Goal: Task Accomplishment & Management: Manage account settings

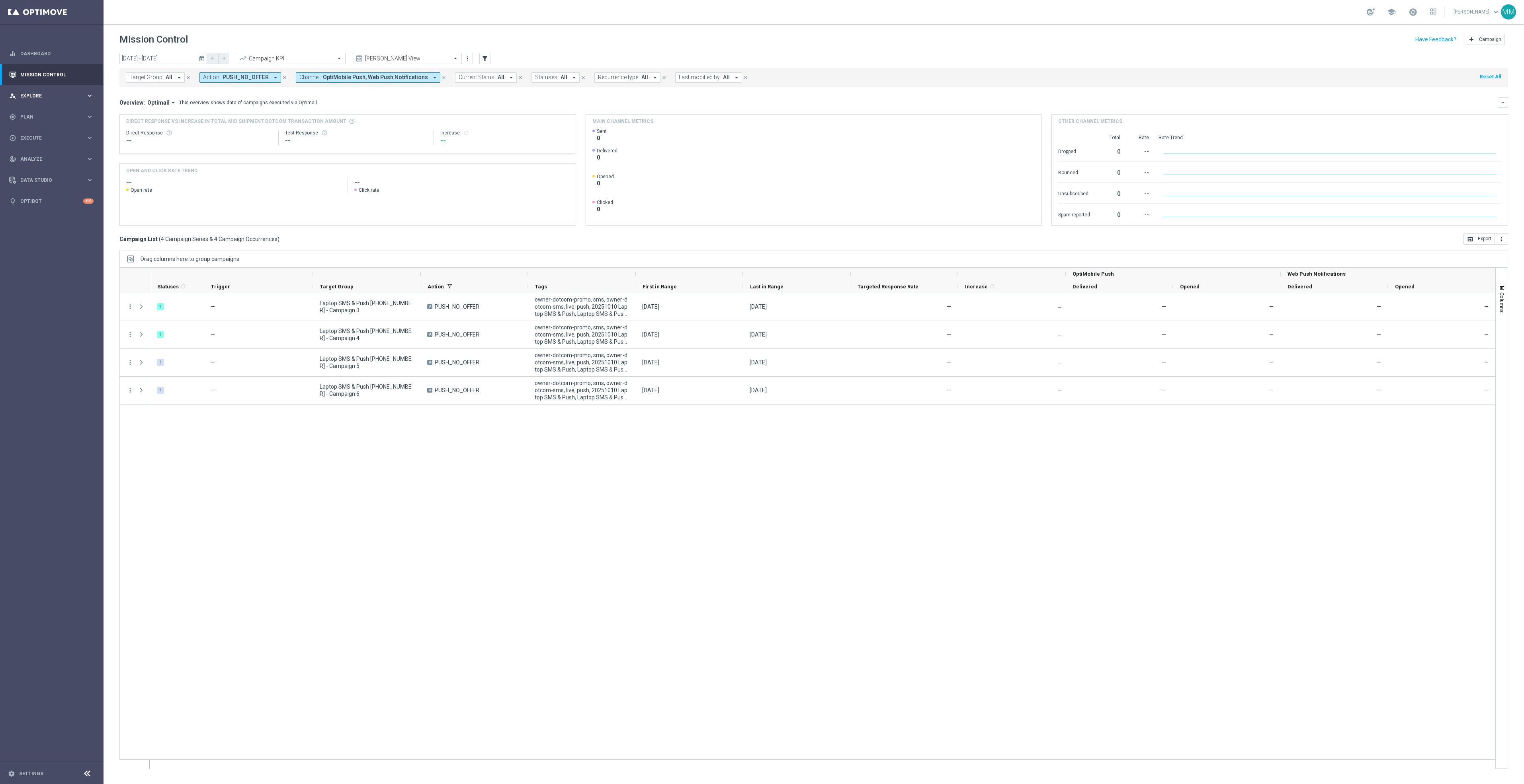
click at [62, 104] on div "person_search Explore keyboard_arrow_right" at bounding box center [51, 96] width 103 height 21
click at [42, 211] on span "Plan" at bounding box center [53, 212] width 66 height 5
click at [48, 134] on link "Target Groups" at bounding box center [51, 133] width 62 height 7
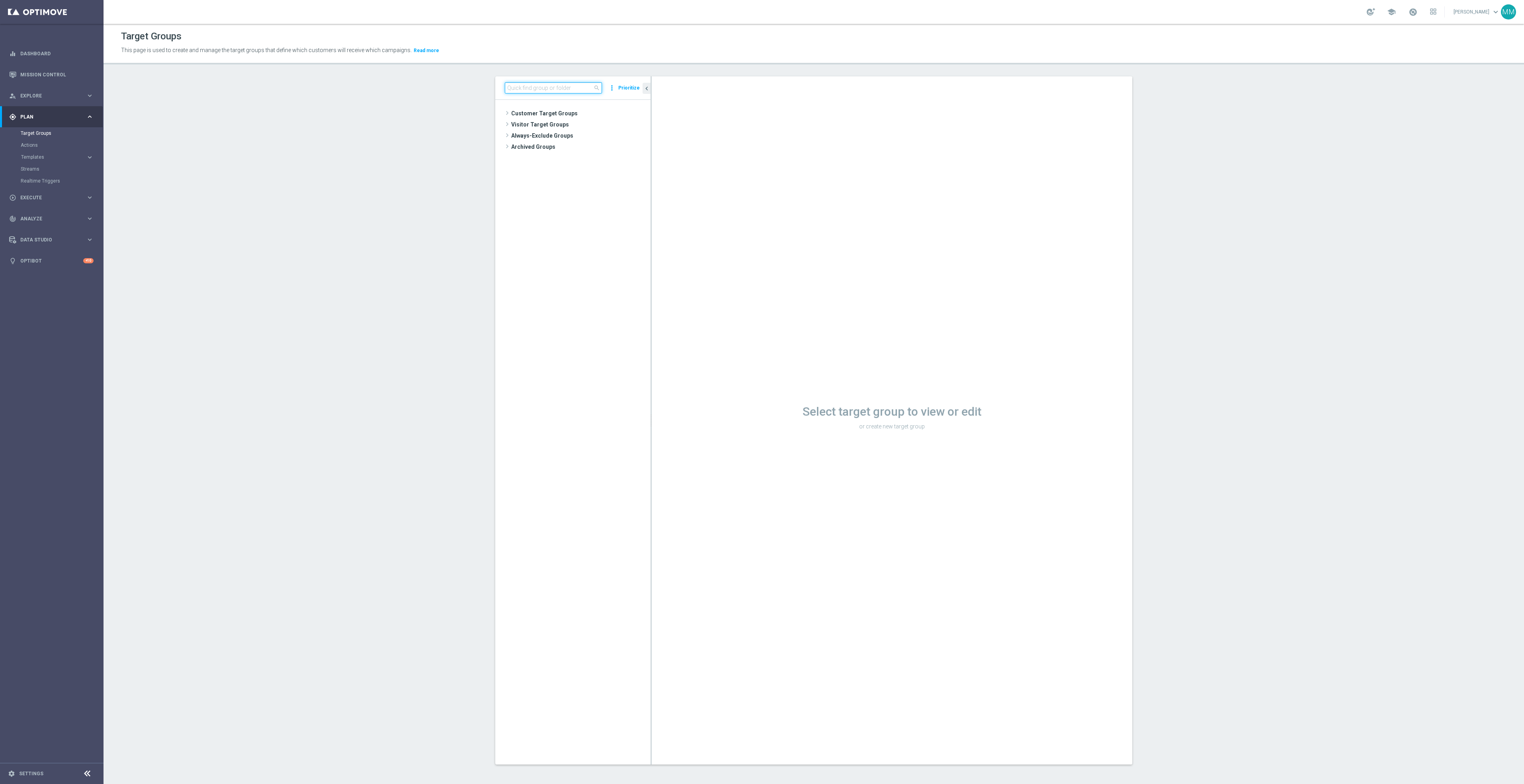
click at [540, 90] on input at bounding box center [553, 88] width 97 height 11
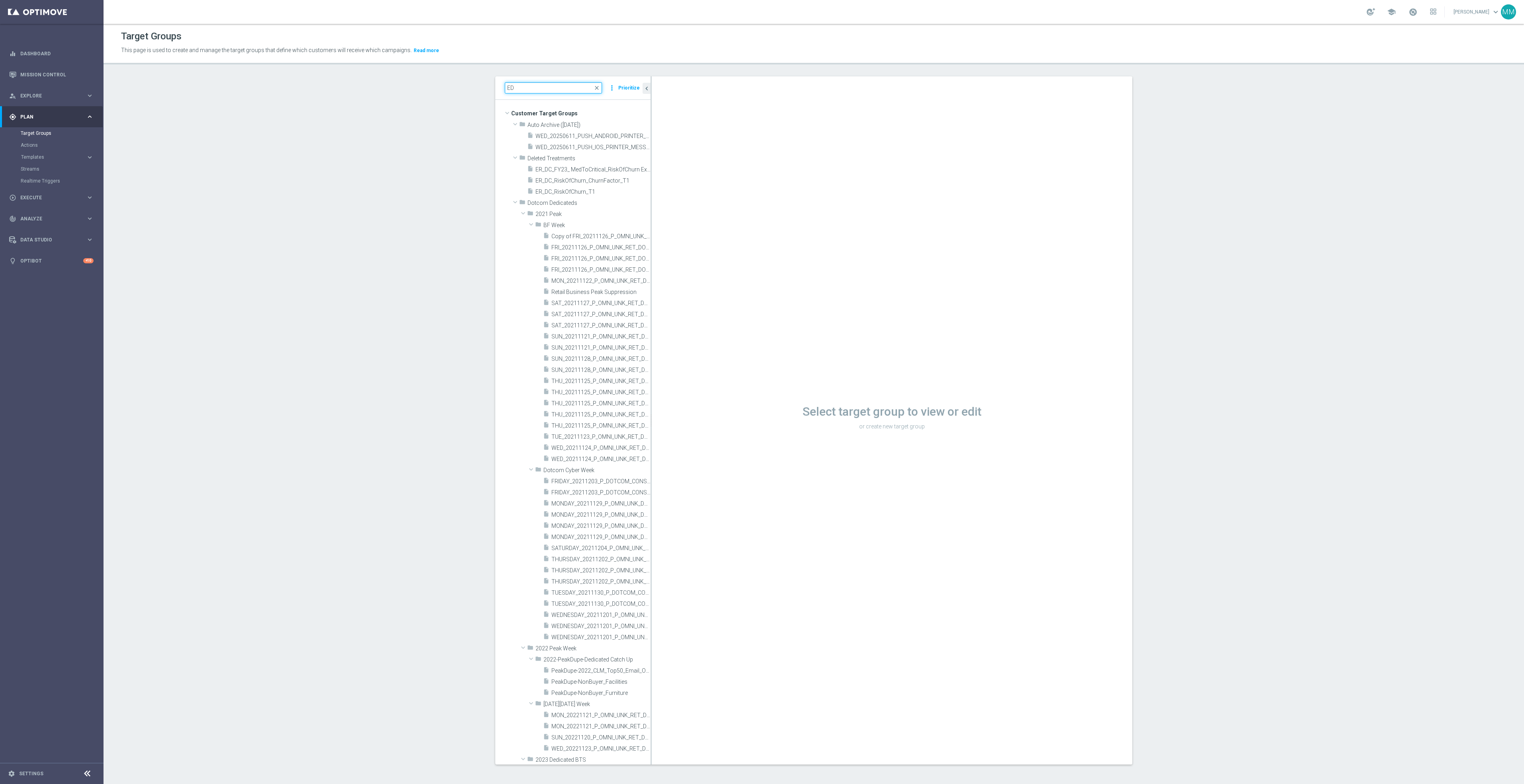
type input "ED"
drag, startPoint x: 537, startPoint y: 83, endPoint x: 438, endPoint y: 77, distance: 99.2
click at [438, 77] on section "ED close more_vert Prioritize Customer Target Groups library_add create_new_fol…" at bounding box center [813, 426] width 1420 height 701
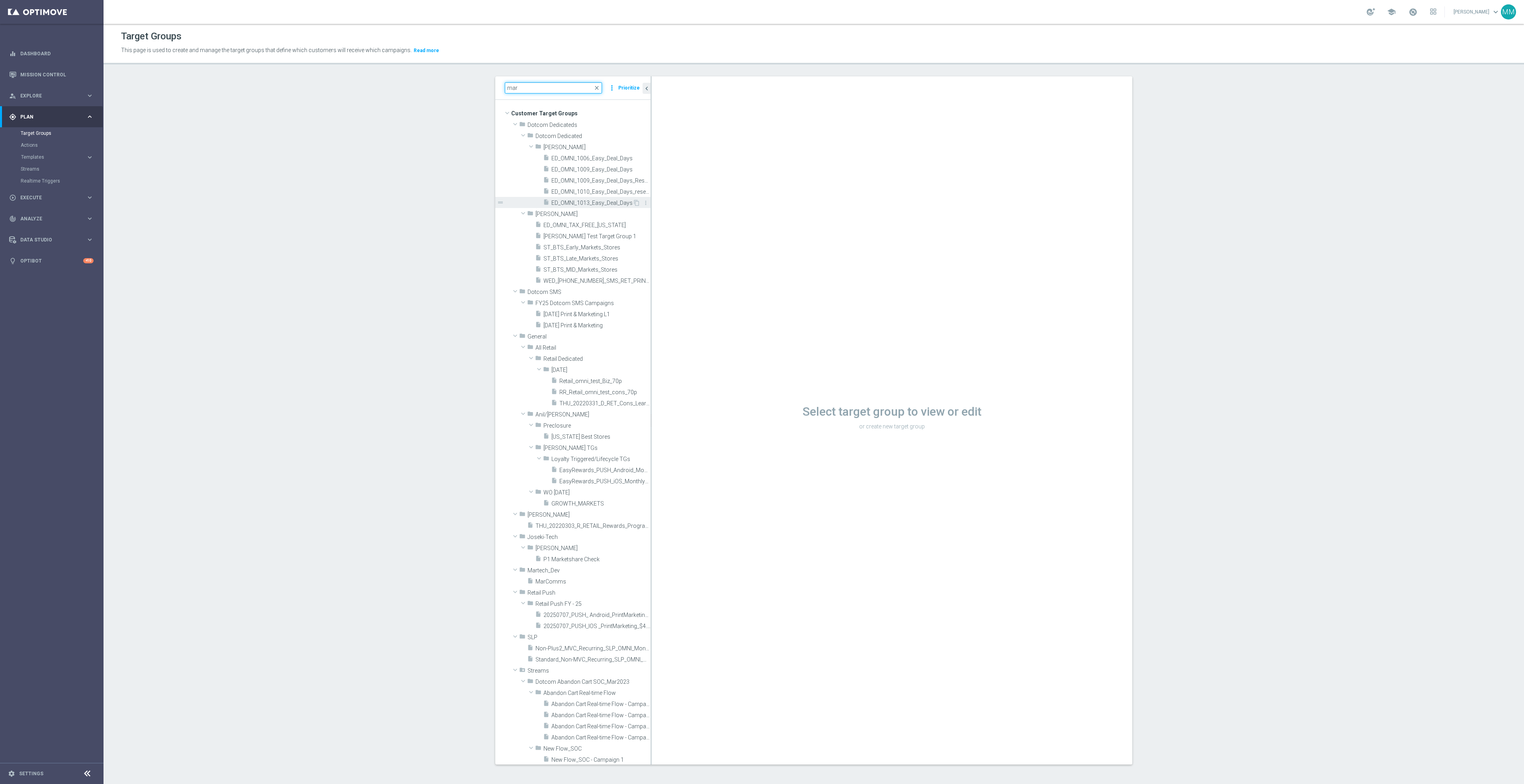
type input "mar"
click at [606, 207] on div "insert_drive_file ED_OMNI_1013_Easy_Deal_Days" at bounding box center [587, 202] width 89 height 11
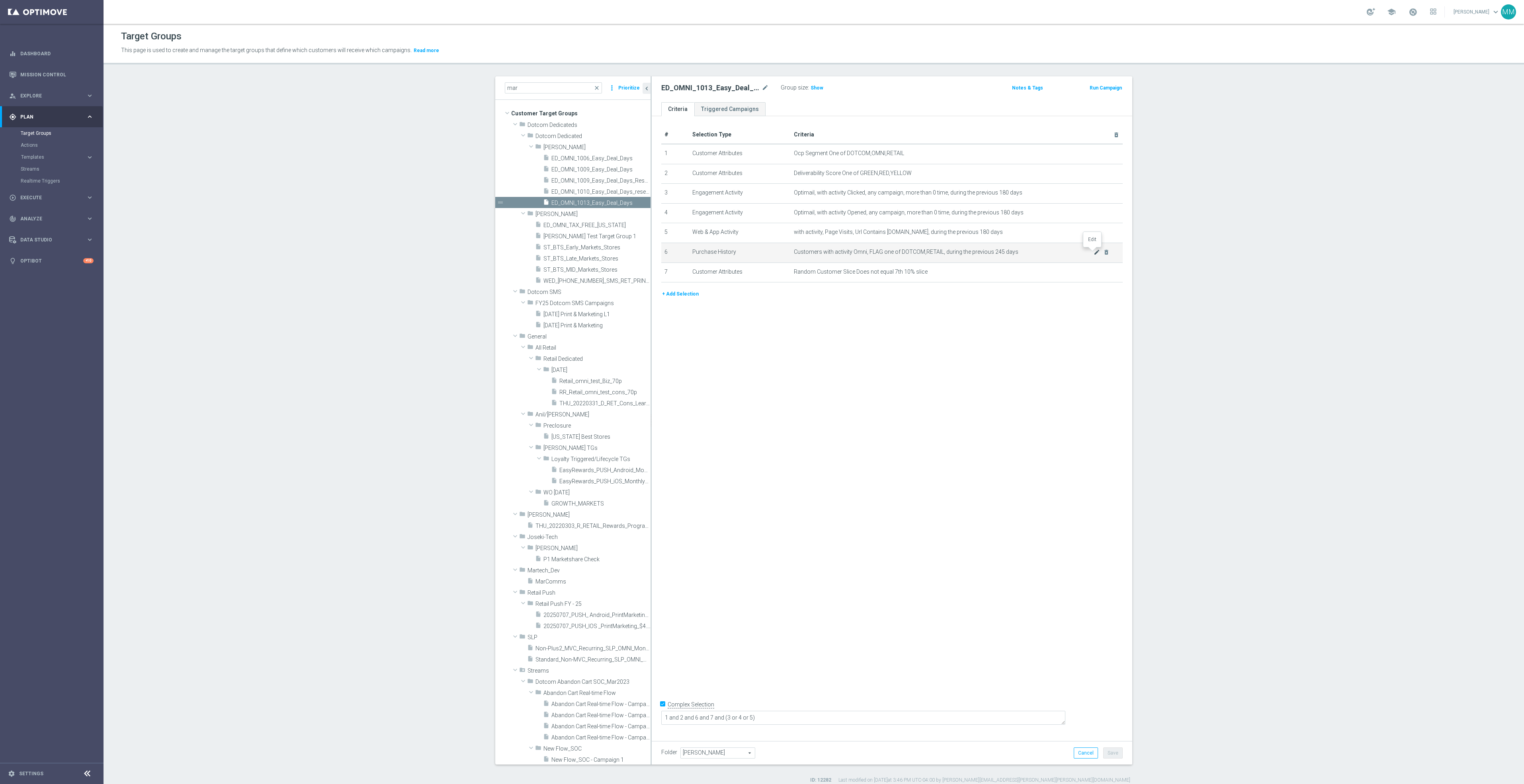
click at [1094, 253] on icon "mode_edit" at bounding box center [1097, 252] width 7 height 7
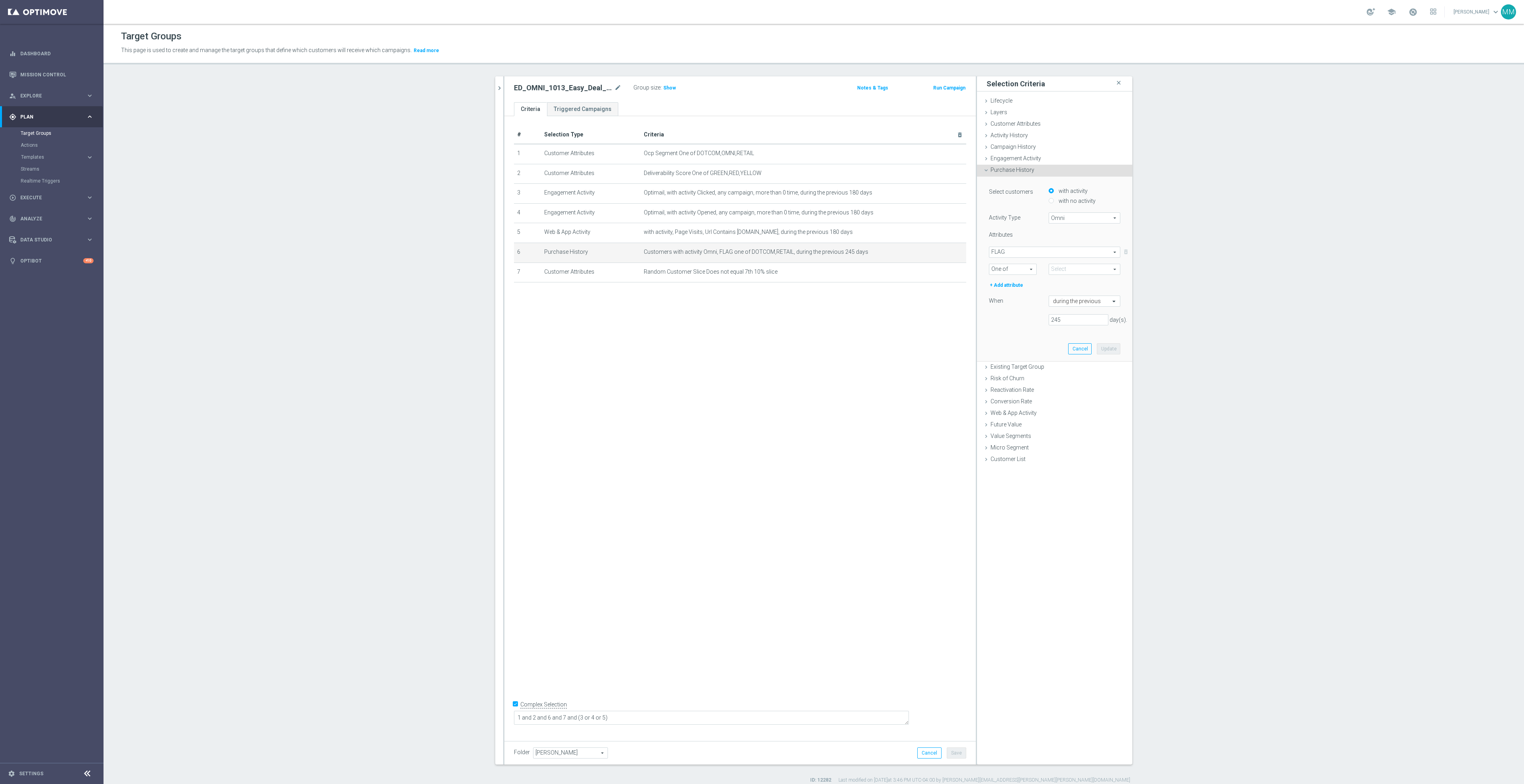
type input "Selected 2 of 2"
click at [1076, 319] on input "245" at bounding box center [1079, 320] width 60 height 11
drag, startPoint x: 1079, startPoint y: 319, endPoint x: 863, endPoint y: 328, distance: 216.2
click at [871, 328] on as-split "mar close more_vert Prioritize Customer Target Groups library_add create_new_fo…" at bounding box center [813, 420] width 637 height 688
type input "240"
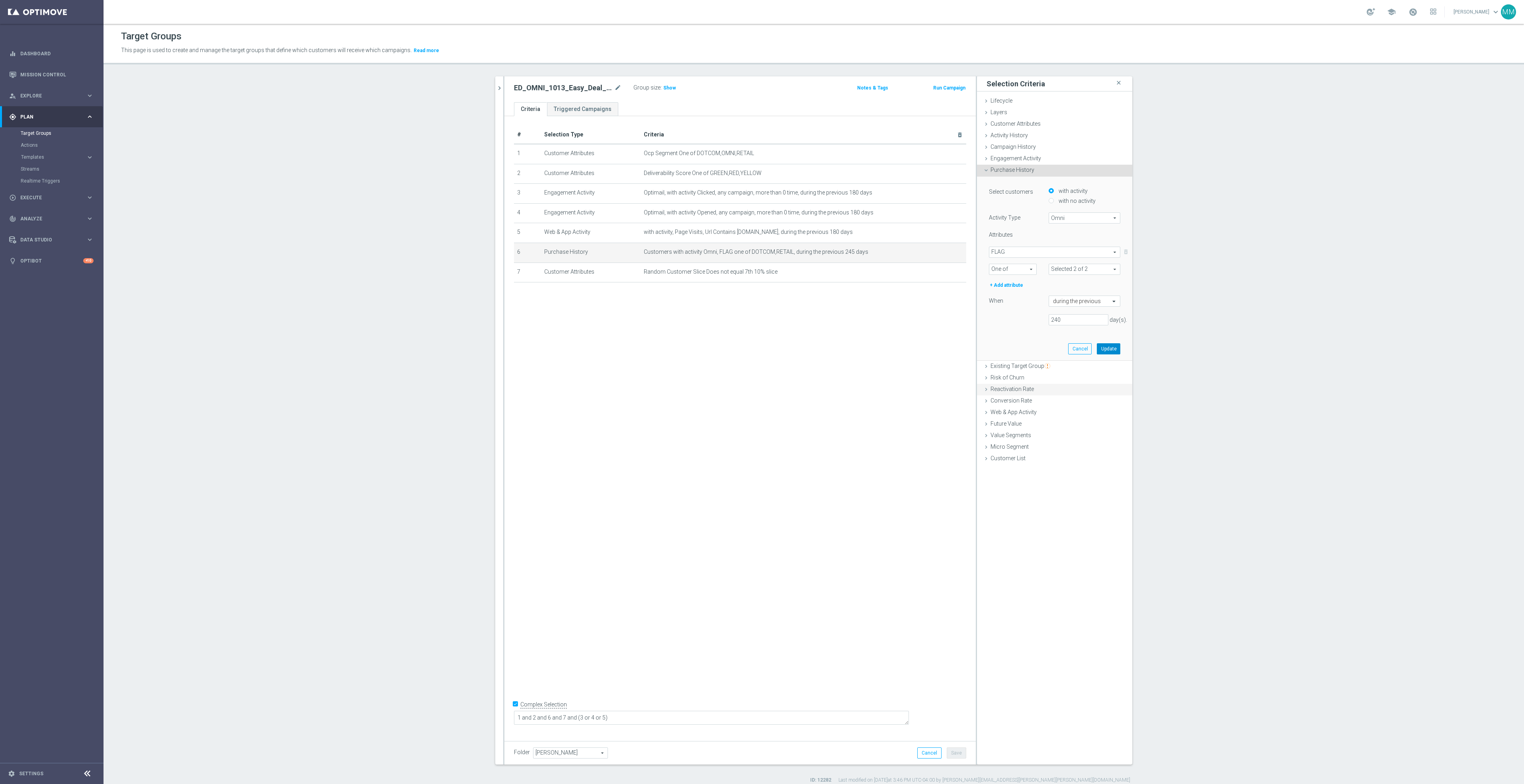
click at [1106, 352] on button "Update" at bounding box center [1109, 349] width 24 height 11
drag, startPoint x: 669, startPoint y: 723, endPoint x: 444, endPoint y: 723, distance: 225.0
click at [449, 728] on section "mar close more_vert Prioritize Customer Target Groups library_add create_new_fo…" at bounding box center [813, 430] width 1420 height 707
click at [949, 234] on icon "delete_forever" at bounding box center [950, 232] width 7 height 7
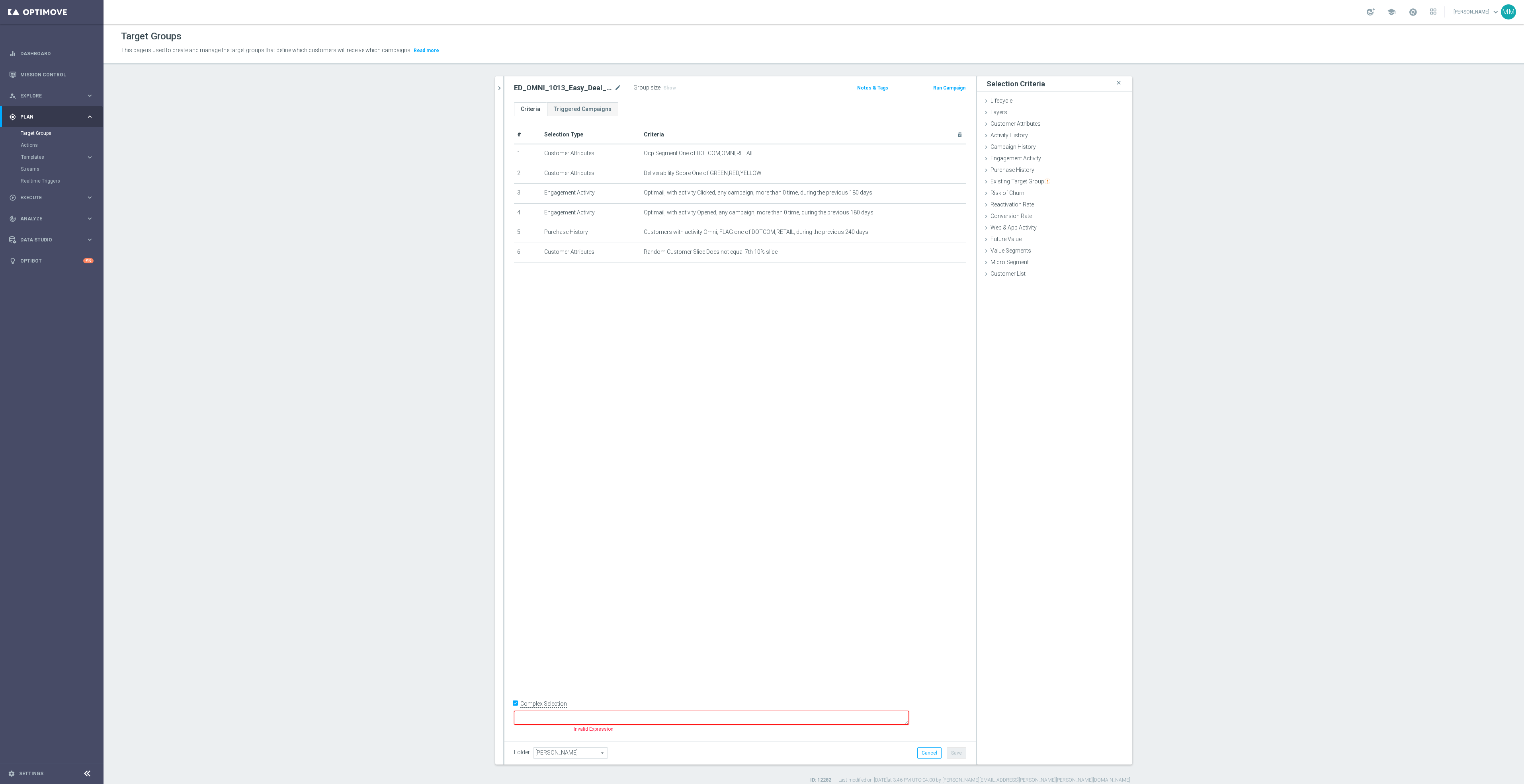
click at [614, 710] on div at bounding box center [712, 717] width 395 height 15
click at [621, 715] on textarea at bounding box center [712, 718] width 395 height 14
type textarea "a"
type textarea "1 and 2 and 6 and (3 or 4 or 5)"
click at [651, 423] on div "# Selection Type Criteria delete_forever 1 Customer Attributes Ocp Segment One …" at bounding box center [740, 425] width 472 height 618
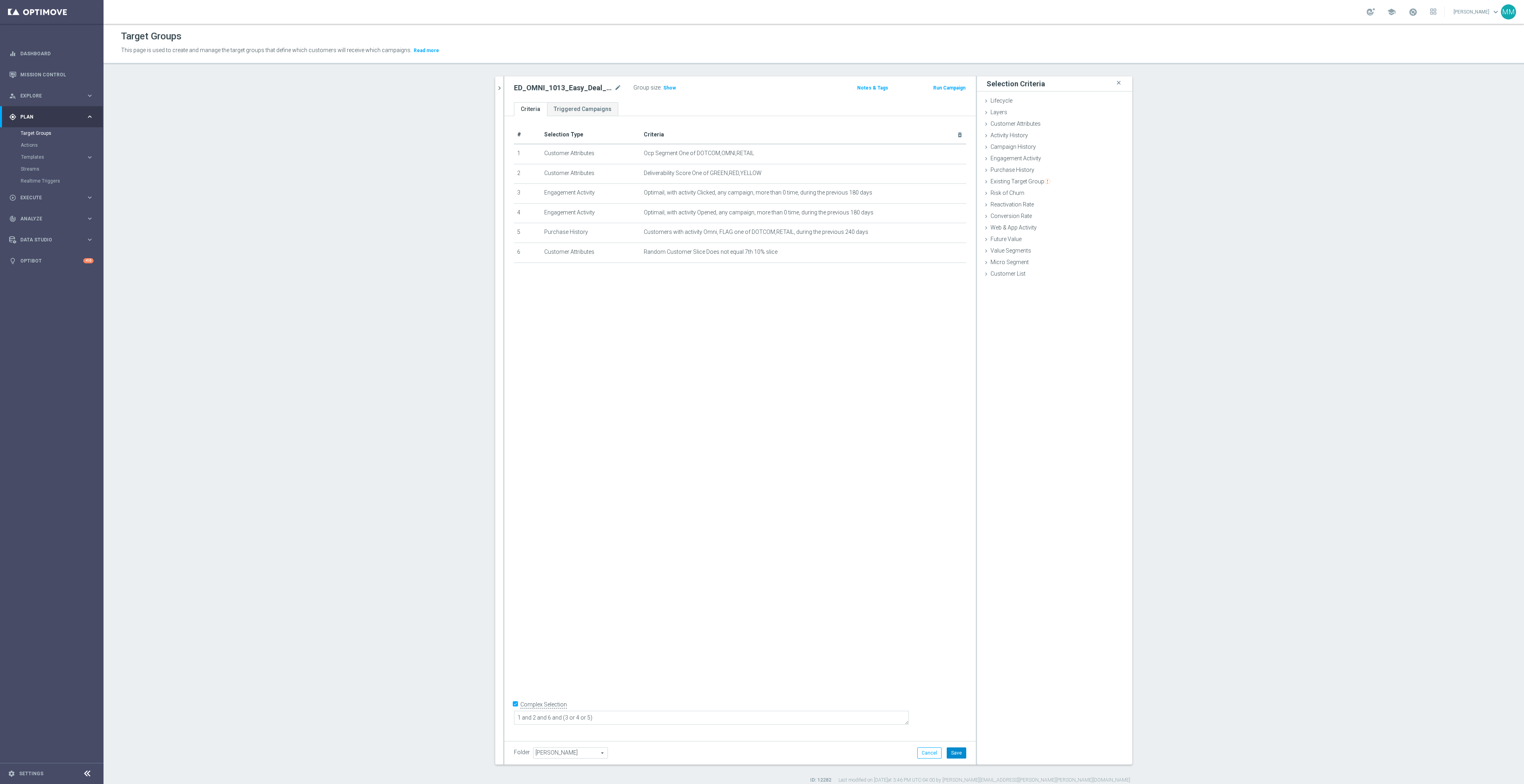
click at [949, 755] on button "Save" at bounding box center [956, 753] width 20 height 11
click at [614, 86] on icon "mode_edit" at bounding box center [618, 88] width 7 height 9
click at [497, 86] on icon "chevron_right" at bounding box center [499, 88] width 8 height 8
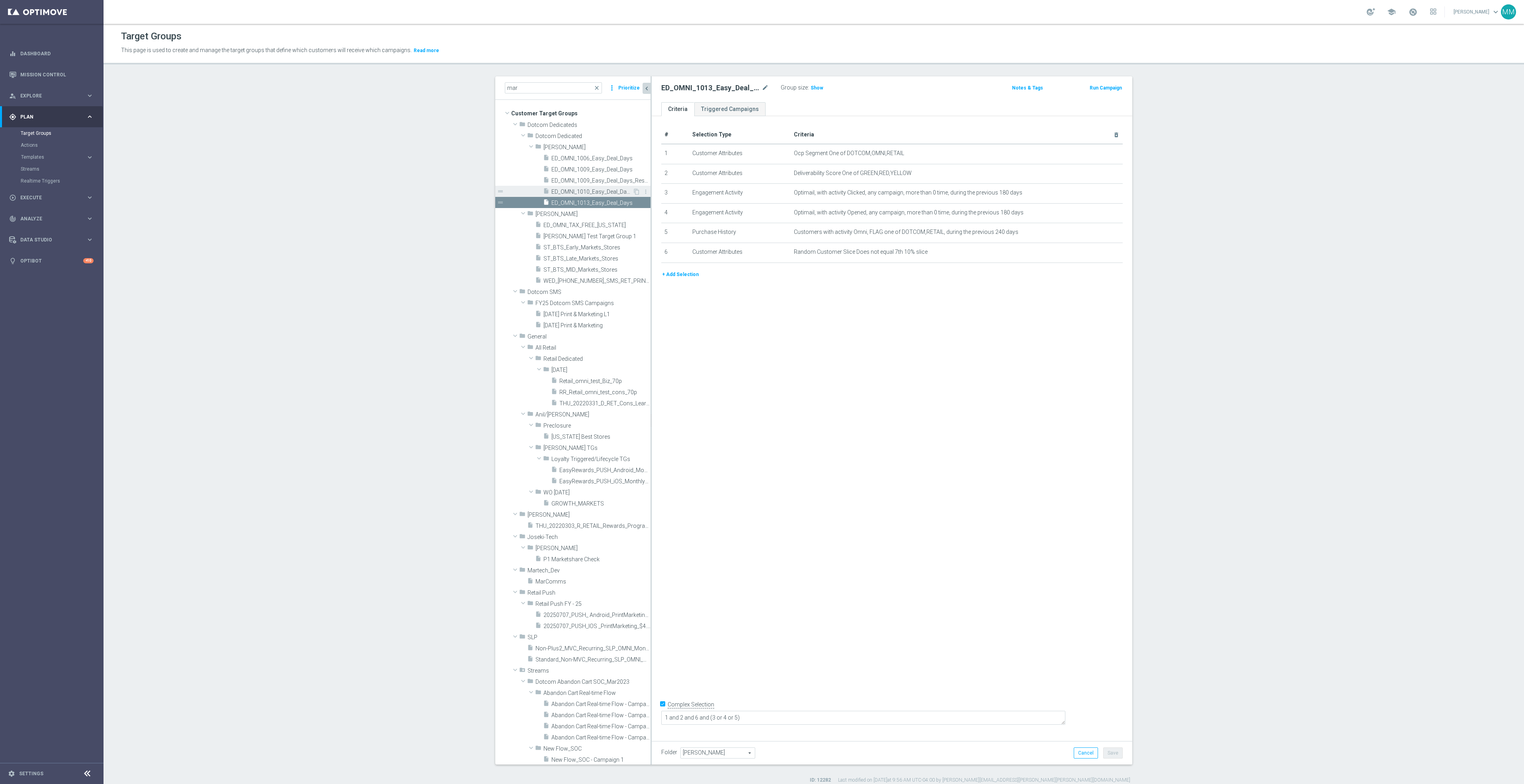
click at [585, 195] on span "ED_OMNI_1010_Easy_Deal_Days_resend" at bounding box center [592, 192] width 81 height 7
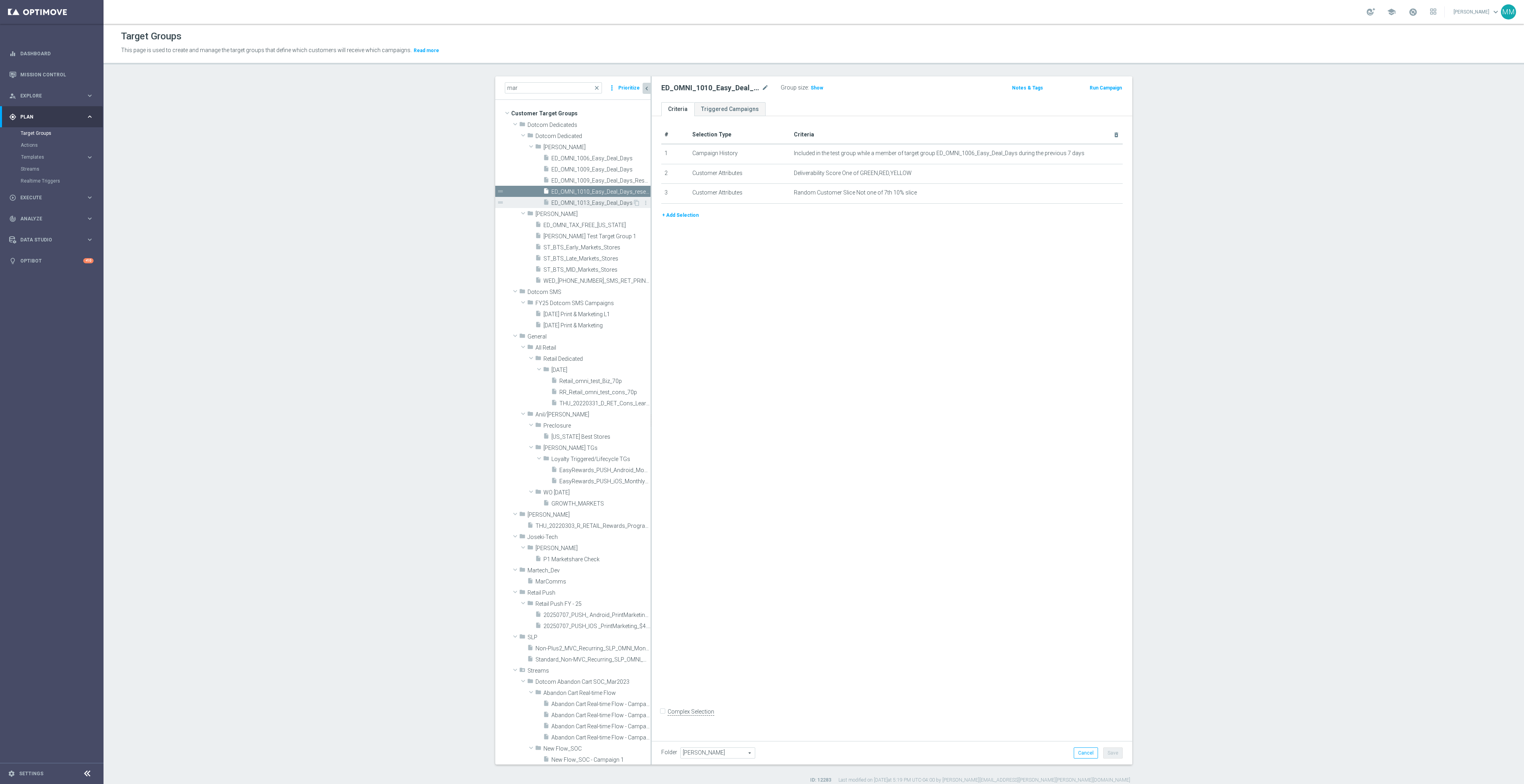
click at [585, 204] on span "ED_OMNI_1013_Easy_Deal_Days" at bounding box center [592, 203] width 81 height 7
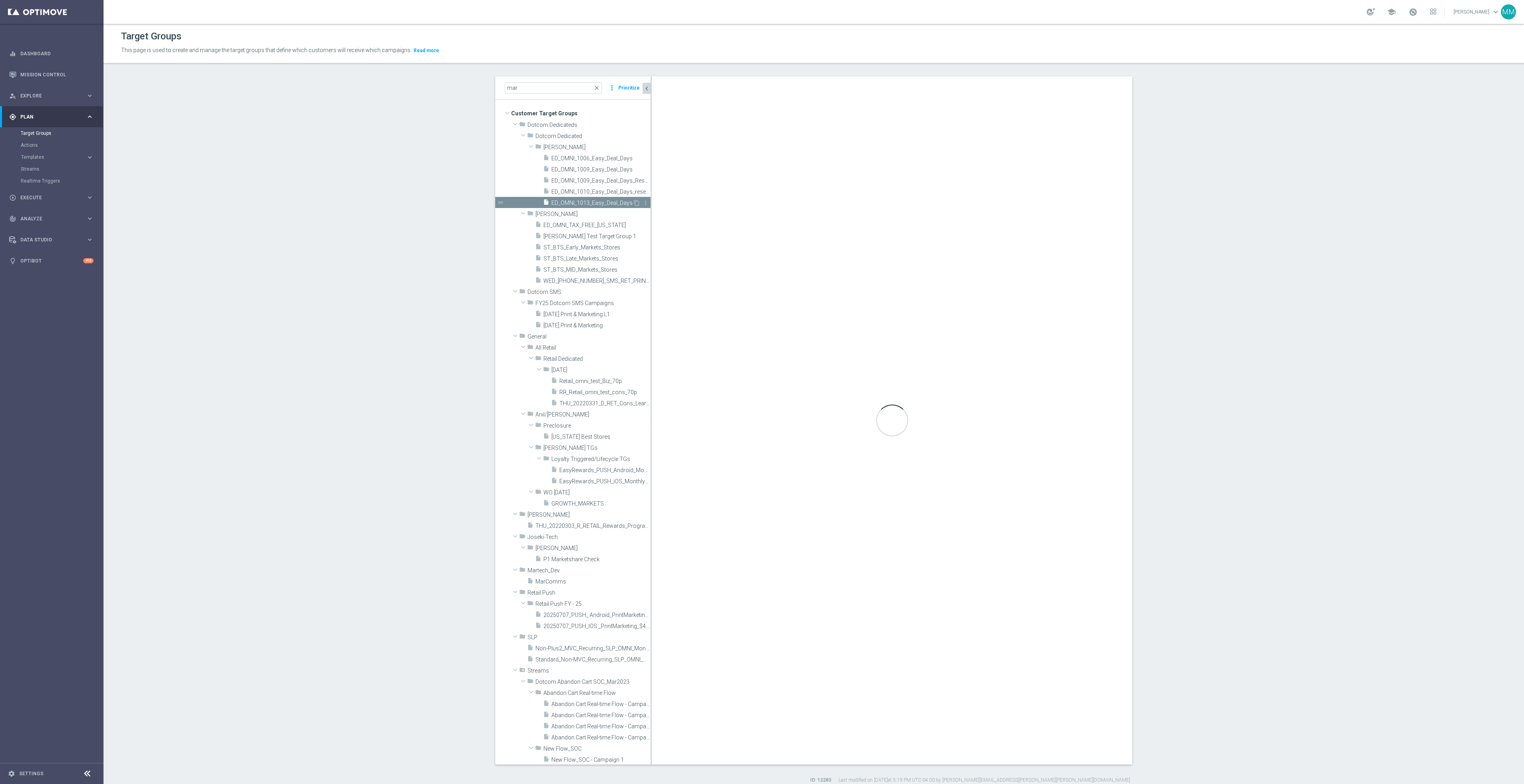
checkbox input "true"
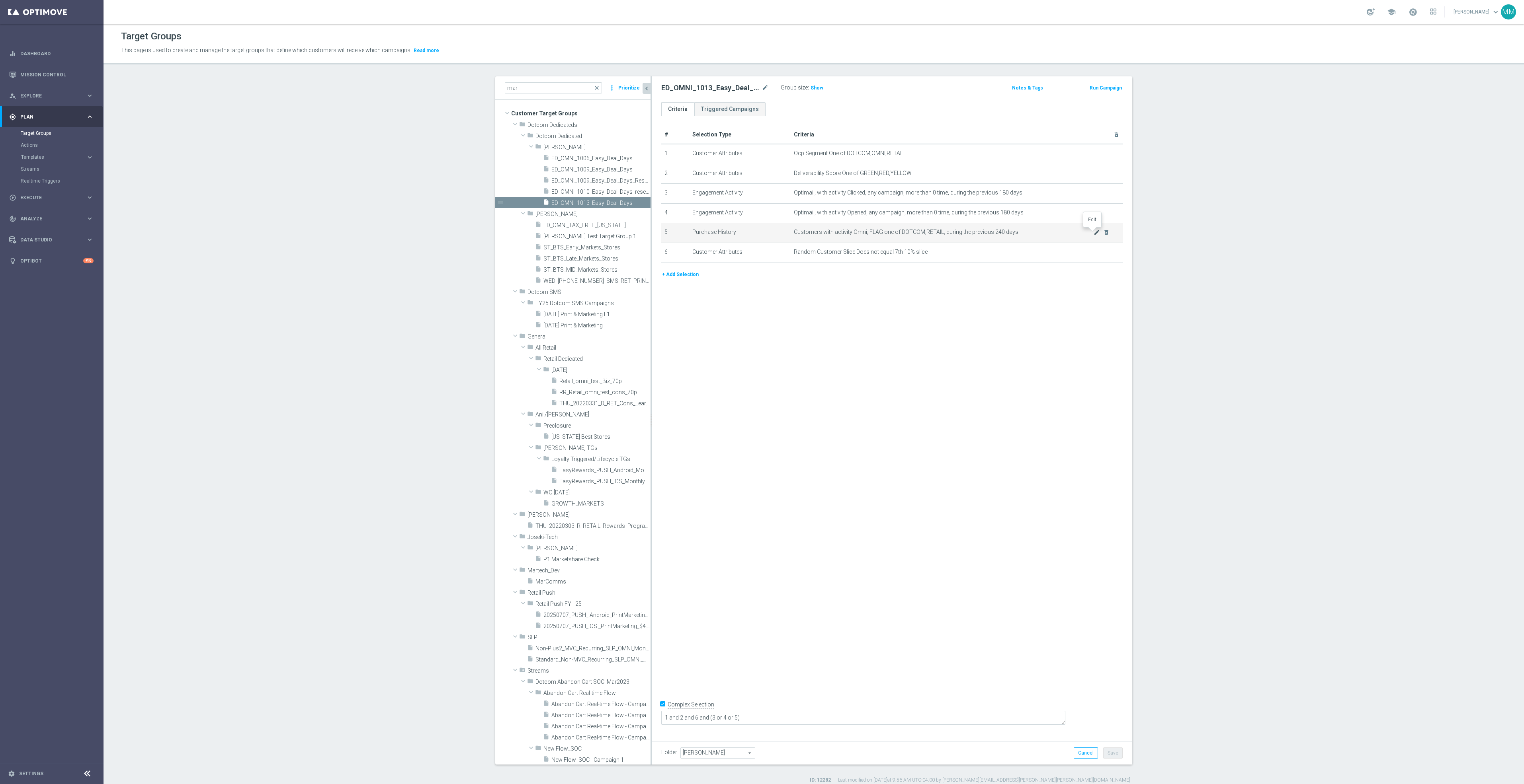
click at [1094, 234] on icon "mode_edit" at bounding box center [1097, 232] width 7 height 7
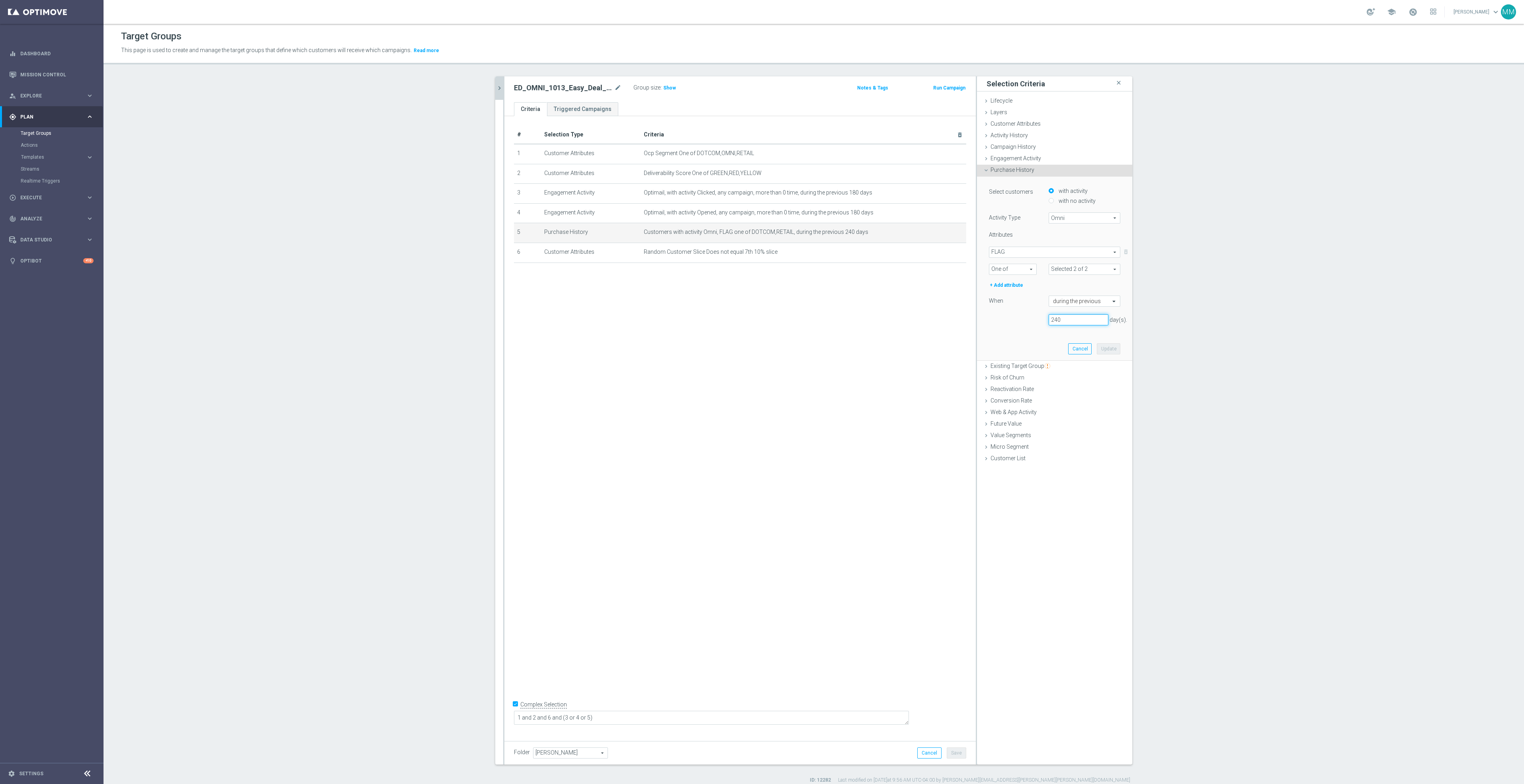
click at [1074, 319] on input "240" at bounding box center [1079, 320] width 60 height 11
type input "245"
click at [1108, 350] on button "Update" at bounding box center [1109, 349] width 24 height 11
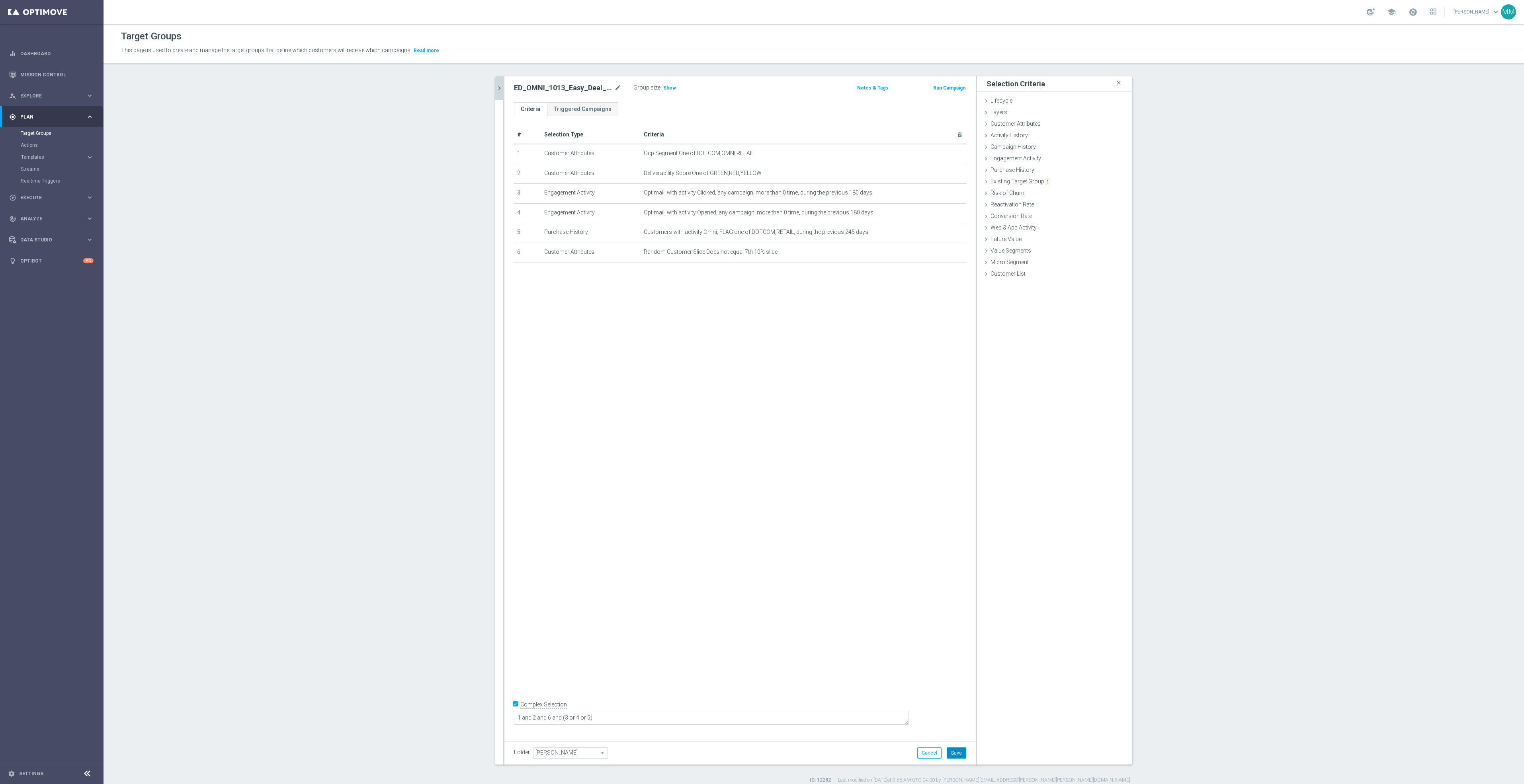
click at [951, 750] on button "Save" at bounding box center [956, 753] width 20 height 11
click at [505, 83] on div "ED_OMNI_1013_Easy_Deal_Days mode_edit Group size : Show Notes & Tags Run Campai…" at bounding box center [740, 89] width 472 height 26
click at [497, 85] on icon "chevron_right" at bounding box center [499, 88] width 8 height 8
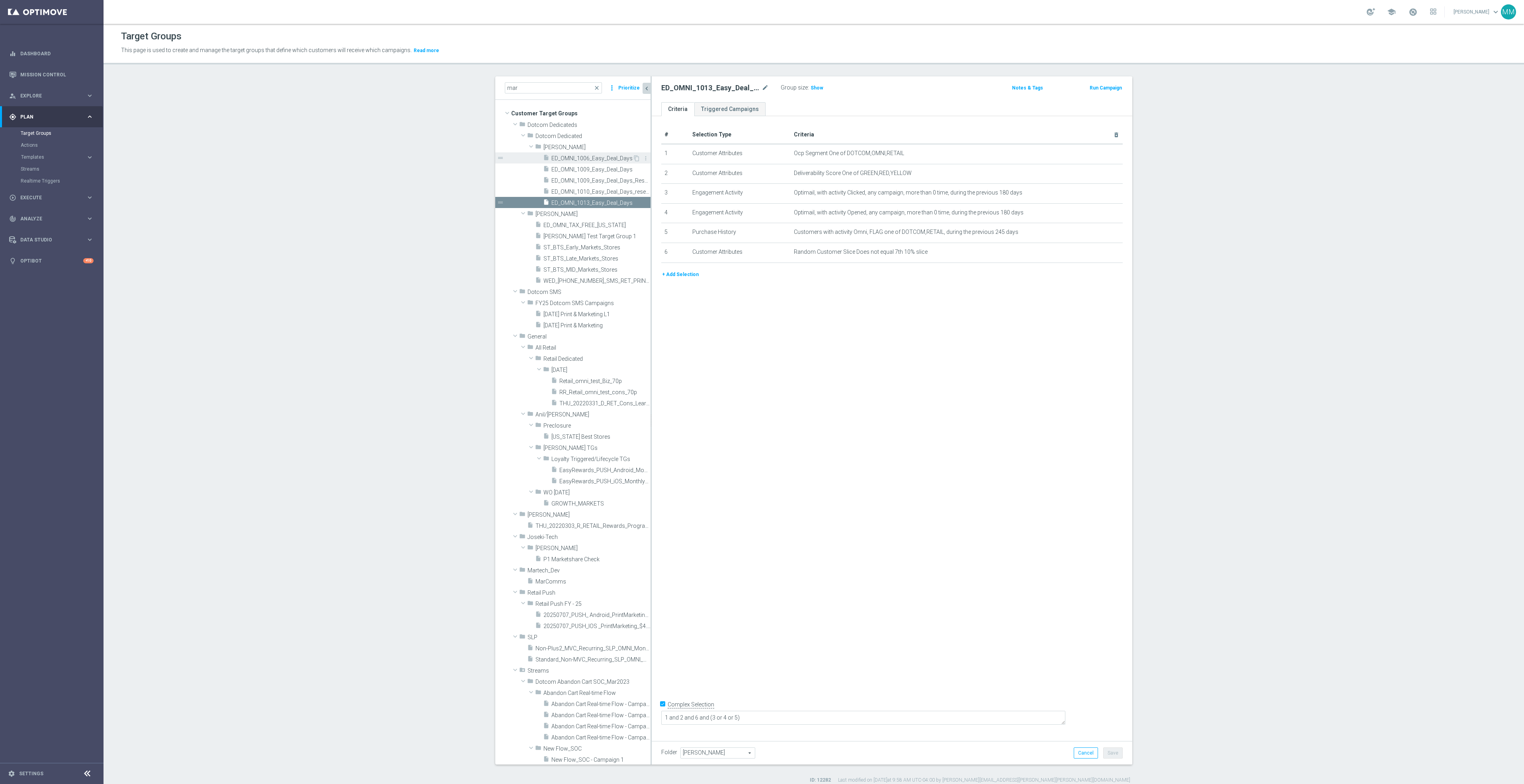
click at [585, 160] on span "ED_OMNI_1006_Easy_Deal_Days" at bounding box center [592, 158] width 81 height 7
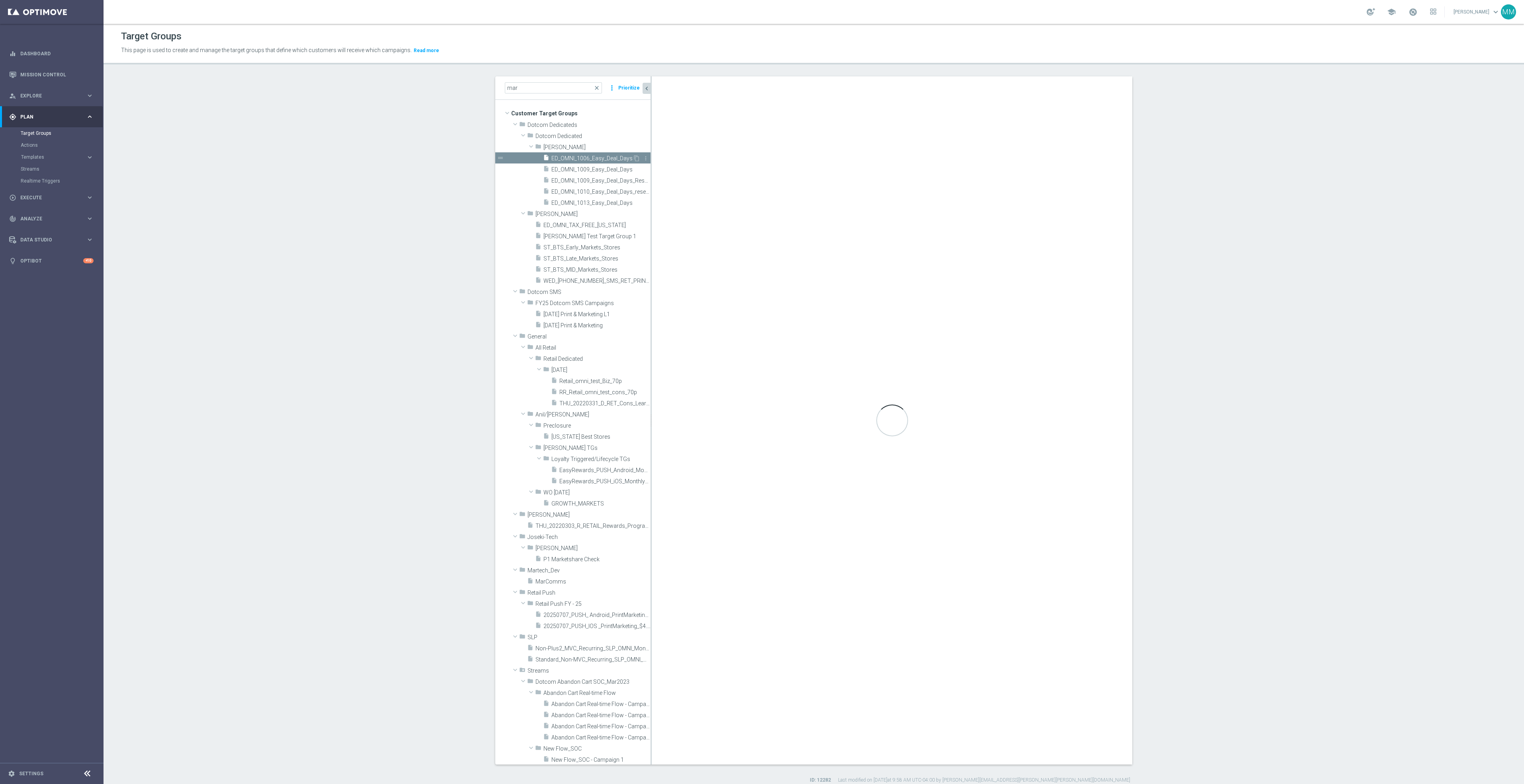
type textarea "1 and 2 and 6 and 7 and (3 or 4 or 5)"
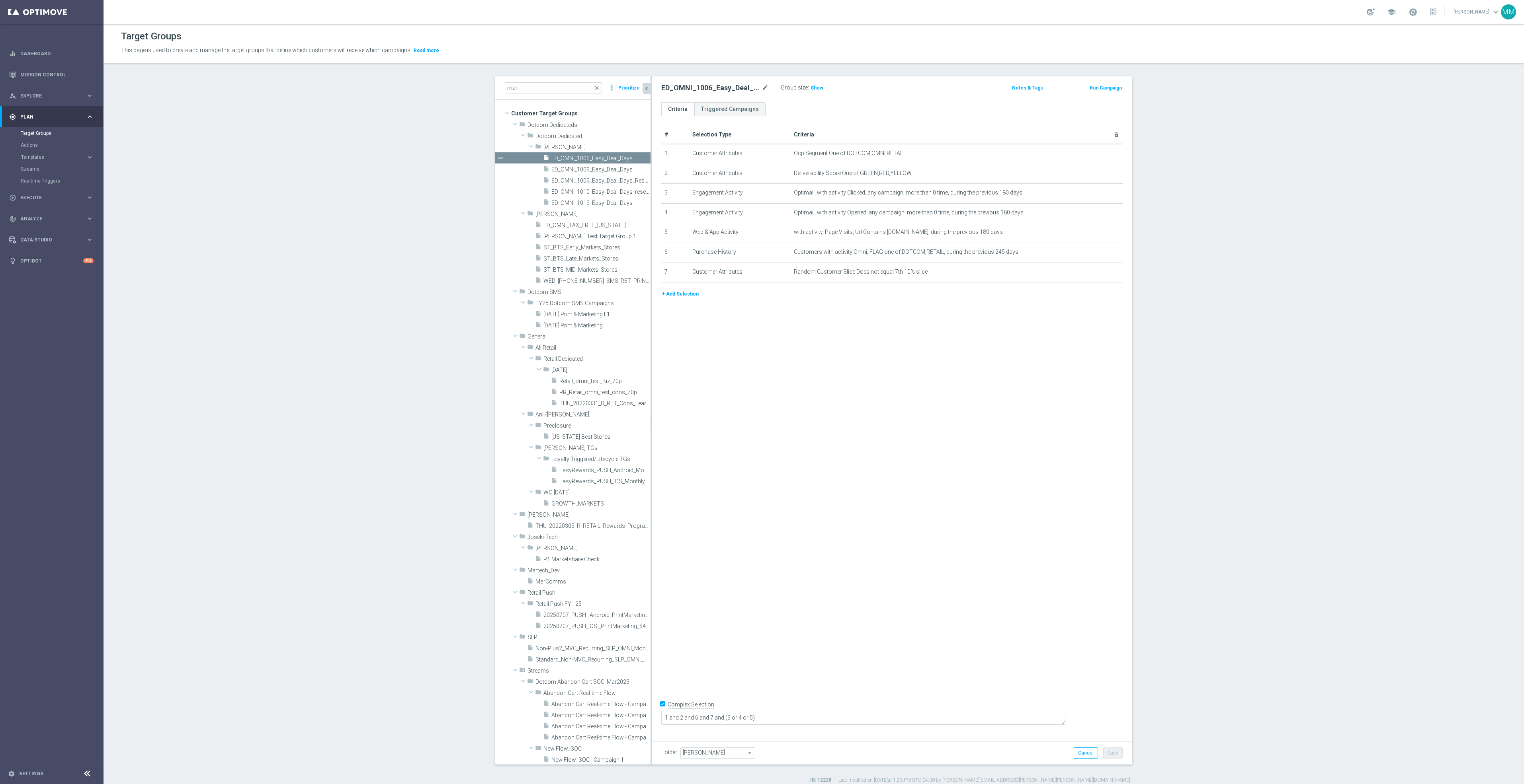
click at [819, 86] on div "Group size : Show" at bounding box center [821, 87] width 80 height 9
click at [818, 86] on h3 "Show" at bounding box center [817, 88] width 14 height 9
click at [38, 172] on div "Streams" at bounding box center [62, 169] width 82 height 12
click at [31, 170] on link "Streams" at bounding box center [51, 169] width 62 height 7
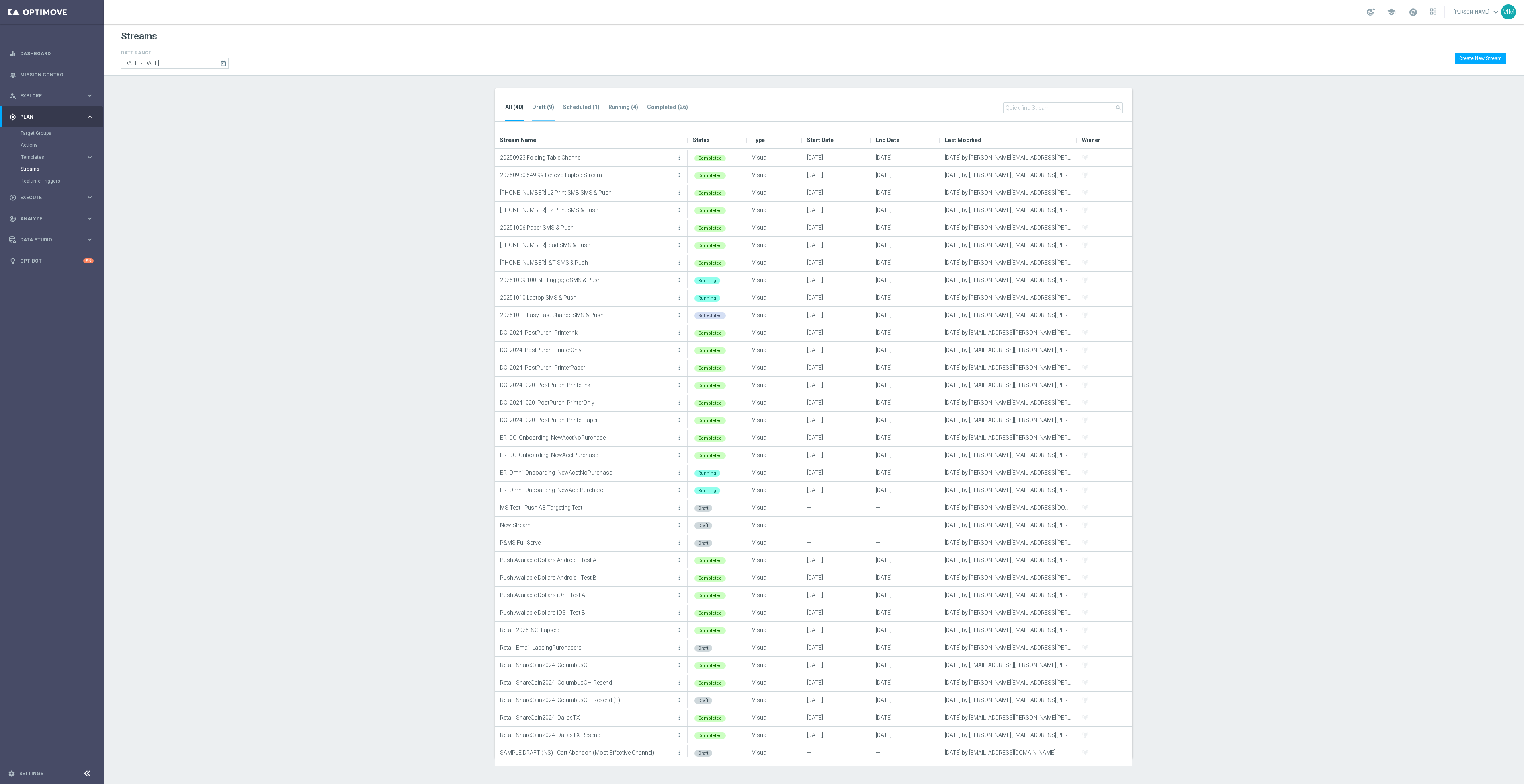
click at [551, 106] on tab-header "Draft (9)" at bounding box center [543, 107] width 22 height 7
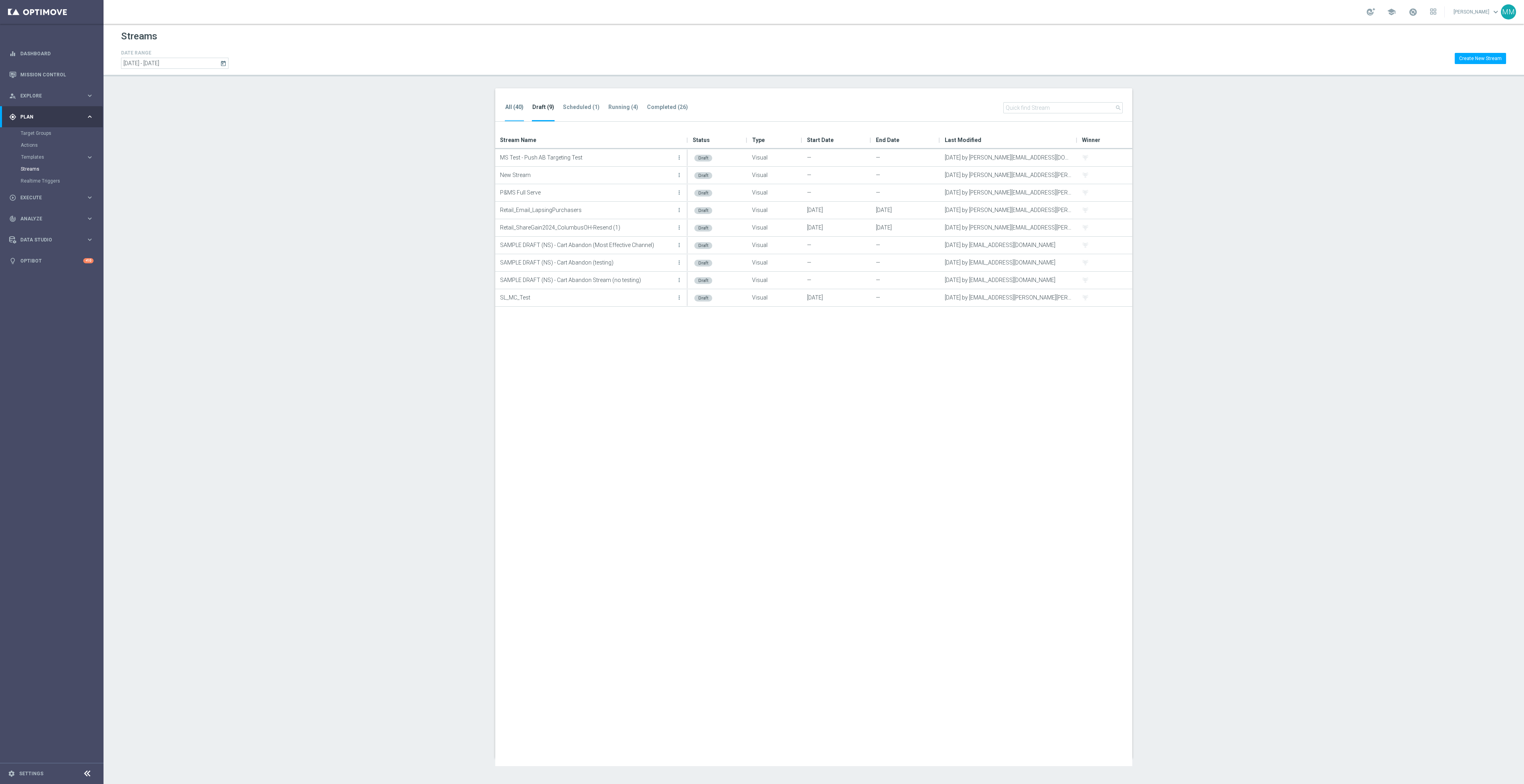
click at [518, 106] on tab-header "All (40)" at bounding box center [514, 107] width 18 height 7
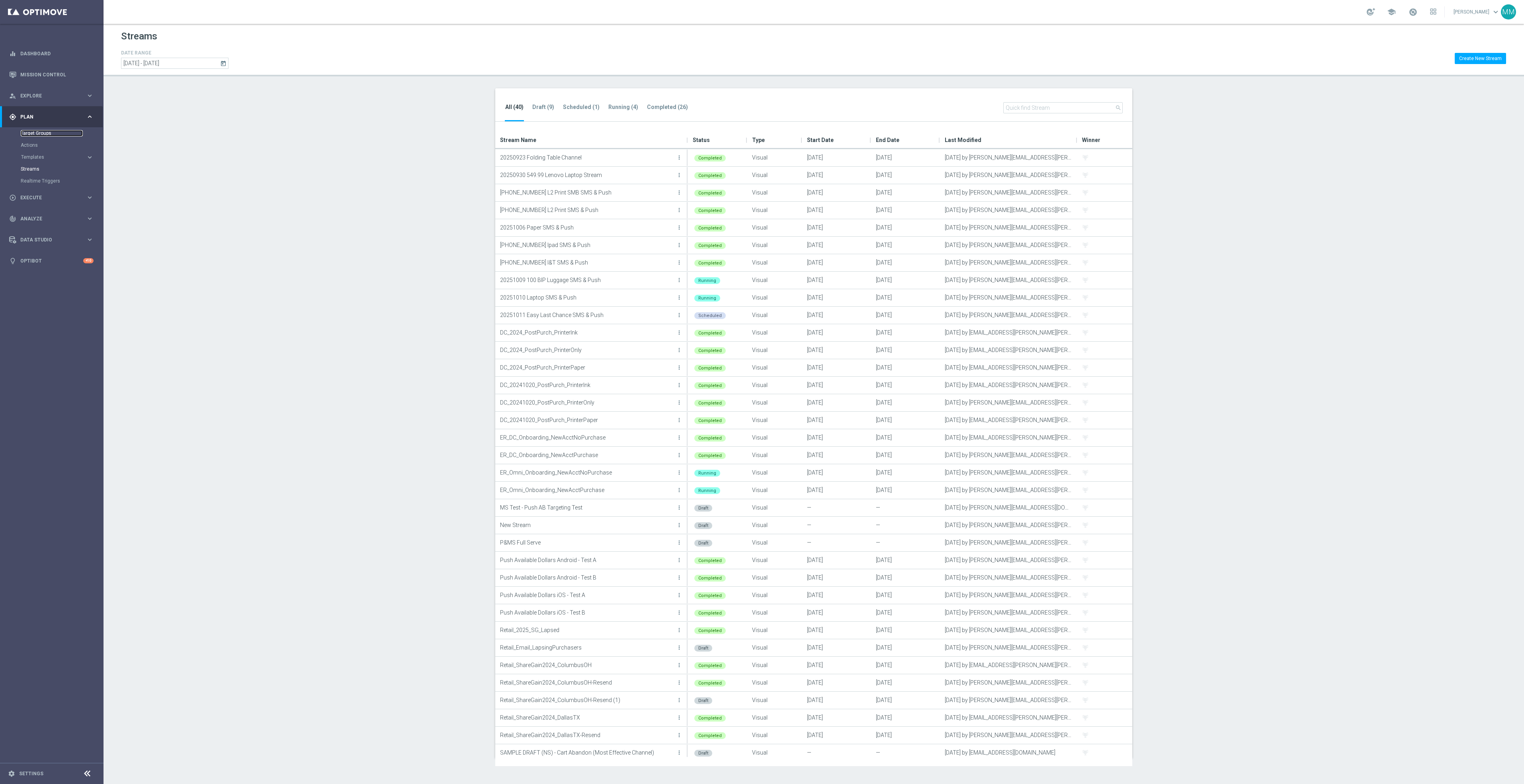
click at [40, 134] on link "Target Groups" at bounding box center [51, 133] width 62 height 7
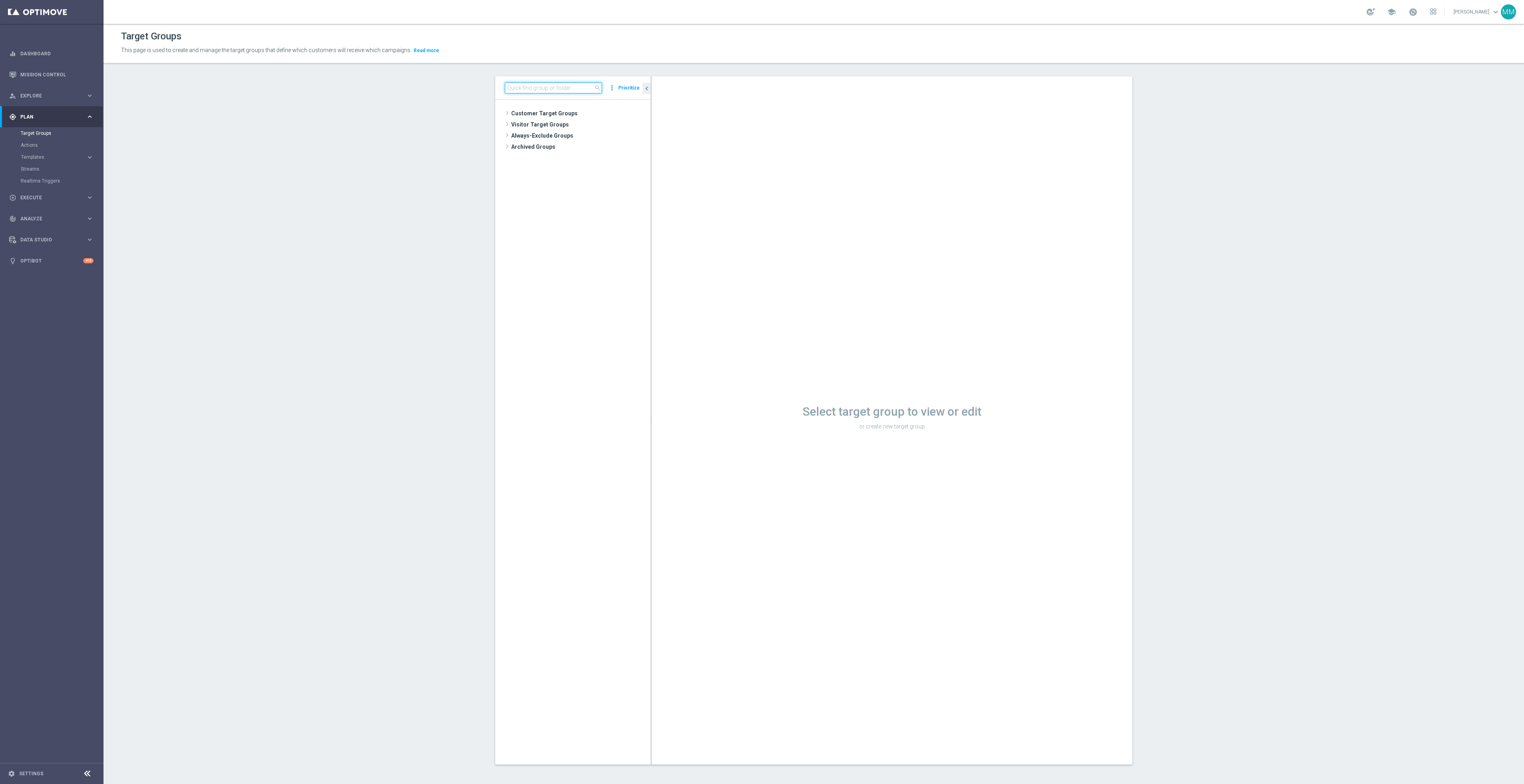
click at [551, 89] on input at bounding box center [553, 88] width 97 height 11
click at [35, 171] on link "Streams" at bounding box center [51, 169] width 62 height 7
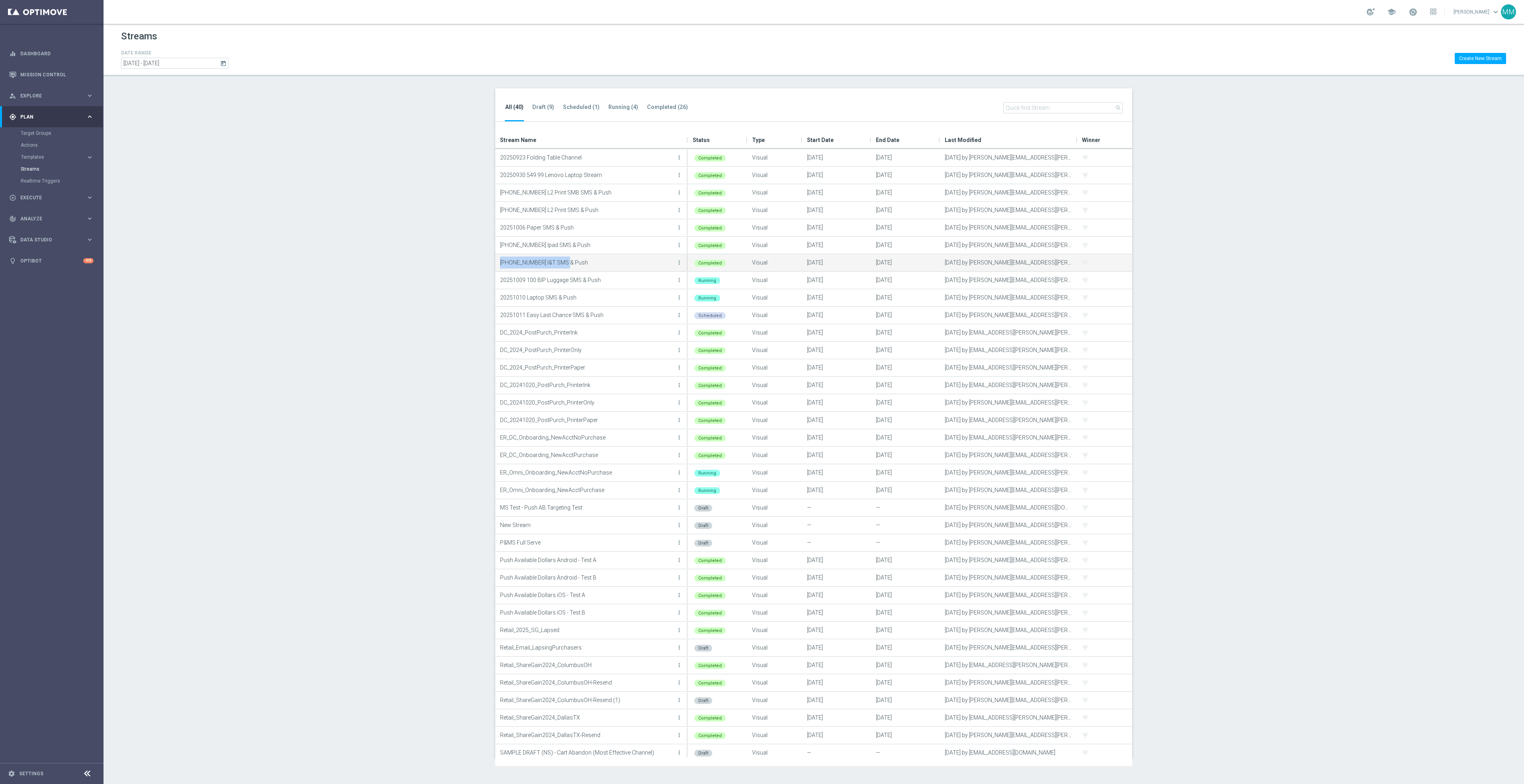
drag, startPoint x: 567, startPoint y: 263, endPoint x: 502, endPoint y: 266, distance: 65.1
click at [502, 266] on p "[PHONE_NUMBER] I&T SMS & Push" at bounding box center [587, 263] width 175 height 12
drag, startPoint x: 502, startPoint y: 266, endPoint x: 508, endPoint y: 264, distance: 6.3
click at [515, 273] on span "Context Menu" at bounding box center [515, 273] width 7 height 7
click at [49, 131] on link "Target Groups" at bounding box center [51, 133] width 62 height 7
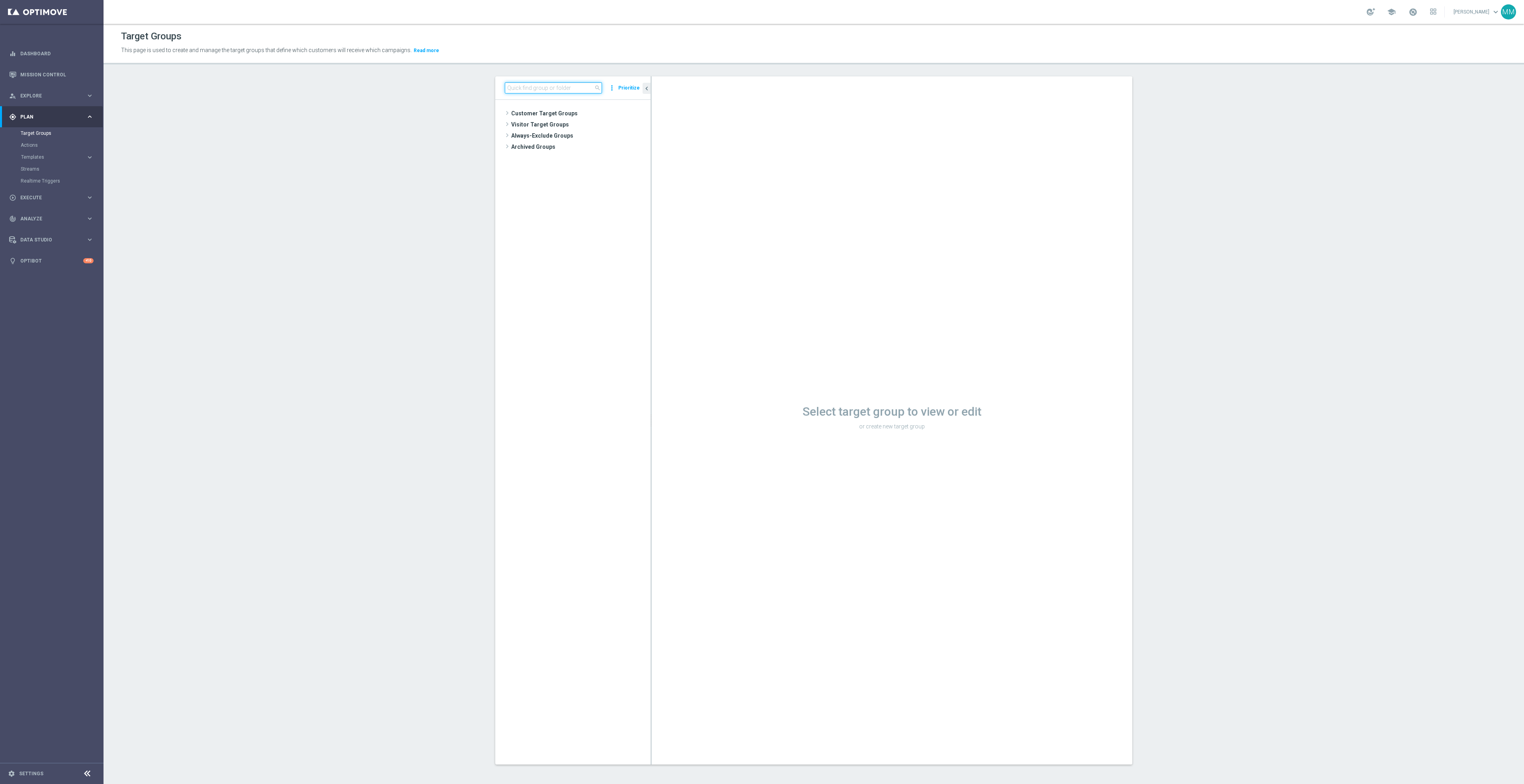
paste input "[PHONE_NUMBER] I&T SMS & Push"
drag, startPoint x: 572, startPoint y: 85, endPoint x: 537, endPoint y: 87, distance: 35.1
click at [537, 87] on input "[PHONE_NUMBER] I&T SMS & Push" at bounding box center [553, 88] width 97 height 11
type input "20251008 I&T"
click at [591, 153] on div "insert_drive_file I&T SMS & Push 20251007 - Campaign 1" at bounding box center [587, 158] width 89 height 11
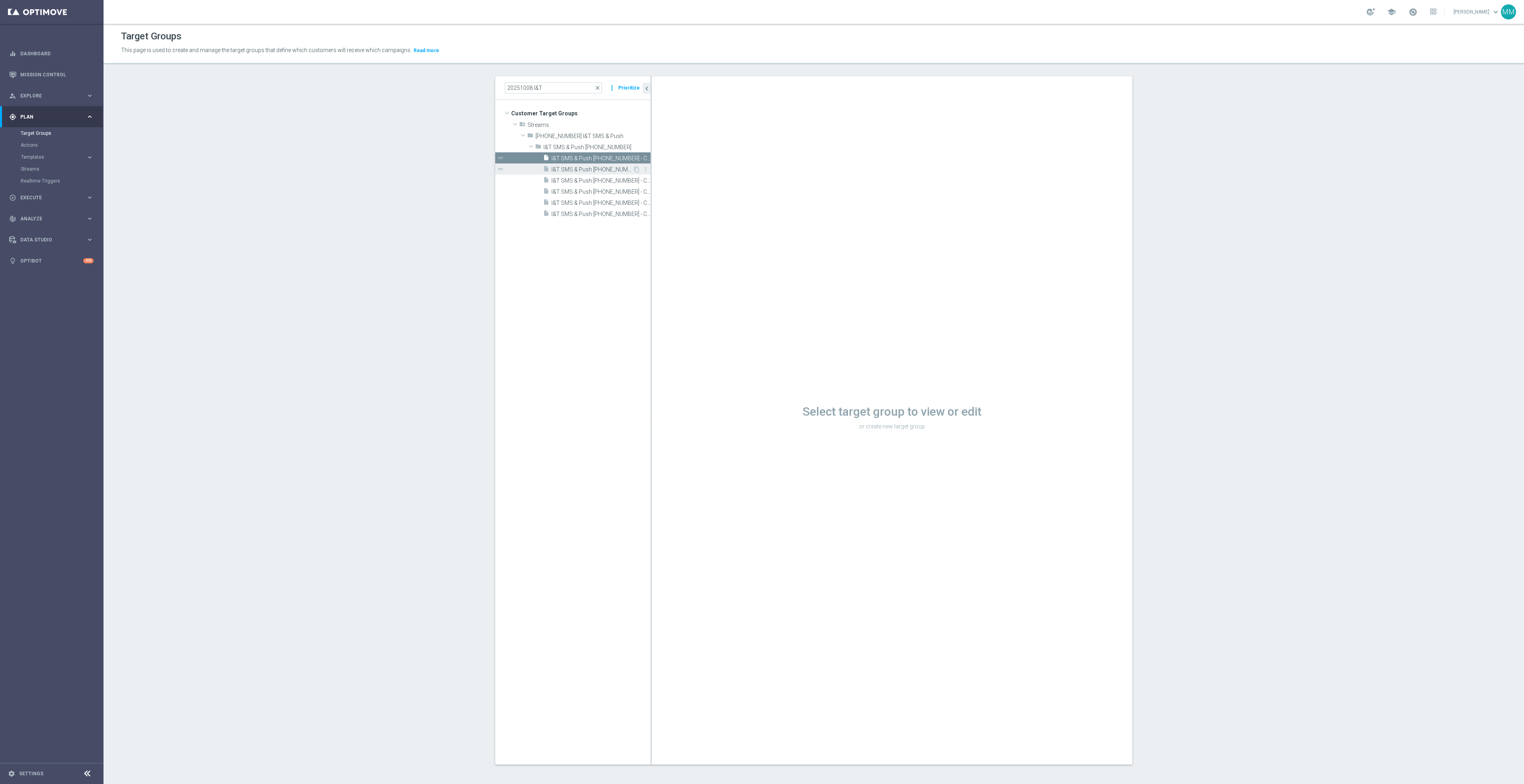
click at [593, 172] on span "I&T SMS & Push [PHONE_NUMBER] - Campaign 2" at bounding box center [592, 169] width 81 height 7
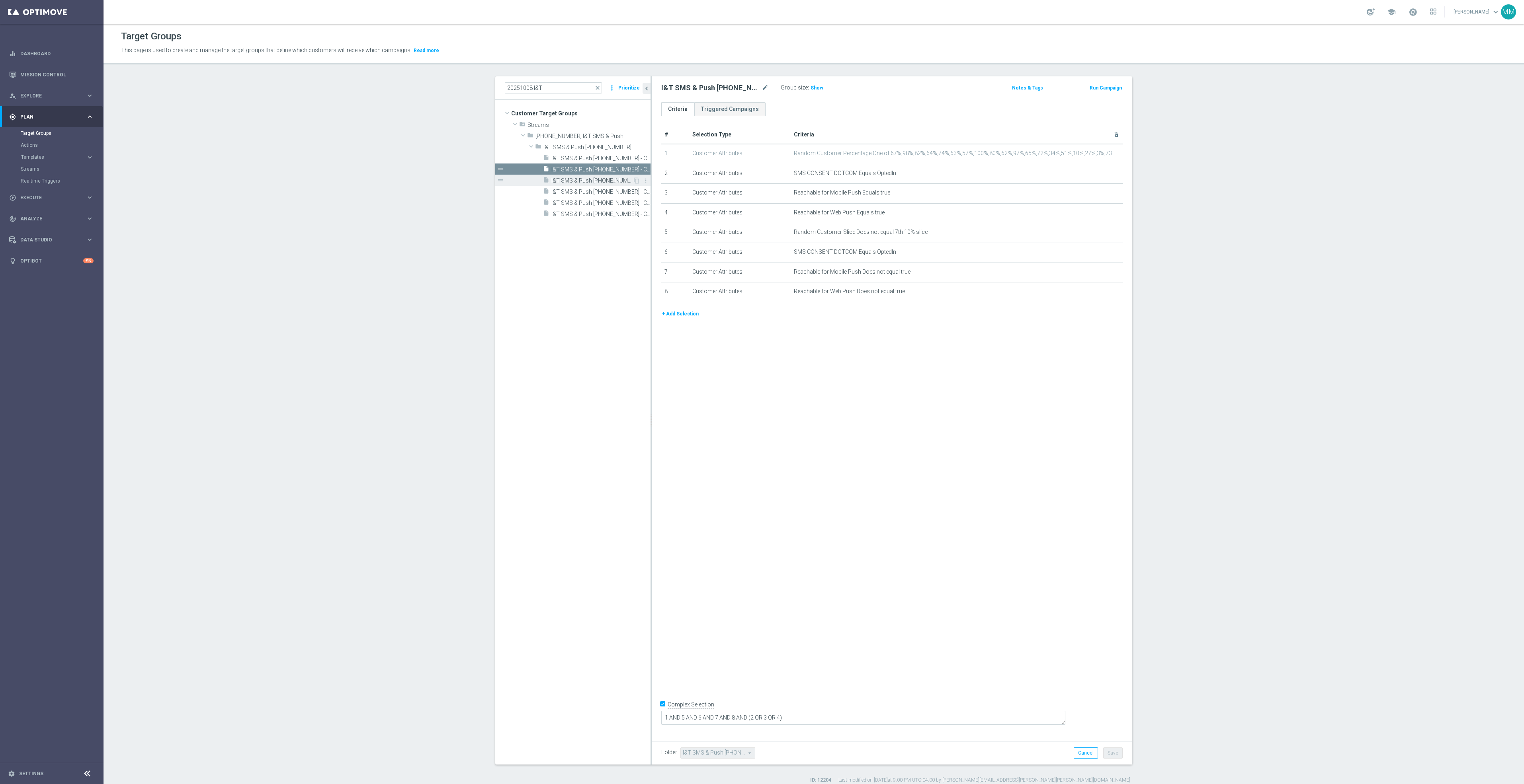
click at [594, 184] on span "I&T SMS & Push [PHONE_NUMBER] - Campaign 3" at bounding box center [592, 180] width 81 height 7
click at [596, 192] on span "I&T SMS & Push [PHONE_NUMBER] - Campaign 4" at bounding box center [592, 192] width 81 height 7
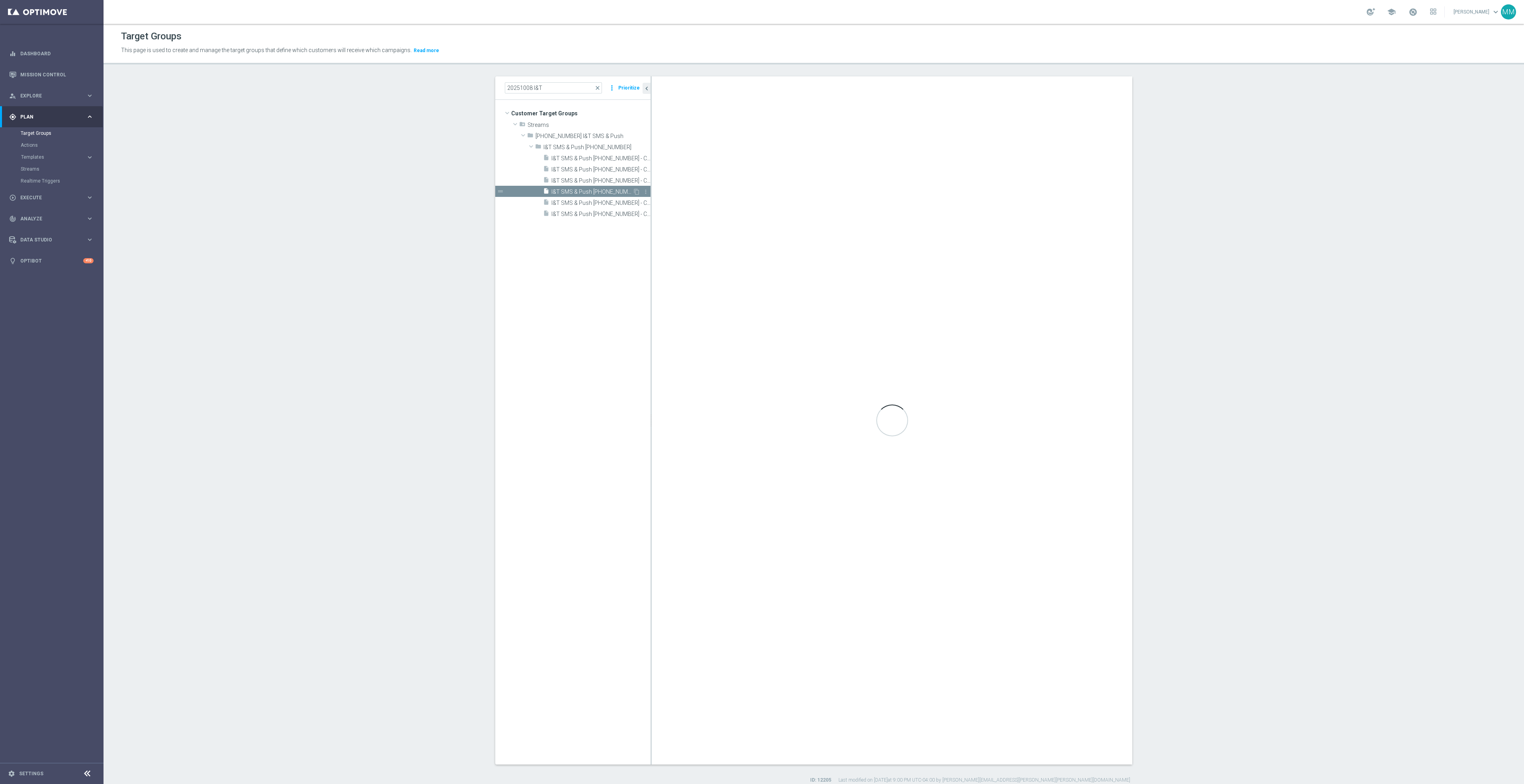
type textarea "1 AND 5 AND 6 AND 7 AND 8 AND (2 OR 3 OR 4)"
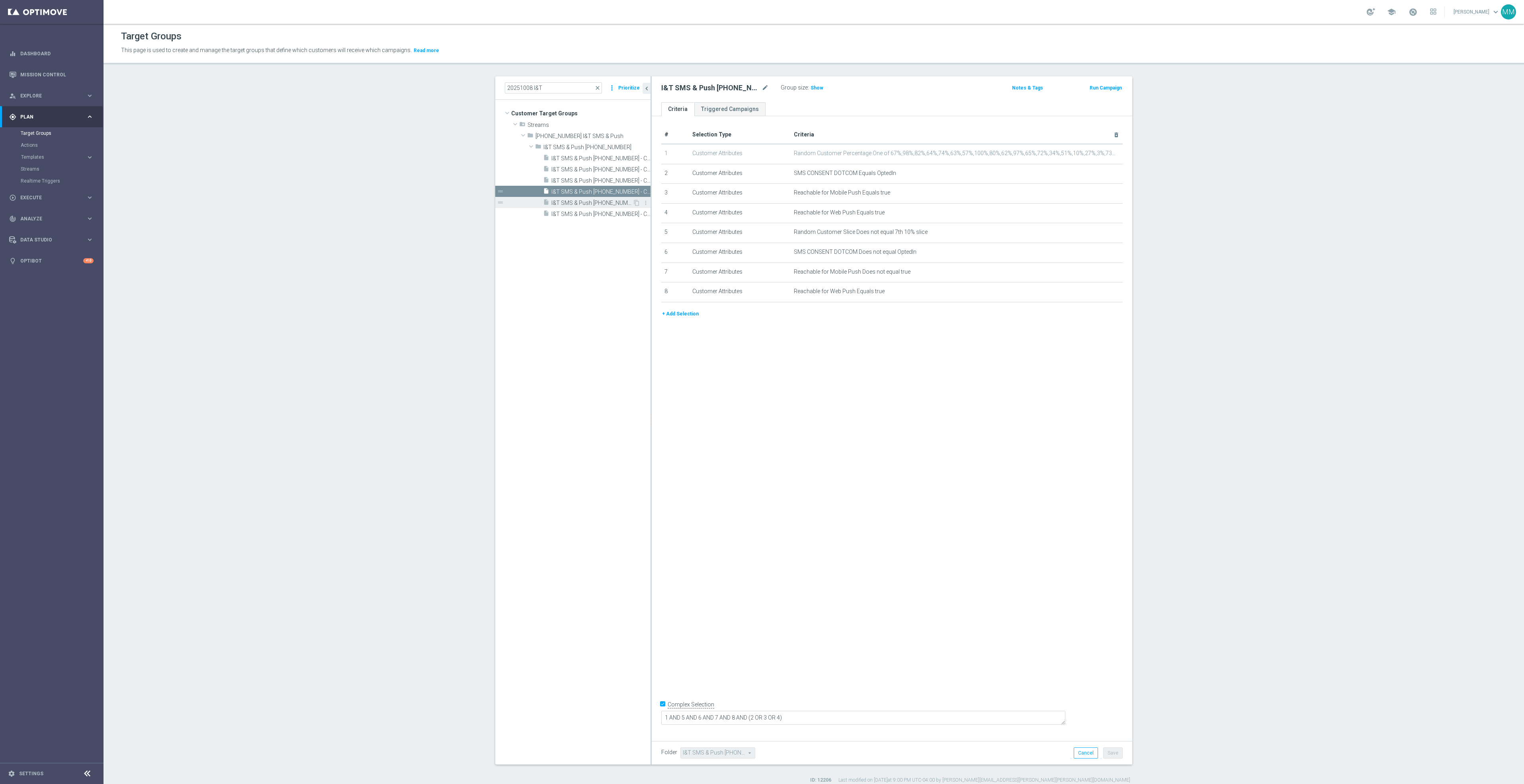
click at [596, 203] on span "I&T SMS & Push 20251007 - Campaign 5" at bounding box center [592, 203] width 81 height 7
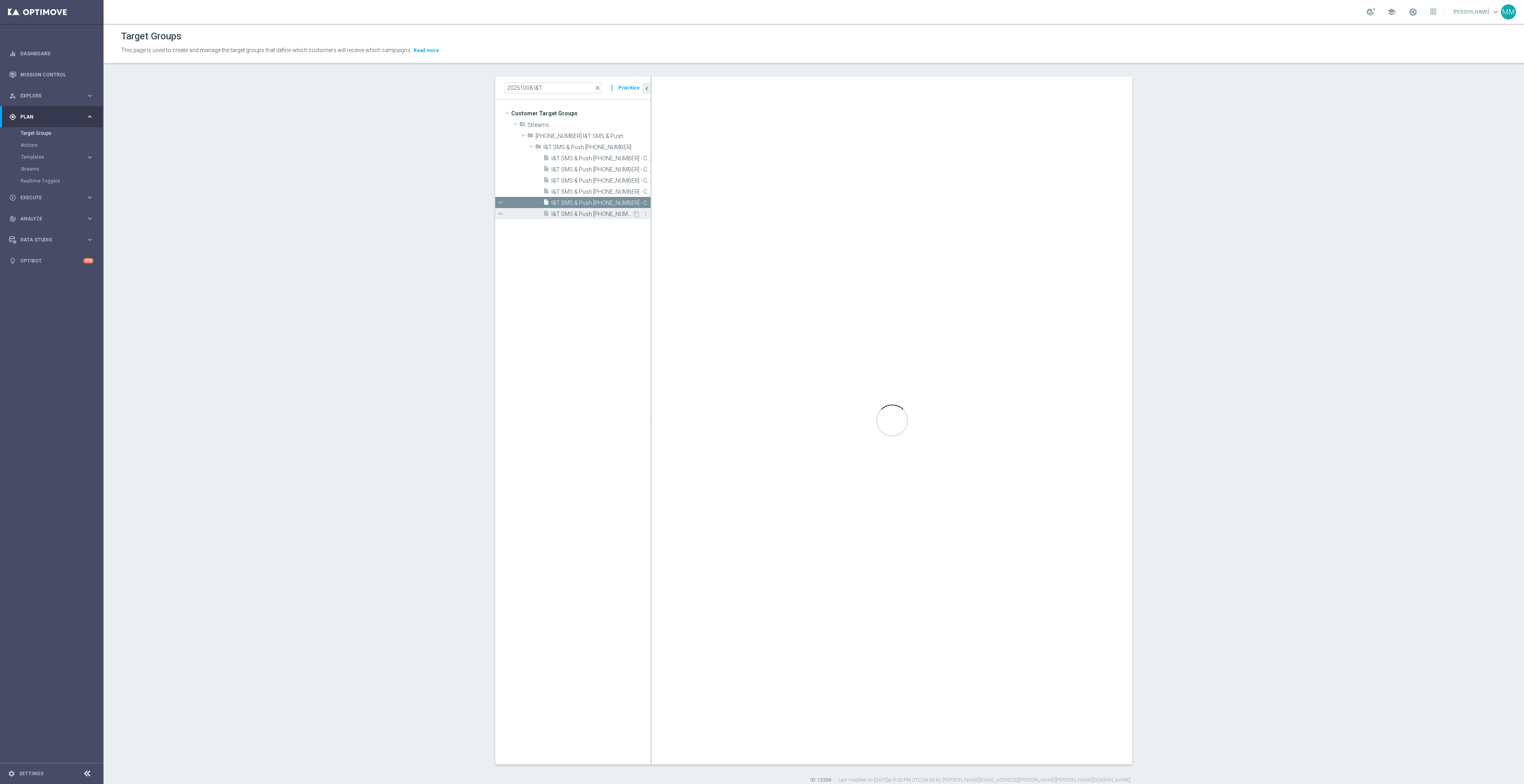
checkbox input "false"
click at [586, 212] on span "I&T SMS & Push 20251007 - Campaign 6" at bounding box center [592, 214] width 81 height 7
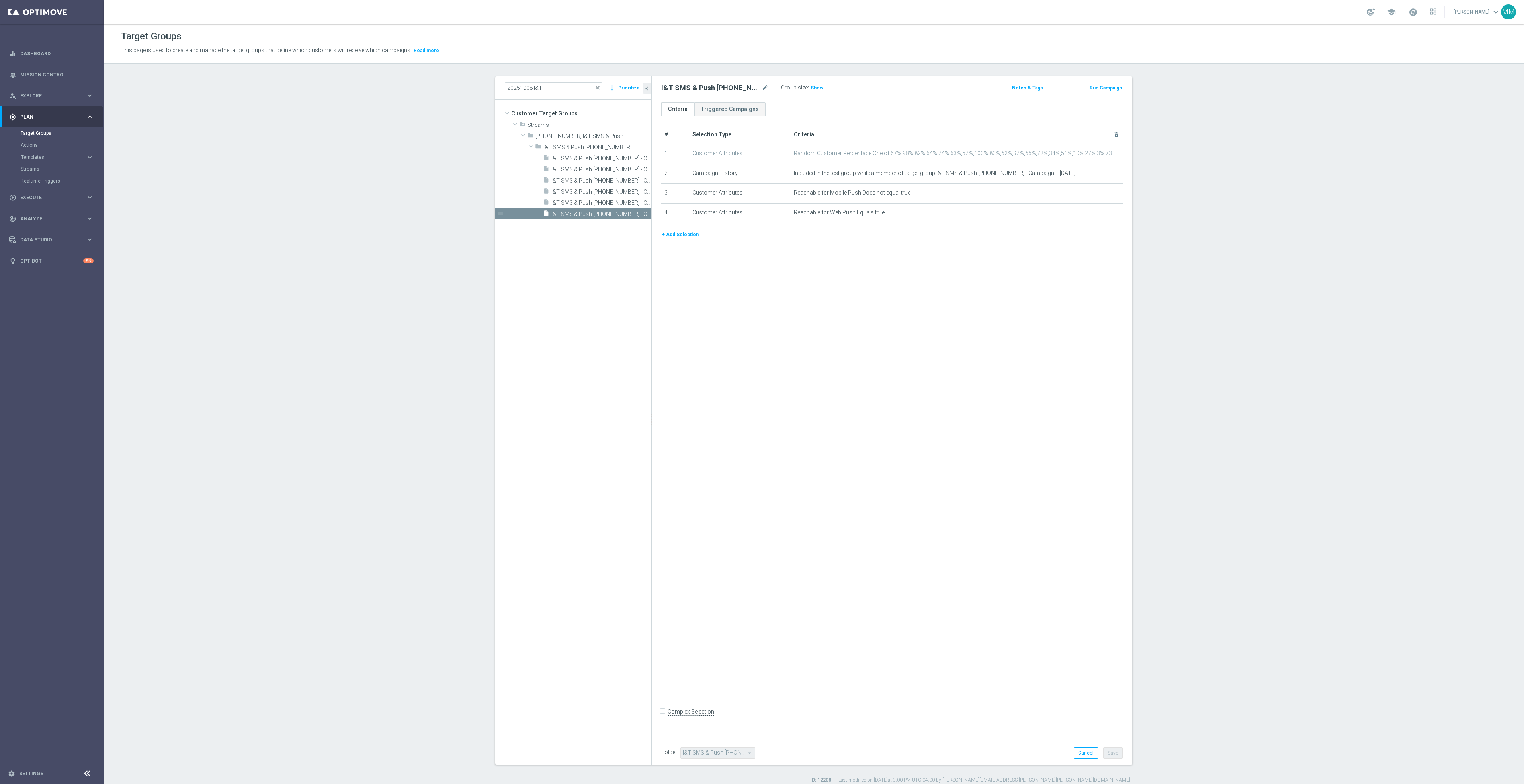
click at [595, 86] on span "close" at bounding box center [598, 88] width 7 height 7
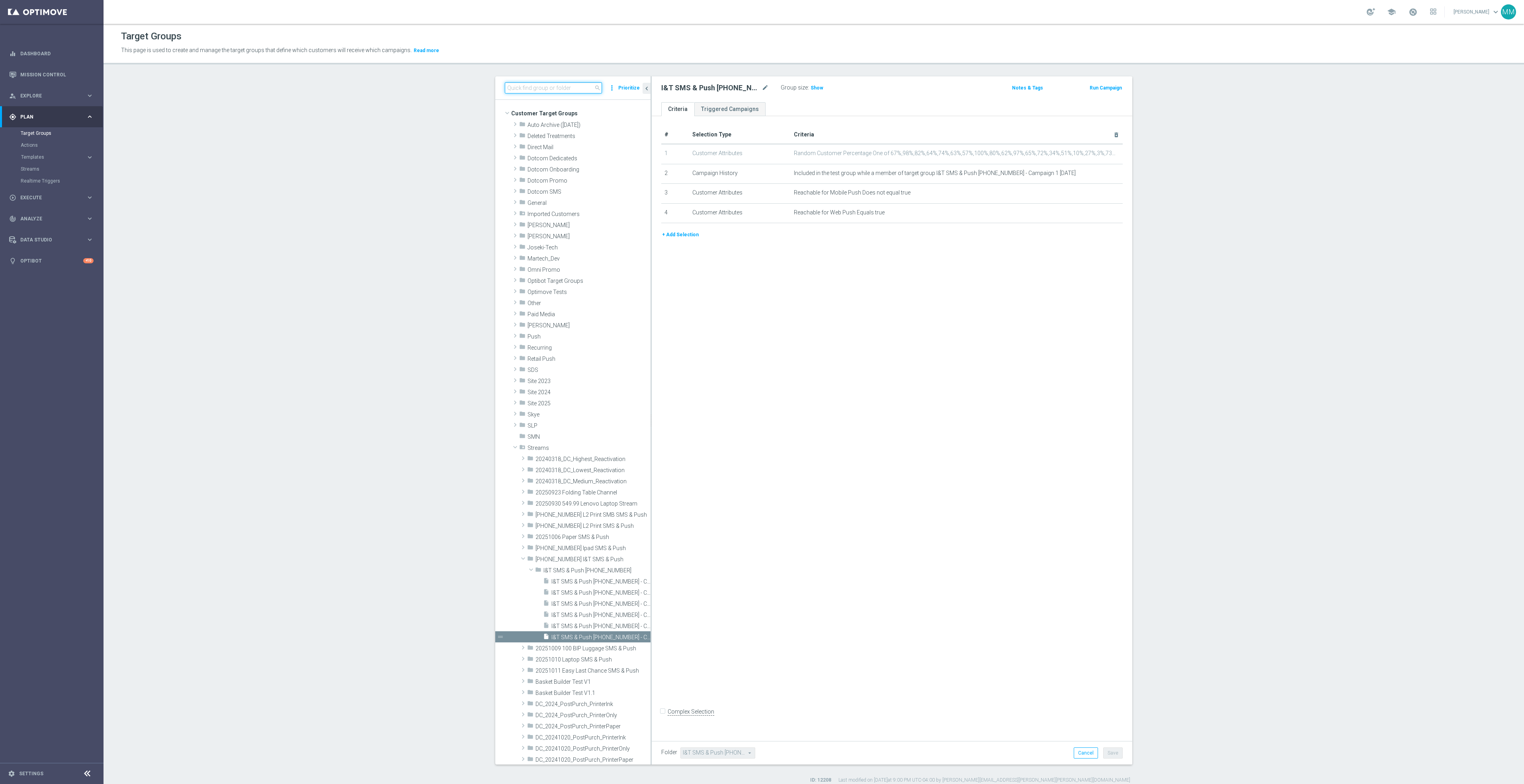
click at [529, 92] on input at bounding box center [553, 88] width 97 height 11
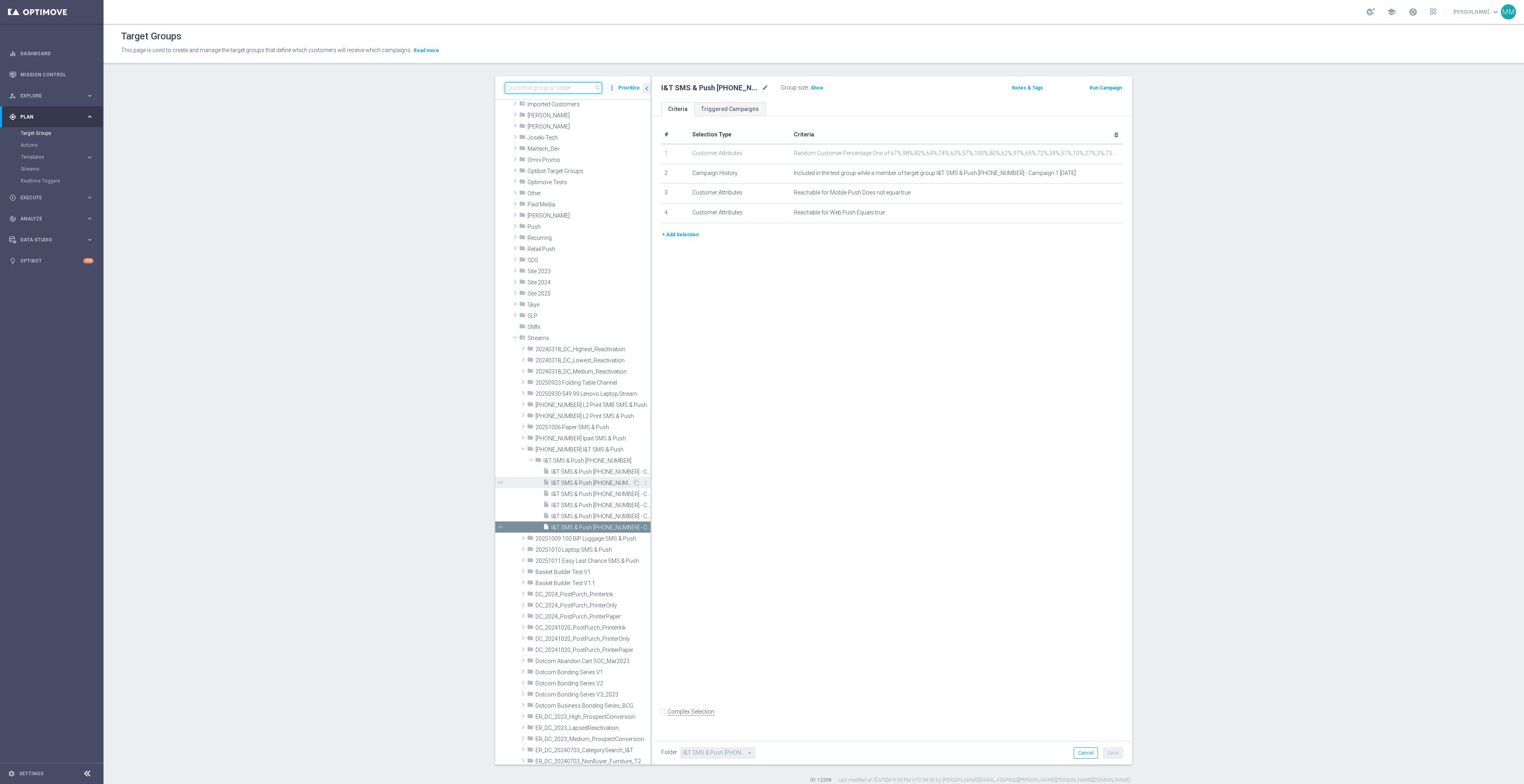
scroll to position [179, 0]
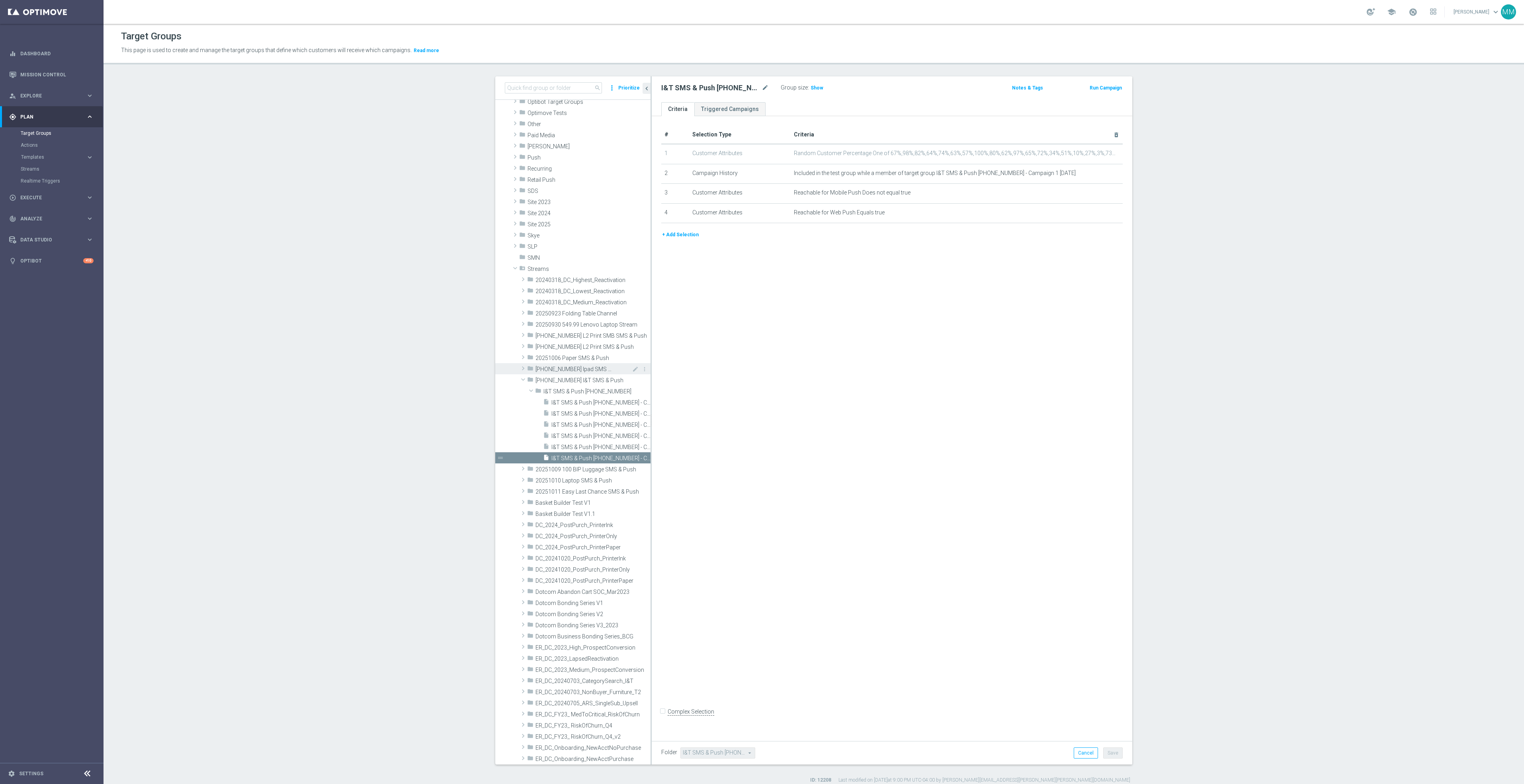
click at [519, 370] on span at bounding box center [523, 368] width 8 height 9
click at [527, 381] on span at bounding box center [531, 380] width 8 height 9
click at [571, 392] on span "Ipad SMS & Push [PHONE_NUMBER] - Campaign 1" at bounding box center [592, 391] width 81 height 7
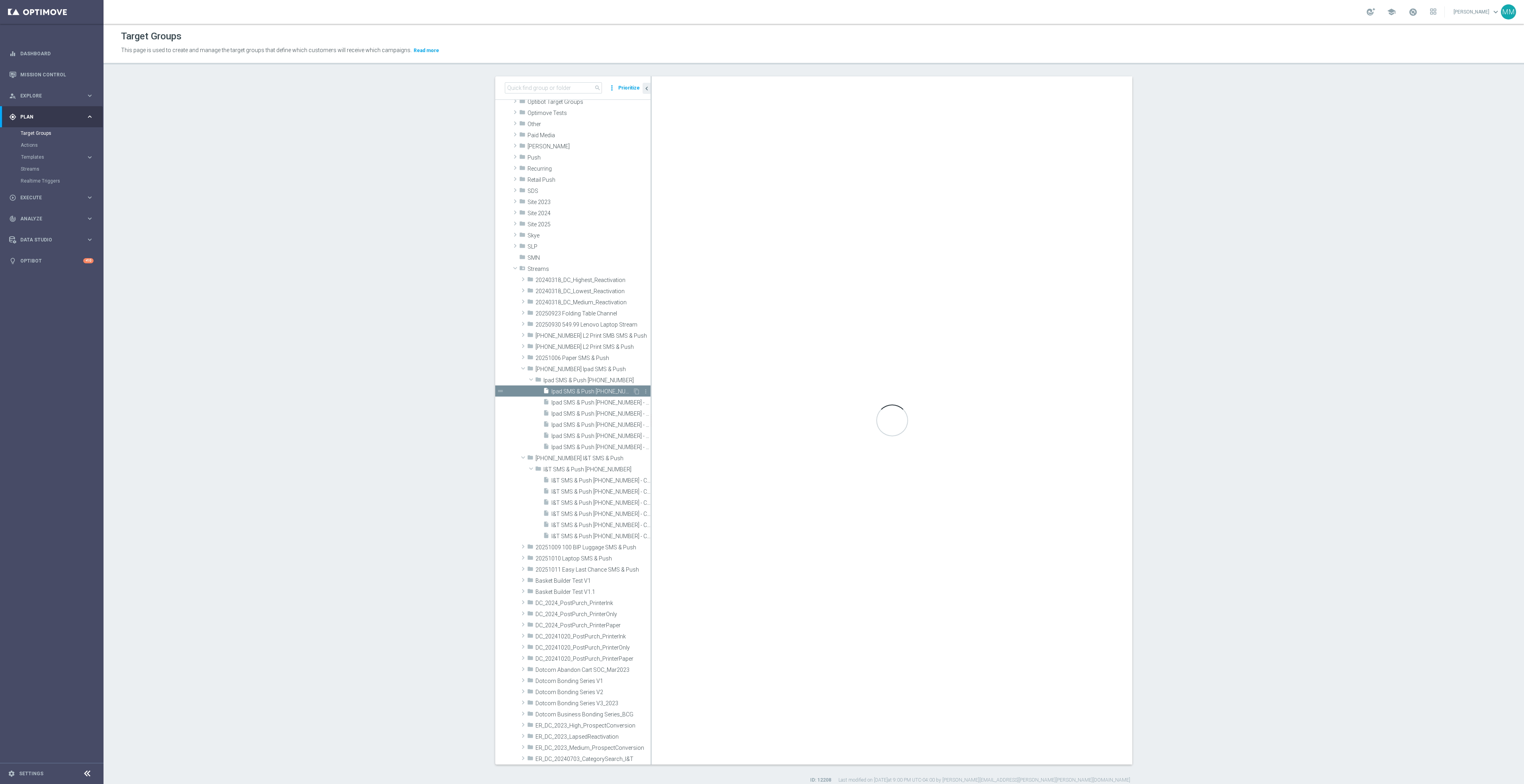
checkbox input "true"
type input "Ipad SMS & Push [PHONE_NUMBER]"
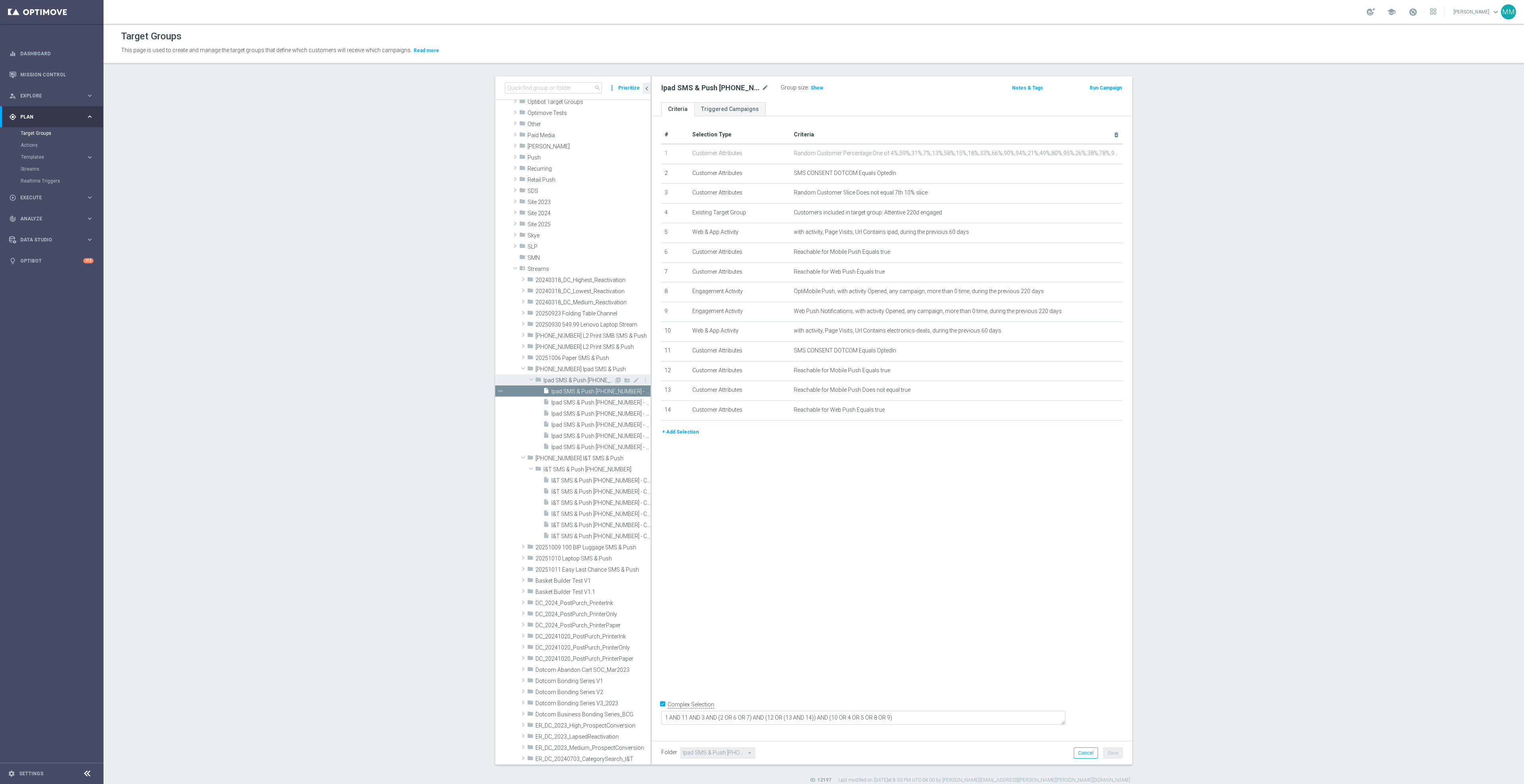
click at [597, 375] on div "folder Ipad SMS & Push 20251007" at bounding box center [574, 380] width 79 height 11
click at [583, 382] on span "Ipad SMS & Push [PHONE_NUMBER]" at bounding box center [579, 380] width 70 height 7
click at [570, 372] on span "[PHONE_NUMBER] Ipad SMS & Push" at bounding box center [574, 369] width 79 height 7
click at [576, 379] on span "Ipad SMS & Push [PHONE_NUMBER]" at bounding box center [579, 380] width 70 height 7
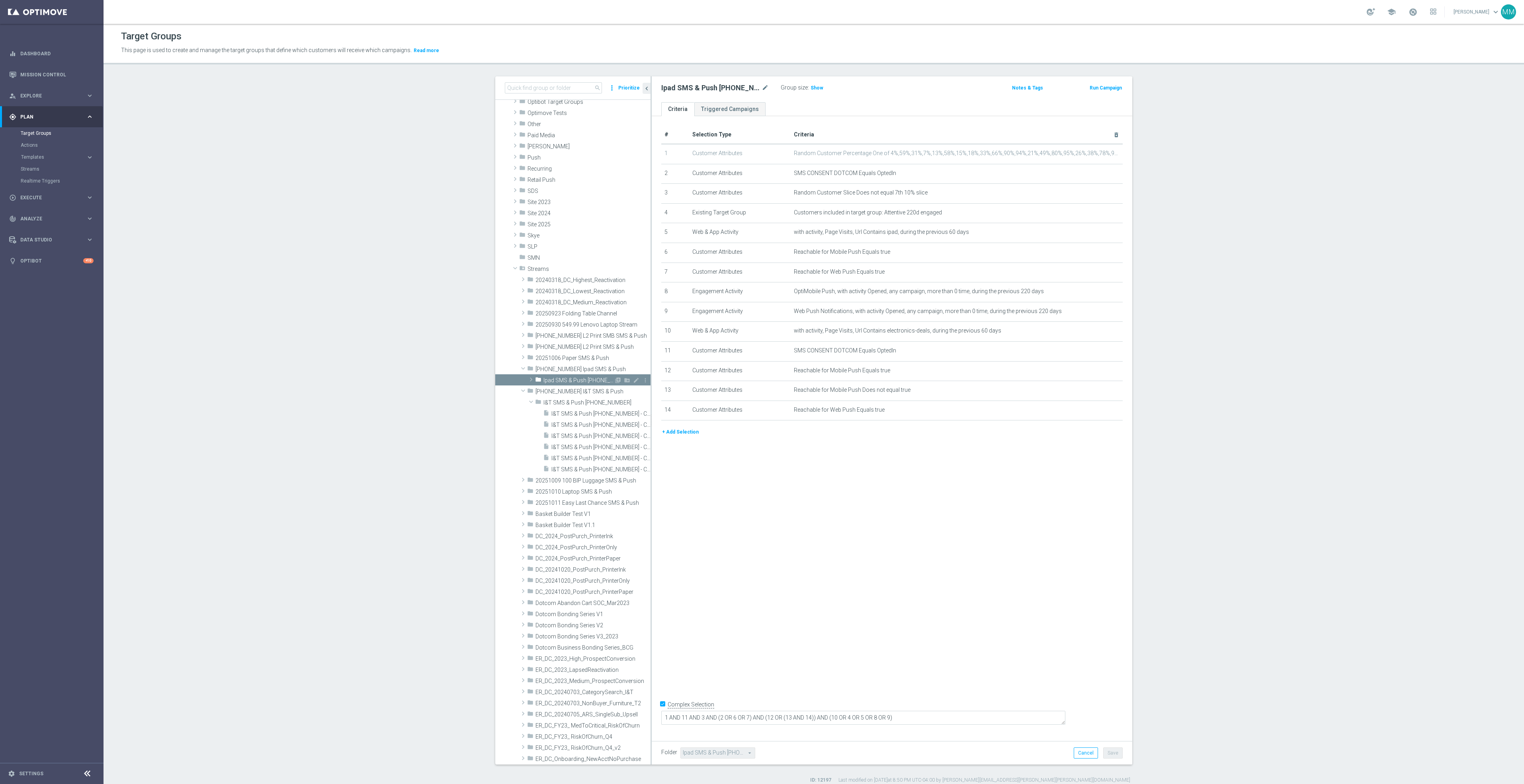
click at [564, 375] on div "folder Ipad SMS & Push 20251007" at bounding box center [574, 380] width 79 height 11
click at [574, 391] on span "Ipad SMS & Push [PHONE_NUMBER] - Campaign 1" at bounding box center [592, 391] width 81 height 7
click at [545, 97] on div "search more_vert Prioritize" at bounding box center [573, 88] width 155 height 24
drag, startPoint x: 554, startPoint y: 86, endPoint x: 563, endPoint y: 82, distance: 9.8
click at [554, 86] on input at bounding box center [553, 88] width 97 height 11
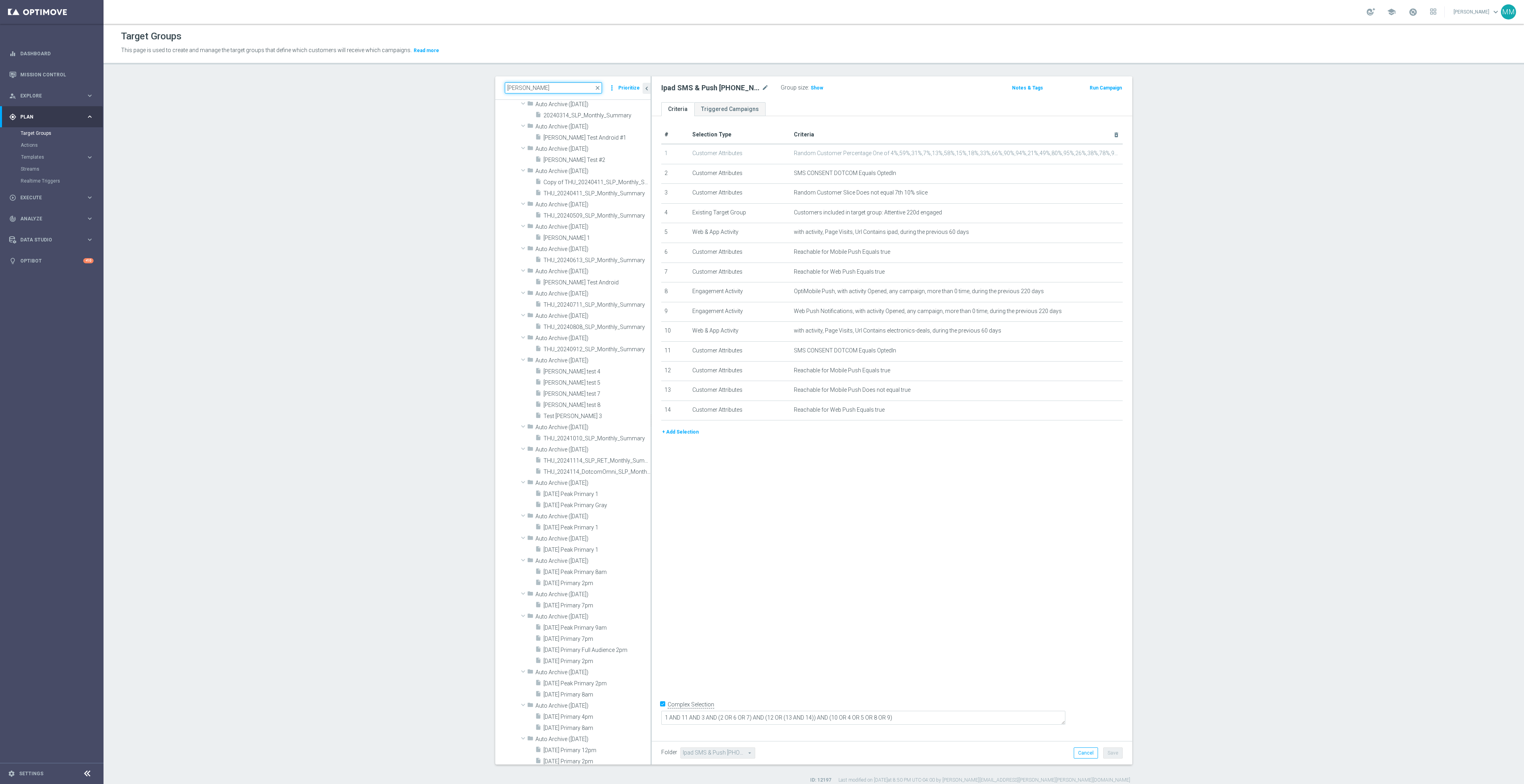
scroll to position [330, 0]
type input "MARY"
click at [598, 205] on span "ED_OMNI_1013_Easy_Deal_Days" at bounding box center [592, 203] width 81 height 7
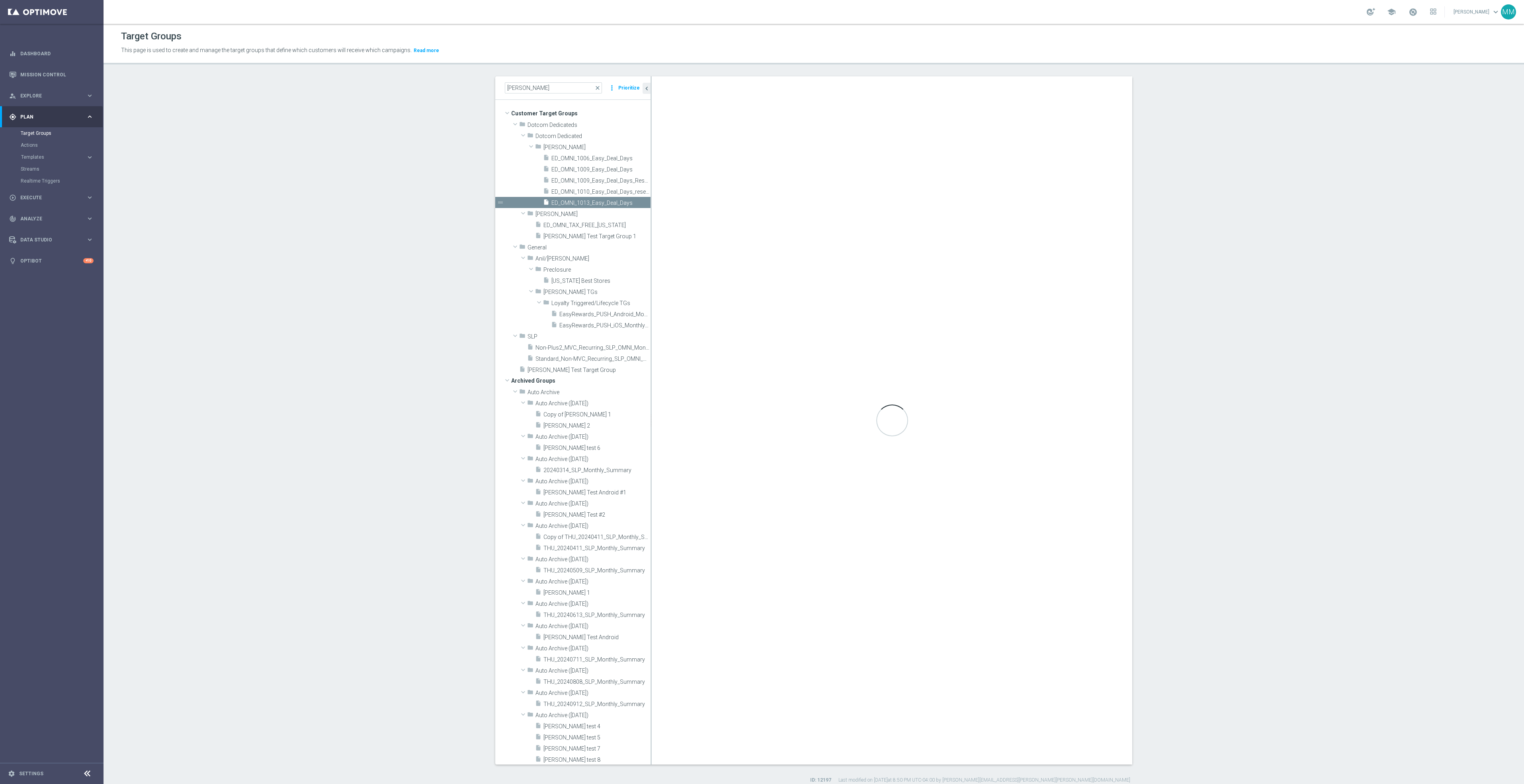
type input "Mary M"
type textarea "1 and 2 and 6 and (3 or 4 or 5)"
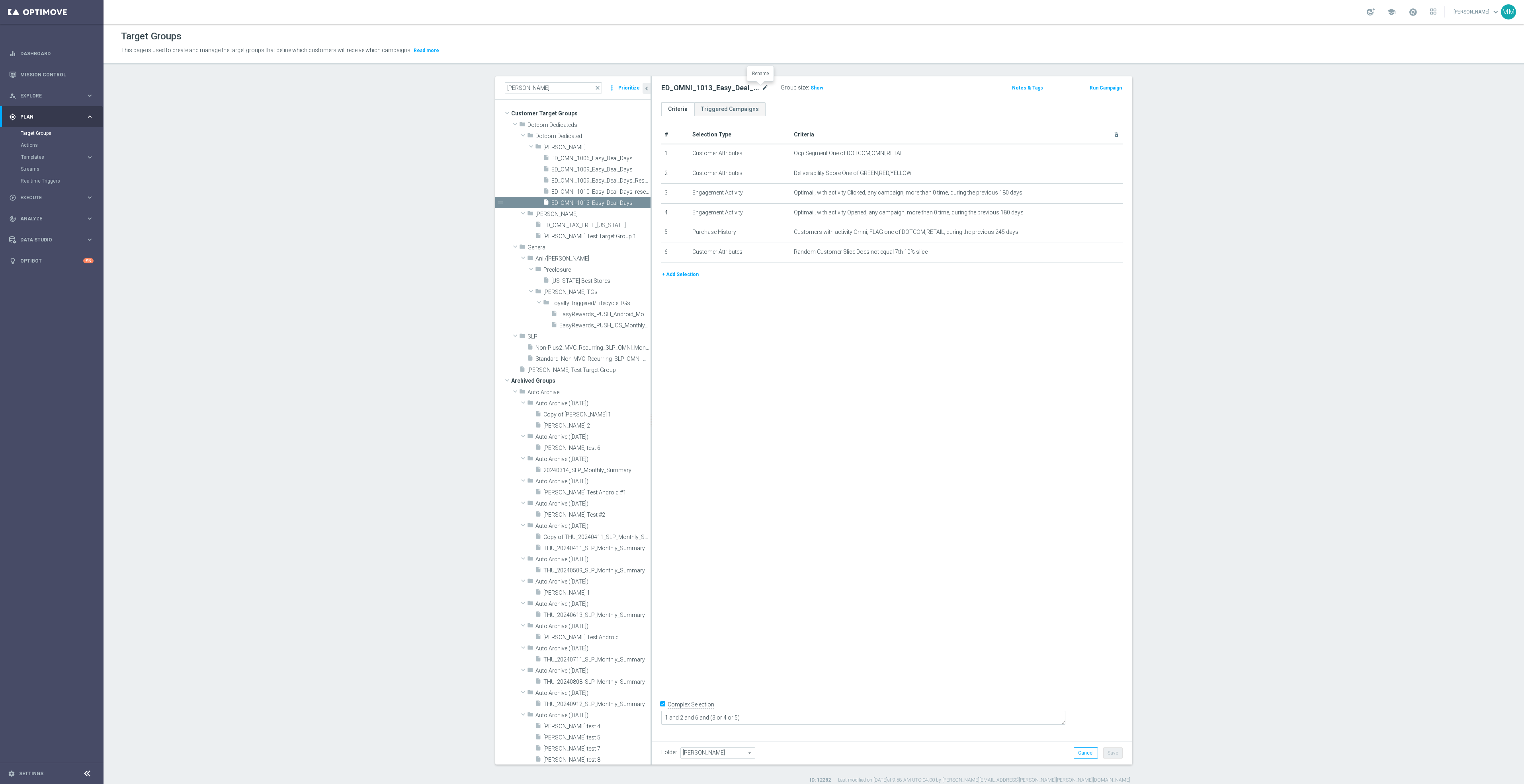
click at [761, 86] on icon "mode_edit" at bounding box center [765, 88] width 7 height 9
click at [822, 540] on div "# Selection Type Criteria delete_forever 1 Customer Attributes Ocp Segment One …" at bounding box center [892, 425] width 480 height 618
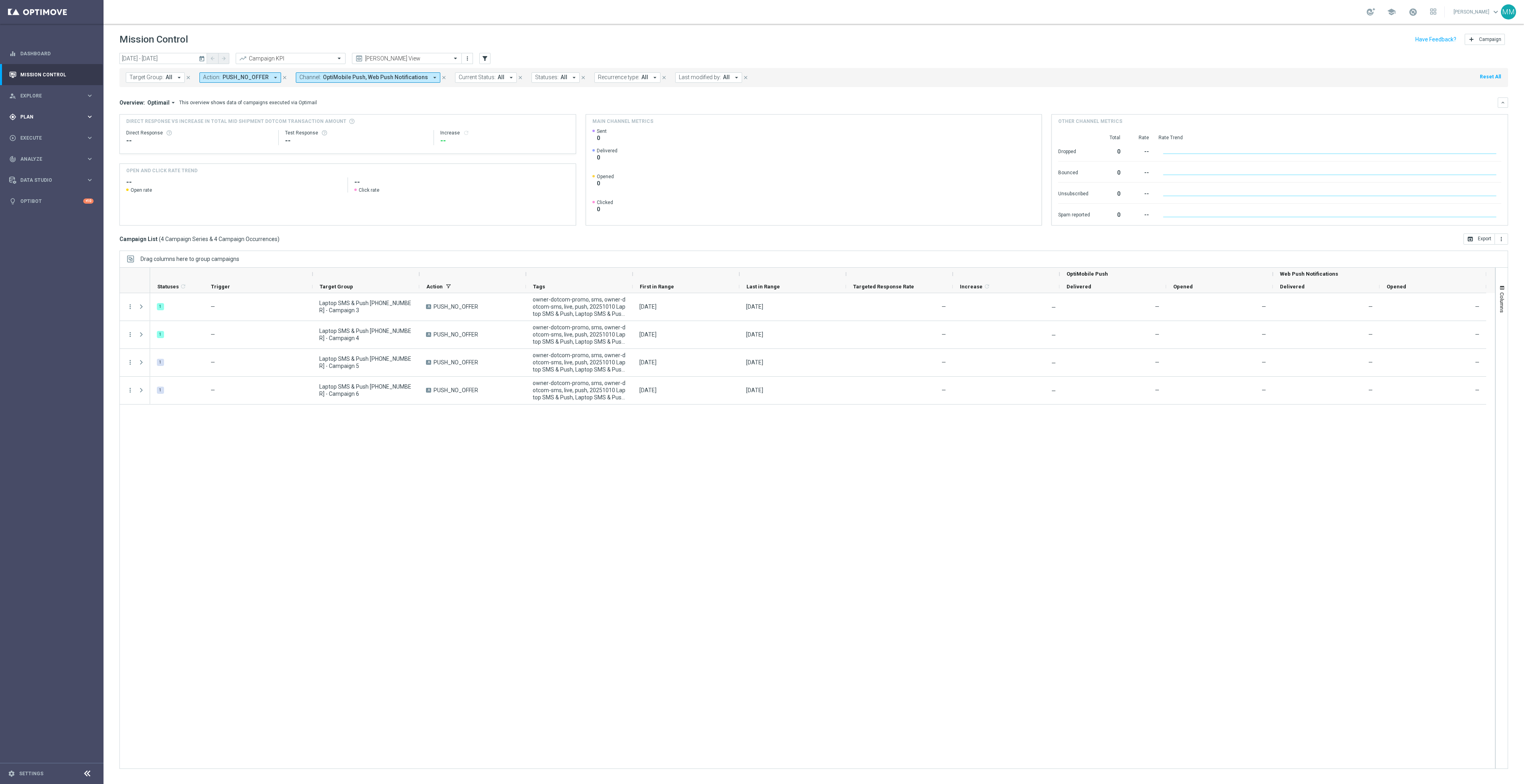
click at [76, 124] on div "gps_fixed Plan keyboard_arrow_right" at bounding box center [51, 117] width 103 height 21
click at [37, 170] on link "Streams" at bounding box center [51, 169] width 62 height 7
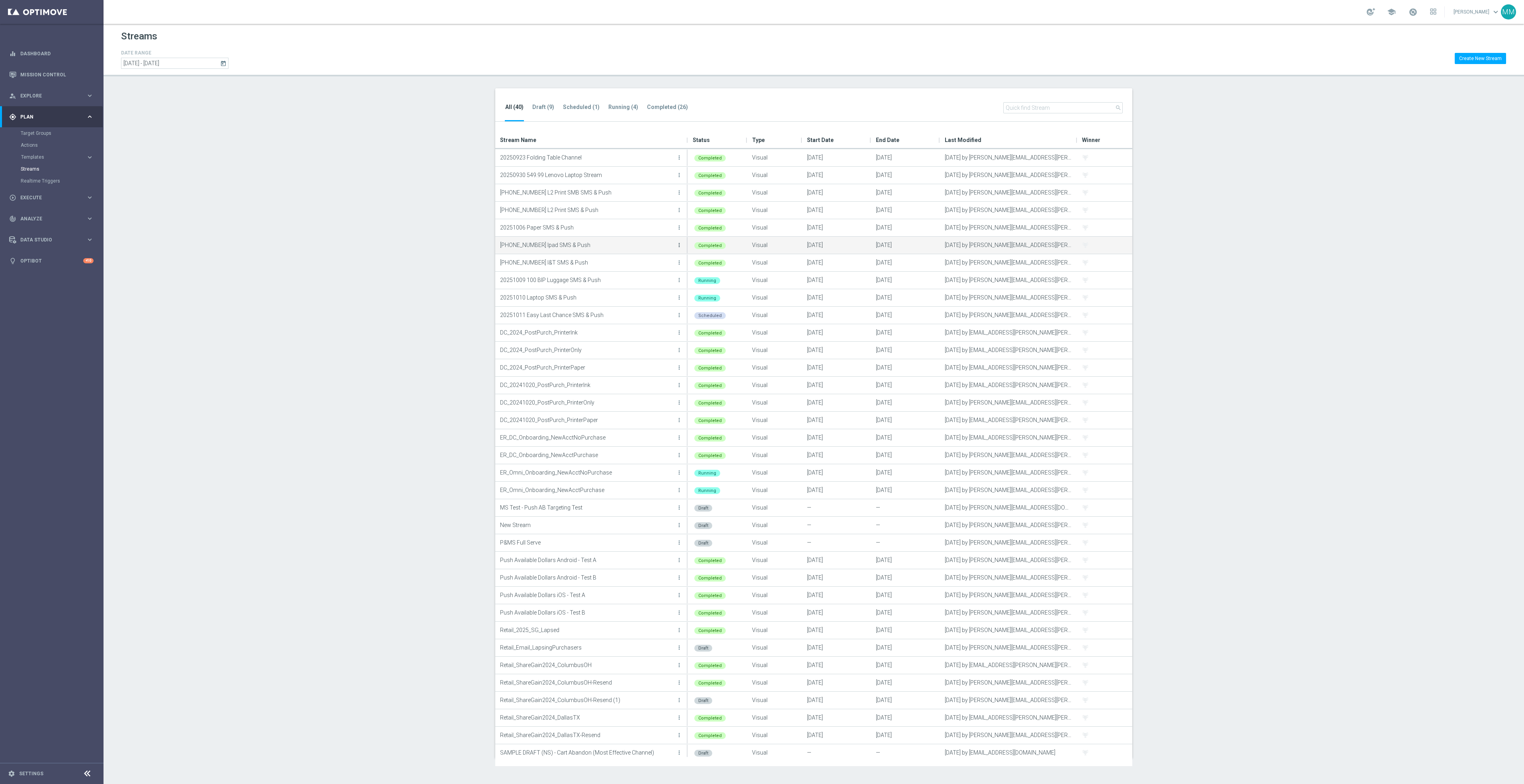
click at [679, 246] on icon "more_vert" at bounding box center [679, 245] width 7 height 7
click at [656, 277] on div "View" at bounding box center [647, 279] width 48 height 5
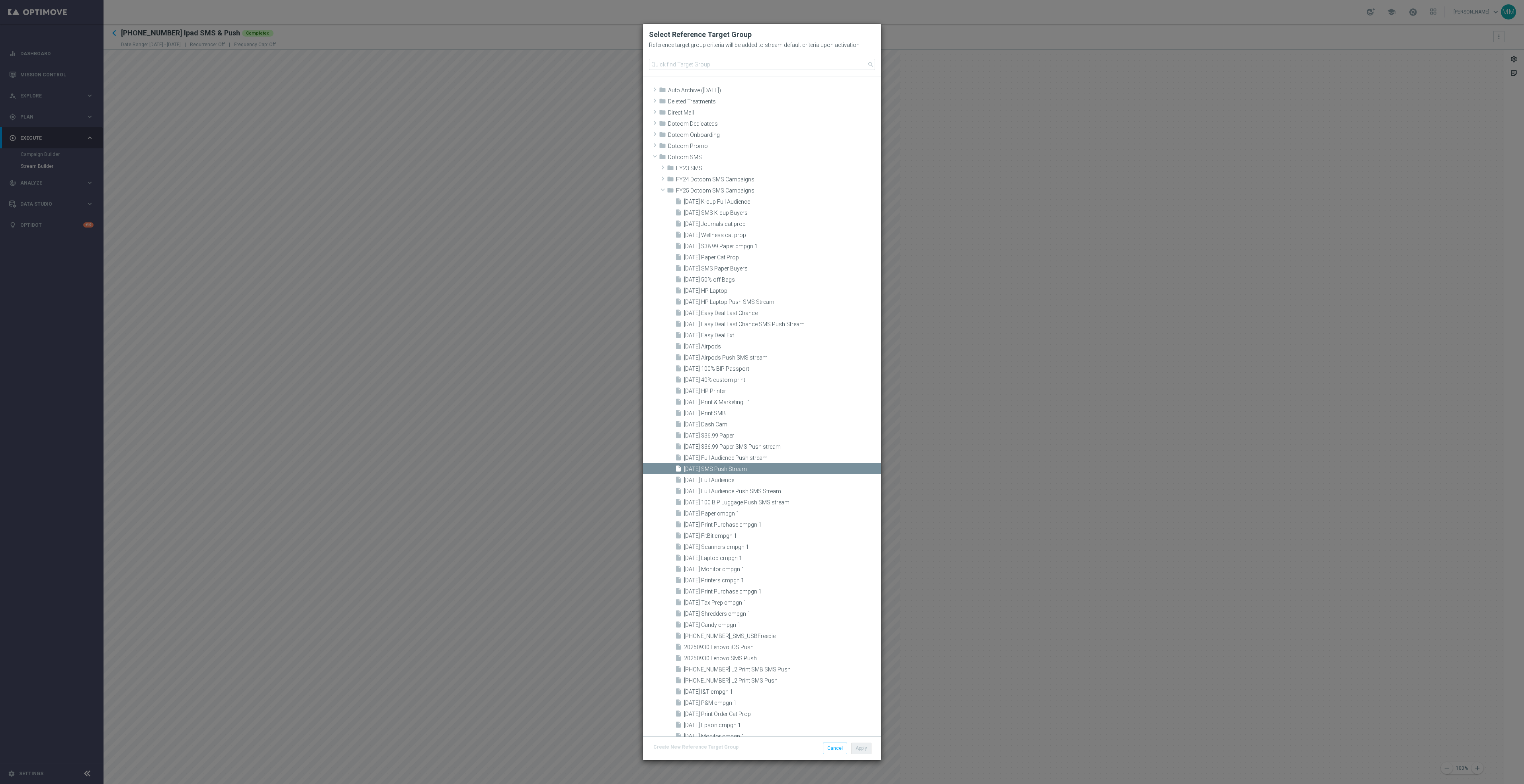
click at [1147, 361] on modal-container "Select Reference Target Group Reference target group criteria will be added to …" at bounding box center [762, 392] width 1524 height 784
click at [831, 751] on button "Cancel" at bounding box center [835, 748] width 24 height 11
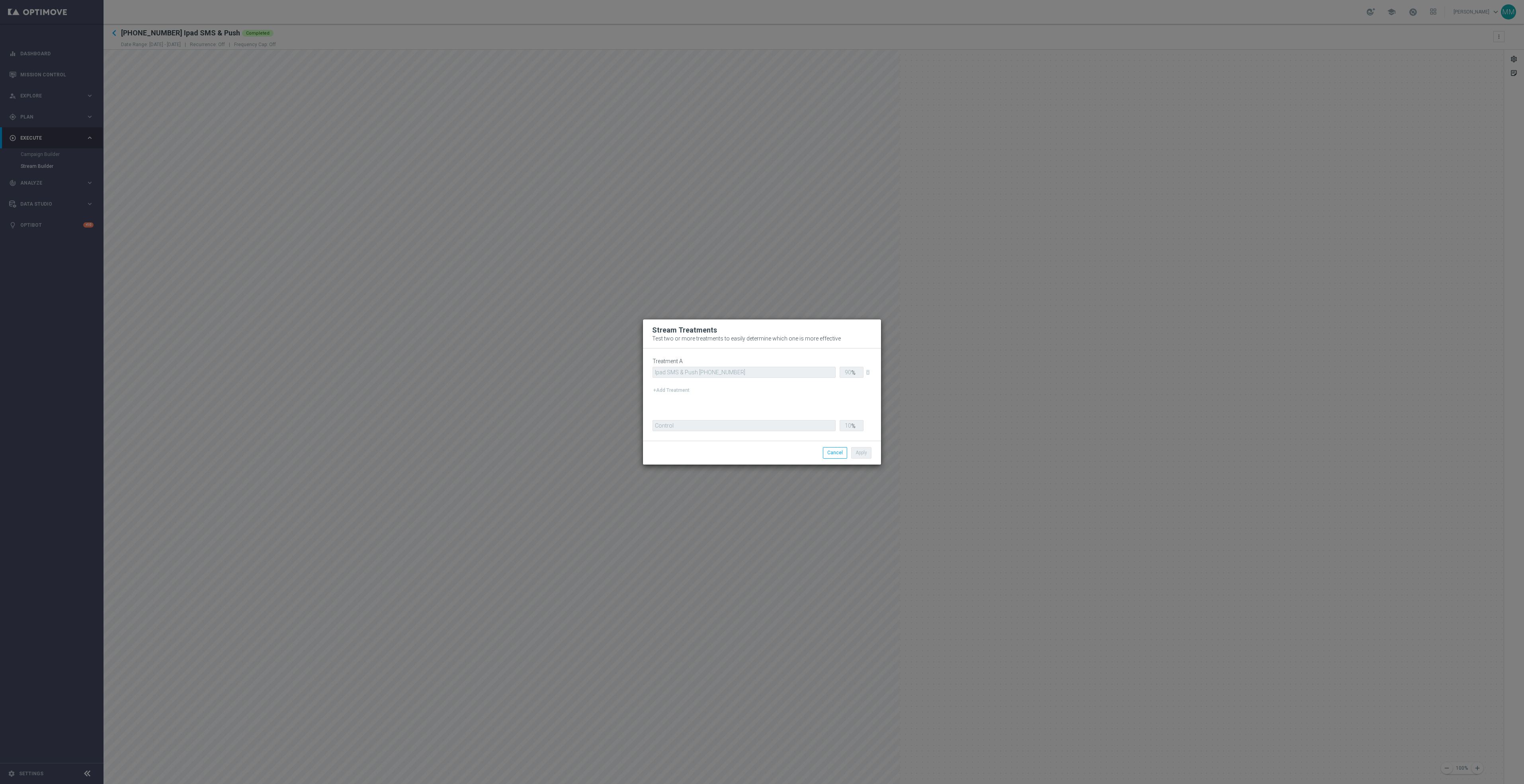
click at [278, 517] on modal-container "Stream Treatments Test two or more treatments to easily determine which one is …" at bounding box center [762, 392] width 1524 height 784
click at [838, 452] on button "Cancel" at bounding box center [835, 452] width 24 height 11
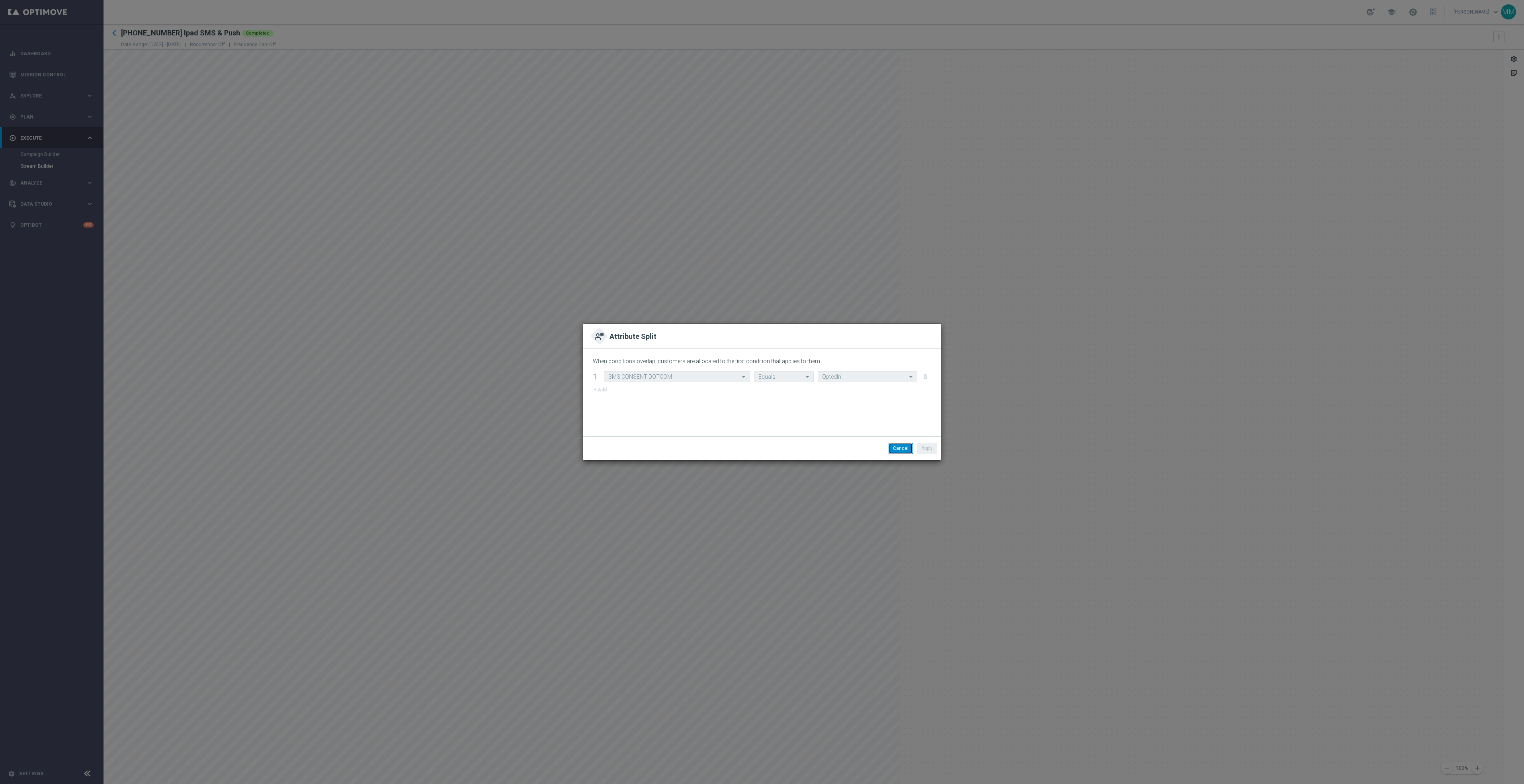
click at [902, 445] on button "Cancel" at bounding box center [900, 448] width 24 height 11
click at [906, 453] on button "Cancel" at bounding box center [900, 448] width 24 height 11
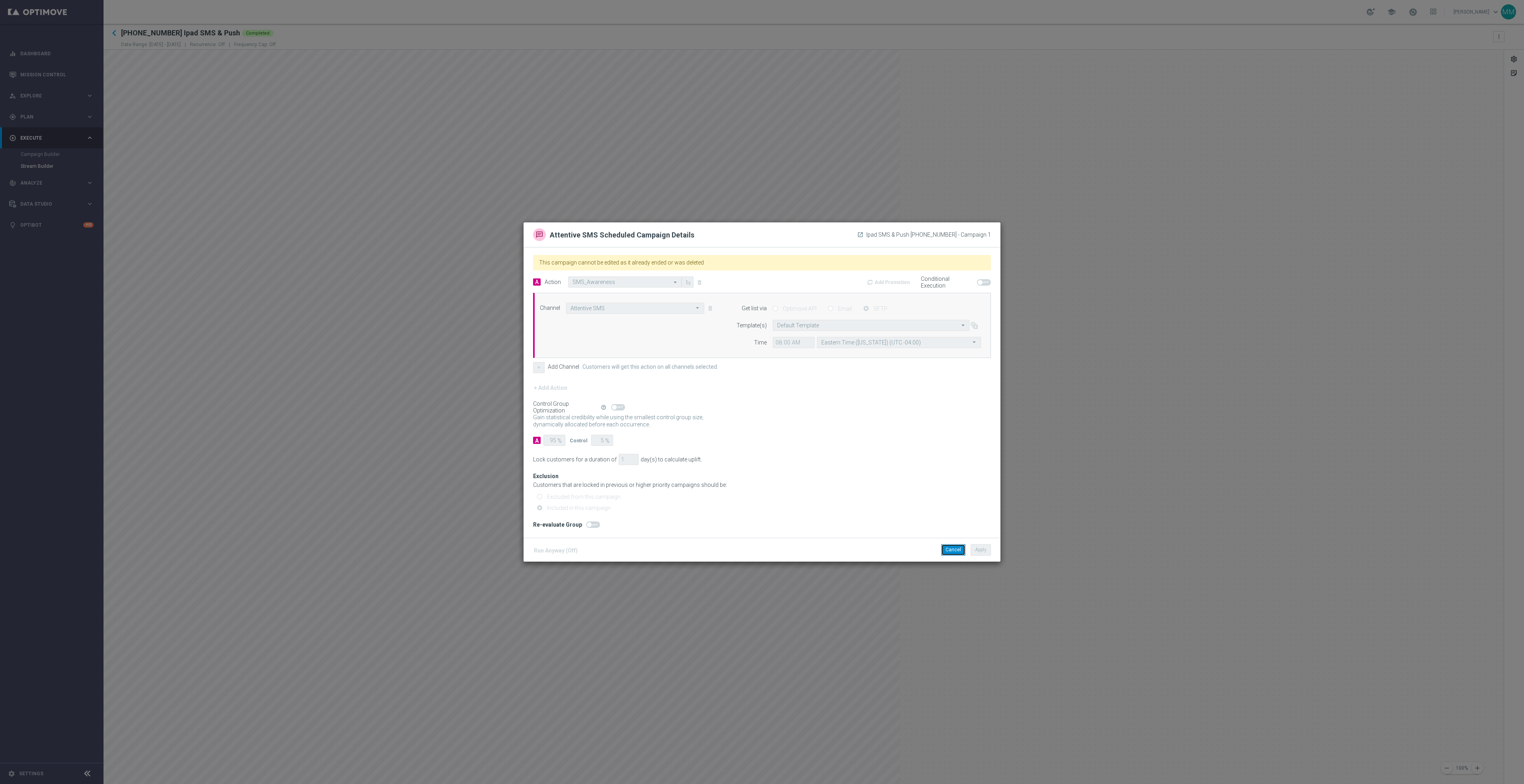
click at [949, 555] on button "Cancel" at bounding box center [953, 550] width 24 height 11
click at [950, 548] on button "Cancel" at bounding box center [953, 550] width 24 height 11
click at [361, 560] on modal-container "OptiMobile Push Scheduled Campaign Details launch Ipad SMS & Push 20251007 - Ca…" at bounding box center [762, 392] width 1524 height 784
click at [951, 549] on button "Cancel" at bounding box center [953, 550] width 24 height 11
click at [952, 548] on button "Cancel" at bounding box center [953, 550] width 24 height 11
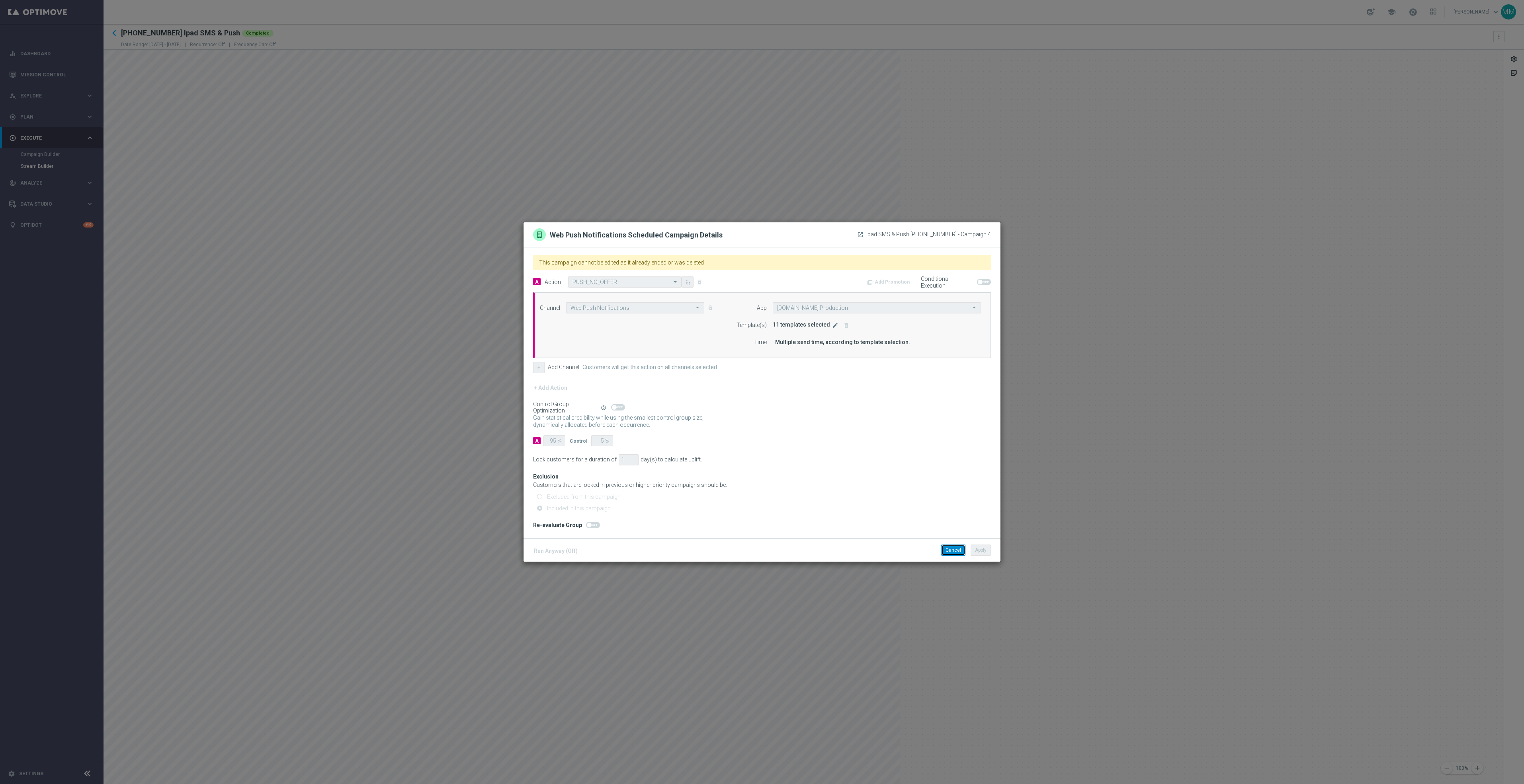
click at [945, 554] on button "Cancel" at bounding box center [953, 550] width 24 height 11
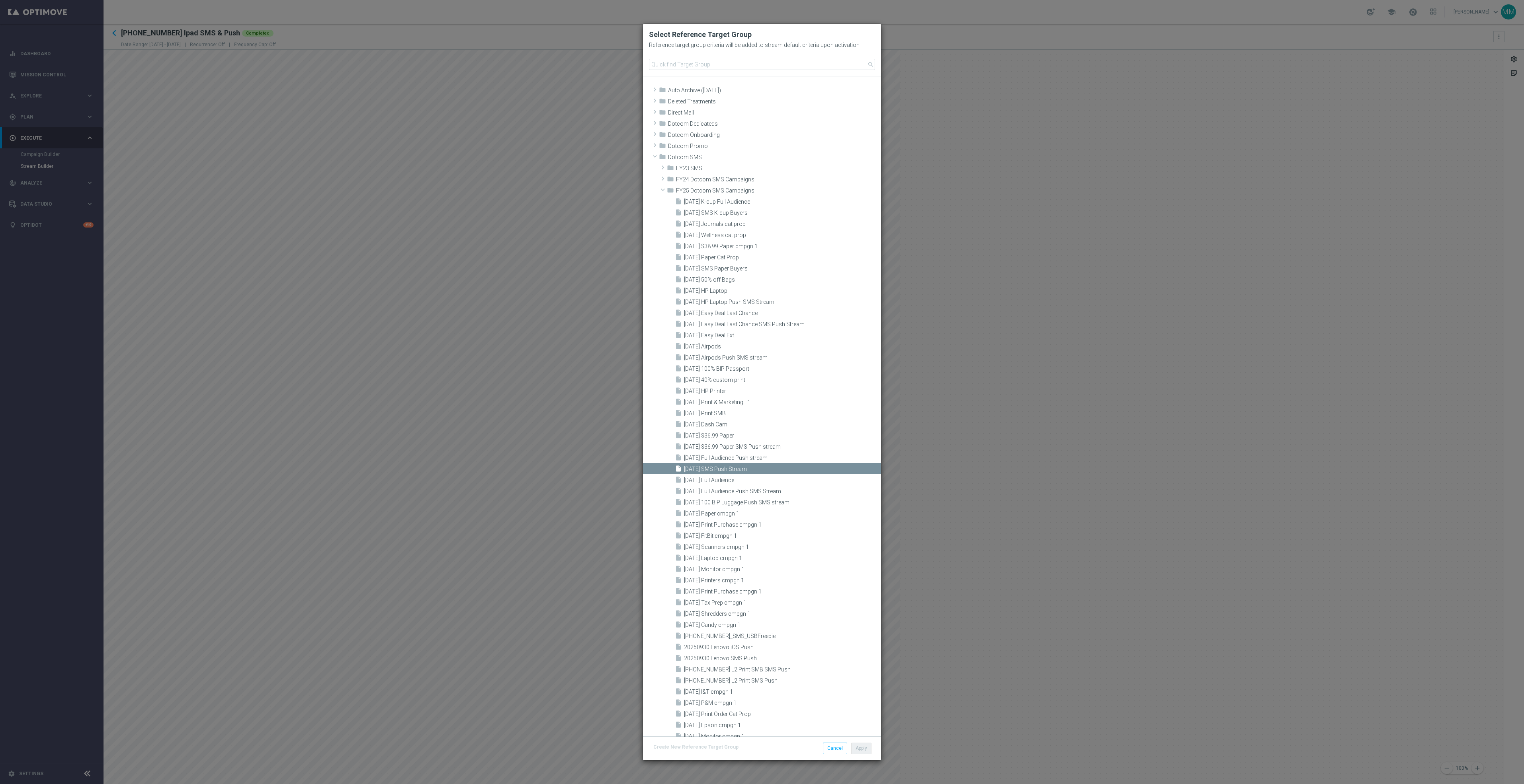
click at [1021, 450] on modal-container "Select Reference Target Group Reference target group criteria will be added to …" at bounding box center [762, 392] width 1524 height 784
click at [835, 753] on button "Cancel" at bounding box center [835, 748] width 24 height 11
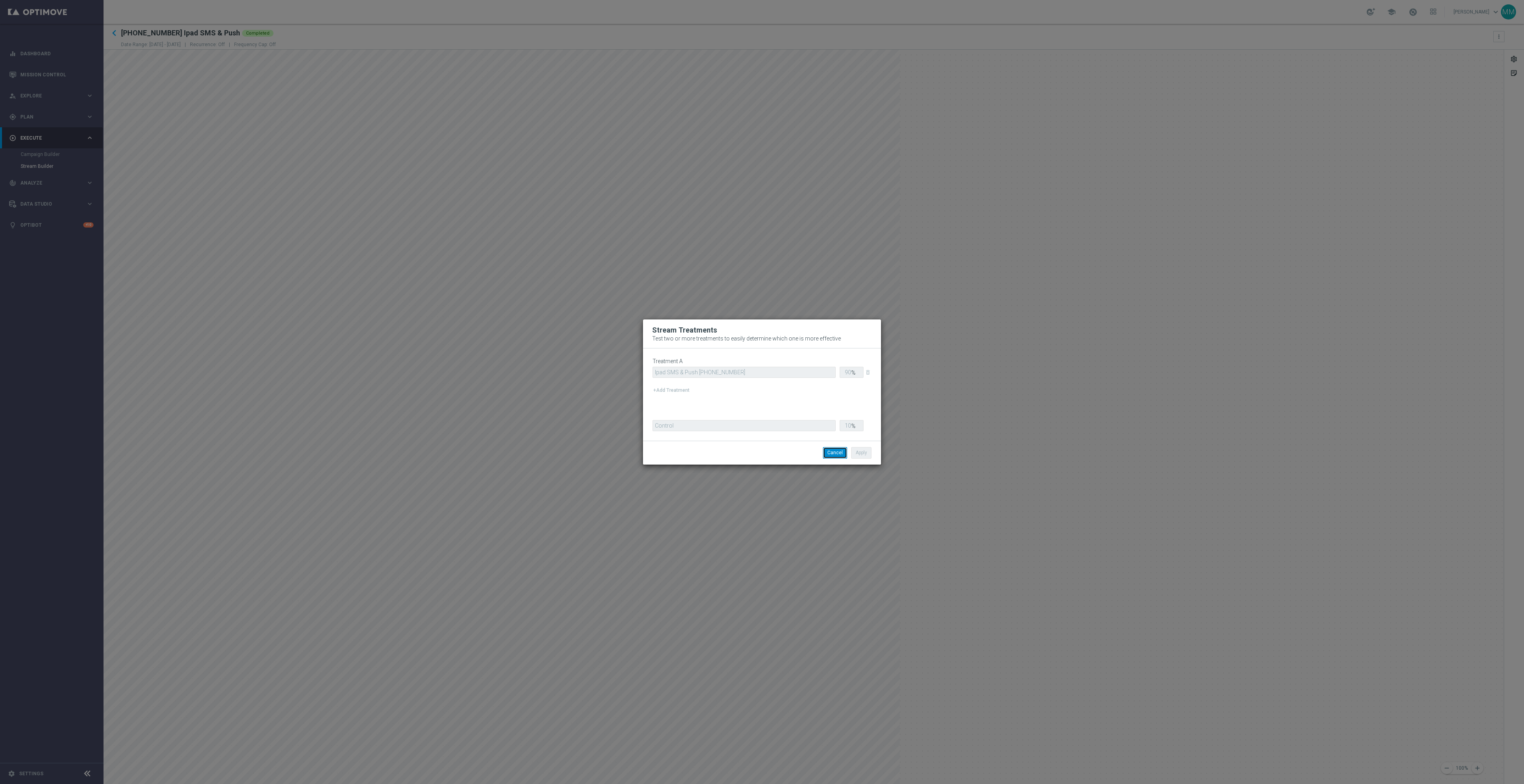
click at [842, 455] on button "Cancel" at bounding box center [835, 452] width 24 height 11
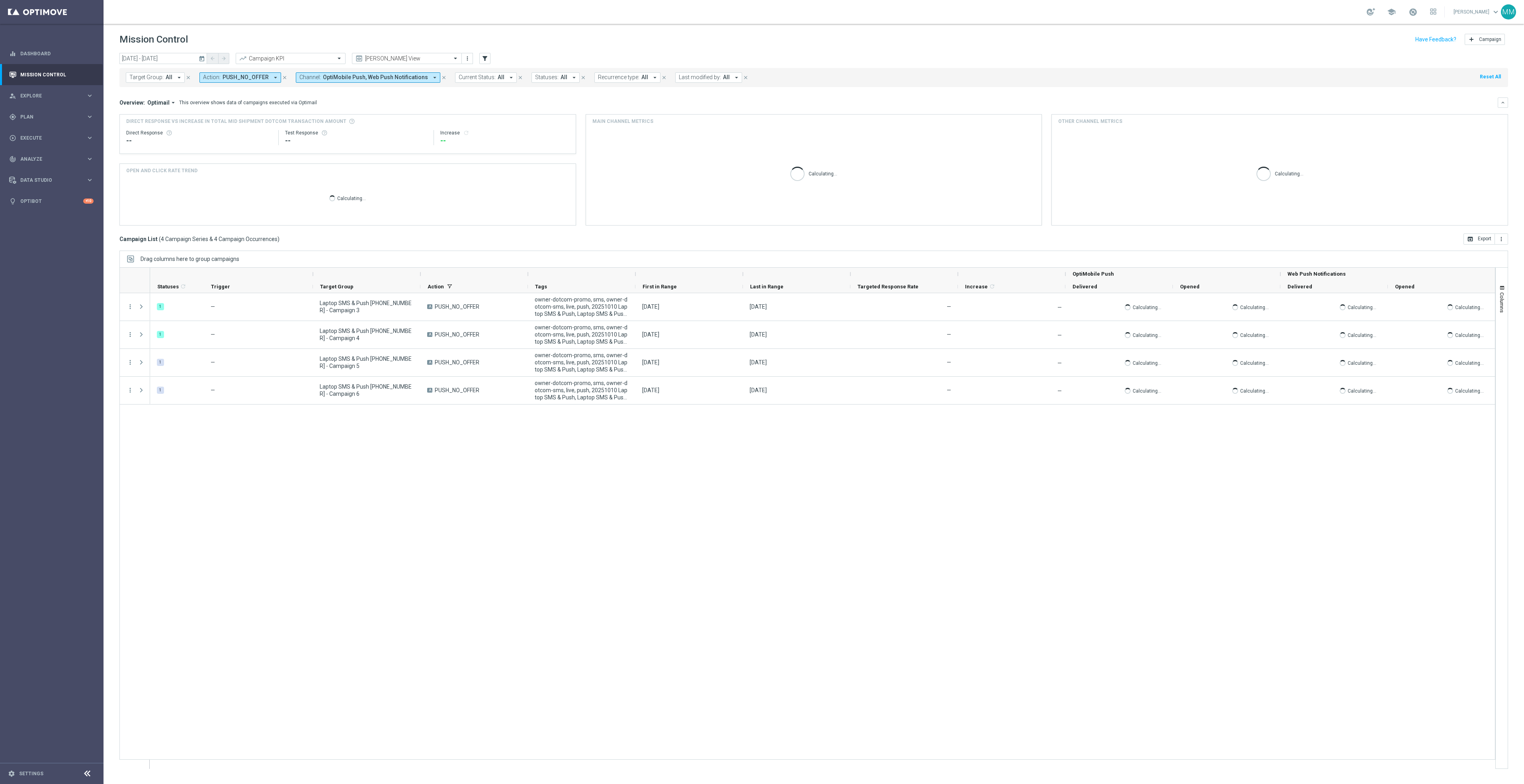
drag, startPoint x: 279, startPoint y: 77, endPoint x: 380, endPoint y: 85, distance: 101.3
click at [282, 77] on icon "close" at bounding box center [284, 77] width 5 height 5
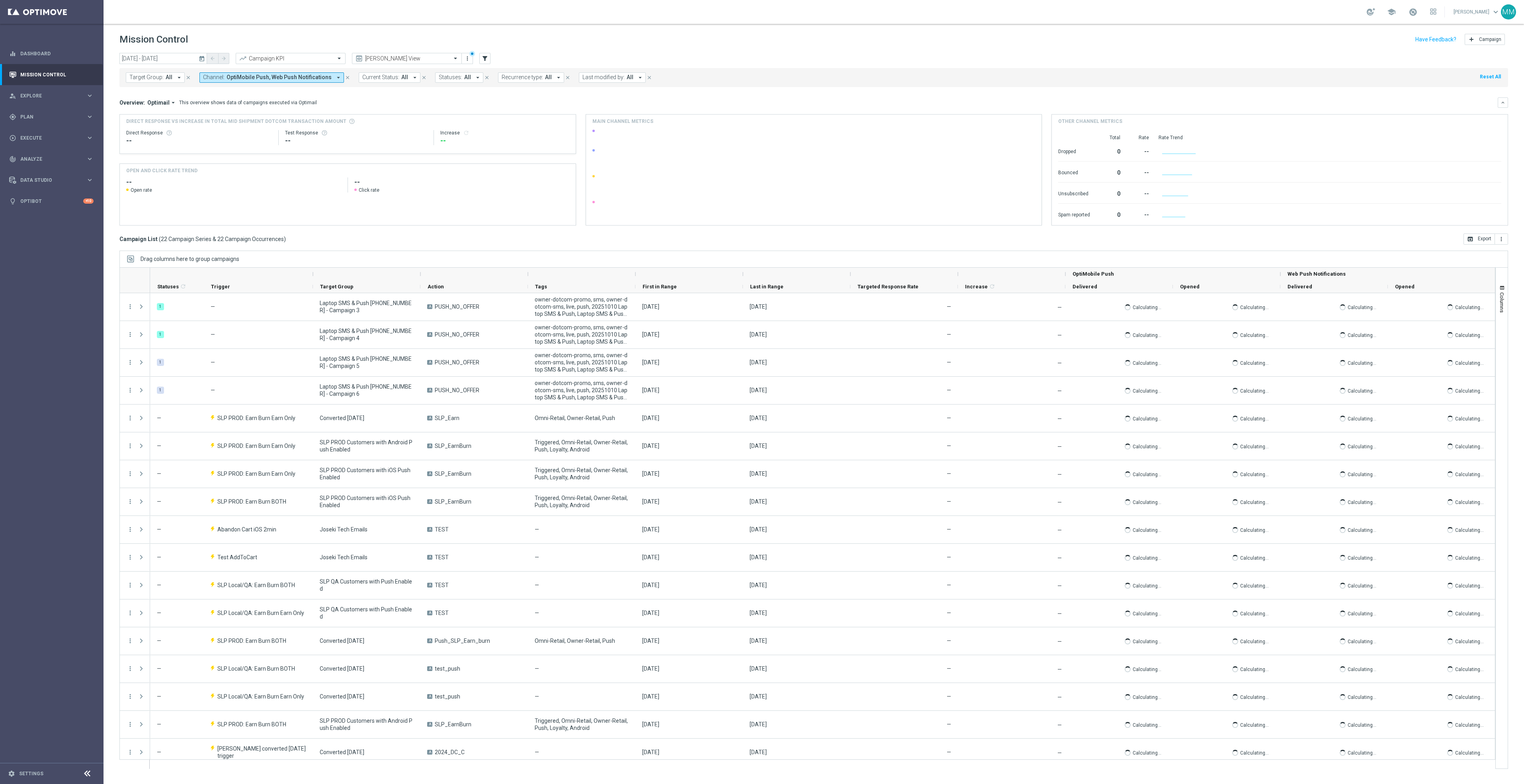
click at [345, 77] on icon "close" at bounding box center [347, 77] width 5 height 5
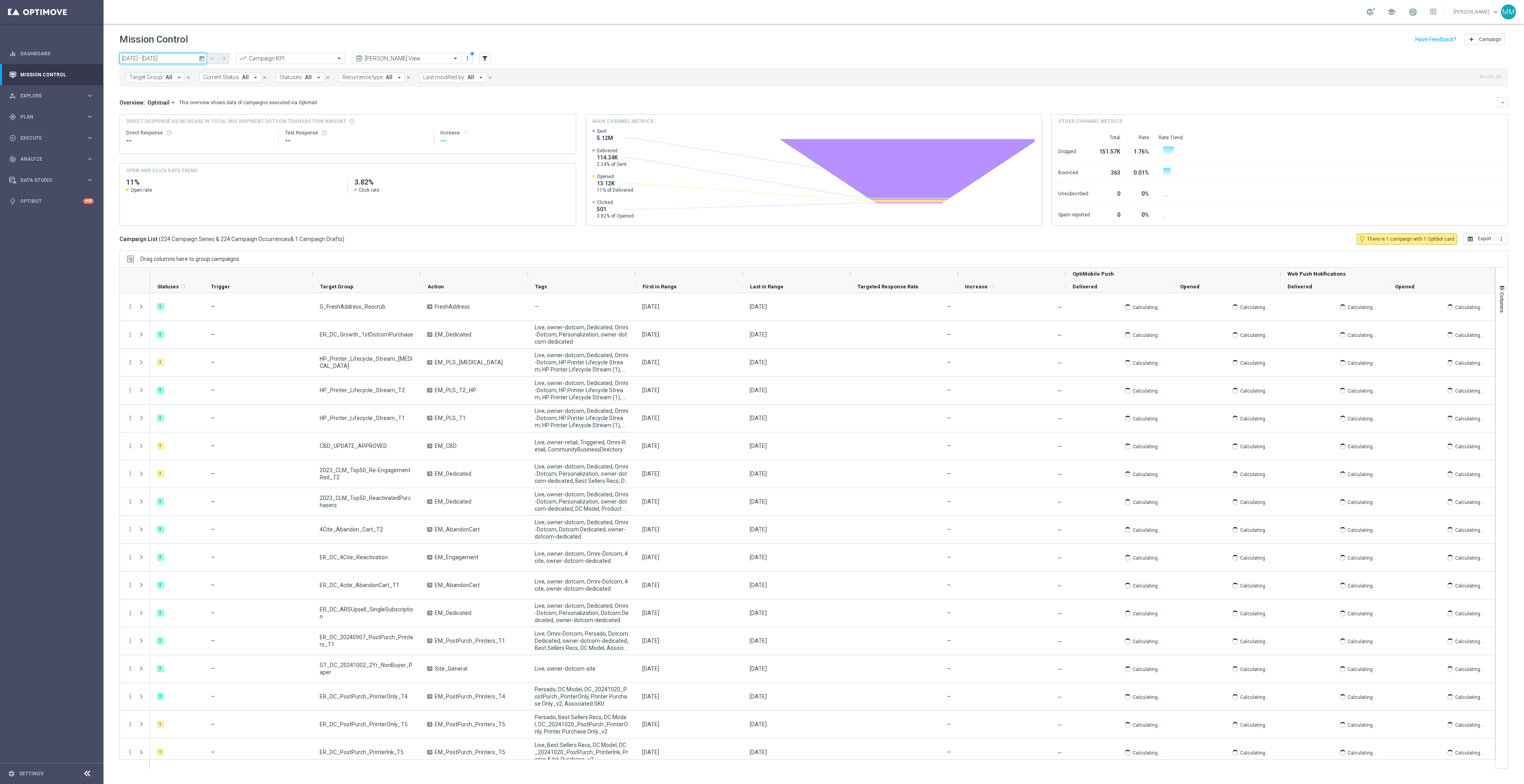
click at [186, 58] on input "10 Oct 2025 - 10 Oct 2025" at bounding box center [163, 59] width 88 height 11
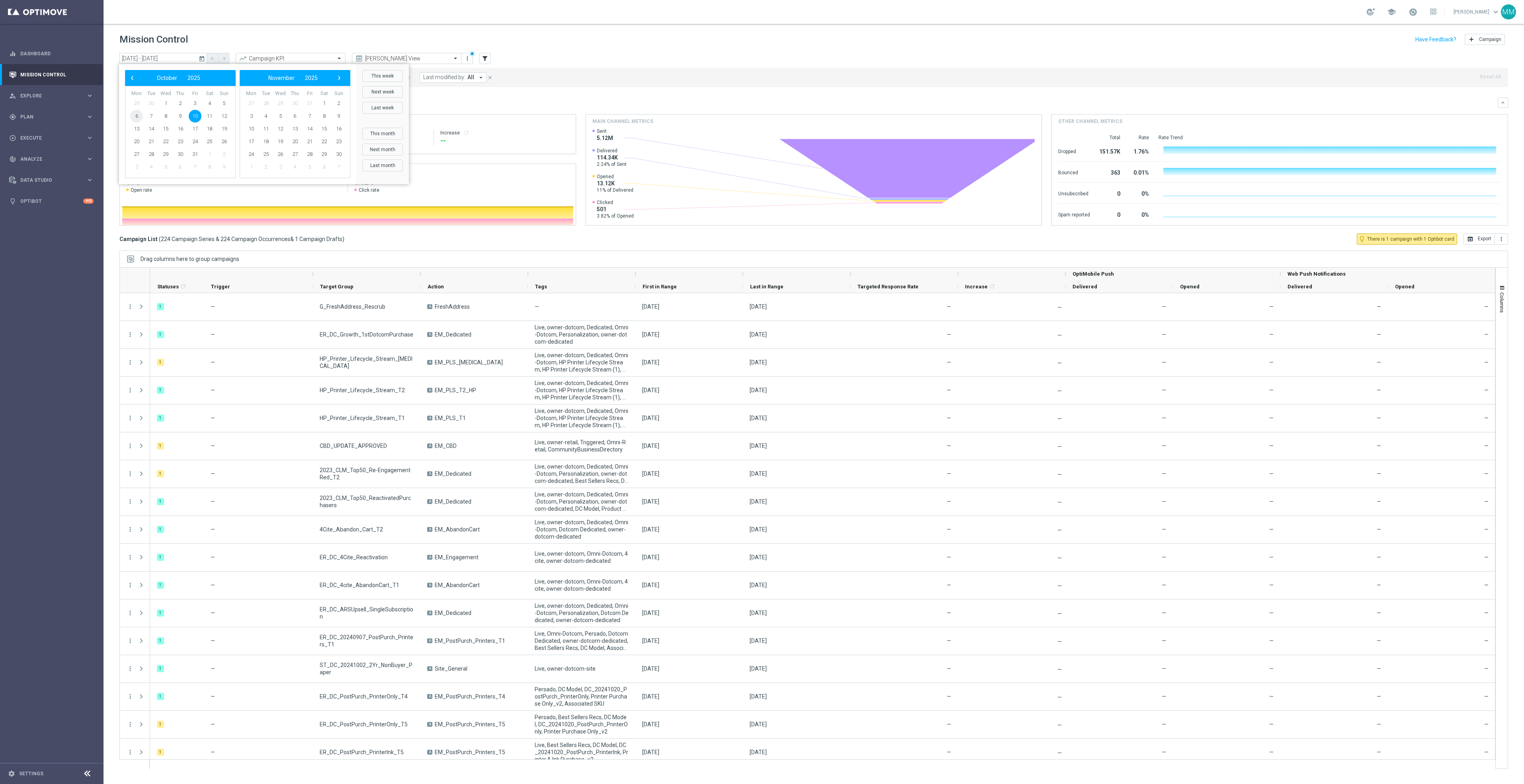
click at [135, 115] on span "6" at bounding box center [137, 116] width 13 height 13
type input "06 Oct 2025 - 06 Oct 2025"
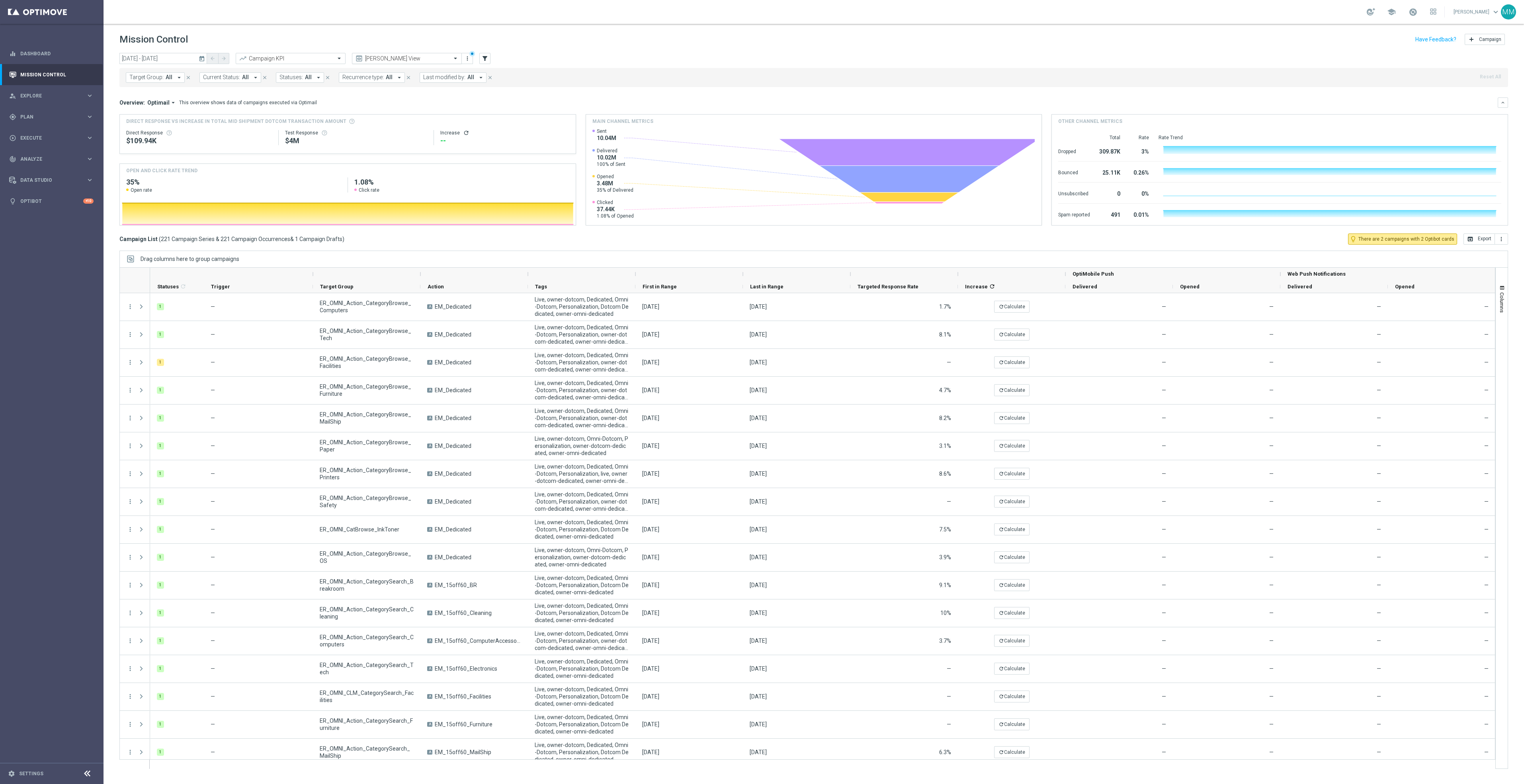
scroll to position [1074, 0]
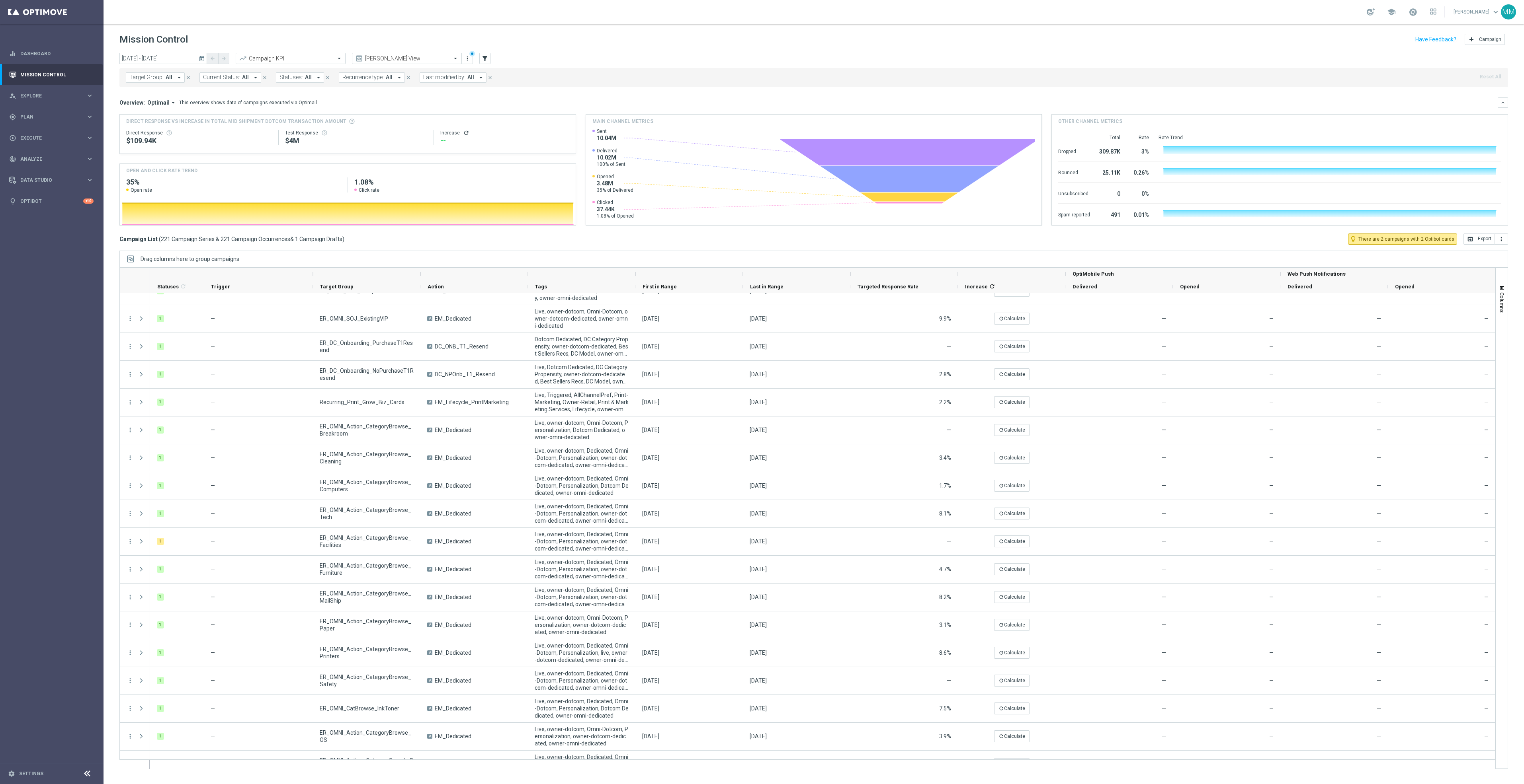
drag, startPoint x: 448, startPoint y: 77, endPoint x: 455, endPoint y: 81, distance: 8.1
click at [448, 77] on span "Last modified by:" at bounding box center [444, 77] width 42 height 7
click at [477, 89] on input "text" at bounding box center [486, 92] width 117 height 7
click at [458, 153] on label "[PERSON_NAME]" at bounding box center [450, 154] width 37 height 5
type input "mar"
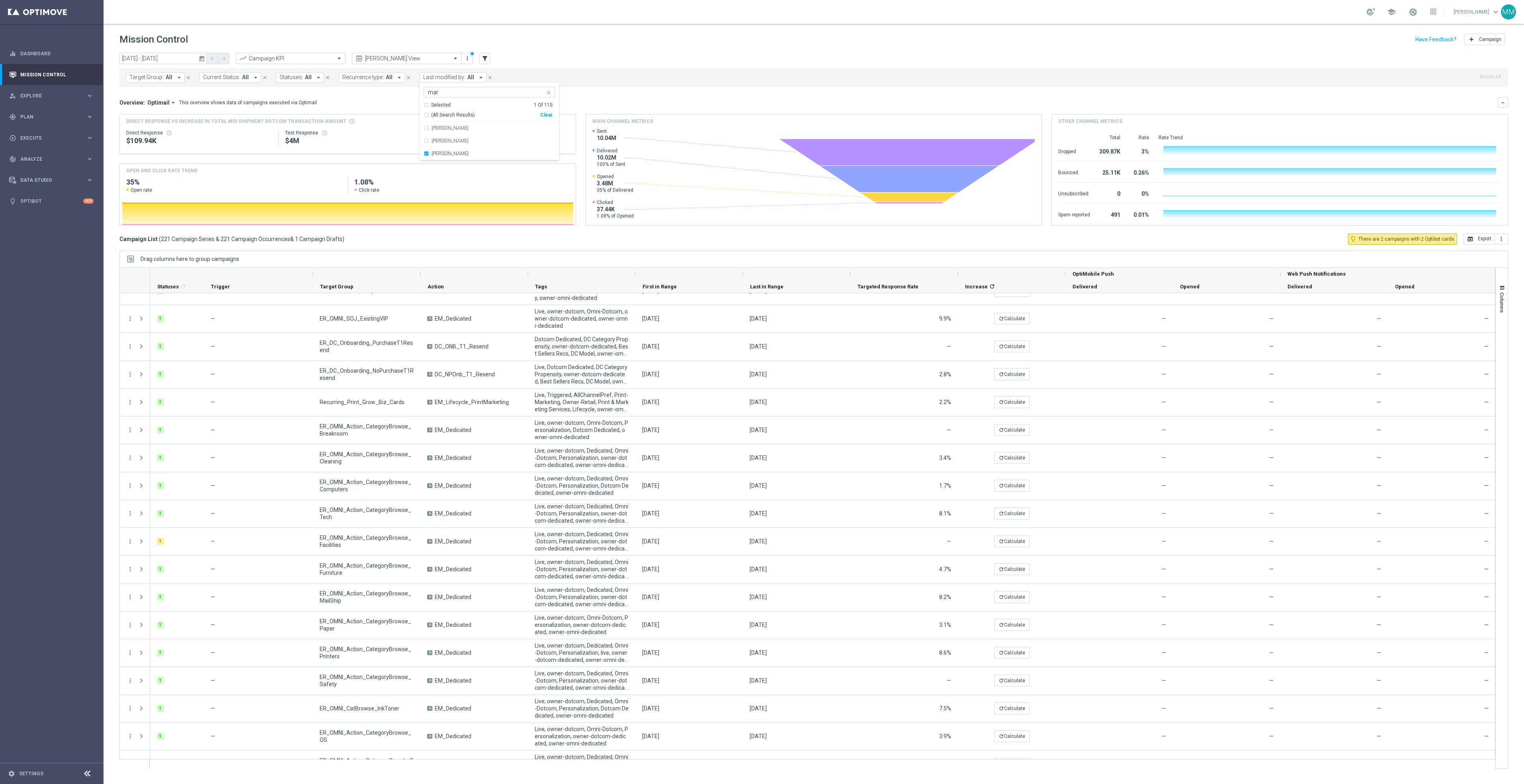
click at [687, 103] on div "Overview: Optimail arrow_drop_down This overview shows data of campaigns execut…" at bounding box center [809, 103] width 1378 height 7
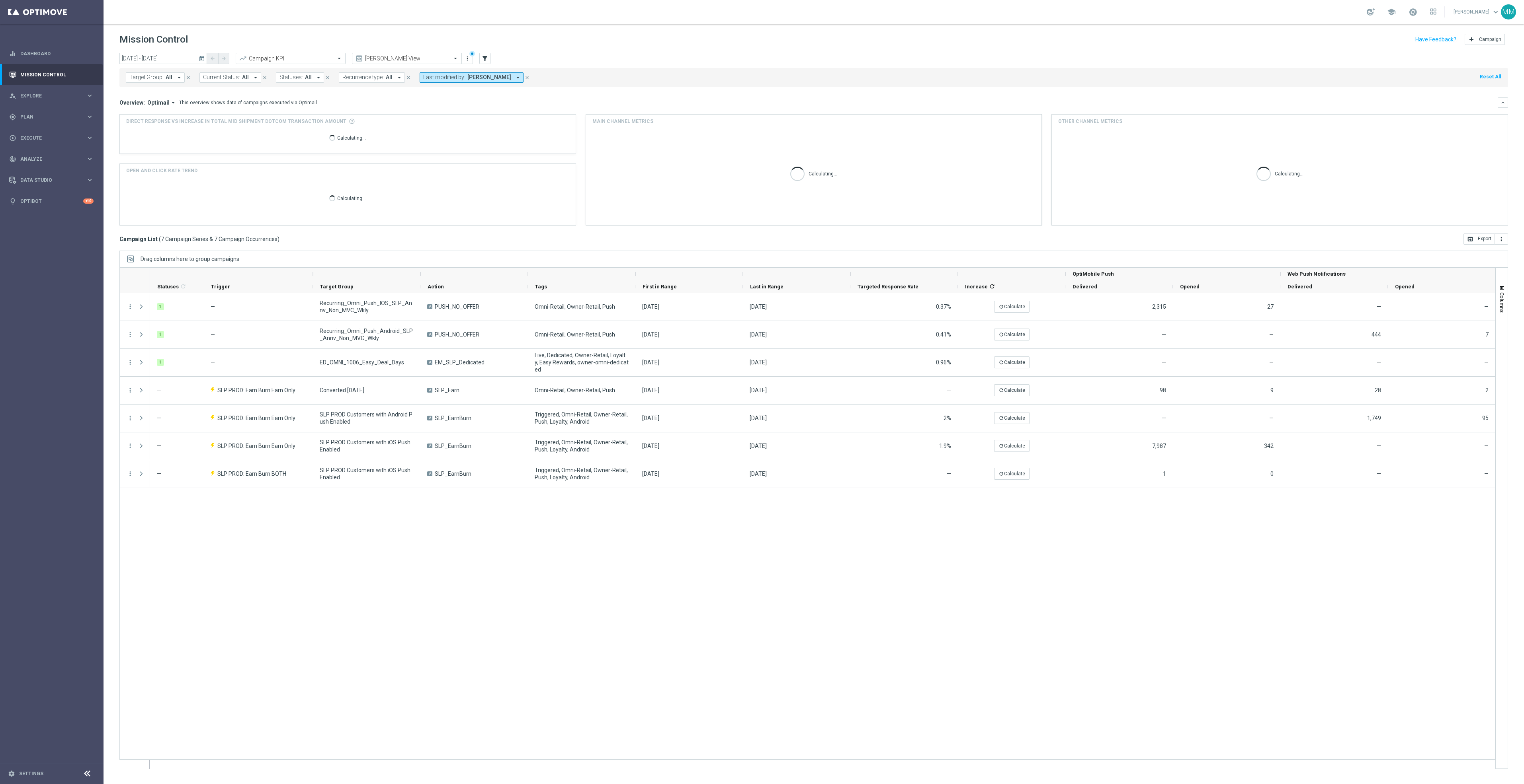
scroll to position [0, 0]
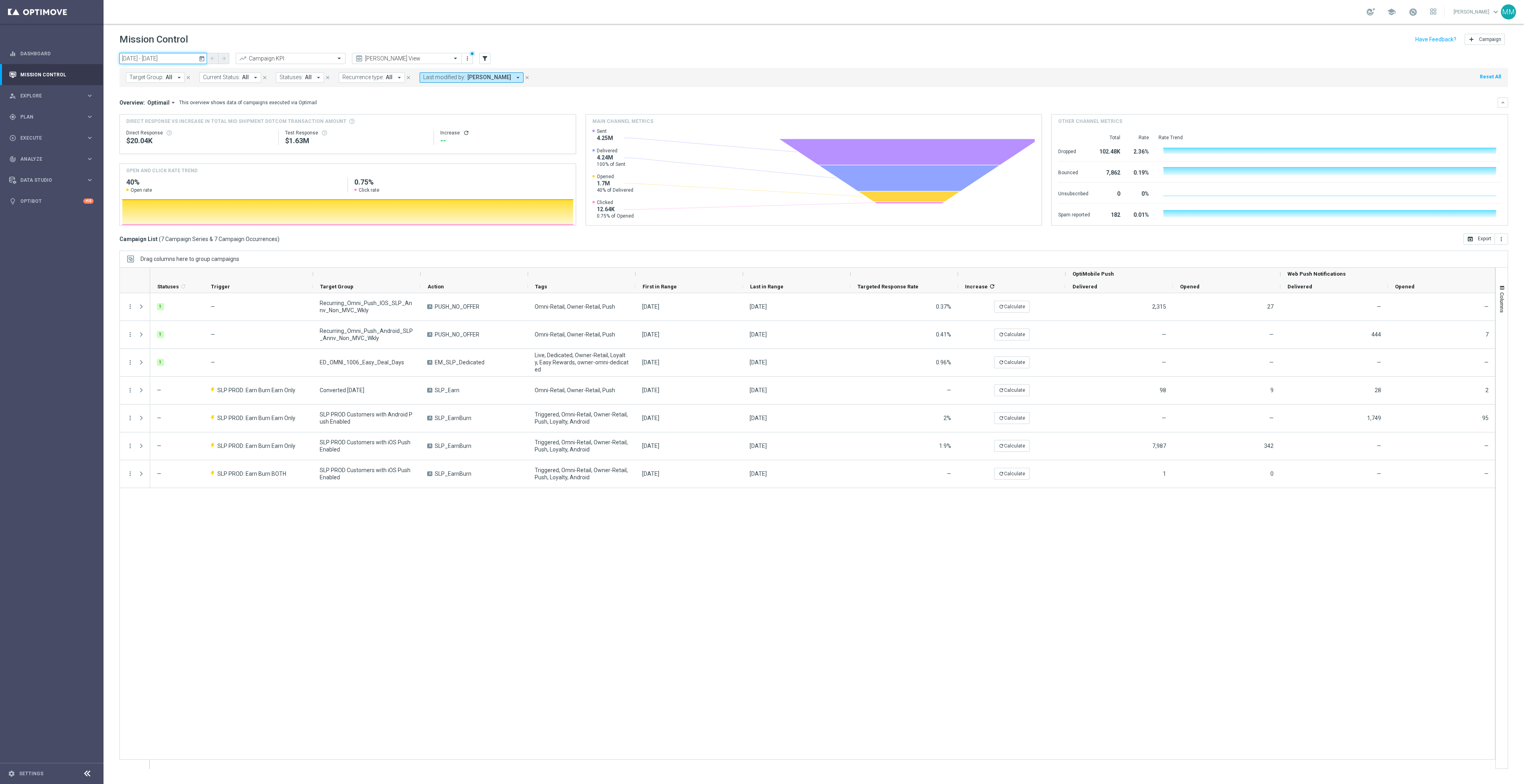
click at [188, 57] on input "06 Oct 2025 - 06 Oct 2025" at bounding box center [163, 59] width 88 height 11
click at [139, 131] on span "13" at bounding box center [137, 129] width 13 height 13
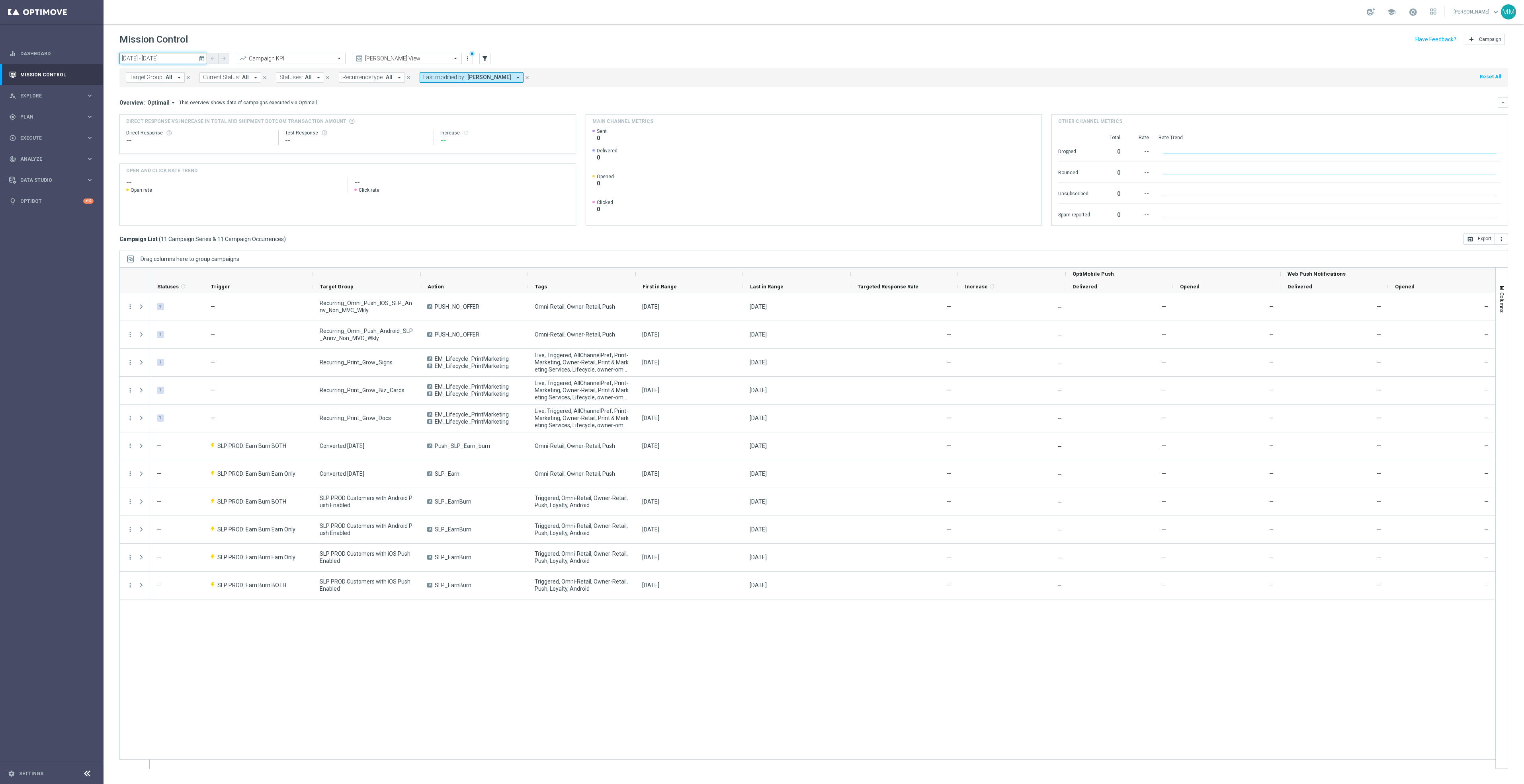
click at [188, 54] on input "13 Oct 2025 - 13 Oct 2025" at bounding box center [163, 59] width 88 height 11
click at [139, 112] on span "6" at bounding box center [137, 116] width 13 height 13
type input "06 Oct 2025 - 06 Oct 2025"
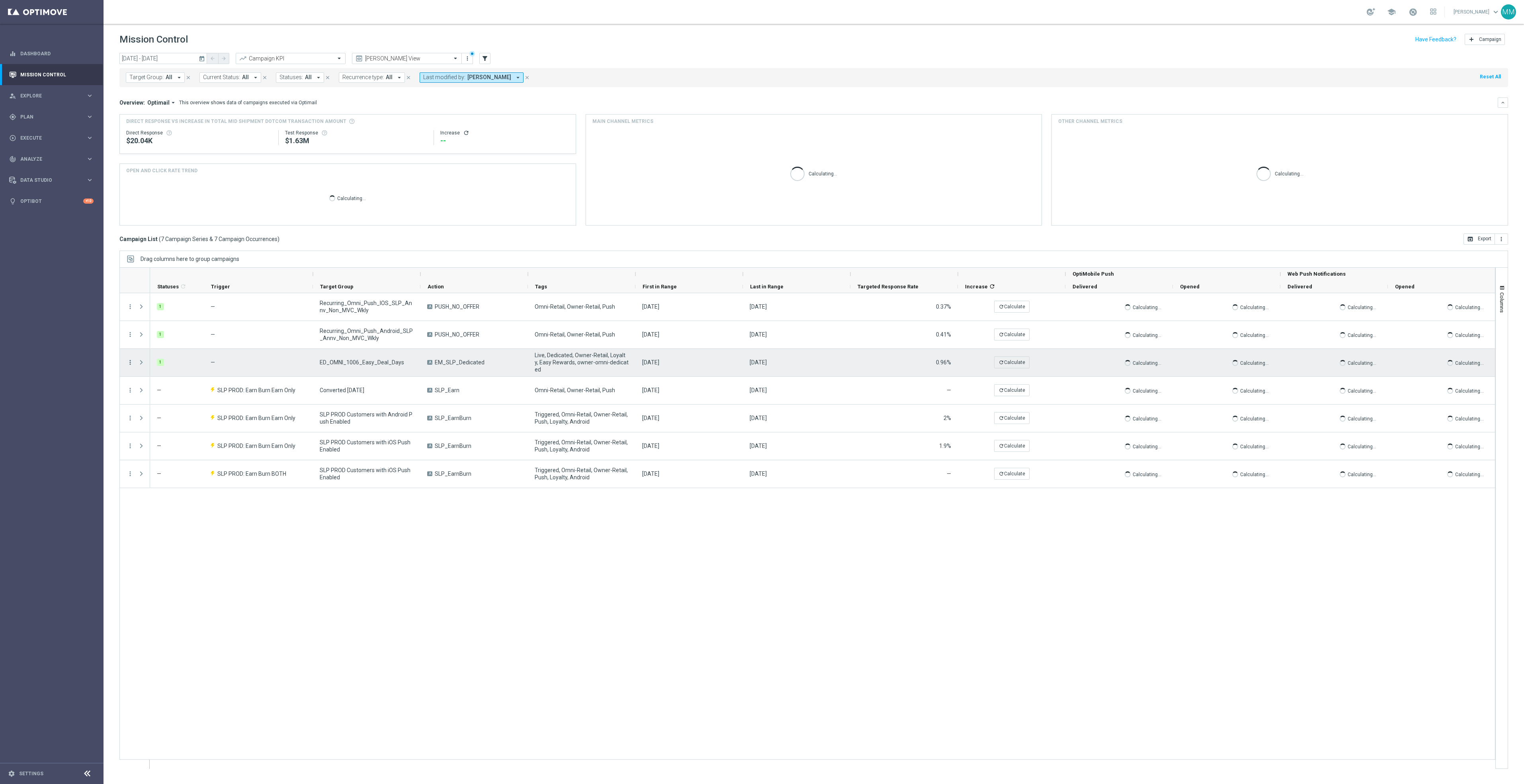
click at [130, 363] on icon "more_vert" at bounding box center [130, 362] width 7 height 7
click at [155, 426] on span "Duplicate and Edit" at bounding box center [166, 427] width 41 height 5
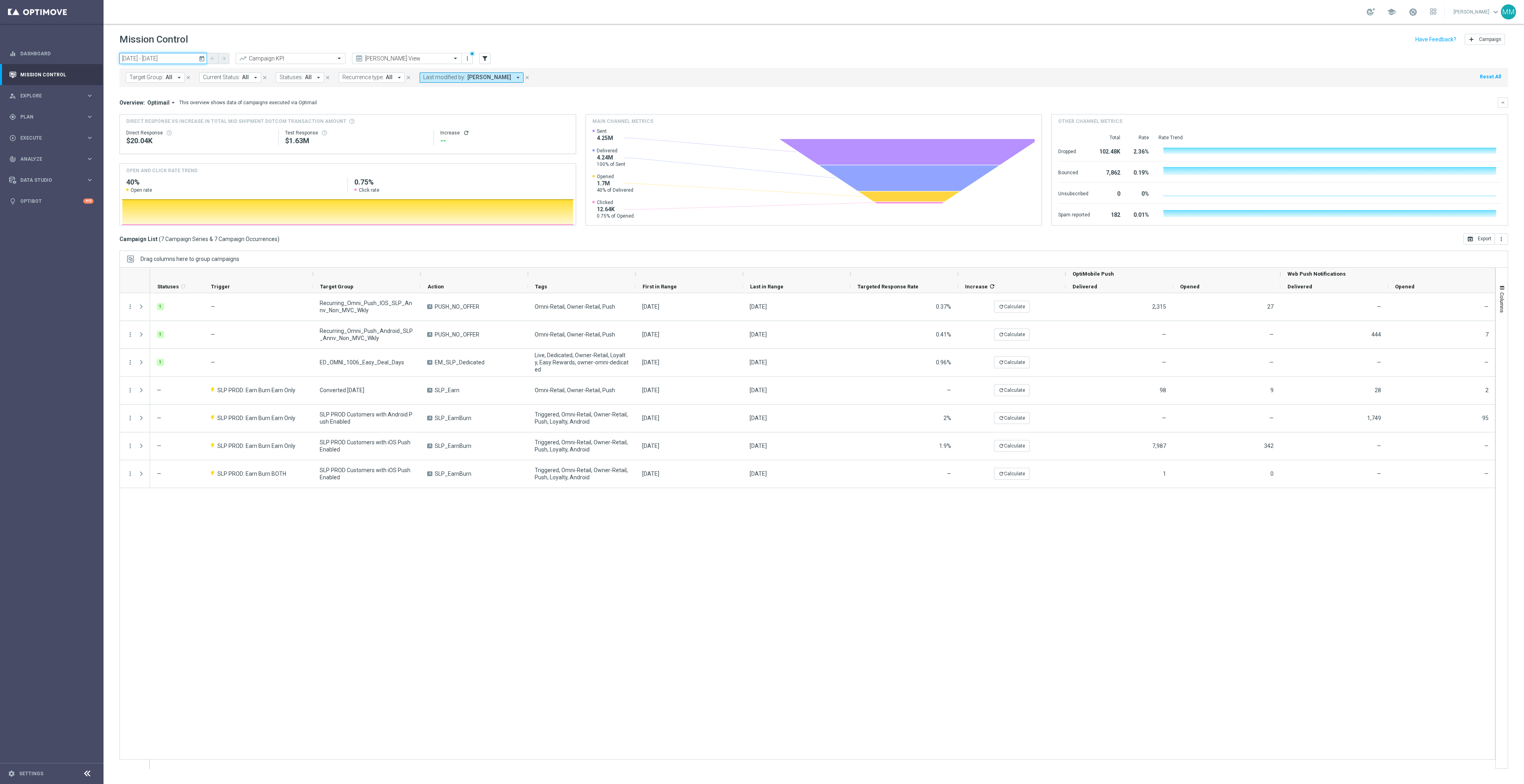
click at [156, 57] on input "06 Oct 2025 - 06 Oct 2025" at bounding box center [163, 59] width 88 height 11
click at [208, 101] on span "4" at bounding box center [209, 103] width 13 height 13
click at [199, 102] on span "3" at bounding box center [195, 103] width 13 height 13
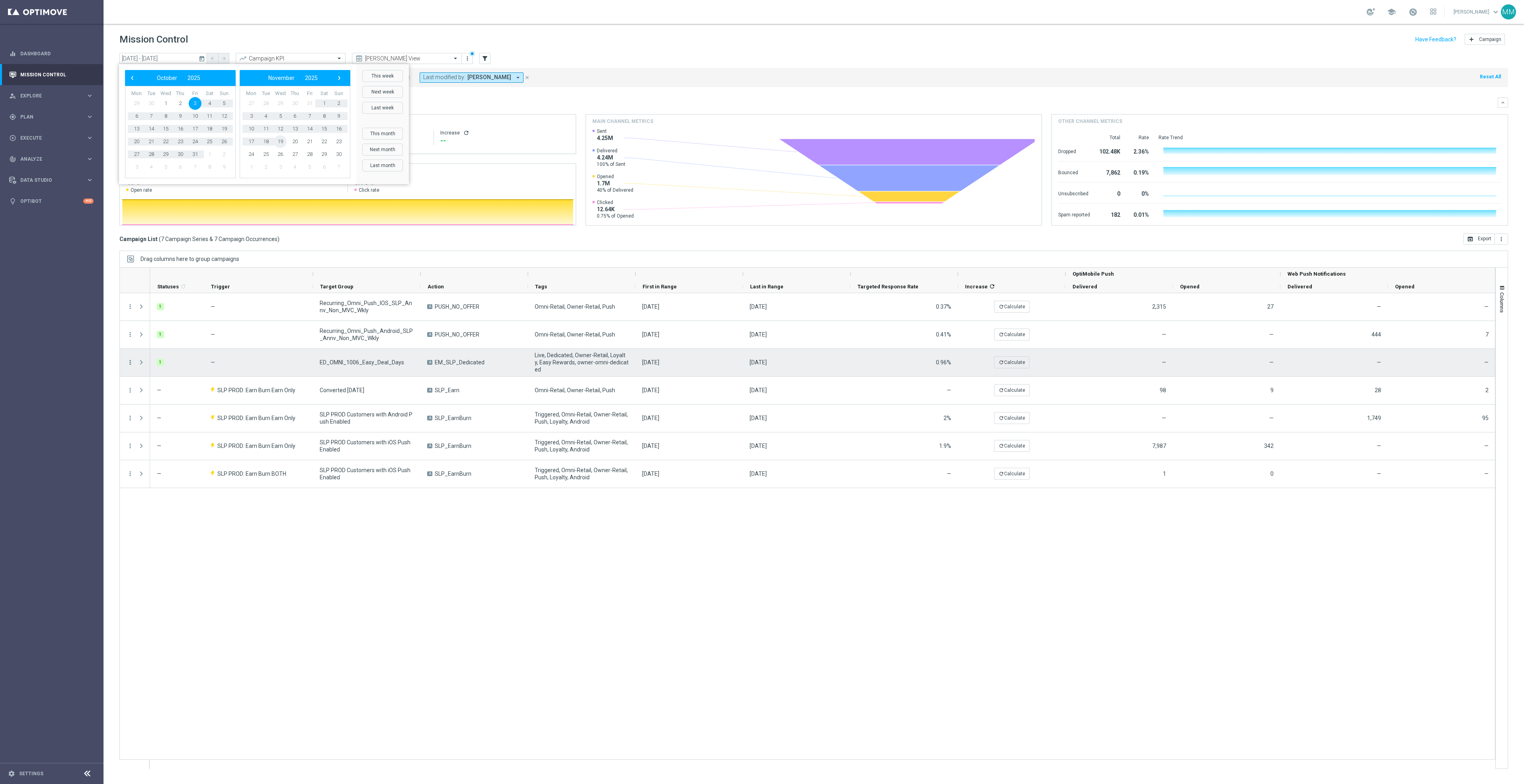
click at [129, 363] on icon "more_vert" at bounding box center [130, 362] width 7 height 7
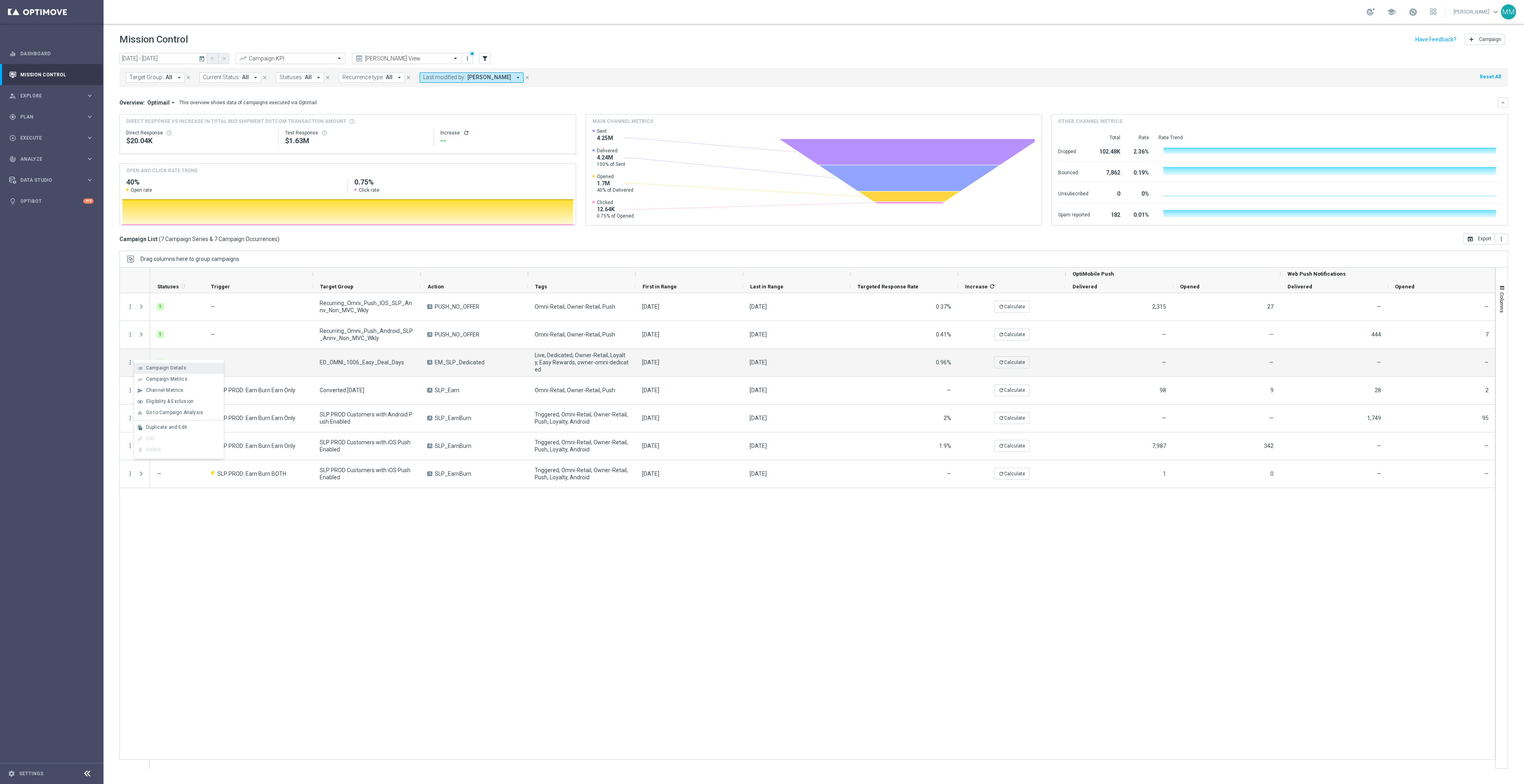
click at [148, 372] on div "list Campaign Details" at bounding box center [179, 368] width 89 height 11
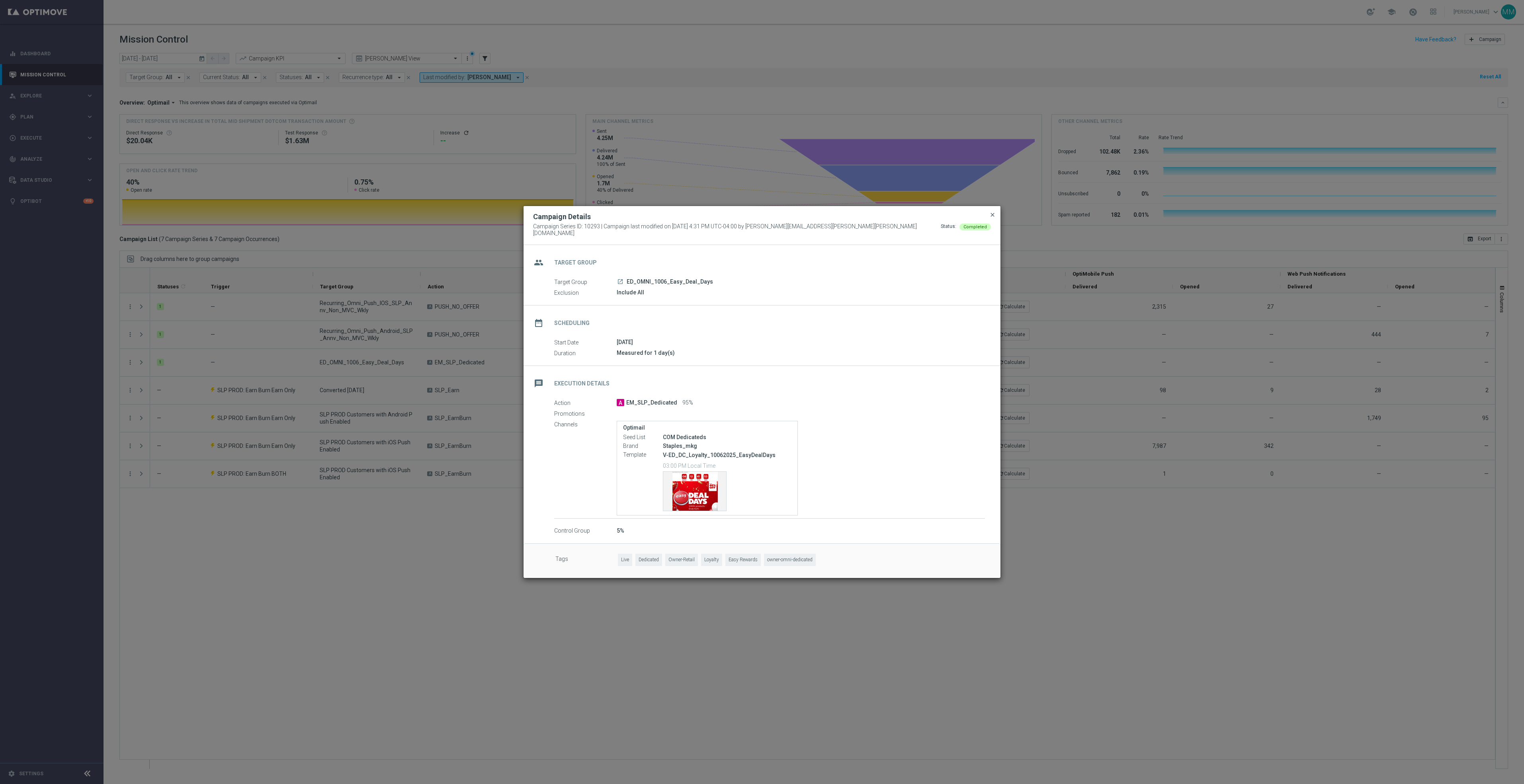
click at [992, 217] on span "close" at bounding box center [992, 215] width 7 height 7
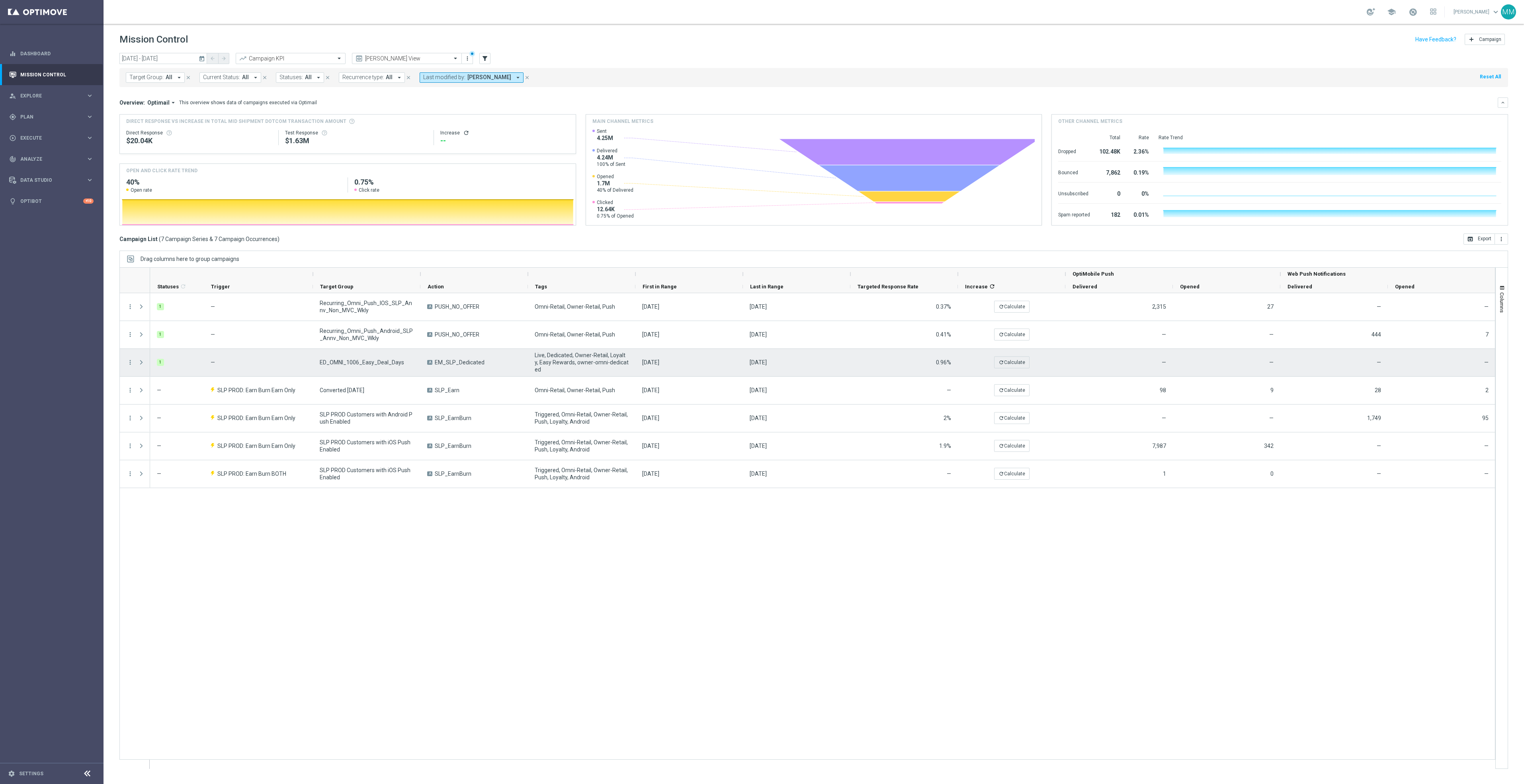
drag, startPoint x: 487, startPoint y: 363, endPoint x: 437, endPoint y: 363, distance: 50.0
click at [437, 363] on div "A EM_SLP_Dedicated" at bounding box center [474, 362] width 108 height 27
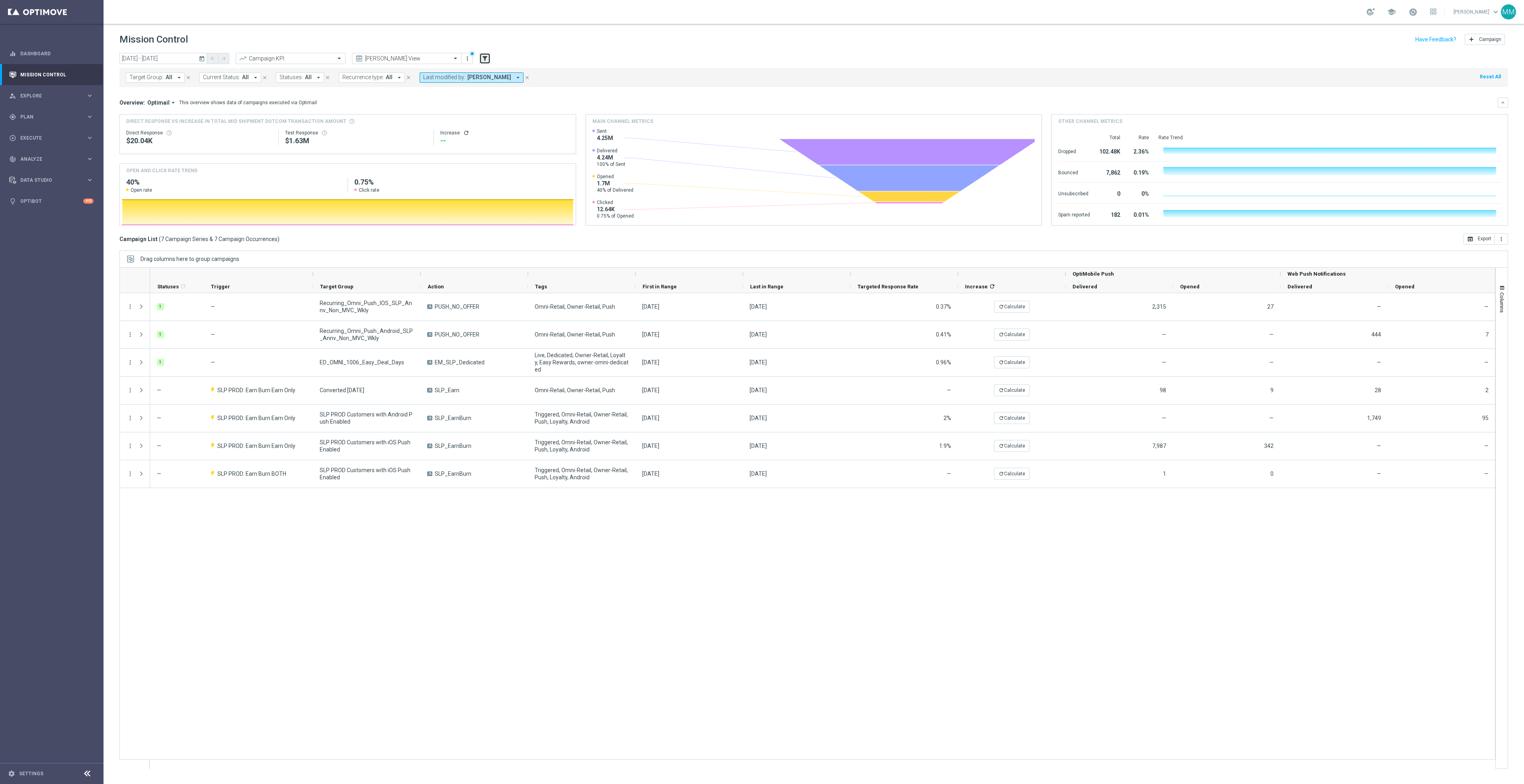
click at [484, 56] on icon "filter_alt" at bounding box center [485, 59] width 7 height 7
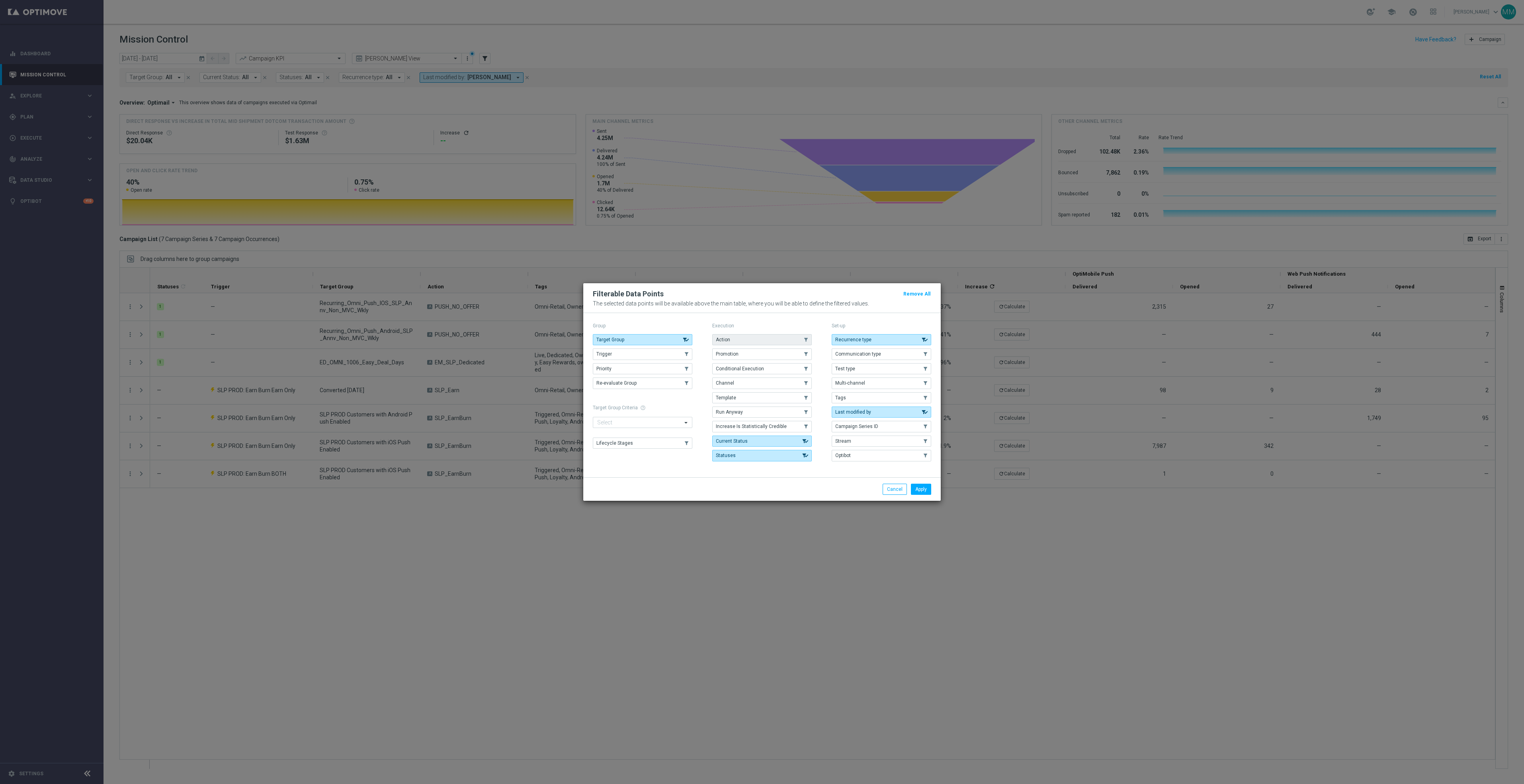
click at [804, 337] on use "button" at bounding box center [806, 339] width 5 height 5
click at [916, 493] on button "Apply" at bounding box center [921, 489] width 20 height 11
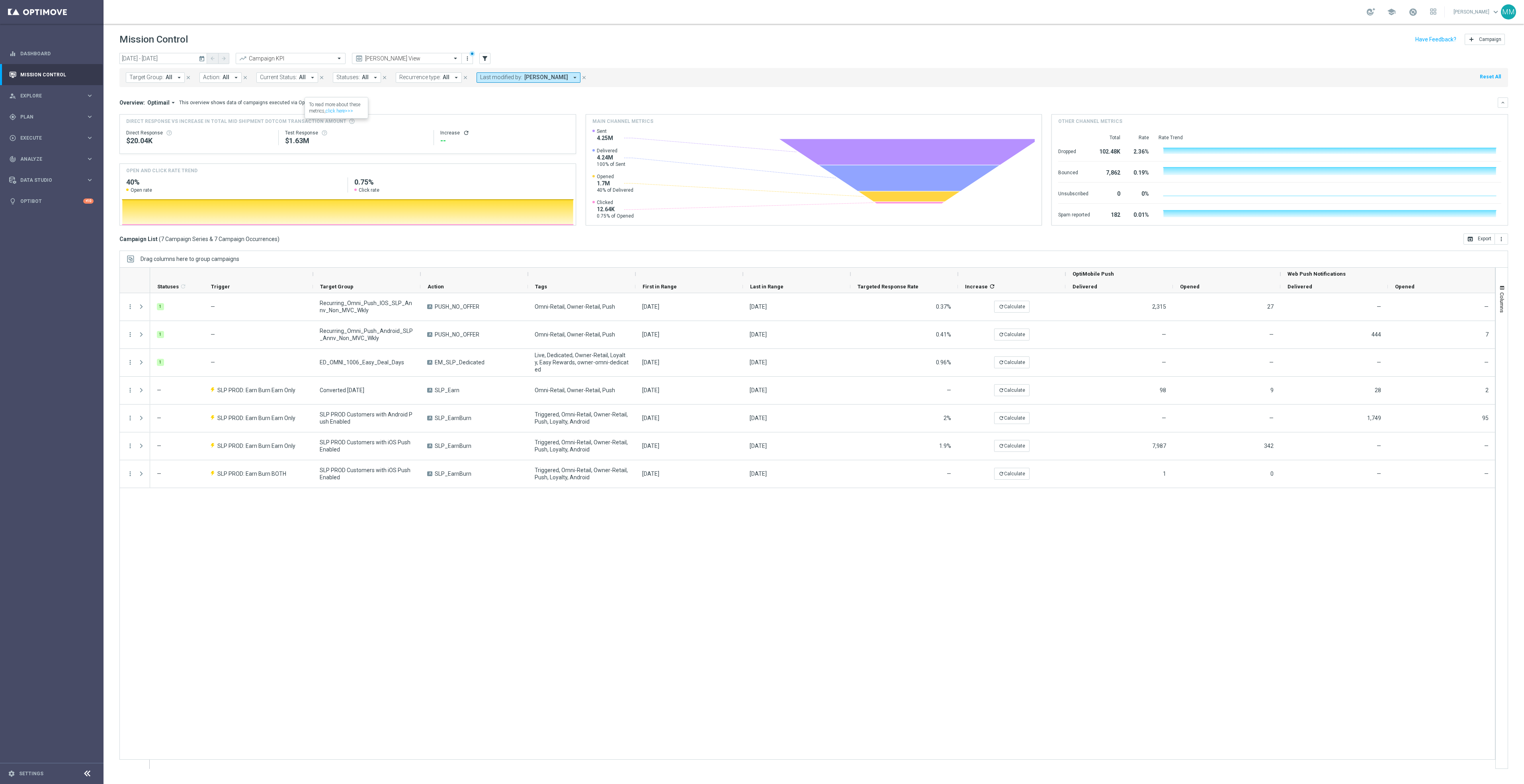
click at [222, 80] on span "All" at bounding box center [225, 77] width 7 height 7
click at [250, 132] on div "EM_SLP_Dedicated" at bounding box center [269, 128] width 131 height 13
type input "EM_SLP_Dedicated"
click at [362, 104] on div "Overview: Optimail arrow_drop_down This overview shows data of campaigns execut…" at bounding box center [809, 103] width 1378 height 7
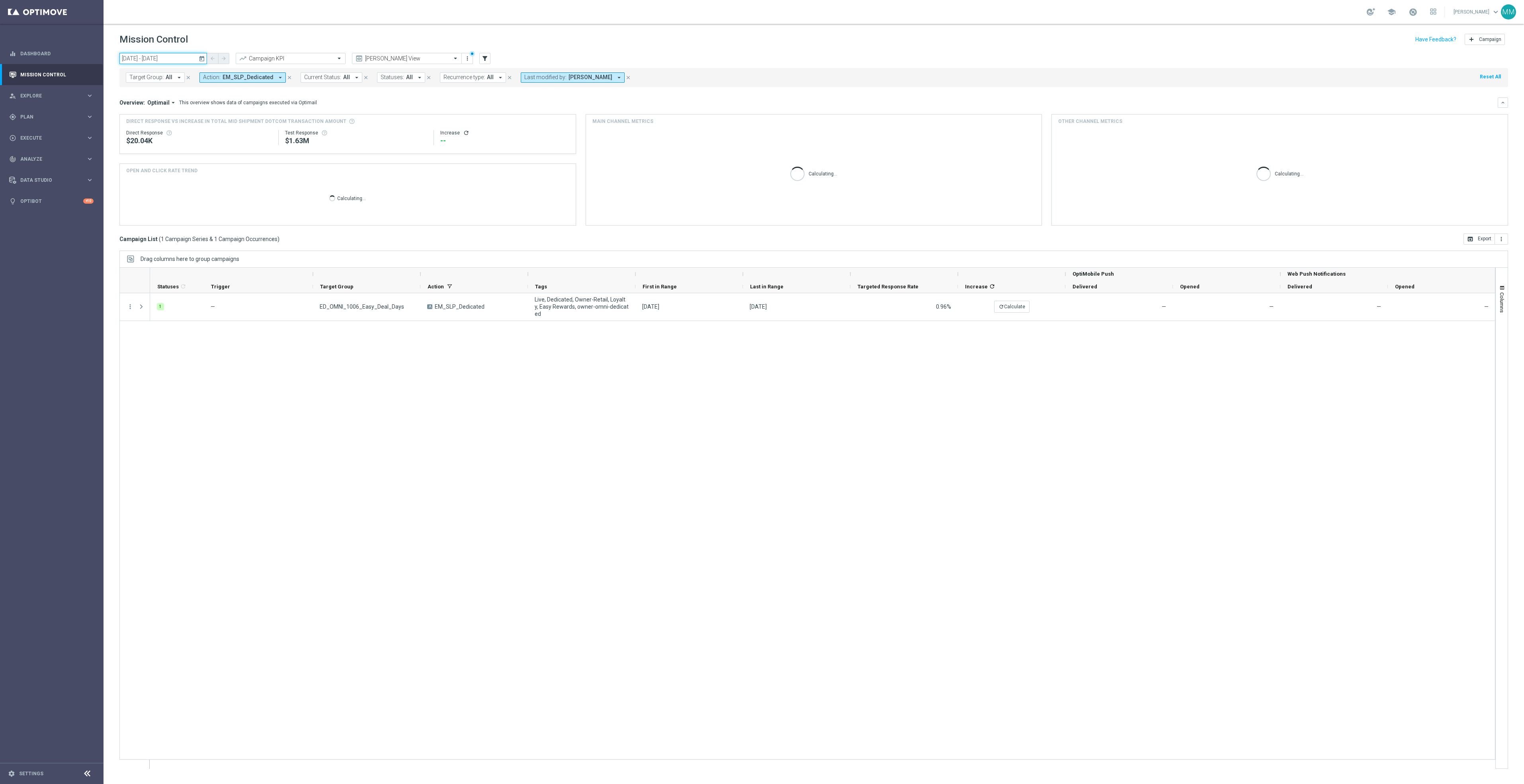
click at [162, 60] on input "06 Oct 2025 - 06 Oct 2025" at bounding box center [163, 59] width 88 height 11
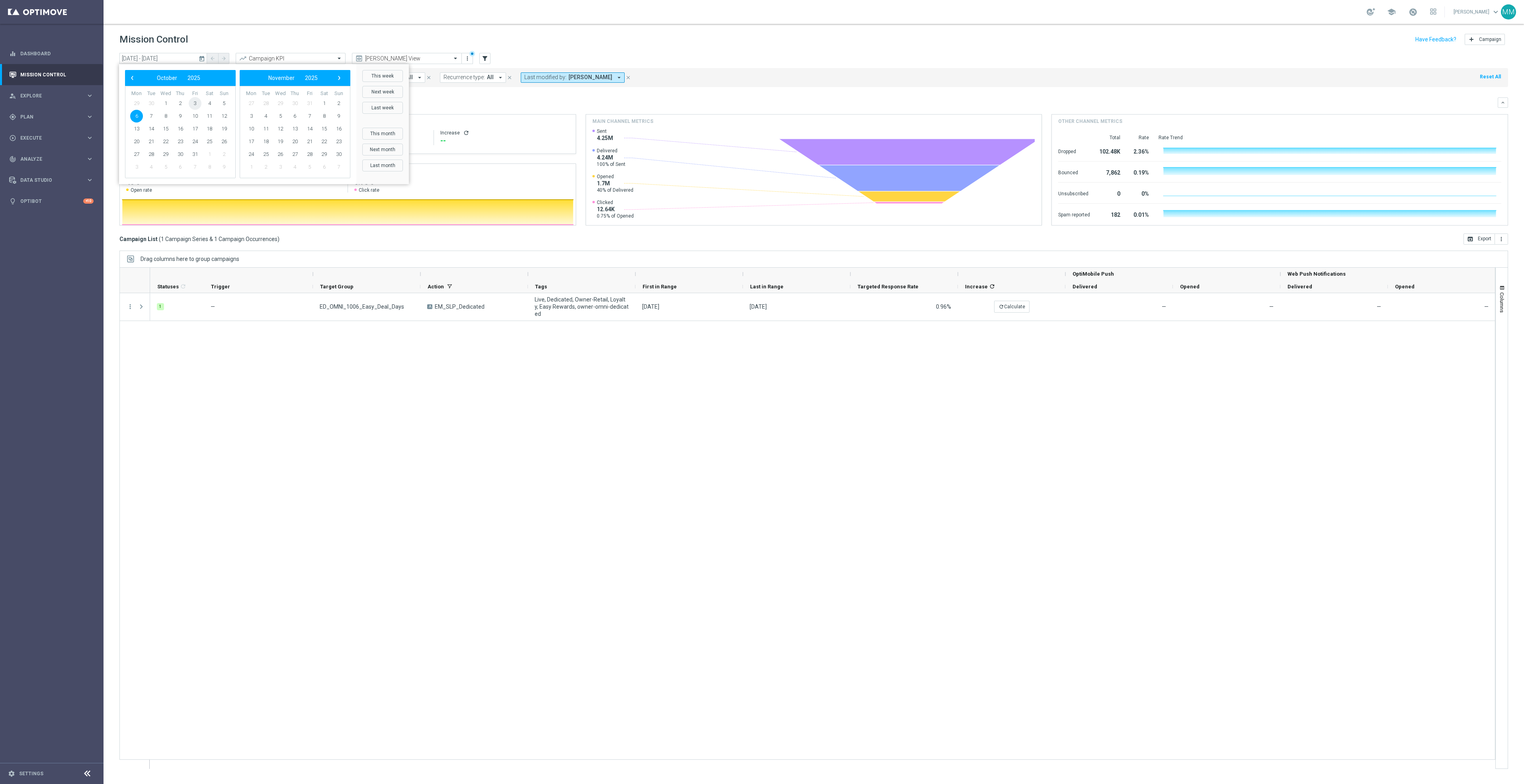
click at [195, 104] on span "3" at bounding box center [195, 103] width 13 height 13
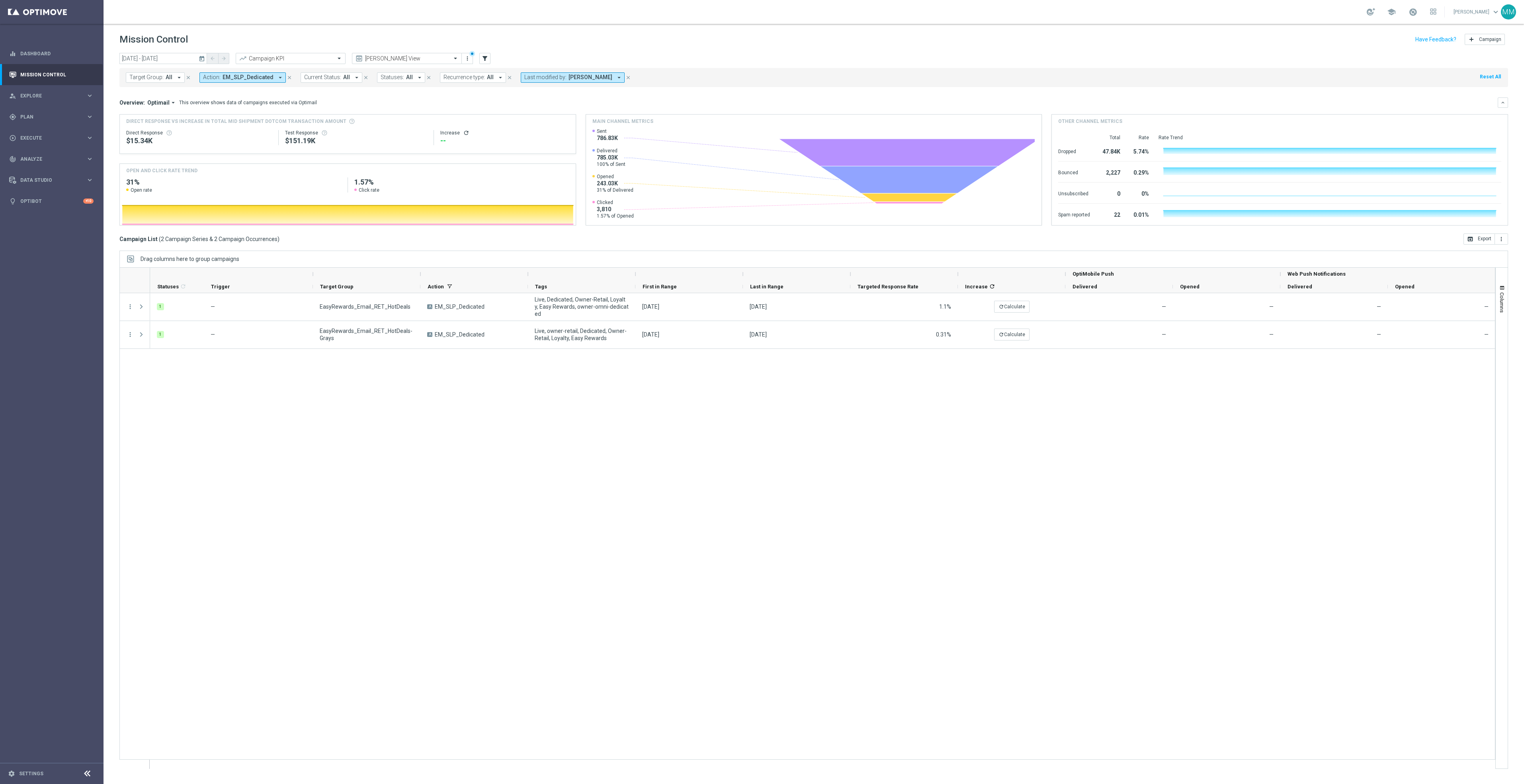
click at [627, 77] on icon "close" at bounding box center [628, 77] width 5 height 5
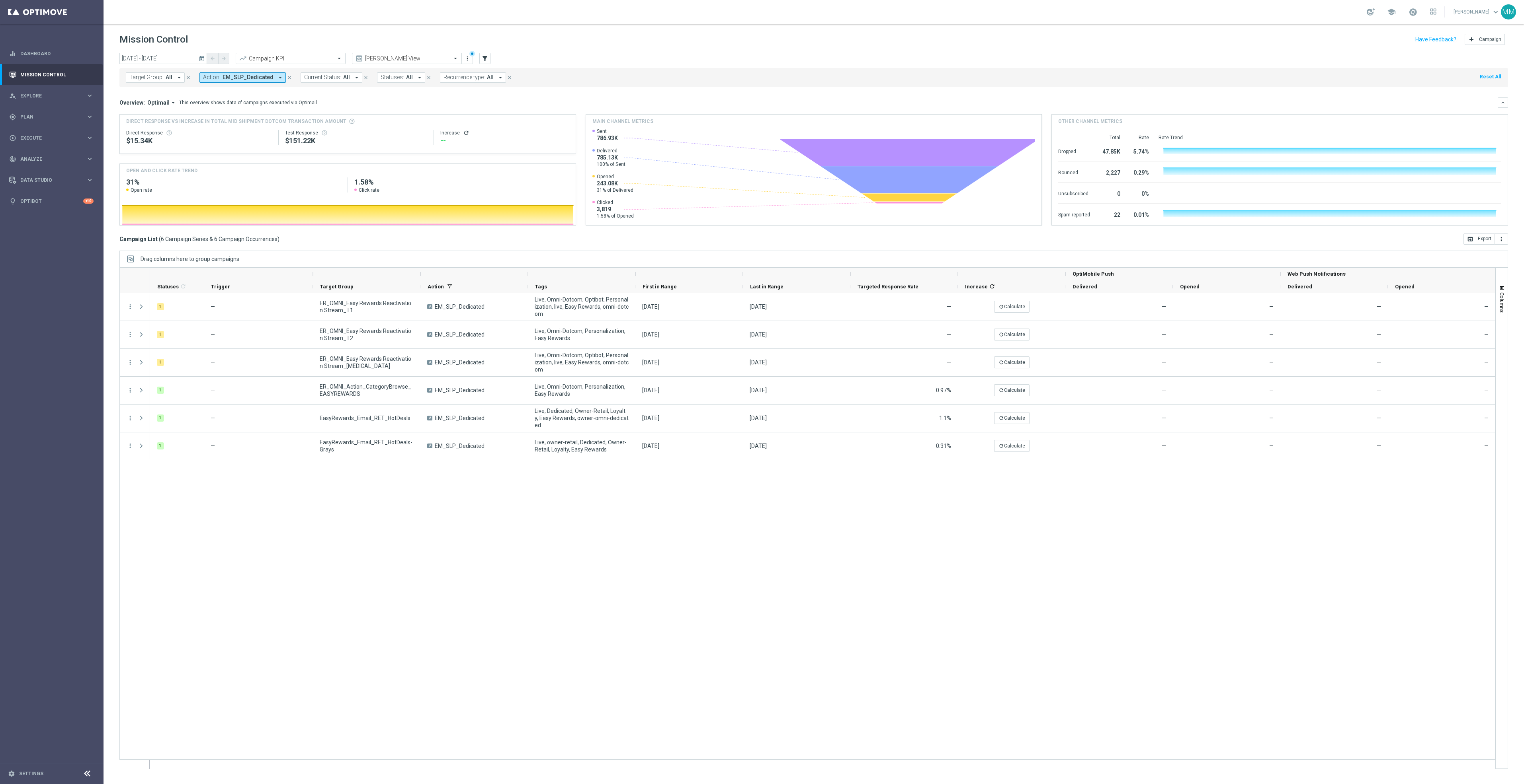
click at [286, 74] on button "close" at bounding box center [289, 77] width 7 height 9
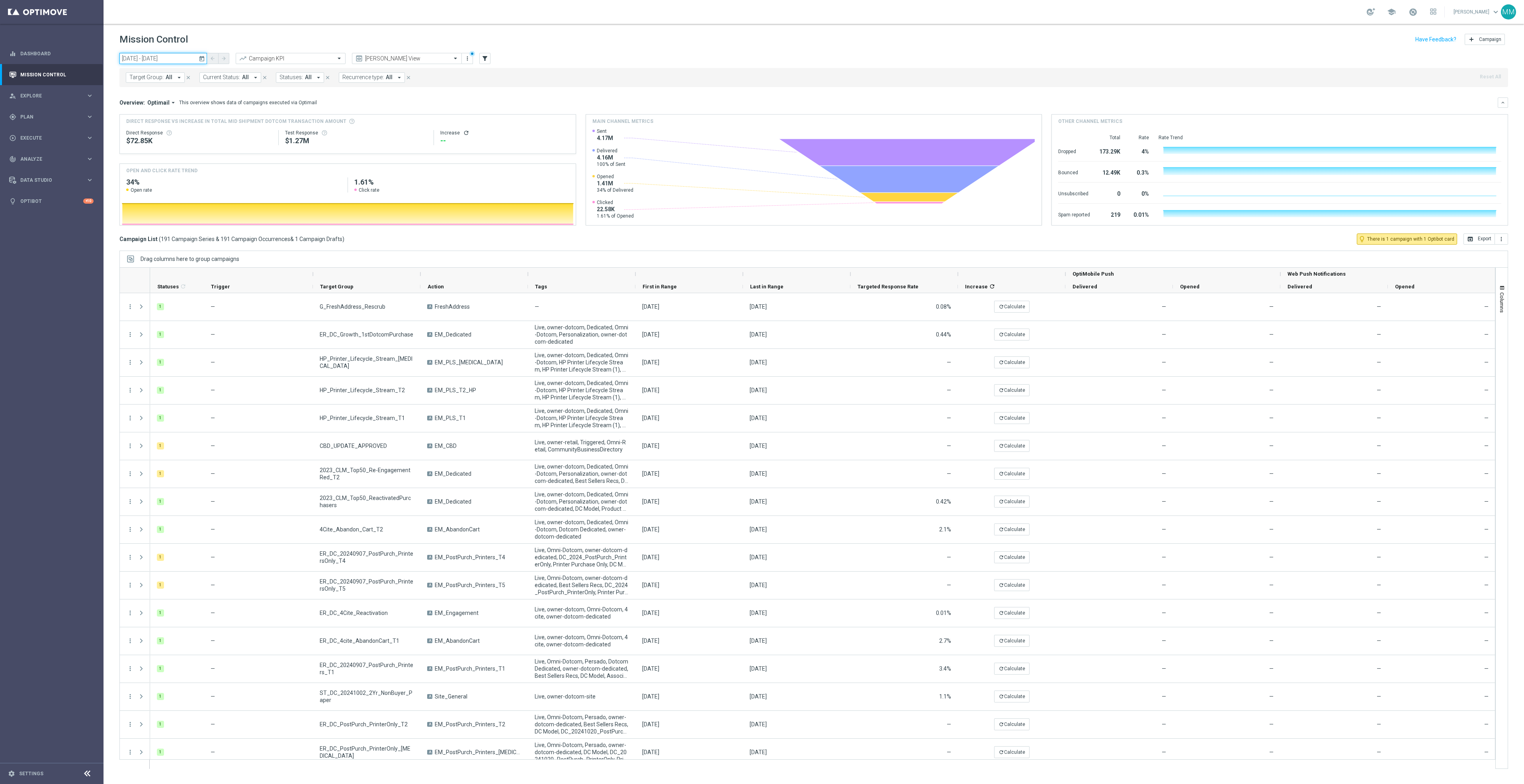
click at [175, 55] on input "03 Oct 2025 - 03 Oct 2025" at bounding box center [163, 59] width 88 height 11
click at [141, 119] on span "6" at bounding box center [137, 116] width 13 height 13
click at [136, 118] on span "6" at bounding box center [137, 116] width 13 height 13
type input "06 Oct 2025 - 06 Oct 2025"
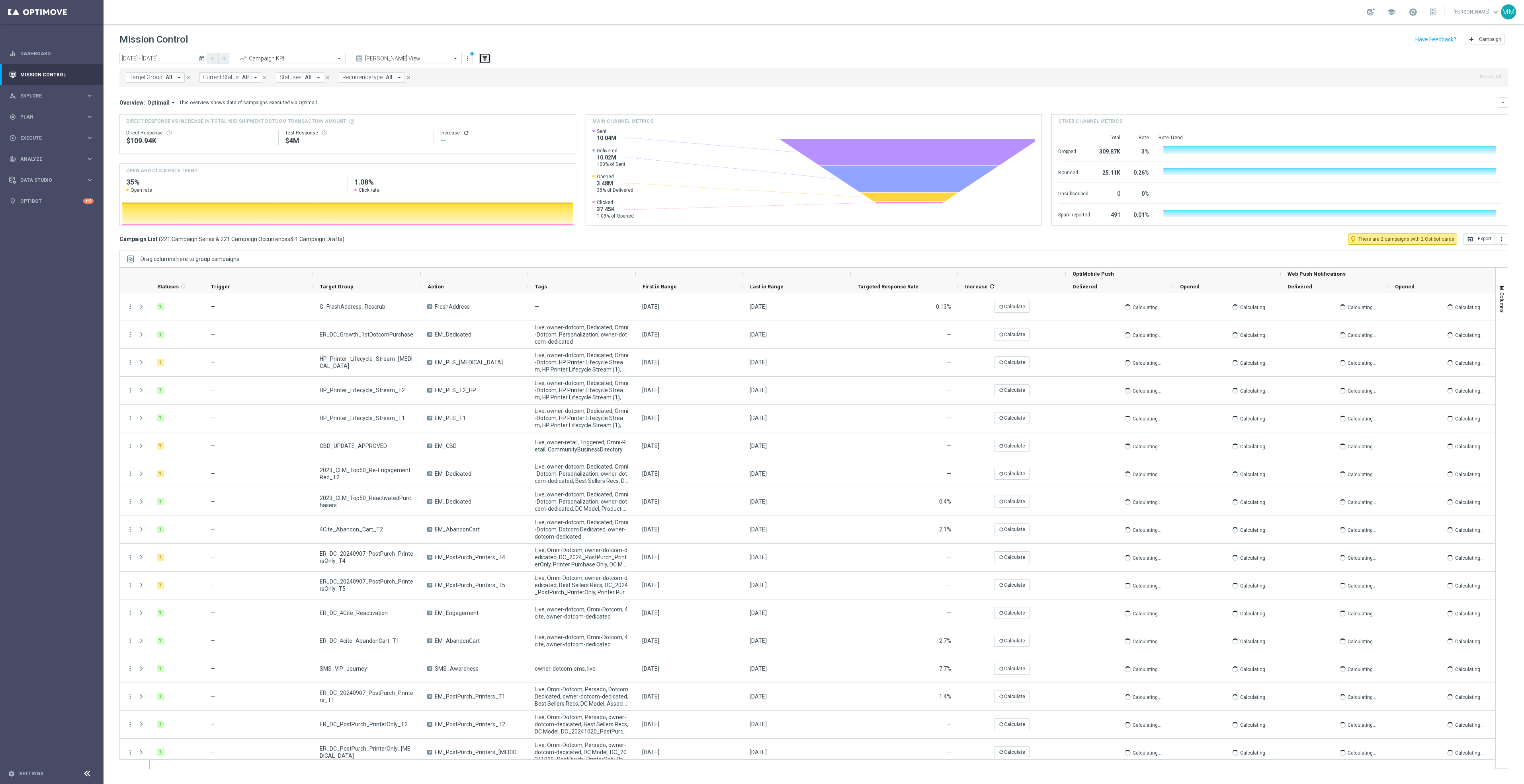
click at [484, 57] on icon "filter_alt" at bounding box center [485, 59] width 7 height 7
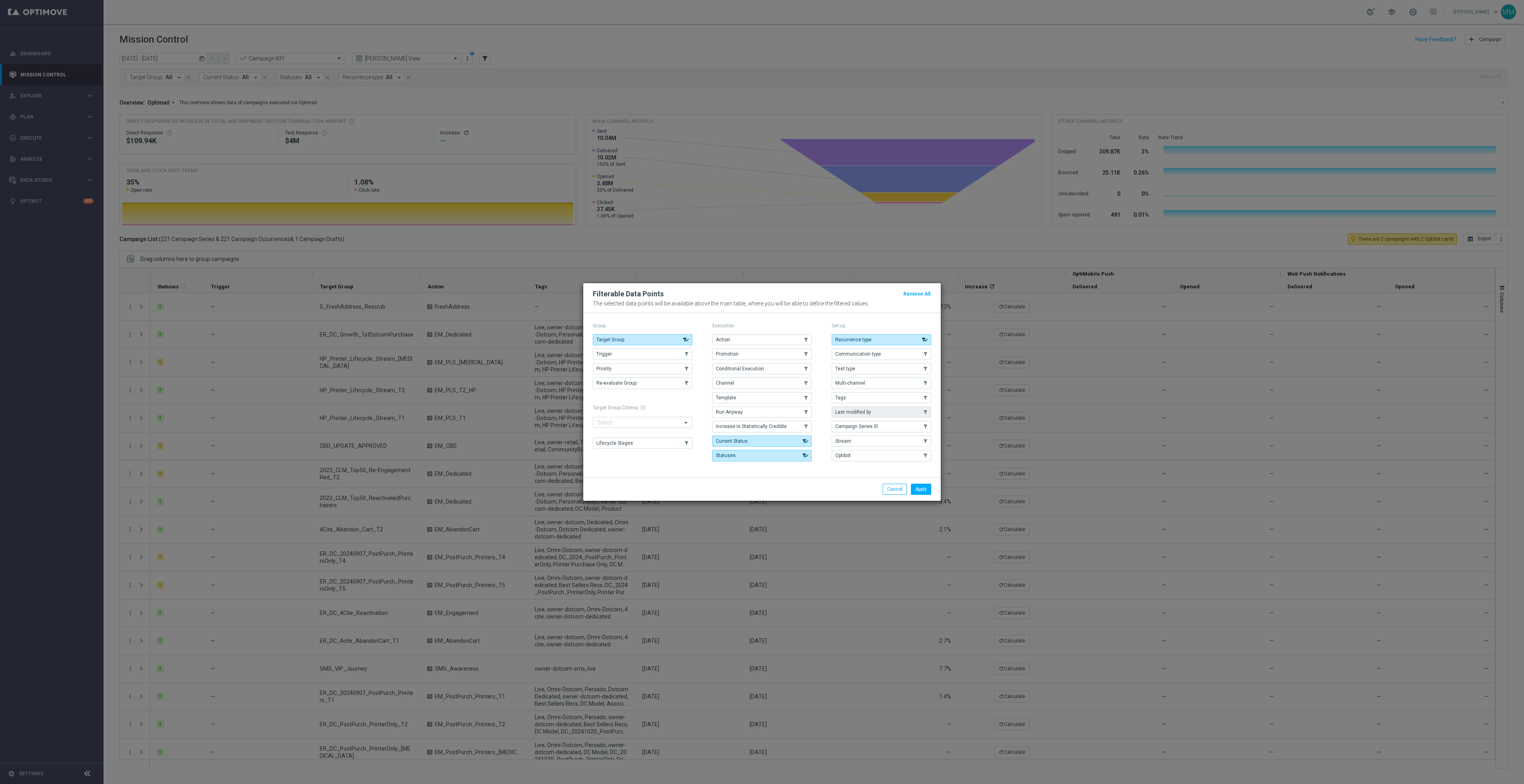
click at [873, 413] on button "Last modified by" at bounding box center [882, 412] width 99 height 11
click at [927, 493] on button "Apply" at bounding box center [921, 489] width 20 height 11
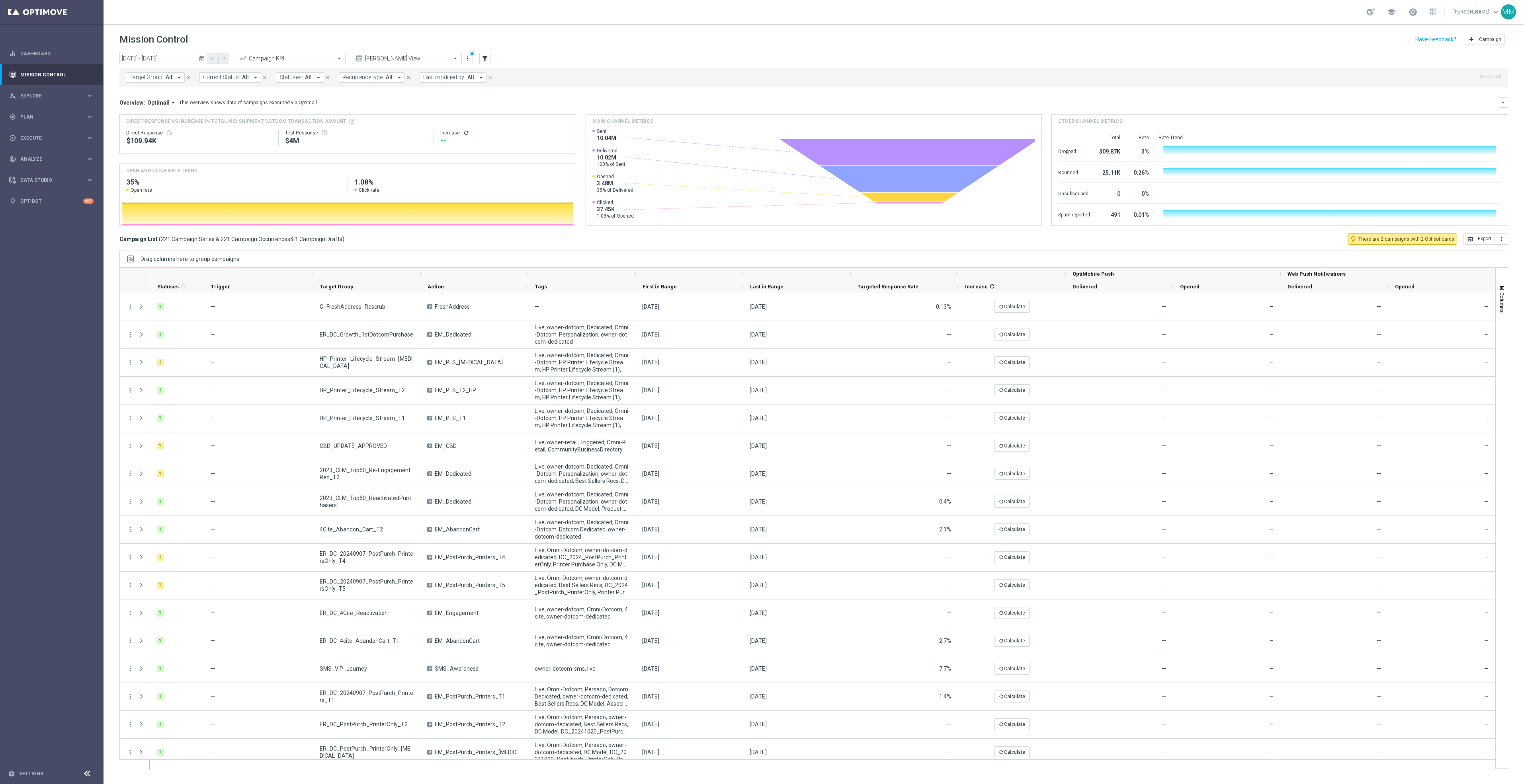
click at [435, 77] on span "Last modified by:" at bounding box center [444, 77] width 42 height 7
click at [536, 128] on div "[PERSON_NAME]" at bounding box center [493, 128] width 124 height 5
type input "mary"
click at [614, 90] on mini-dashboard "Overview: Optimail arrow_drop_down This overview shows data of campaigns execut…" at bounding box center [813, 160] width 1389 height 147
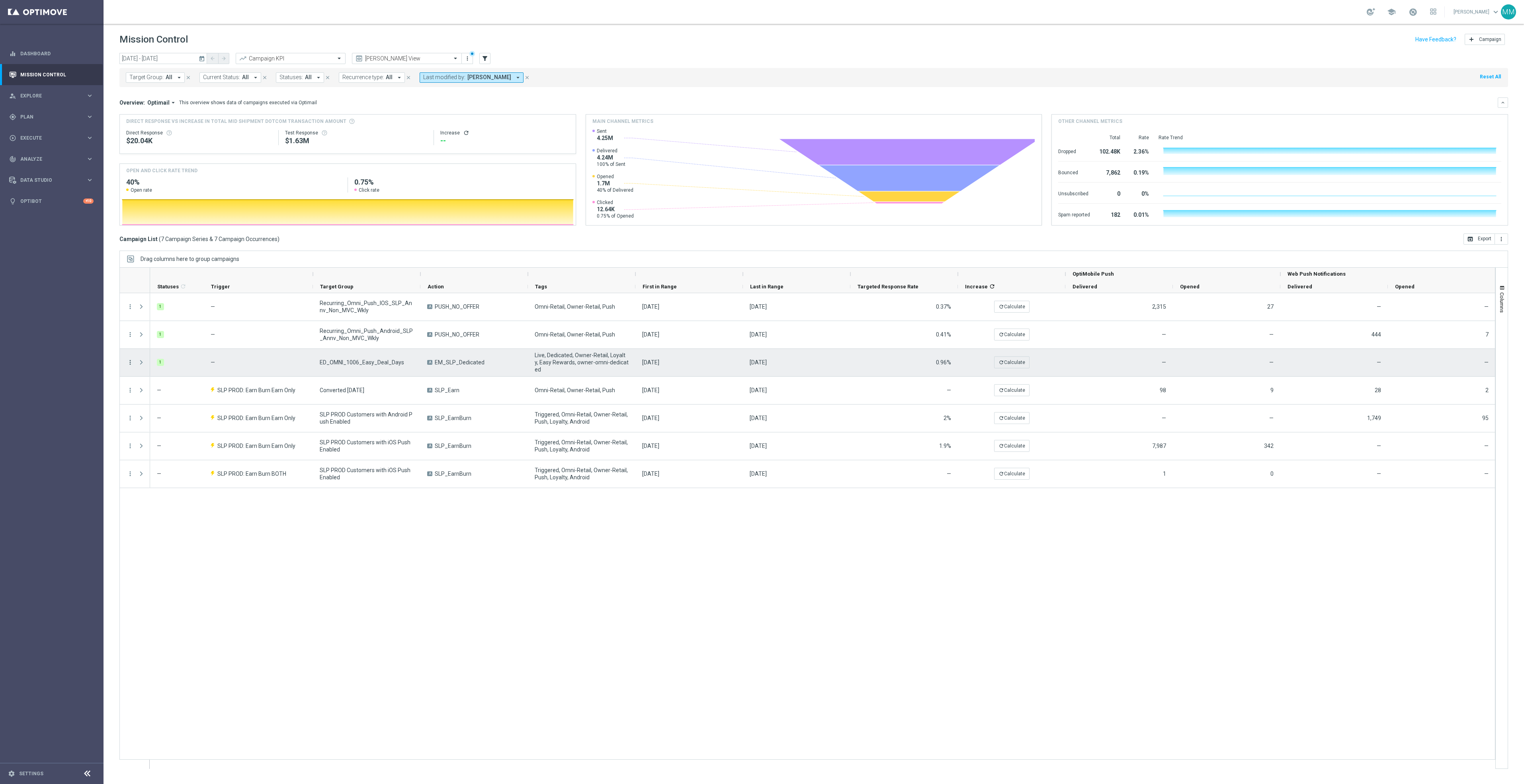
click at [127, 363] on icon "more_vert" at bounding box center [130, 362] width 7 height 7
click at [172, 365] on span "Campaign Details" at bounding box center [166, 368] width 40 height 5
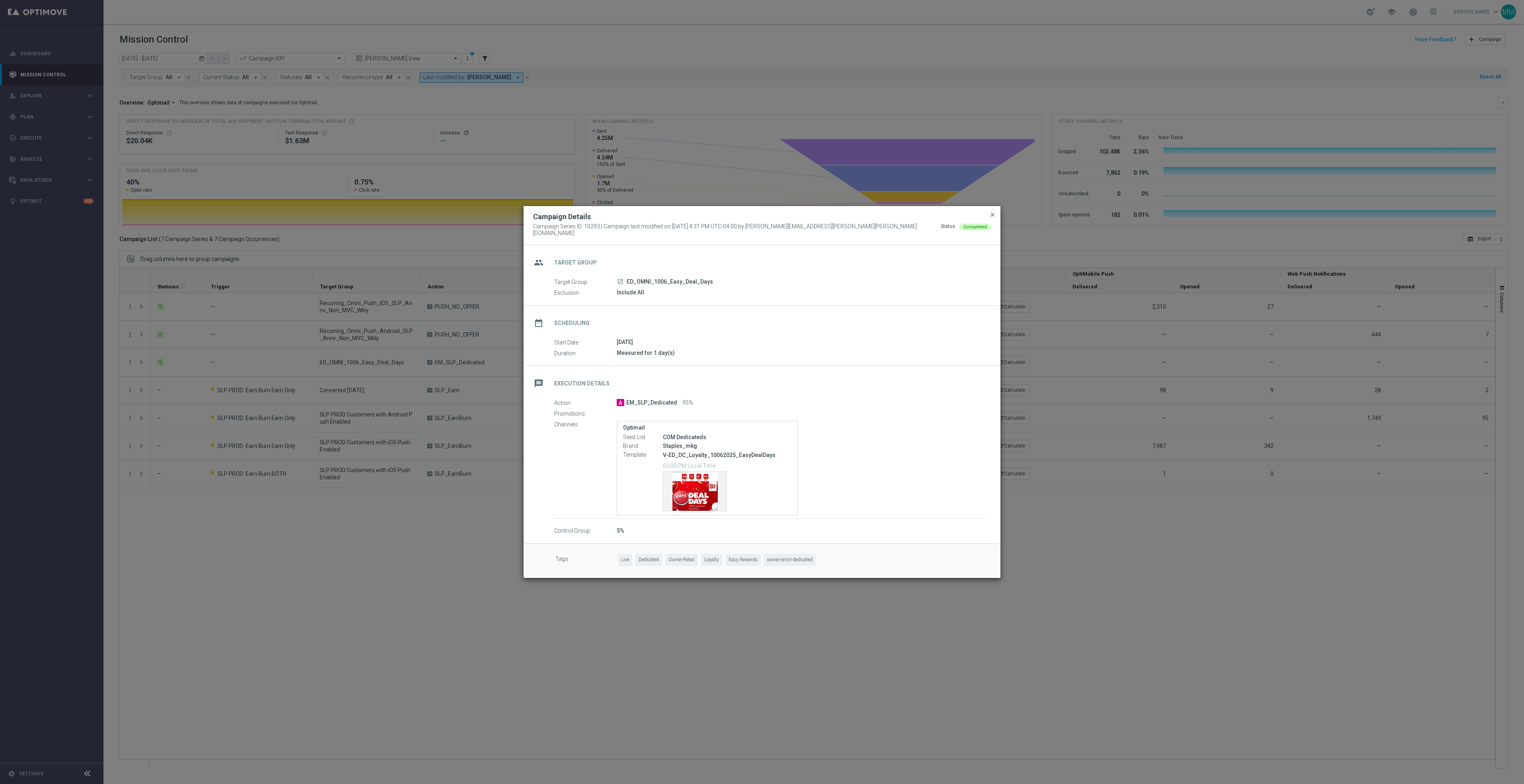
click at [989, 218] on span "close" at bounding box center [992, 215] width 7 height 7
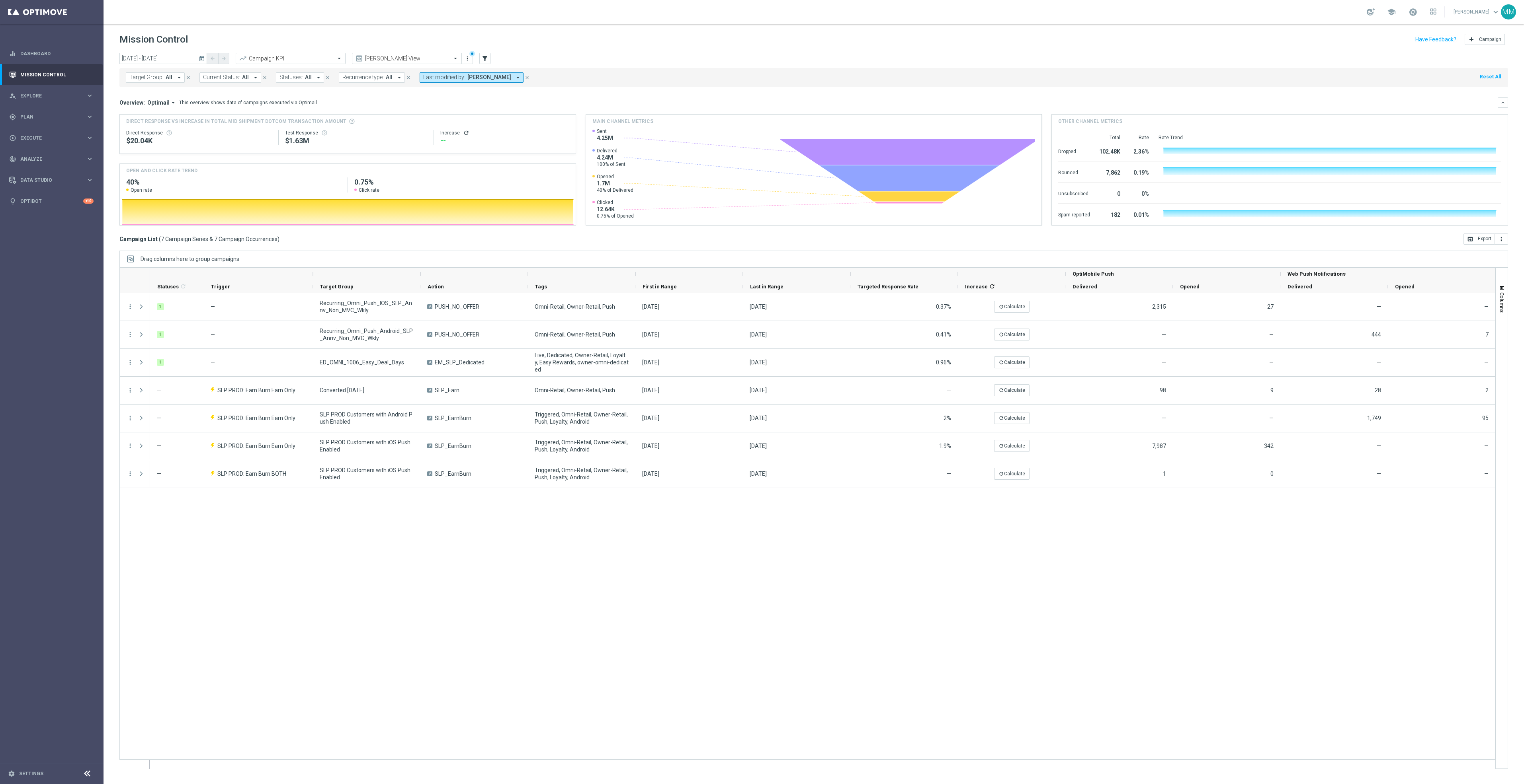
click at [1507, 293] on div "Columns Set-up" at bounding box center [1502, 518] width 13 height 502
click at [1507, 293] on button "Columns" at bounding box center [1502, 299] width 12 height 43
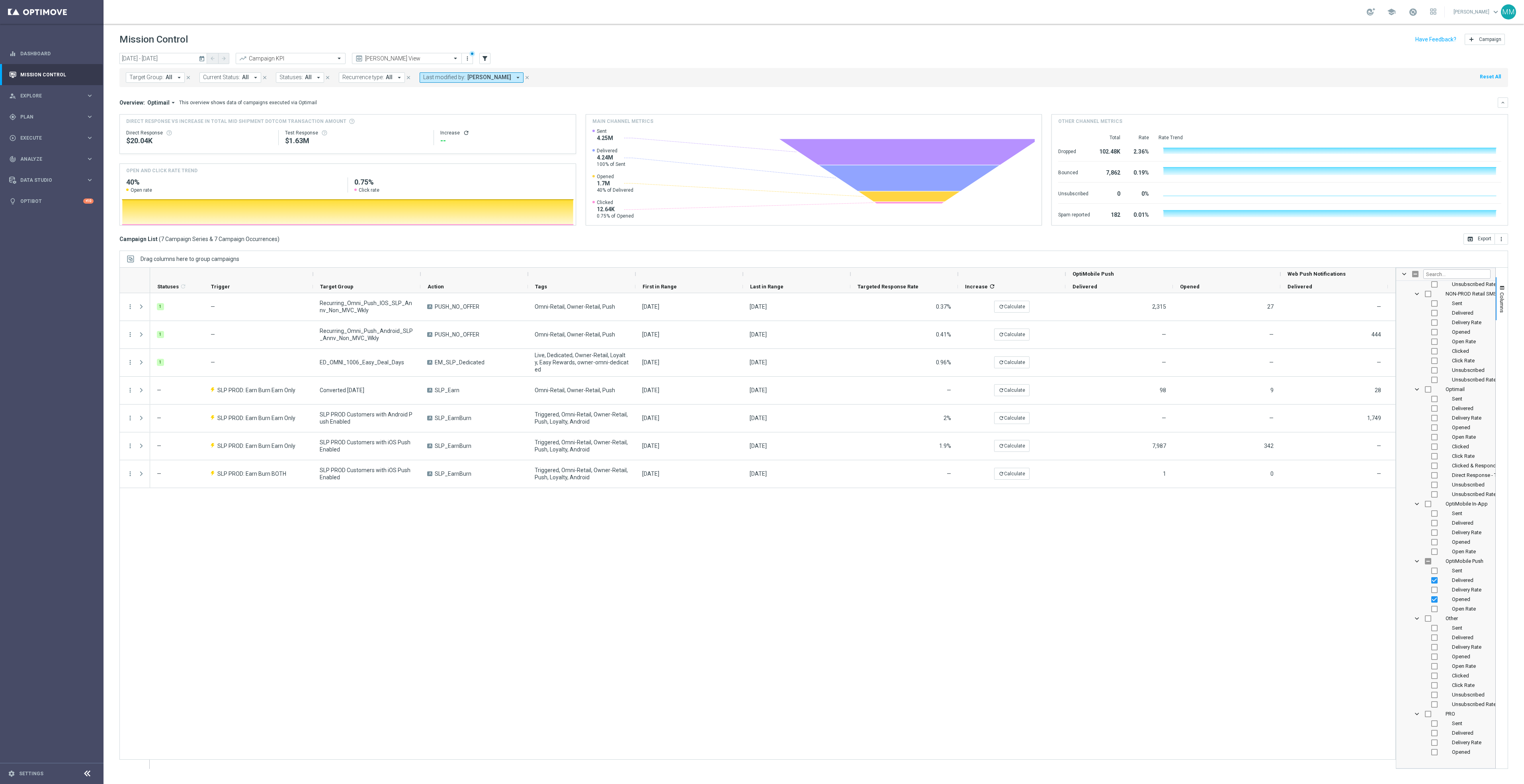
scroll to position [1545, 0]
click at [1456, 426] on span "Delivered" at bounding box center [1462, 423] width 21 height 6
checkbox input "false"
checkbox input "true"
click at [1320, 581] on div "1 — Recurring_Omni_Push_IOS_SLP_Annv_Non_MVC_Wkly A PUSH_NO_OFFER Omni-Retail, …" at bounding box center [773, 531] width 1245 height 475
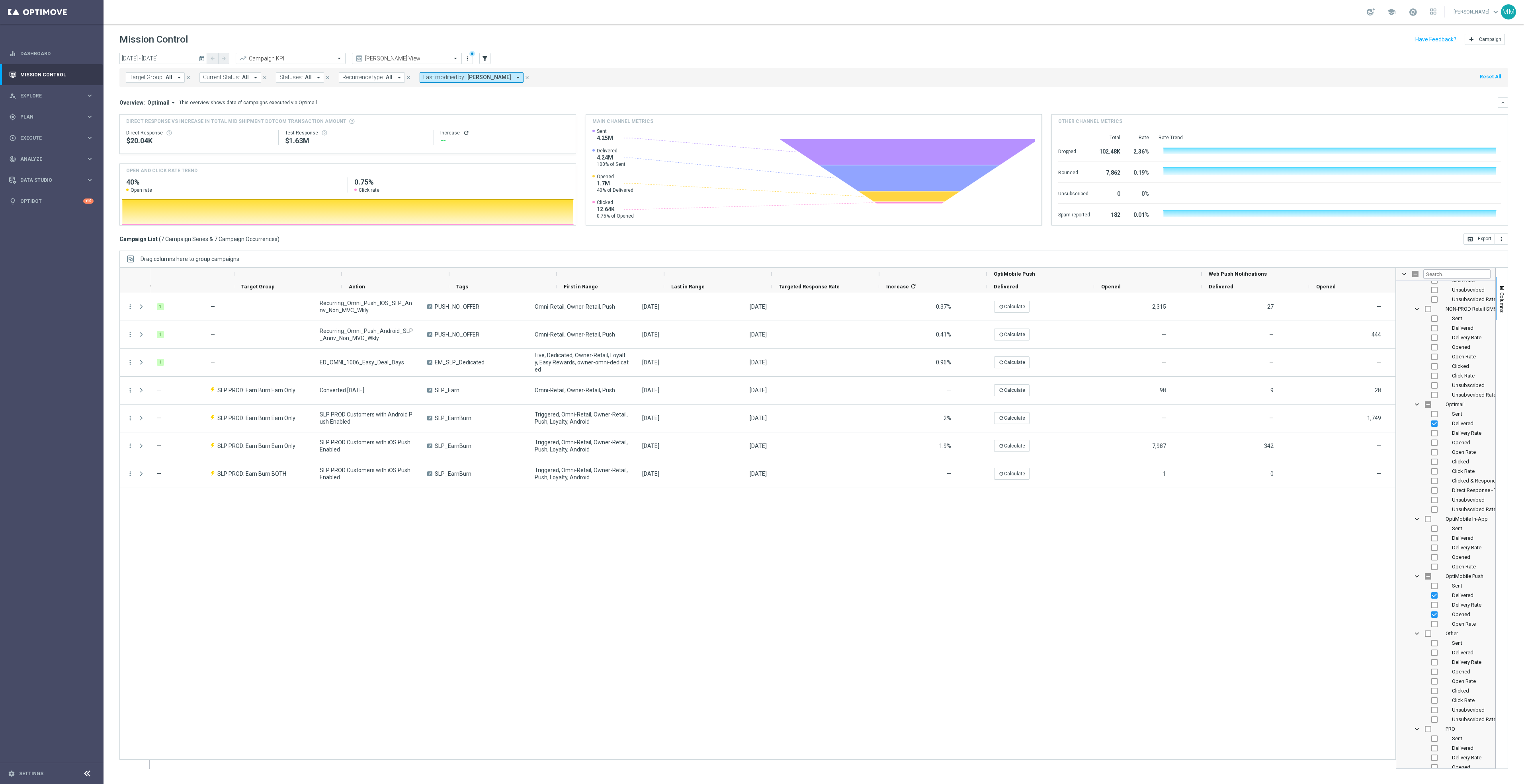
scroll to position [0, 179]
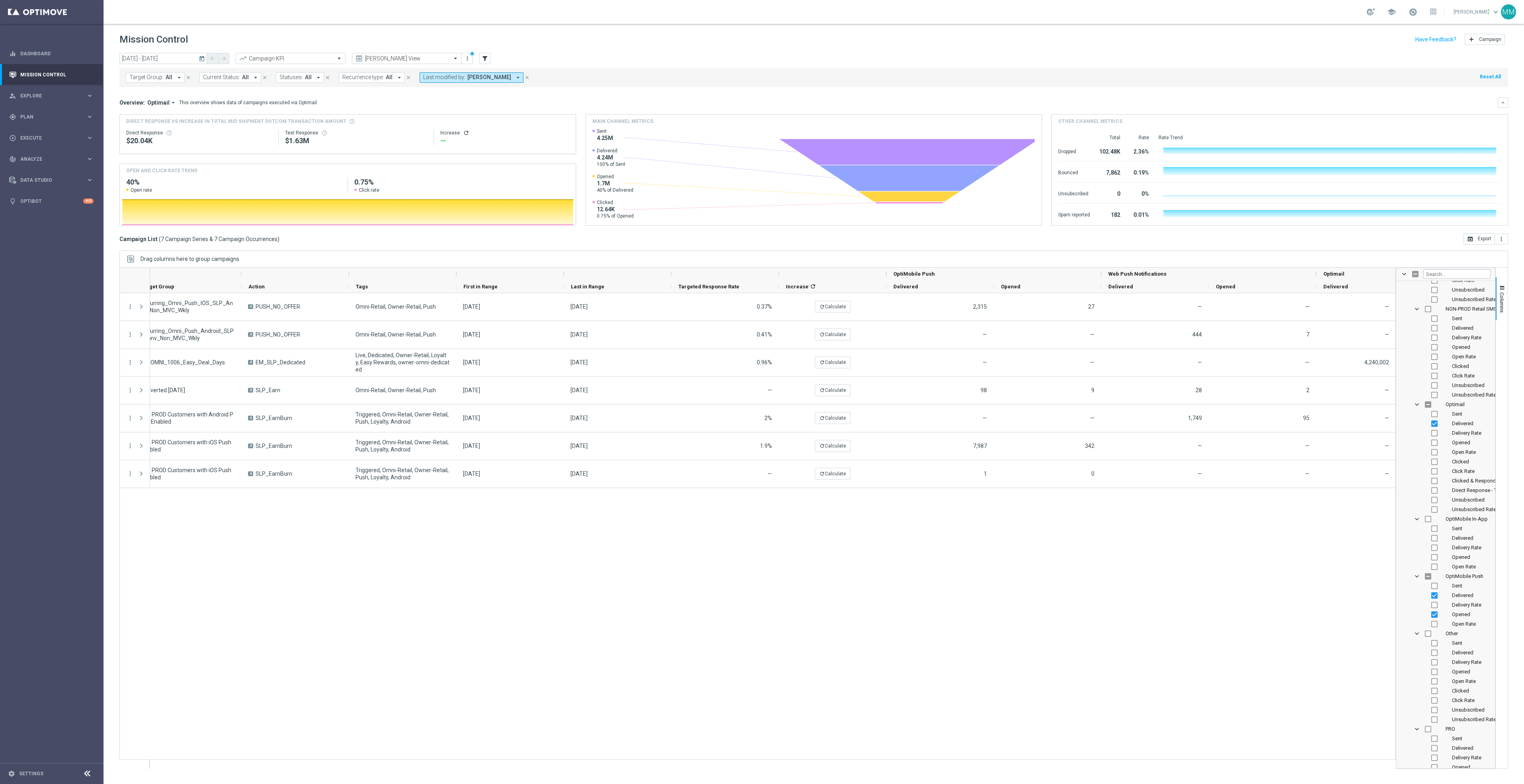
click at [1198, 554] on div "— Recurring_Omni_Push_IOS_SLP_Annv_Non_MVC_Wkly A PUSH_NO_OFFER Omni-Retail, Ow…" at bounding box center [773, 531] width 1245 height 475
click at [1502, 286] on span "button" at bounding box center [1502, 288] width 7 height 7
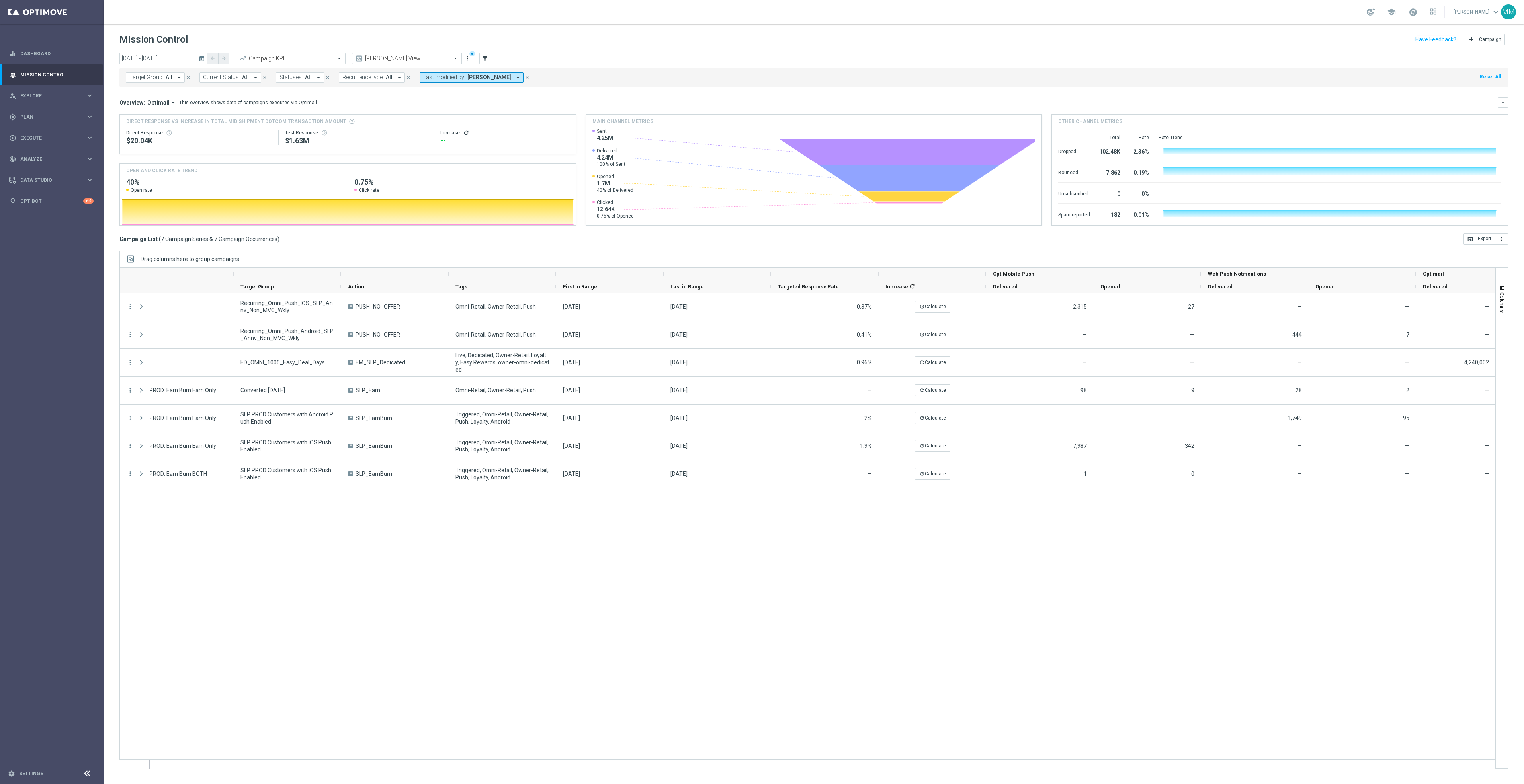
scroll to position [0, 0]
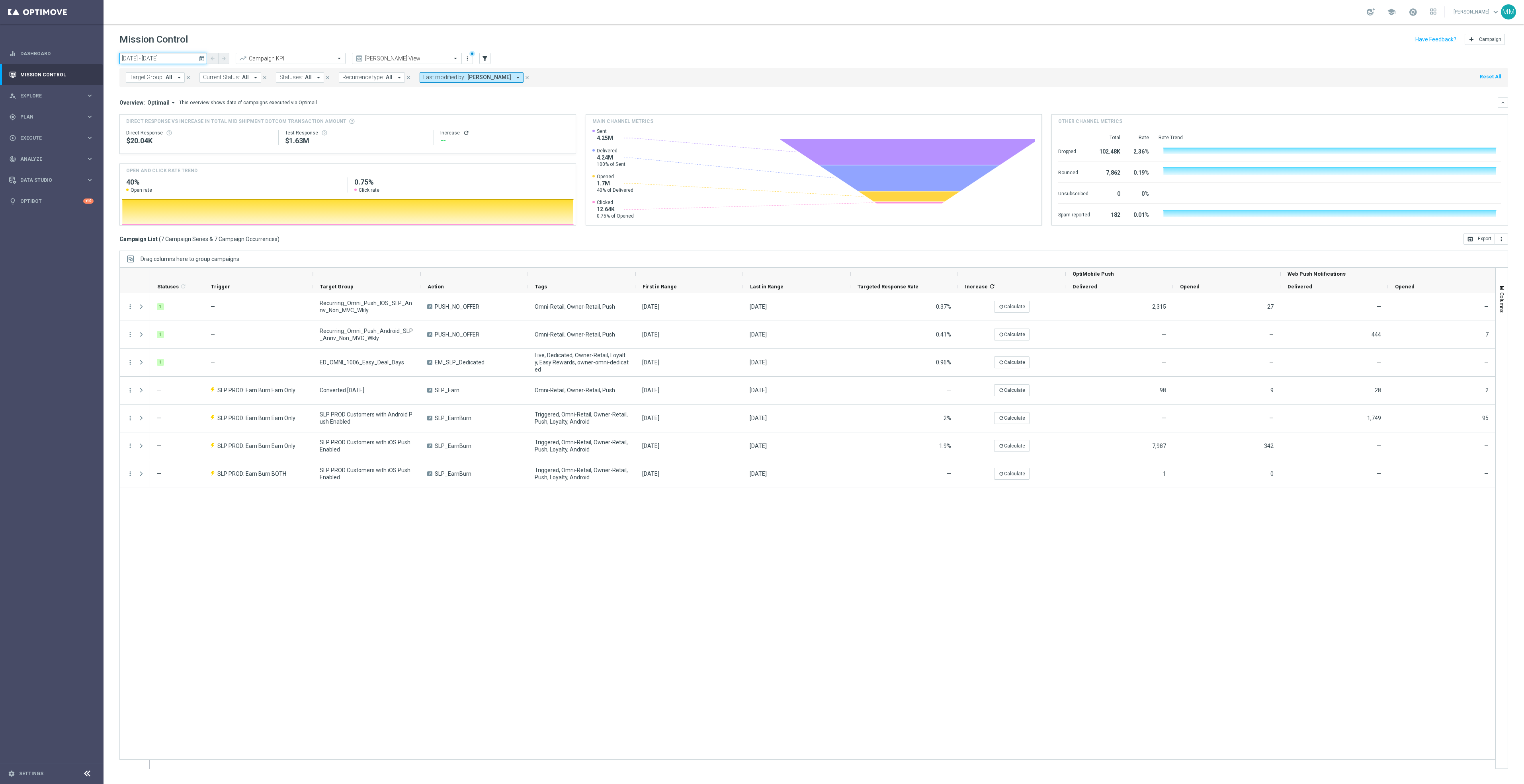
click at [160, 63] on input "06 Oct 2025 - 06 Oct 2025" at bounding box center [163, 59] width 88 height 11
click at [136, 128] on span "13" at bounding box center [137, 129] width 13 height 13
type input "[DATE] - [DATE]"
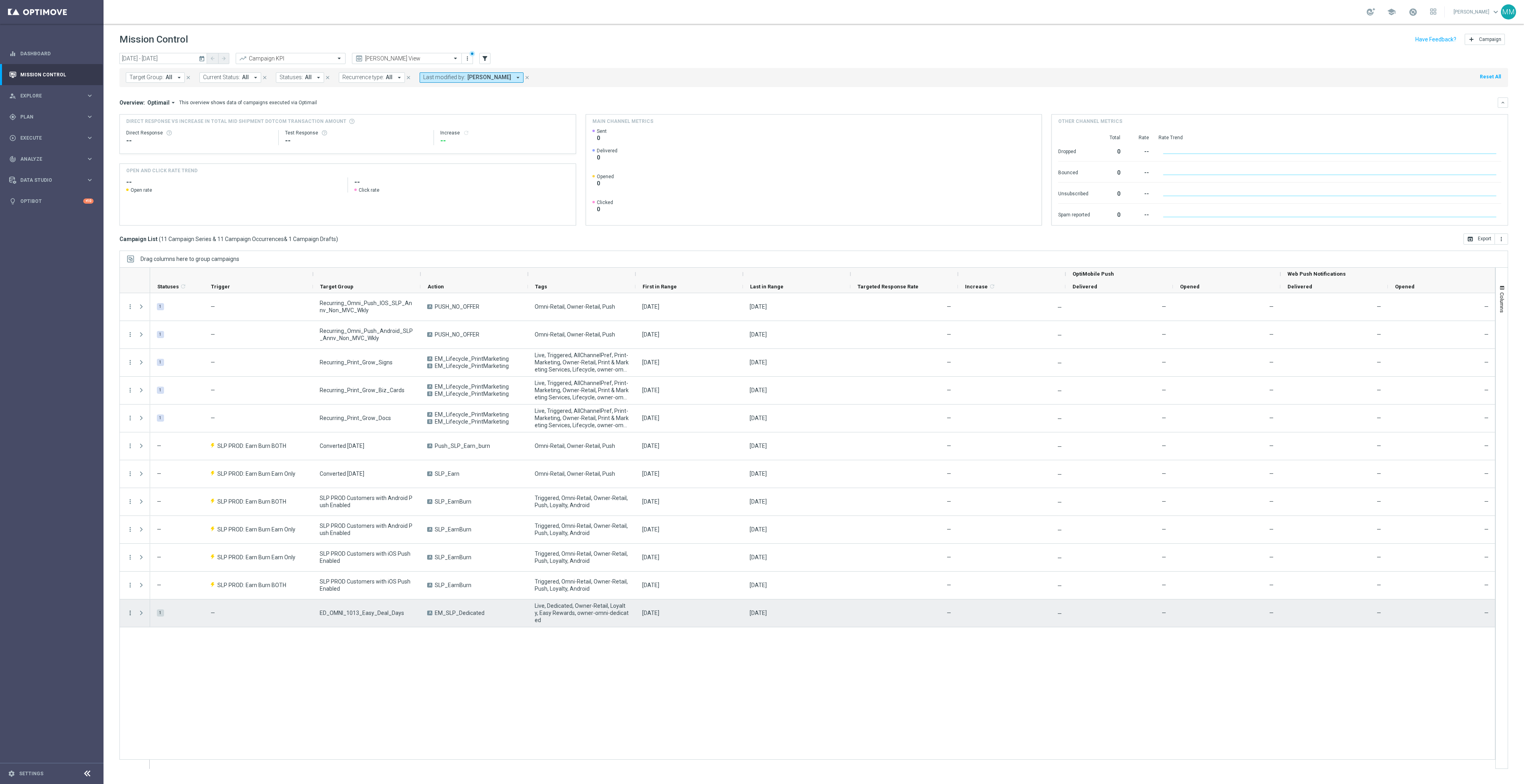
click at [131, 613] on icon "more_vert" at bounding box center [130, 613] width 7 height 7
click at [156, 642] on div "Edit" at bounding box center [183, 644] width 74 height 5
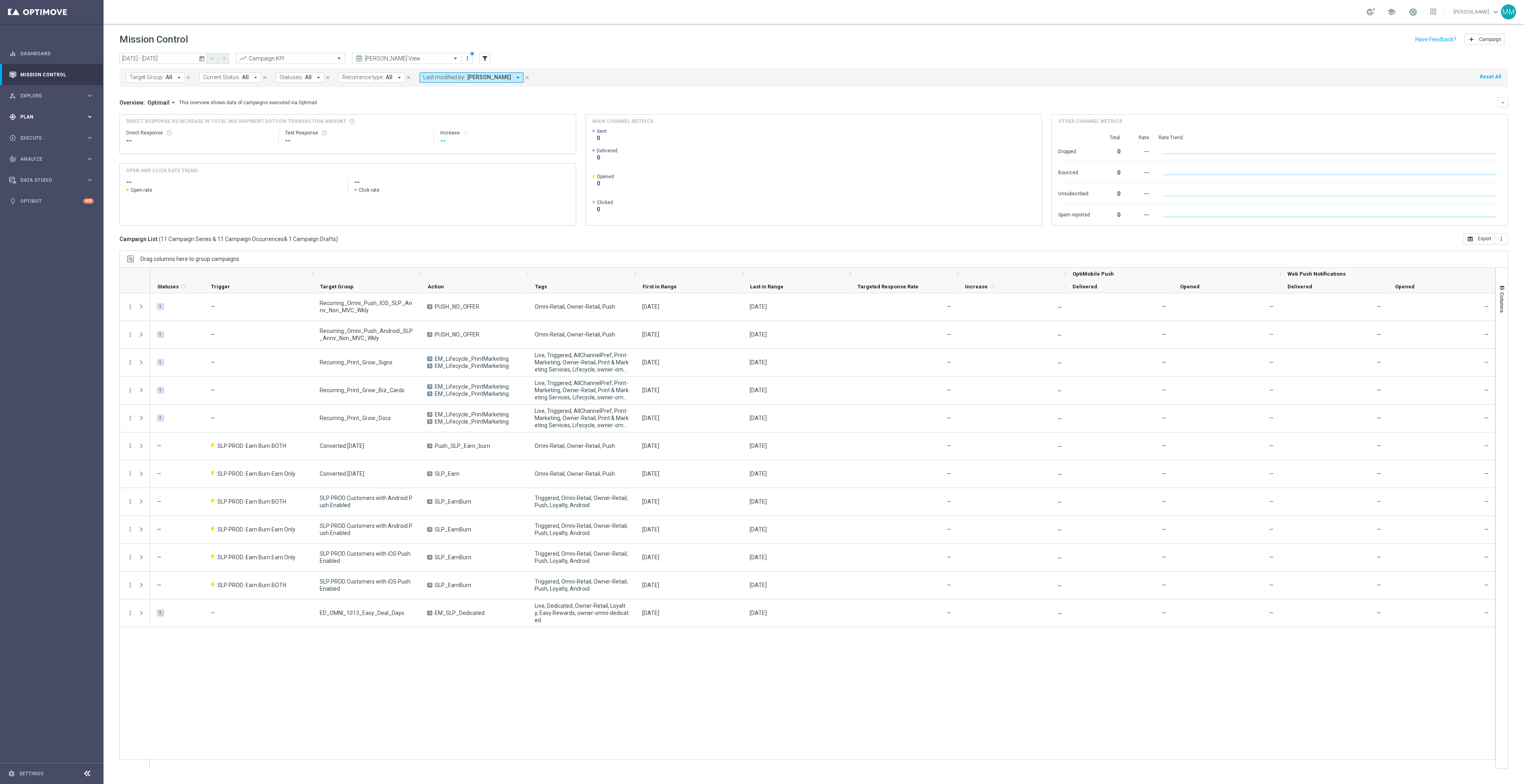
click at [78, 123] on div "gps_fixed Plan keyboard_arrow_right" at bounding box center [51, 117] width 103 height 21
click at [44, 154] on button "Templates keyboard_arrow_right" at bounding box center [57, 157] width 73 height 7
click at [41, 132] on link "Target Groups" at bounding box center [51, 133] width 62 height 7
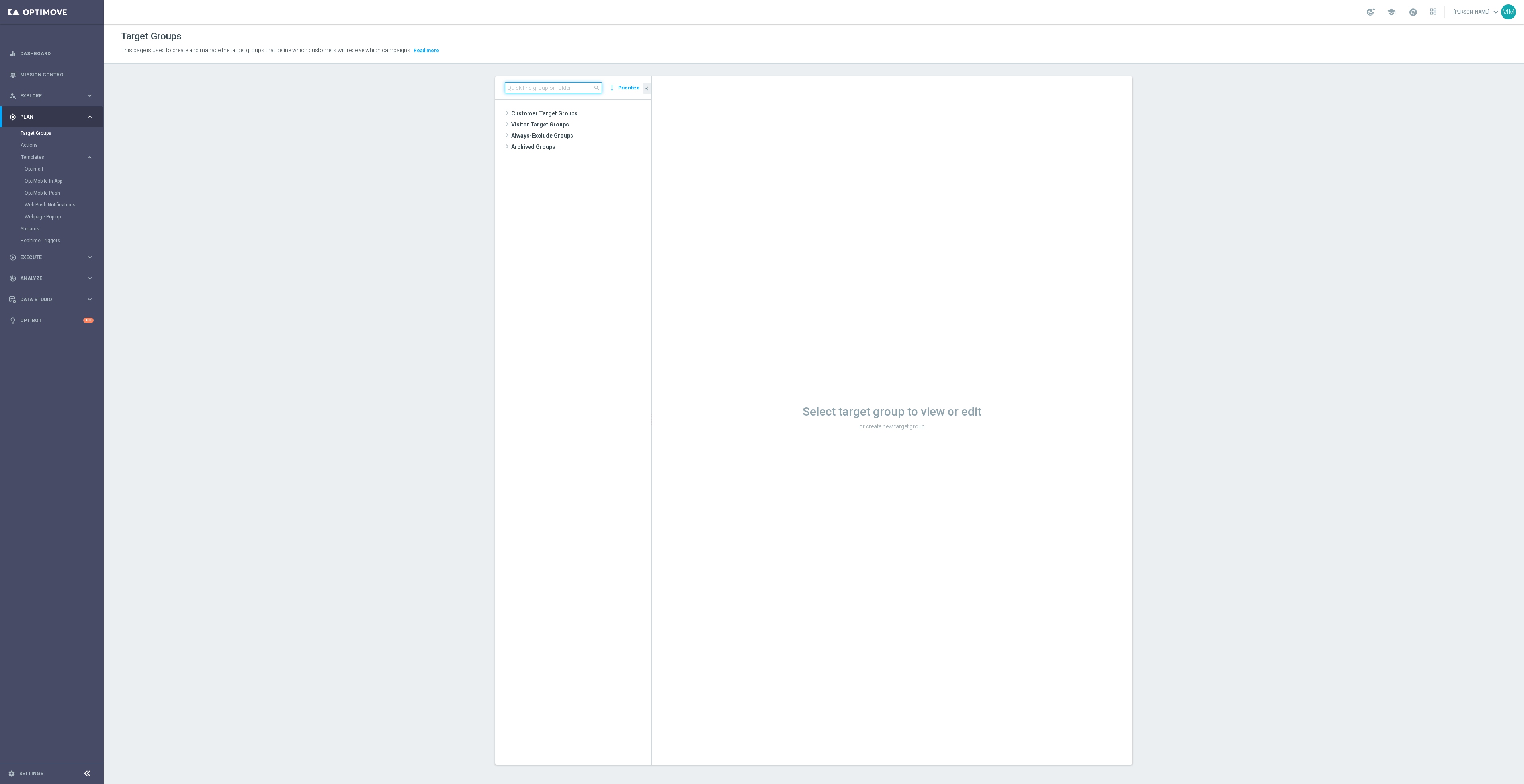
click at [572, 89] on input at bounding box center [553, 88] width 97 height 11
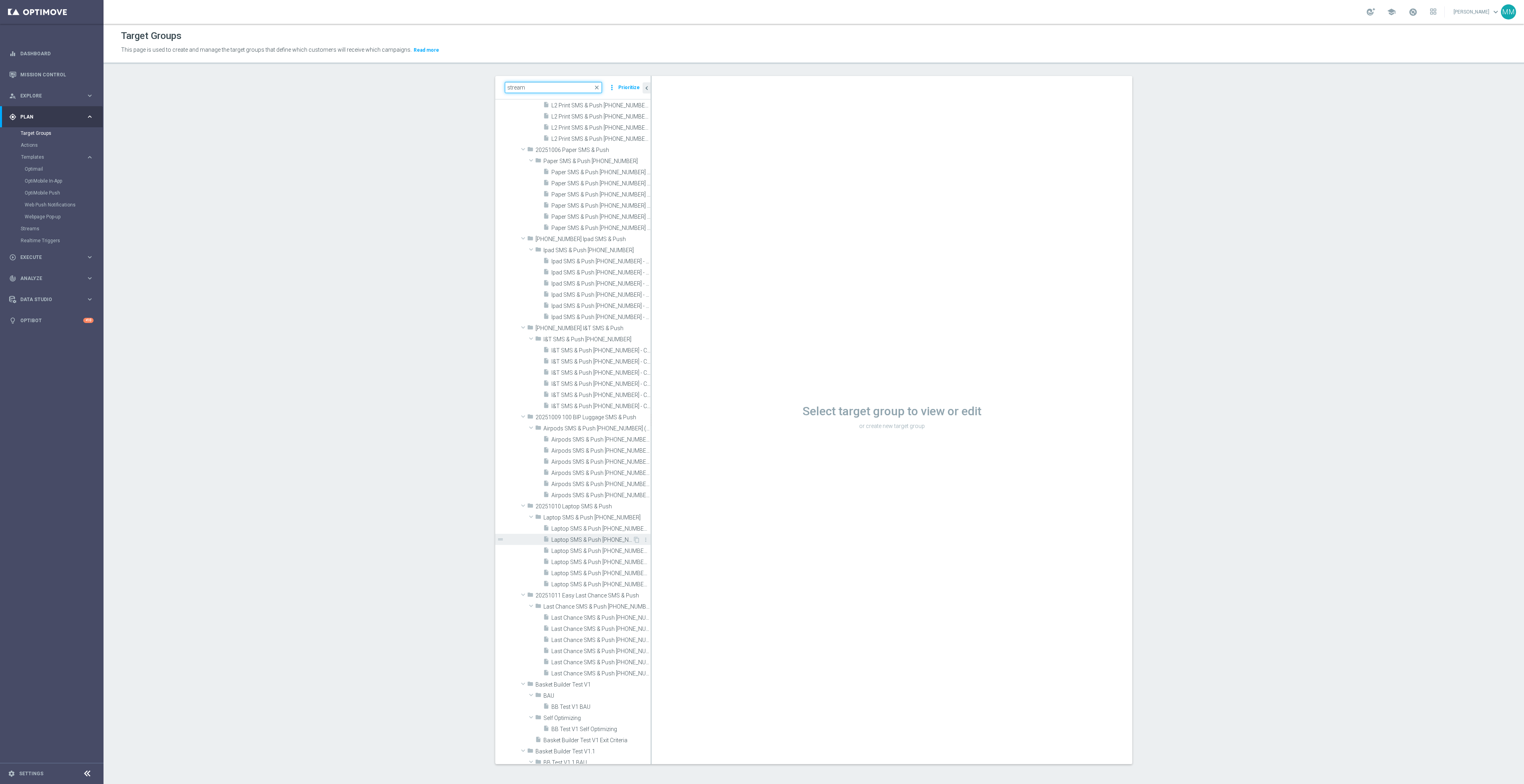
scroll to position [2865, 0]
type input "stream"
click at [641, 338] on icon "more_vert" at bounding box center [644, 338] width 7 height 7
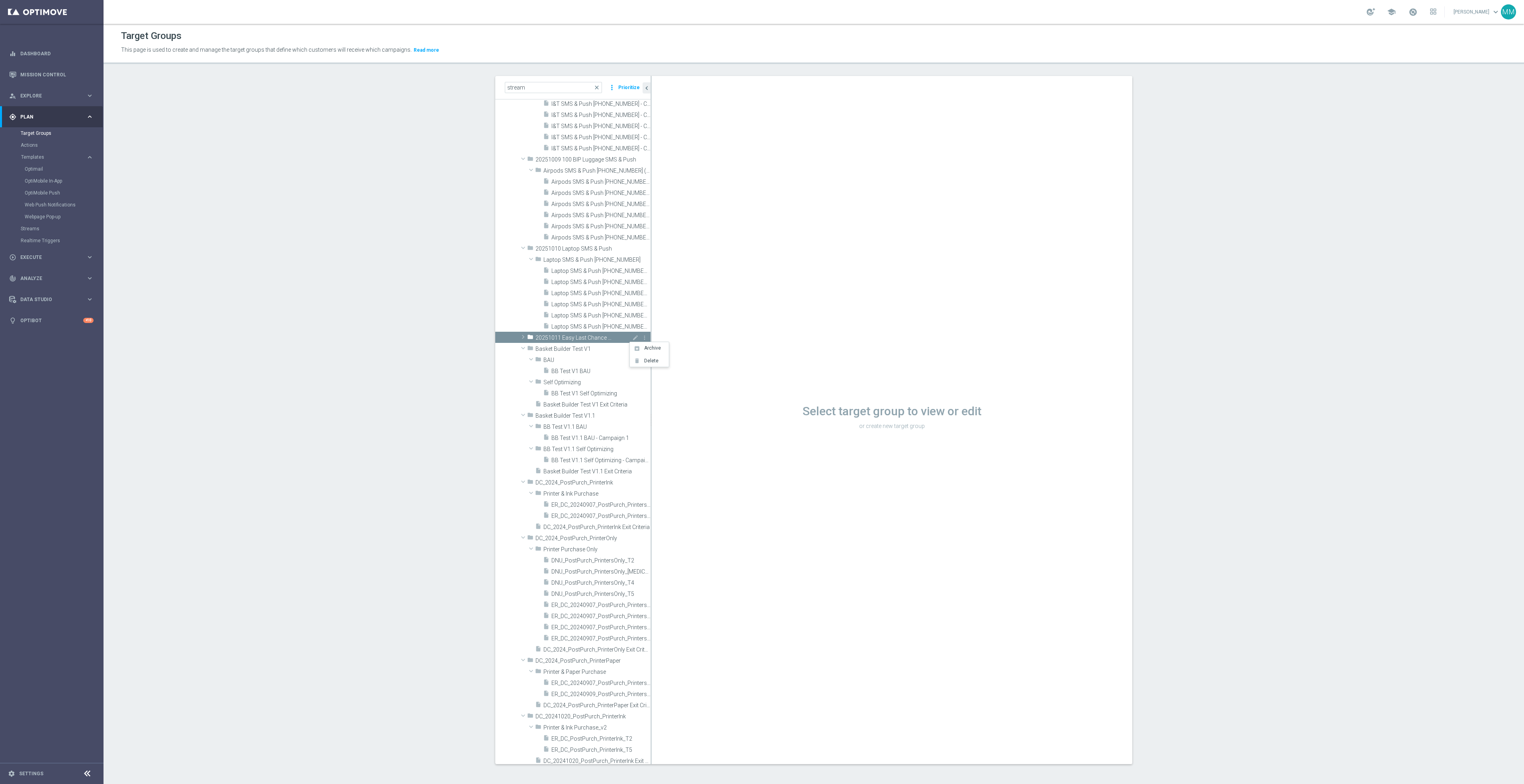
click at [521, 335] on span at bounding box center [523, 337] width 8 height 9
click at [563, 346] on span "Last Chance SMS & Push 20251011" at bounding box center [579, 349] width 70 height 7
click at [527, 348] on span at bounding box center [531, 348] width 8 height 9
click at [641, 381] on icon "more_vert" at bounding box center [644, 380] width 7 height 7
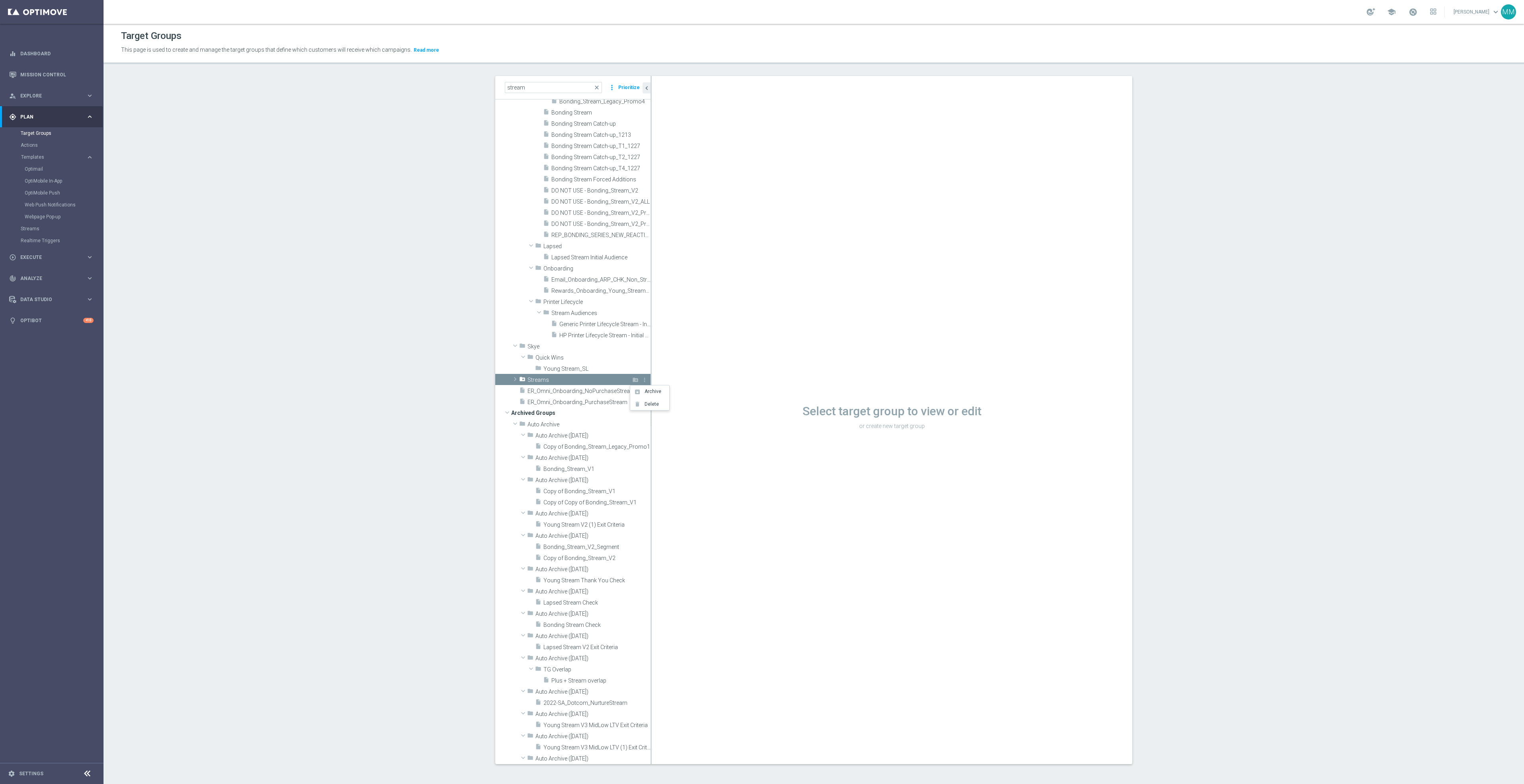
click at [511, 378] on span at bounding box center [515, 379] width 8 height 9
click at [632, 379] on icon "create_new_folder" at bounding box center [635, 380] width 7 height 7
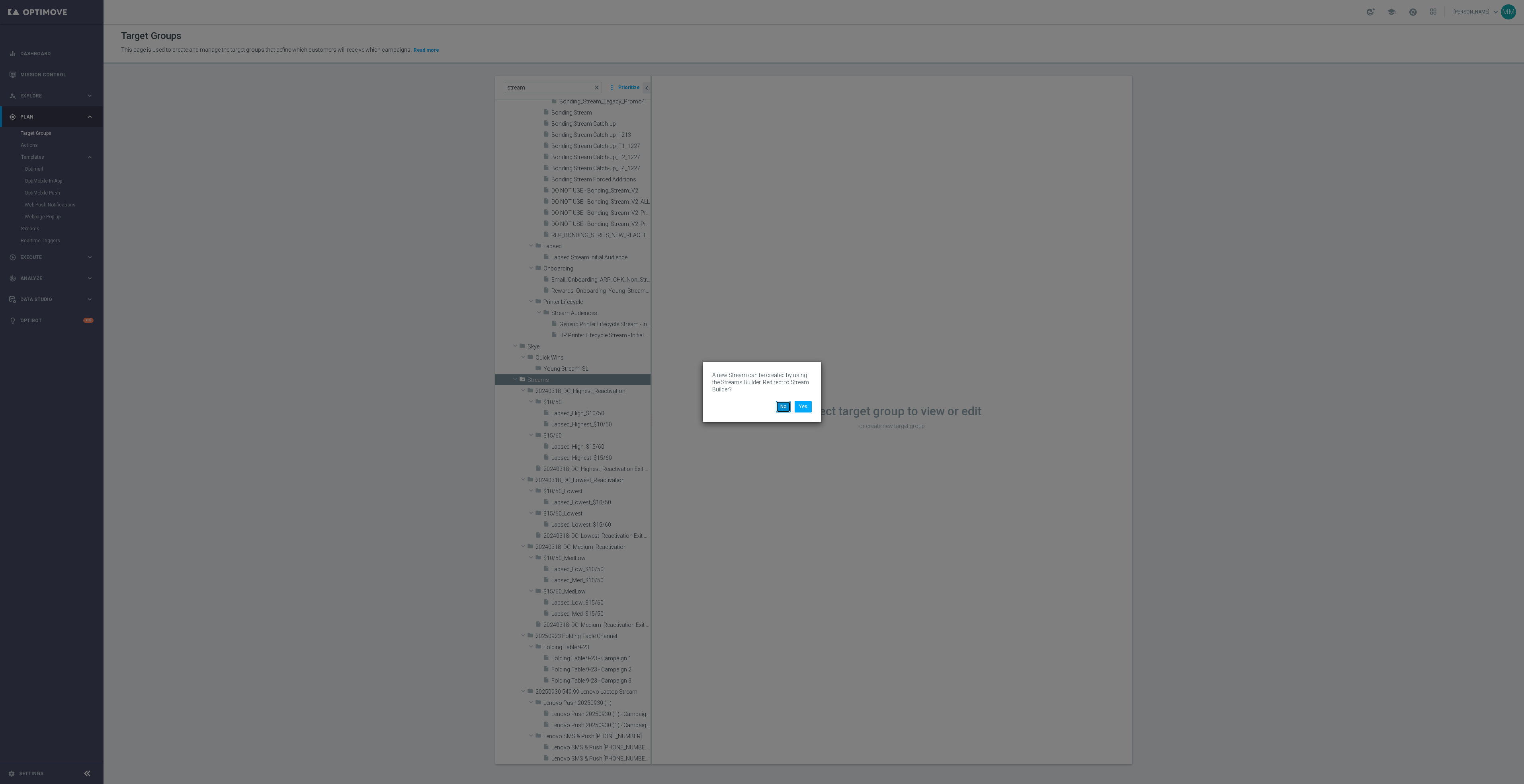
click at [782, 410] on button "No" at bounding box center [783, 406] width 15 height 11
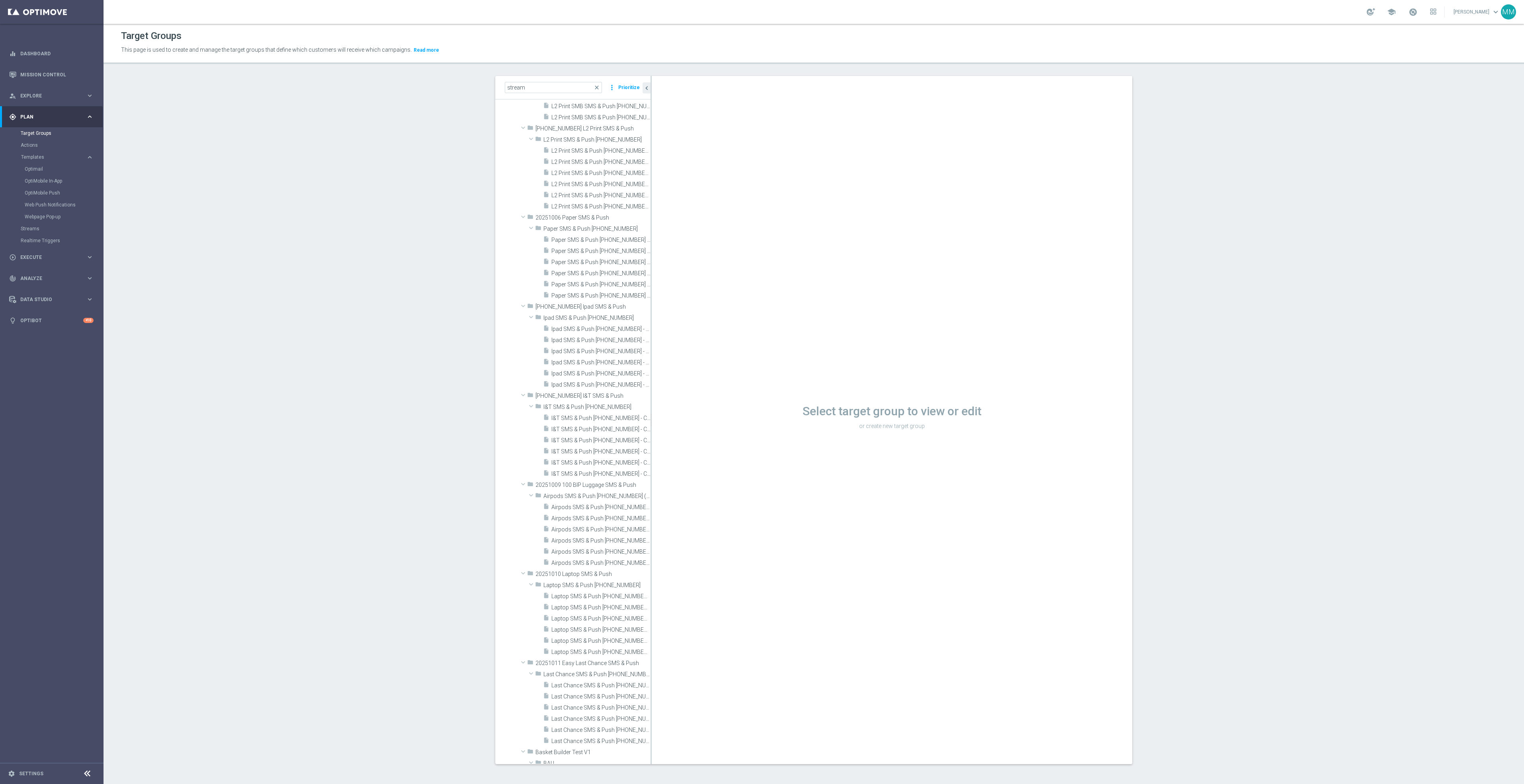
scroll to position [2208, 0]
drag, startPoint x: 50, startPoint y: 195, endPoint x: 70, endPoint y: 191, distance: 20.4
click at [50, 195] on link "OptiMobile Push" at bounding box center [54, 193] width 58 height 7
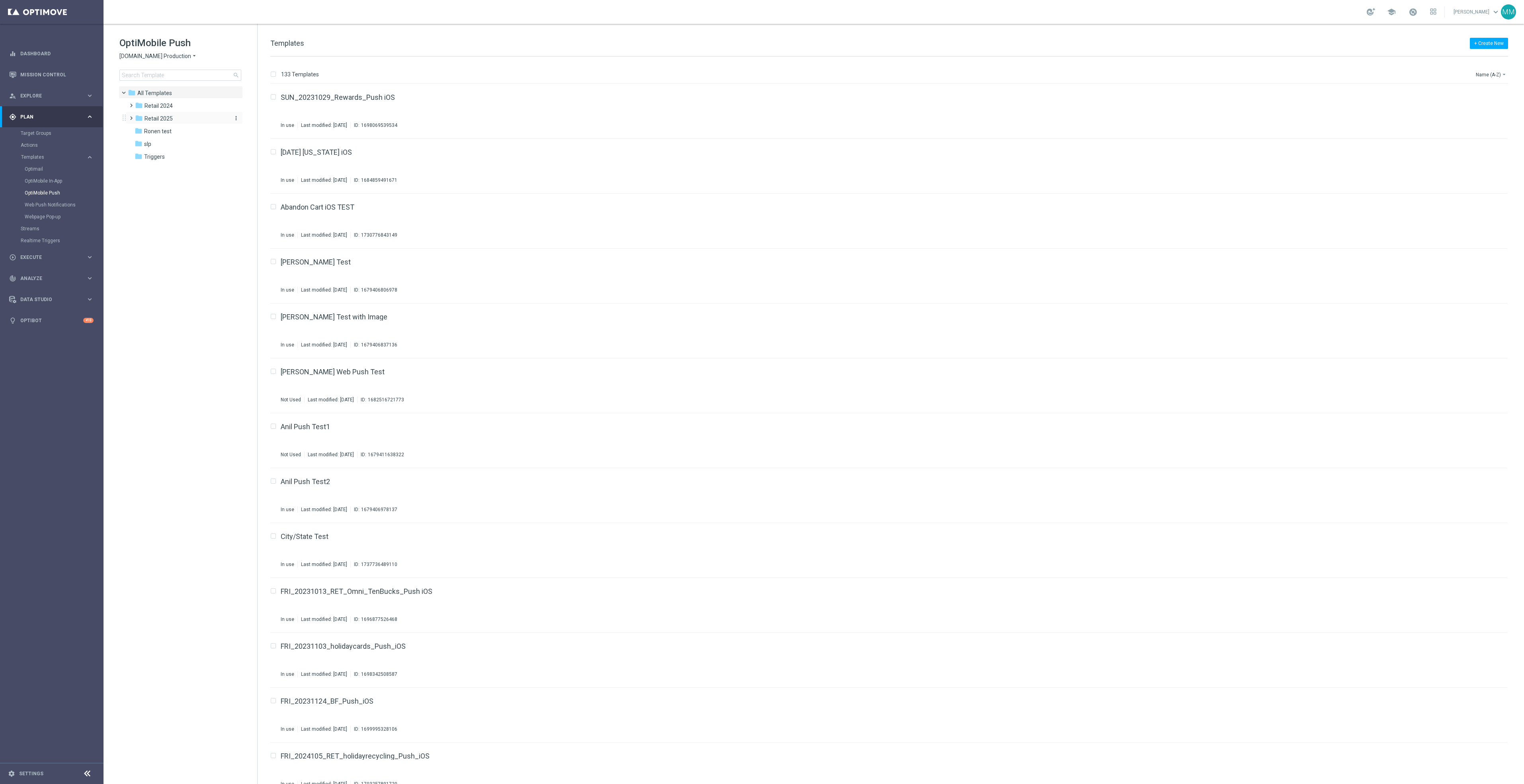
click at [150, 119] on span "Retail 2025" at bounding box center [159, 118] width 28 height 7
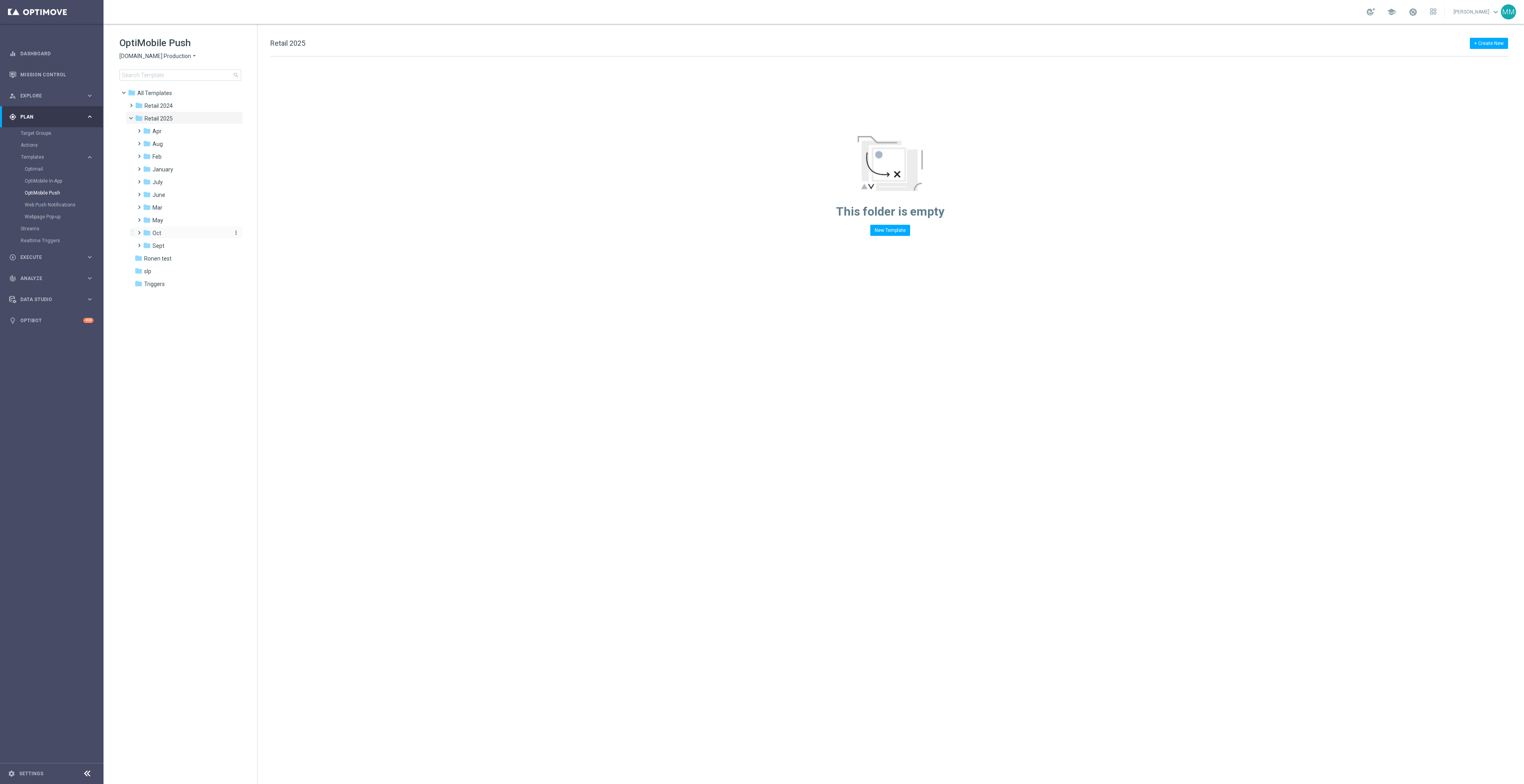
click at [173, 234] on div "folder Oct" at bounding box center [185, 233] width 85 height 9
click at [201, 247] on div "folder wo 10.12" at bounding box center [189, 245] width 79 height 9
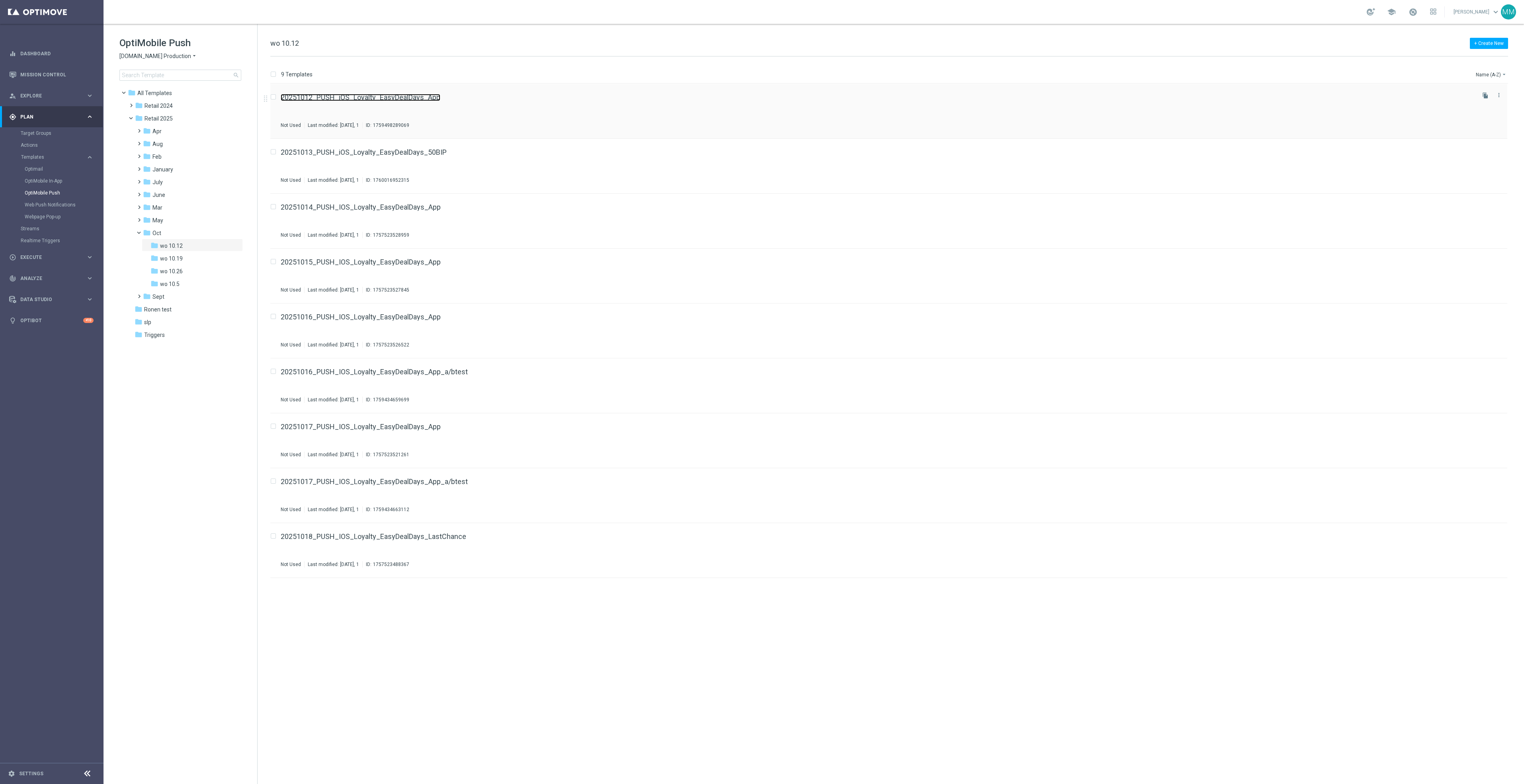
drag, startPoint x: 355, startPoint y: 102, endPoint x: 316, endPoint y: 98, distance: 39.2
click at [187, 271] on div "folder wo 10.26" at bounding box center [189, 271] width 79 height 9
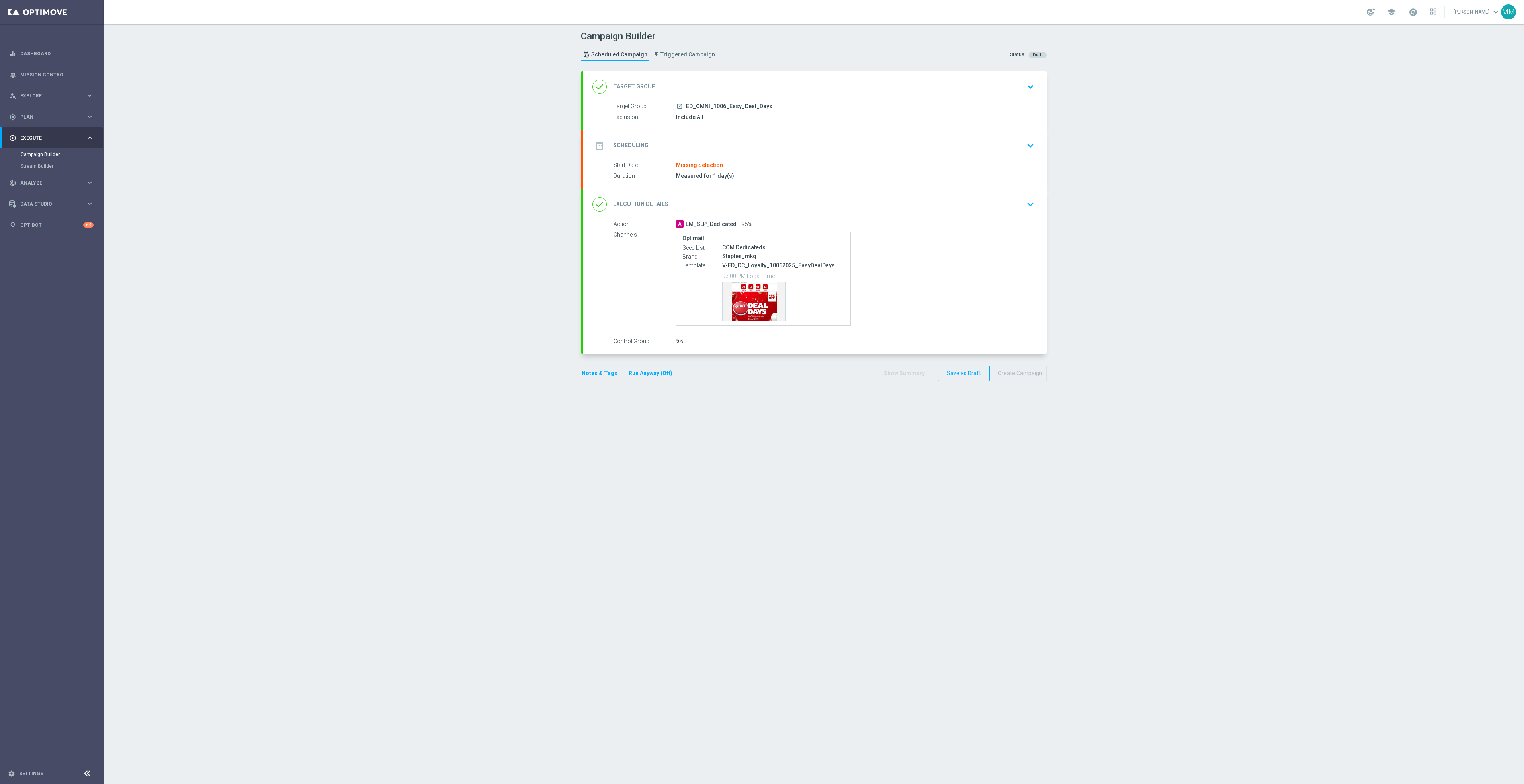
click at [811, 88] on div "done Target Group keyboard_arrow_down" at bounding box center [815, 87] width 445 height 15
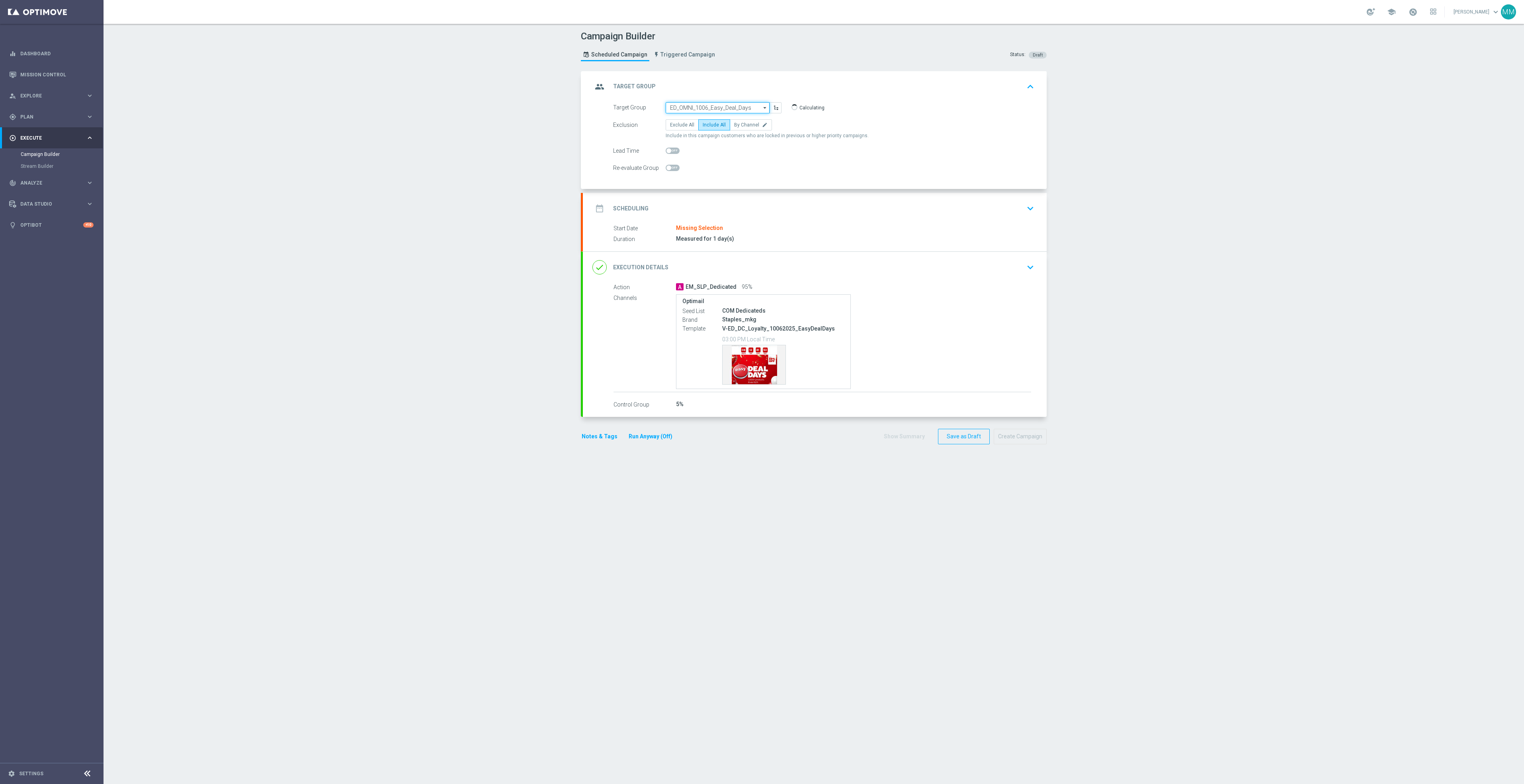
click at [702, 106] on input "ED_OMNI_1006_Easy_Deal_Days" at bounding box center [718, 108] width 104 height 11
type input "ED_OMNI_"
click at [735, 109] on input "ED_OMNI_" at bounding box center [718, 108] width 104 height 11
drag, startPoint x: 710, startPoint y: 111, endPoint x: 660, endPoint y: 110, distance: 50.0
click at [666, 110] on input "ED_OMNI_" at bounding box center [718, 108] width 104 height 11
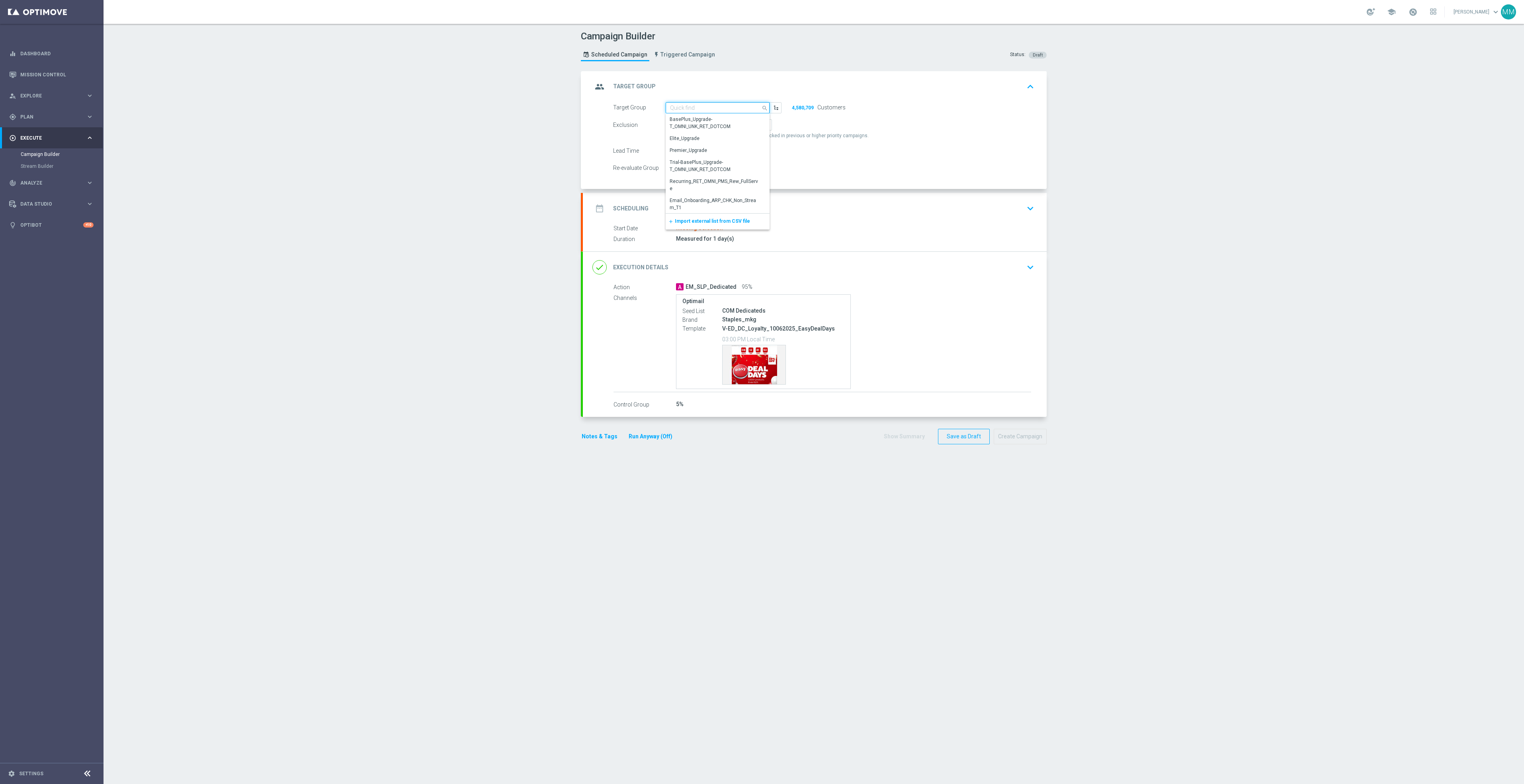
paste input "ED_OMNI_1013_Easy_Deal_Days"
click at [732, 121] on div "ED_OMNI_1013_Easy_Deal_Days" at bounding box center [705, 119] width 71 height 7
type input "ED_OMNI_1013_Easy_Deal_Days"
click at [783, 209] on div "date_range Scheduling keyboard_arrow_down" at bounding box center [815, 209] width 445 height 15
click at [707, 164] on div "date_range Scheduling keyboard_arrow_up" at bounding box center [815, 149] width 464 height 31
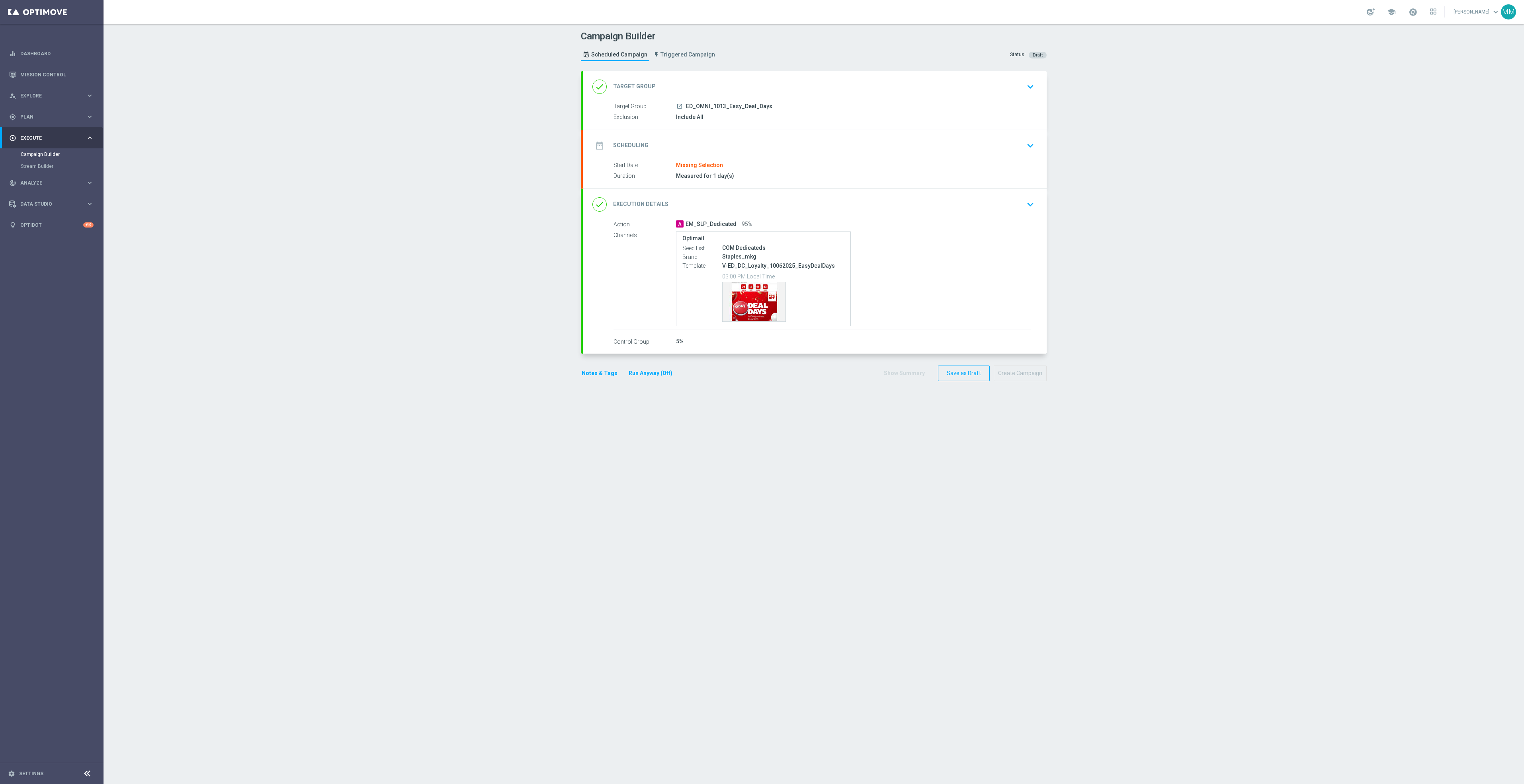
click at [724, 151] on div "date_range Scheduling keyboard_arrow_down" at bounding box center [815, 146] width 445 height 15
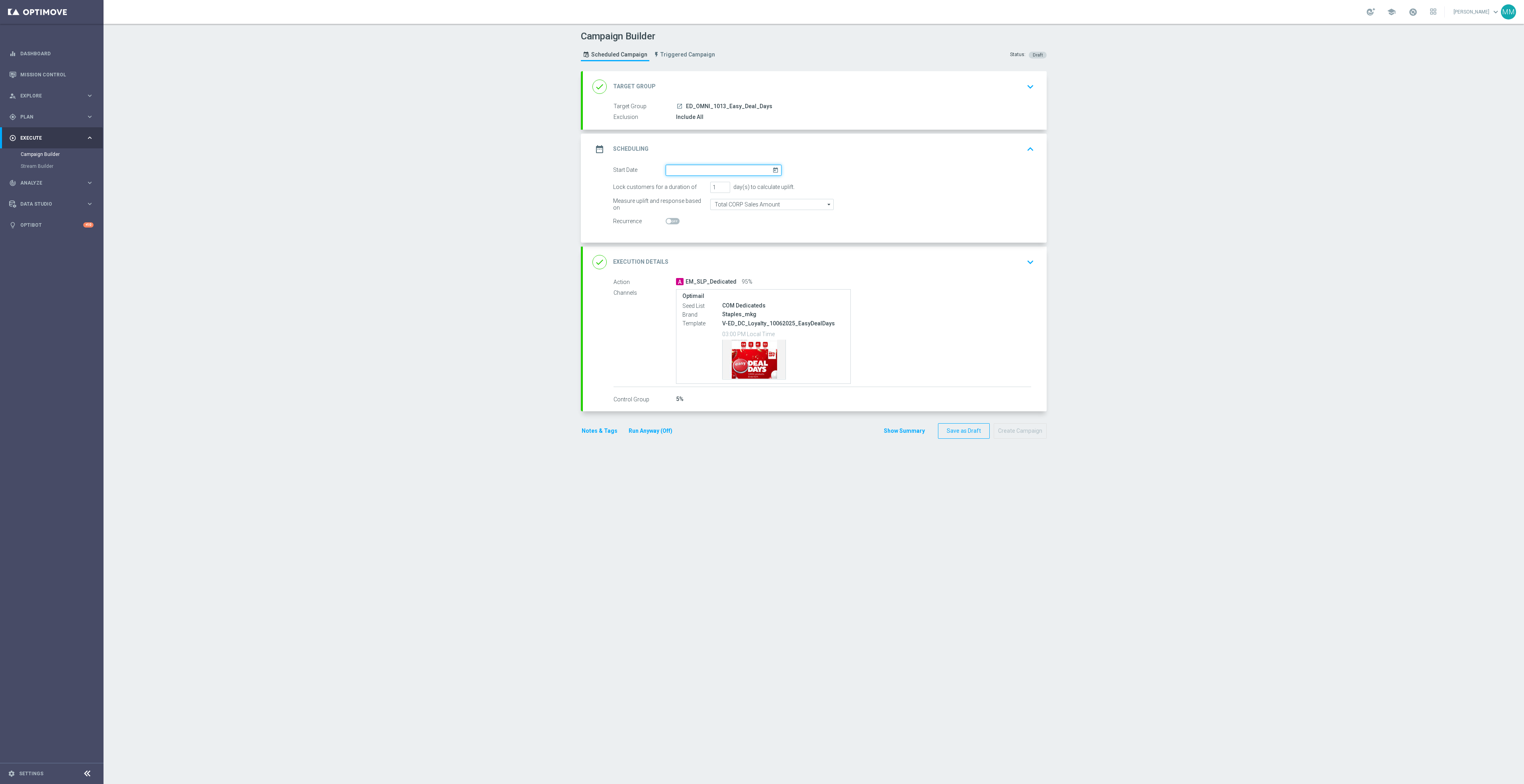
click at [701, 171] on input at bounding box center [724, 170] width 116 height 11
click at [677, 244] on span "13" at bounding box center [683, 241] width 13 height 13
type input "13 Oct 2025"
click at [1003, 267] on div "done Execution Details keyboard_arrow_down" at bounding box center [815, 263] width 445 height 15
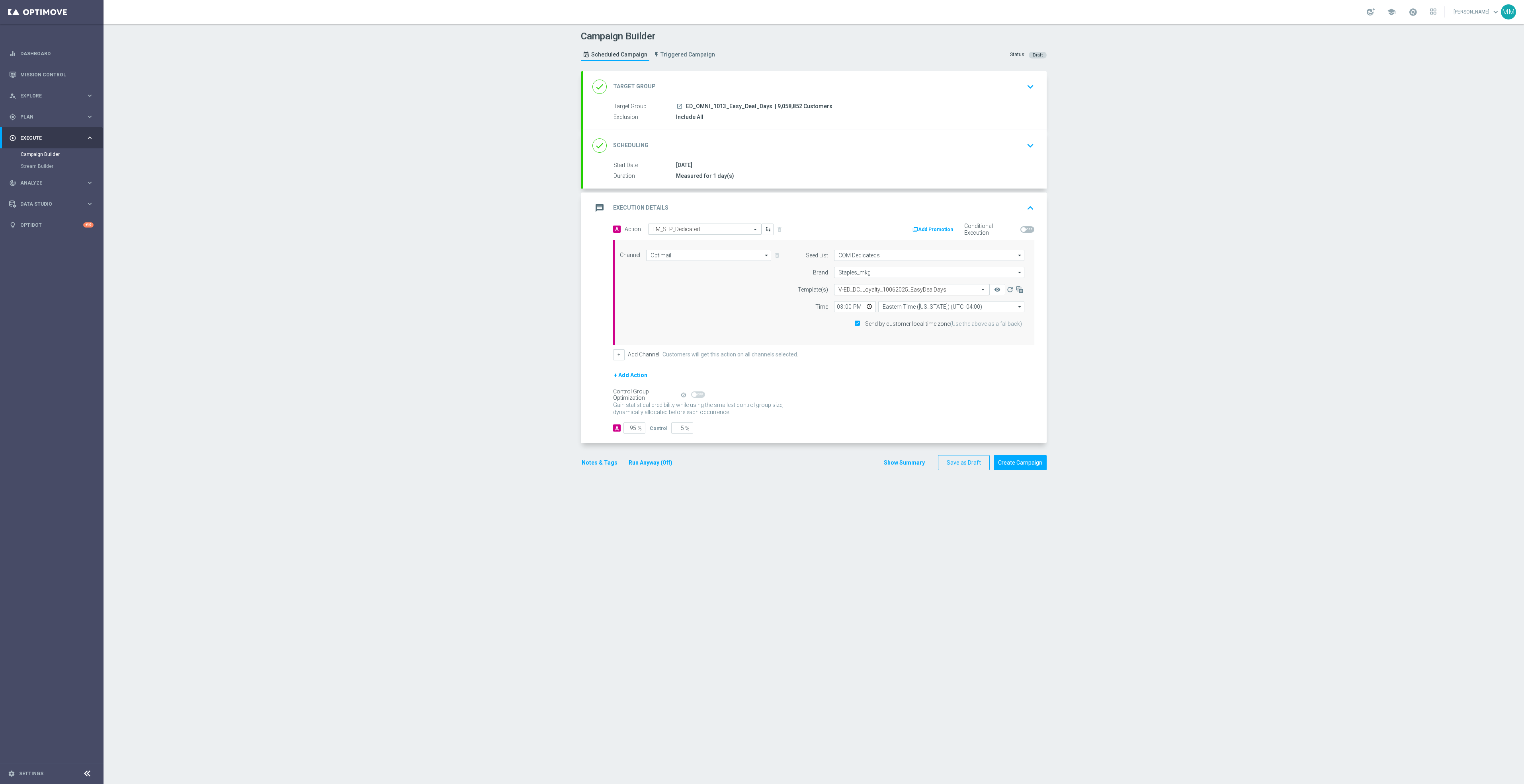
click at [932, 290] on input "text" at bounding box center [903, 290] width 131 height 7
paste input "V-ED_DC_Loyalty_10132025_EasyDealDays"
click at [927, 303] on div "V-ED_DC_Loyalty_10132025_EasyDealDays" at bounding box center [912, 302] width 147 height 13
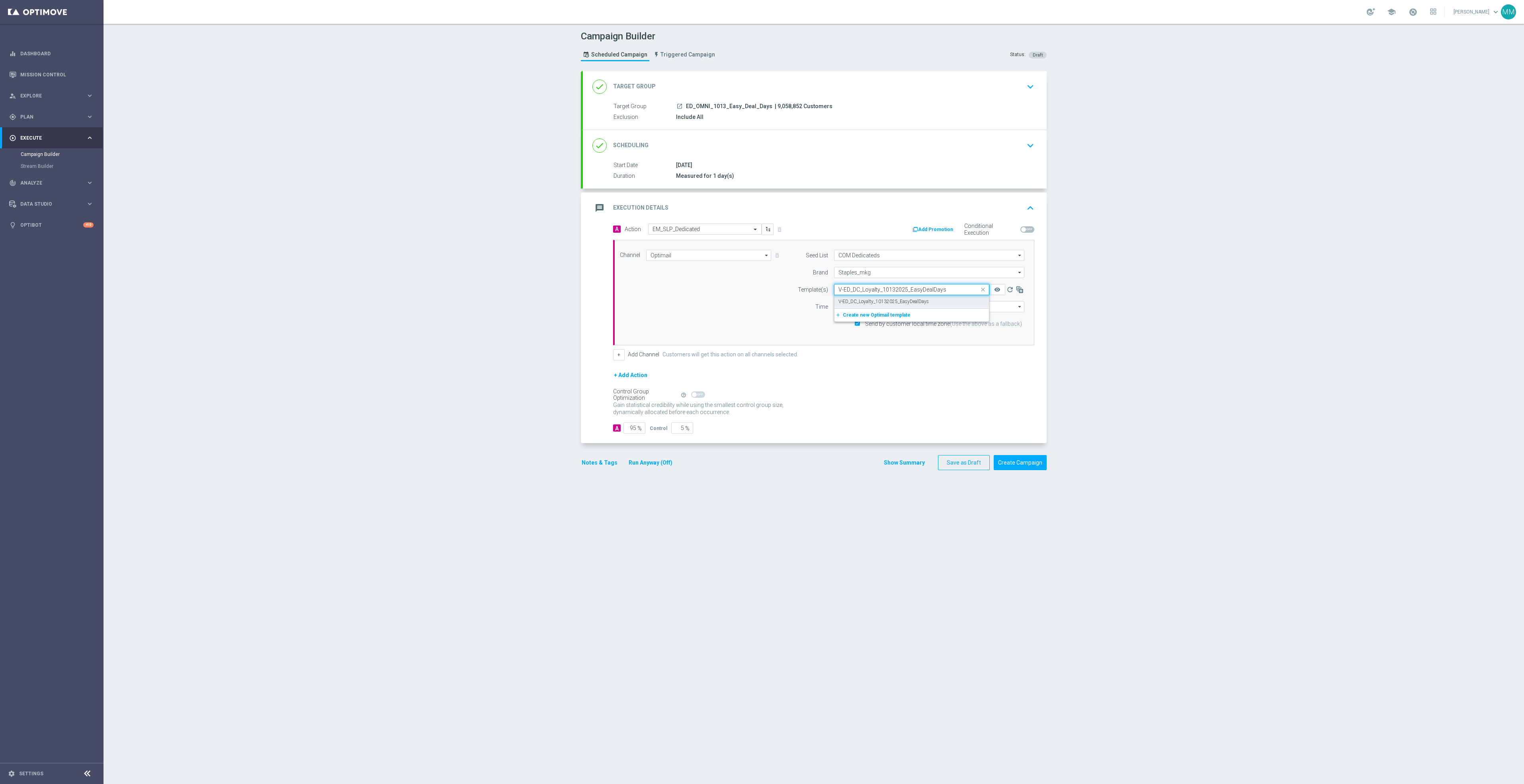
type input "V-ED_DC_Loyalty_10132025_EasyDealDays"
click at [863, 309] on input "15:00" at bounding box center [855, 306] width 42 height 11
click at [720, 293] on div "Channel Optimail Optimail arrow_drop_down Show Selected 1 of 30 Optimail" at bounding box center [822, 293] width 416 height 86
click at [880, 80] on div "done Target Group keyboard_arrow_down" at bounding box center [815, 87] width 445 height 15
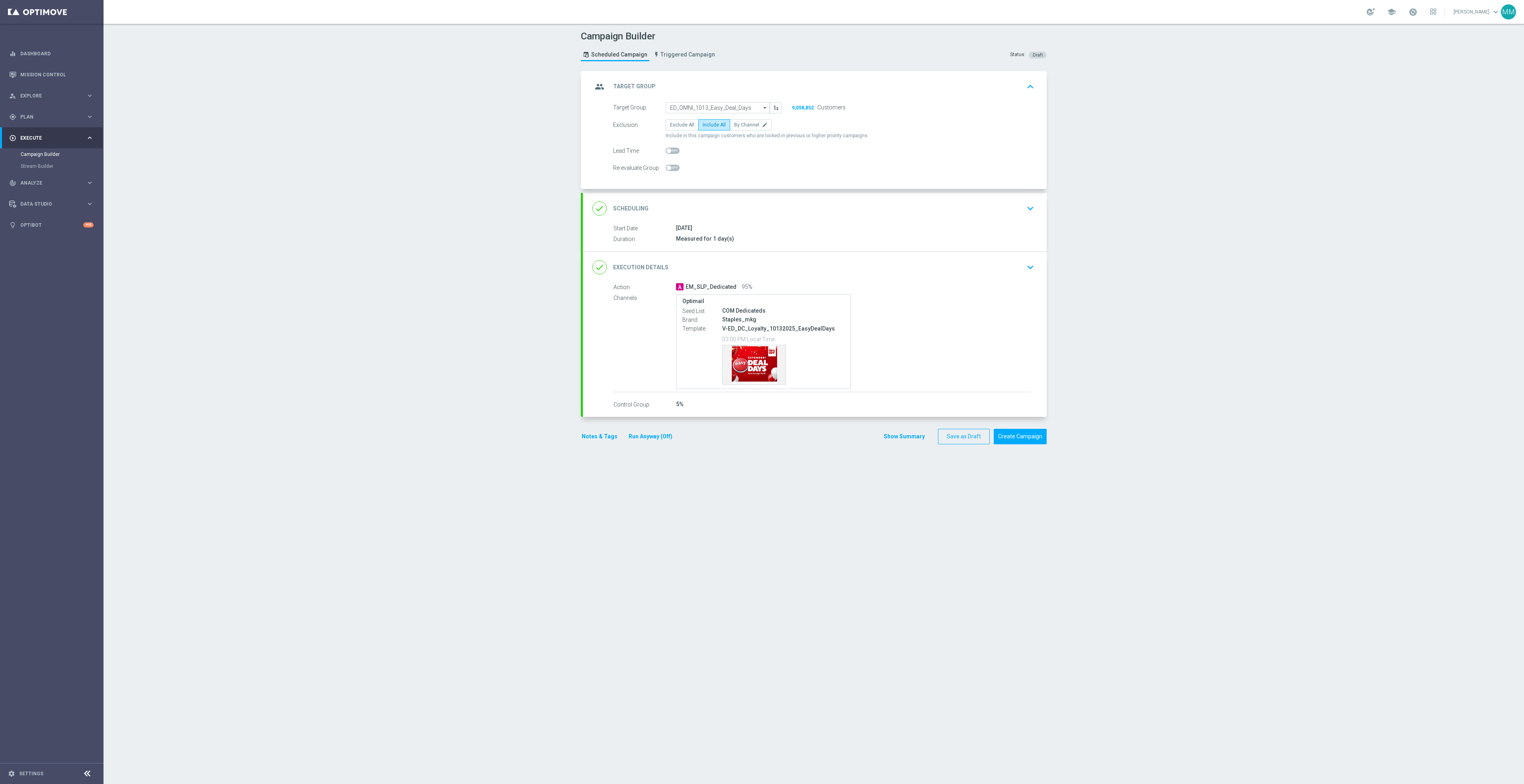
click at [900, 89] on div "group Target Group keyboard_arrow_up" at bounding box center [815, 87] width 445 height 15
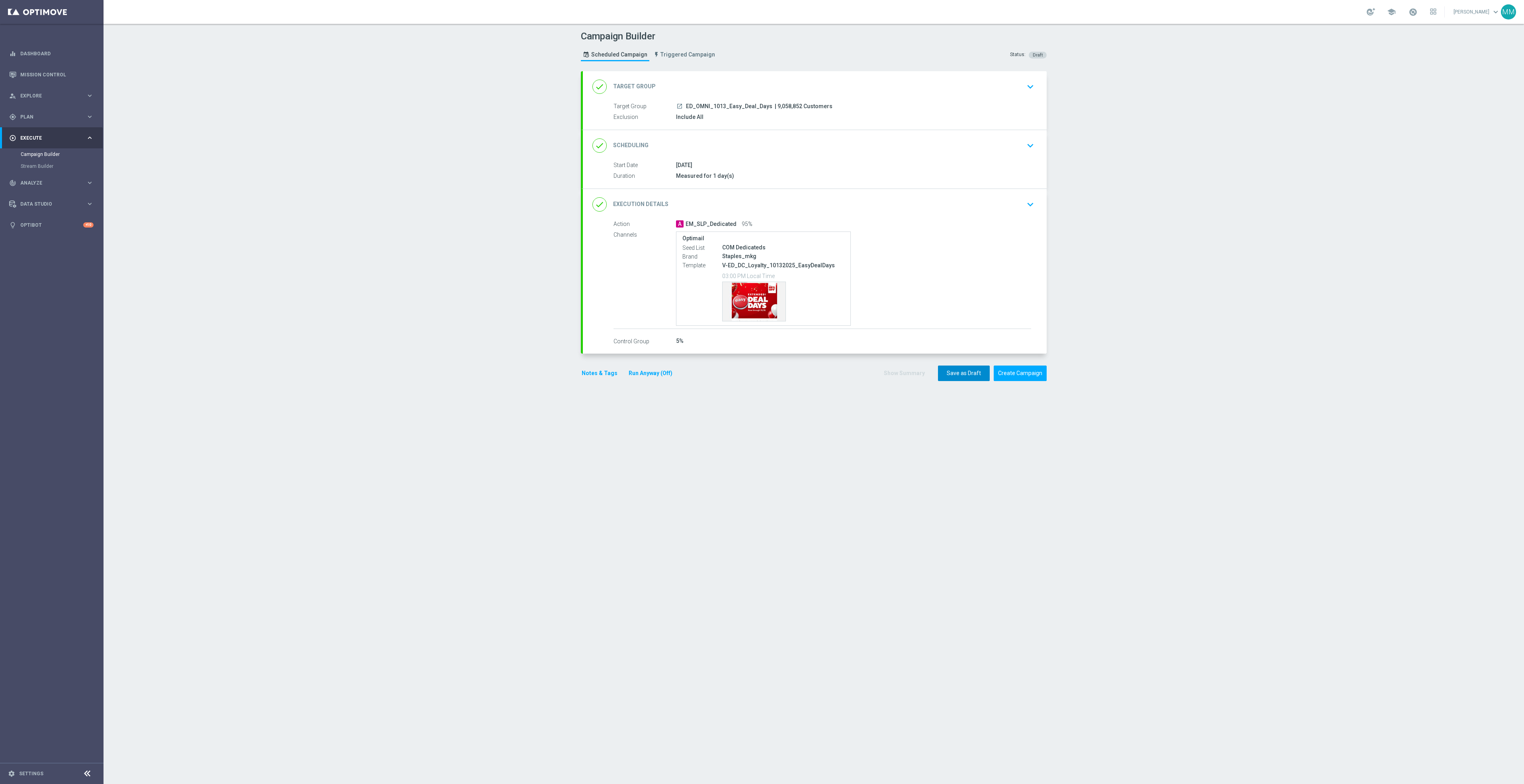
click at [945, 379] on button "Save as Draft" at bounding box center [963, 373] width 51 height 15
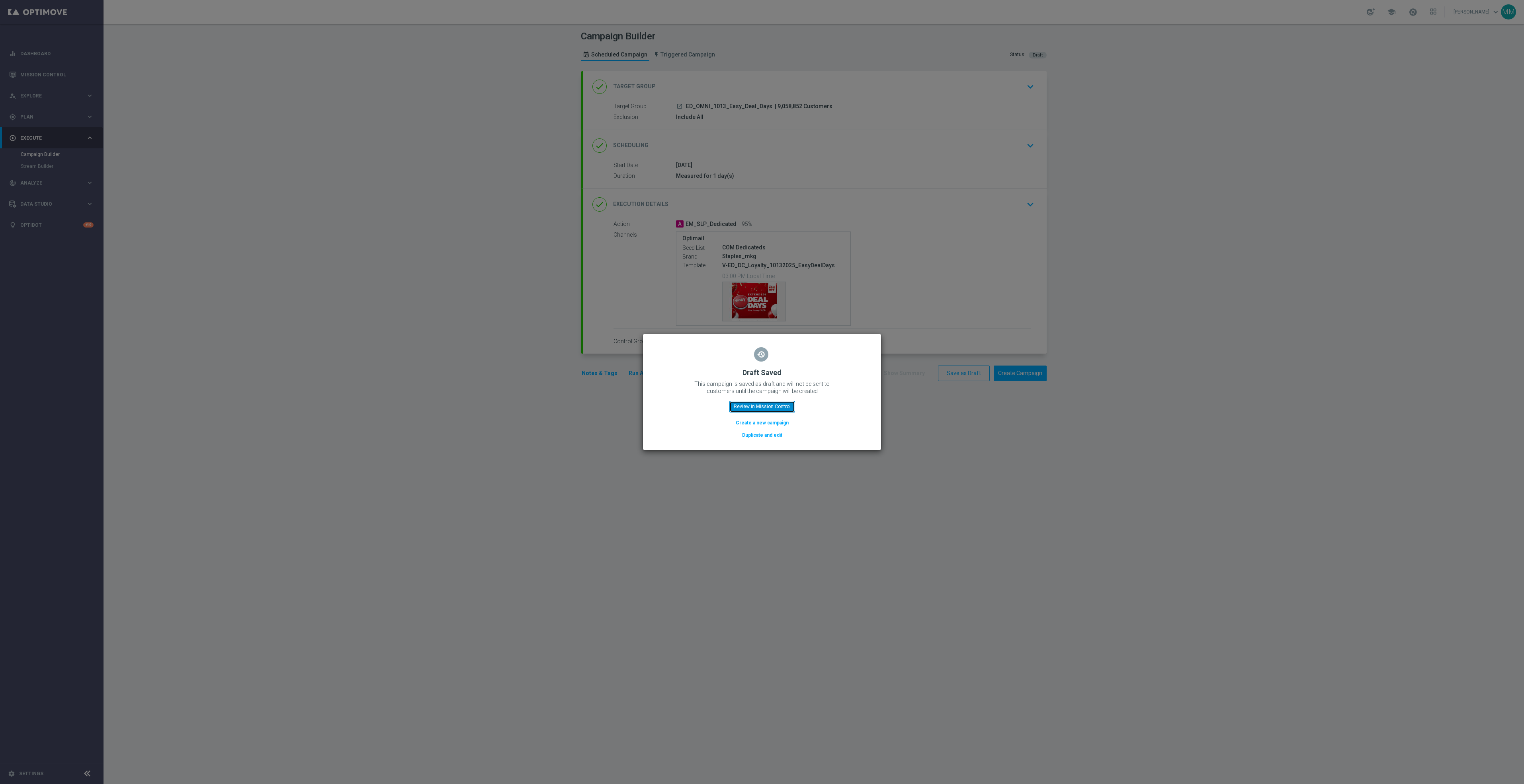
click at [792, 407] on button "Review in Mission Control" at bounding box center [762, 406] width 66 height 11
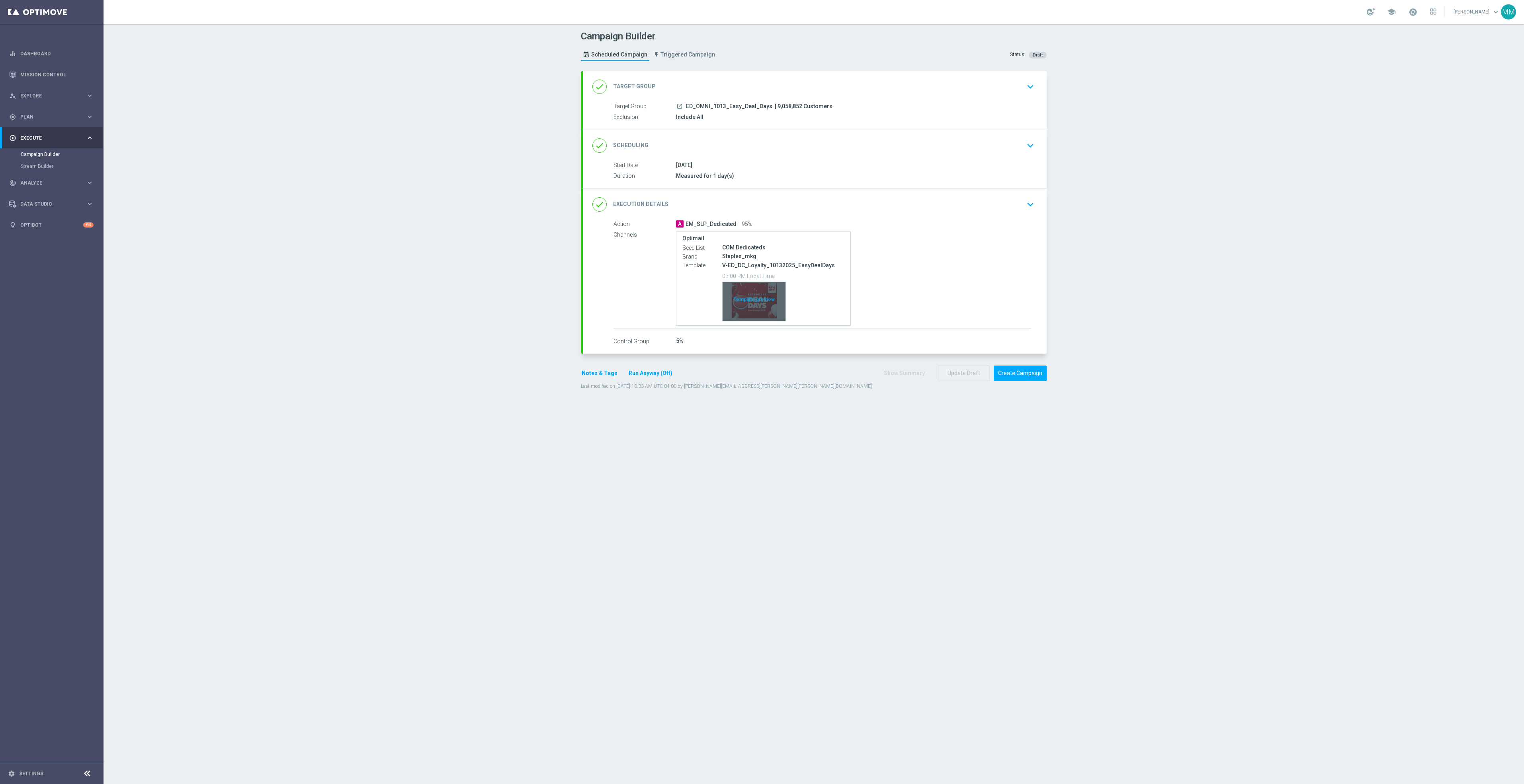
click at [736, 304] on div "Template preview" at bounding box center [754, 302] width 63 height 39
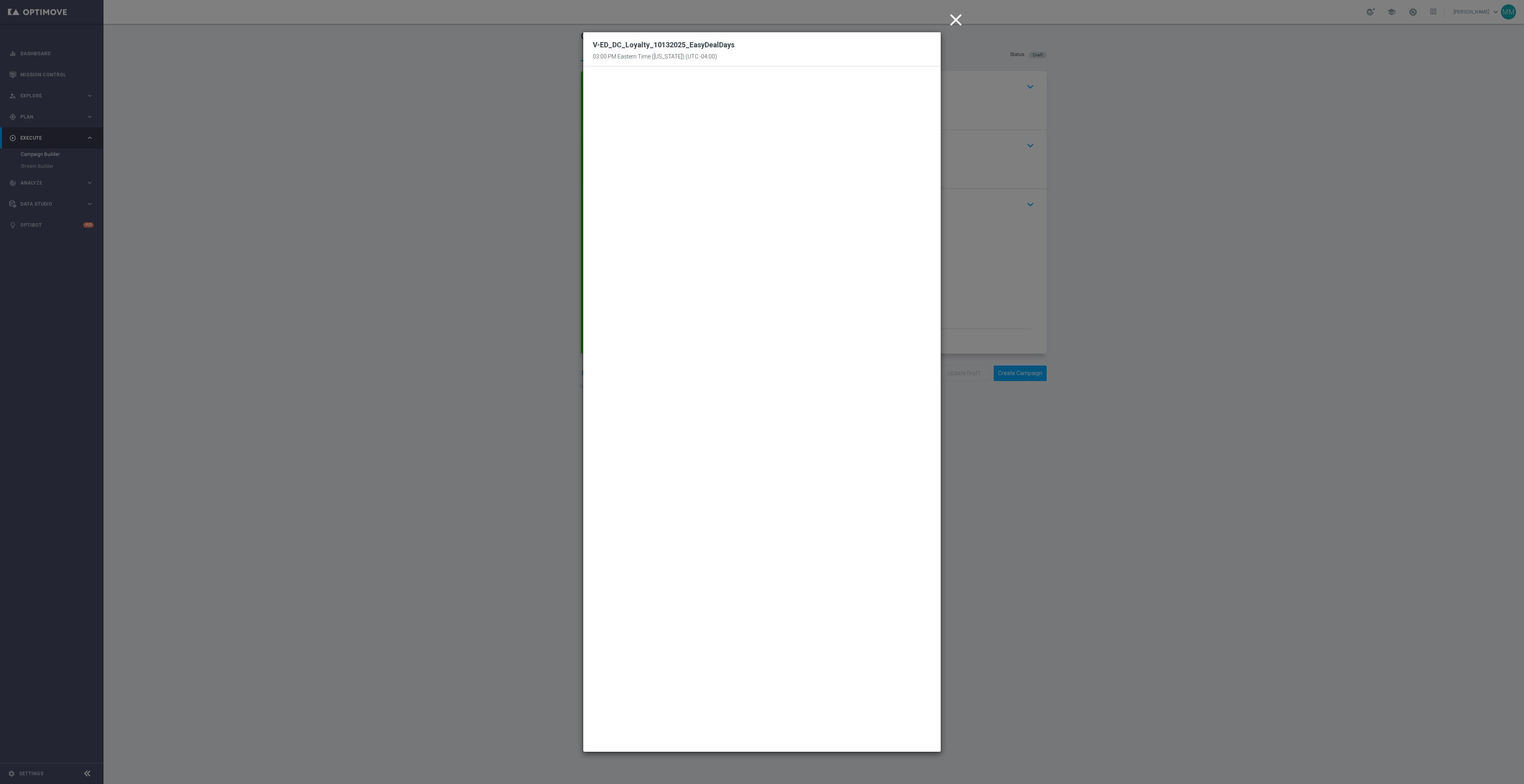
drag, startPoint x: 952, startPoint y: 25, endPoint x: 955, endPoint y: 40, distance: 15.3
click at [952, 25] on icon "close" at bounding box center [956, 20] width 20 height 20
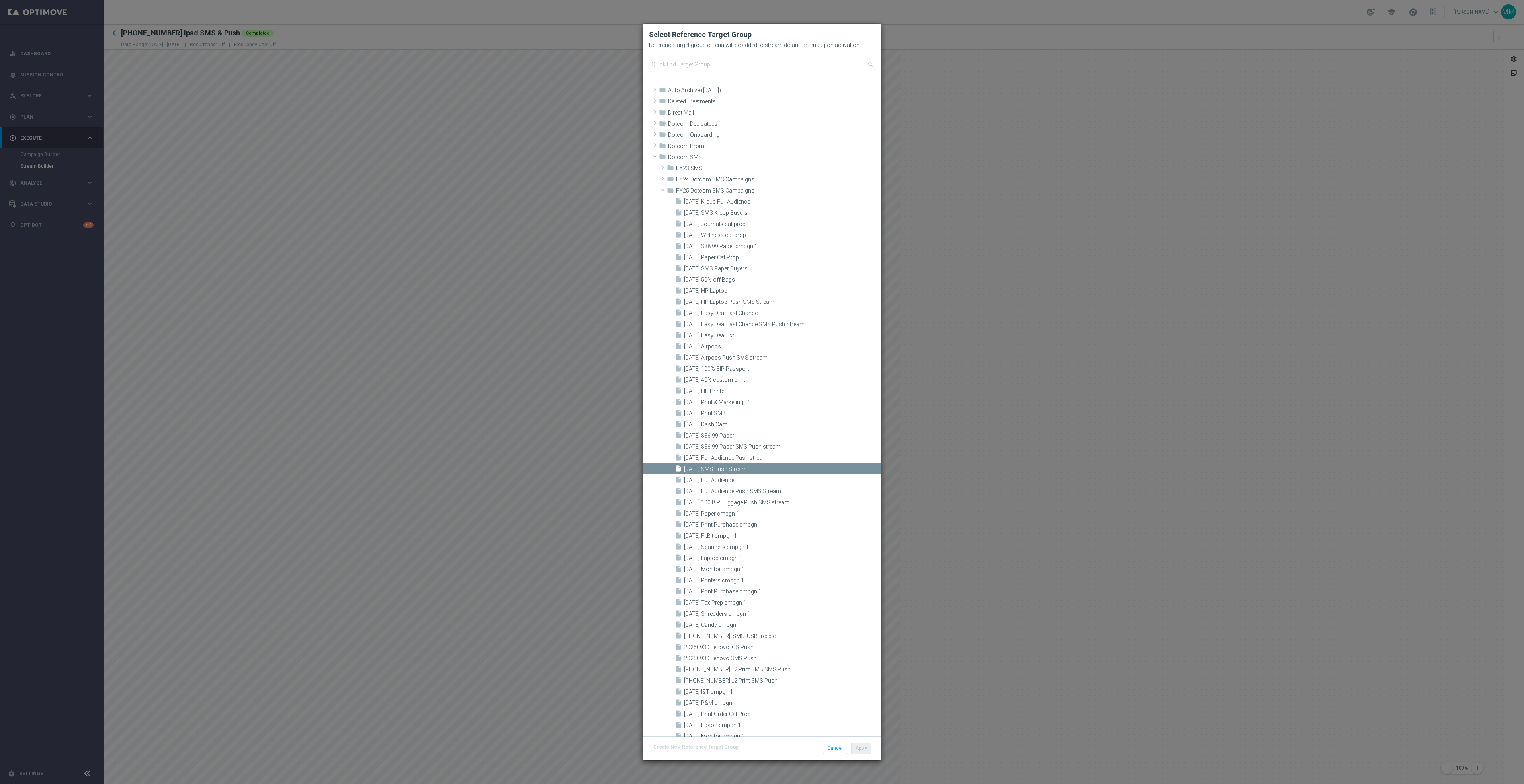
click at [1125, 289] on modal-container "Select Reference Target Group Reference target group criteria will be added to …" at bounding box center [762, 392] width 1524 height 784
click at [1121, 289] on modal-container "Select Reference Target Group Reference target group criteria will be added to …" at bounding box center [762, 392] width 1524 height 784
click at [492, 35] on modal-container "Select Reference Target Group Reference target group criteria will be added to …" at bounding box center [762, 392] width 1524 height 784
click at [547, 157] on modal-container "Select Reference Target Group Reference target group criteria will be added to …" at bounding box center [762, 392] width 1524 height 784
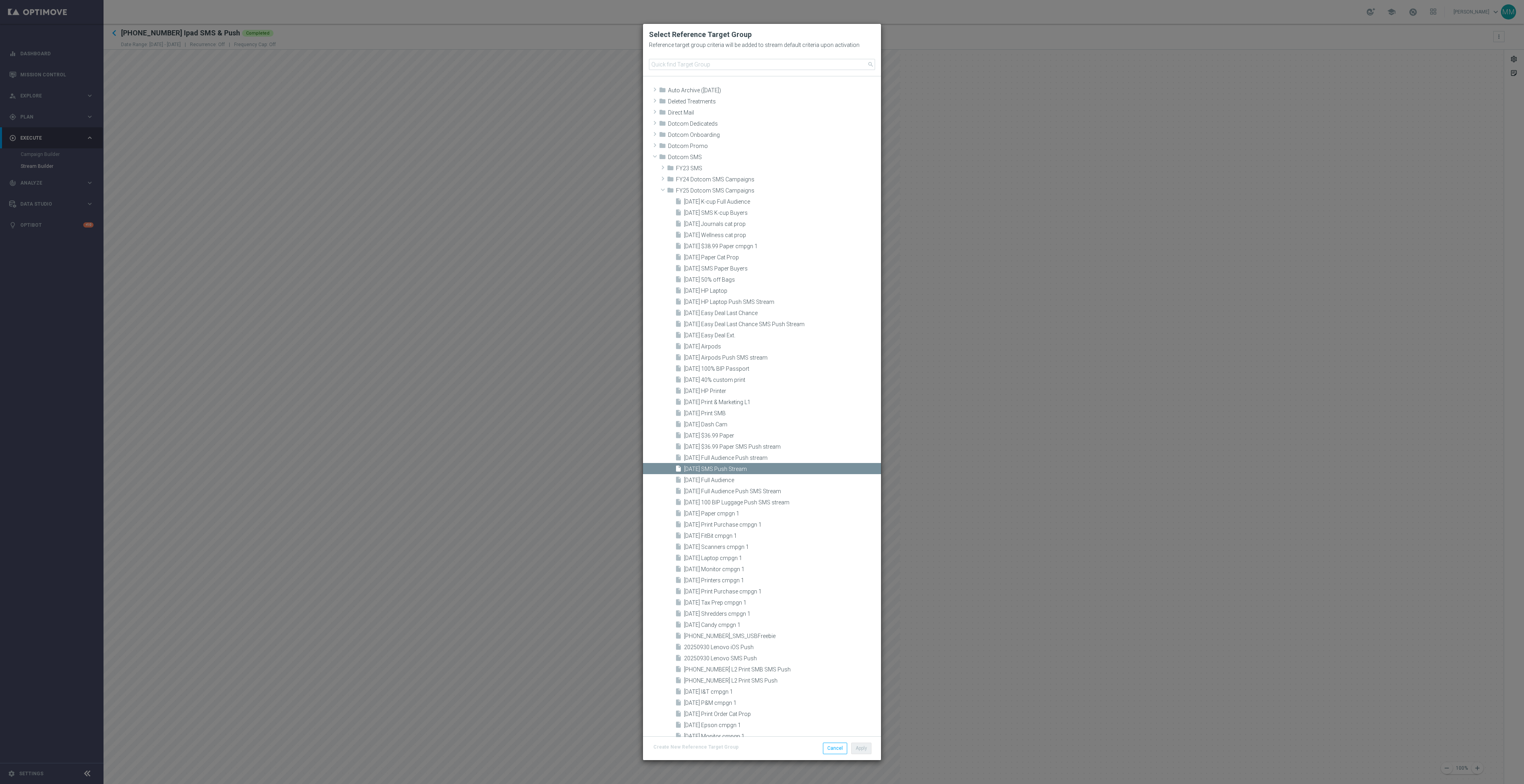
click at [1109, 384] on modal-container "Select Reference Target Group Reference target group criteria will be added to …" at bounding box center [762, 392] width 1524 height 784
click at [831, 747] on button "Cancel" at bounding box center [835, 748] width 24 height 11
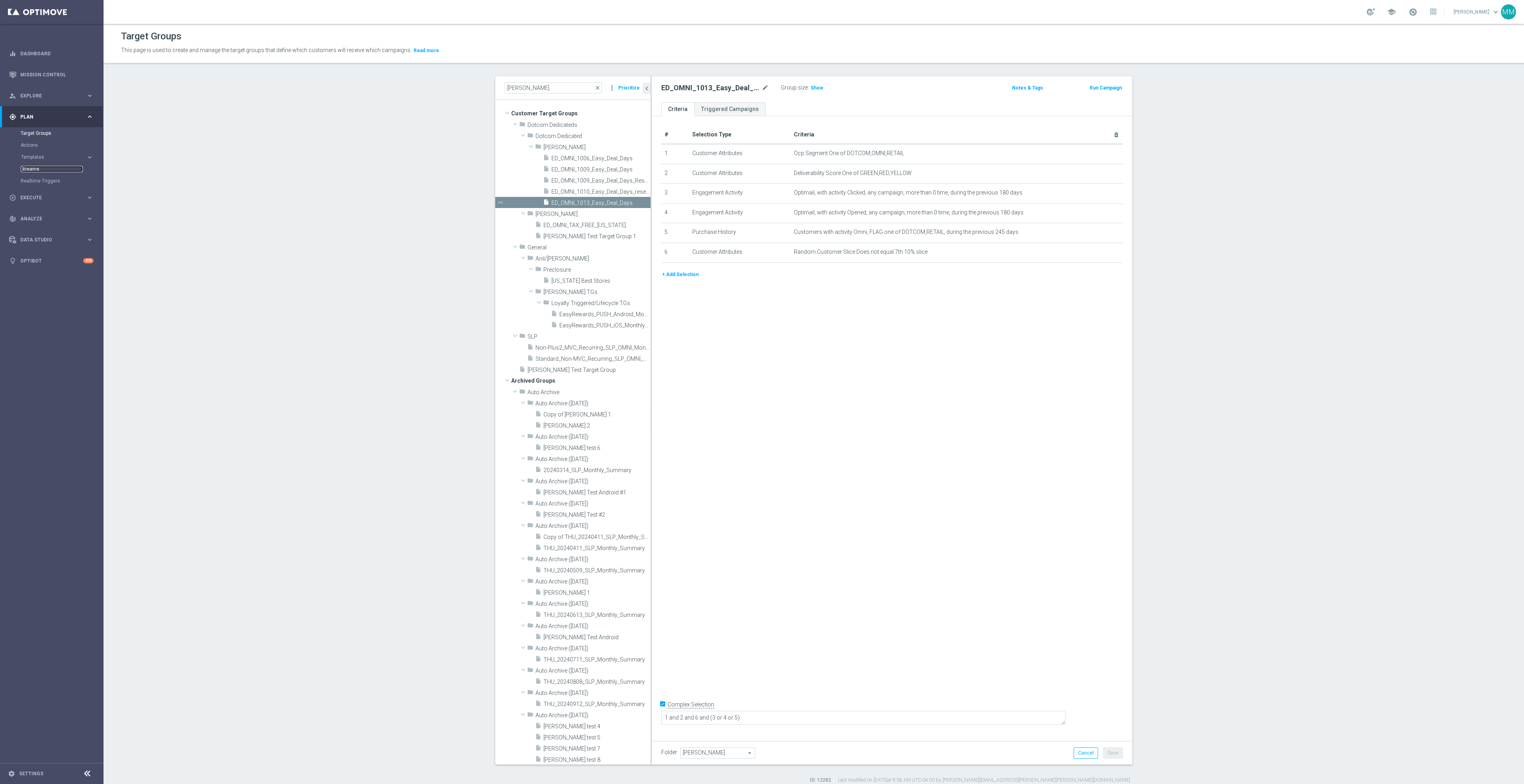
click at [31, 166] on link "Streams" at bounding box center [51, 169] width 62 height 7
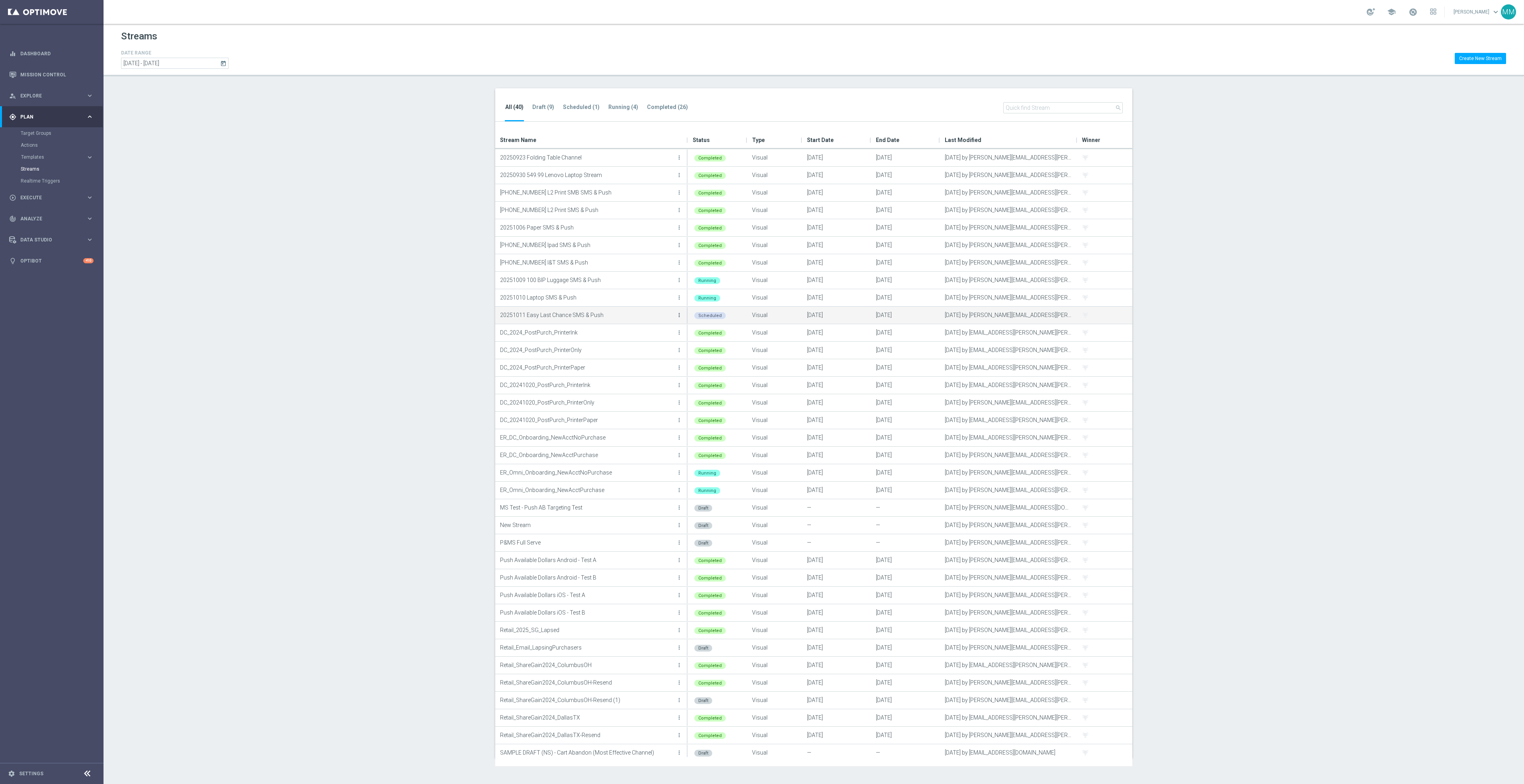
click at [677, 316] on icon "more_vert" at bounding box center [679, 315] width 7 height 7
click at [636, 296] on p "20251010 Laptop SMS & Push" at bounding box center [587, 297] width 175 height 12
click at [628, 263] on p "[PHONE_NUMBER] I&T SMS & Push" at bounding box center [587, 263] width 175 height 12
click at [677, 263] on icon "more_vert" at bounding box center [679, 263] width 7 height 7
click at [650, 309] on div "Duplicate" at bounding box center [647, 308] width 48 height 5
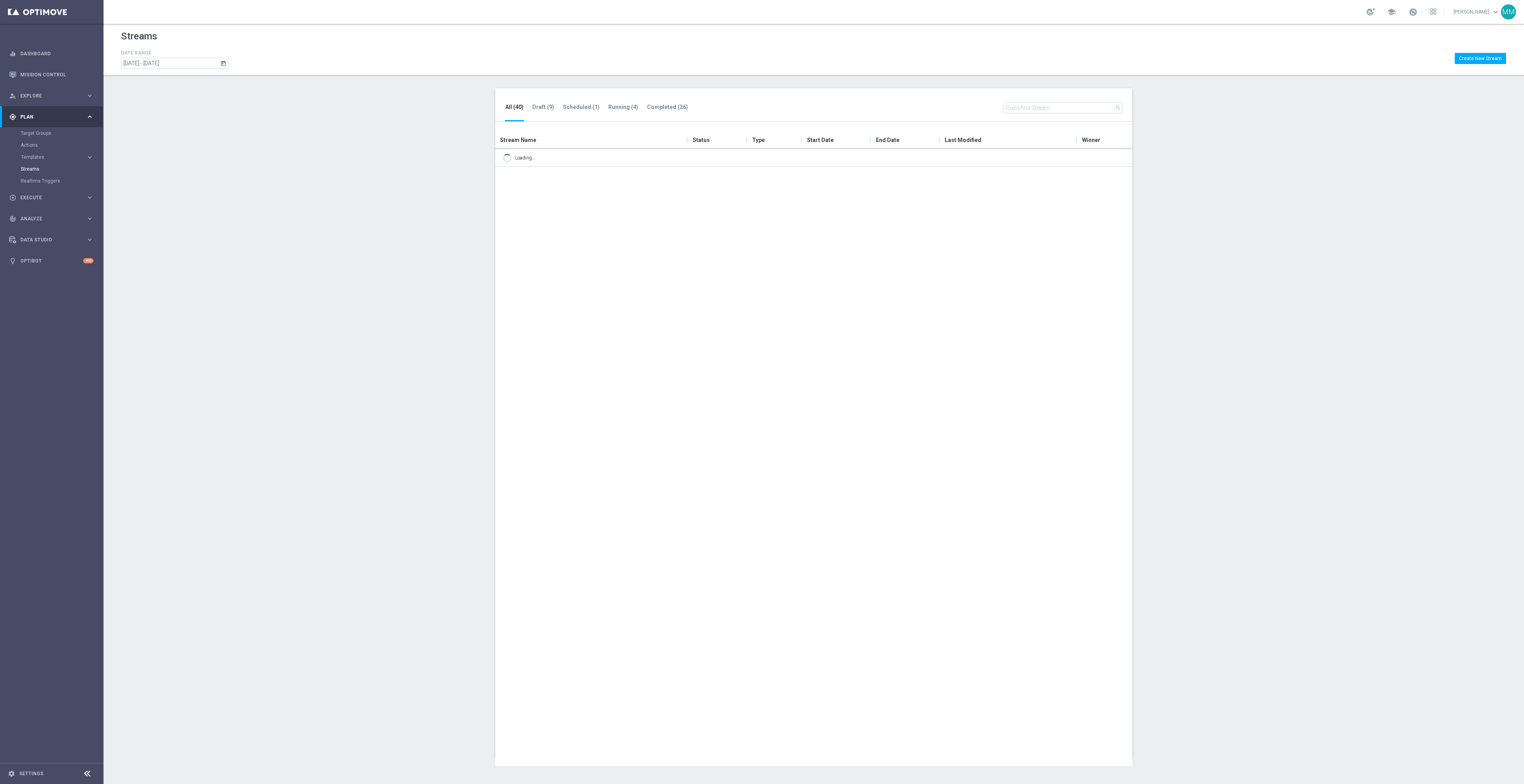
click at [222, 63] on icon "today" at bounding box center [224, 63] width 7 height 7
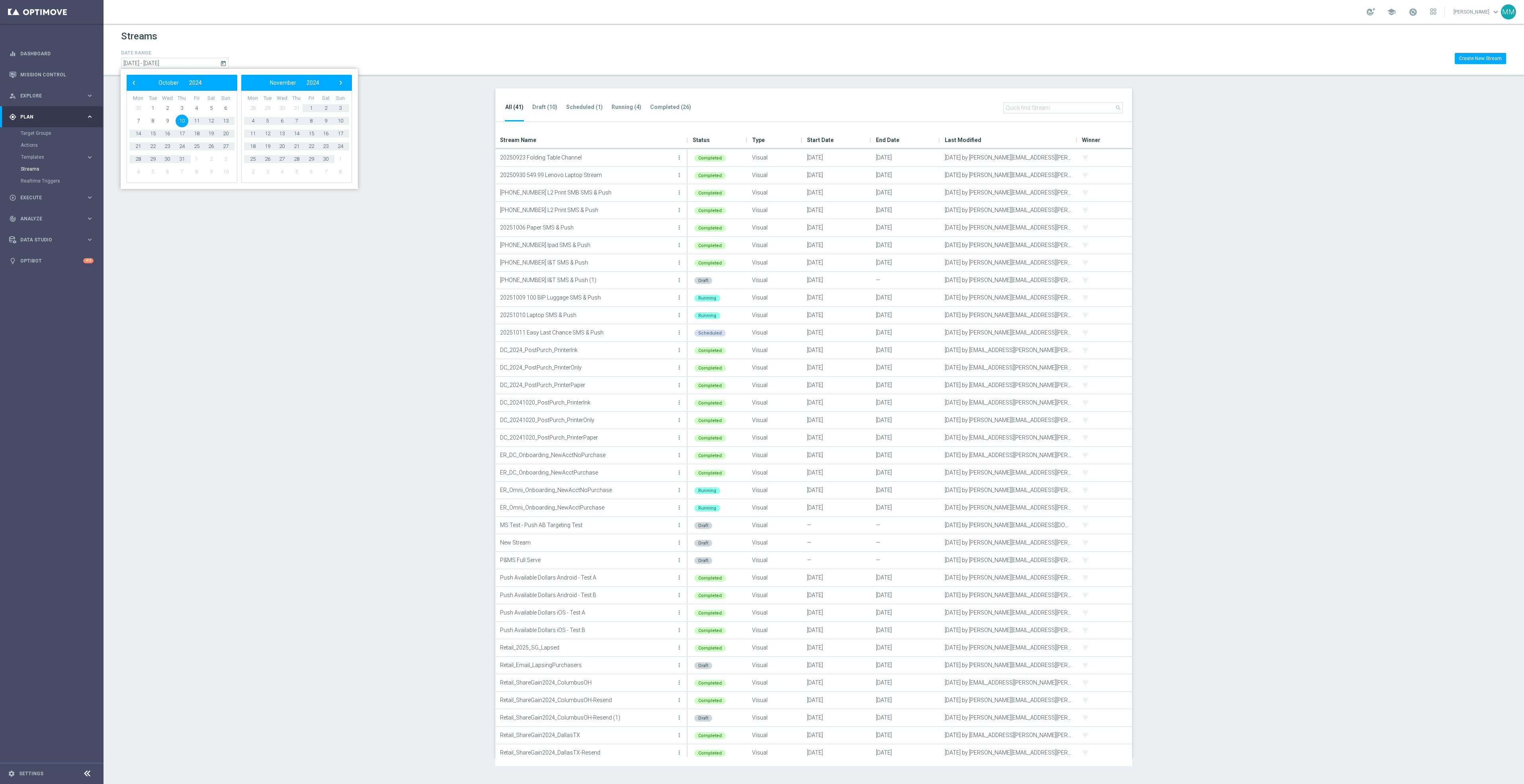
click at [301, 28] on div "Streams" at bounding box center [814, 38] width 1386 height 20
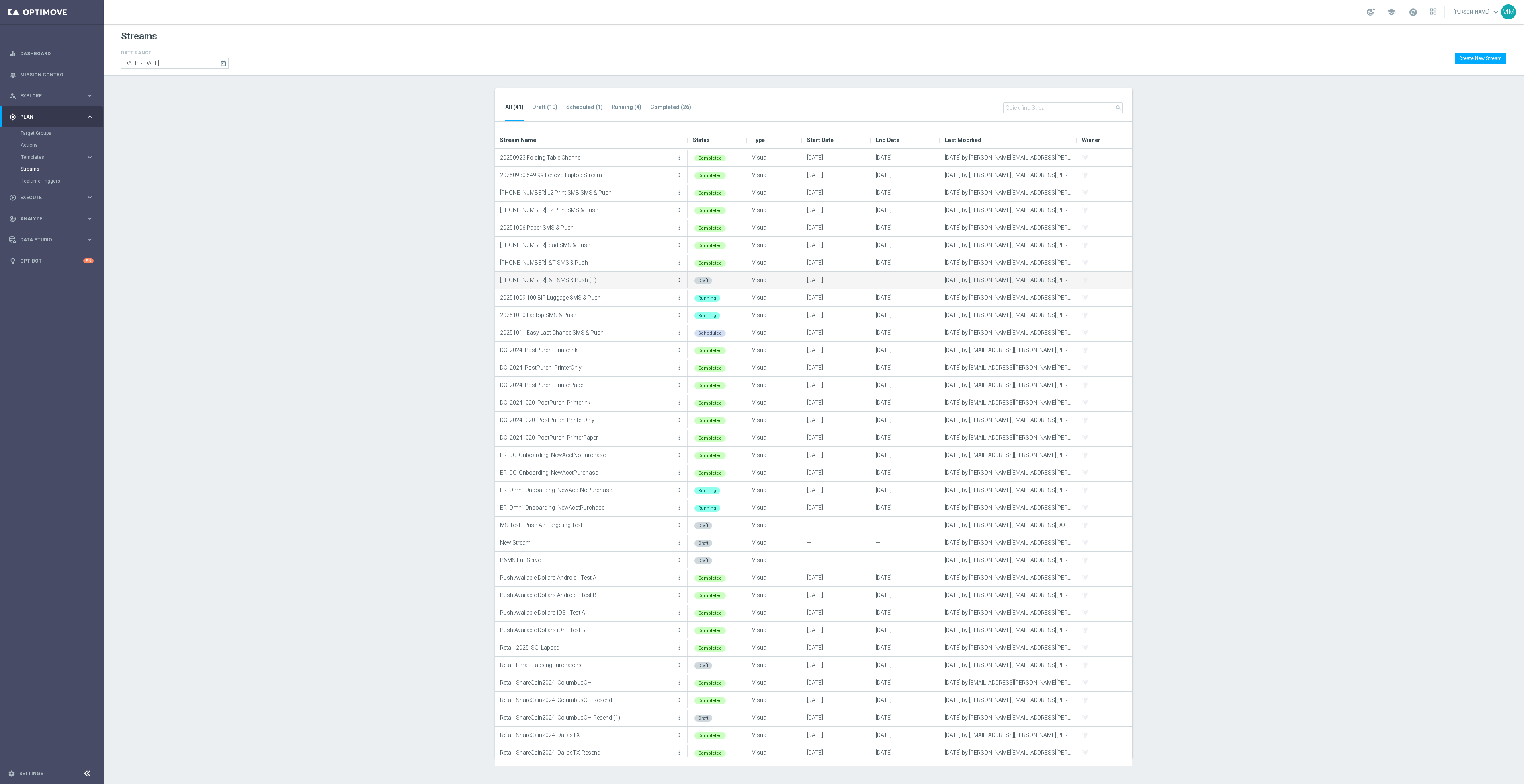
click at [679, 279] on icon "more_vert" at bounding box center [679, 280] width 7 height 7
click at [649, 284] on div "create Edit" at bounding box center [643, 289] width 64 height 11
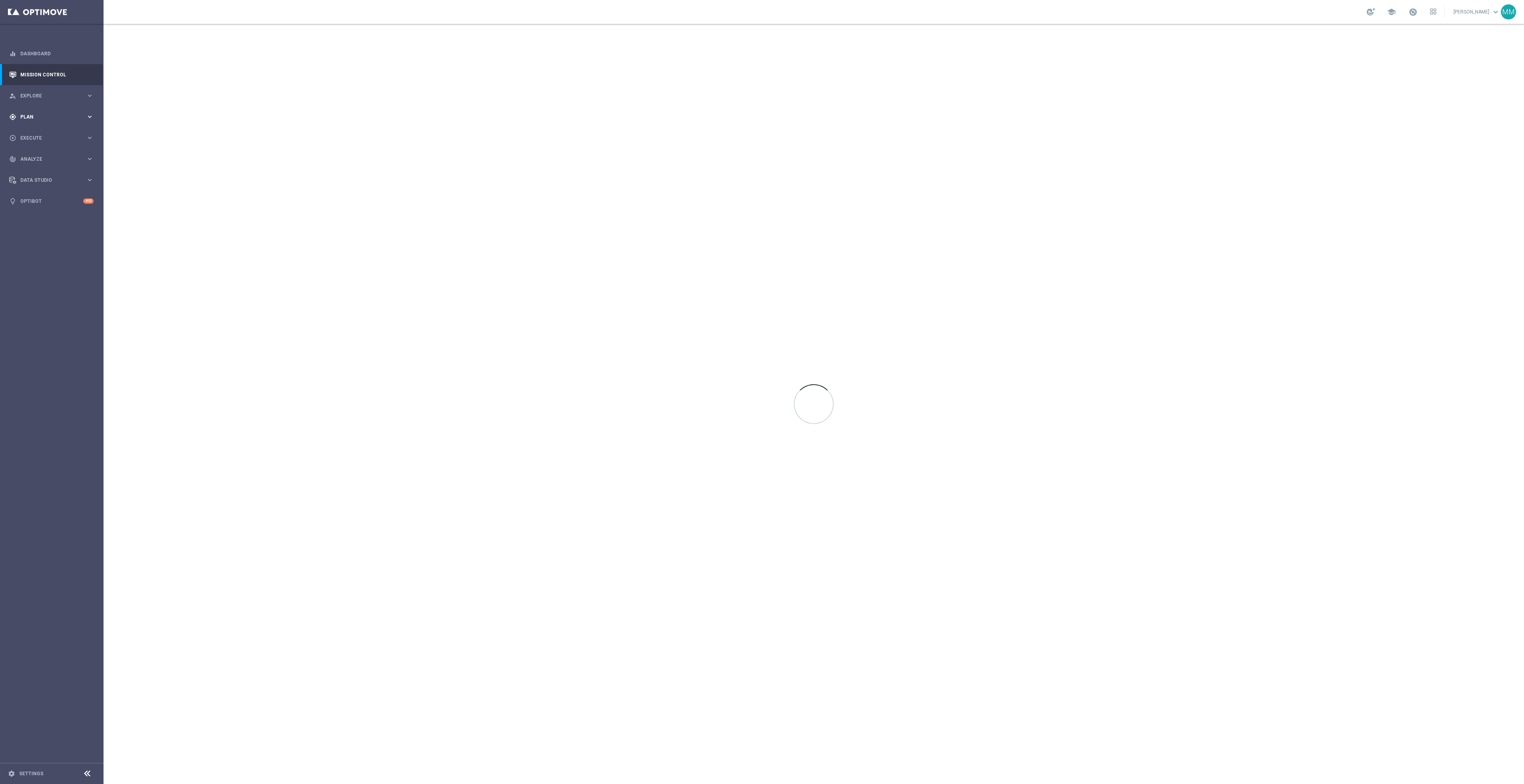
click at [64, 119] on span "Plan" at bounding box center [53, 117] width 66 height 5
click at [50, 157] on span "Templates" at bounding box center [50, 157] width 57 height 5
click at [60, 203] on link "Web Push Notifications" at bounding box center [54, 205] width 58 height 7
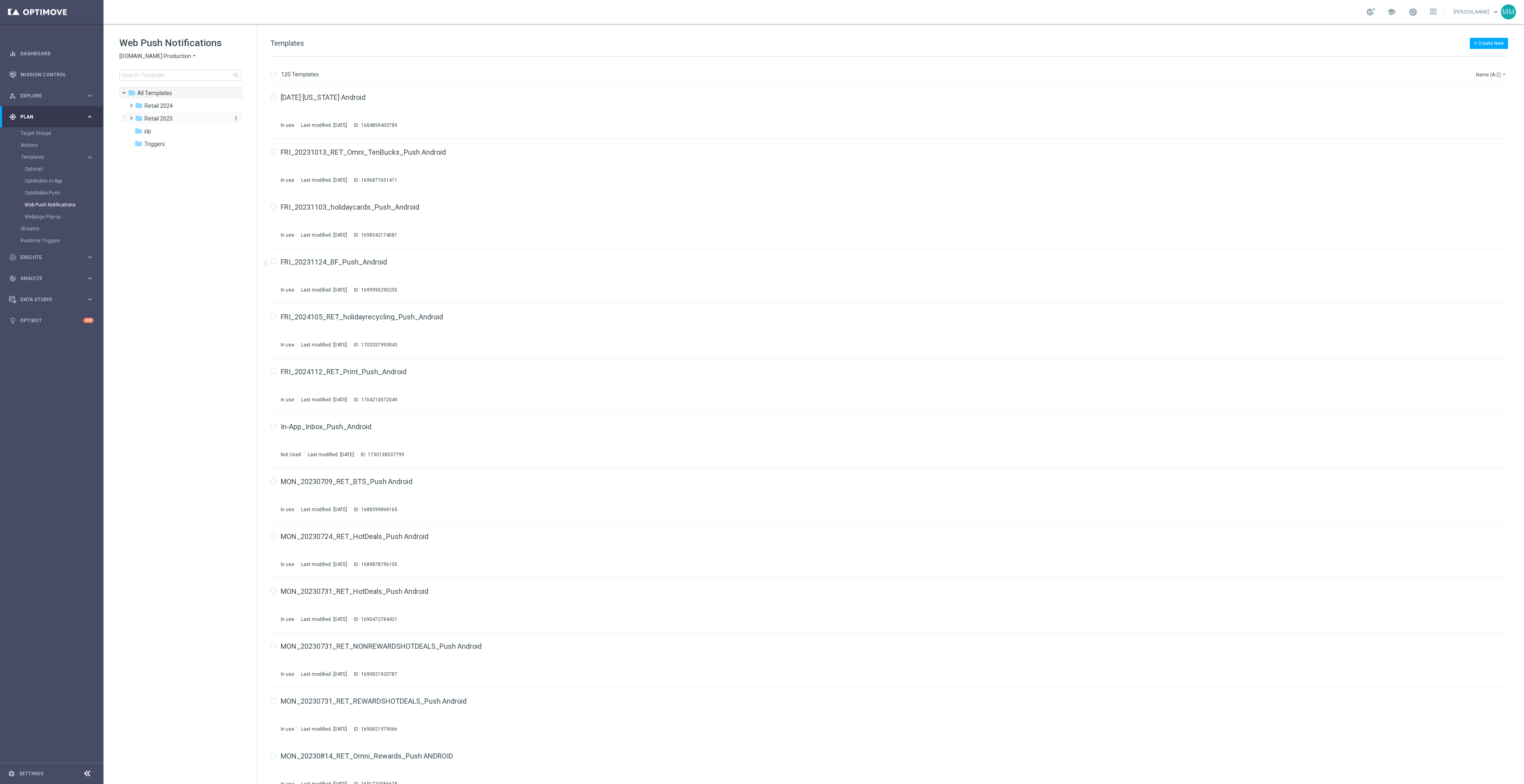
click at [164, 121] on span "Retail 2025" at bounding box center [159, 118] width 28 height 7
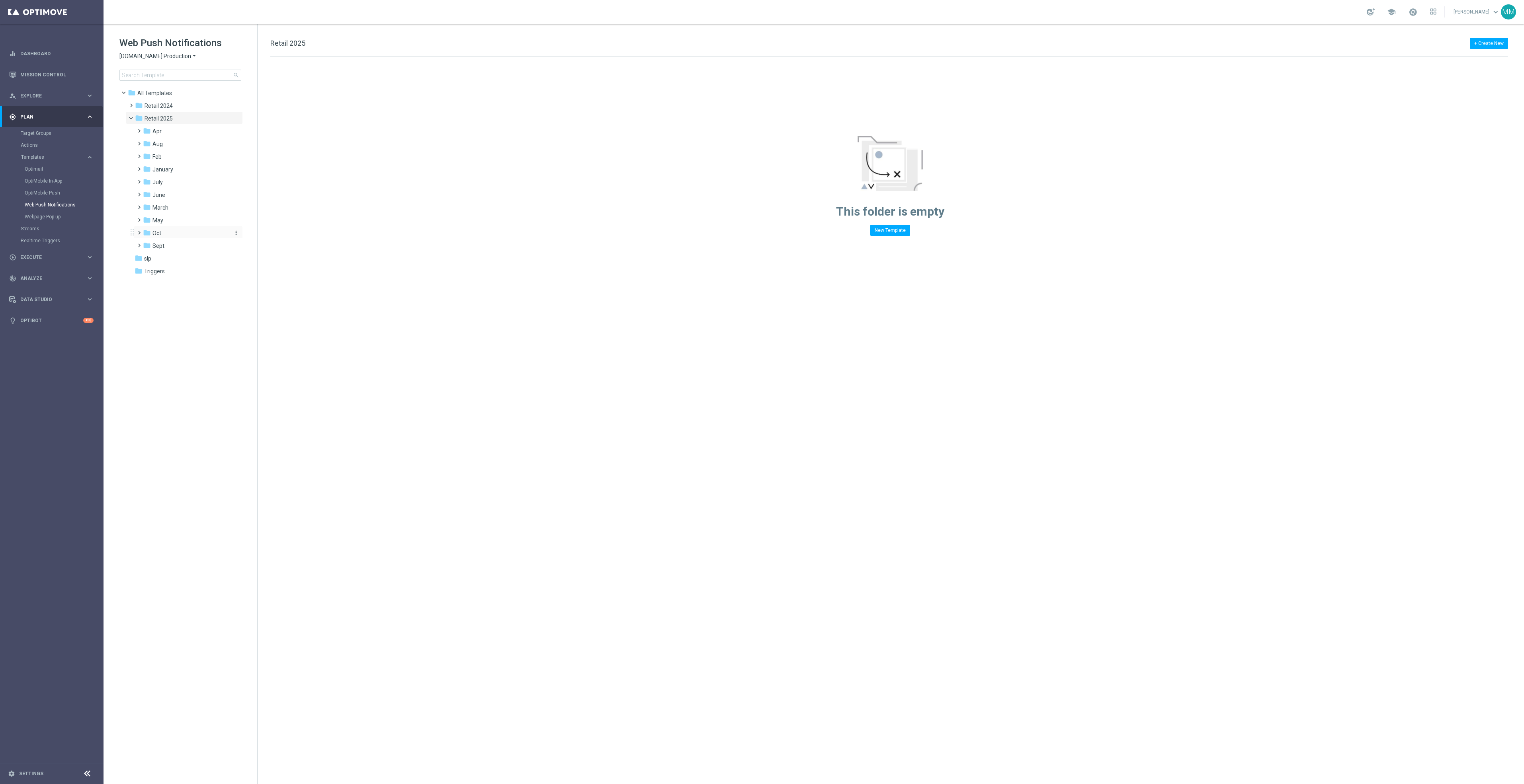
click at [182, 229] on div "folder Oct" at bounding box center [185, 233] width 85 height 9
click at [208, 245] on div "folder wo 10.12" at bounding box center [189, 245] width 79 height 9
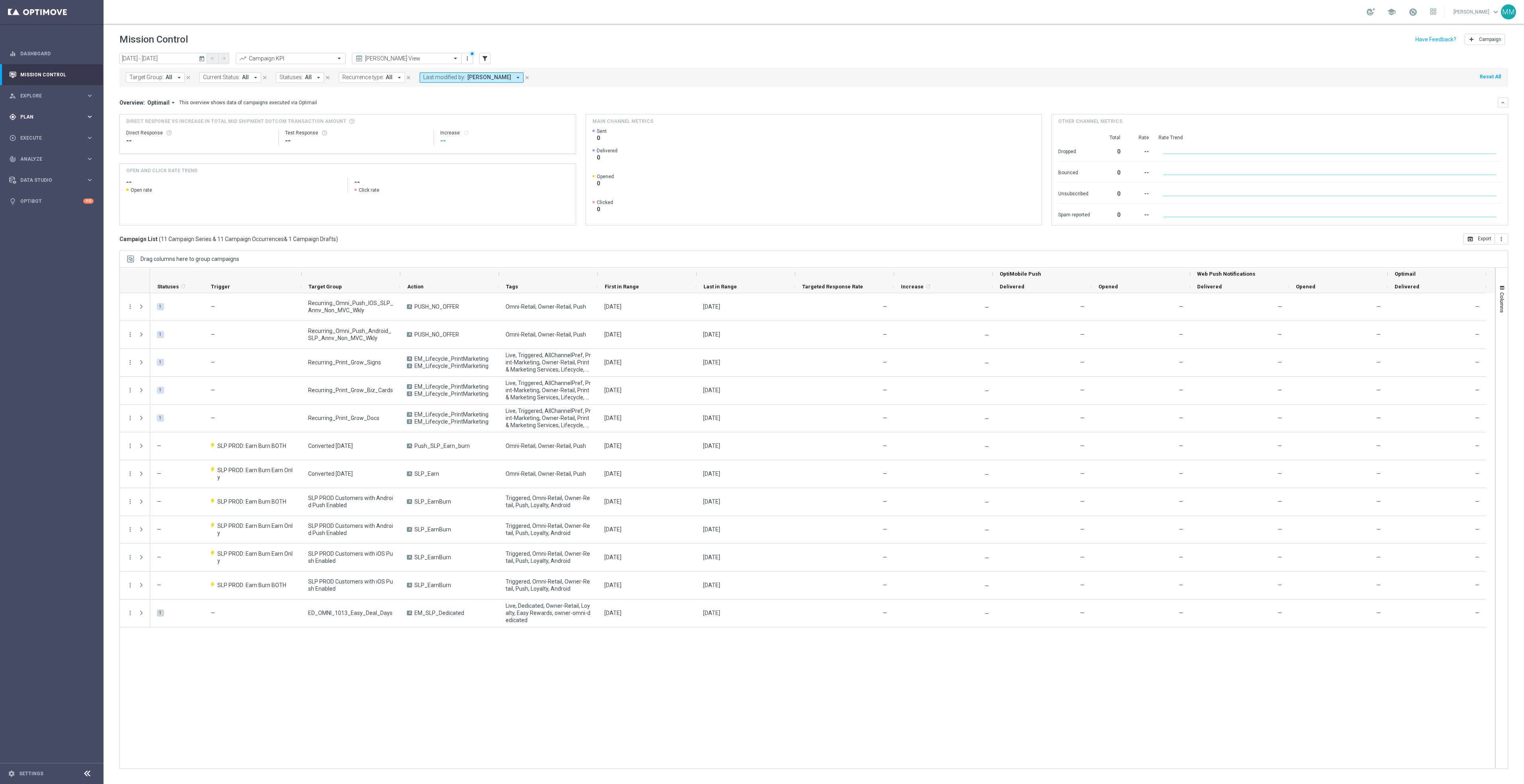
click at [43, 119] on span "Plan" at bounding box center [53, 117] width 66 height 5
click at [44, 134] on link "Target Groups" at bounding box center [51, 133] width 62 height 7
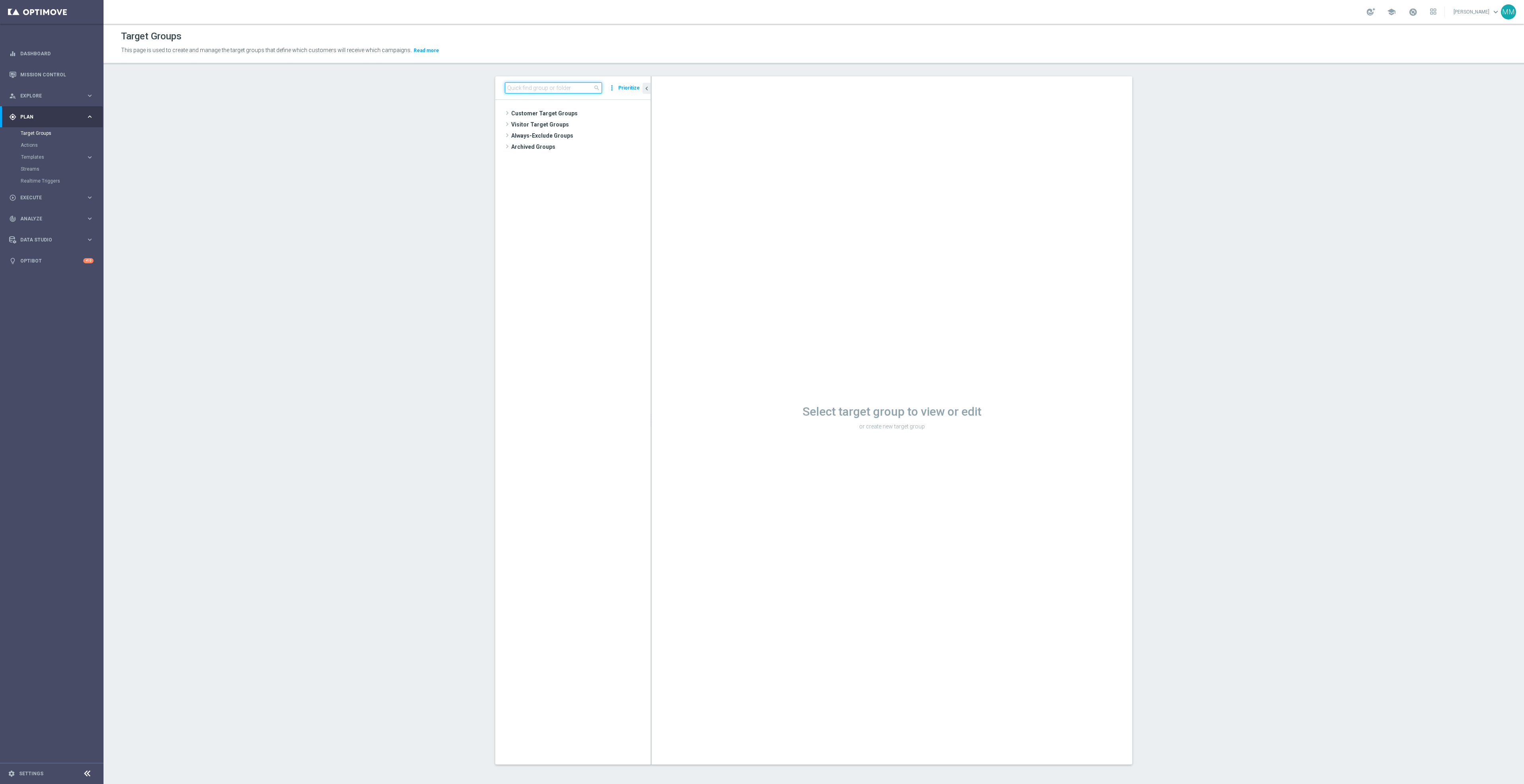
click at [556, 86] on input at bounding box center [553, 88] width 97 height 11
click at [572, 147] on span "20251027_PUSH_Android_Tech_L2_PCs" at bounding box center [588, 147] width 89 height 7
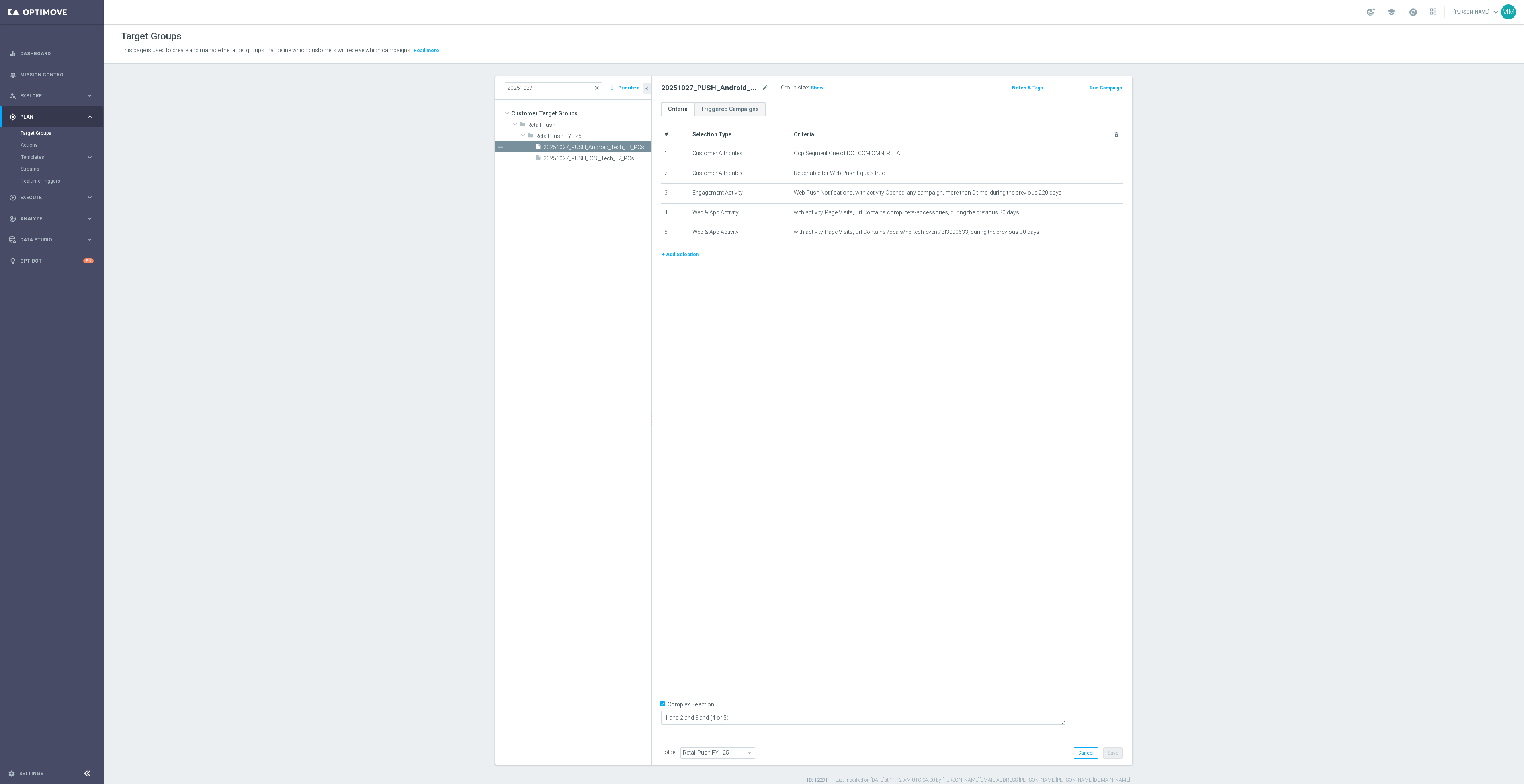
drag, startPoint x: 544, startPoint y: 80, endPoint x: 544, endPoint y: 88, distance: 8.0
click at [544, 80] on div "20251027 close more_vert Prioritize" at bounding box center [573, 88] width 155 height 24
click at [545, 92] on input "20251027" at bounding box center [553, 88] width 97 height 11
type input "20251028"
click at [580, 147] on span "20251028_PUSH_Android _LoyaltyOffer" at bounding box center [588, 147] width 89 height 7
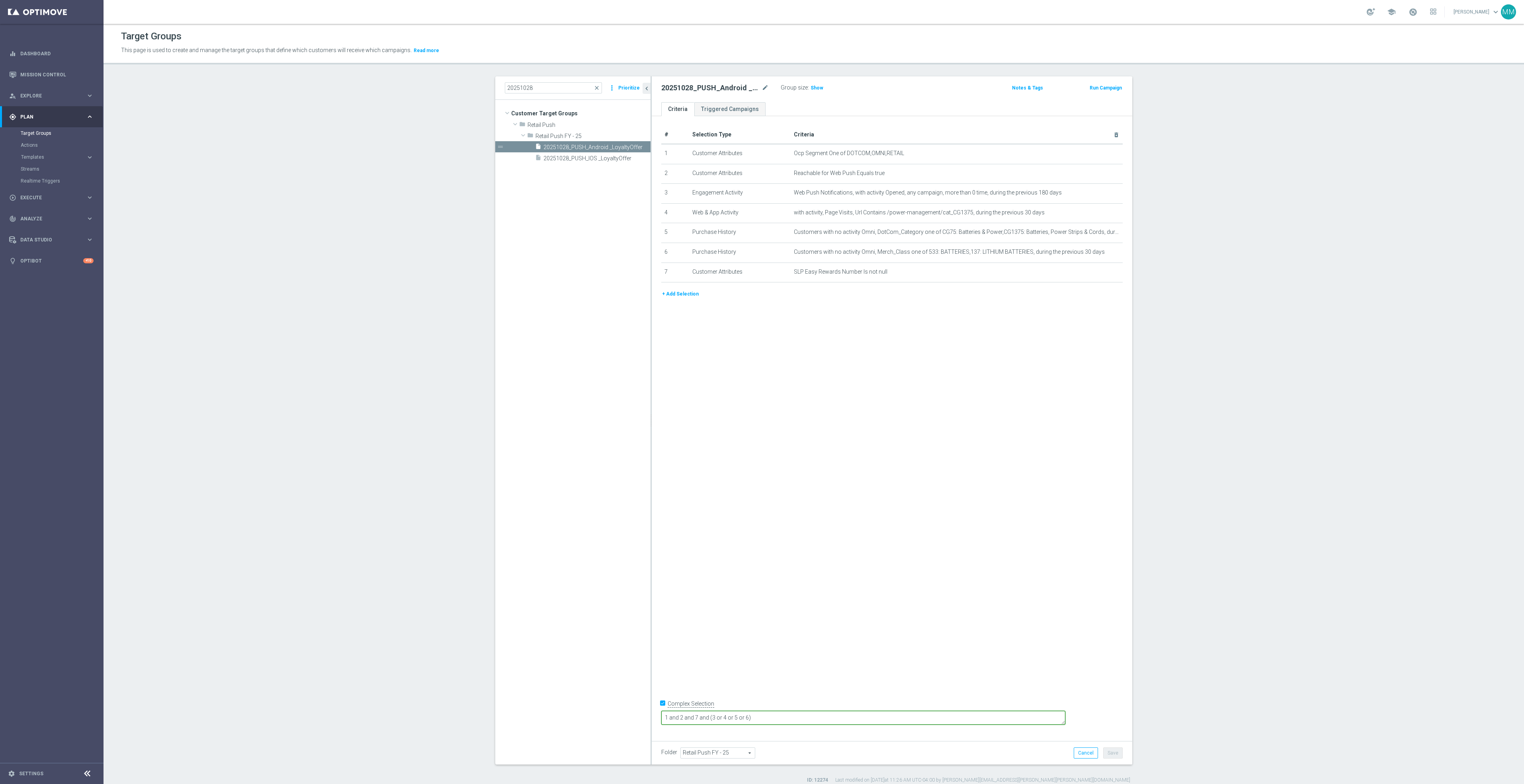
click at [859, 716] on textarea "1 and 2 and 7 and (3 or 4 or 5 or 6)" at bounding box center [863, 718] width 404 height 14
drag, startPoint x: 851, startPoint y: 718, endPoint x: 497, endPoint y: 707, distance: 354.2
click at [500, 708] on as-split "20251028 close more_vert Prioritize Customer Target Groups library_add create_n…" at bounding box center [813, 420] width 637 height 688
click at [786, 720] on textarea "1 and 2 and (7 or 3 or 4 or 5or 6)" at bounding box center [863, 718] width 404 height 14
click at [805, 681] on div "# Selection Type Criteria delete_forever 1 Customer Attributes Ocp Segment One …" at bounding box center [892, 425] width 480 height 618
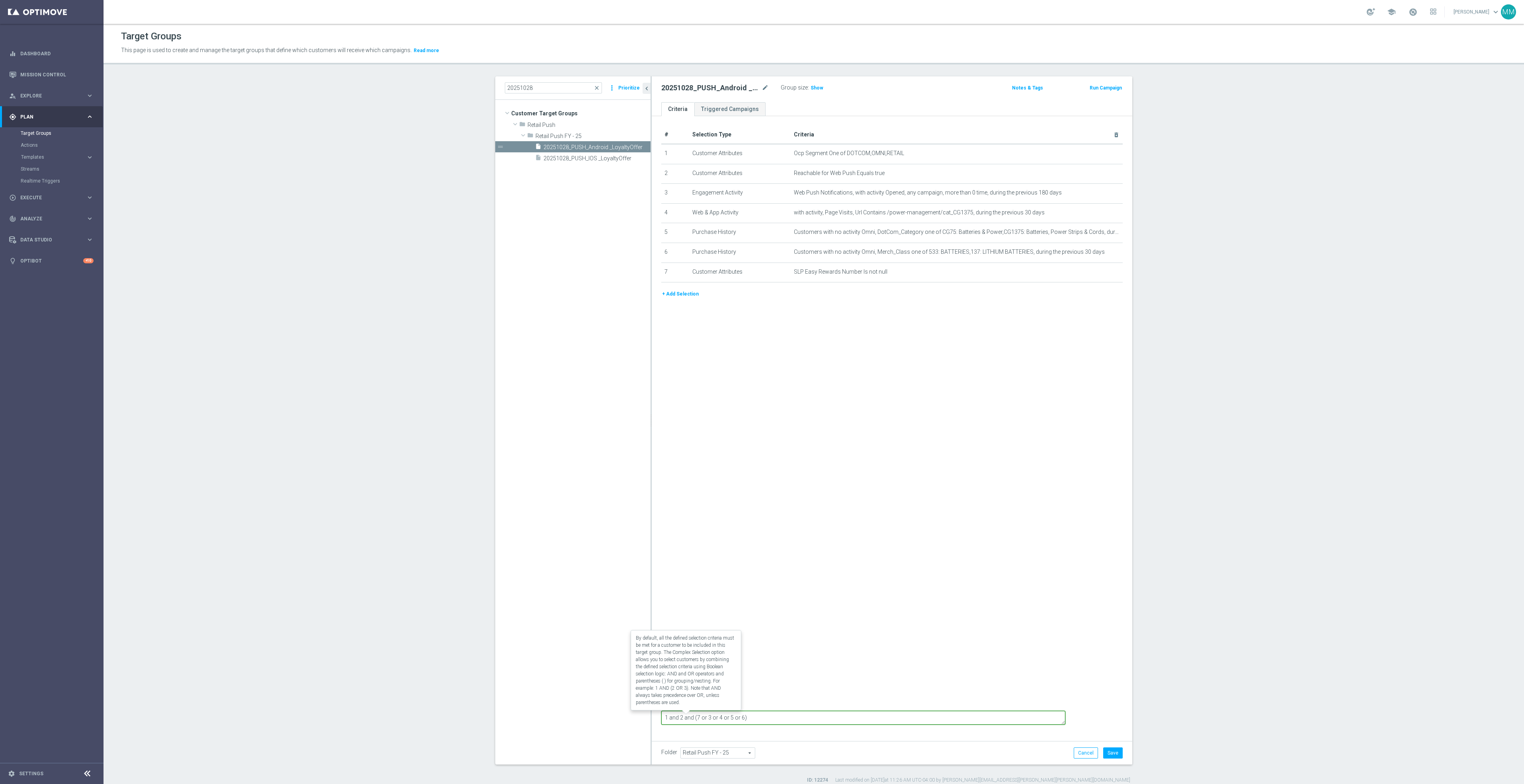
drag, startPoint x: 847, startPoint y: 721, endPoint x: 666, endPoint y: 714, distance: 181.1
click at [666, 714] on form "Complex Selection 1 and 2 and (7 or 3 or 4 or 5 or 6) Invalid Expression" at bounding box center [892, 716] width 461 height 37
click at [1036, 500] on div "# Selection Type Criteria delete_forever 1 Customer Attributes Ocp Segment One …" at bounding box center [892, 425] width 480 height 618
click at [1108, 758] on button "Save" at bounding box center [1113, 753] width 20 height 11
click at [811, 88] on span "Show" at bounding box center [817, 88] width 13 height 5
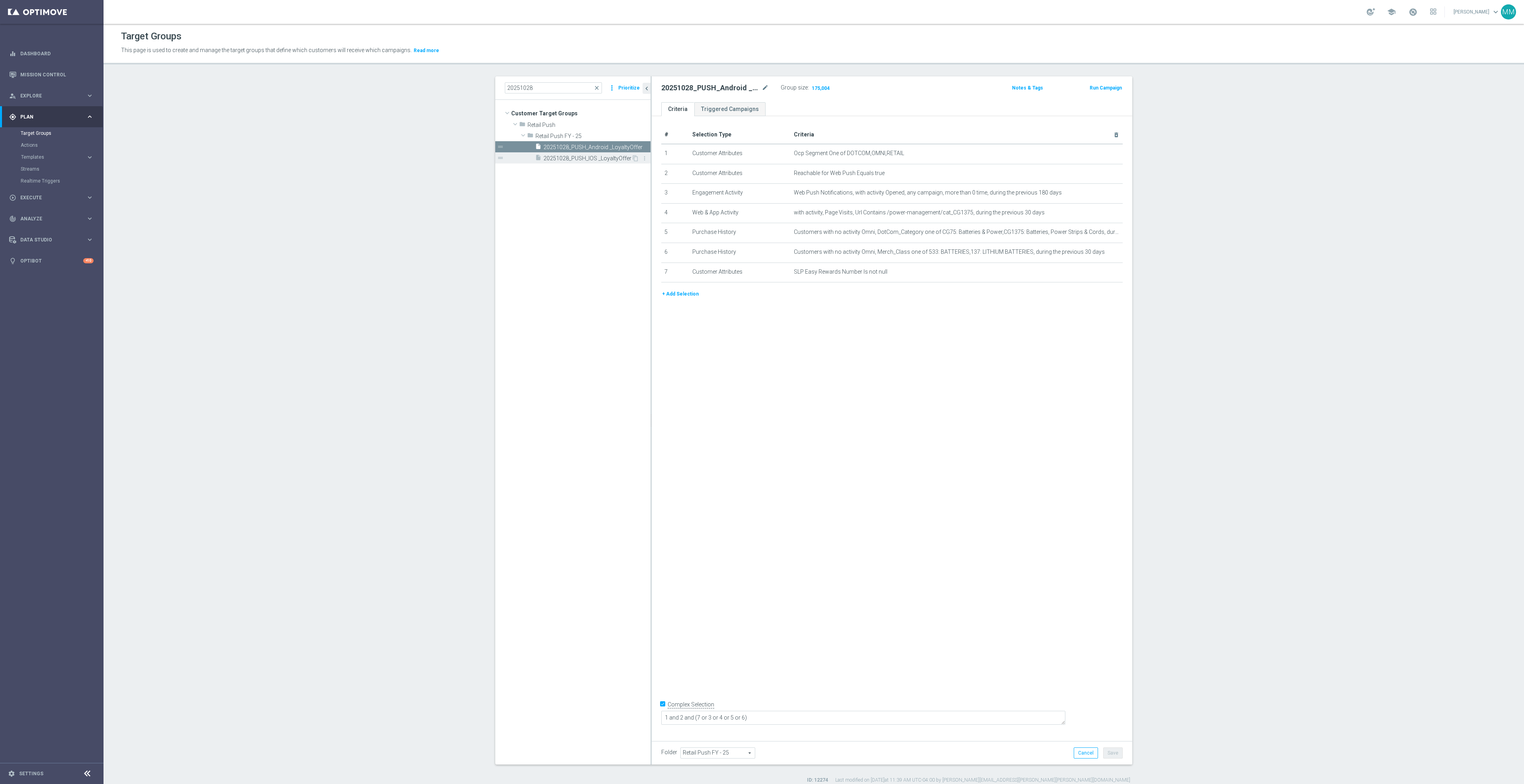
click at [576, 154] on div "insert_drive_file 20251028_PUSH_IOS _LoyaltyOffer" at bounding box center [583, 158] width 96 height 11
click at [821, 718] on textarea "1 and 2 and 7 and (3 or 4 or 5 or 6)" at bounding box center [863, 718] width 404 height 14
drag, startPoint x: 669, startPoint y: 717, endPoint x: 606, endPoint y: 715, distance: 63.0
click at [606, 715] on as-split "20251028 close more_vert Prioritize Customer Target Groups library_add create_n…" at bounding box center [813, 420] width 637 height 688
paste textarea "(7 or 3 or 4 or 5 or 6)"
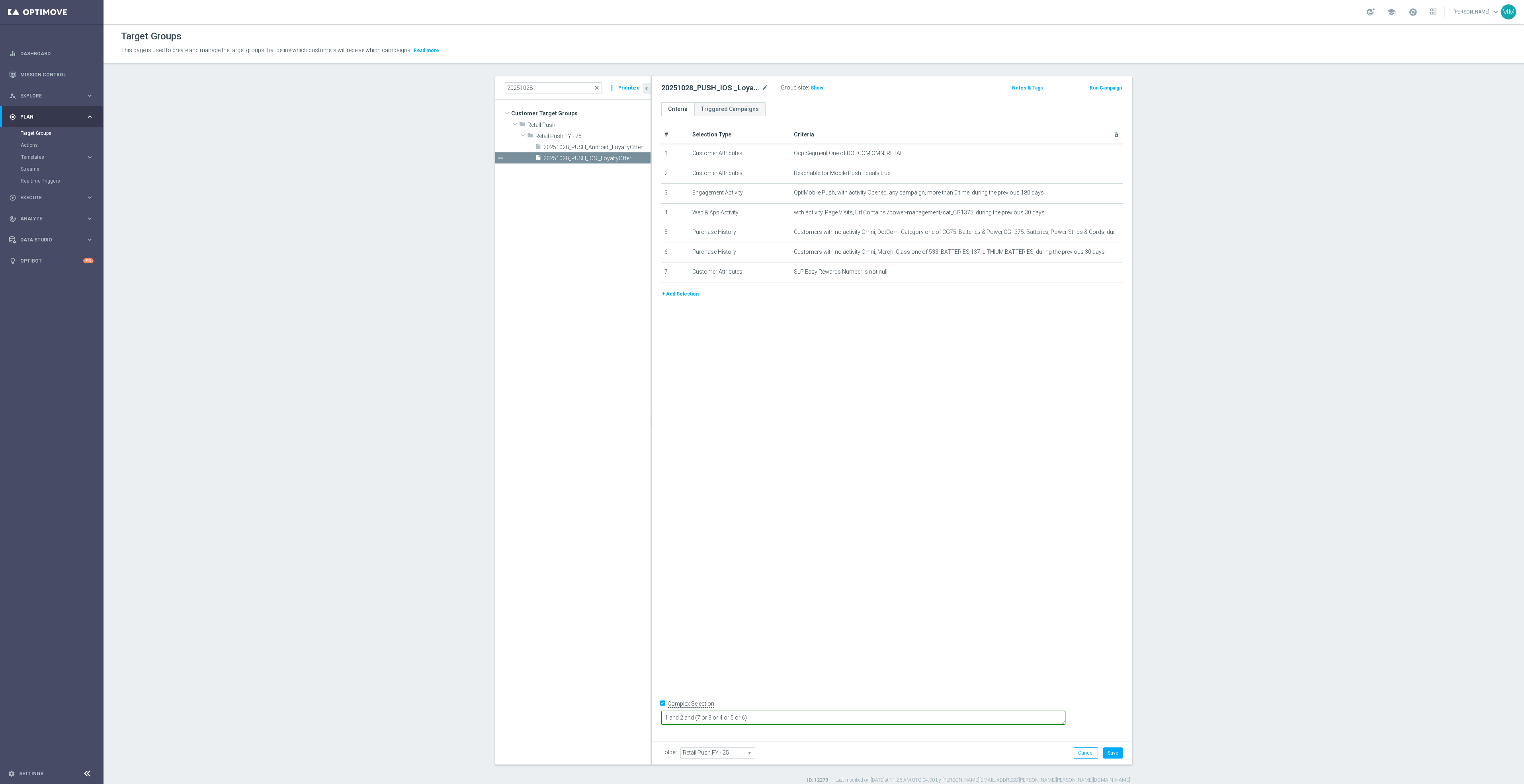
type textarea "1 and 2 and (7 or 3 or 4 or 5 or 6)"
click at [959, 579] on div "# Selection Type Criteria delete_forever 1 Customer Attributes Ocp Segment One …" at bounding box center [892, 425] width 480 height 618
click at [1112, 751] on button "Save" at bounding box center [1113, 753] width 20 height 11
click at [811, 87] on span "Show" at bounding box center [817, 88] width 13 height 5
click at [554, 88] on input "20251028" at bounding box center [553, 88] width 97 height 11
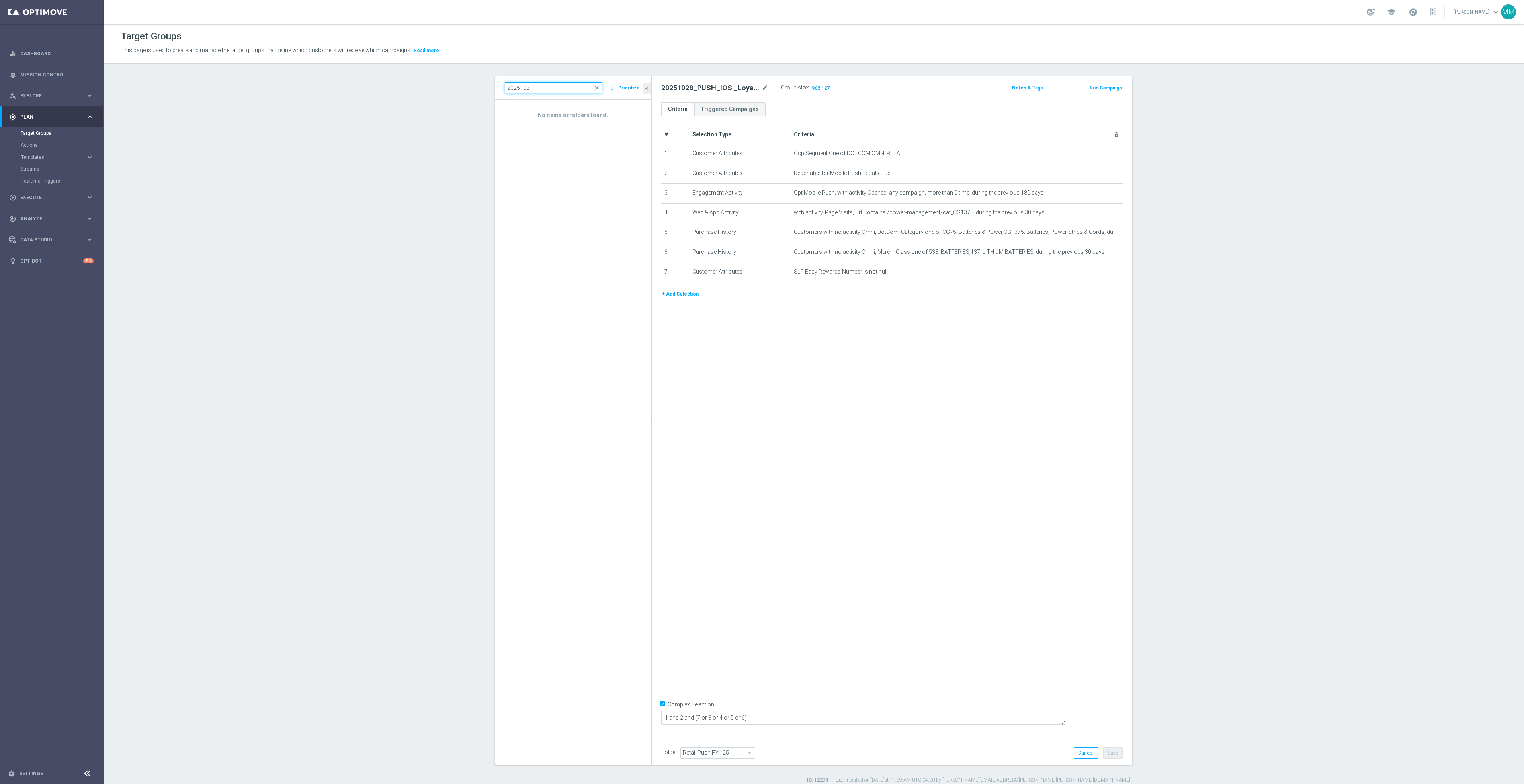
type input "20251028"
click at [606, 146] on span "20251028_PUSH_Android _LoyaltyOffer" at bounding box center [588, 147] width 89 height 7
click at [634, 147] on icon "content_copy" at bounding box center [637, 147] width 7 height 7
click at [763, 86] on icon "mode_edit" at bounding box center [765, 88] width 7 height 9
click at [690, 83] on input "text" at bounding box center [715, 89] width 108 height 11
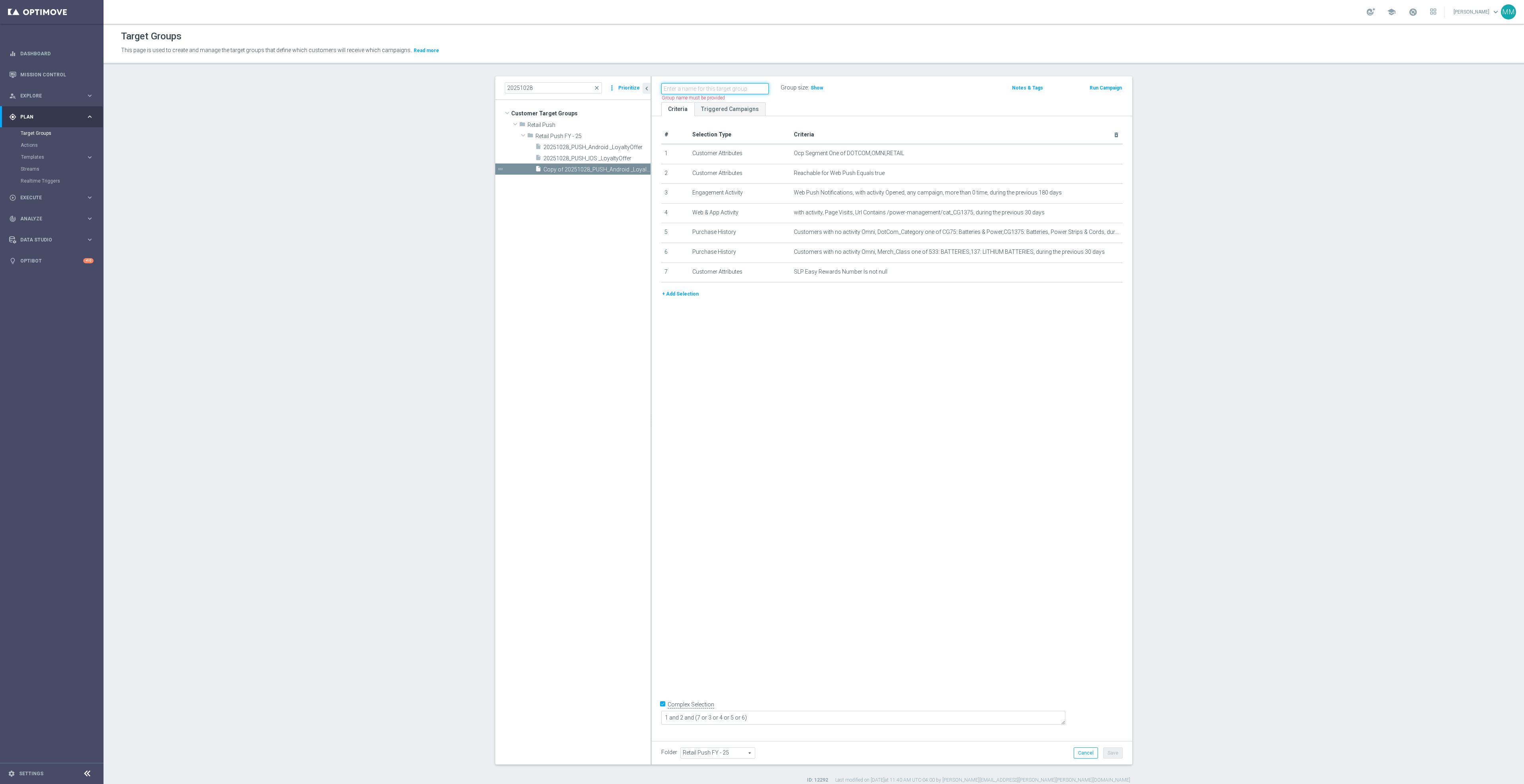
paste input "20251029_PUSH_Android_L1_Print"
type input "20251029_PUSH_Android_L1_Print"
click at [1094, 195] on icon "mode_edit" at bounding box center [1097, 193] width 7 height 7
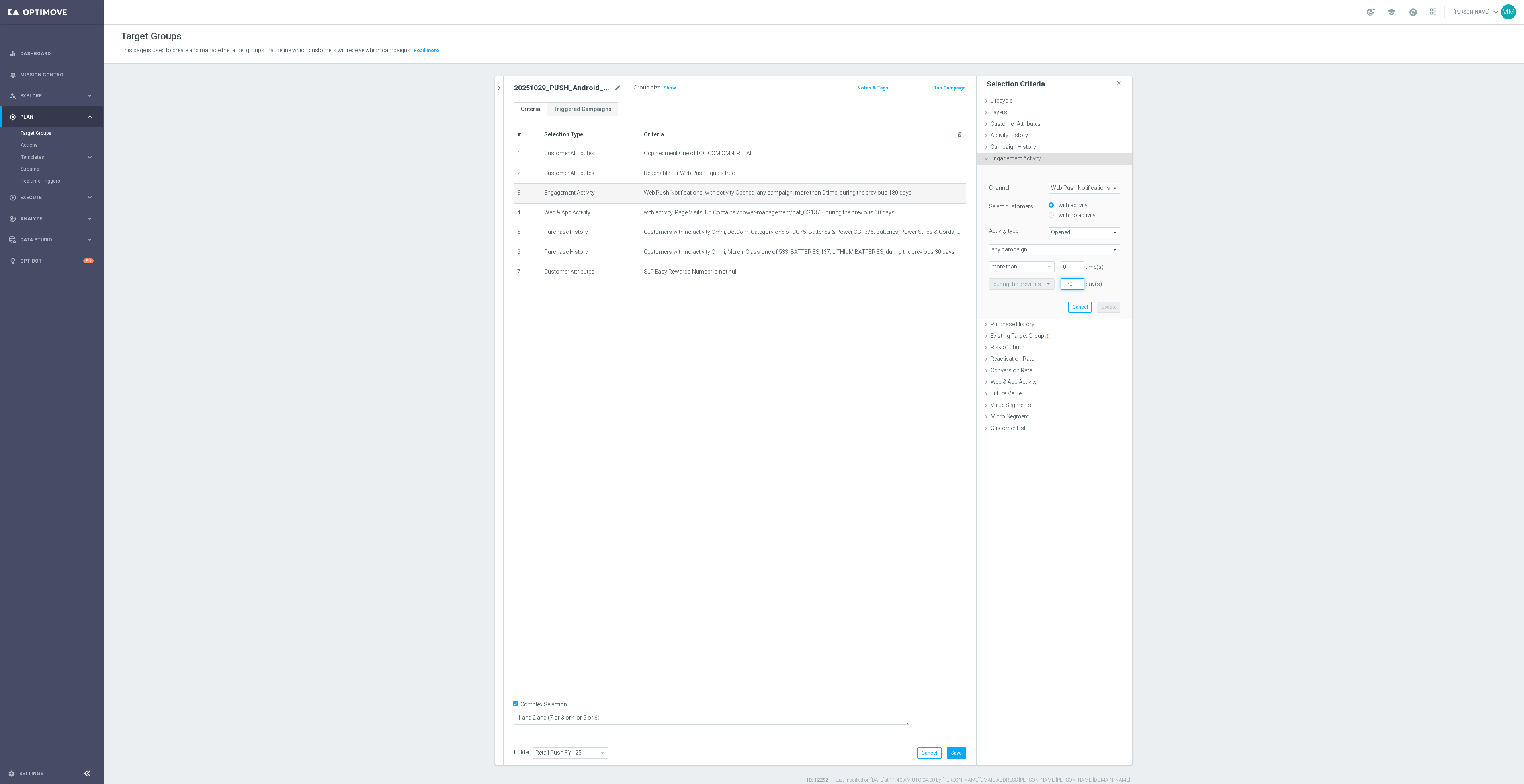
click at [1013, 281] on div "during the previous 180 day(s)" at bounding box center [1054, 284] width 143 height 11
type input "365"
click at [1100, 302] on button "Update" at bounding box center [1109, 307] width 24 height 11
click at [514, 711] on input "Complex Selection" at bounding box center [516, 705] width 5 height 11
checkbox input "false"
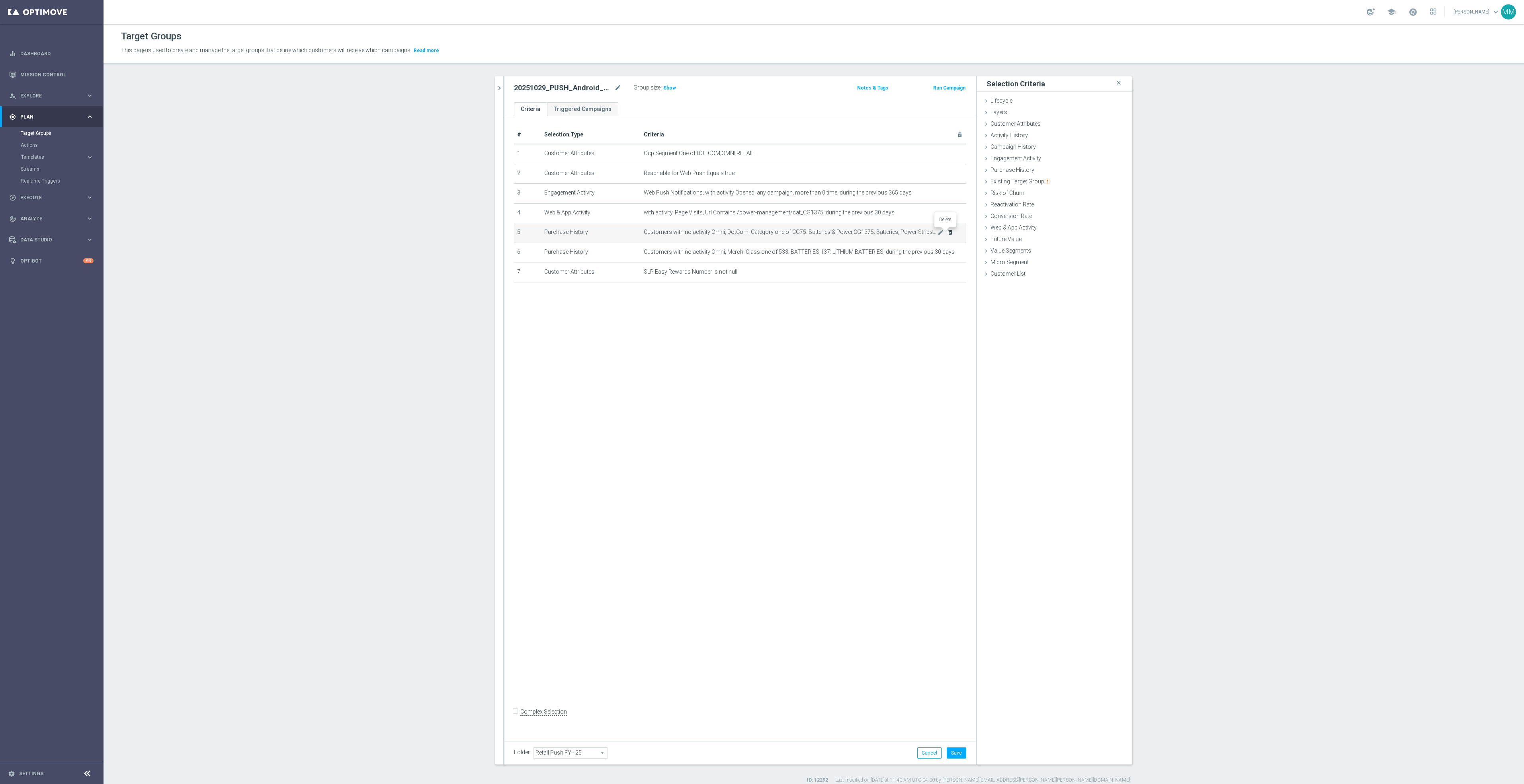
click at [947, 232] on icon "delete_forever" at bounding box center [950, 232] width 7 height 7
click at [938, 214] on icon "mode_edit" at bounding box center [941, 213] width 7 height 7
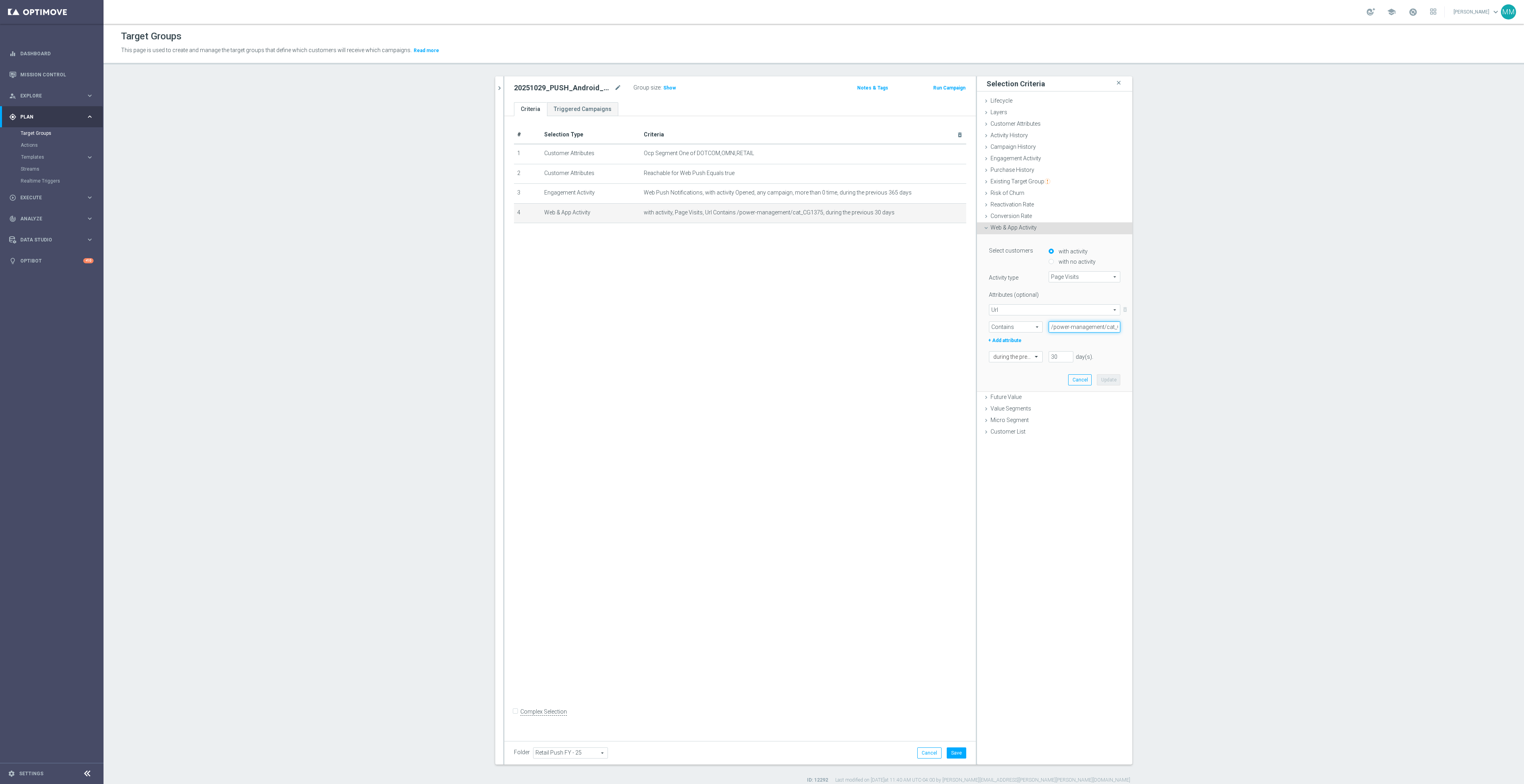
click at [1081, 326] on input "/power-management/cat_CG1375" at bounding box center [1084, 327] width 72 height 11
drag, startPoint x: 1051, startPoint y: 326, endPoint x: 1298, endPoint y: 344, distance: 247.7
click at [1298, 344] on section "20251028 close more_vert Prioritize Customer Target Groups library_add create_n…" at bounding box center [813, 430] width 1420 height 707
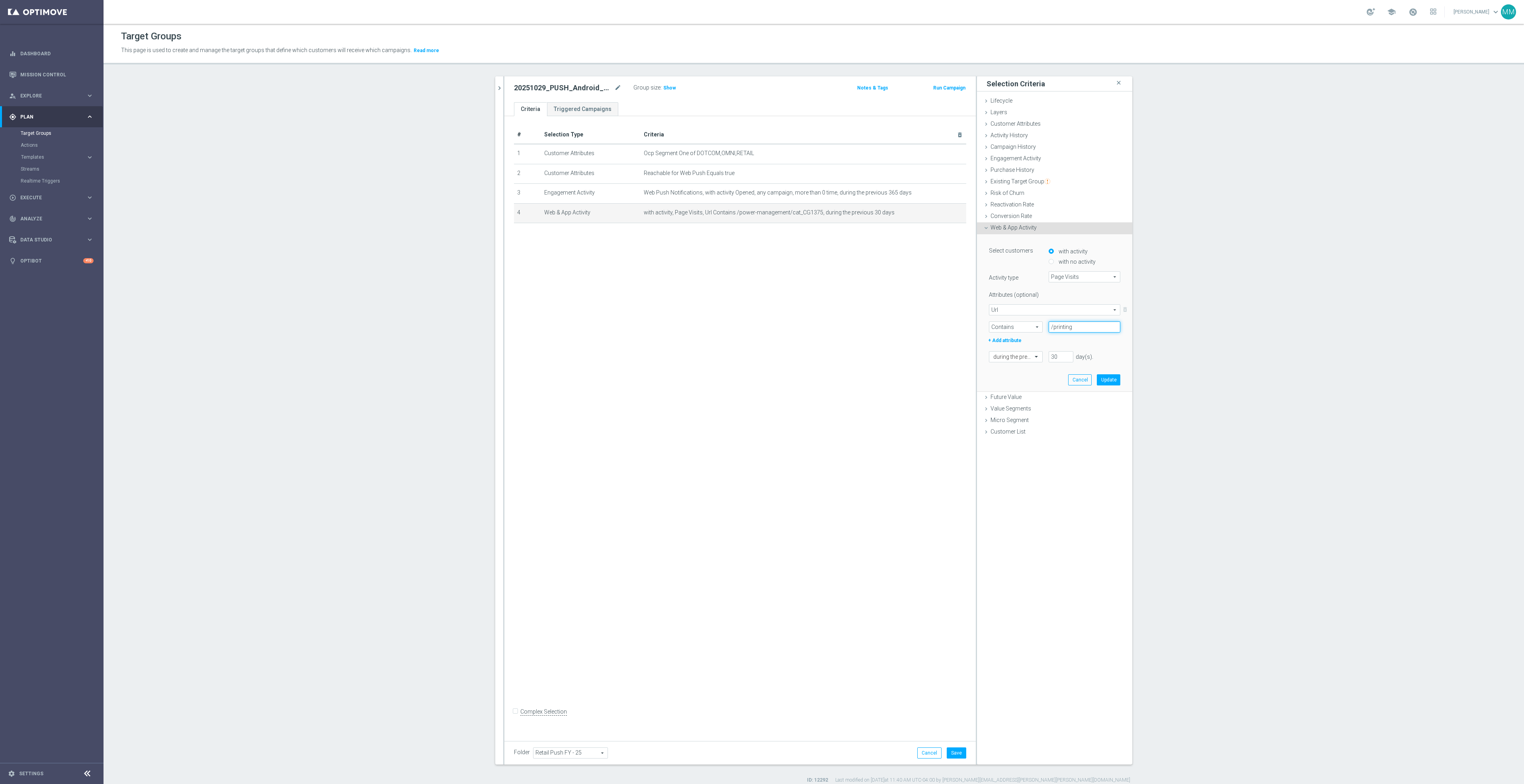
type input "/printing"
drag, startPoint x: 1057, startPoint y: 352, endPoint x: 1000, endPoint y: 357, distance: 57.2
click at [1000, 357] on div "during the previous 30 day(s). Enter a number between 1 and 730" at bounding box center [1054, 357] width 143 height 11
type input "45"
click at [1105, 378] on button "Update" at bounding box center [1109, 380] width 24 height 11
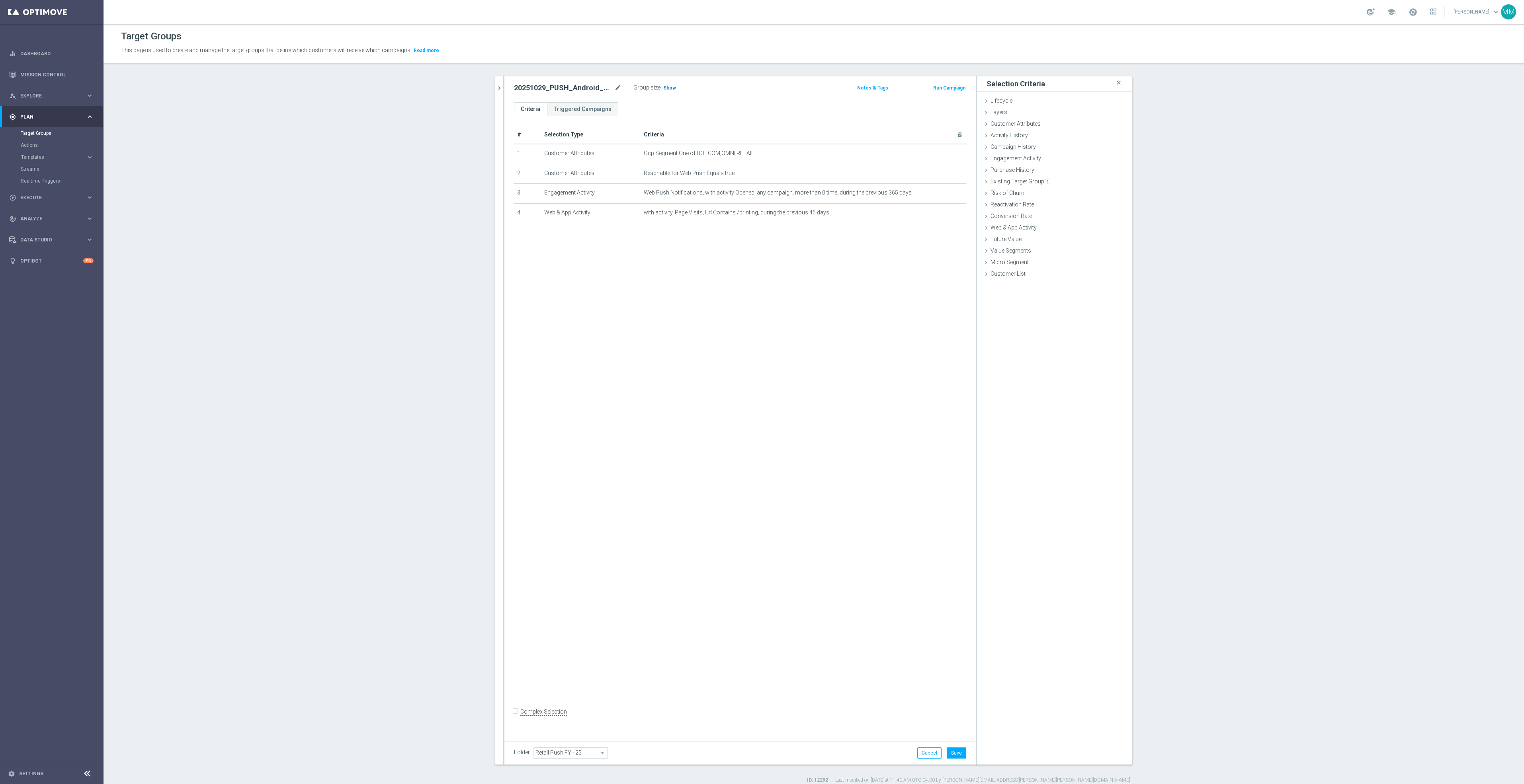
click at [663, 86] on span "Show" at bounding box center [670, 88] width 13 height 5
click at [953, 751] on button "Save" at bounding box center [956, 753] width 20 height 11
click at [496, 85] on icon "chevron_right" at bounding box center [499, 88] width 8 height 8
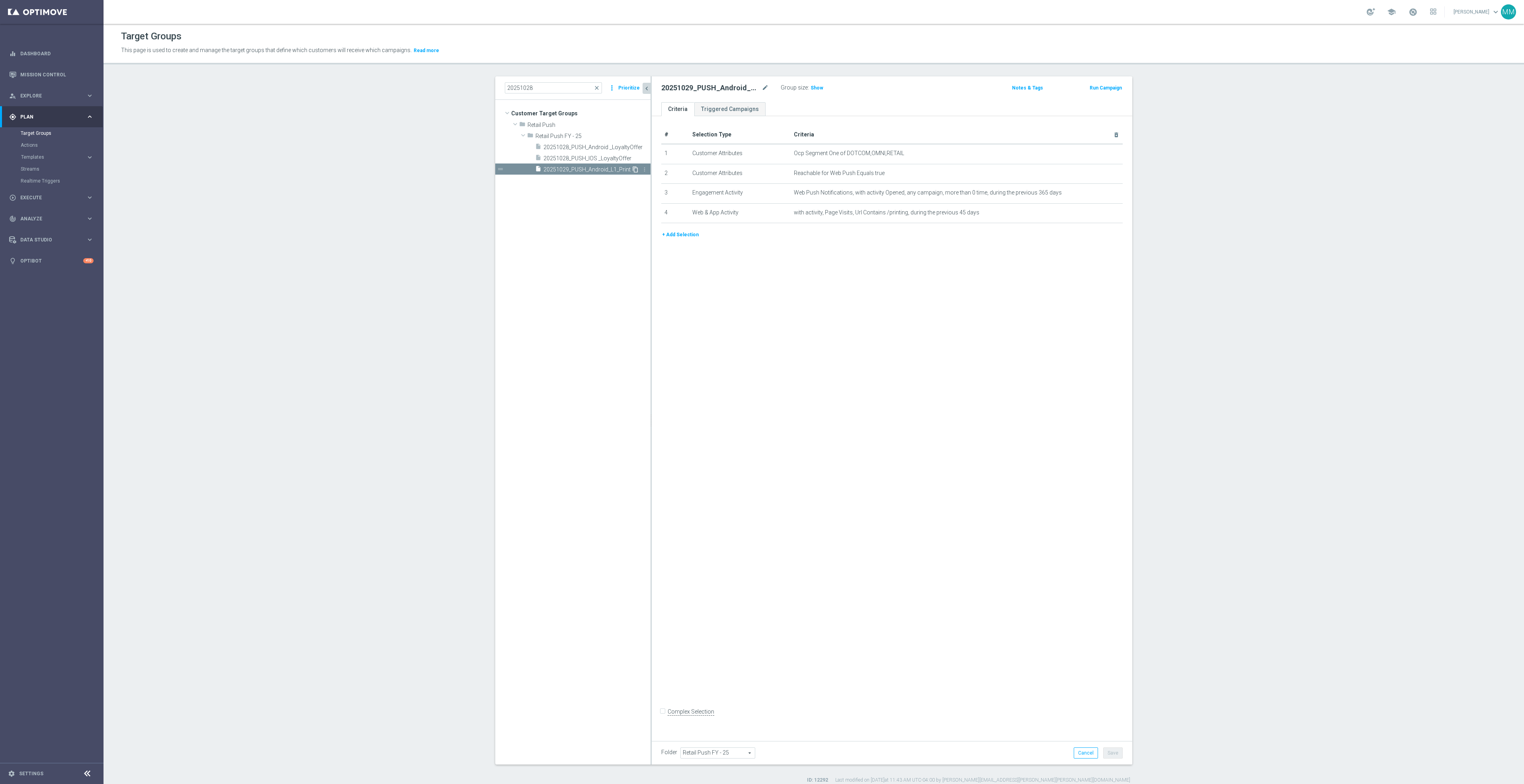
click at [632, 170] on icon "content_copy" at bounding box center [635, 169] width 7 height 7
click at [761, 86] on icon "mode_edit" at bounding box center [765, 88] width 7 height 9
type input "20251029_PUSH_IOS _L1_Print"
click at [1094, 174] on icon "mode_edit" at bounding box center [1097, 173] width 7 height 7
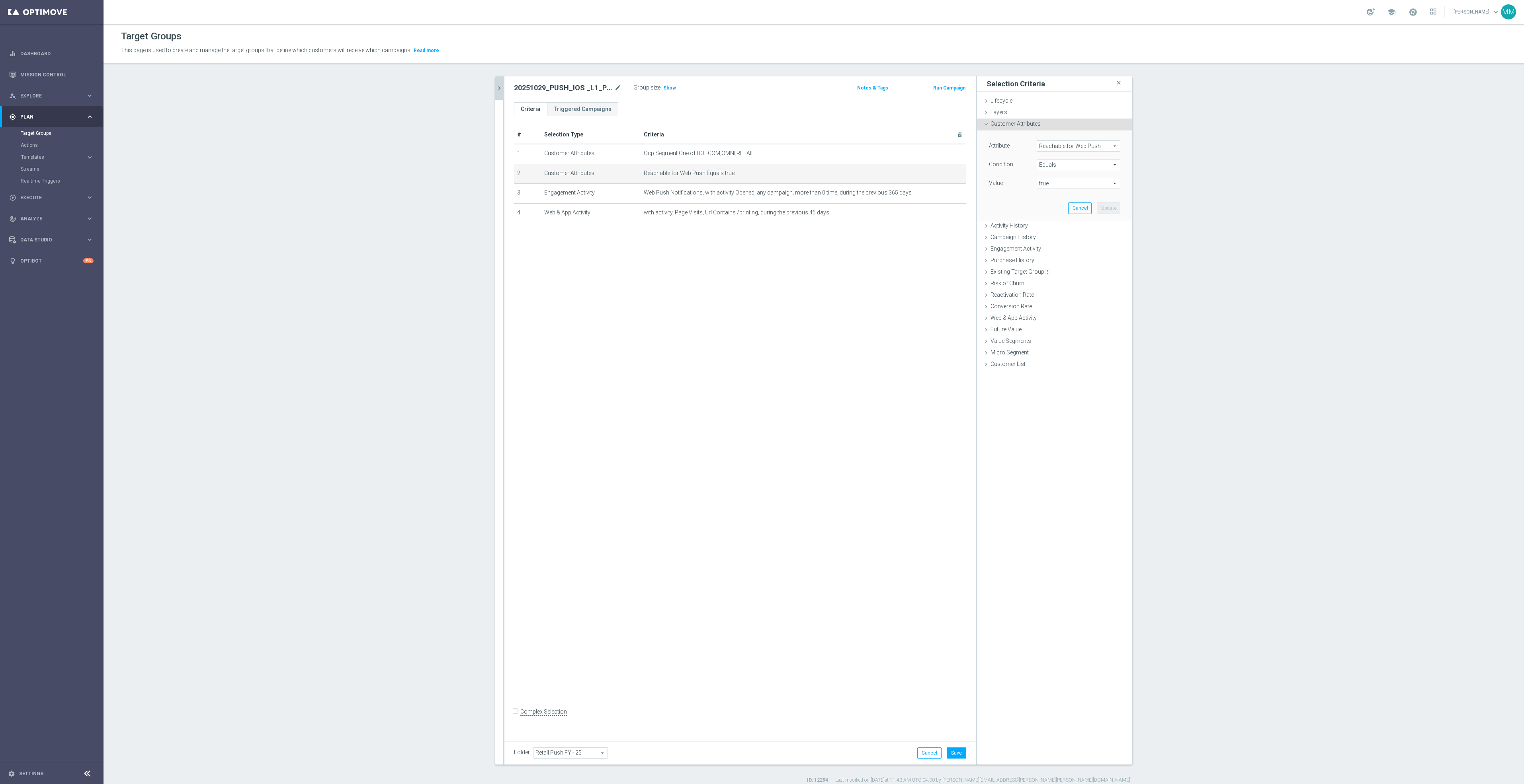
click at [1070, 148] on span "Reachable for Web Push" at bounding box center [1079, 145] width 83 height 10
drag, startPoint x: 1070, startPoint y: 147, endPoint x: 1063, endPoint y: 137, distance: 12.2
click at [1070, 144] on input "search" at bounding box center [1078, 146] width 83 height 11
type input "REACH"
click at [1081, 166] on span "Reachable for Mobile Push" at bounding box center [1075, 168] width 69 height 7
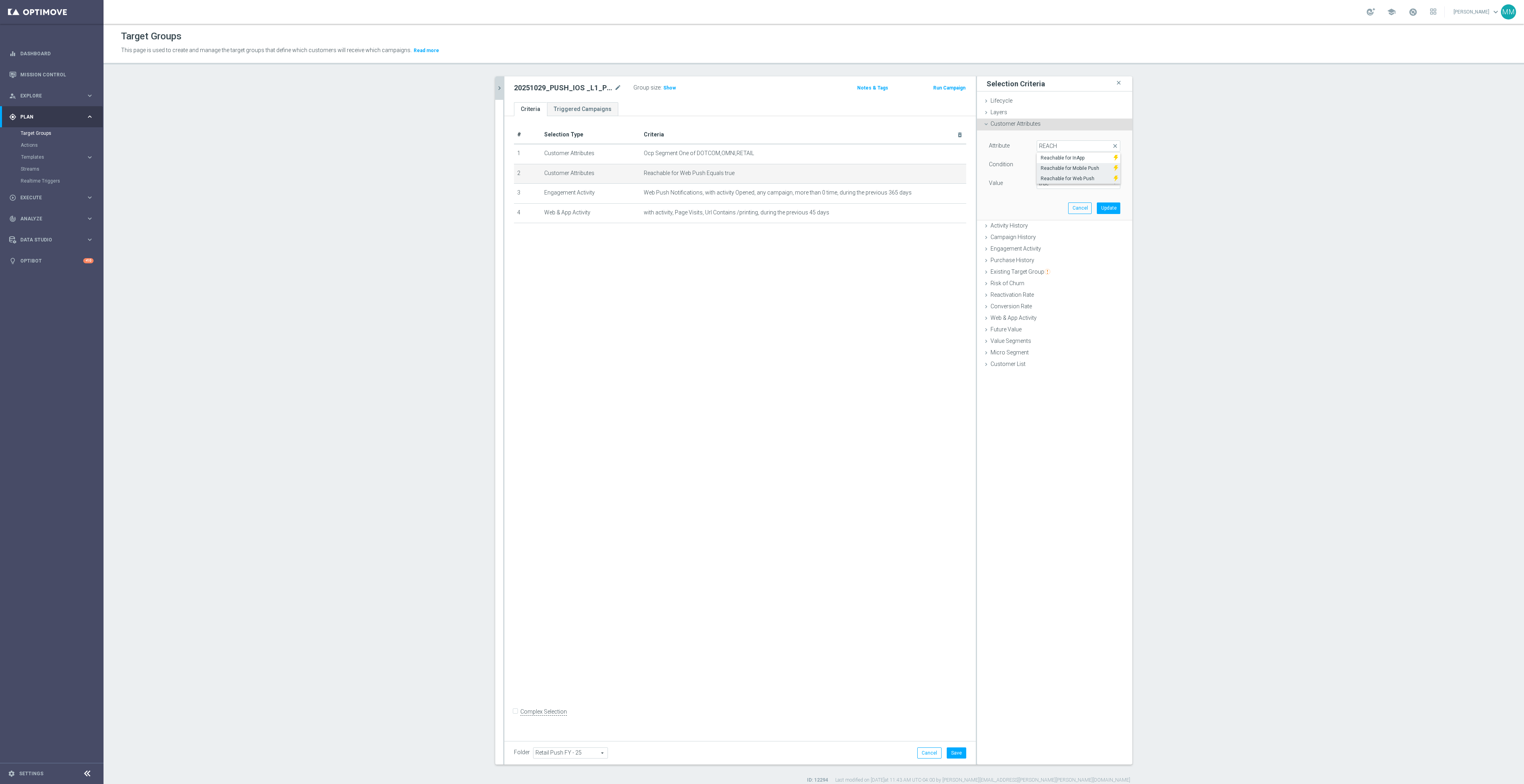
type input "Reachable for Mobile Push"
click at [1075, 179] on span "true" at bounding box center [1079, 183] width 83 height 10
click at [1068, 204] on span "true" at bounding box center [1079, 206] width 76 height 7
type input "true"
click at [1113, 208] on button "Update" at bounding box center [1109, 208] width 24 height 11
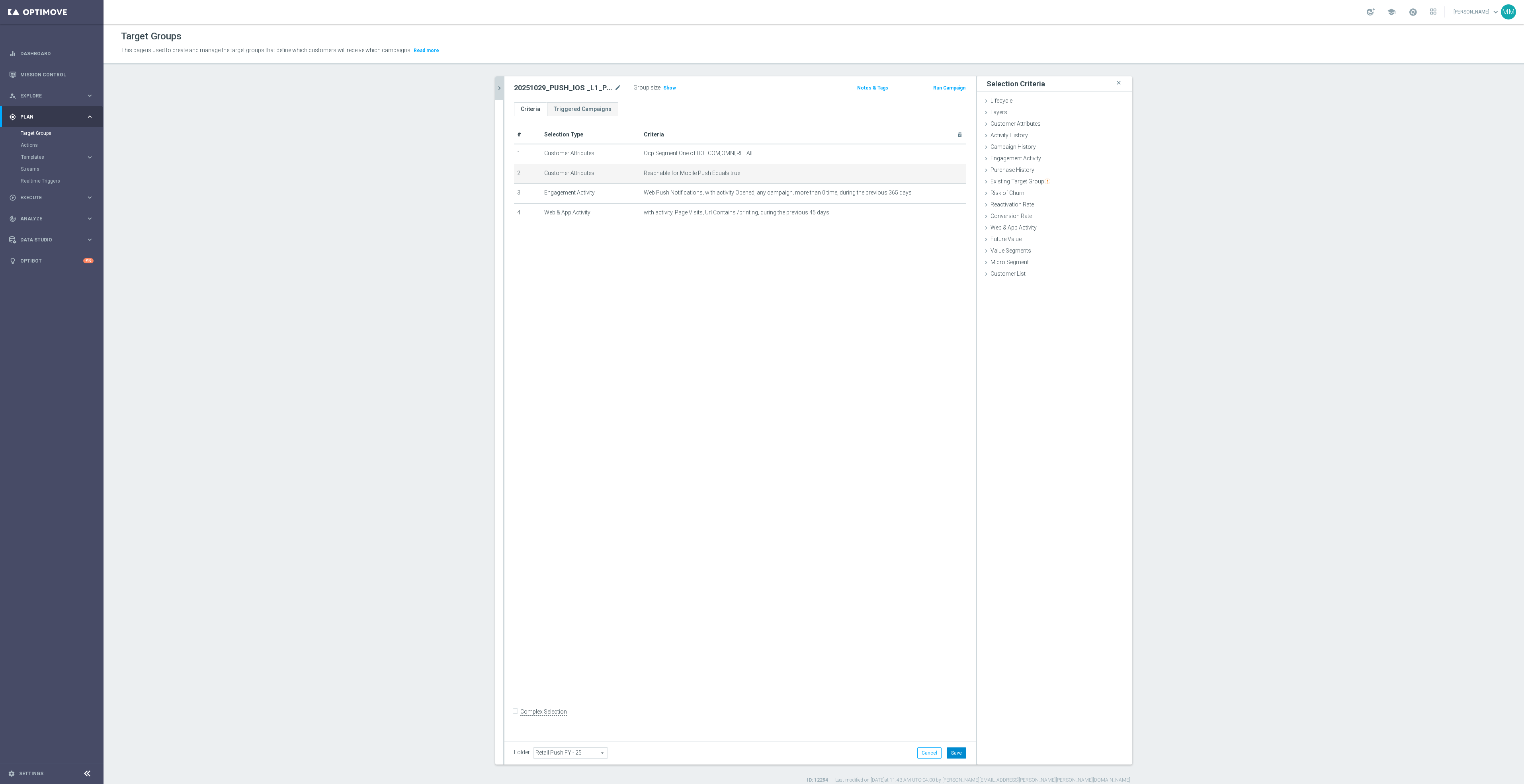
click at [956, 756] on button "Save" at bounding box center [956, 753] width 20 height 11
click at [664, 90] on span "Show" at bounding box center [670, 88] width 13 height 5
click at [767, 385] on div "# Selection Type Criteria delete_forever 1 Customer Attributes Ocp Segment One …" at bounding box center [740, 425] width 472 height 618
click at [938, 195] on icon "mode_edit" at bounding box center [941, 193] width 7 height 7
click at [1086, 193] on div "Web Push Notifications Web Push Notifications arrow_drop_down search" at bounding box center [1084, 188] width 72 height 11
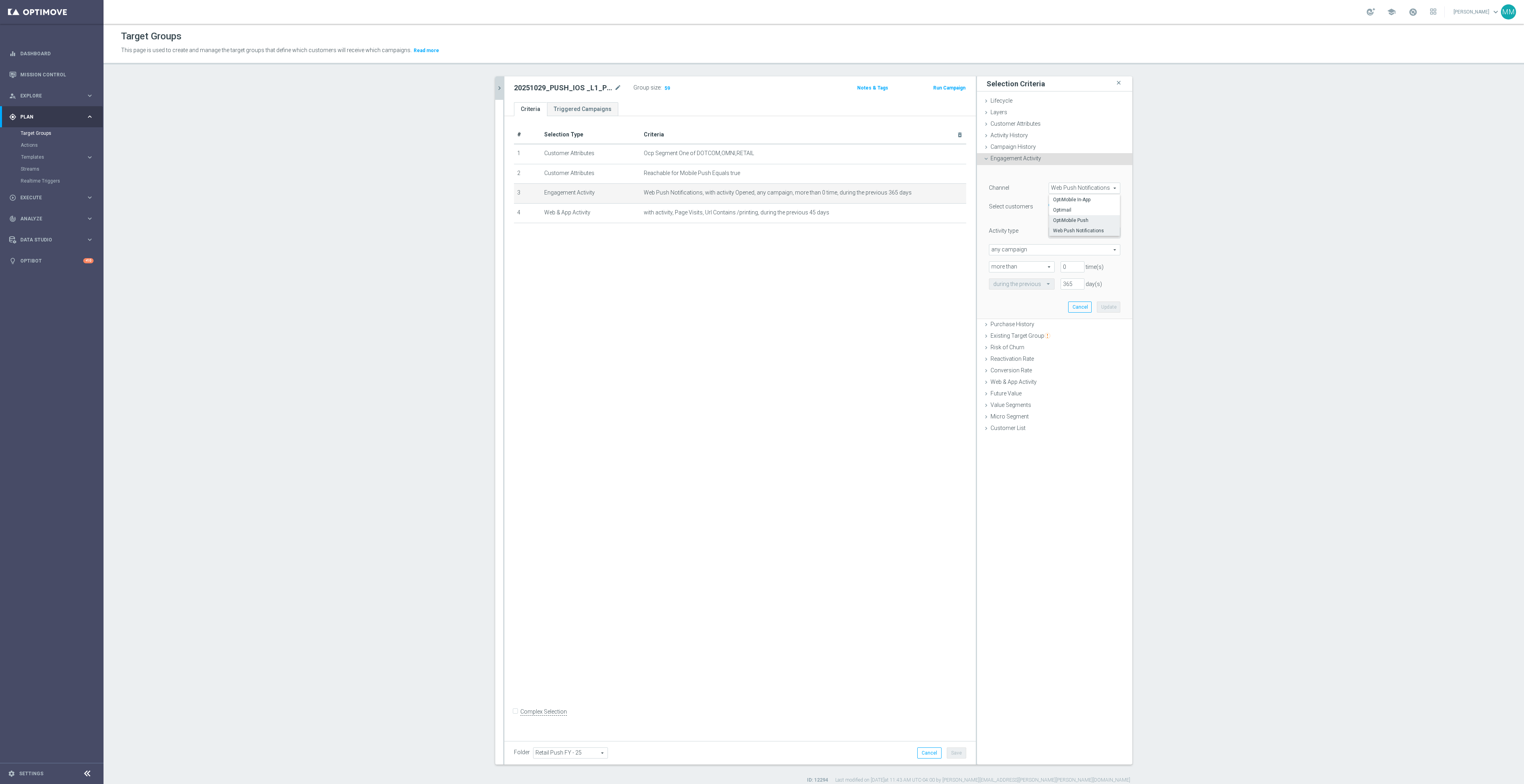
click at [1084, 219] on span "OptiMobile Push" at bounding box center [1084, 220] width 63 height 7
type input "OptiMobile Push"
click at [1079, 232] on span "Bounced" at bounding box center [1084, 232] width 71 height 10
click at [1076, 257] on span "Opened" at bounding box center [1084, 254] width 63 height 7
type input "Opened"
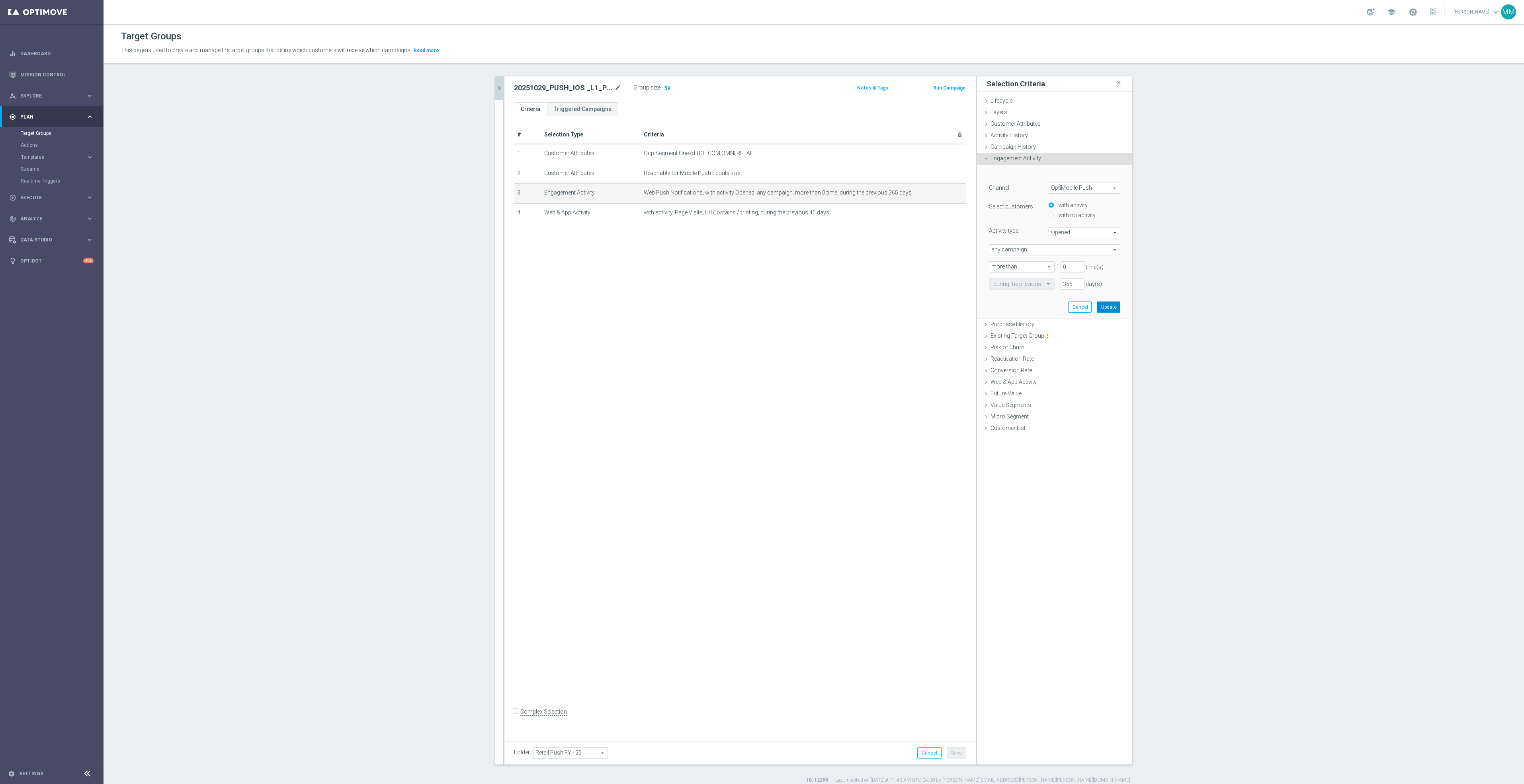
click at [1111, 306] on button "Update" at bounding box center [1109, 307] width 24 height 11
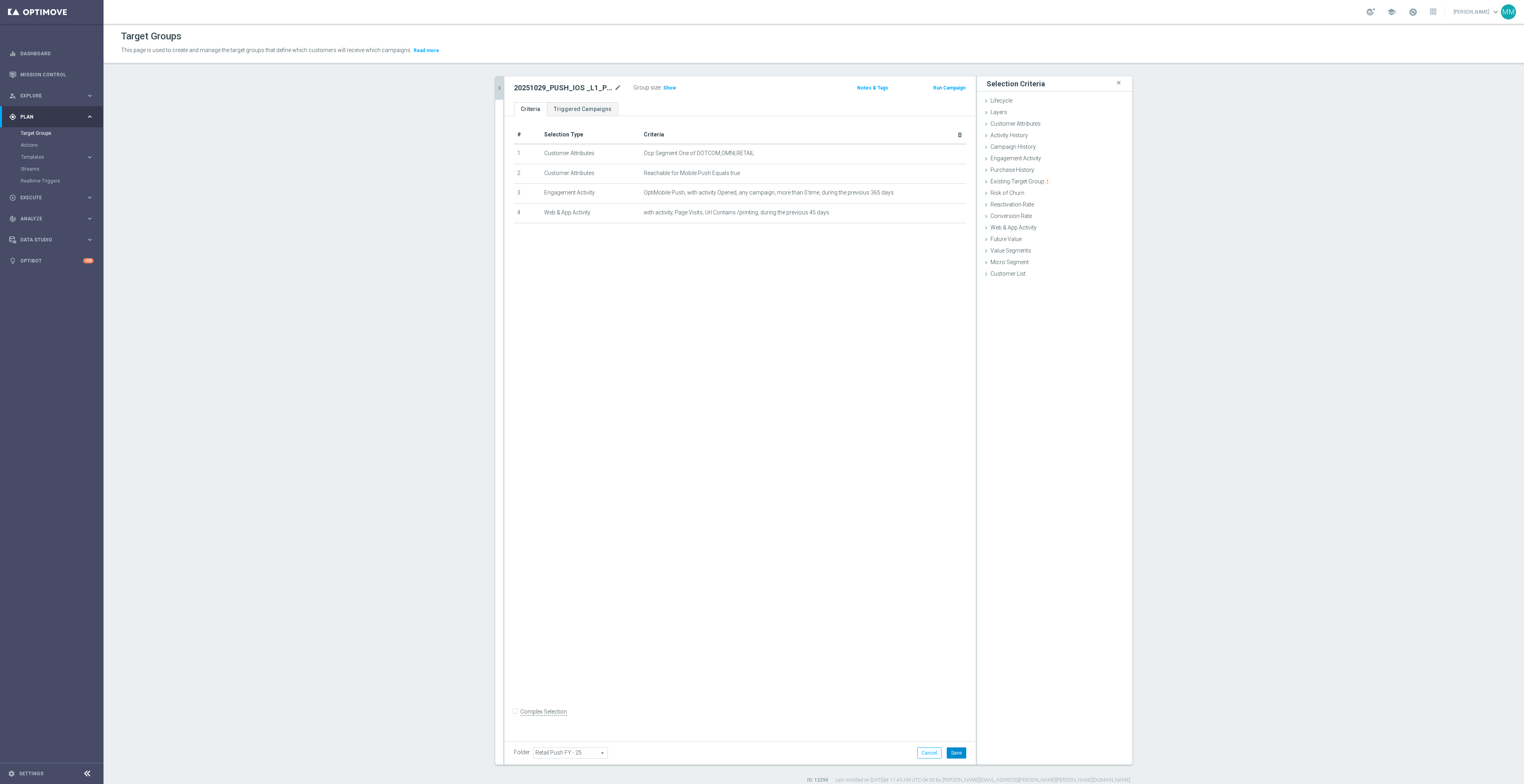
click at [951, 756] on button "Save" at bounding box center [956, 753] width 20 height 11
click at [663, 86] on span "Show" at bounding box center [670, 88] width 13 height 5
click at [706, 341] on div "# Selection Type Criteria delete_forever 1 Customer Attributes Ocp Segment One …" at bounding box center [740, 425] width 472 height 618
click at [496, 85] on icon "chevron_right" at bounding box center [499, 88] width 8 height 8
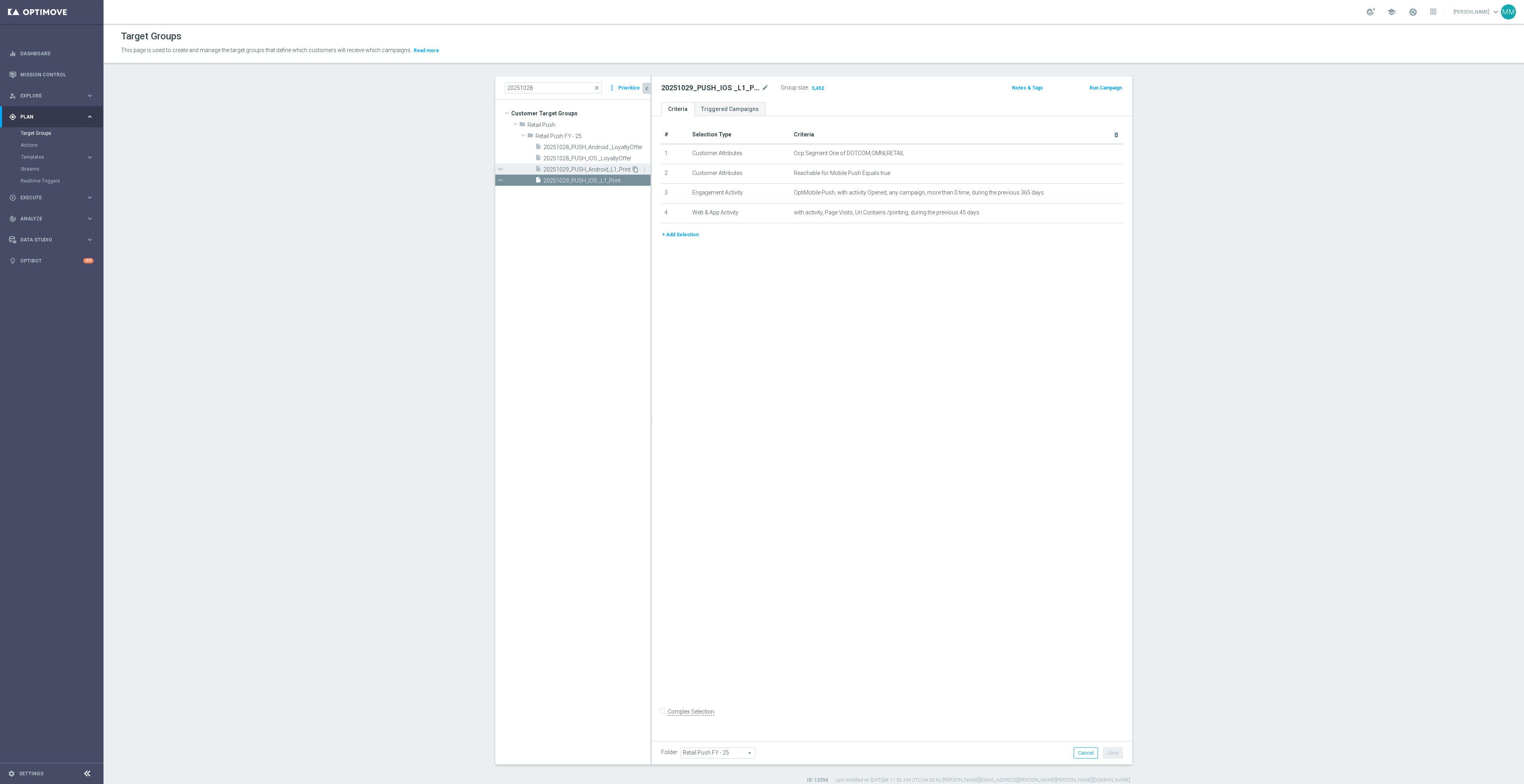
click at [632, 169] on icon "content_copy" at bounding box center [635, 169] width 7 height 7
click at [632, 183] on icon "content_copy" at bounding box center [635, 180] width 7 height 7
click at [761, 86] on icon "mode_edit" at bounding box center [765, 88] width 7 height 9
type input "20251029_PUSH_IOS _L1_PrintSMB"
click at [661, 234] on button "+ Add Selection" at bounding box center [680, 235] width 38 height 9
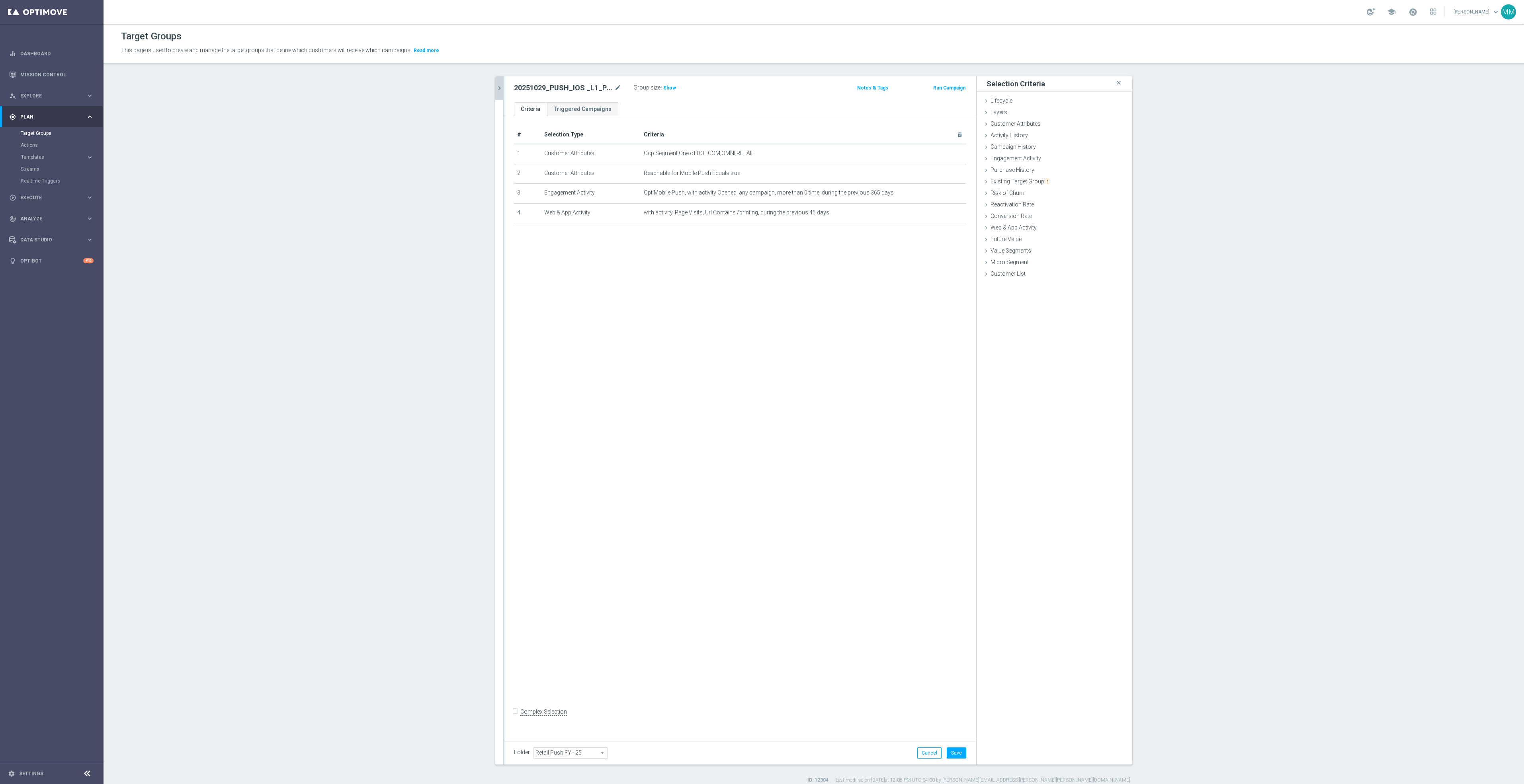
click at [496, 85] on icon "chevron_right" at bounding box center [499, 88] width 8 height 8
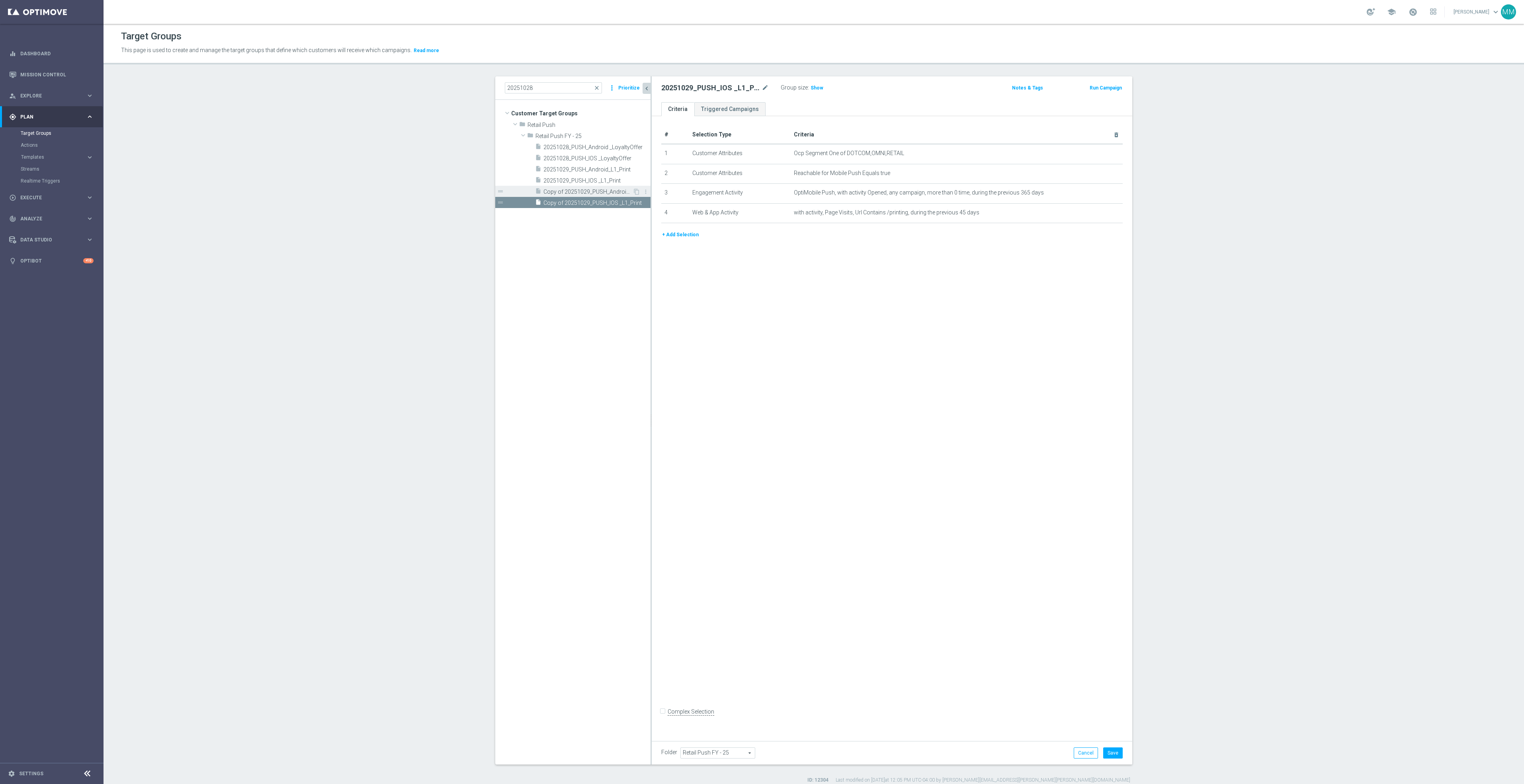
click at [582, 194] on span "Copy of 20251029_PUSH_Android_L1_Print" at bounding box center [588, 192] width 89 height 7
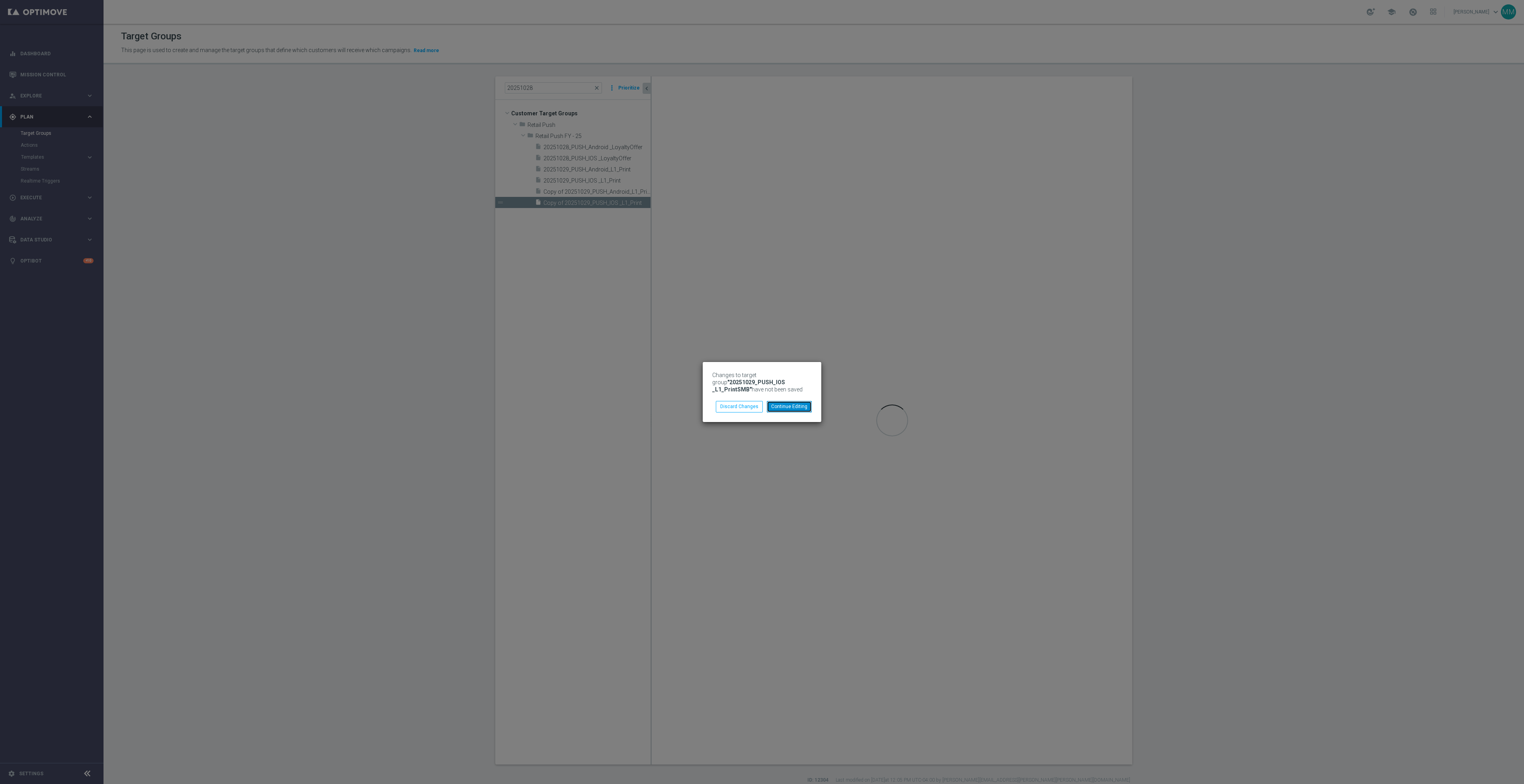
click at [797, 407] on button "Continue Editing" at bounding box center [789, 406] width 45 height 11
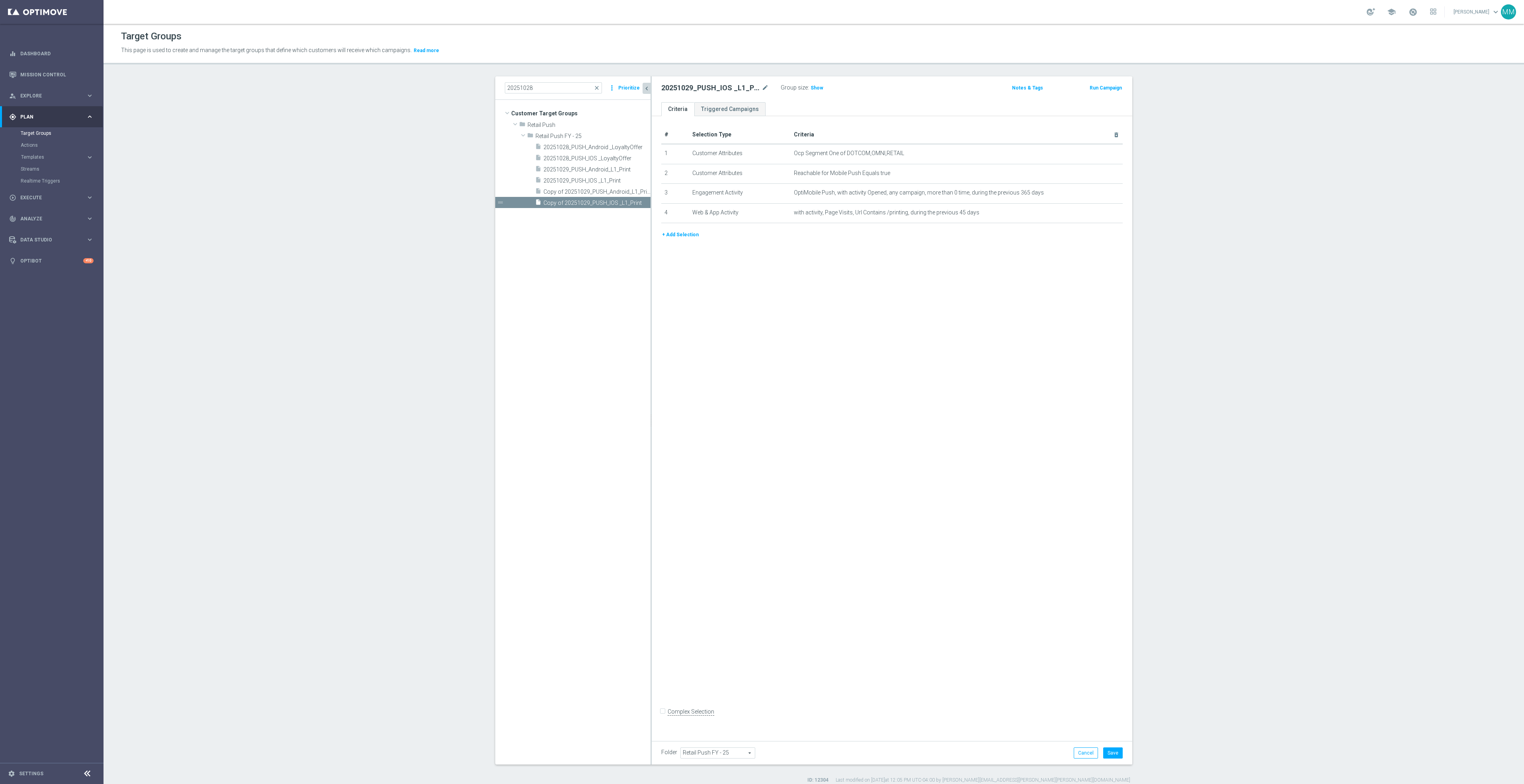
click at [670, 235] on button "+ Add Selection" at bounding box center [680, 235] width 38 height 9
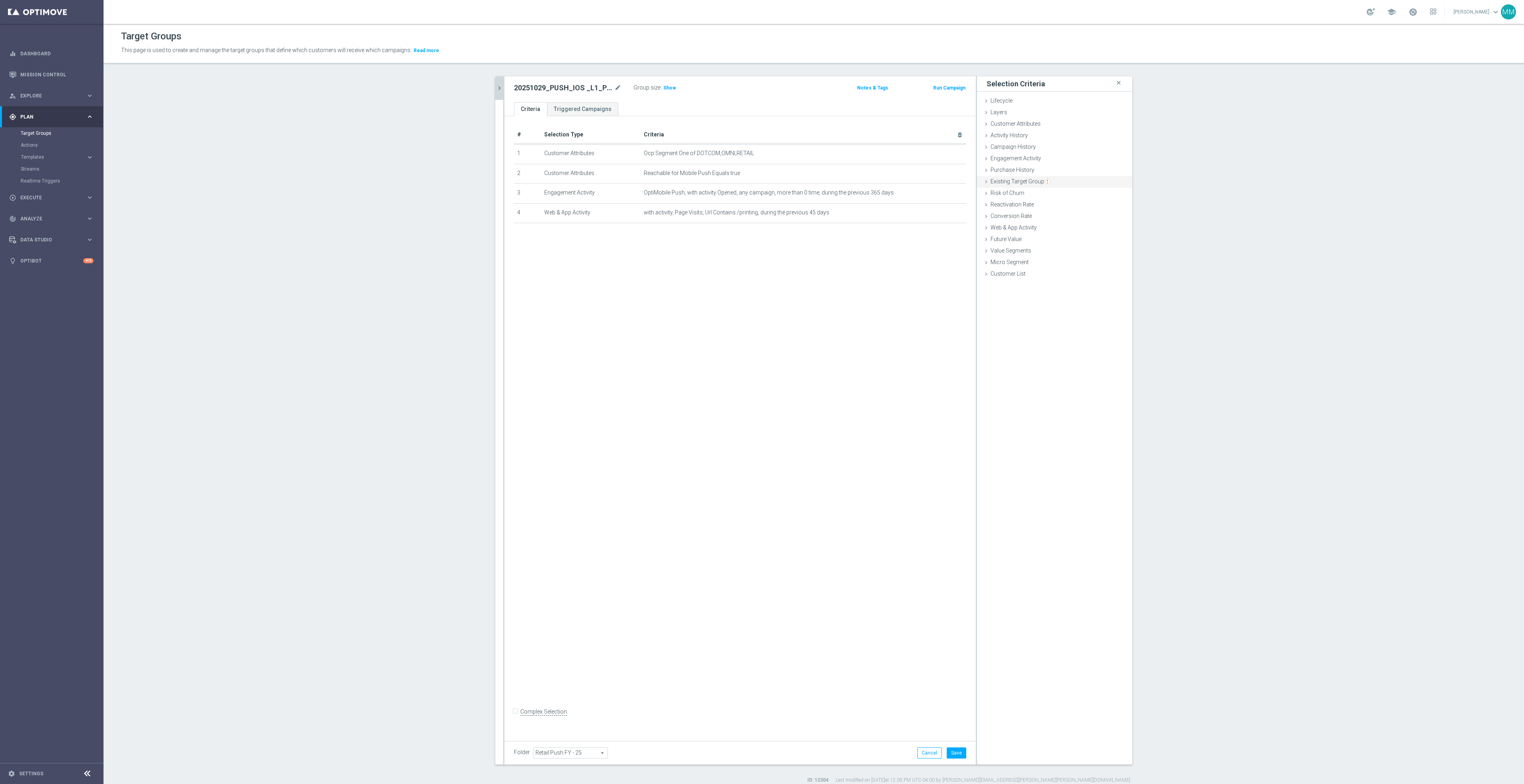
click at [1045, 179] on img "button" at bounding box center [1047, 181] width 5 height 5
click at [1034, 158] on button "Got it!" at bounding box center [1034, 156] width 27 height 12
click at [1002, 180] on span "Existing Target Group" at bounding box center [1020, 181] width 60 height 7
click at [1060, 212] on label "not included in" at bounding box center [1064, 214] width 38 height 7
click at [1042, 212] on input "not included in" at bounding box center [1039, 213] width 5 height 5
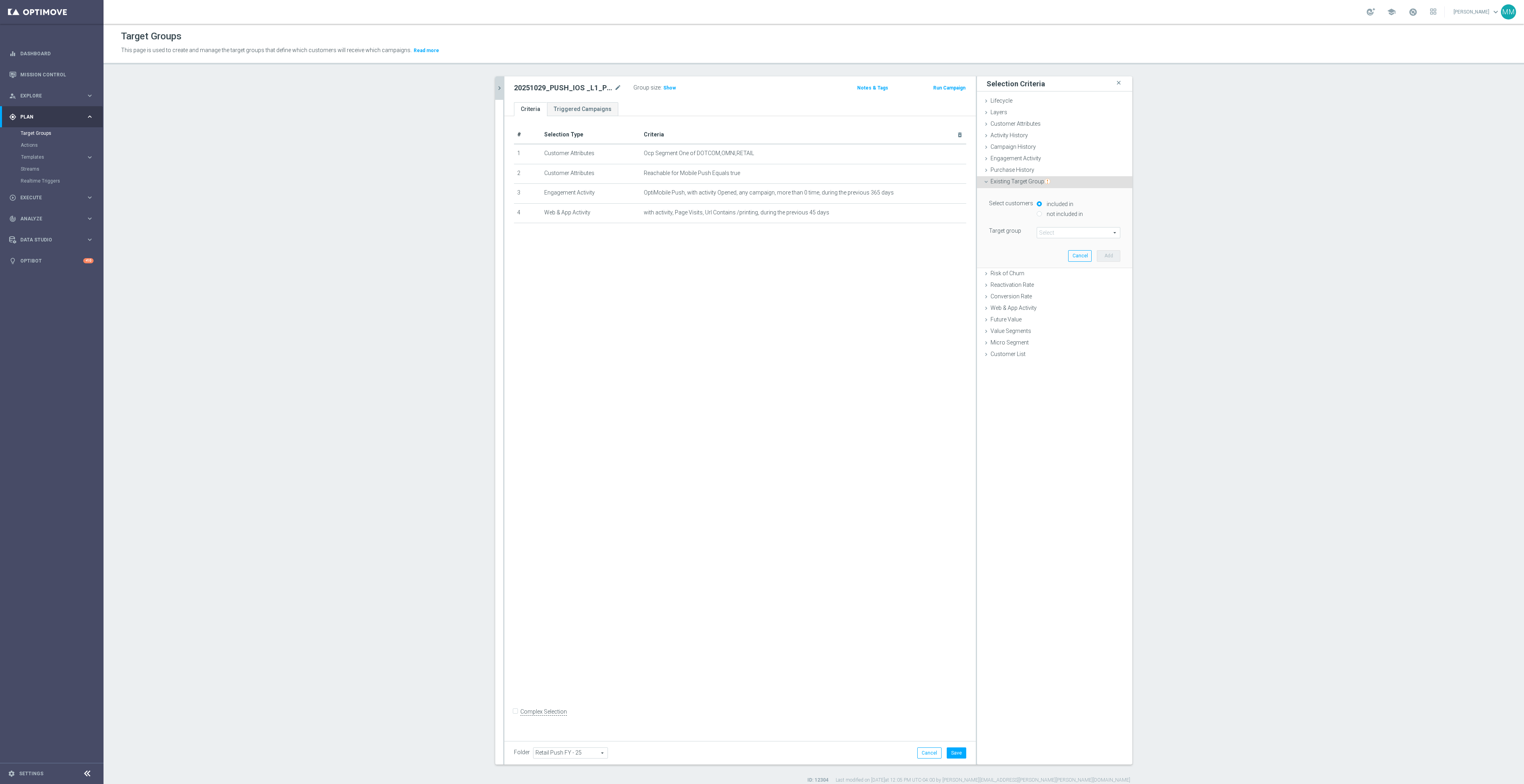
radio input "true"
click at [1057, 233] on span at bounding box center [1079, 232] width 83 height 10
click at [1057, 233] on input "search" at bounding box center [1078, 232] width 83 height 11
type input "20251029"
click at [1091, 255] on span "20251029_PUSH_IOS _L1_Print" at bounding box center [1079, 255] width 76 height 7
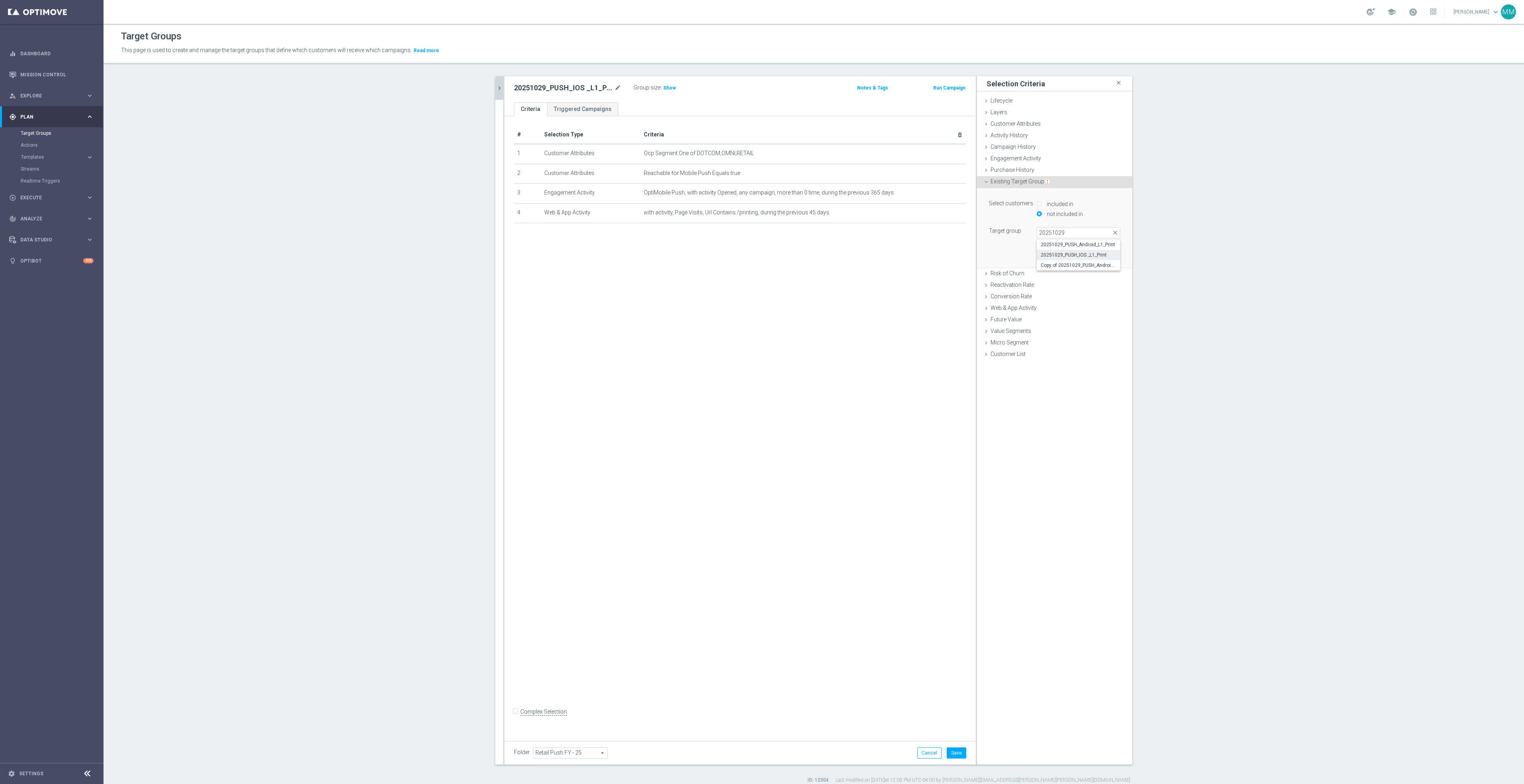
type input "20251029_PUSH_IOS _L1_Print"
click at [1110, 257] on button "Add" at bounding box center [1109, 255] width 24 height 11
click at [1031, 122] on span "Customer Attributes" at bounding box center [1015, 124] width 50 height 7
click at [1049, 144] on span at bounding box center [1079, 145] width 83 height 10
click at [1052, 147] on input "search" at bounding box center [1078, 146] width 83 height 11
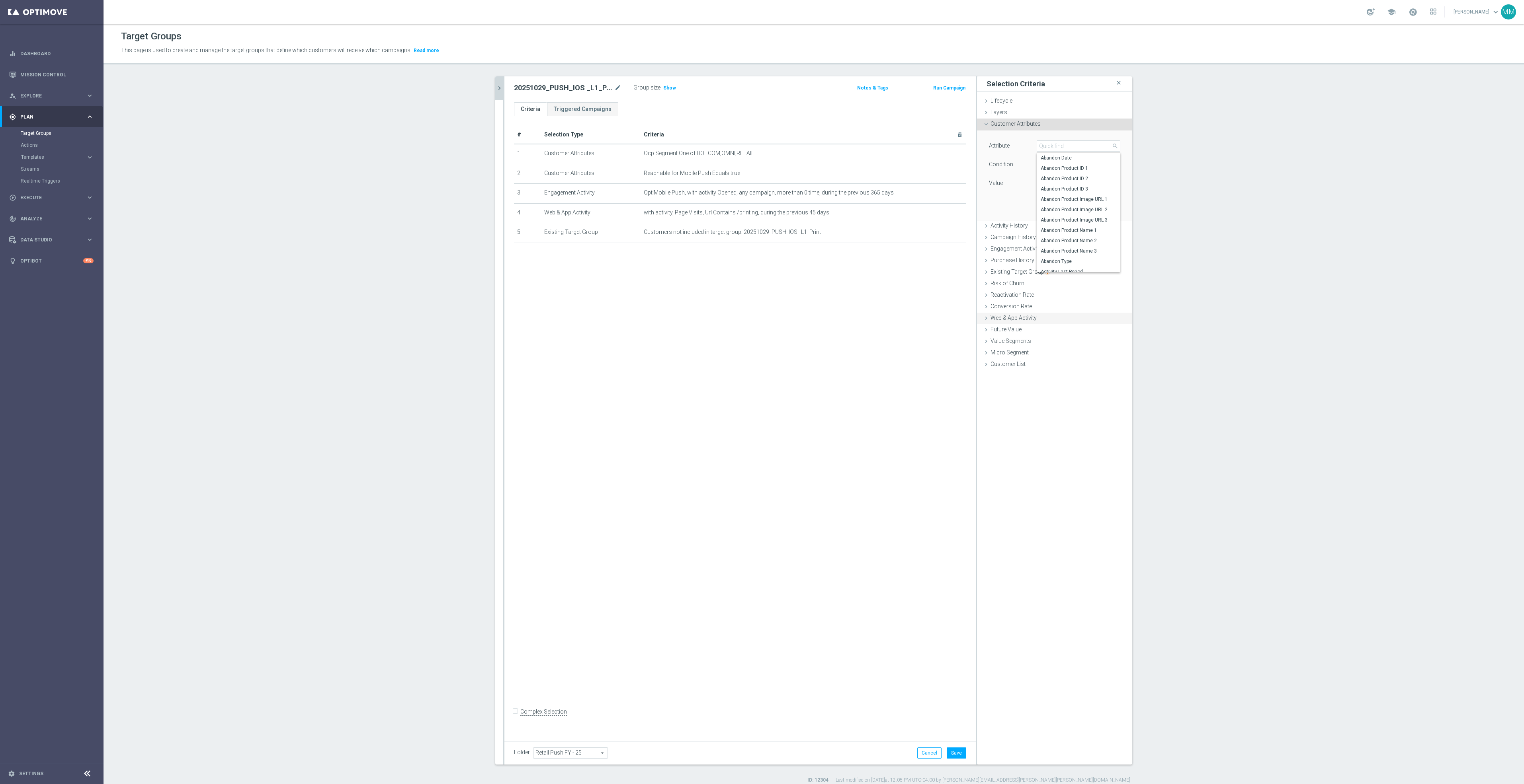
click at [1025, 316] on span "Web & App Activity" at bounding box center [1013, 318] width 46 height 7
click at [1018, 225] on span "Web & App Activity" at bounding box center [1013, 228] width 46 height 7
click at [1021, 157] on span "Engagement Activity" at bounding box center [1015, 158] width 50 height 7
click at [1060, 184] on span "OptiMobile In-App" at bounding box center [1084, 188] width 71 height 10
click at [1061, 184] on span "OptiMobile In-App" at bounding box center [1084, 188] width 71 height 10
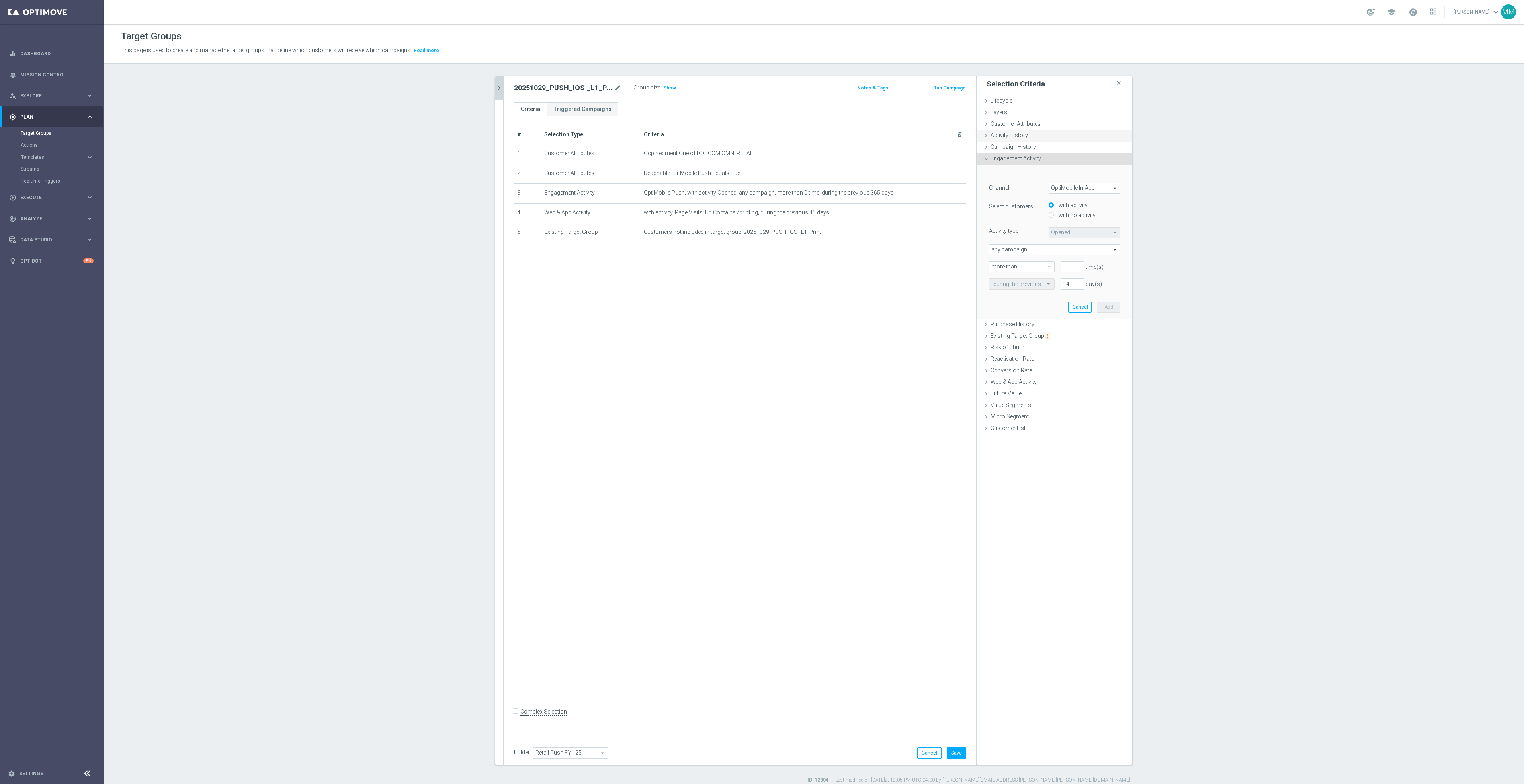
click at [1002, 135] on span "Activity History" at bounding box center [1009, 135] width 37 height 7
click at [1025, 137] on div "Activity History done" at bounding box center [1054, 136] width 155 height 12
click at [1023, 125] on span "Customer Attributes" at bounding box center [1015, 124] width 50 height 7
click at [1048, 145] on span at bounding box center [1079, 145] width 83 height 10
click at [1054, 146] on input "search" at bounding box center [1078, 146] width 83 height 11
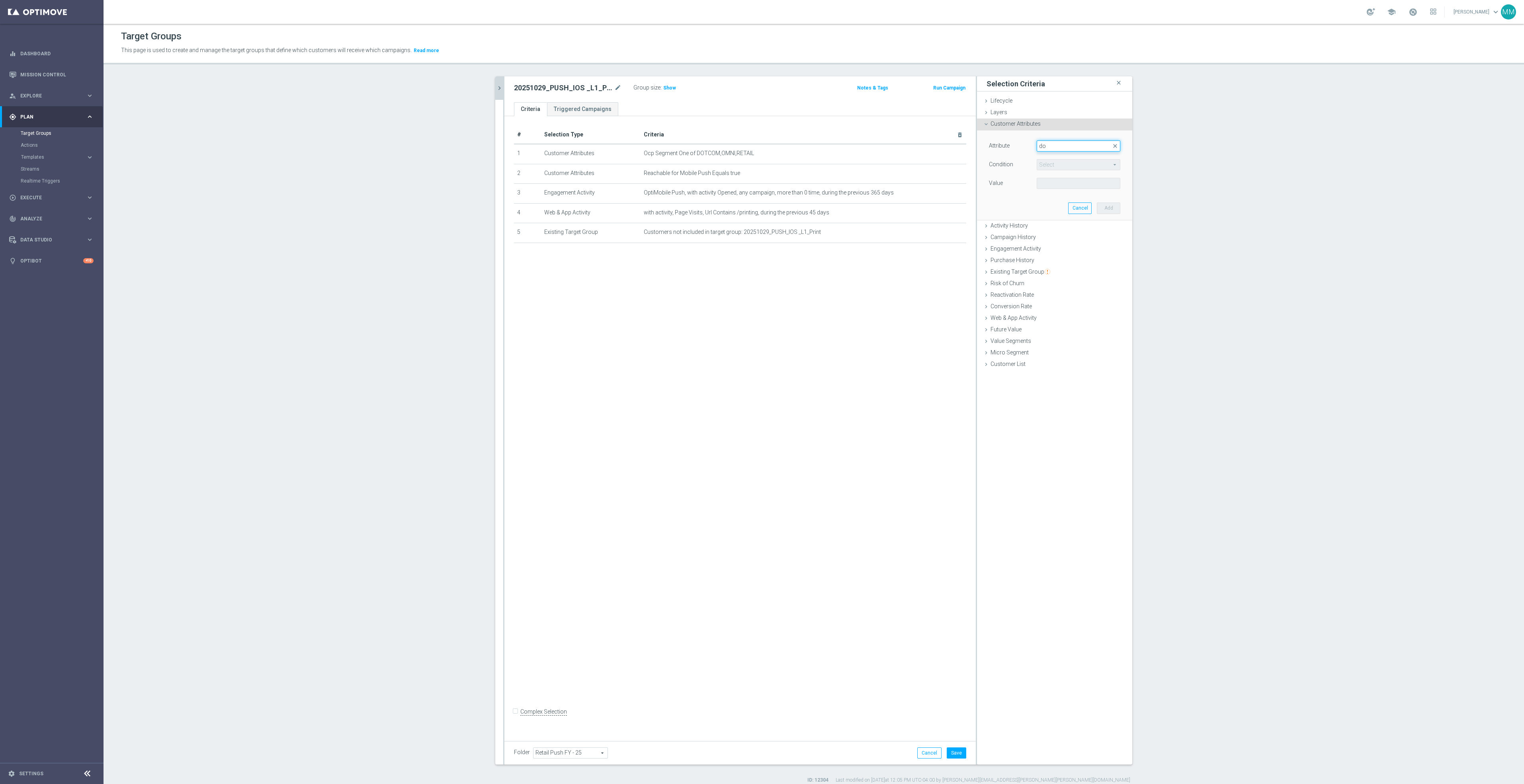
type input "d"
type input "SMS"
click at [1077, 225] on span "SMSconsent" at bounding box center [1079, 222] width 76 height 7
type input "SMSconsent"
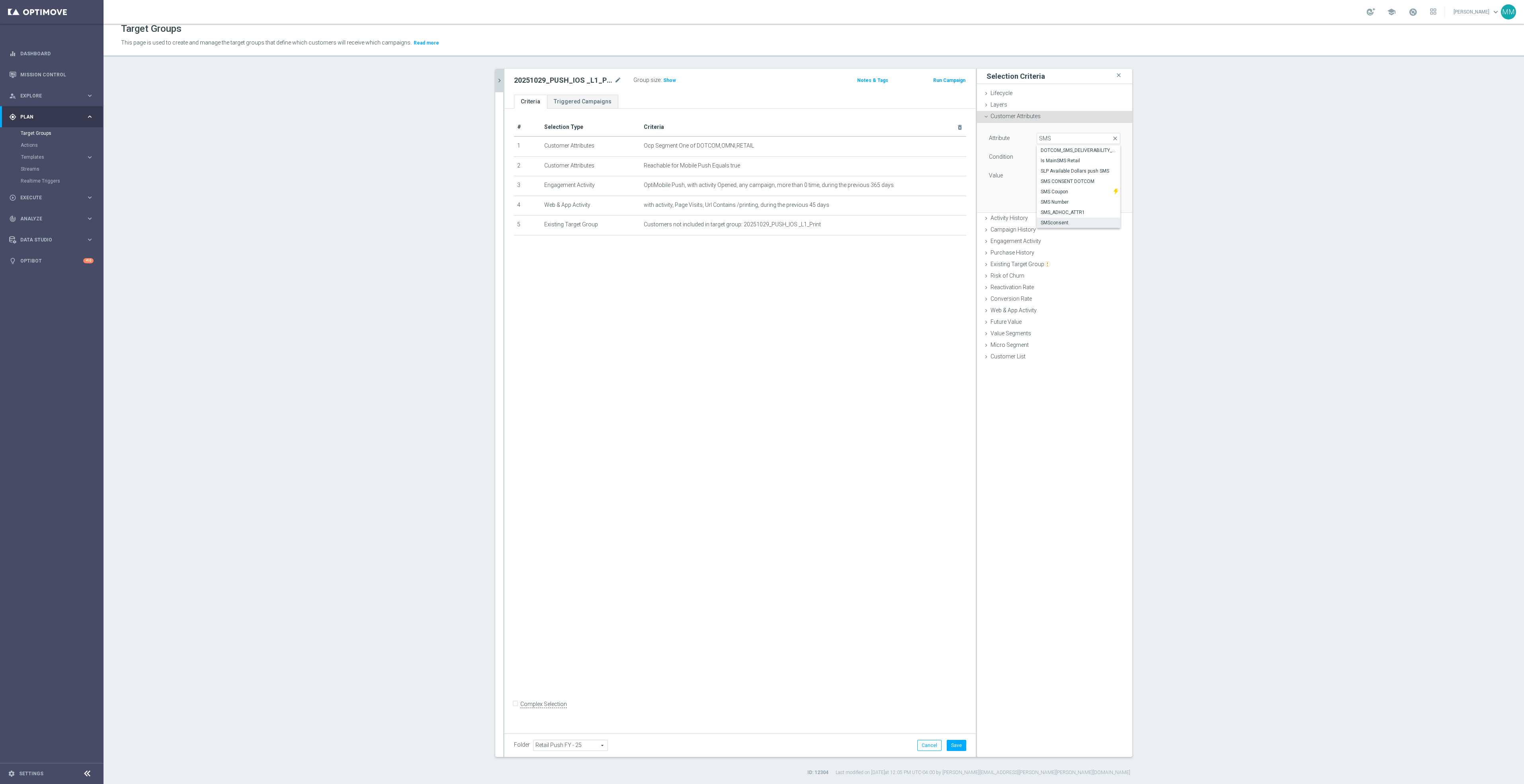
type input "Equals"
click at [1056, 174] on span at bounding box center [1079, 176] width 83 height 10
click at [1042, 152] on span "Equals" at bounding box center [1079, 157] width 83 height 10
click at [1064, 138] on span "SMSconsent" at bounding box center [1079, 138] width 83 height 10
click at [1064, 138] on input "search" at bounding box center [1078, 138] width 83 height 11
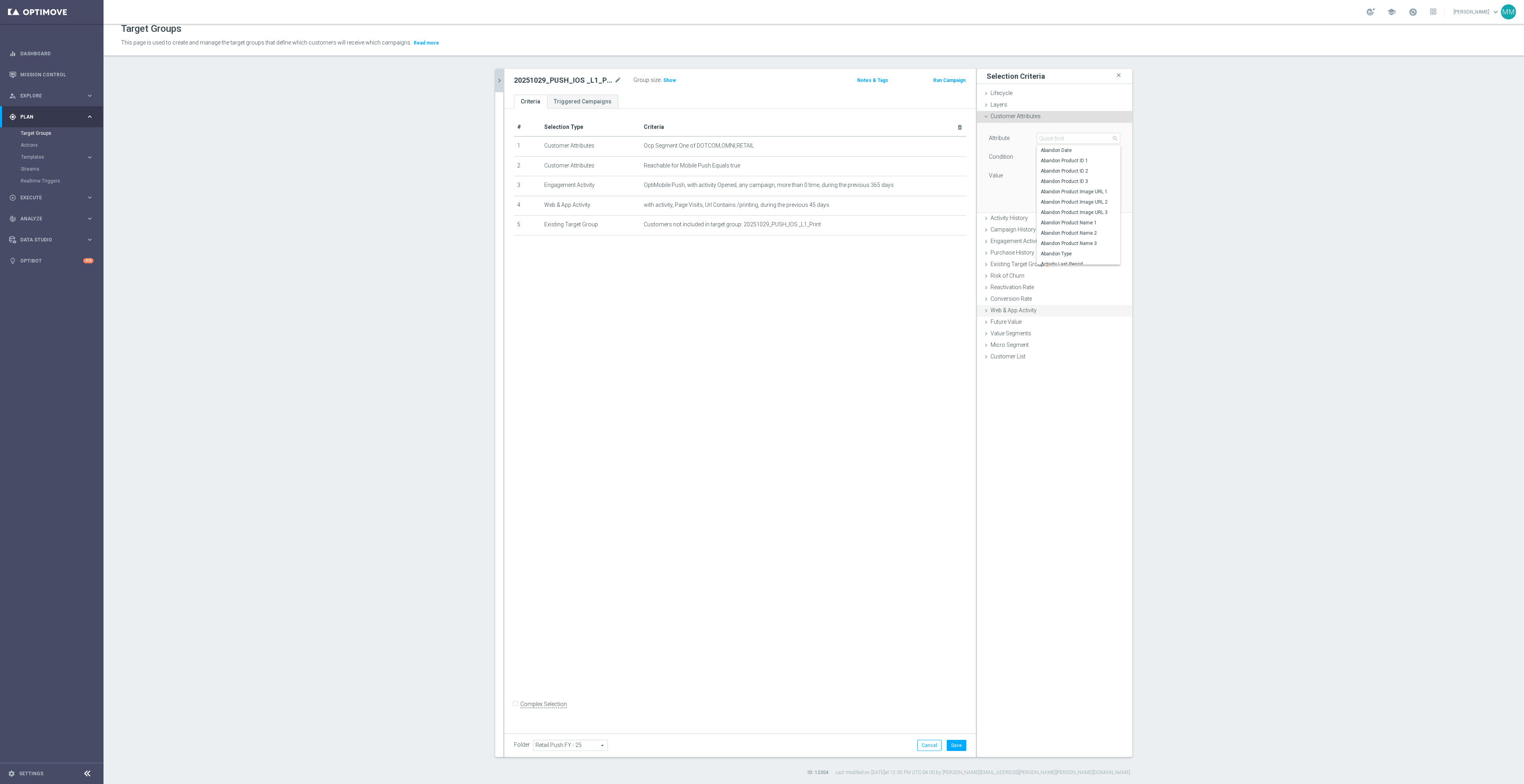
click at [1018, 305] on div "Web & App Activity done selection updated" at bounding box center [1054, 311] width 155 height 12
click at [1074, 270] on span "Any Activity" at bounding box center [1084, 269] width 71 height 10
click at [1088, 268] on input "search" at bounding box center [1084, 269] width 72 height 11
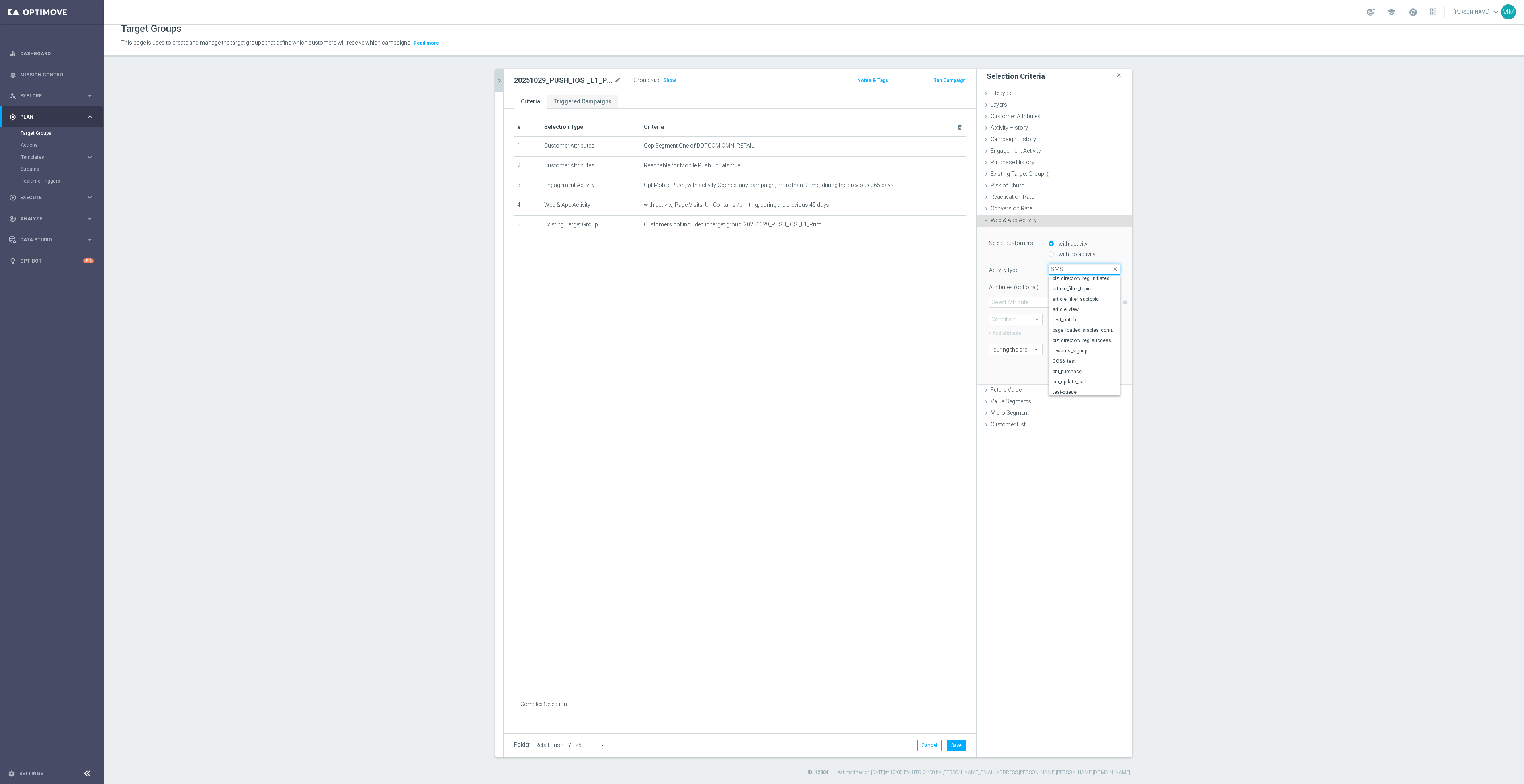
scroll to position [0, 0]
type input "S"
click at [994, 218] on span "Web & App Activity" at bounding box center [1013, 220] width 46 height 7
click at [1023, 131] on div "Activity History done" at bounding box center [1054, 128] width 155 height 12
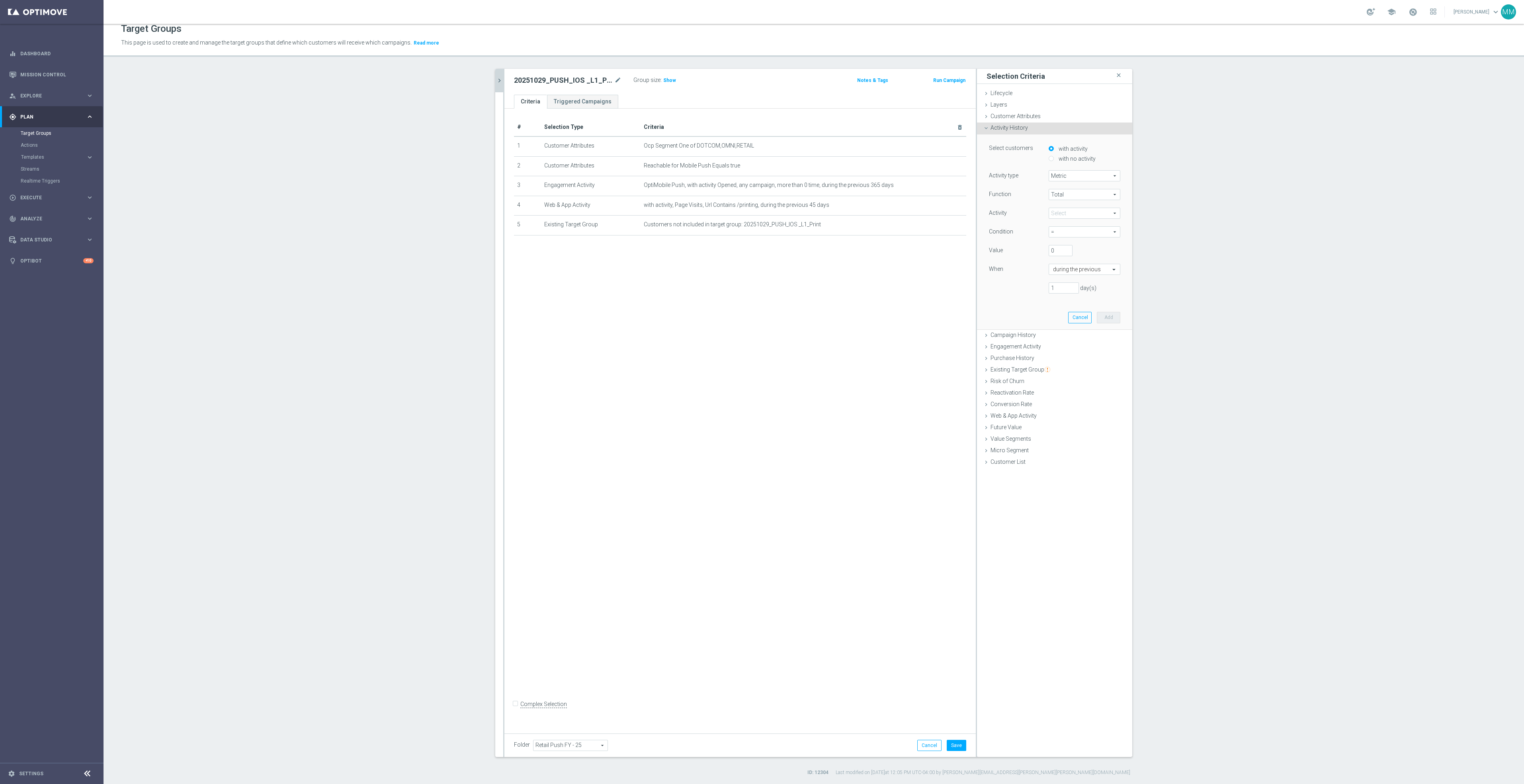
click at [1077, 173] on span "Metric" at bounding box center [1084, 176] width 71 height 10
click at [1076, 193] on span "Total" at bounding box center [1084, 194] width 71 height 10
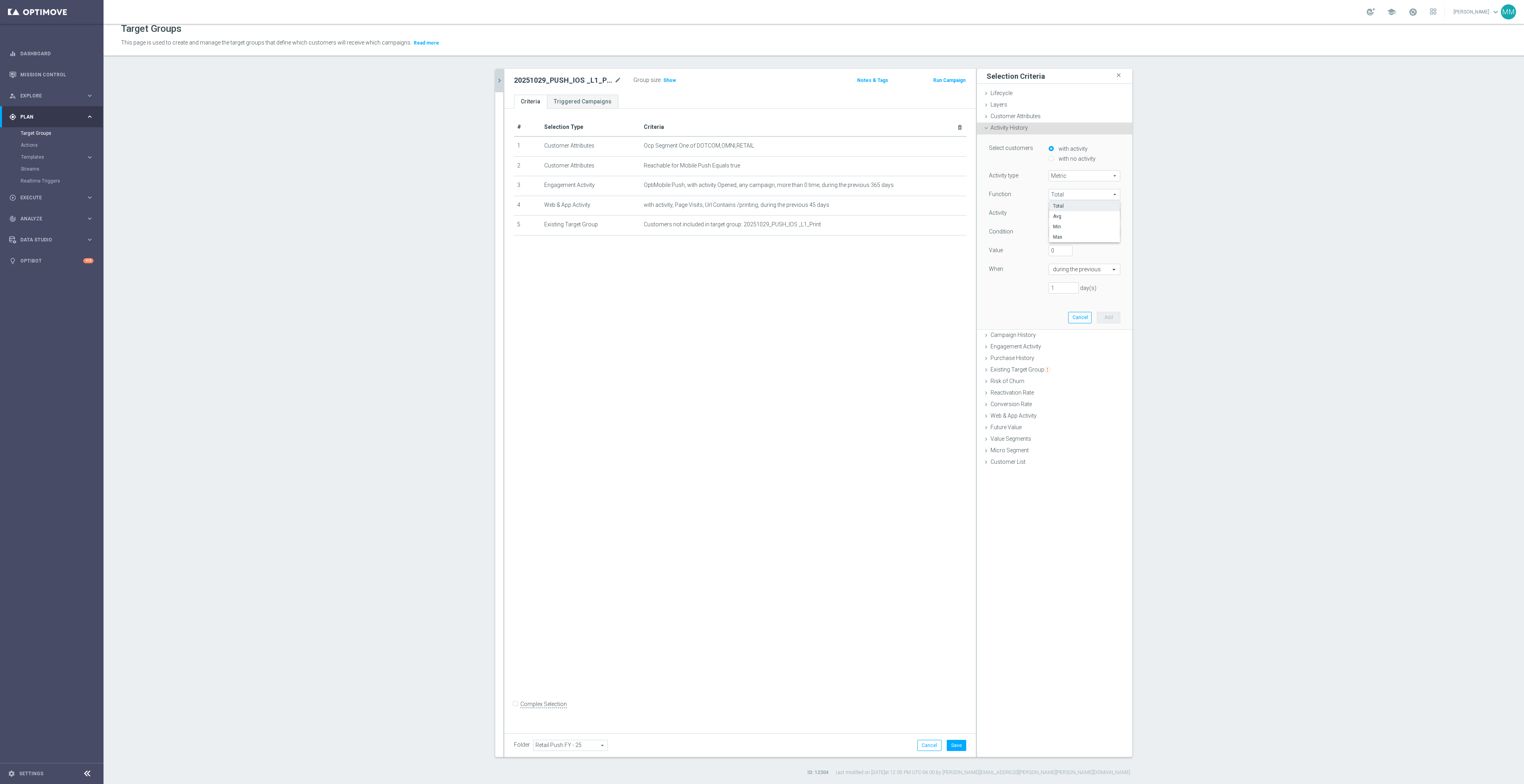
click at [1076, 193] on span "Total" at bounding box center [1084, 194] width 71 height 10
click at [1022, 117] on span "Customer Attributes" at bounding box center [1015, 116] width 50 height 7
click at [1047, 136] on span at bounding box center [1079, 138] width 83 height 10
click at [1052, 139] on input "search" at bounding box center [1078, 138] width 83 height 11
type input "SMS"
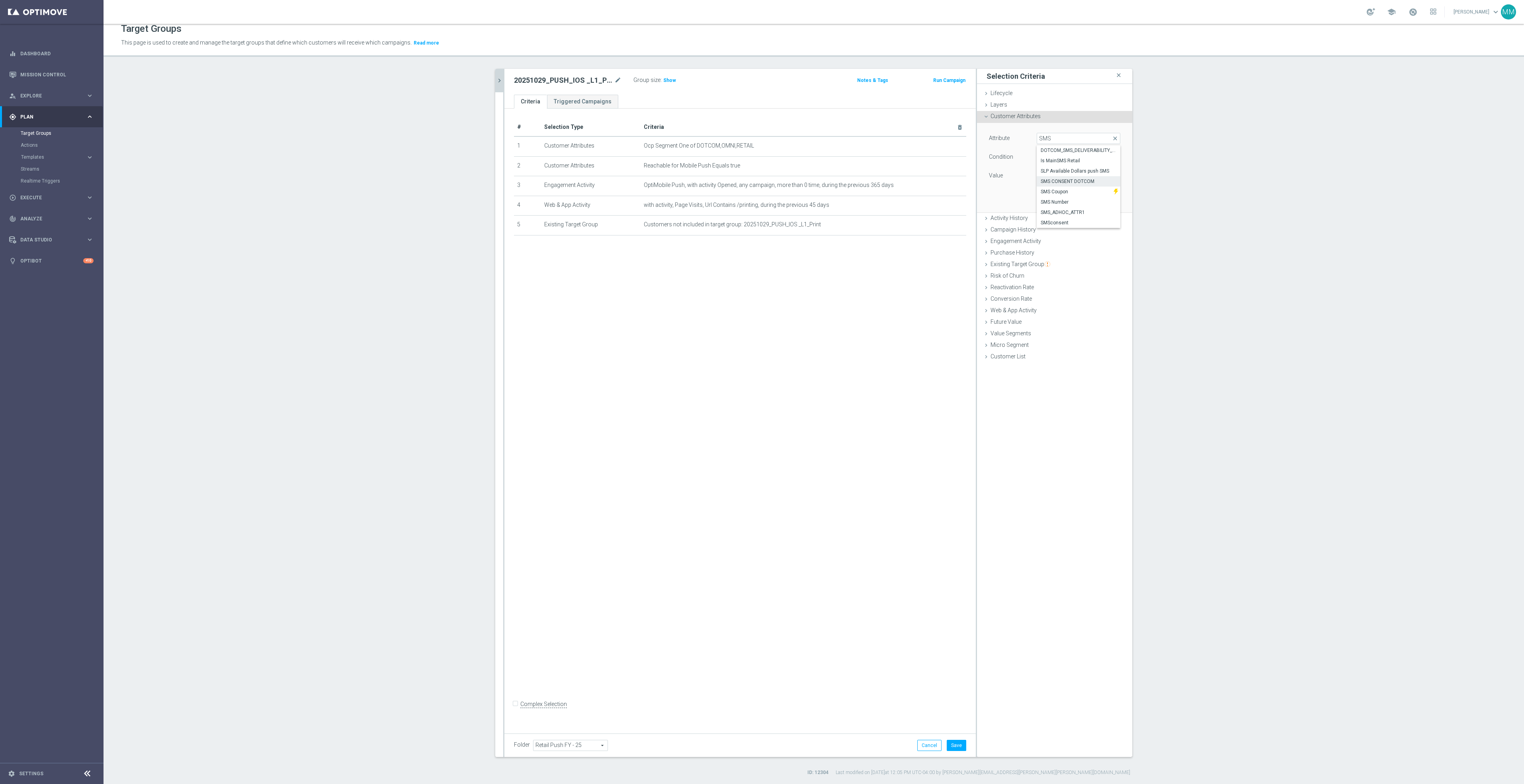
click at [1087, 179] on span "SMS CONSENT DOTCOM" at bounding box center [1079, 181] width 76 height 7
type input "SMS CONSENT DOTCOM"
click at [1057, 172] on span at bounding box center [1079, 176] width 83 height 10
click at [1063, 157] on span "Equals" at bounding box center [1079, 157] width 83 height 10
click at [1069, 201] on span "Does not equal" at bounding box center [1079, 200] width 76 height 7
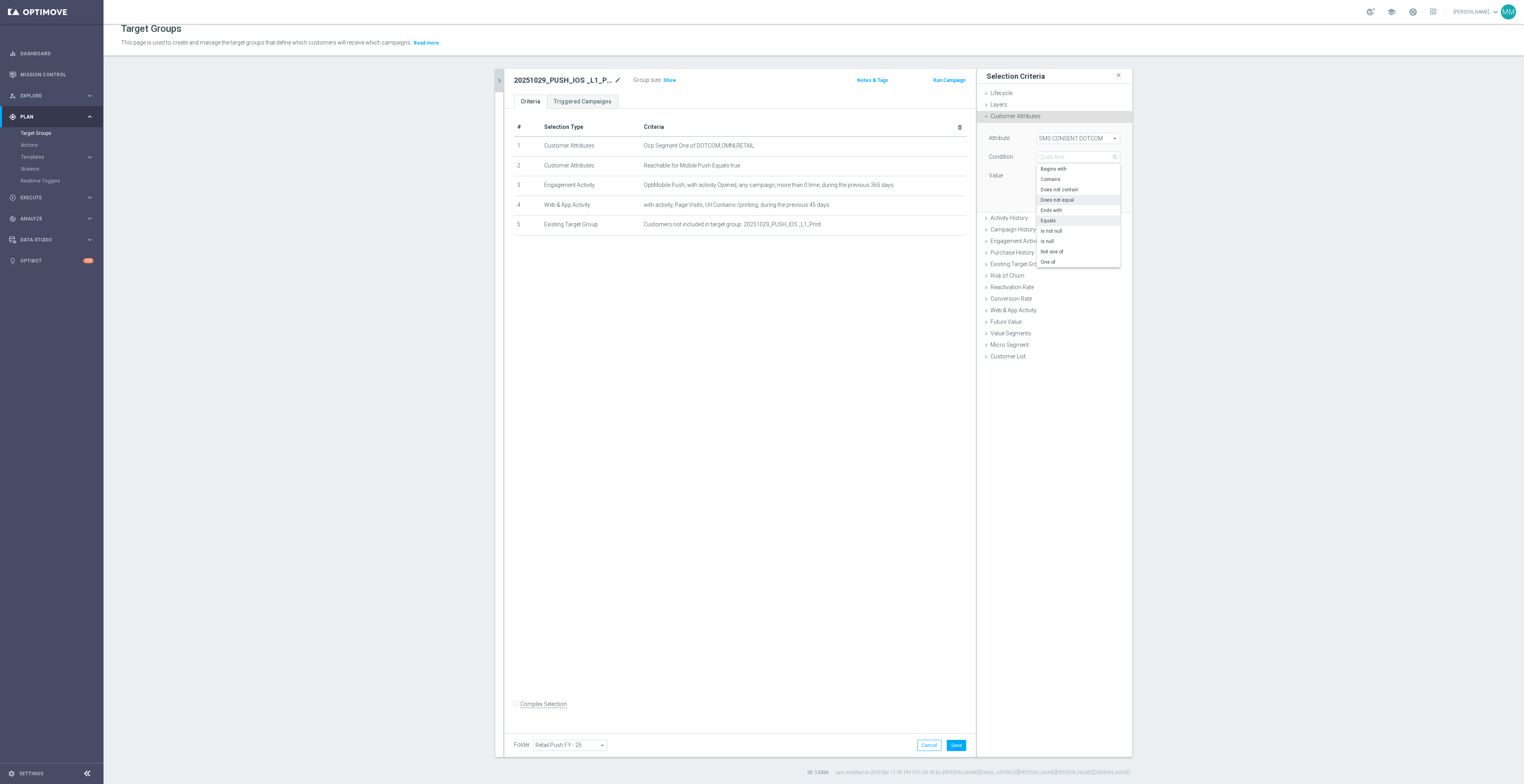
type input "Does not equal"
click at [1062, 177] on span at bounding box center [1079, 176] width 83 height 10
click at [1058, 187] on span "OptedIn" at bounding box center [1079, 187] width 76 height 7
type input "OptedIn"
click at [1108, 203] on button "Add" at bounding box center [1109, 200] width 24 height 11
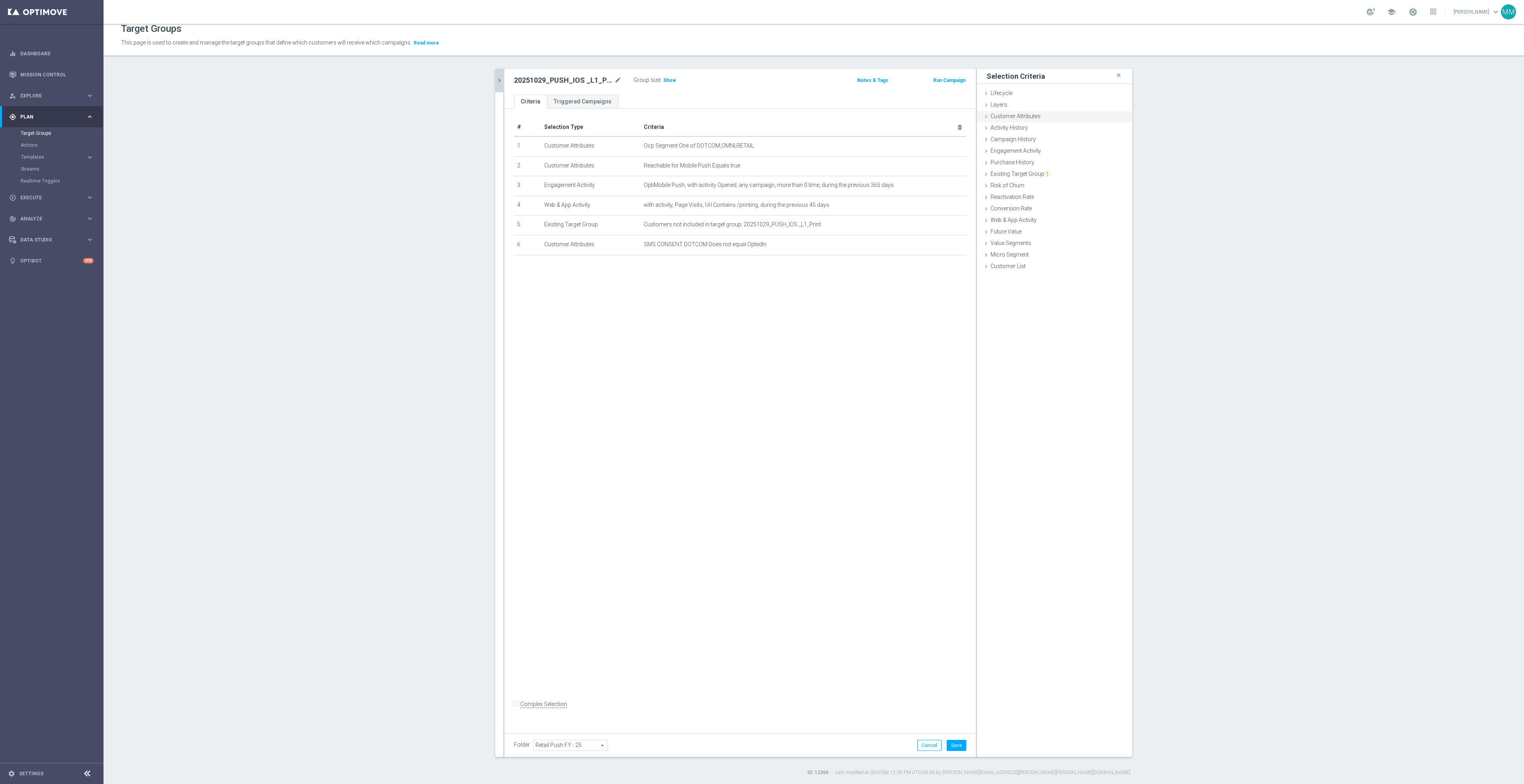
click at [1039, 119] on div "Customer Attributes done selection saved" at bounding box center [1054, 117] width 155 height 12
click at [1055, 135] on span at bounding box center [1079, 138] width 83 height 10
click at [1058, 137] on input "search" at bounding box center [1078, 138] width 83 height 11
type input "TAG"
click at [1200, 148] on section "20251028 close more_vert Prioritize Customer Target Groups library_add create_n…" at bounding box center [813, 422] width 1420 height 707
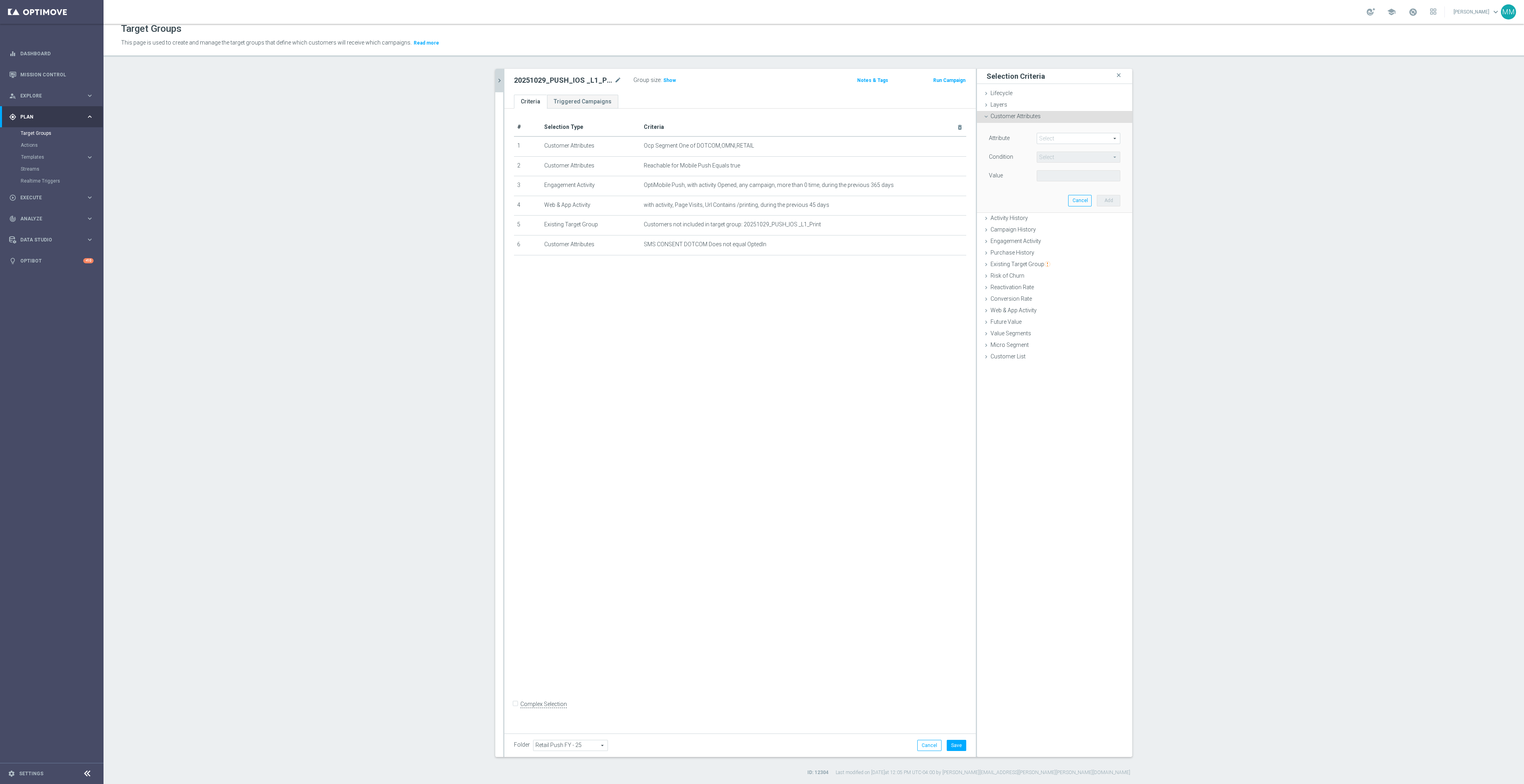
click at [1054, 138] on span at bounding box center [1079, 138] width 83 height 10
click at [1045, 313] on div "Web & App Activity done selection updated" at bounding box center [1054, 311] width 155 height 12
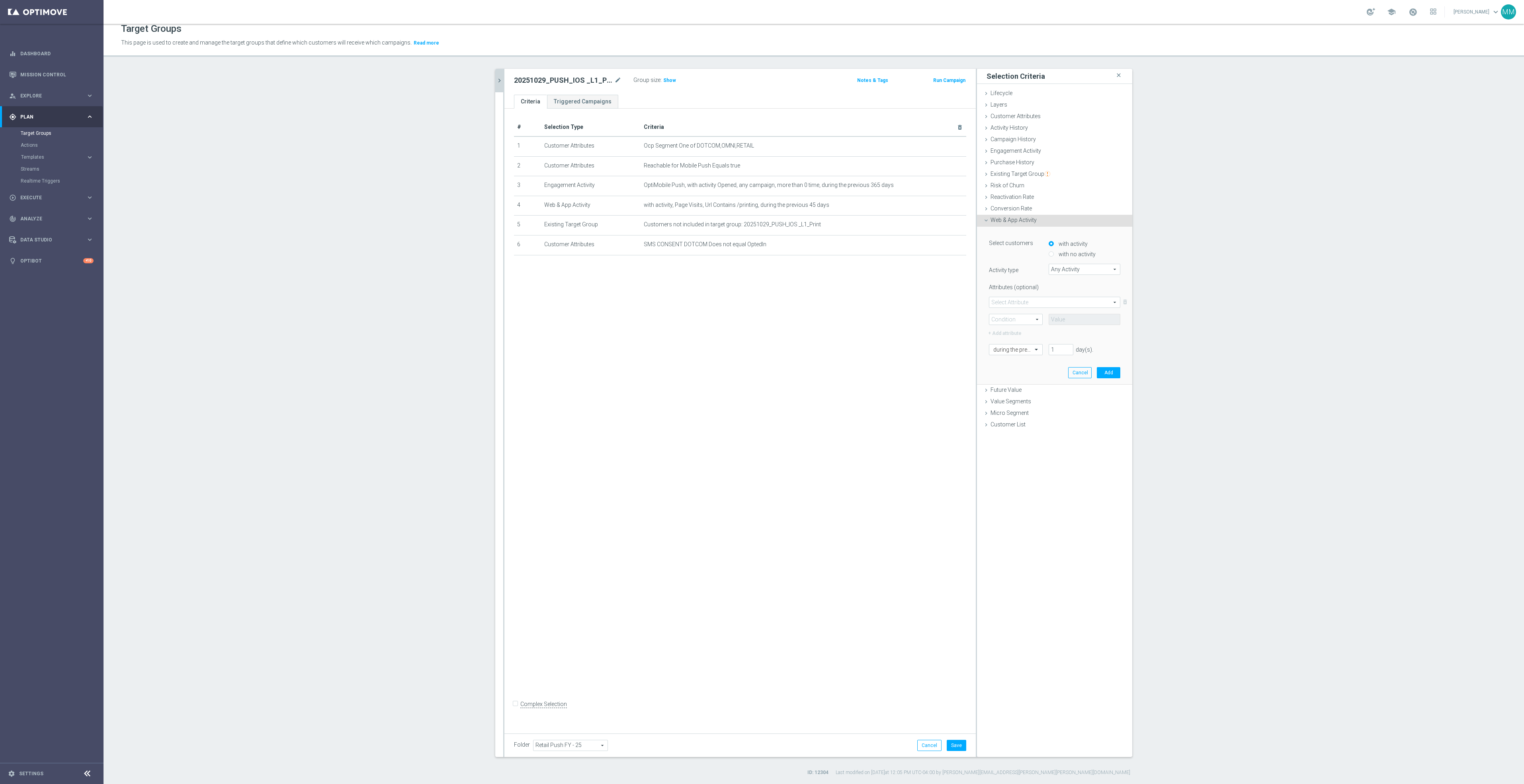
click at [1077, 269] on span "Any Activity" at bounding box center [1084, 269] width 71 height 10
click at [1083, 268] on input "search" at bounding box center [1084, 269] width 72 height 11
type input "T"
type input "t"
click at [889, 309] on div "# Selection Type Criteria delete_forever 1 Customer Attributes Ocp Segment One …" at bounding box center [740, 418] width 472 height 618
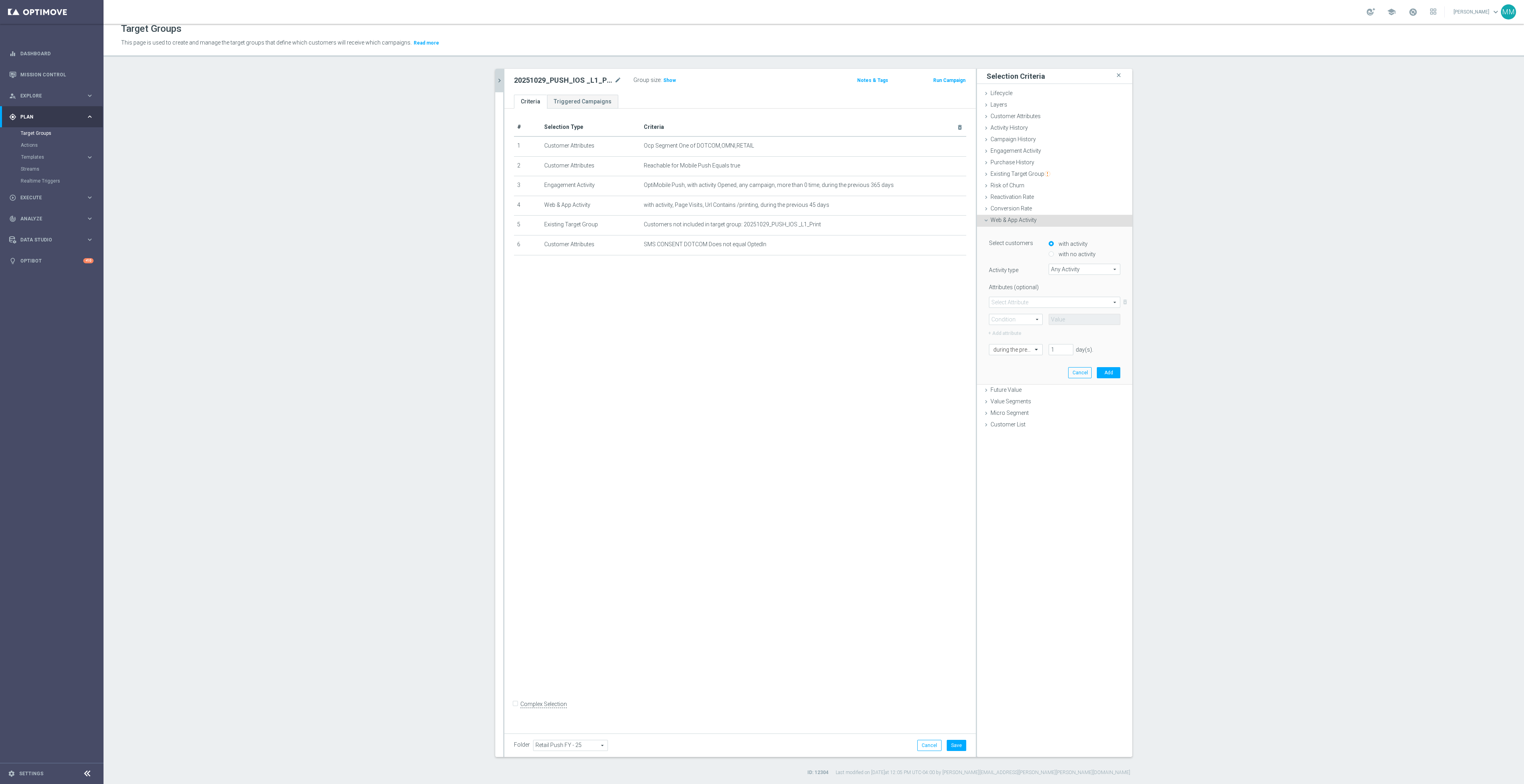
click at [1035, 303] on span at bounding box center [1054, 302] width 131 height 10
click at [1079, 251] on label "with no activity" at bounding box center [1076, 254] width 39 height 7
click at [1054, 252] on input "with no activity" at bounding box center [1051, 254] width 5 height 5
radio input "true"
click at [1067, 244] on label "with activity" at bounding box center [1072, 244] width 31 height 7
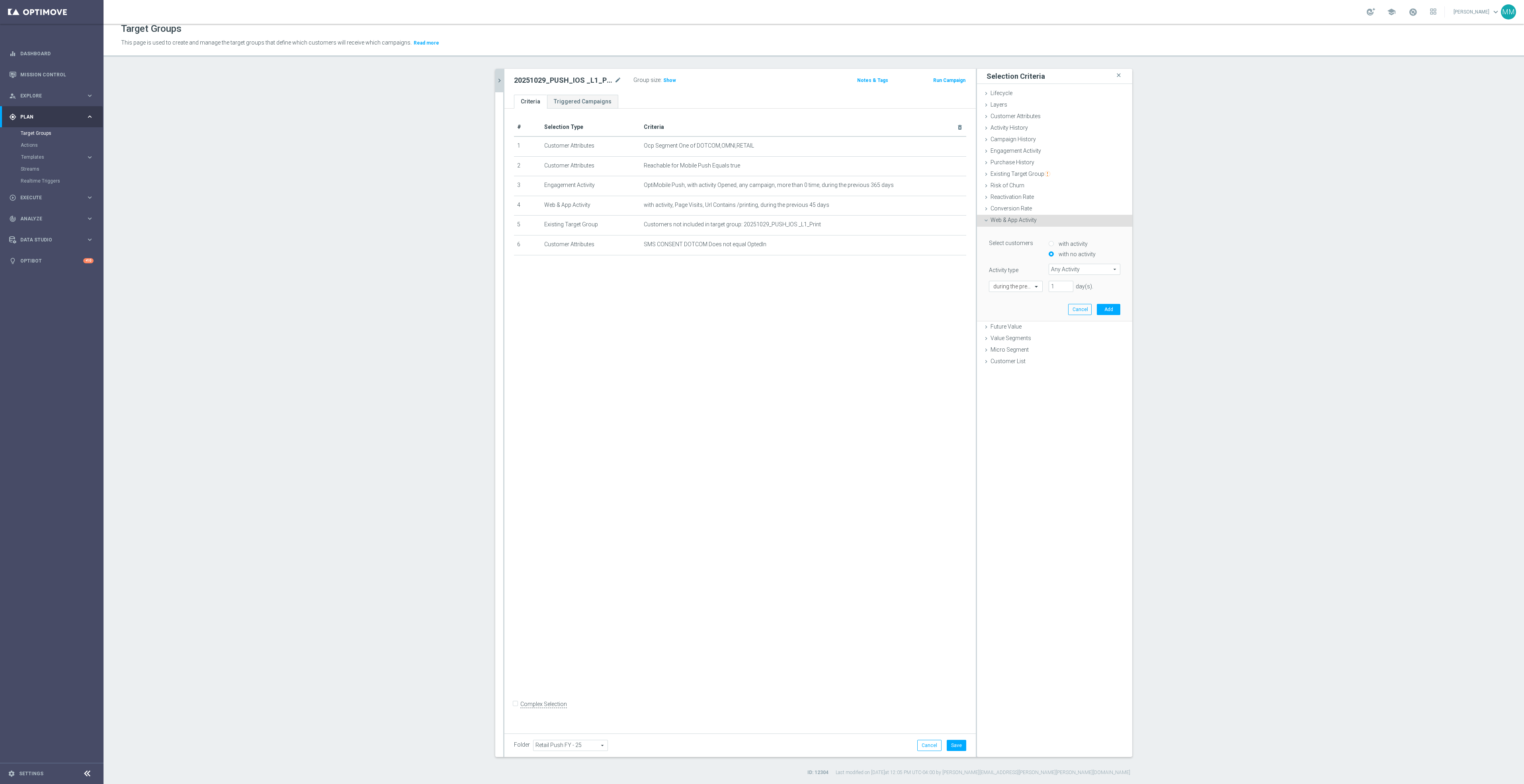
click at [1054, 244] on input "with activity" at bounding box center [1051, 244] width 5 height 5
radio input "true"
click at [938, 518] on div "# Selection Type Criteria delete_forever 1 Customer Attributes Ocp Segment One …" at bounding box center [740, 418] width 472 height 618
click at [1081, 372] on button "Cancel" at bounding box center [1080, 372] width 24 height 11
click at [954, 750] on button "Save" at bounding box center [956, 746] width 20 height 11
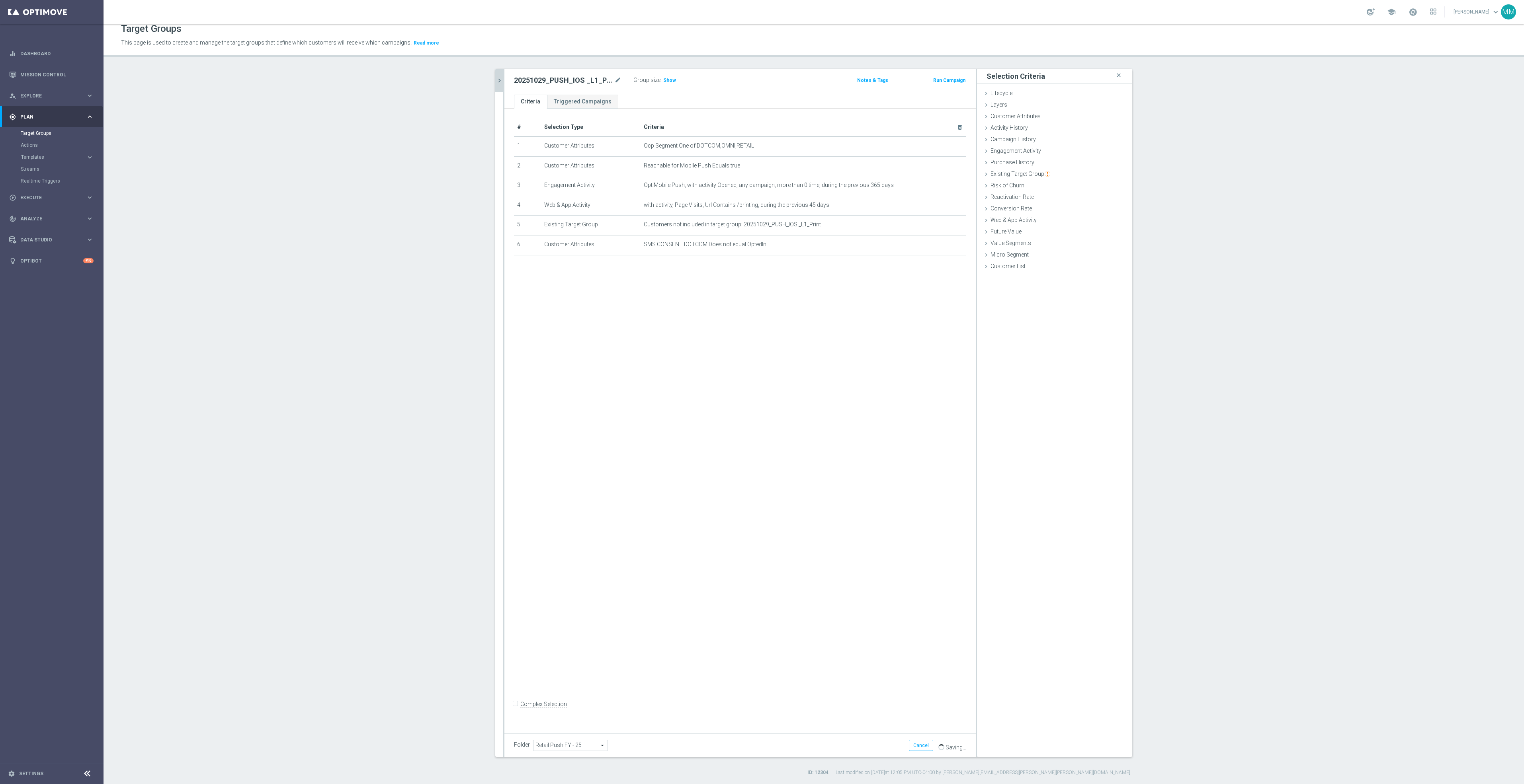
click at [497, 79] on icon "chevron_right" at bounding box center [499, 80] width 8 height 8
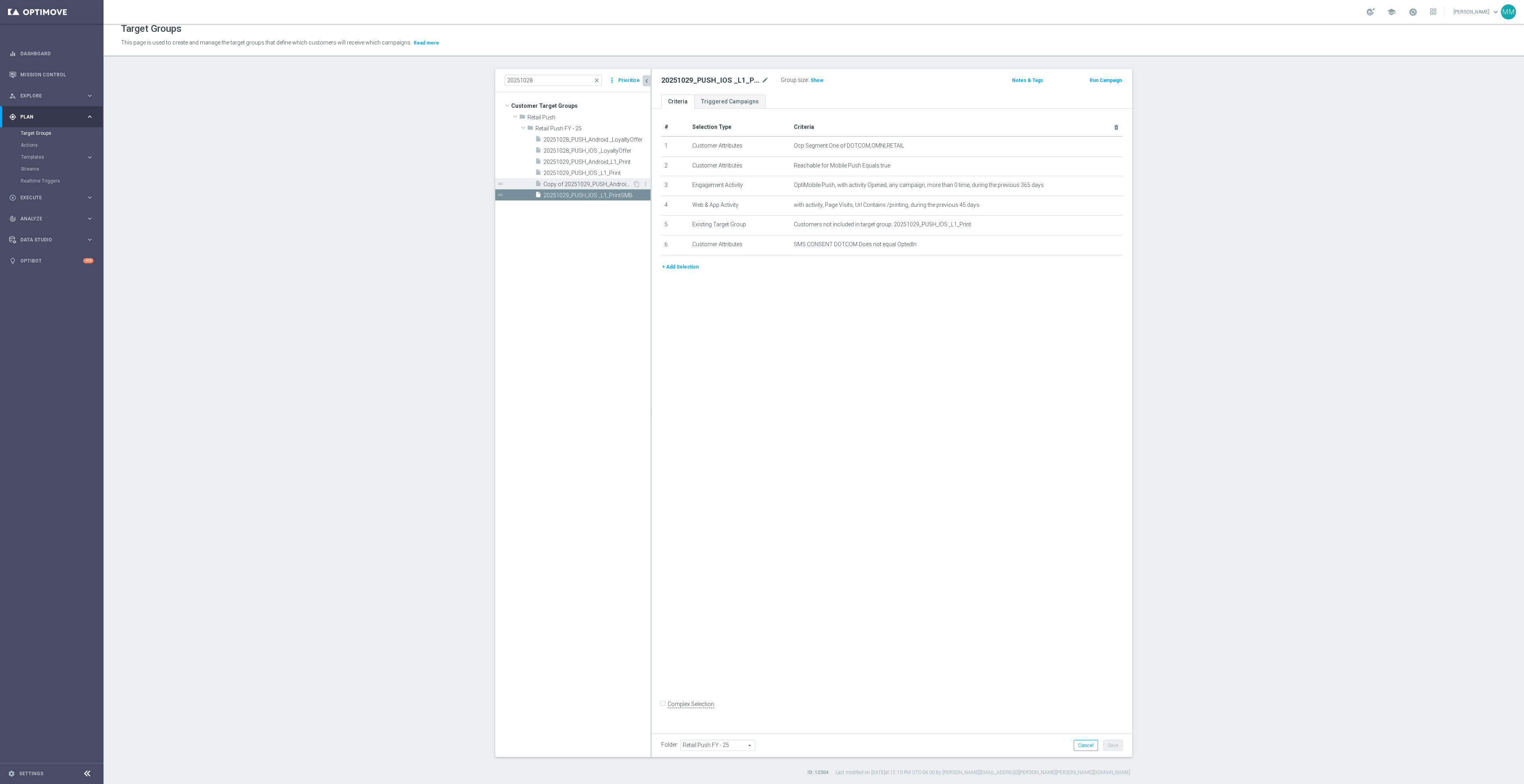
click at [603, 183] on span "Copy of 20251029_PUSH_Android_L1_Print" at bounding box center [588, 184] width 89 height 7
click at [605, 197] on span "20251029_PUSH_IOS _L1_PrintSMB" at bounding box center [588, 195] width 89 height 7
click at [605, 187] on span "Copy of 20251029_PUSH_Android_L1_Print" at bounding box center [588, 184] width 89 height 7
click at [642, 183] on icon "more_vert" at bounding box center [645, 184] width 7 height 7
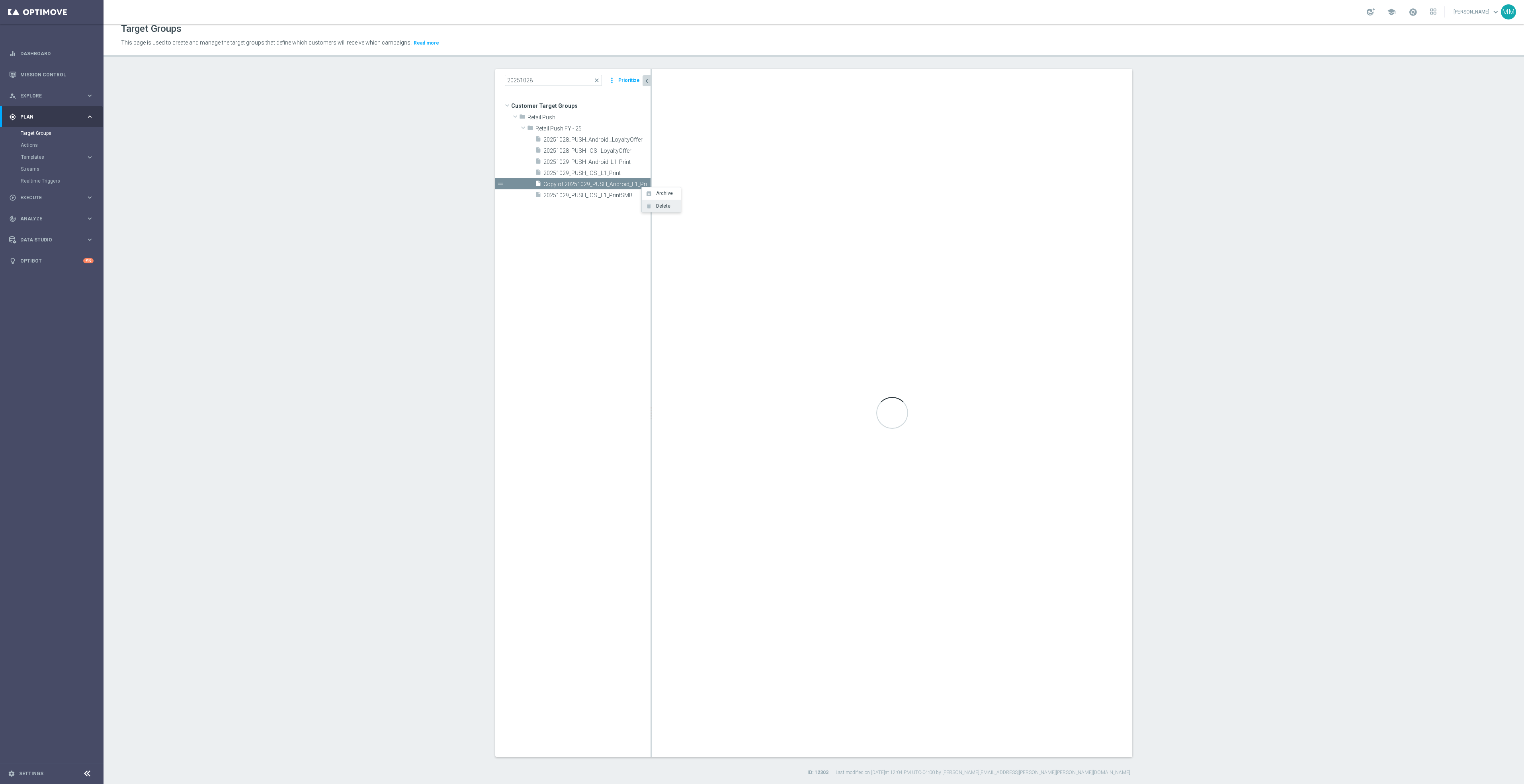
click at [656, 206] on span "Delete" at bounding box center [661, 206] width 17 height 5
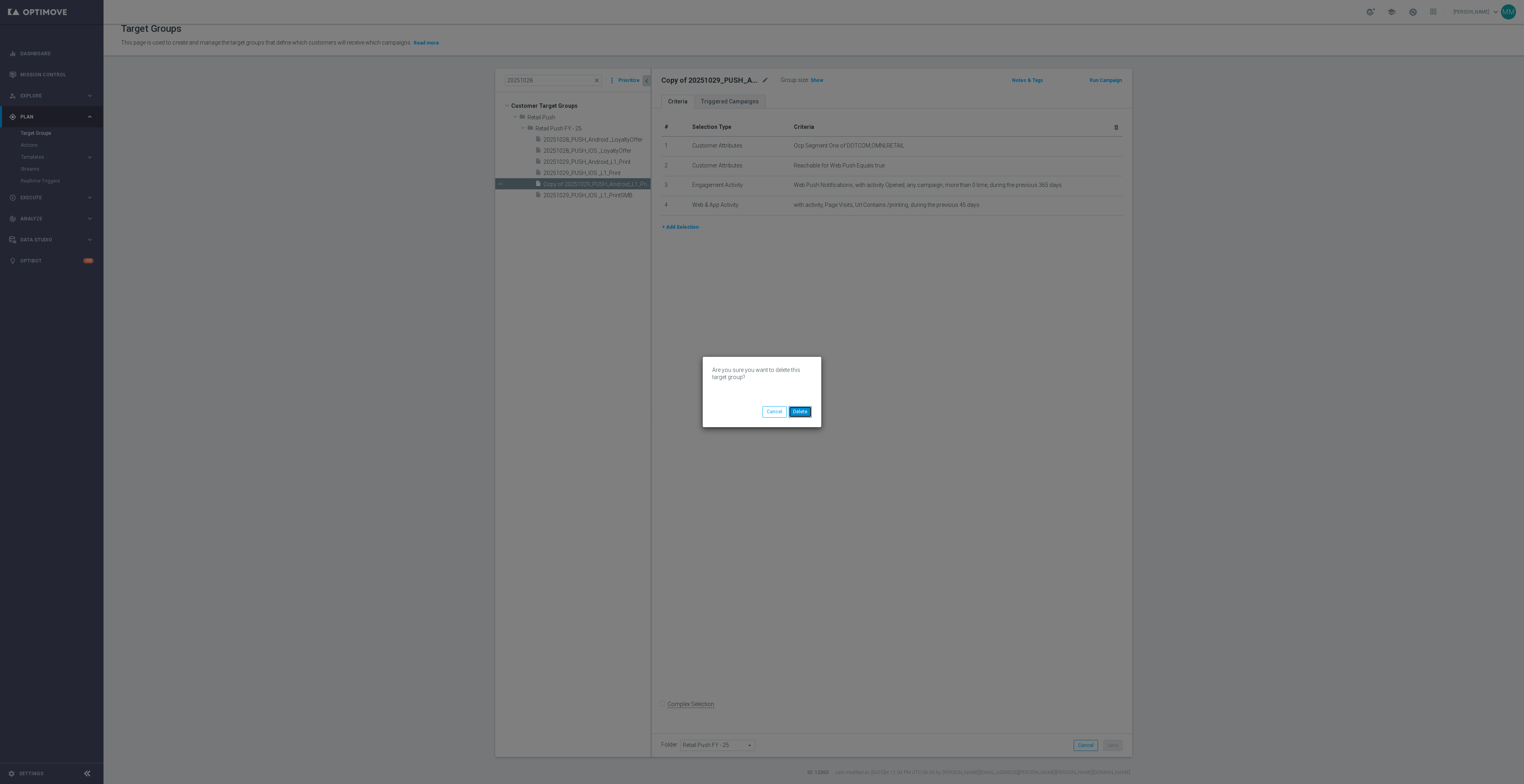
click at [804, 413] on button "Delete" at bounding box center [800, 412] width 23 height 11
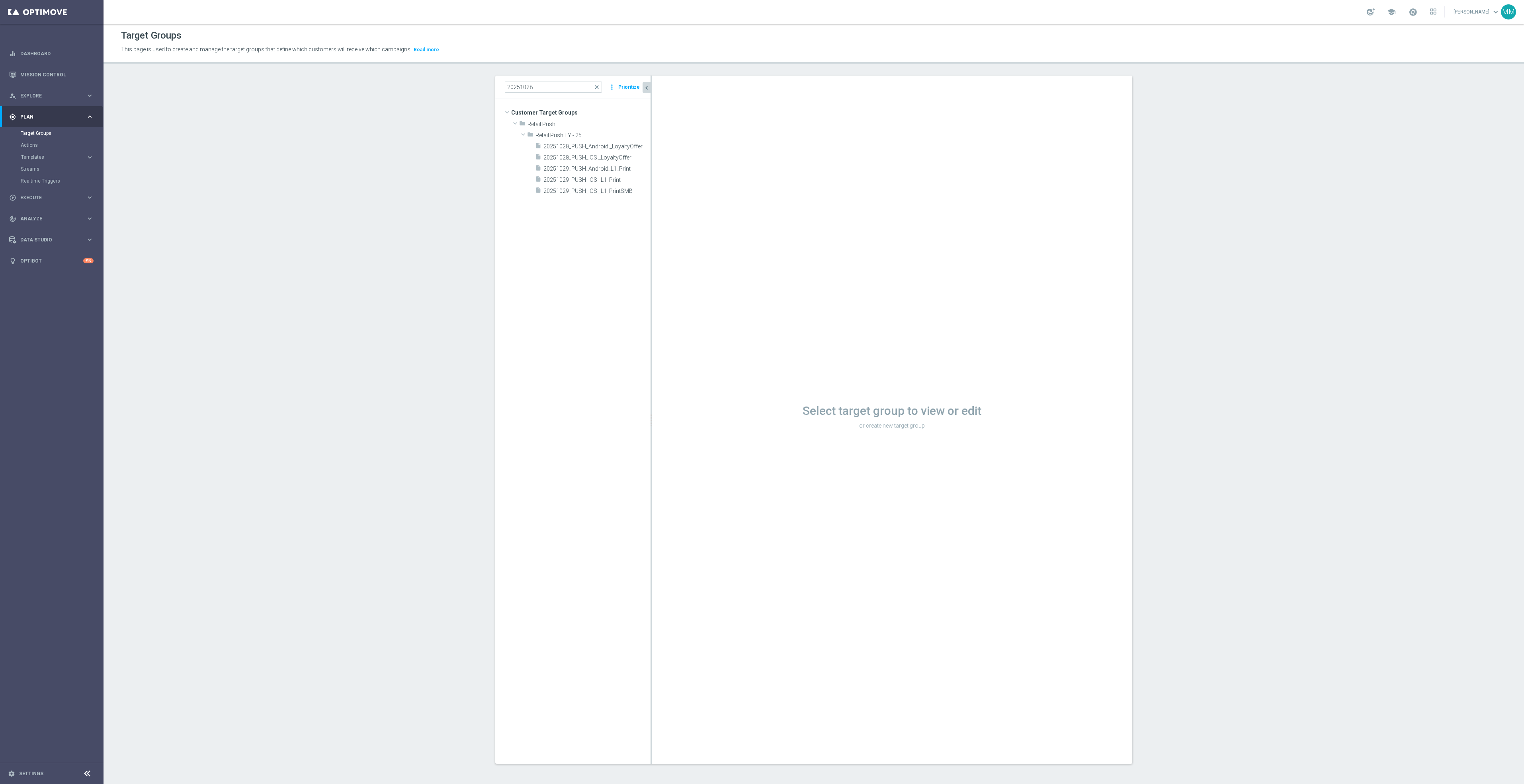
scroll to position [1, 0]
click at [634, 190] on icon "content_copy" at bounding box center [637, 191] width 7 height 7
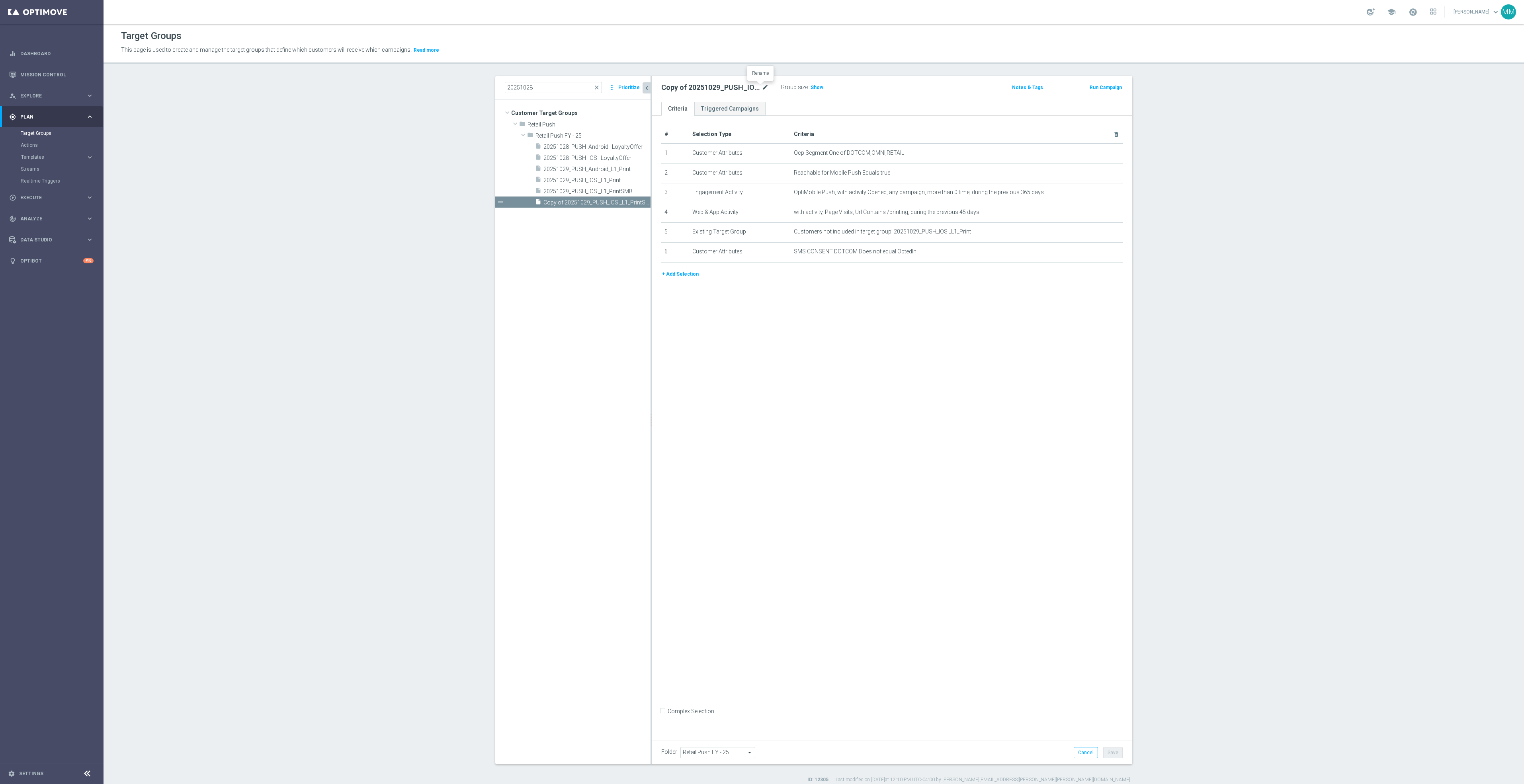
click at [763, 85] on icon "mode_edit" at bounding box center [765, 88] width 7 height 9
click at [674, 86] on input "Copy of 20251029_PUSH_IOS _L1_PrintSMB" at bounding box center [715, 88] width 108 height 11
drag, startPoint x: 538, startPoint y: 83, endPoint x: 435, endPoint y: 75, distance: 103.3
click at [435, 75] on div "Target Groups This page is used to create and manage the target groups that def…" at bounding box center [813, 404] width 1420 height 760
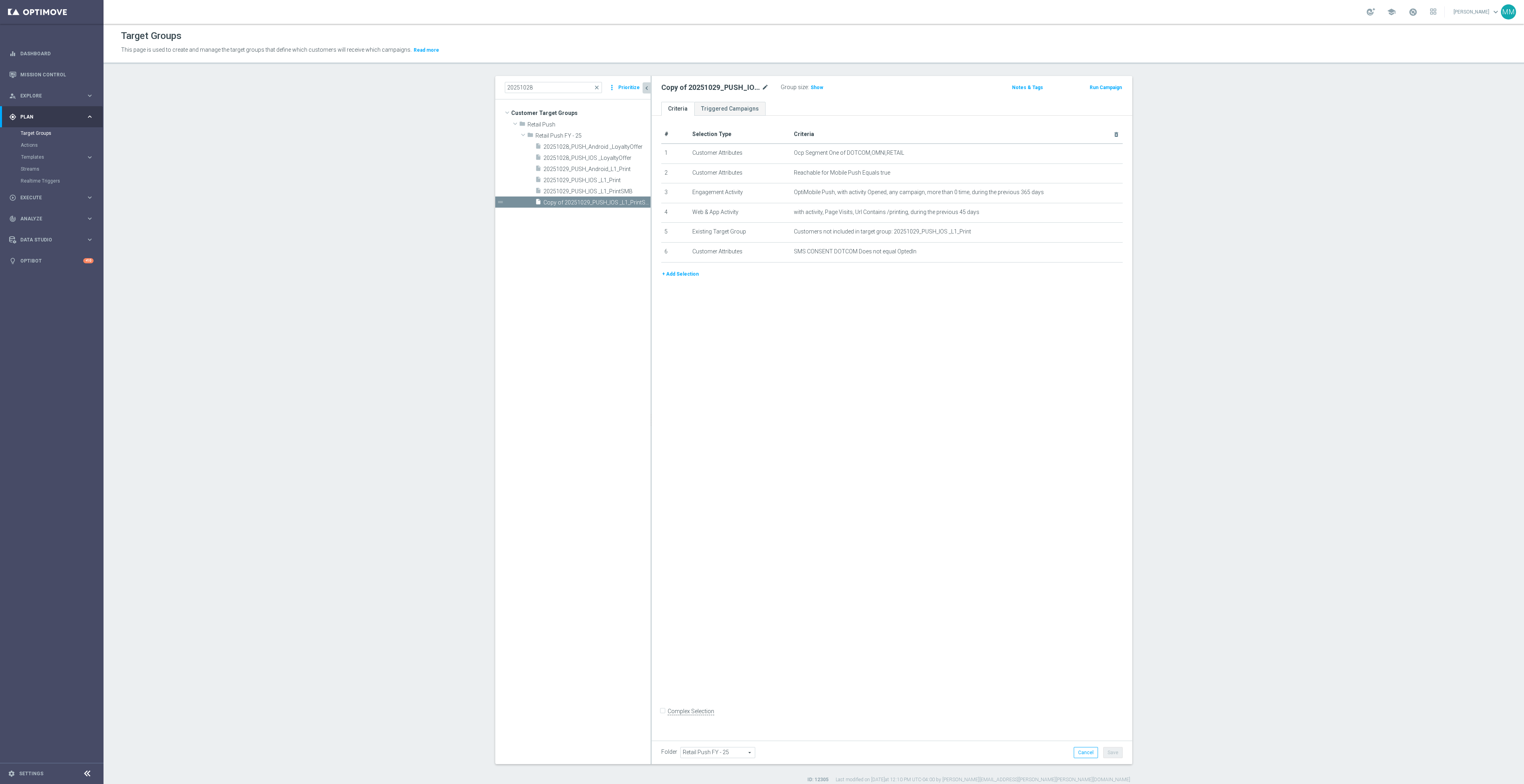
click at [760, 84] on div at bounding box center [760, 83] width 8 height 4
click at [761, 88] on icon "mode_edit" at bounding box center [765, 88] width 7 height 9
type input "20251029_PUSH_Android_L1_PrintSMB"
click at [1094, 173] on icon "mode_edit" at bounding box center [1097, 173] width 7 height 7
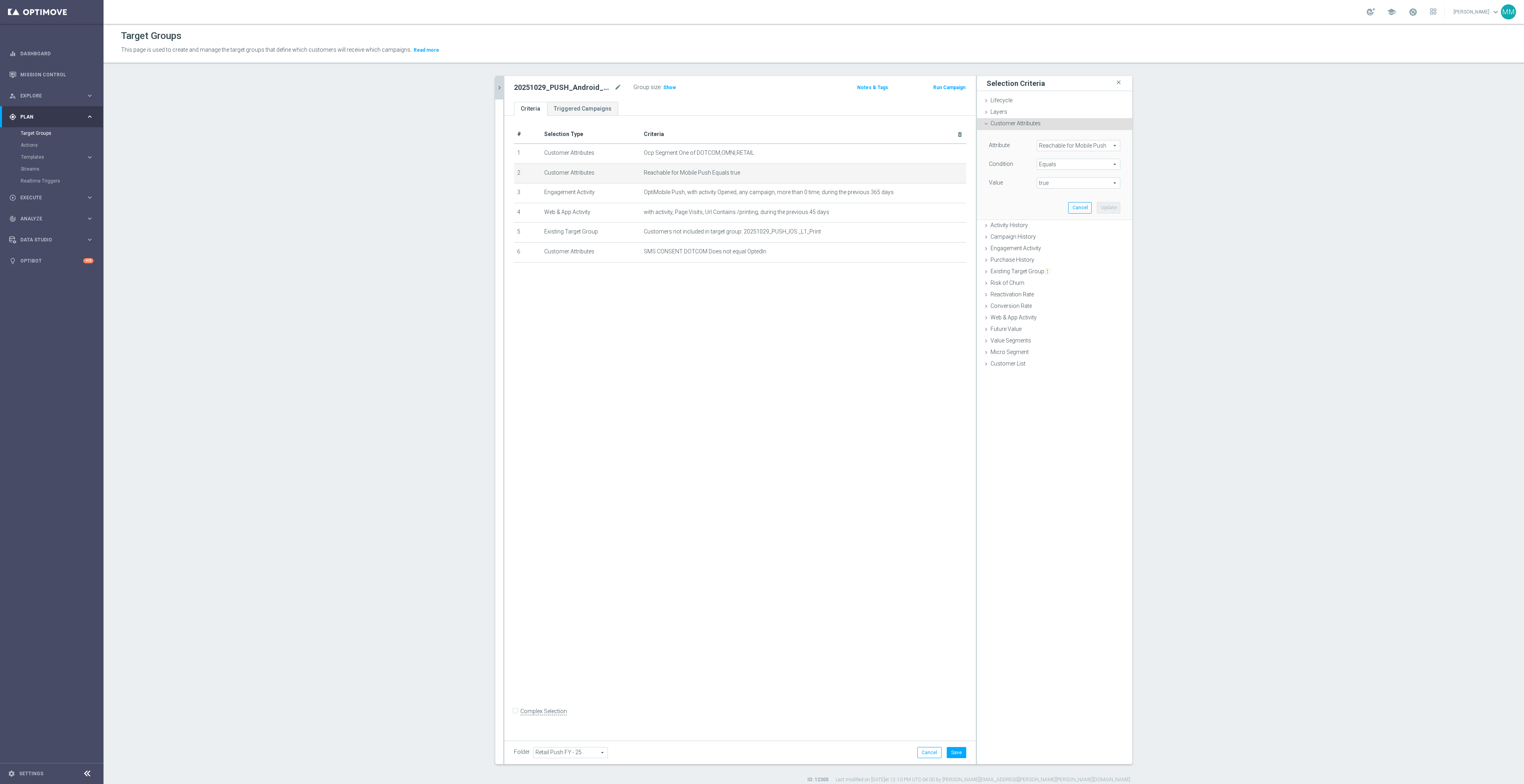
click at [1093, 144] on span "Reachable for Mobile Push" at bounding box center [1079, 145] width 83 height 10
click at [1093, 144] on input "search" at bounding box center [1078, 145] width 83 height 11
type input "reachable"
click at [1080, 177] on span "Reachable for Web Push" at bounding box center [1075, 178] width 69 height 7
type input "Reachable for Web Push"
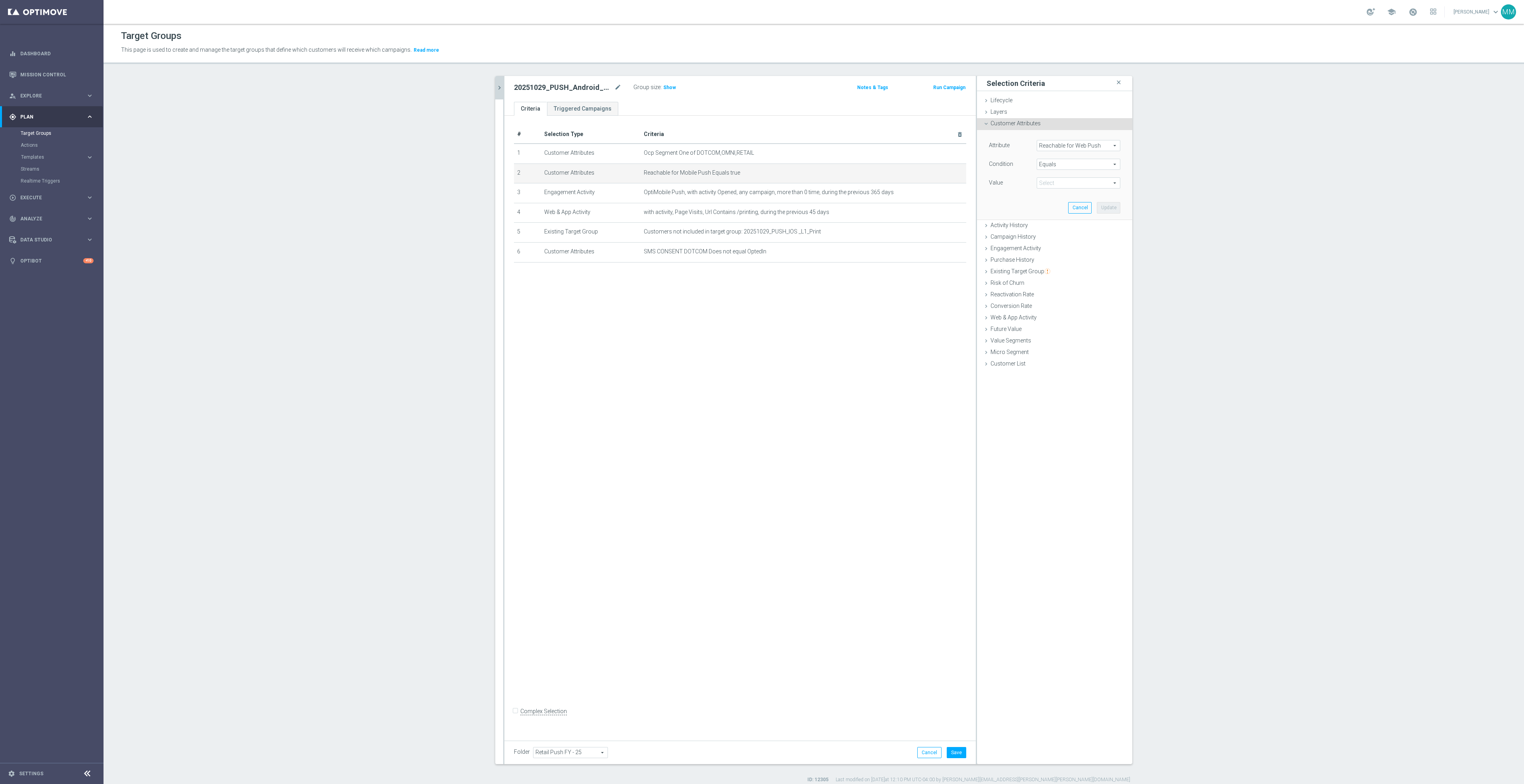
click at [1067, 181] on span "true" at bounding box center [1079, 183] width 83 height 10
click at [1072, 206] on span "true" at bounding box center [1079, 205] width 76 height 7
type input "true"
click at [1097, 208] on button "Update" at bounding box center [1109, 208] width 24 height 11
click at [938, 192] on icon "mode_edit" at bounding box center [941, 192] width 7 height 7
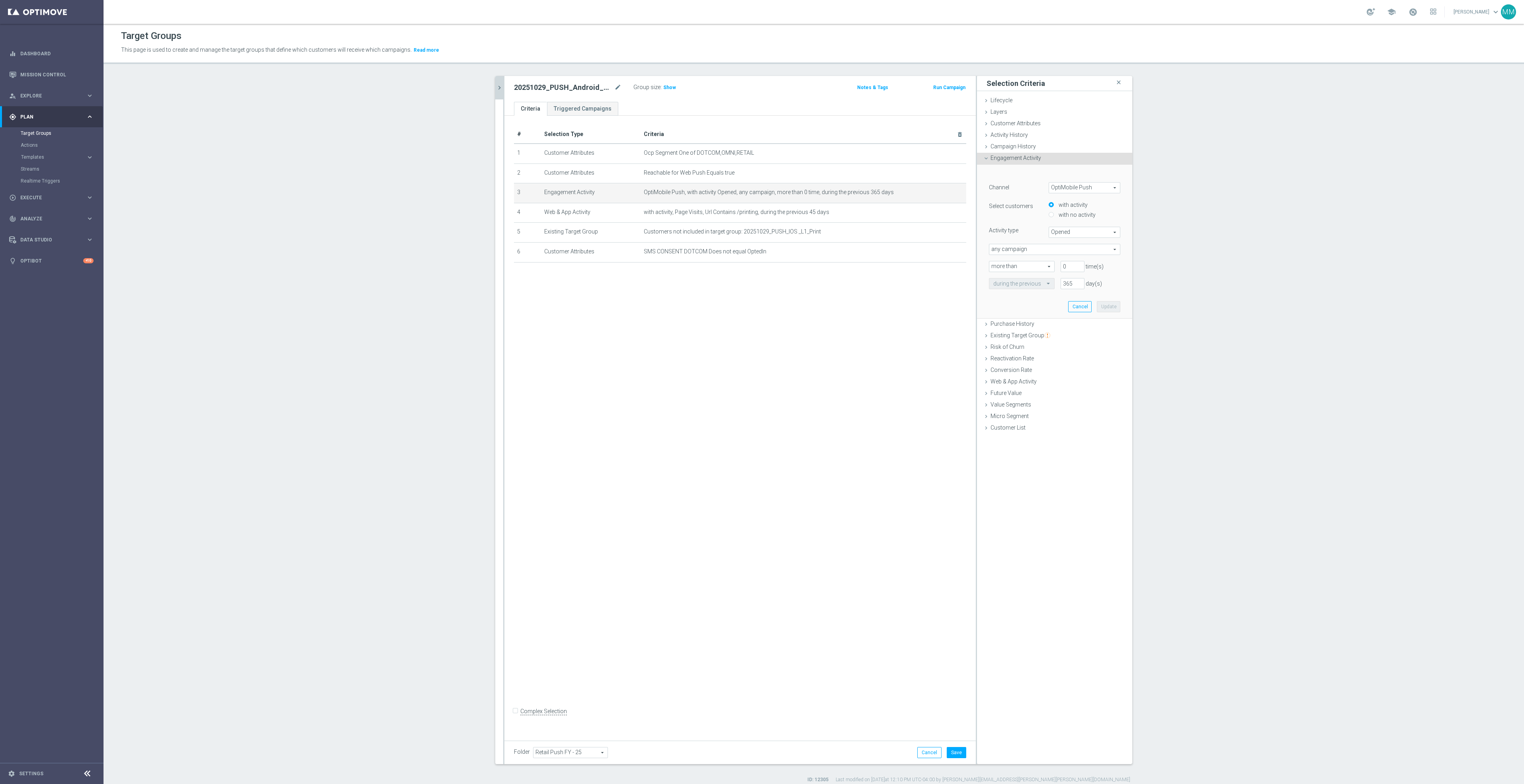
click at [1077, 188] on span "OptiMobile Push" at bounding box center [1084, 187] width 71 height 10
click at [1079, 228] on span "Web Push Notifications" at bounding box center [1084, 230] width 63 height 7
type input "Web Push Notifications"
click at [1072, 229] on span "Bounced" at bounding box center [1084, 232] width 71 height 10
click at [1067, 255] on span "Opened" at bounding box center [1084, 254] width 63 height 7
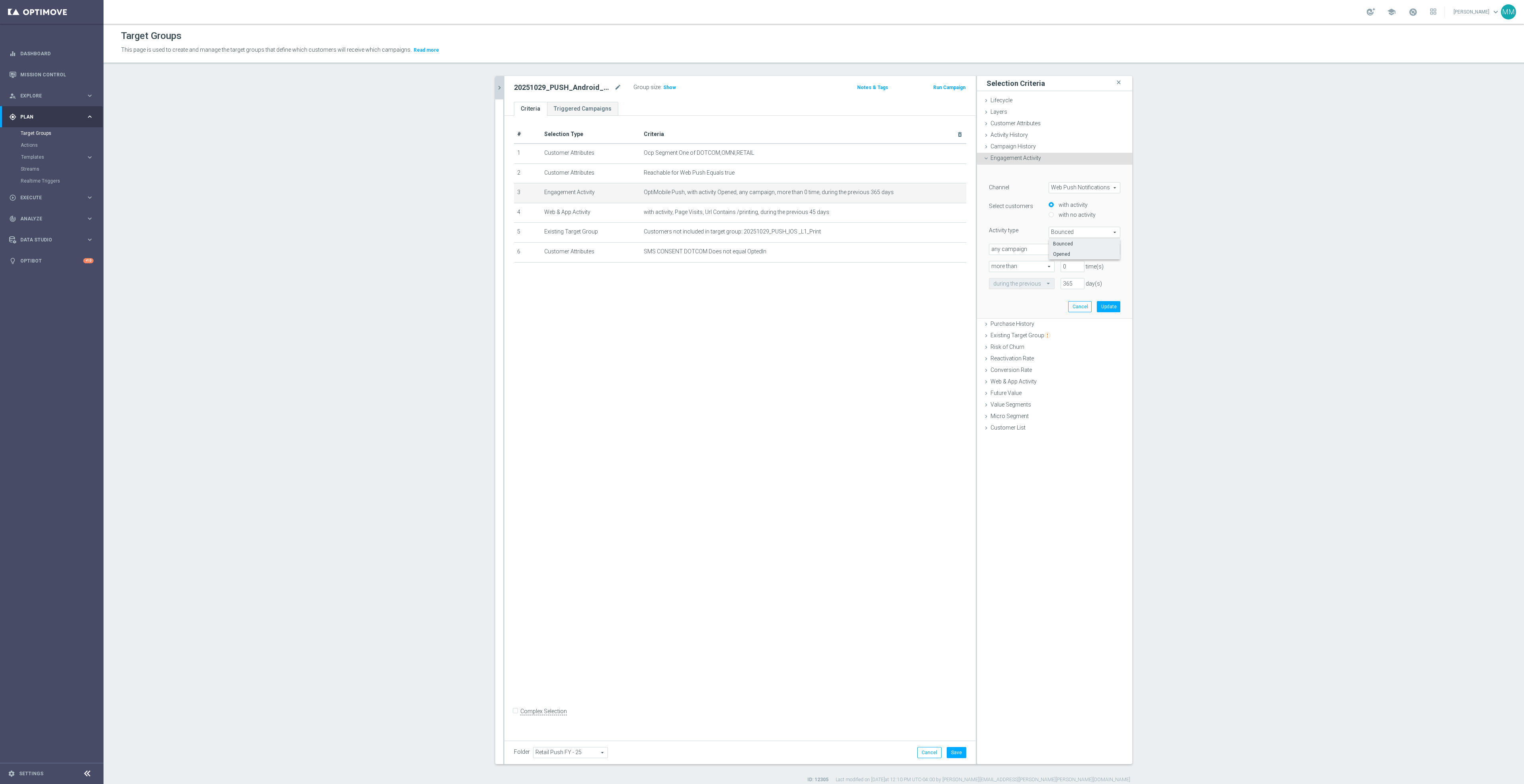
type input "Opened"
click at [1105, 307] on button "Update" at bounding box center [1109, 306] width 24 height 11
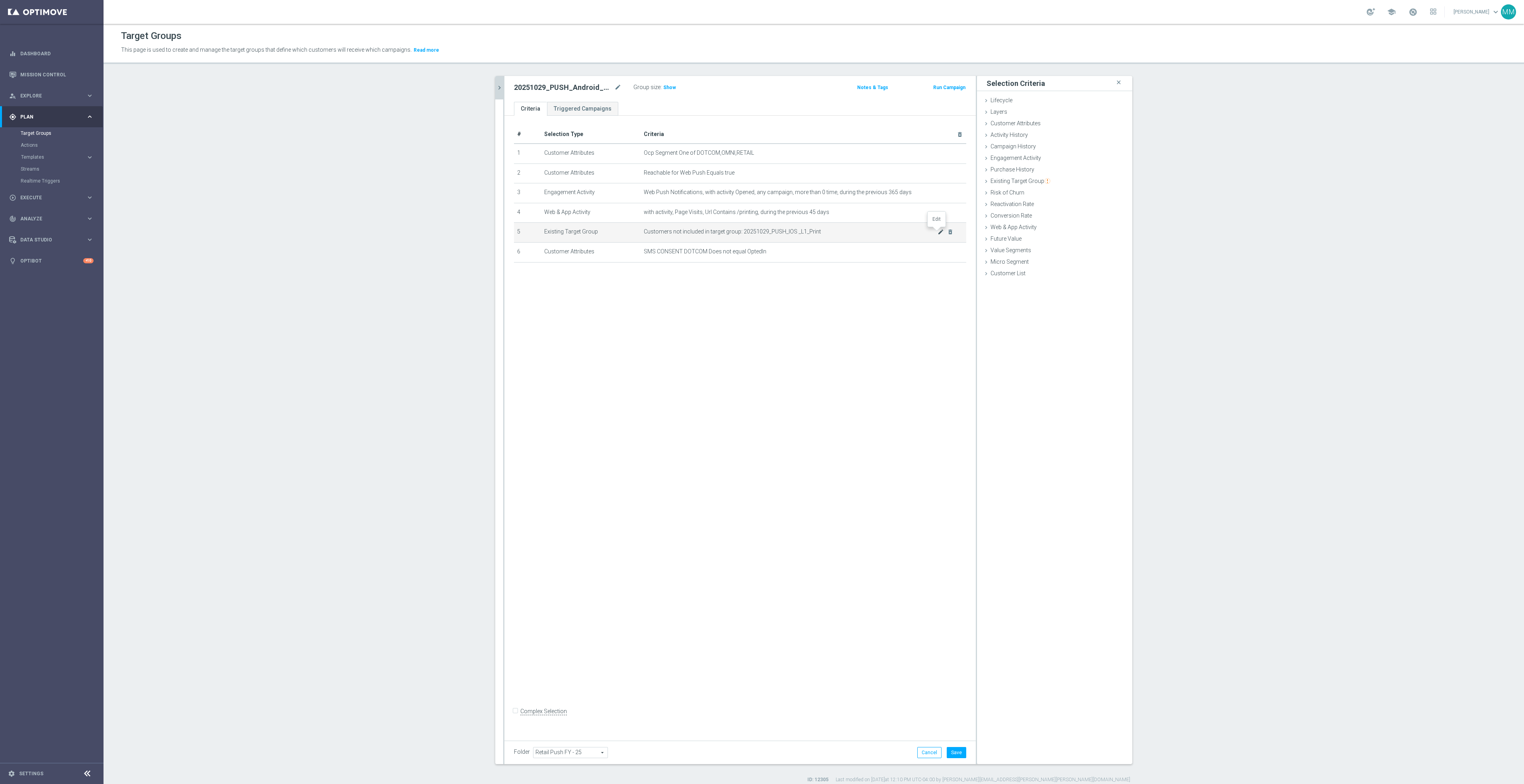
click at [938, 232] on icon "mode_edit" at bounding box center [941, 232] width 7 height 7
click at [1065, 231] on span "20251029_PUSH_IOS _L1_Print" at bounding box center [1079, 232] width 83 height 10
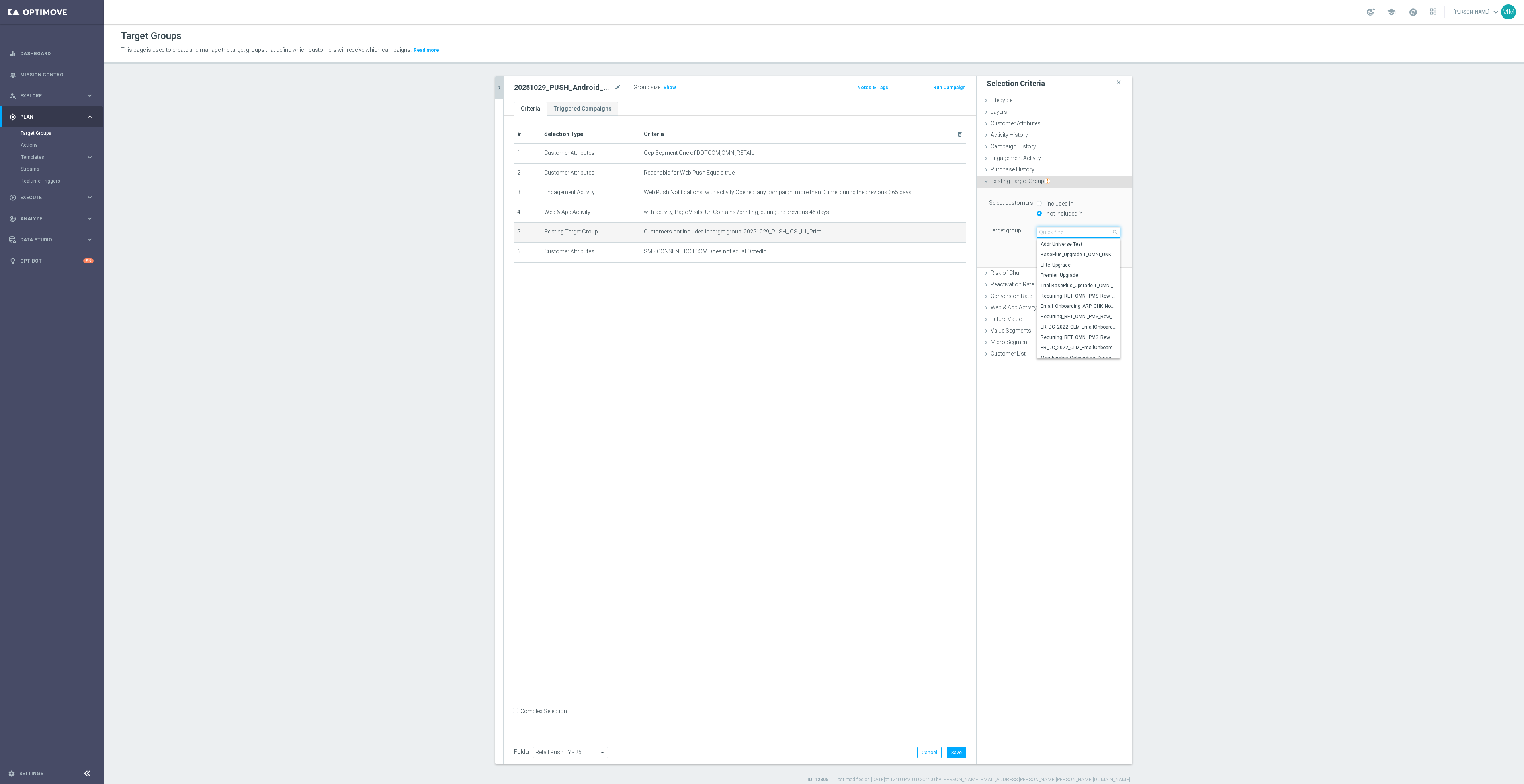
click at [1065, 231] on input "search" at bounding box center [1078, 232] width 83 height 11
type input "20251029"
click at [1099, 240] on label "20251029_PUSH_Android_L1_Print" at bounding box center [1078, 244] width 83 height 10
type input "20251029_PUSH_Android_L1_Print"
click at [1103, 256] on button "Update" at bounding box center [1109, 255] width 24 height 11
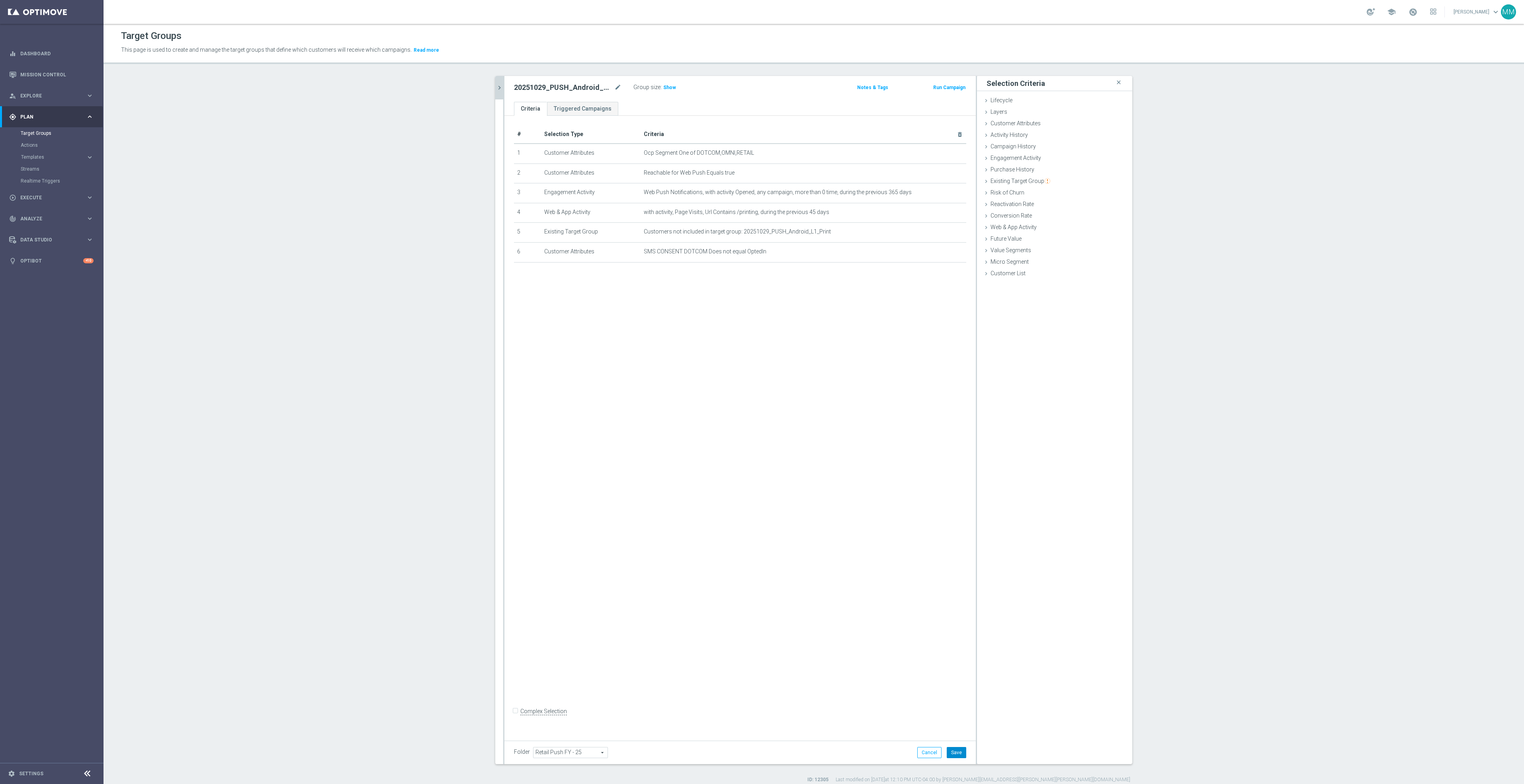
click at [950, 751] on button "Save" at bounding box center [956, 753] width 20 height 11
drag, startPoint x: 662, startPoint y: 89, endPoint x: 656, endPoint y: 89, distance: 6.0
click at [663, 89] on span "Show" at bounding box center [670, 87] width 13 height 5
click at [705, 375] on div "# Selection Type Criteria delete_forever 1 Customer Attributes Ocp Segment One …" at bounding box center [740, 425] width 472 height 618
click at [495, 84] on button "chevron_right" at bounding box center [499, 88] width 8 height 24
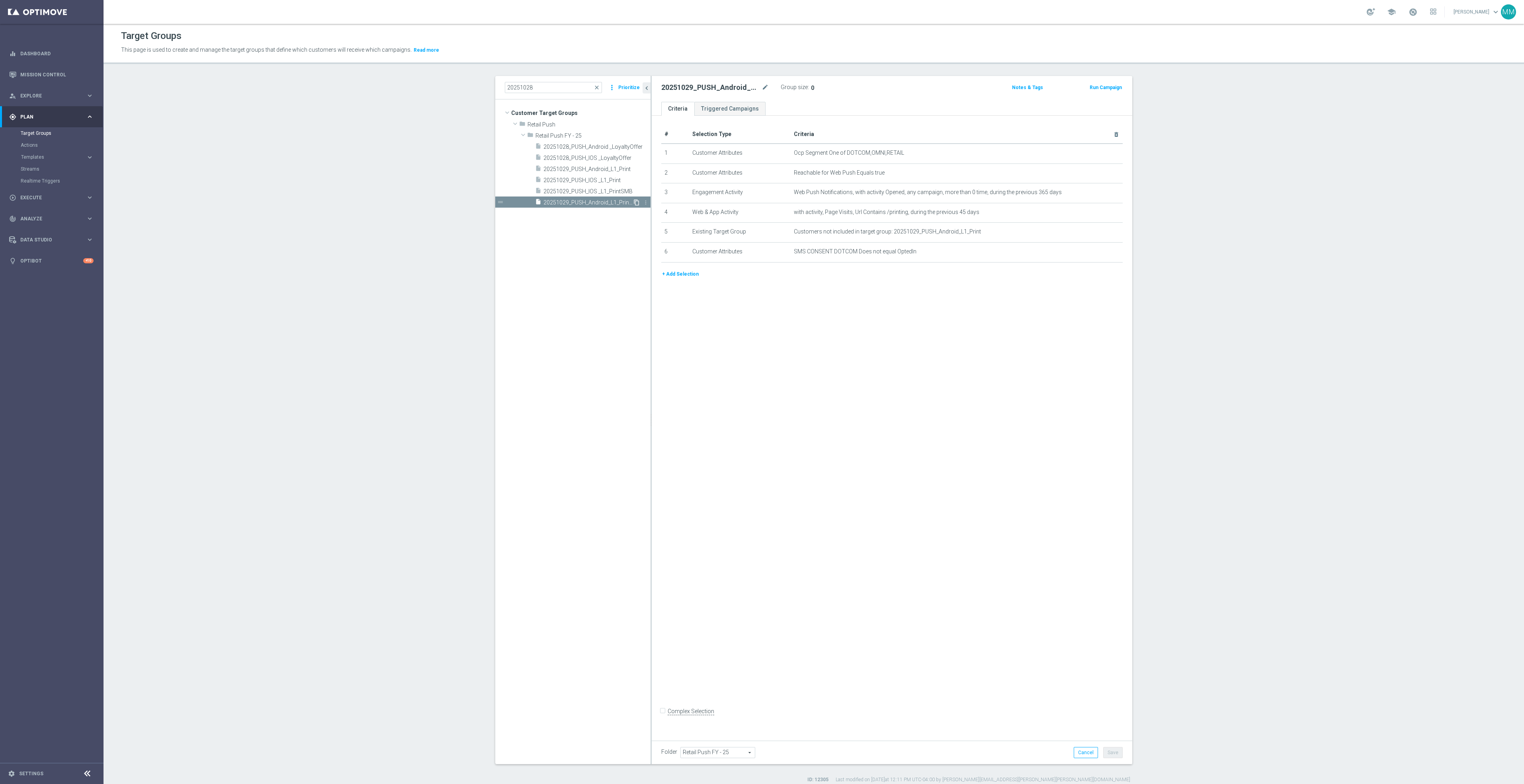
click at [634, 199] on icon "content_copy" at bounding box center [637, 202] width 7 height 7
click at [761, 87] on icon "mode_edit" at bounding box center [765, 88] width 7 height 9
click at [752, 87] on input "text" at bounding box center [715, 88] width 108 height 11
click at [736, 85] on input "text" at bounding box center [715, 88] width 108 height 11
paste input "20251030_PUSH_Android_K-cups$99.99"
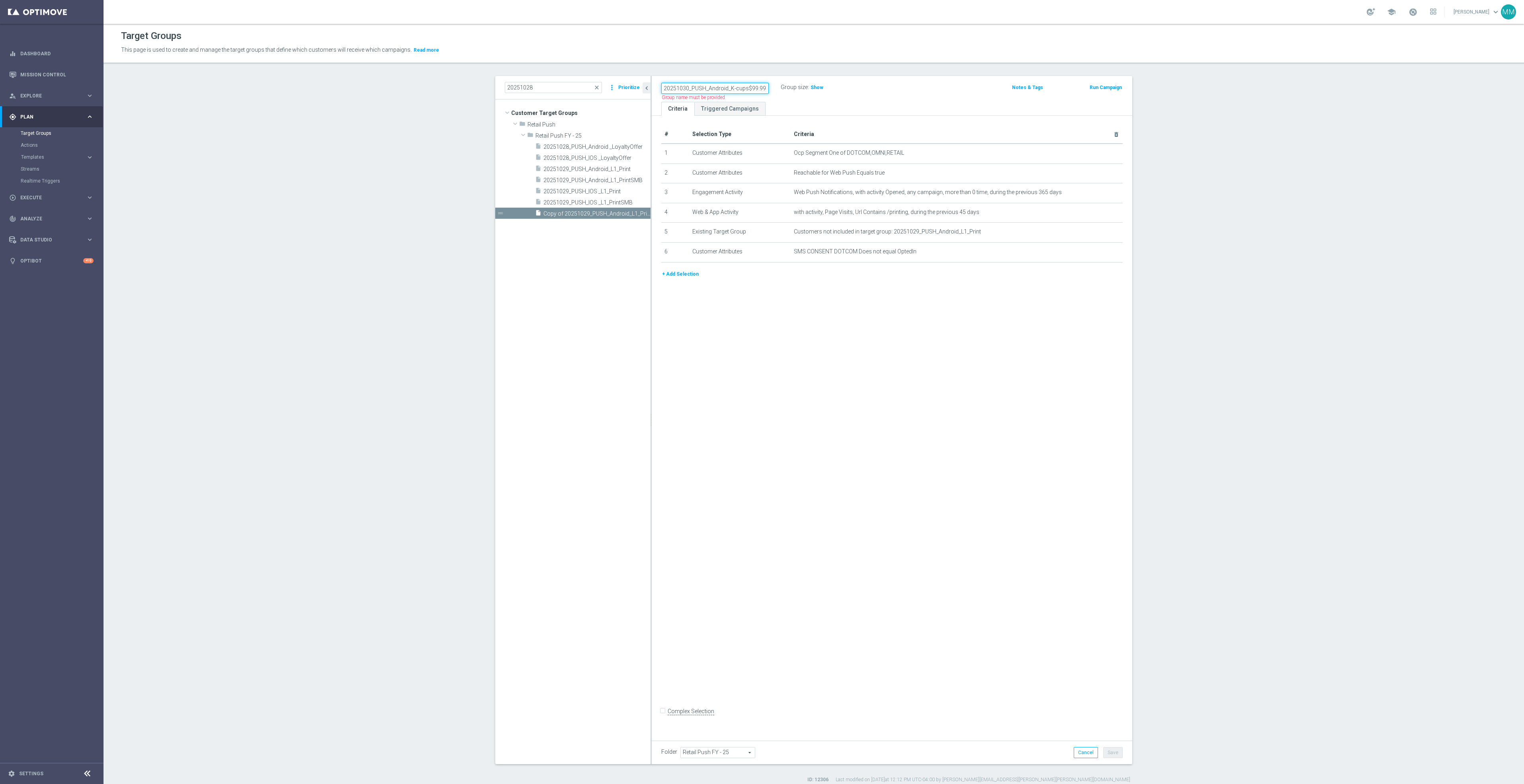
type input "20251030_PUSH_Android_K-cups$99.99"
click at [1102, 231] on body "equalizer Dashboard Mission Control" at bounding box center [762, 392] width 1524 height 784
click at [1103, 232] on icon "delete_forever" at bounding box center [1106, 232] width 7 height 7
click at [1094, 212] on icon "mode_edit" at bounding box center [1097, 212] width 7 height 7
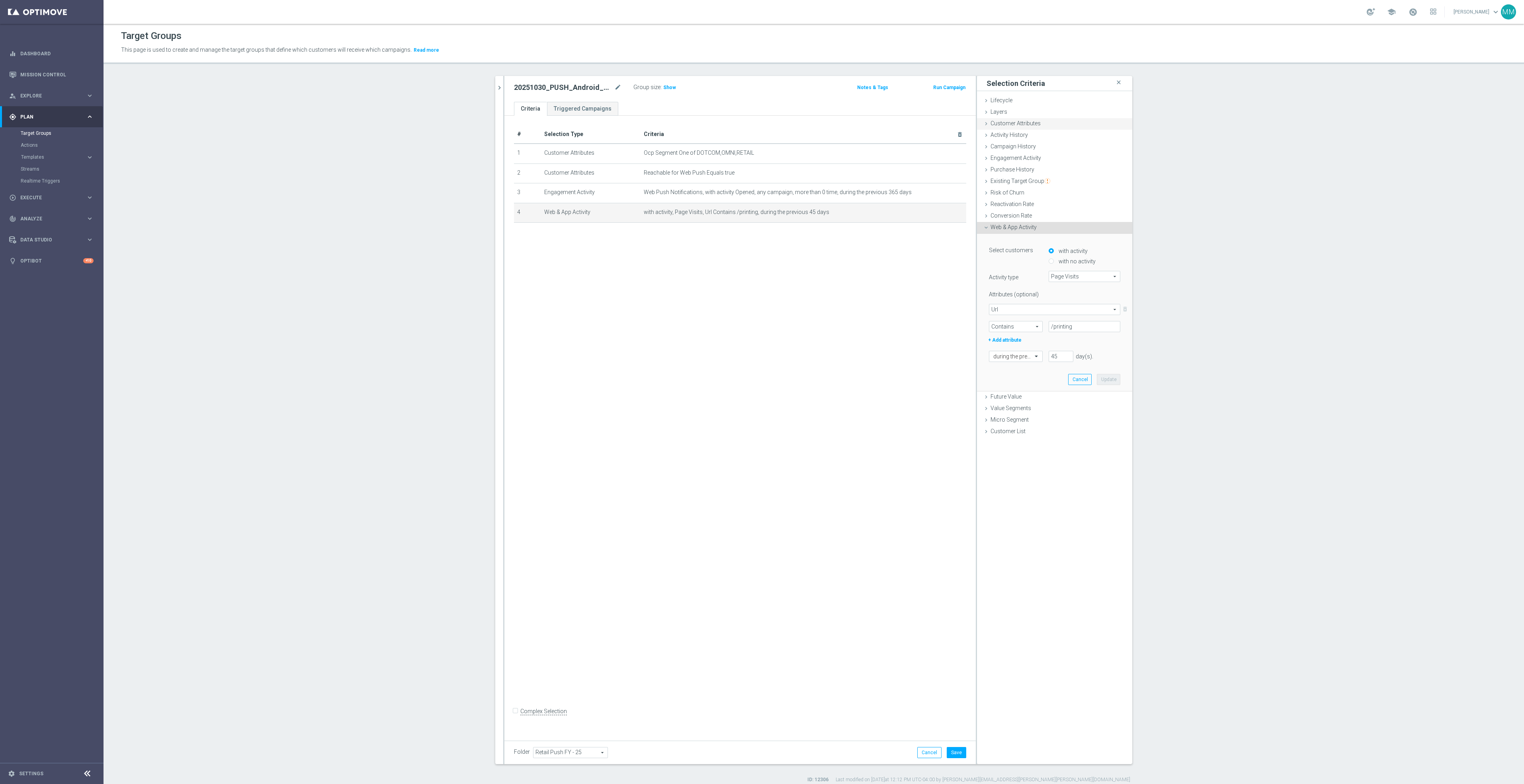
drag, startPoint x: 1022, startPoint y: 122, endPoint x: 1026, endPoint y: 122, distance: 4.0
click at [1022, 122] on span "Customer Attributes" at bounding box center [1015, 123] width 50 height 7
click at [1054, 145] on span at bounding box center [1079, 145] width 83 height 10
click at [1061, 147] on input "search" at bounding box center [1078, 145] width 83 height 11
type input "s"
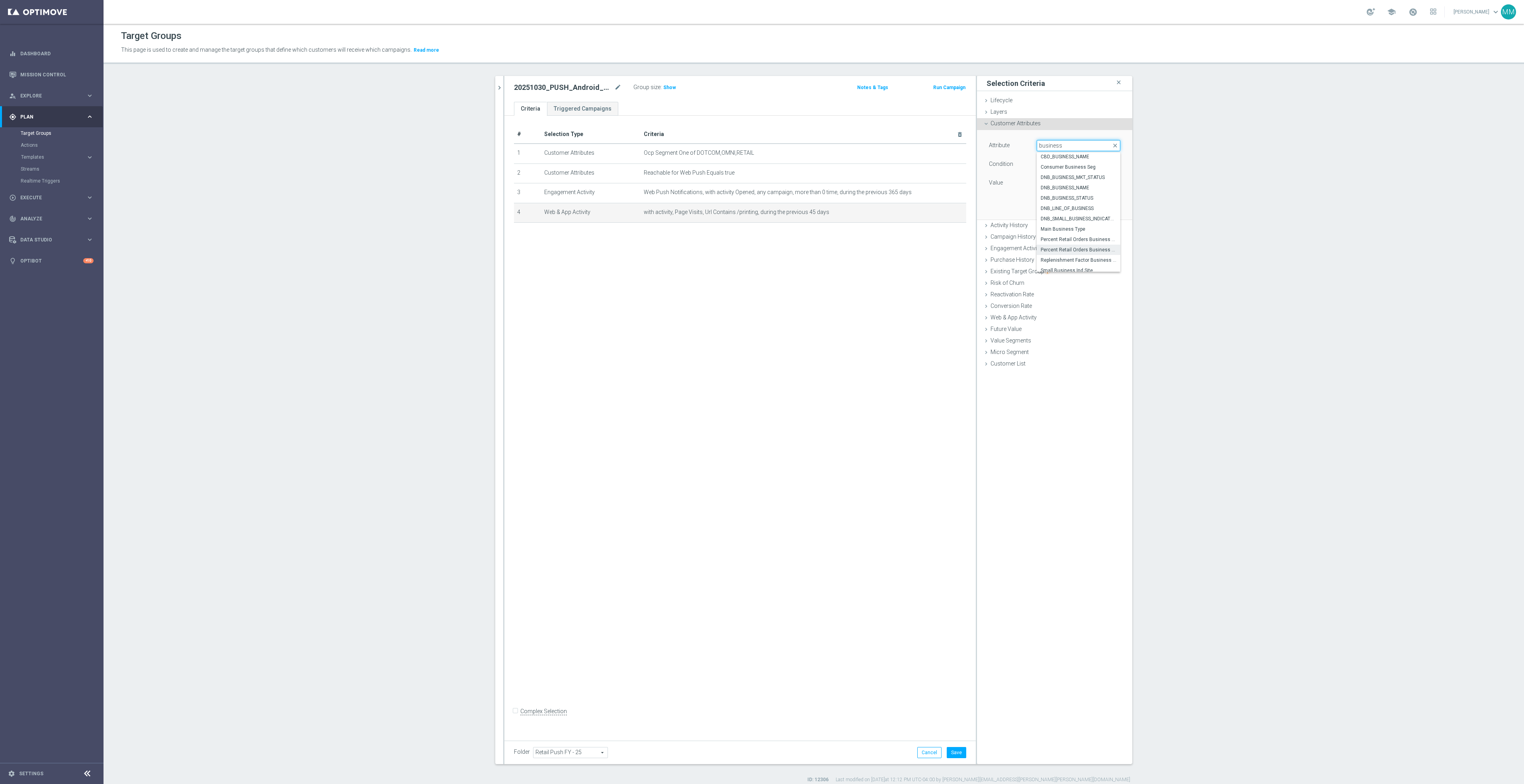
scroll to position [24, 0]
type input "business"
click at [847, 402] on div "# Selection Type Criteria delete_forever 1 Customer Attributes Ocp Segment One …" at bounding box center [740, 425] width 472 height 618
click at [938, 213] on icon "mode_edit" at bounding box center [941, 212] width 7 height 7
click at [938, 213] on icon "mode_edit" at bounding box center [941, 212] width 7 height 7
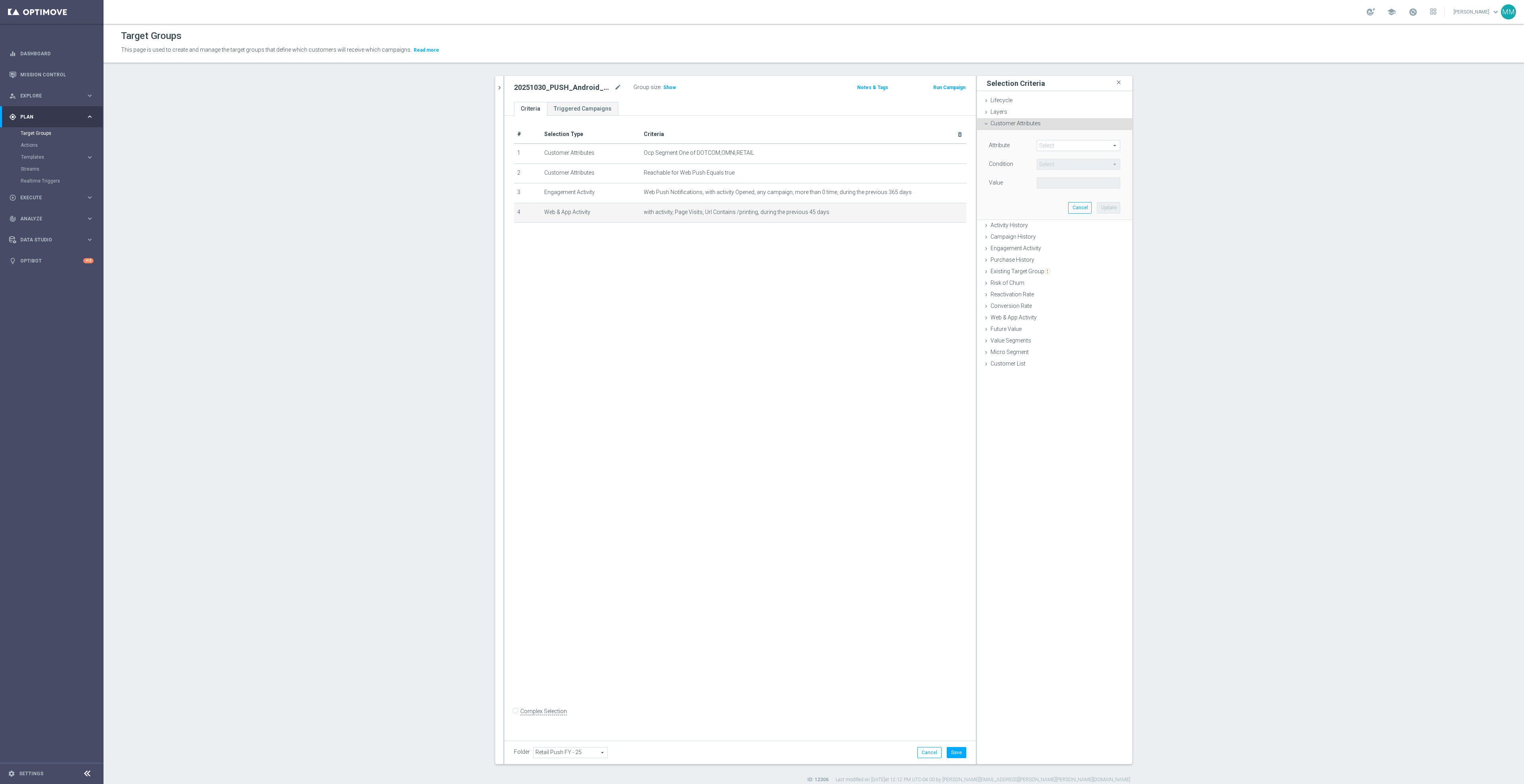
click at [904, 277] on div "# Selection Type Criteria delete_forever 1 Customer Attributes Ocp Segment One …" at bounding box center [740, 425] width 472 height 618
click at [938, 212] on icon "mode_edit" at bounding box center [941, 212] width 7 height 7
click at [865, 208] on td "with activity, Page Visits, Url Contains /printing, during the previous 45 days…" at bounding box center [803, 213] width 325 height 20
click at [800, 211] on span "with activity, Page Visits, Url Contains /printing, during the previous 45 days" at bounding box center [790, 212] width 294 height 7
click at [938, 212] on icon "mode_edit" at bounding box center [941, 212] width 7 height 7
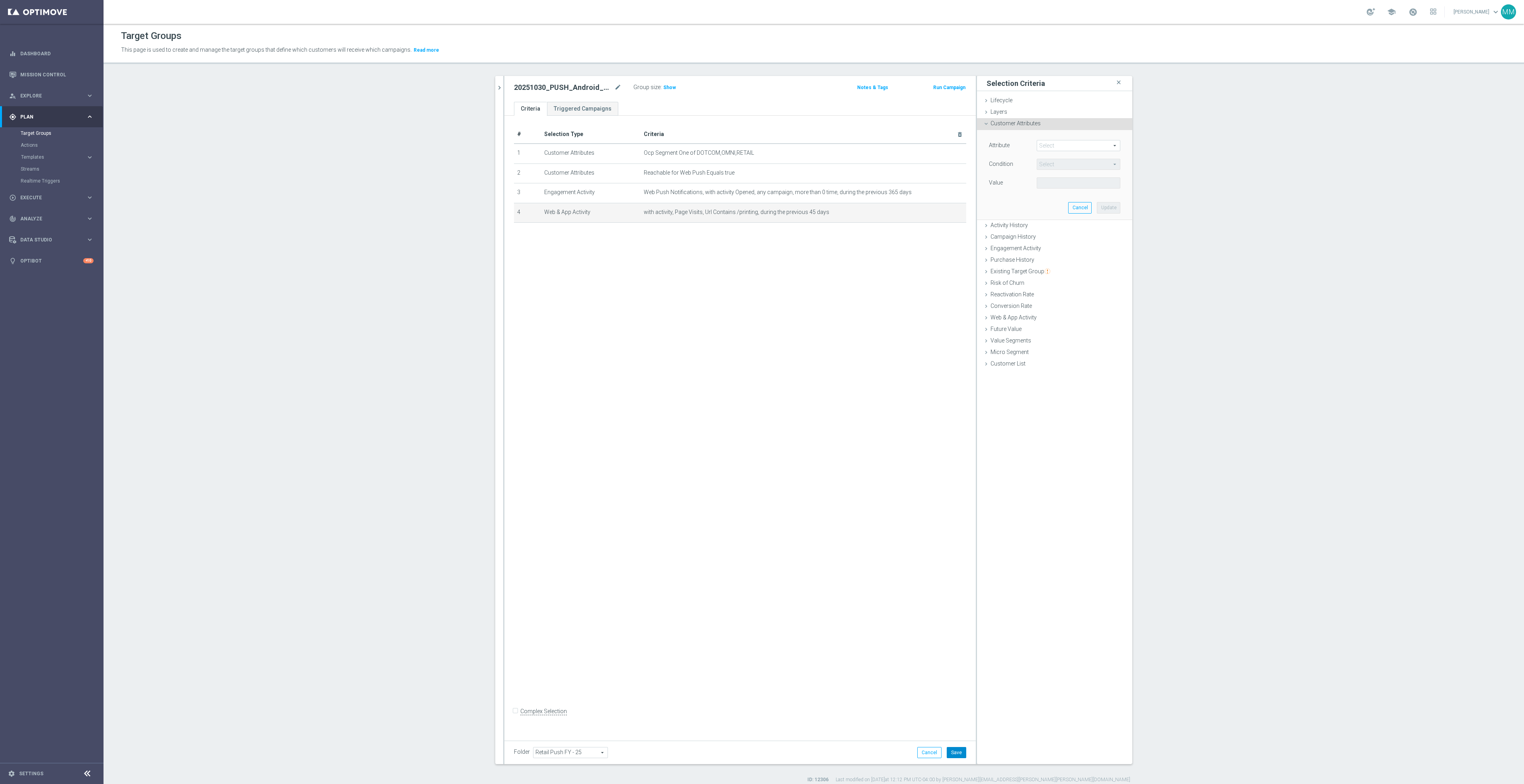
click at [955, 753] on button "Save" at bounding box center [956, 753] width 20 height 11
click at [1088, 205] on div "Cancel Update" at bounding box center [1094, 208] width 52 height 11
click at [1077, 205] on button "Cancel" at bounding box center [1080, 208] width 24 height 11
click at [933, 290] on div "# Selection Type Criteria delete_forever 1 Customer Attributes Ocp Segment One …" at bounding box center [740, 425] width 472 height 618
click at [938, 213] on icon "mode_edit" at bounding box center [941, 212] width 7 height 7
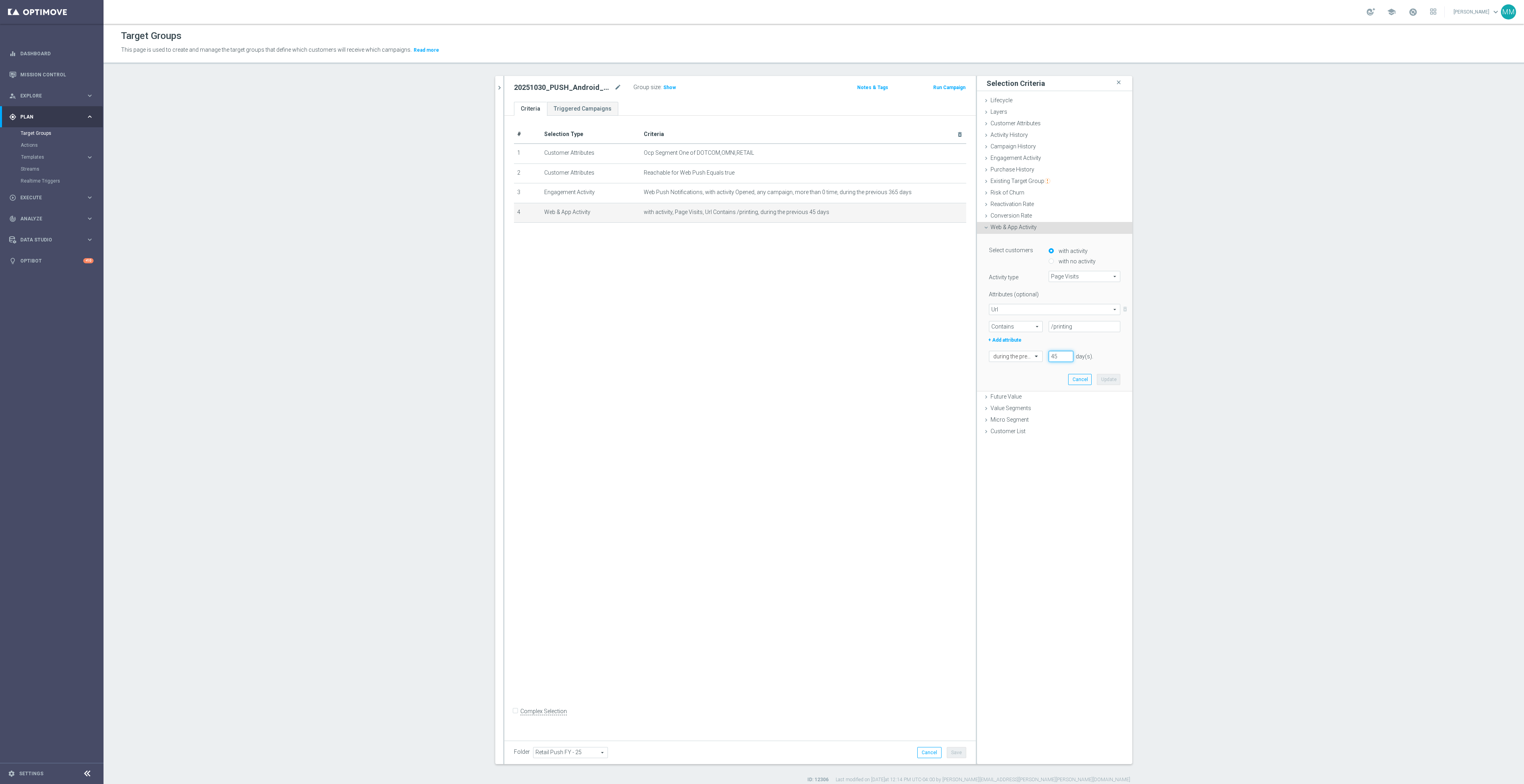
drag, startPoint x: 1056, startPoint y: 357, endPoint x: 970, endPoint y: 338, distance: 88.1
click at [977, 340] on div "Select customers with activity with no activity Activity type Page Visits Page …" at bounding box center [1054, 313] width 155 height 158
type input "30"
drag, startPoint x: 1079, startPoint y: 328, endPoint x: 1016, endPoint y: 328, distance: 63.0
click at [1016, 328] on div "Contains Contains arrow_drop_down search /printing" at bounding box center [1054, 326] width 143 height 11
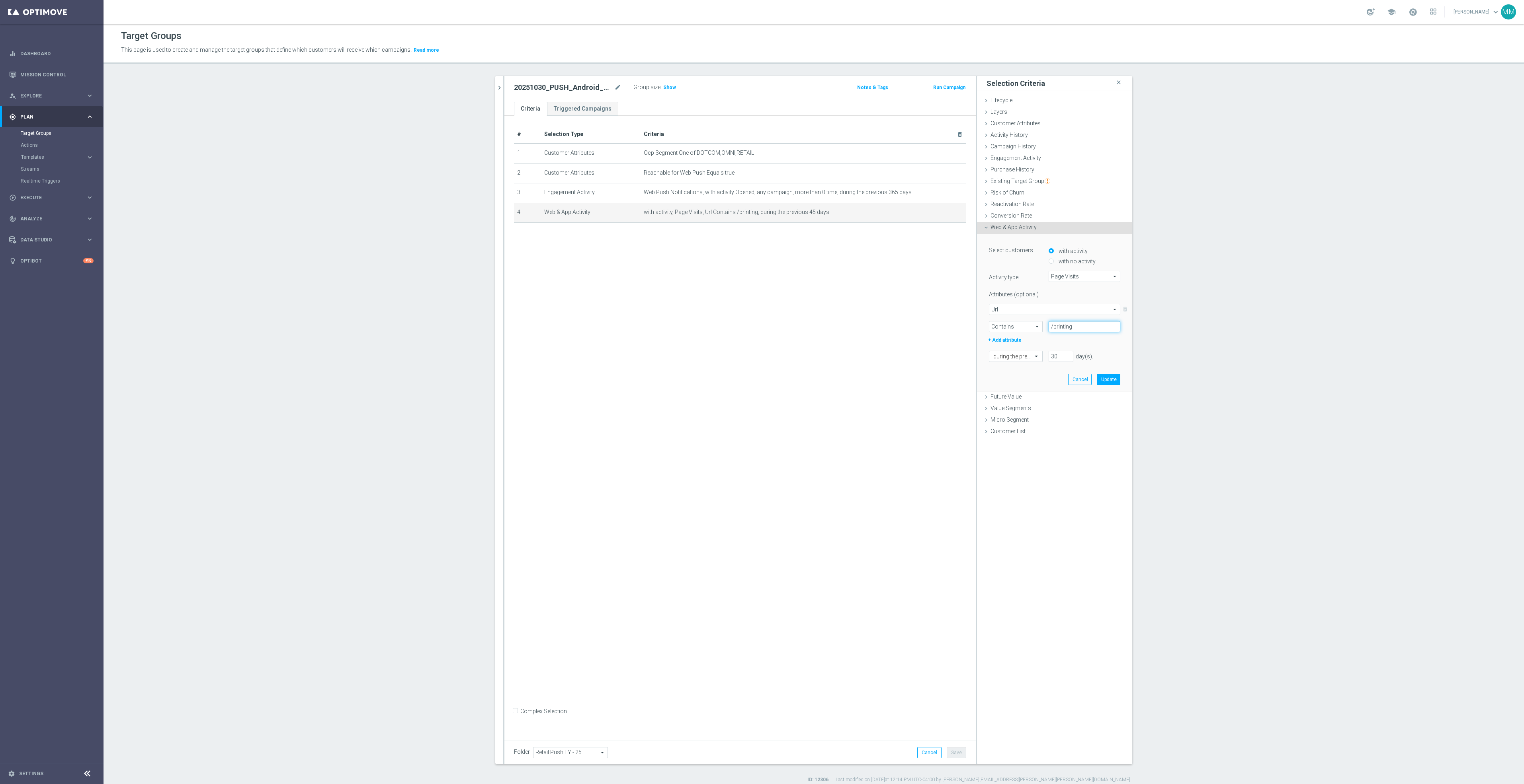
paste input "cat_SC1684"
type input "/cat_SC1684"
click at [1105, 377] on button "Update" at bounding box center [1109, 380] width 24 height 11
click at [1029, 172] on div "Purchase History done" at bounding box center [1054, 170] width 155 height 12
click at [1074, 217] on span "Action_History" at bounding box center [1084, 217] width 71 height 10
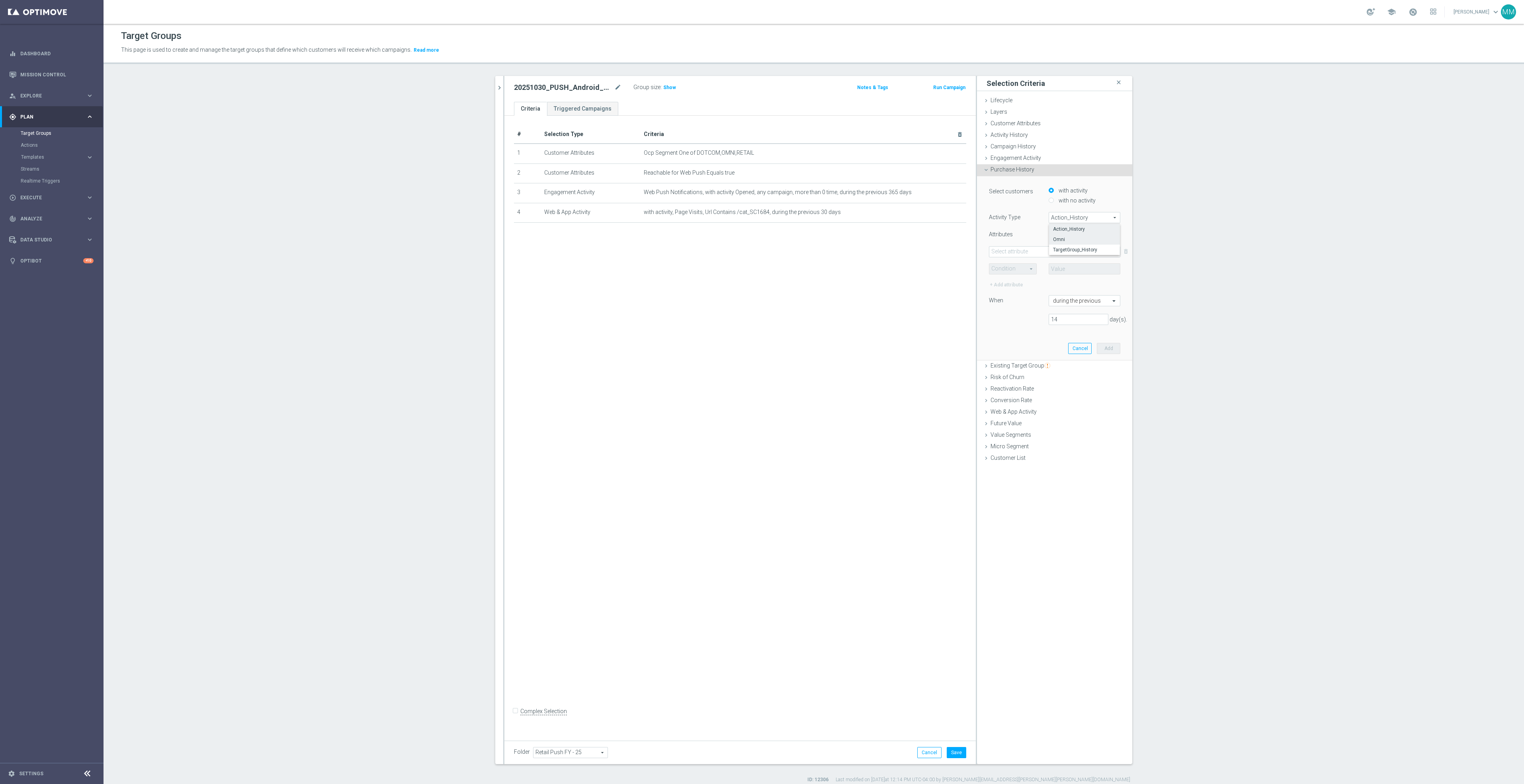
click at [1077, 235] on label "Omni" at bounding box center [1084, 239] width 71 height 10
type input "Omni"
click at [1038, 254] on span at bounding box center [1054, 251] width 131 height 10
click at [1013, 259] on label "FLAG" at bounding box center [1055, 263] width 131 height 10
type input "FLAG"
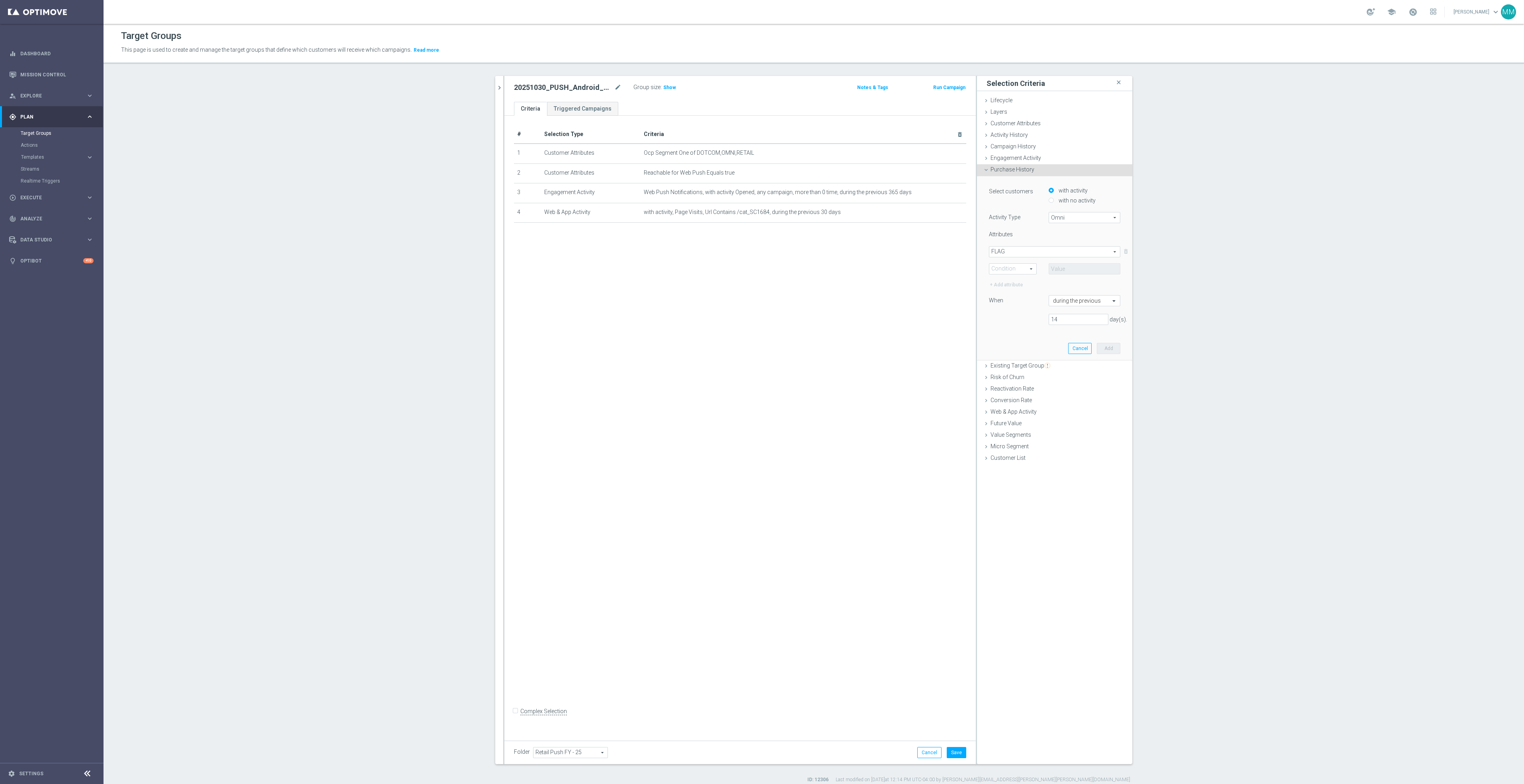
click at [1018, 268] on span at bounding box center [1012, 268] width 47 height 10
click at [1016, 281] on span "Equals" at bounding box center [1013, 280] width 39 height 7
type input "Equals"
click at [1056, 270] on span at bounding box center [1084, 268] width 71 height 10
click at [1055, 277] on label "DOTCOM" at bounding box center [1084, 280] width 72 height 10
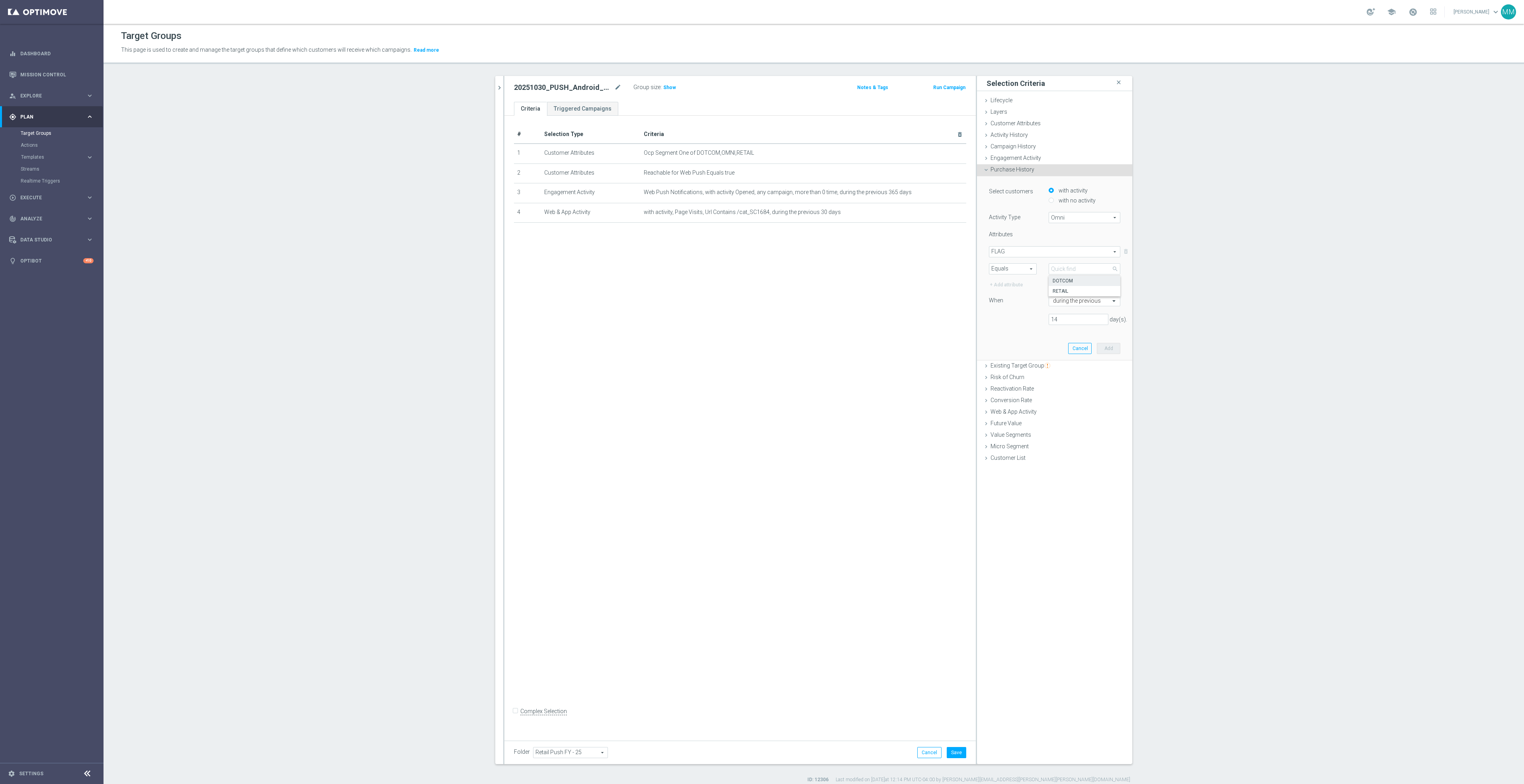
type input "DOTCOM"
click at [1062, 218] on span "Omni" at bounding box center [1084, 217] width 71 height 10
drag, startPoint x: 1068, startPoint y: 238, endPoint x: 1018, endPoint y: 244, distance: 50.4
click at [1064, 237] on span "Omni" at bounding box center [1084, 239] width 63 height 7
click at [1014, 248] on span "FLAG" at bounding box center [1054, 251] width 131 height 10
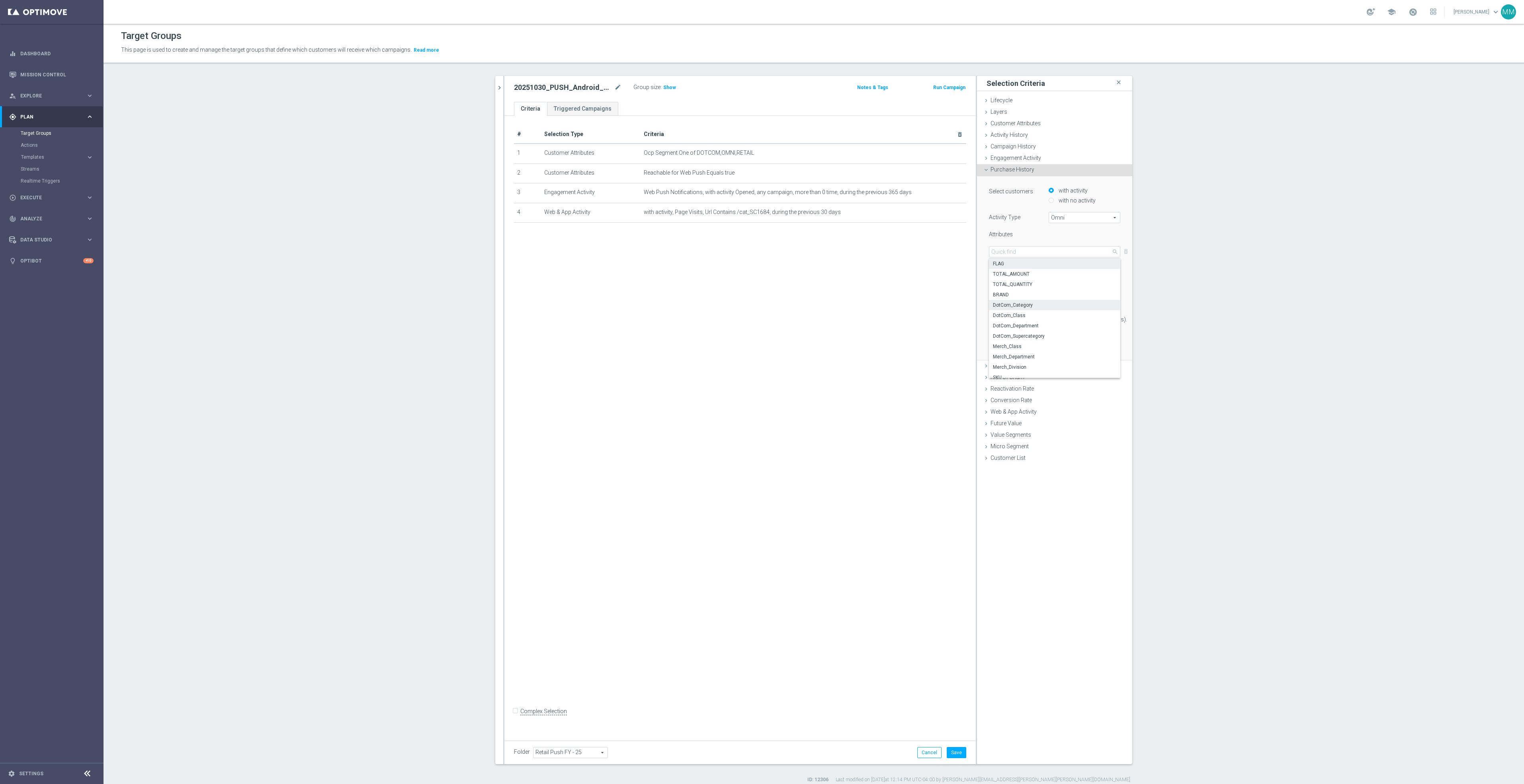
click at [1030, 309] on label "DotCom_Category" at bounding box center [1055, 304] width 131 height 10
type input "DotCom_Category"
click at [1009, 271] on span "Equals" at bounding box center [1012, 268] width 47 height 10
click at [1017, 342] on span "One of" at bounding box center [1013, 342] width 39 height 7
type input "One of"
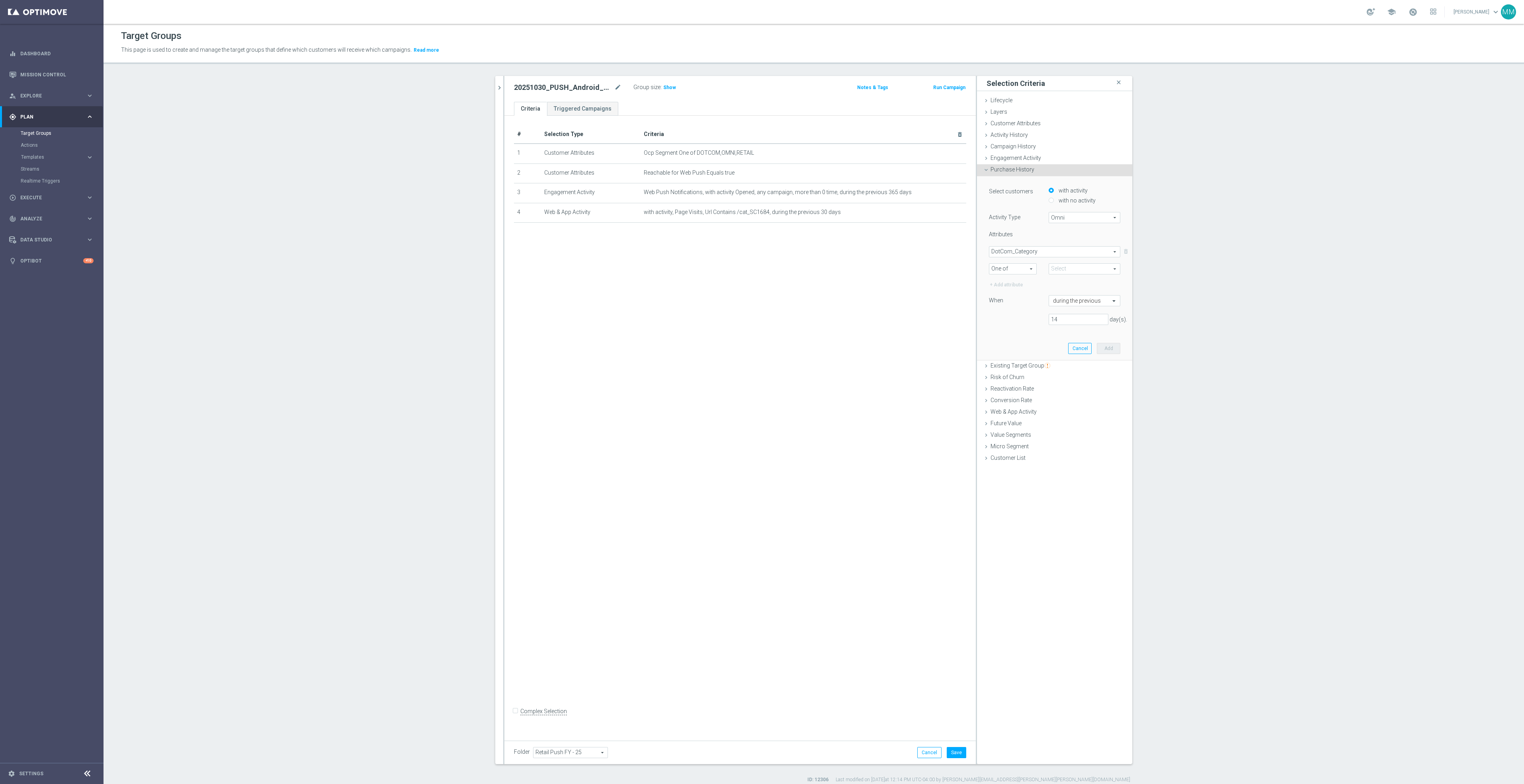
click at [1054, 270] on span at bounding box center [1084, 268] width 71 height 10
click at [1061, 268] on input "search" at bounding box center [1084, 268] width 72 height 11
type input "kcups"
drag, startPoint x: 1074, startPoint y: 264, endPoint x: 1000, endPoint y: 266, distance: 74.0
click at [1000, 266] on div "One of One of arrow_drop_down search Select arrow_drop_down kcups close Show Se…" at bounding box center [1054, 268] width 143 height 11
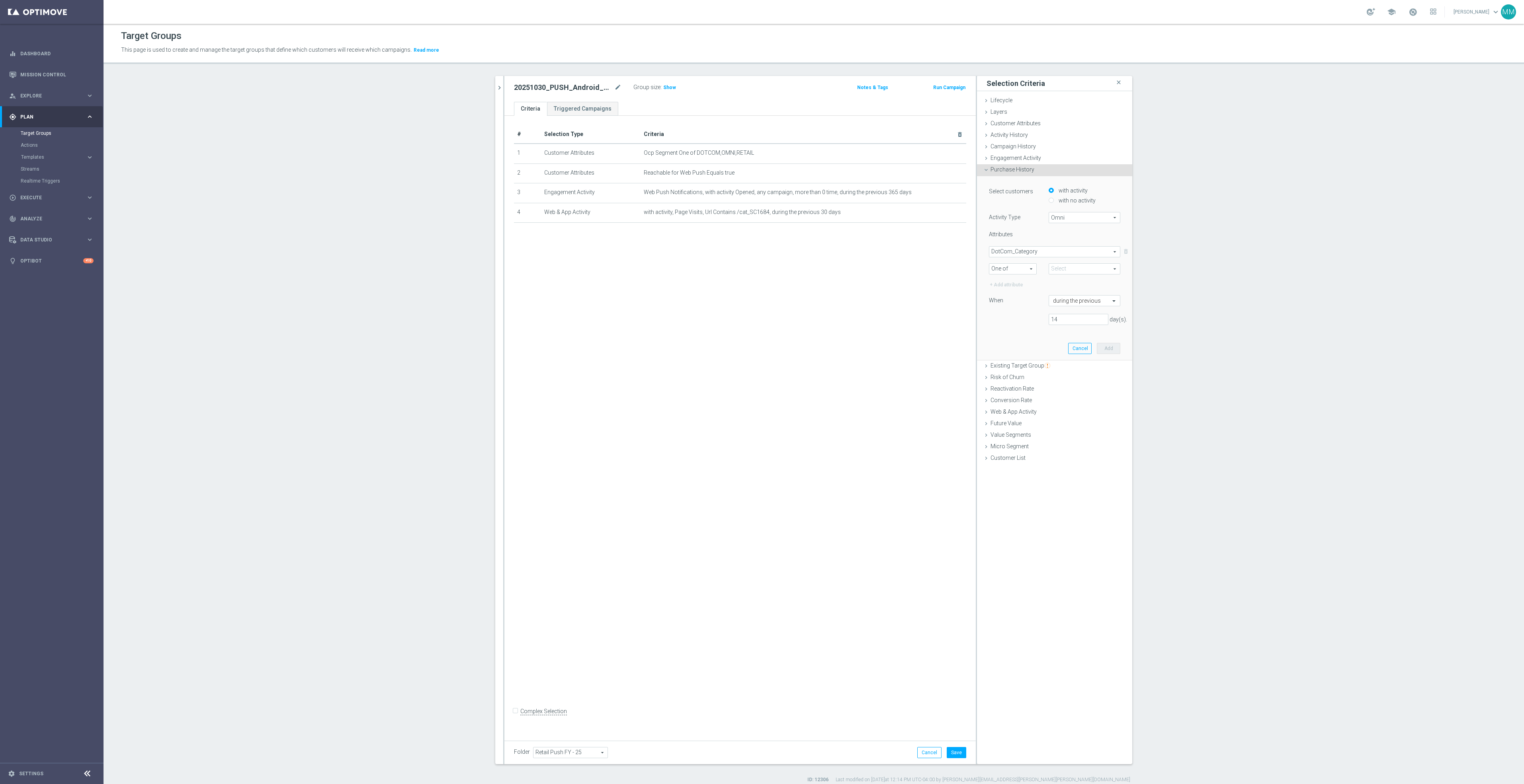
click at [1016, 252] on span "DotCom_Category" at bounding box center [1054, 251] width 131 height 10
click at [1023, 314] on span "DotCom_Class" at bounding box center [1054, 315] width 124 height 7
type input "DotCom_Class"
click at [1000, 267] on span "One of" at bounding box center [1012, 268] width 47 height 10
click at [1010, 338] on label "One of" at bounding box center [1012, 342] width 47 height 10
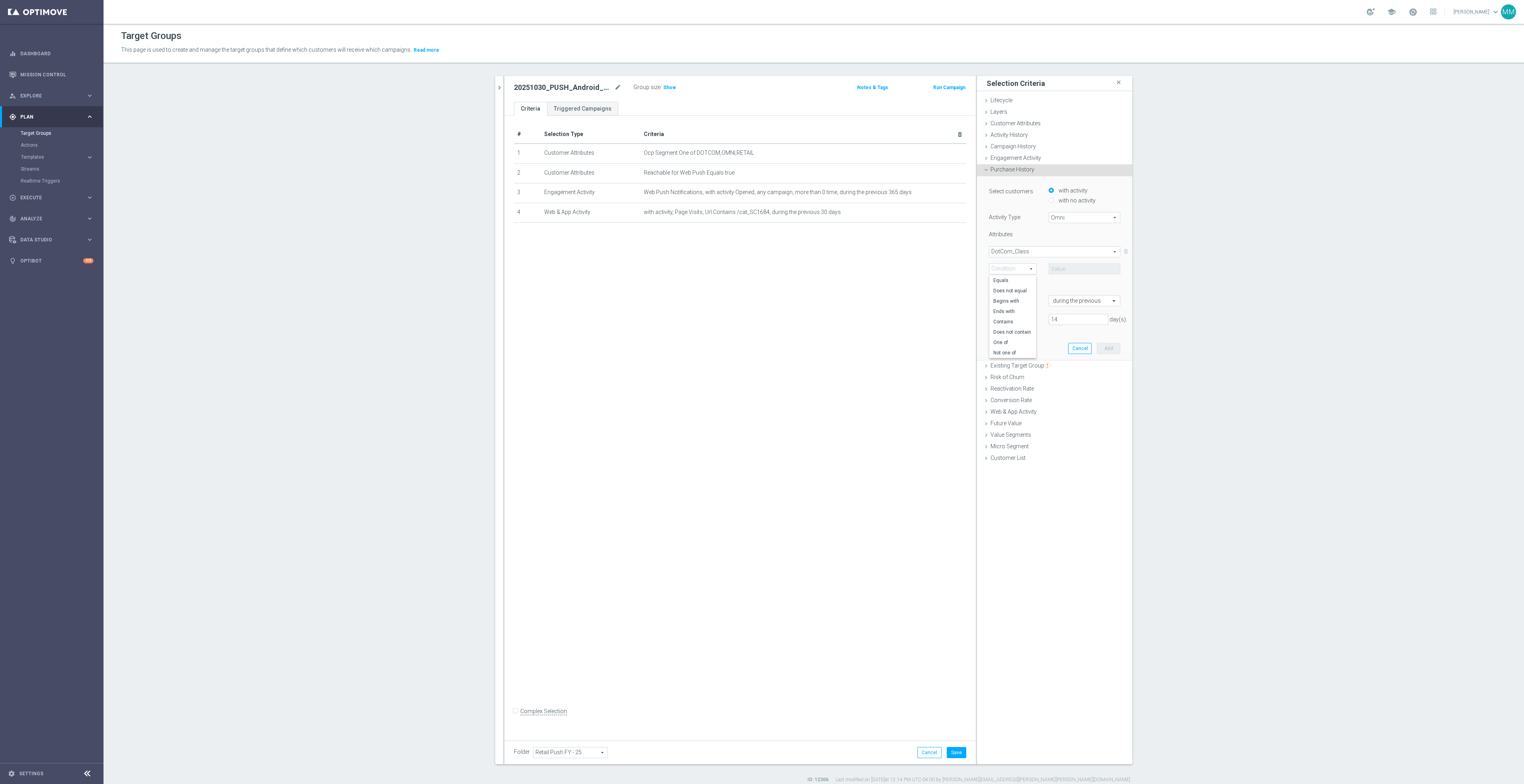
type input "One of"
click at [1063, 270] on input "text" at bounding box center [1084, 268] width 72 height 11
paste input "/cat_SC1684"
drag, startPoint x: 1092, startPoint y: 266, endPoint x: 917, endPoint y: 267, distance: 175.0
click at [917, 267] on as-split "20251028 close more_vert Prioritize Customer Target Groups library_add create_n…" at bounding box center [813, 420] width 637 height 688
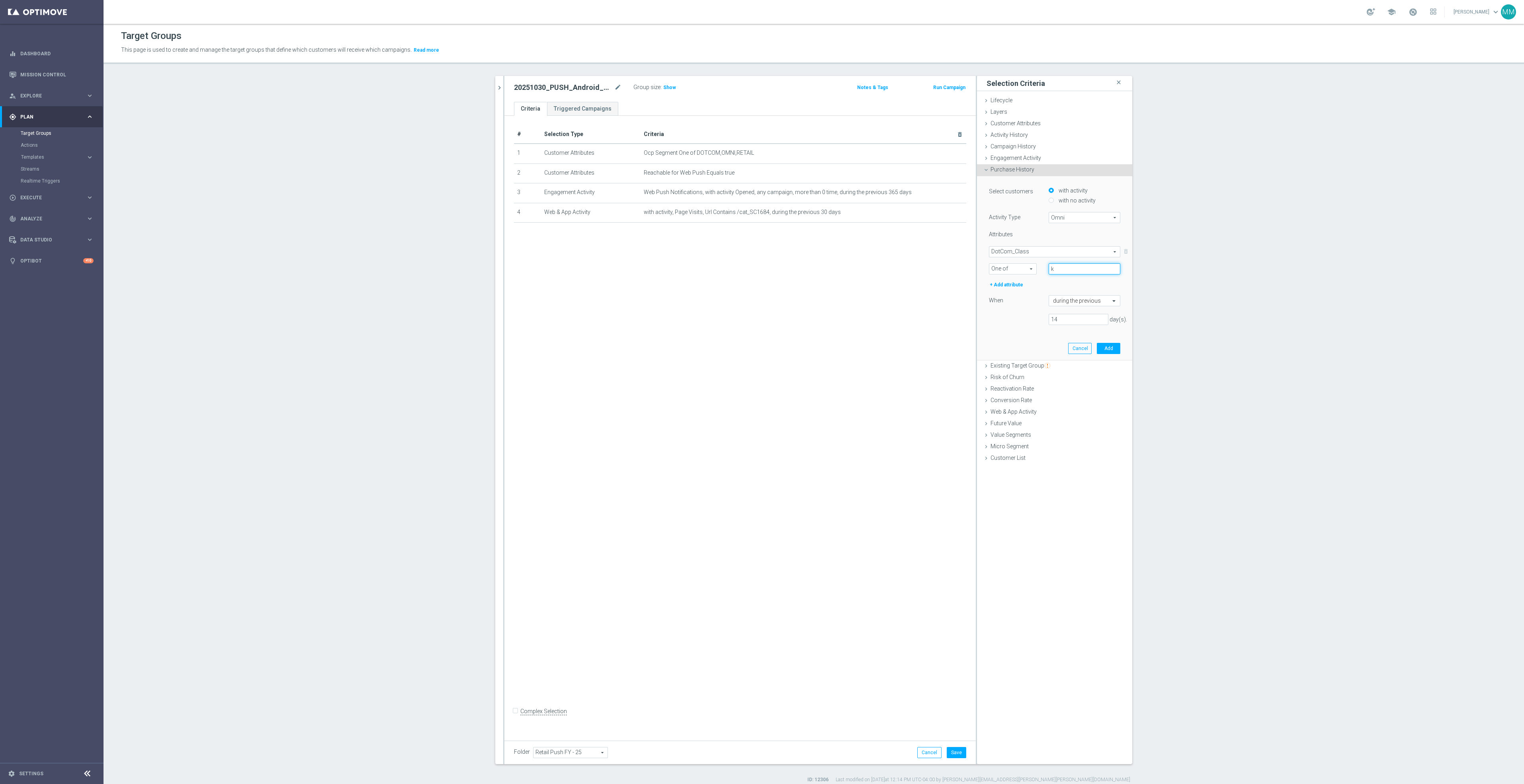
type input "k"
click at [1008, 248] on span "DotCom_Class" at bounding box center [1054, 251] width 131 height 10
click at [1021, 324] on span "DotCom_Department" at bounding box center [1054, 326] width 124 height 7
type input "DotCom_Department"
click at [1016, 271] on span "One of" at bounding box center [1012, 268] width 47 height 10
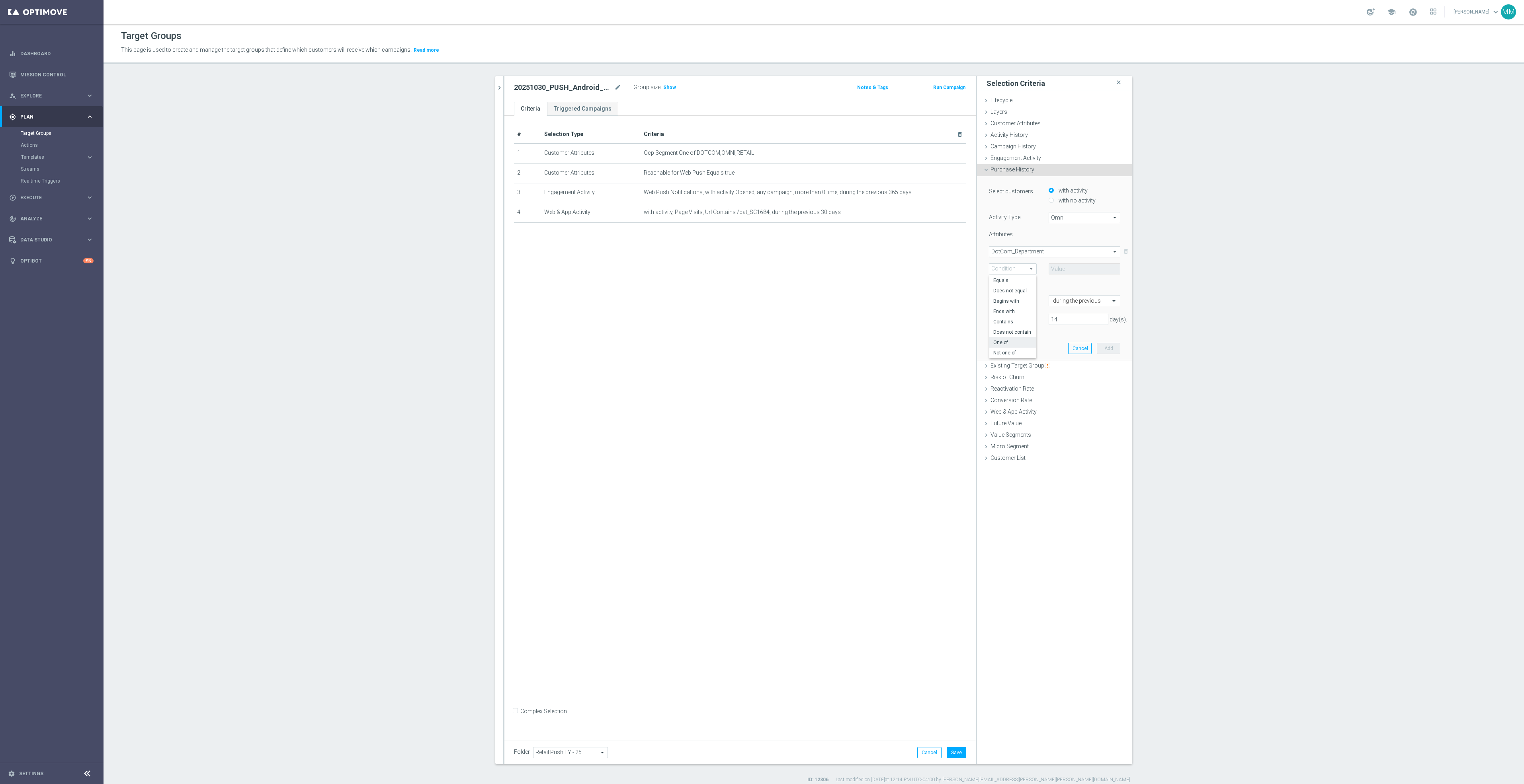
click at [1011, 338] on label "One of" at bounding box center [1012, 342] width 47 height 10
type input "One of"
click at [1064, 271] on span at bounding box center [1084, 268] width 71 height 10
click at [1065, 269] on input "search" at bounding box center [1084, 268] width 72 height 11
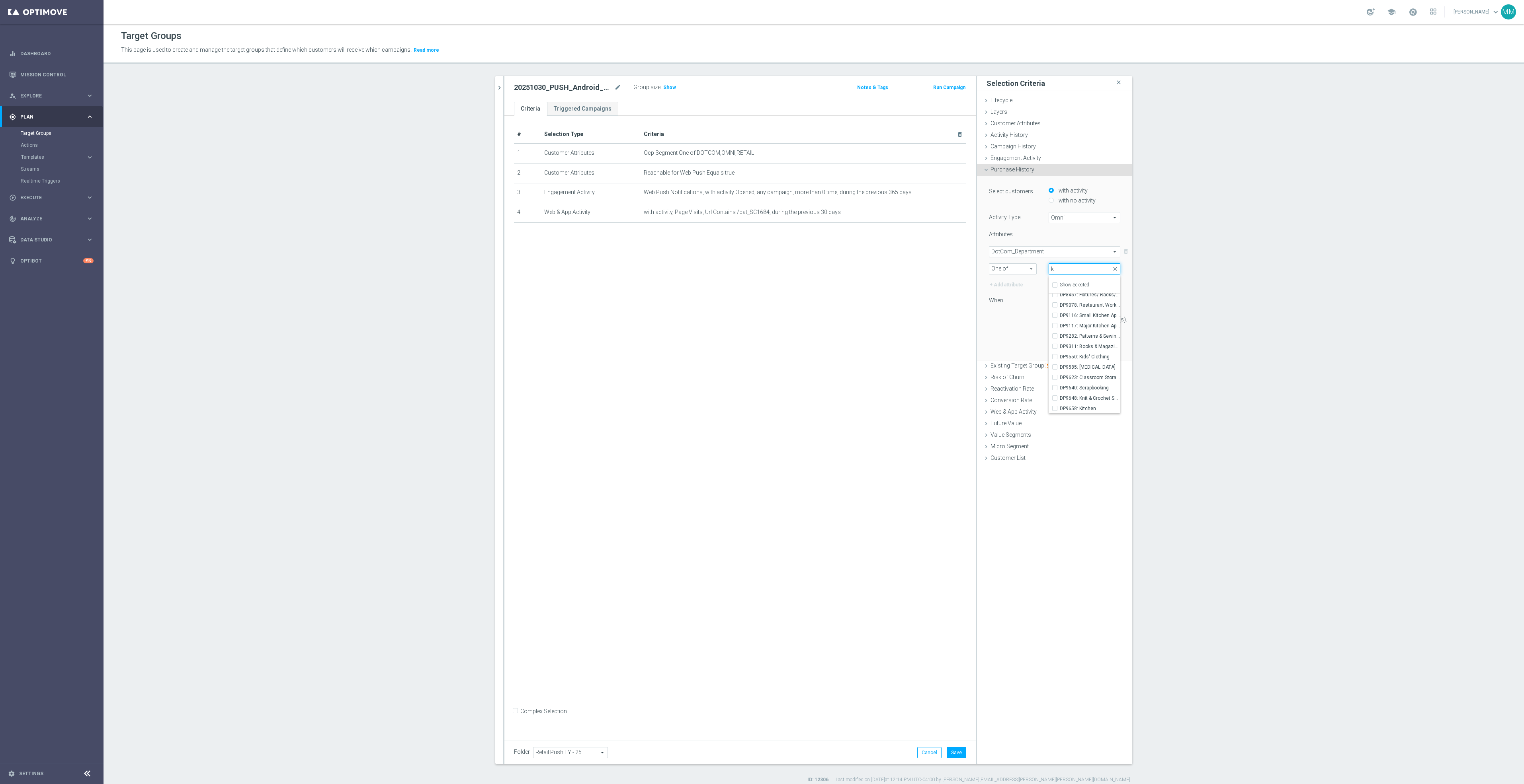
click at [1068, 270] on input "k" at bounding box center [1084, 268] width 72 height 11
type input "kcu"
click at [1045, 248] on span "DotCom_Department" at bounding box center [1054, 251] width 131 height 10
click at [1036, 336] on span "DotCom_Supercategory" at bounding box center [1054, 336] width 124 height 7
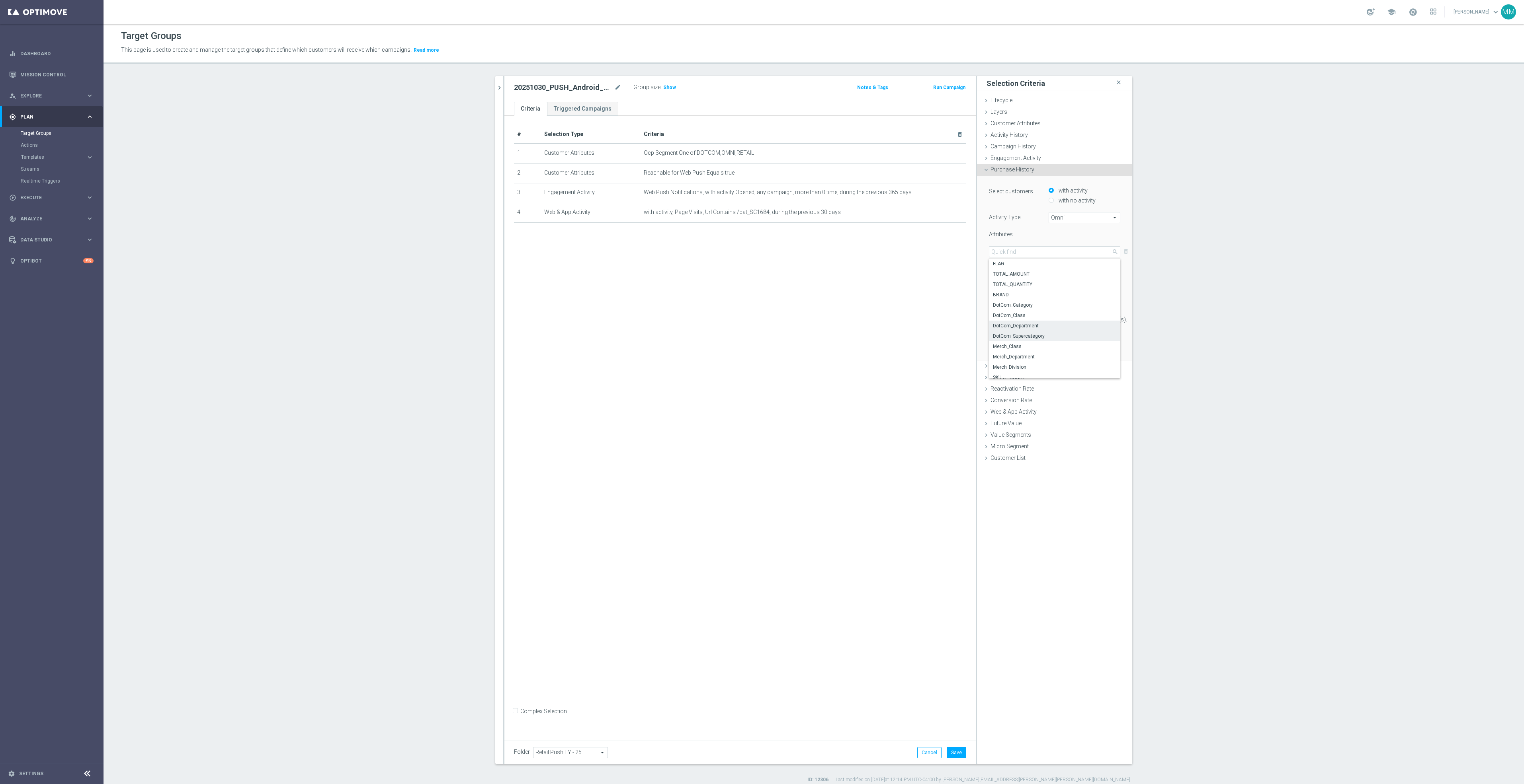
type input "DotCom_Supercategory"
click at [1016, 264] on span "One of" at bounding box center [1012, 268] width 47 height 10
click at [1012, 340] on span "One of" at bounding box center [1013, 342] width 39 height 7
type input "One of"
click at [1063, 264] on span at bounding box center [1084, 268] width 71 height 10
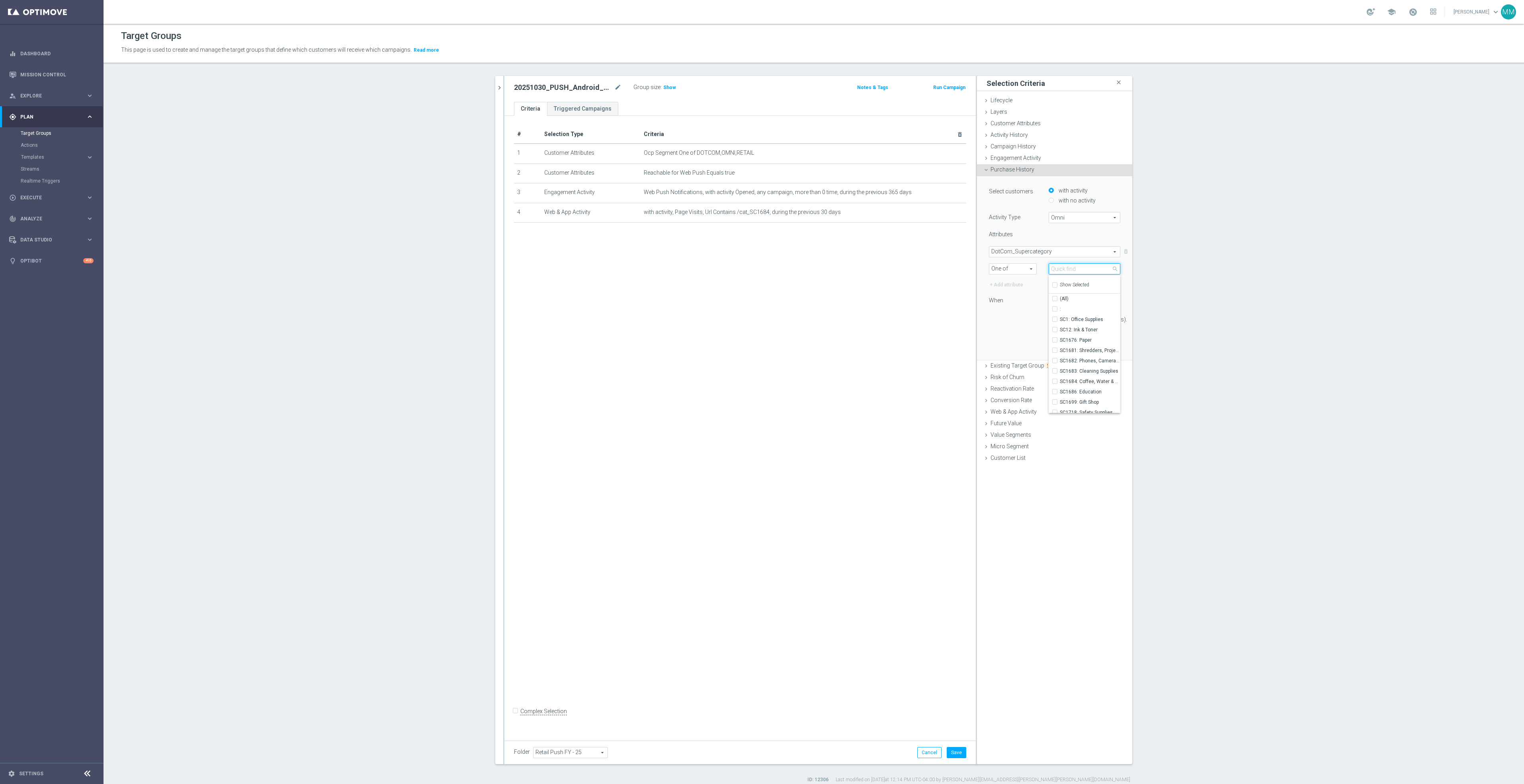
click at [1065, 268] on input "search" at bounding box center [1084, 268] width 72 height 11
type input "kcup"
drag, startPoint x: 1077, startPoint y: 264, endPoint x: 1001, endPoint y: 261, distance: 76.1
click at [1001, 261] on selected-attribute "DotCom_Supercategory DotCom_Supercategory arrow_drop_down search One of One of …" at bounding box center [1055, 261] width 131 height 28
click at [997, 250] on span "DotCom_Supercategory" at bounding box center [1054, 251] width 131 height 10
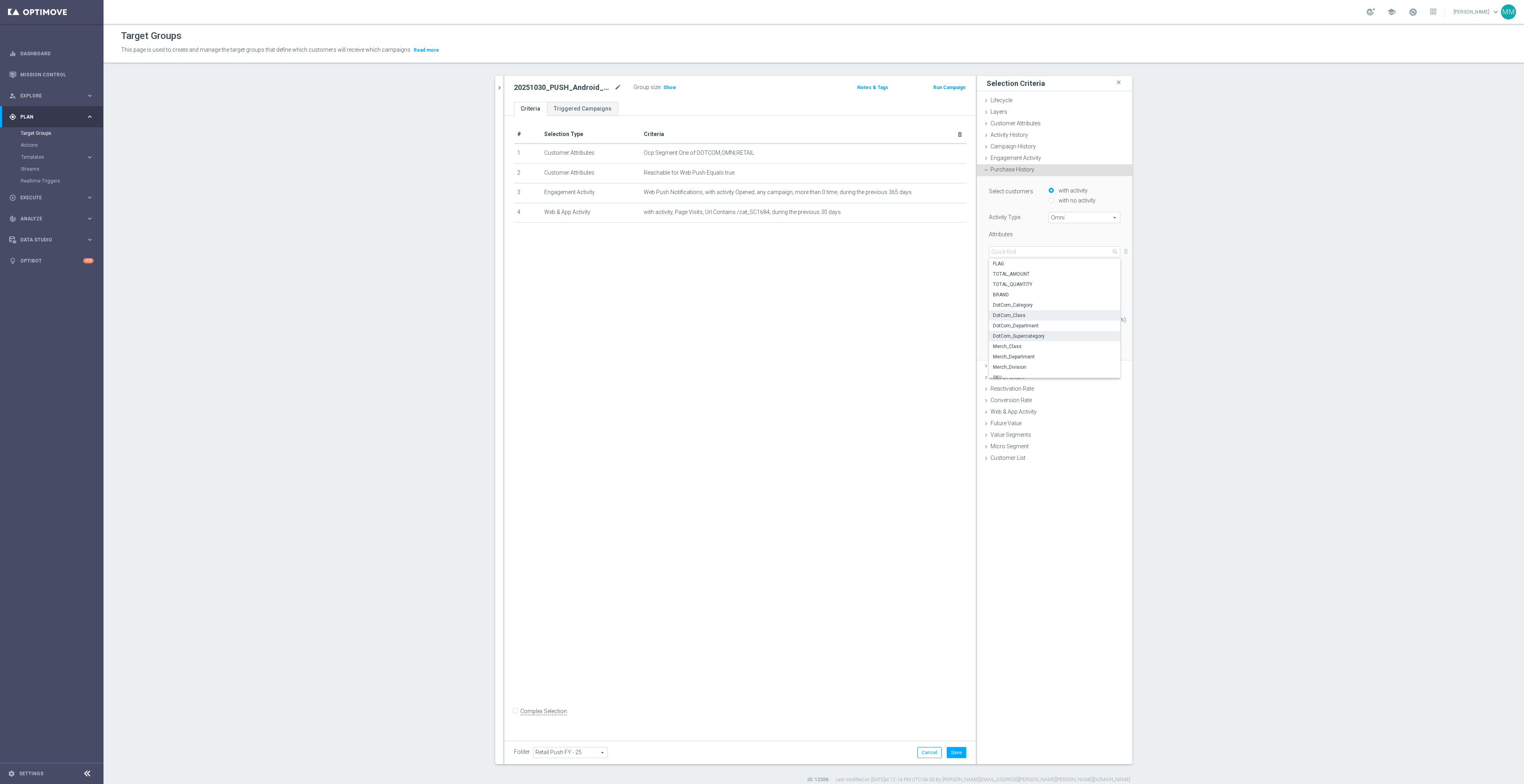
click at [1025, 318] on span "DotCom_Class" at bounding box center [1054, 315] width 124 height 7
type input "DotCom_Class"
click at [1019, 270] on span "One of" at bounding box center [1012, 268] width 47 height 10
click at [1007, 342] on span "One of" at bounding box center [1013, 342] width 39 height 7
type input "One of"
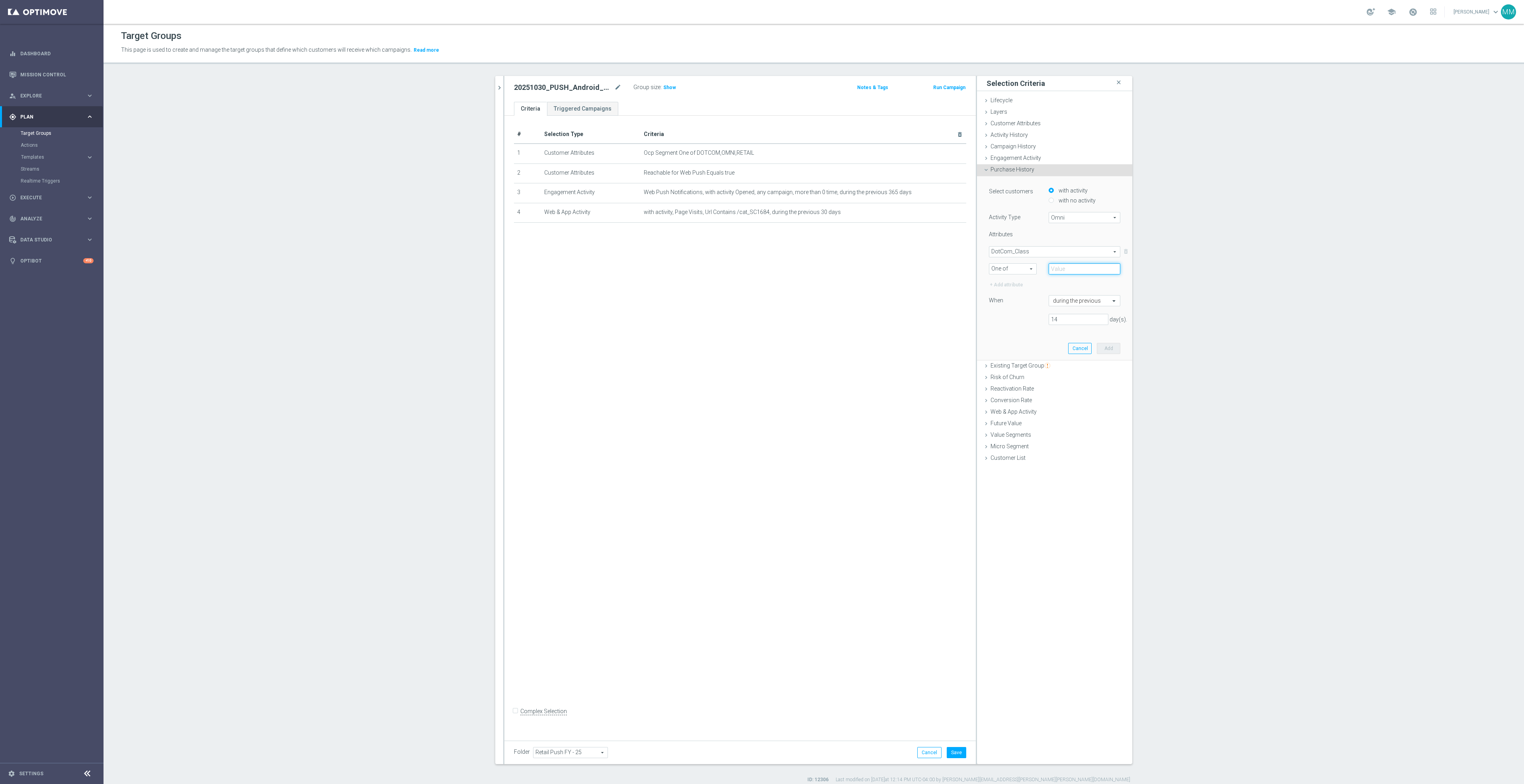
click at [1074, 267] on input "text" at bounding box center [1084, 268] width 72 height 11
type input "coffee"
click at [1024, 251] on span "DotCom_Class" at bounding box center [1054, 251] width 131 height 10
click at [1022, 304] on span "DotCom_Category" at bounding box center [1054, 305] width 124 height 7
type input "DotCom_Category"
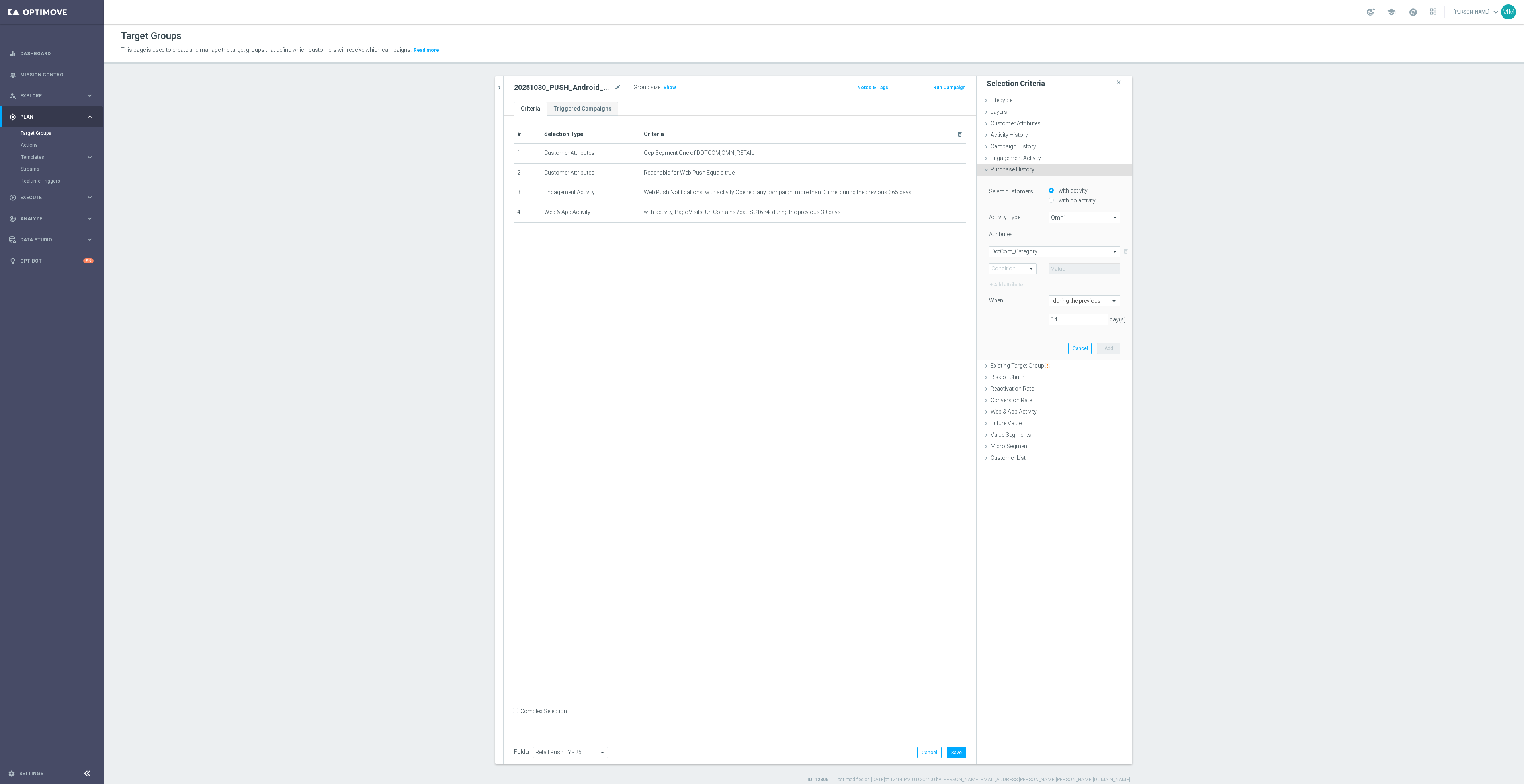
click at [1019, 270] on span "One of" at bounding box center [1012, 268] width 47 height 10
click at [1012, 340] on span "One of" at bounding box center [1013, 342] width 39 height 7
type input "One of"
click at [1070, 271] on span at bounding box center [1084, 268] width 71 height 10
click at [1070, 271] on input "search" at bounding box center [1084, 268] width 72 height 11
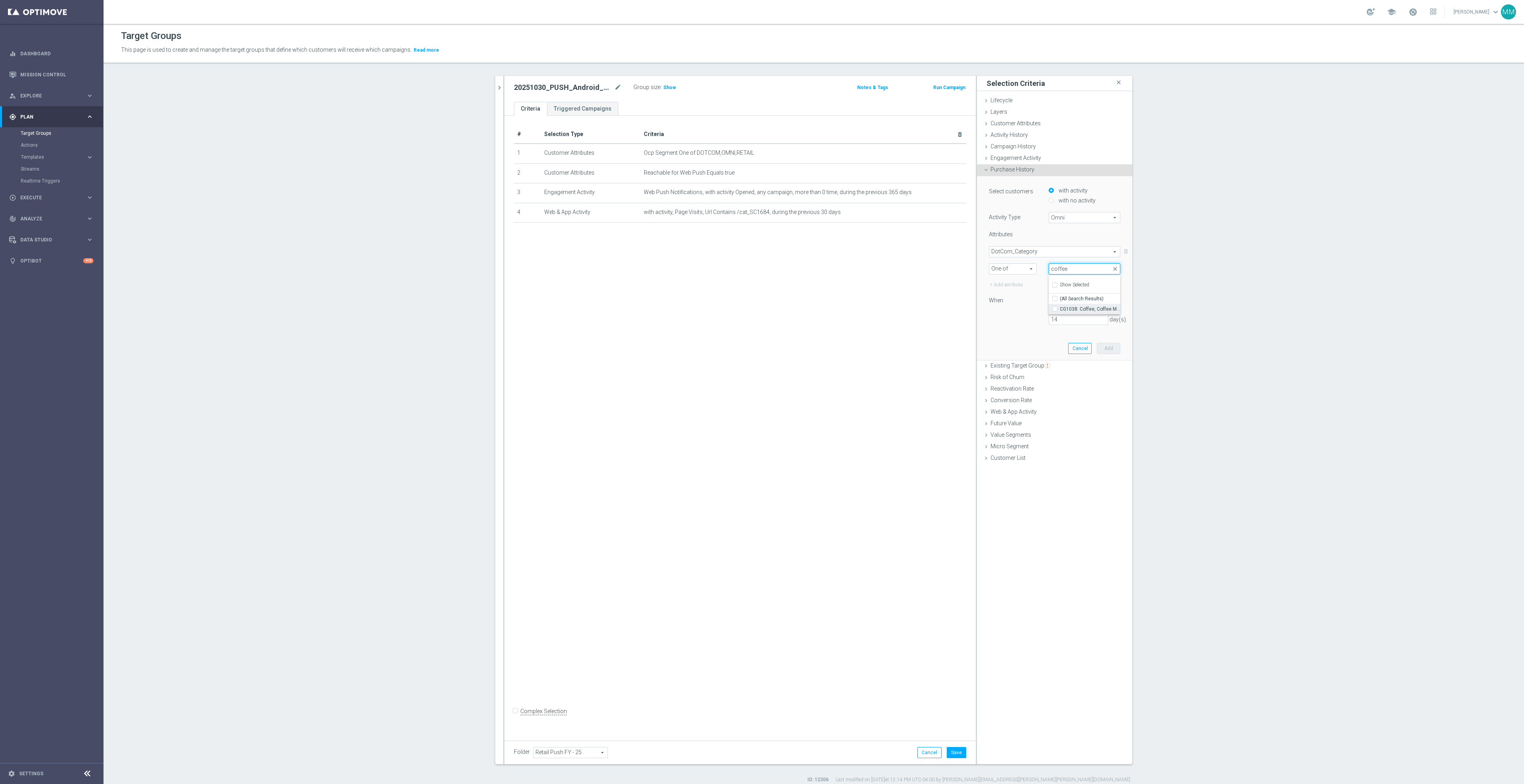
type input "coffee"
drag, startPoint x: 1098, startPoint y: 309, endPoint x: 1093, endPoint y: 306, distance: 5.8
click at [1098, 309] on span "CG1038: Coffee, Coffee Makers & Supplies" at bounding box center [1090, 309] width 60 height 7
click at [1060, 309] on input "CG1038: Coffee, Coffee Makers & Supplies" at bounding box center [1057, 309] width 5 height 5
checkbox input "true"
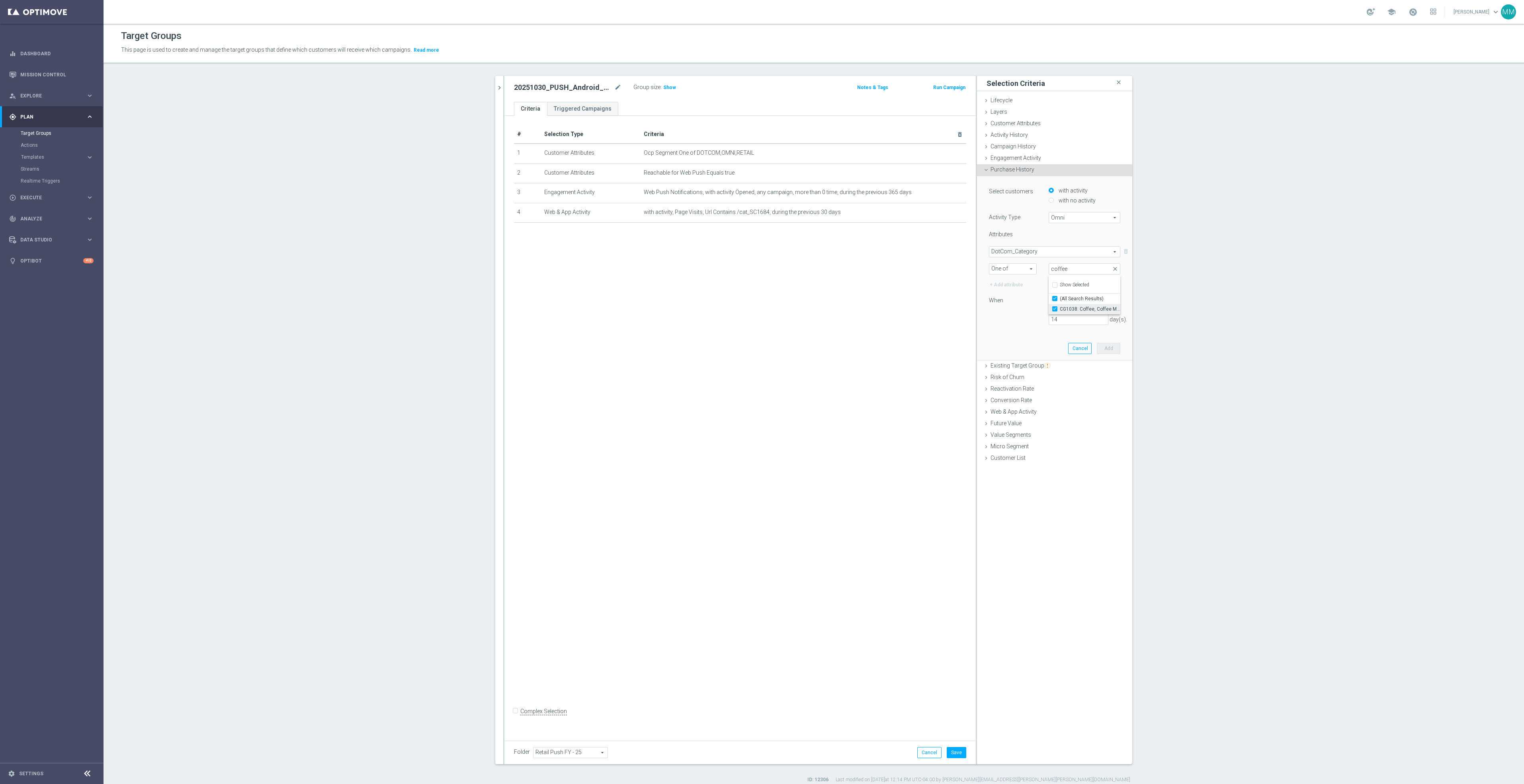
type input "CG1038: Coffee, Coffee Makers & Supplies"
checkbox input "true"
click at [996, 324] on div "14 day(s)." at bounding box center [1054, 319] width 143 height 11
drag, startPoint x: 1069, startPoint y: 320, endPoint x: 964, endPoint y: 316, distance: 105.1
click at [965, 316] on as-split "20251028 close more_vert Prioritize Customer Target Groups library_add create_n…" at bounding box center [813, 420] width 637 height 688
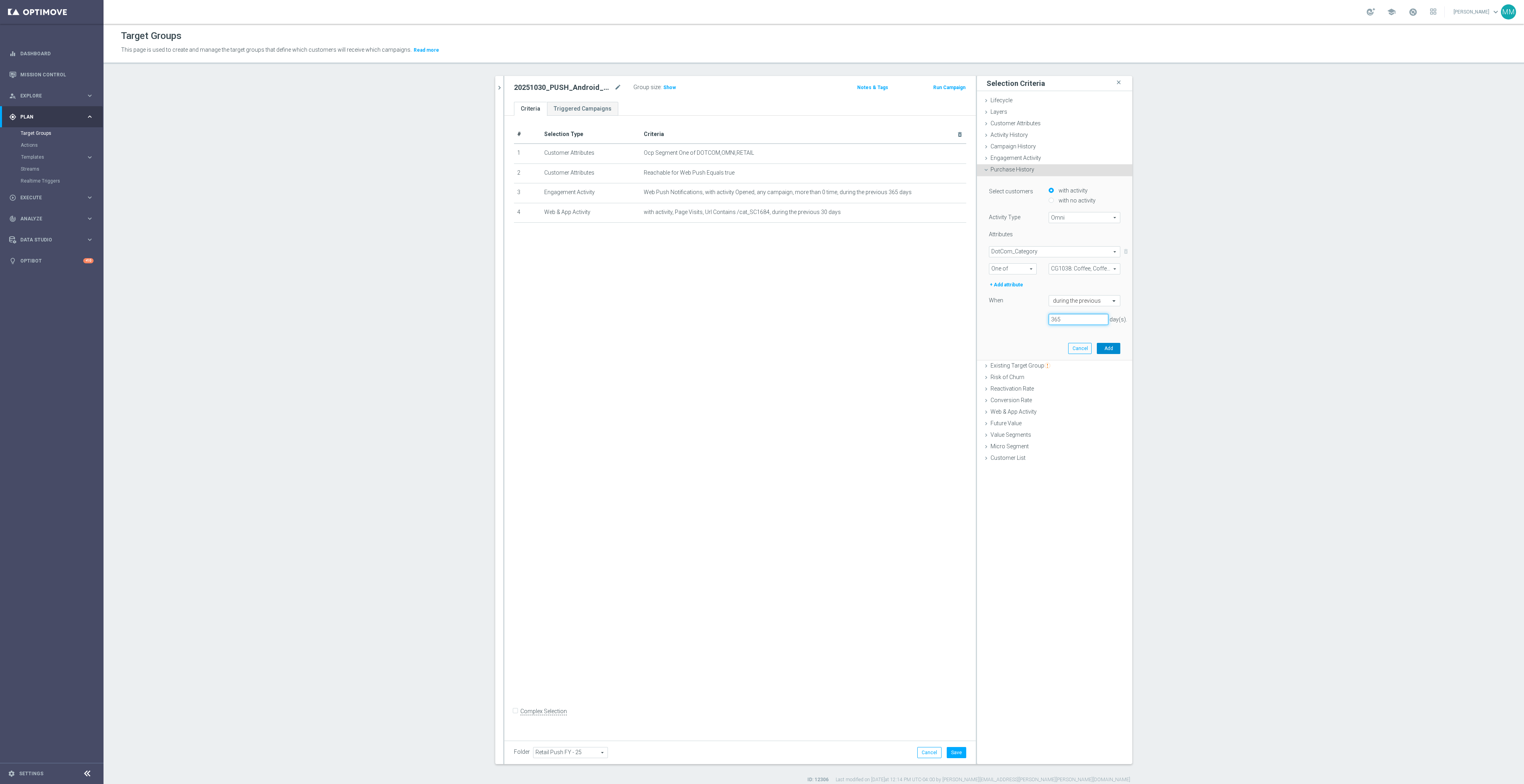
type input "365"
click at [1102, 348] on button "Add" at bounding box center [1109, 348] width 24 height 11
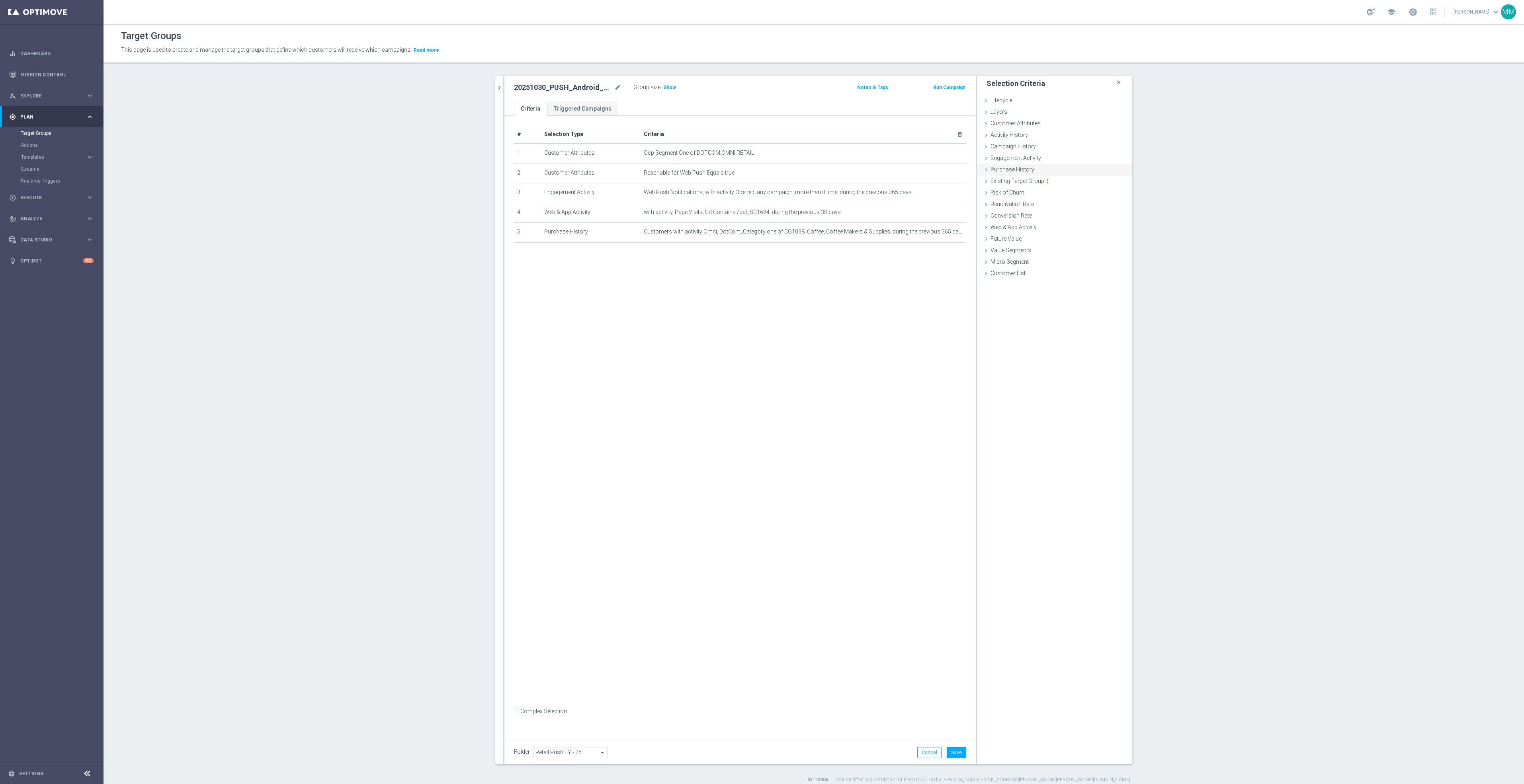
click at [1027, 171] on span "Purchase History" at bounding box center [1012, 169] width 44 height 7
click at [1065, 217] on span "Action_History" at bounding box center [1084, 217] width 71 height 10
click at [1067, 238] on span "Omni" at bounding box center [1084, 239] width 63 height 7
type input "Omni"
click at [1025, 251] on span at bounding box center [1054, 251] width 131 height 10
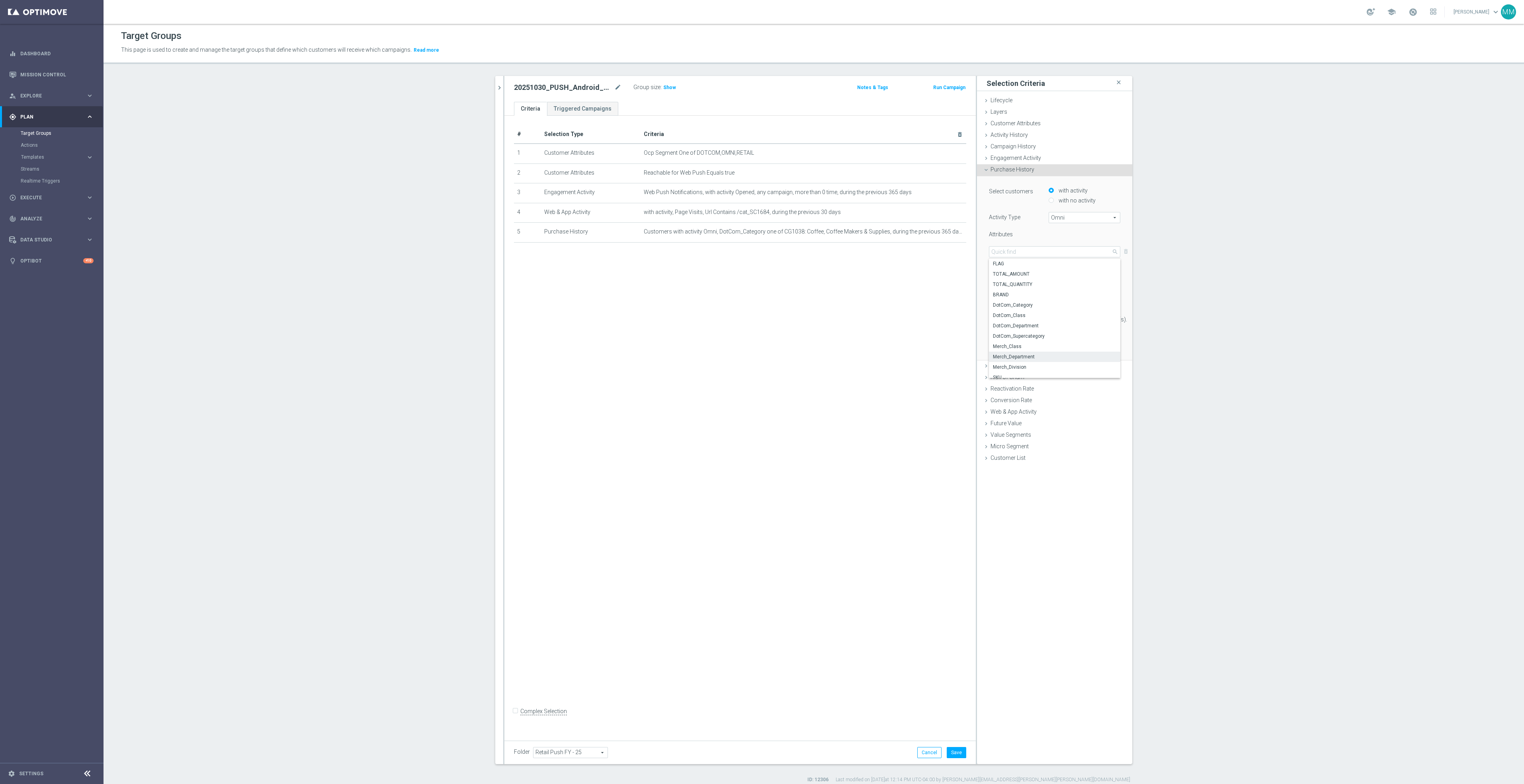
click at [1019, 352] on label "Merch_Department" at bounding box center [1055, 357] width 131 height 10
type input "Merch_Department"
click at [1018, 273] on span at bounding box center [1012, 268] width 47 height 10
click at [1012, 342] on span "One of" at bounding box center [1013, 342] width 39 height 7
type input "One of"
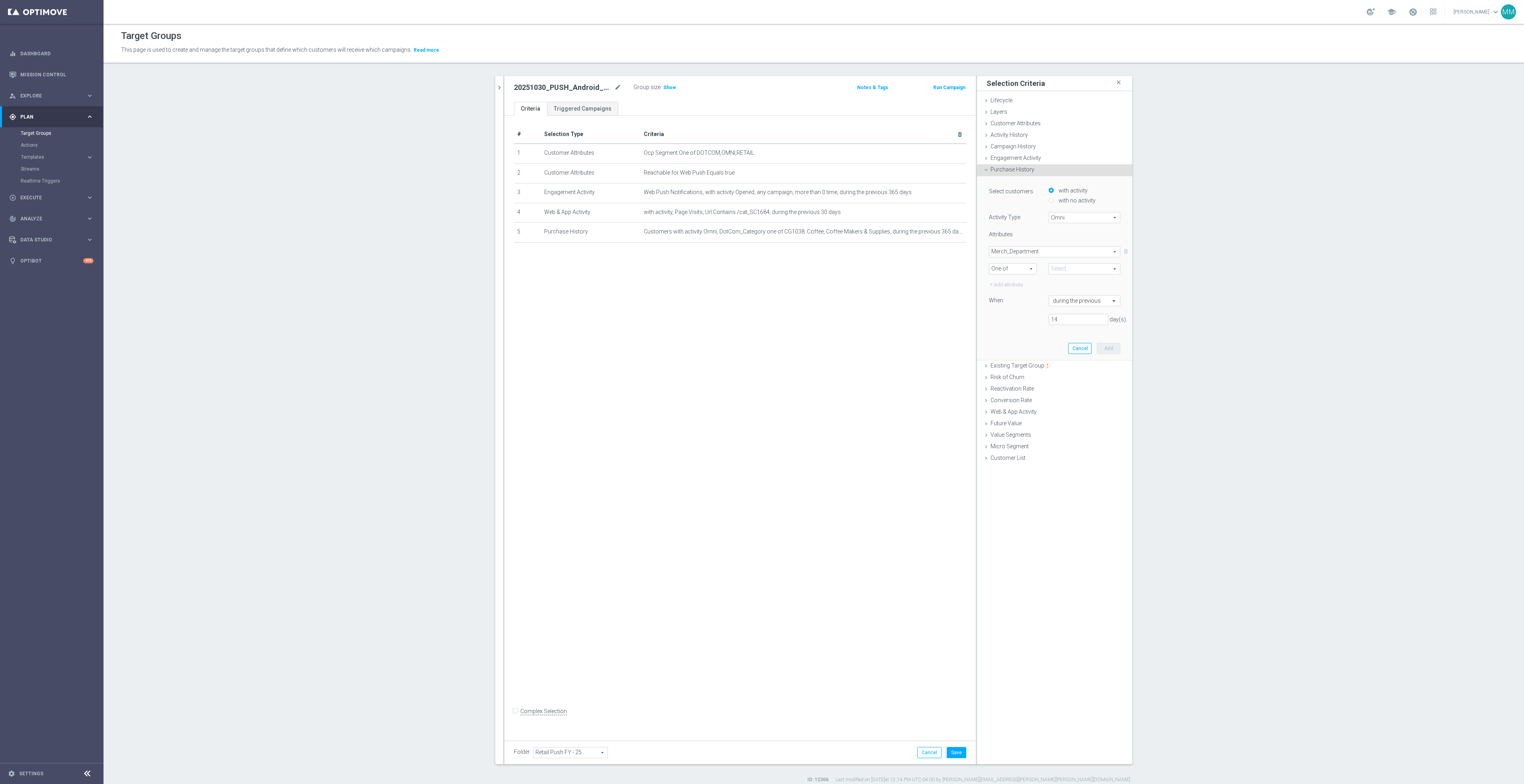
click at [1075, 268] on span at bounding box center [1084, 268] width 71 height 10
click at [1075, 268] on input "search" at bounding box center [1084, 268] width 72 height 11
type input "coffee"
click at [1067, 256] on span "Merch_Department" at bounding box center [1054, 251] width 131 height 10
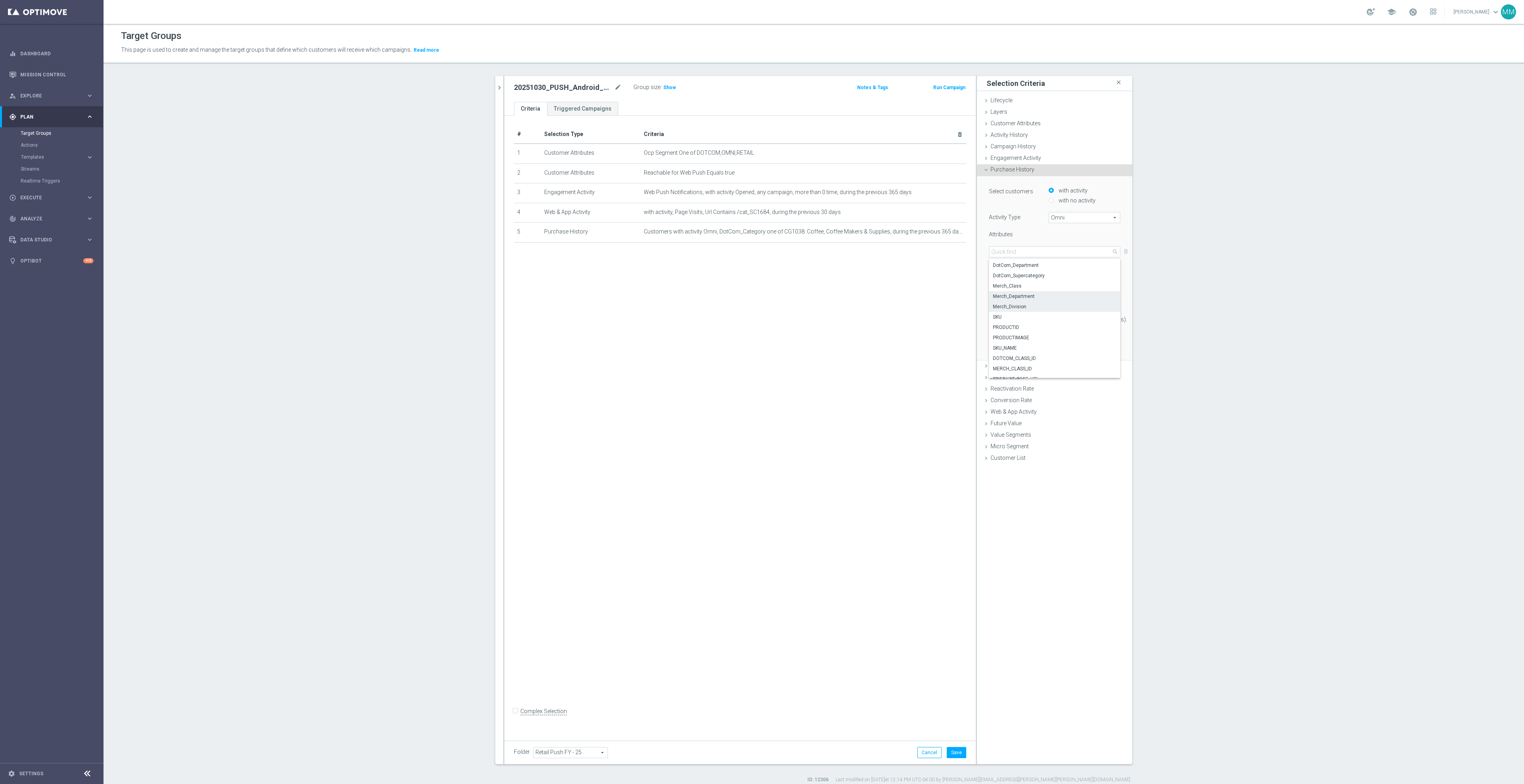
click at [1029, 306] on span "Merch_Division" at bounding box center [1054, 306] width 124 height 7
type input "Merch_Division"
click at [1023, 273] on span "One of" at bounding box center [1012, 268] width 47 height 10
click at [1015, 341] on span "One of" at bounding box center [1013, 342] width 39 height 7
type input "One of"
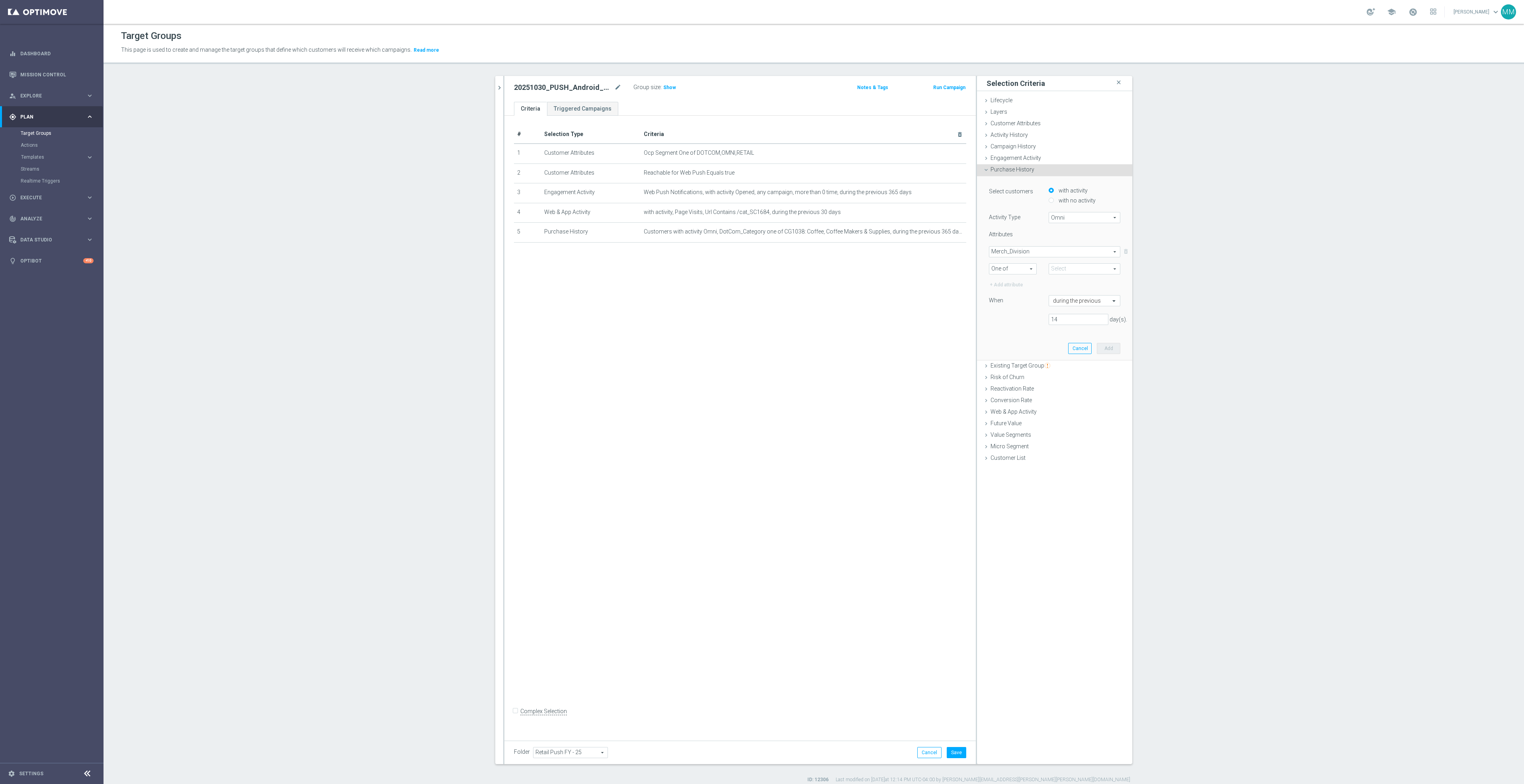
click at [1070, 262] on selected-attribute "Merch_Division Merch_Division arrow_drop_down search One of One of arrow_drop_d…" at bounding box center [1055, 261] width 131 height 28
click at [1069, 266] on span at bounding box center [1084, 268] width 71 height 10
click at [1068, 269] on input "search" at bounding box center [1084, 268] width 72 height 11
type input "coff"
click at [1026, 249] on span "Merch_Division" at bounding box center [1054, 251] width 131 height 10
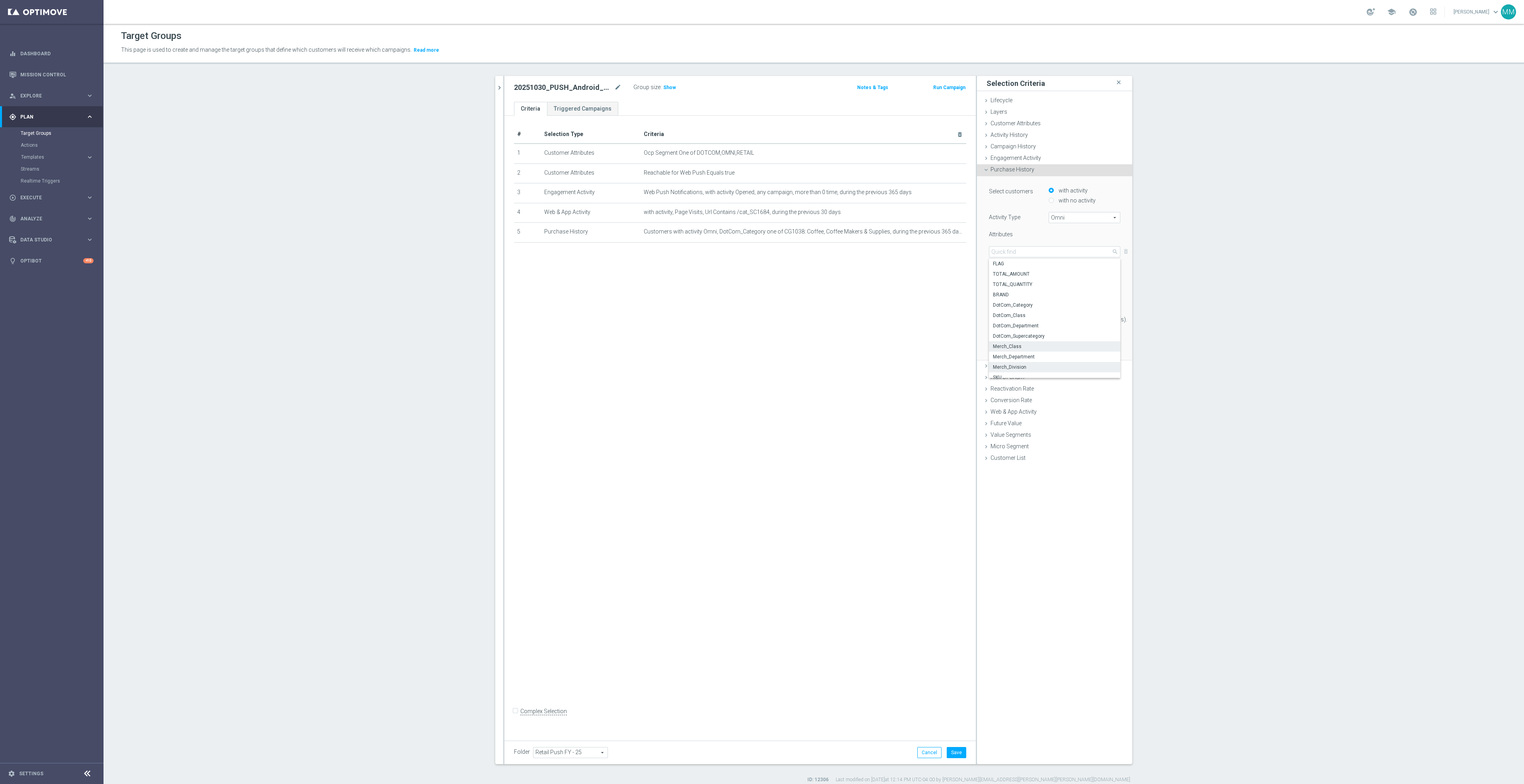
click at [1028, 345] on span "Merch_Class" at bounding box center [1054, 346] width 124 height 7
type input "Merch_Class"
click at [1001, 267] on span "One of" at bounding box center [1012, 268] width 47 height 10
click at [1019, 341] on span "One of" at bounding box center [1013, 342] width 39 height 7
type input "One of"
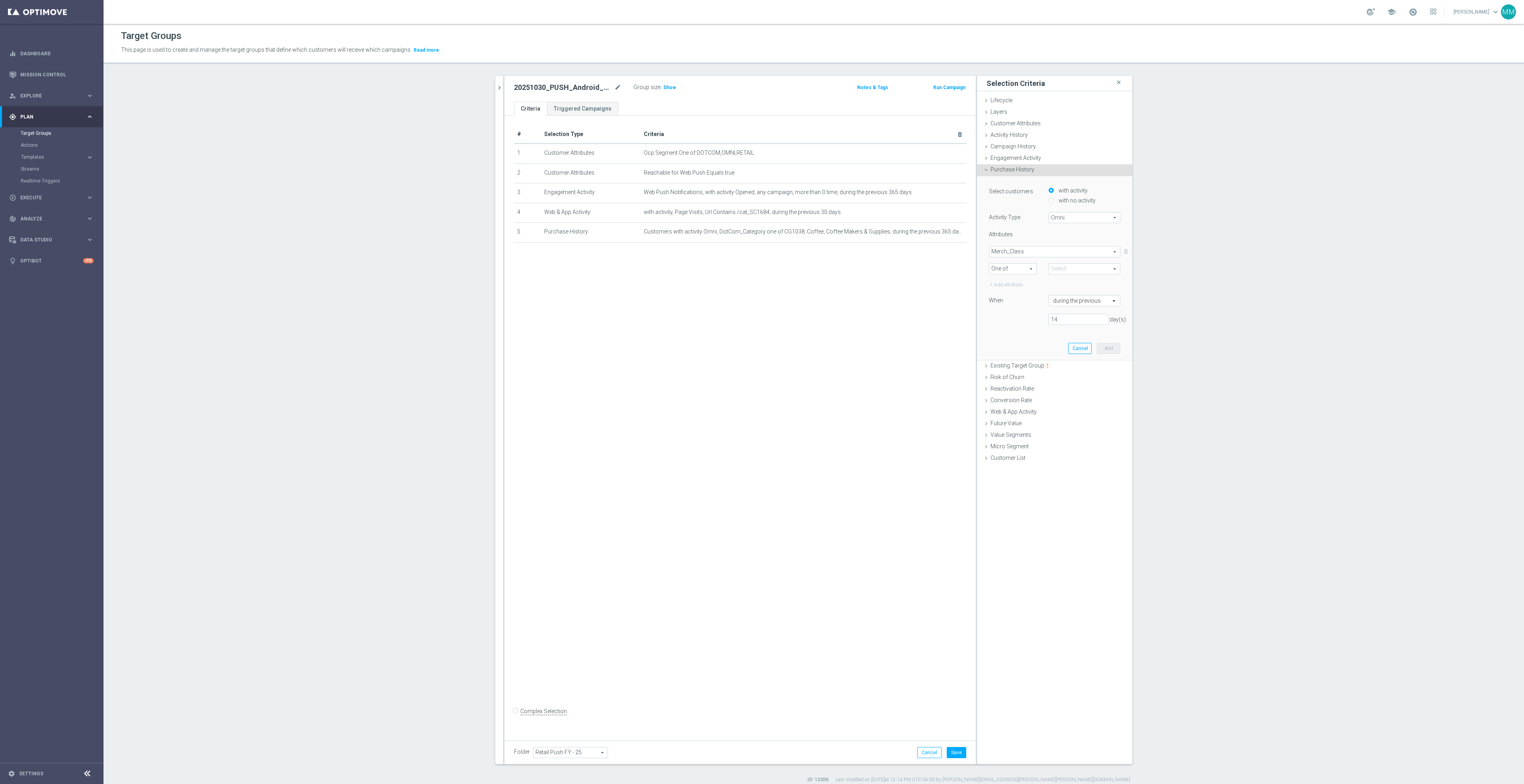
click at [1076, 270] on span at bounding box center [1084, 268] width 71 height 10
click at [1076, 270] on input "search" at bounding box center [1084, 268] width 72 height 11
type input "cof"
click at [1071, 304] on label "504: Coffee" at bounding box center [1090, 309] width 60 height 10
click at [1060, 306] on input "504: Coffee" at bounding box center [1057, 309] width 5 height 5
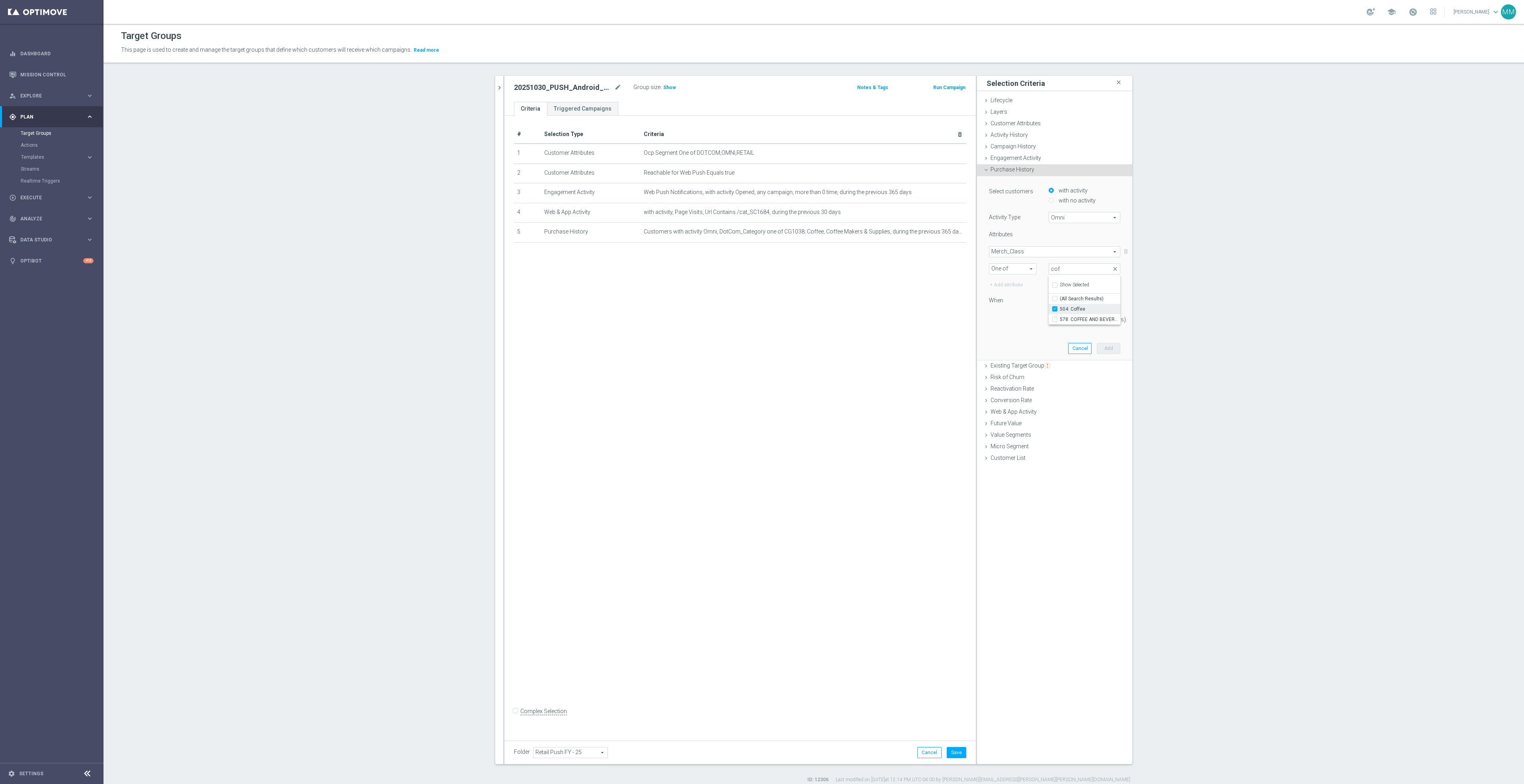
checkbox input "true"
type input "504: Coffee"
click at [995, 316] on div "14 day(s)." at bounding box center [1054, 319] width 143 height 11
drag, startPoint x: 1071, startPoint y: 322, endPoint x: 929, endPoint y: 326, distance: 142.1
click at [929, 326] on as-split "20251028 close more_vert Prioritize Customer Target Groups library_add create_n…" at bounding box center [813, 420] width 637 height 688
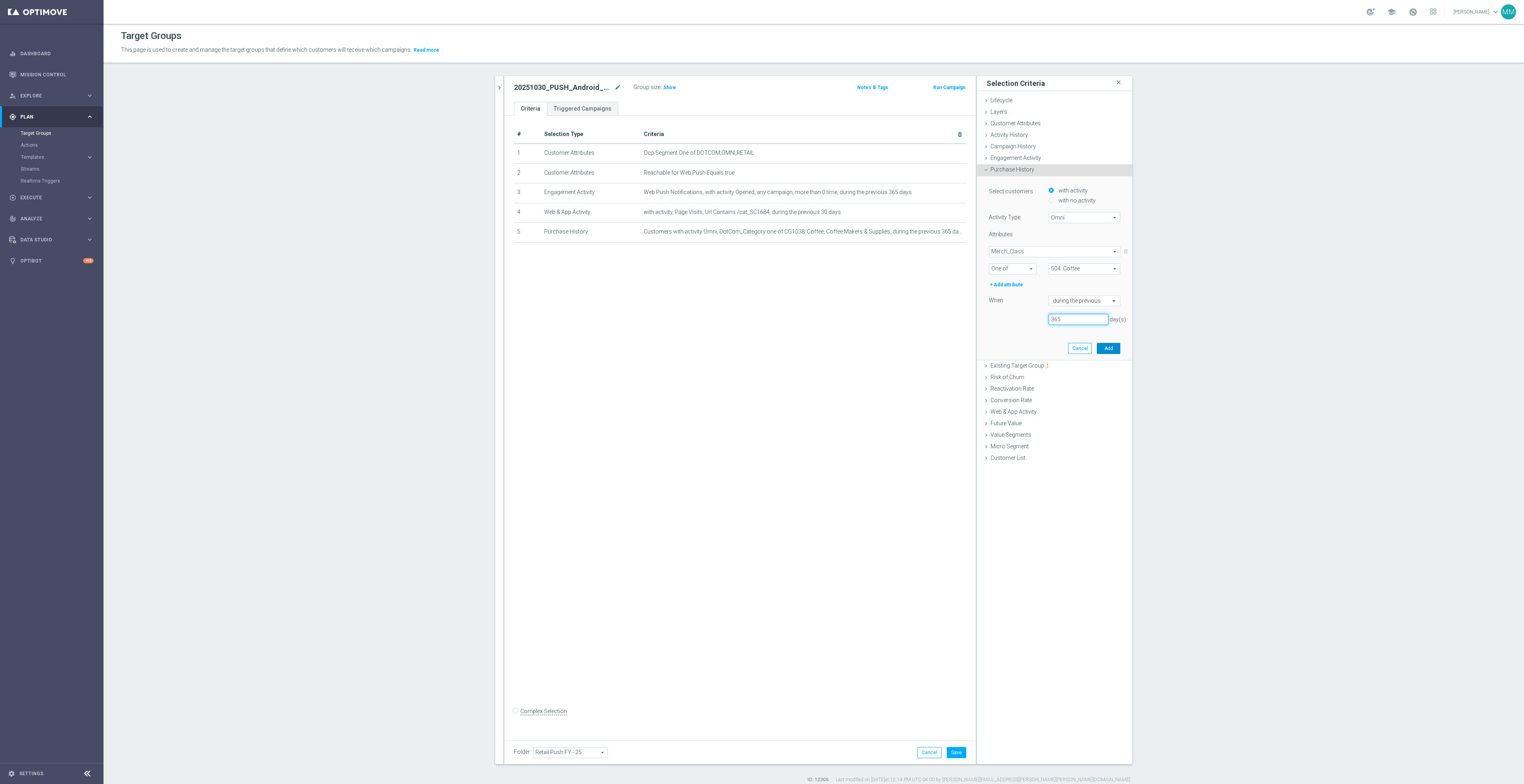
type input "365"
click at [1102, 344] on button "Add" at bounding box center [1109, 348] width 24 height 11
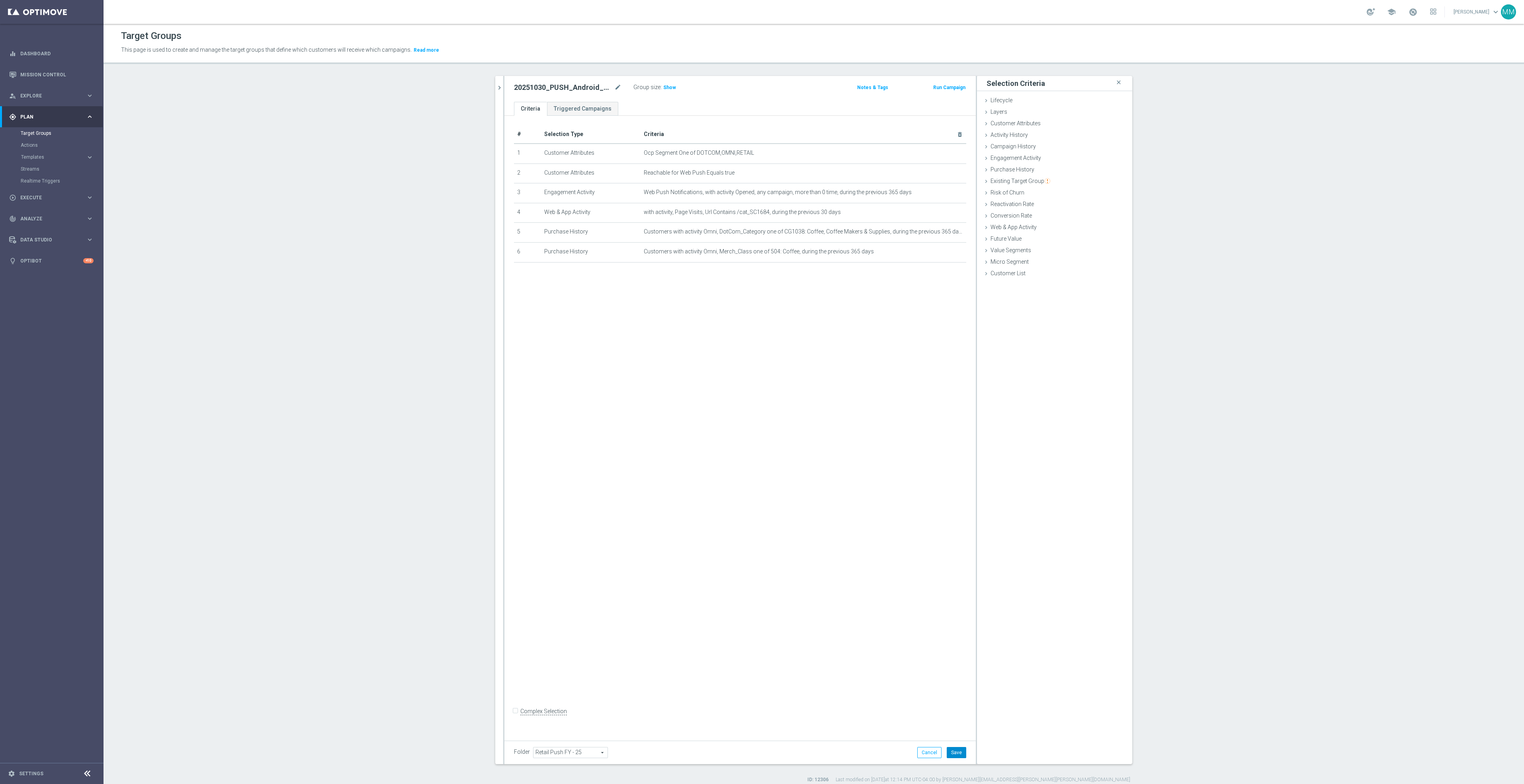
click at [947, 750] on button "Save" at bounding box center [956, 753] width 20 height 11
click at [496, 91] on icon "chevron_right" at bounding box center [499, 88] width 8 height 8
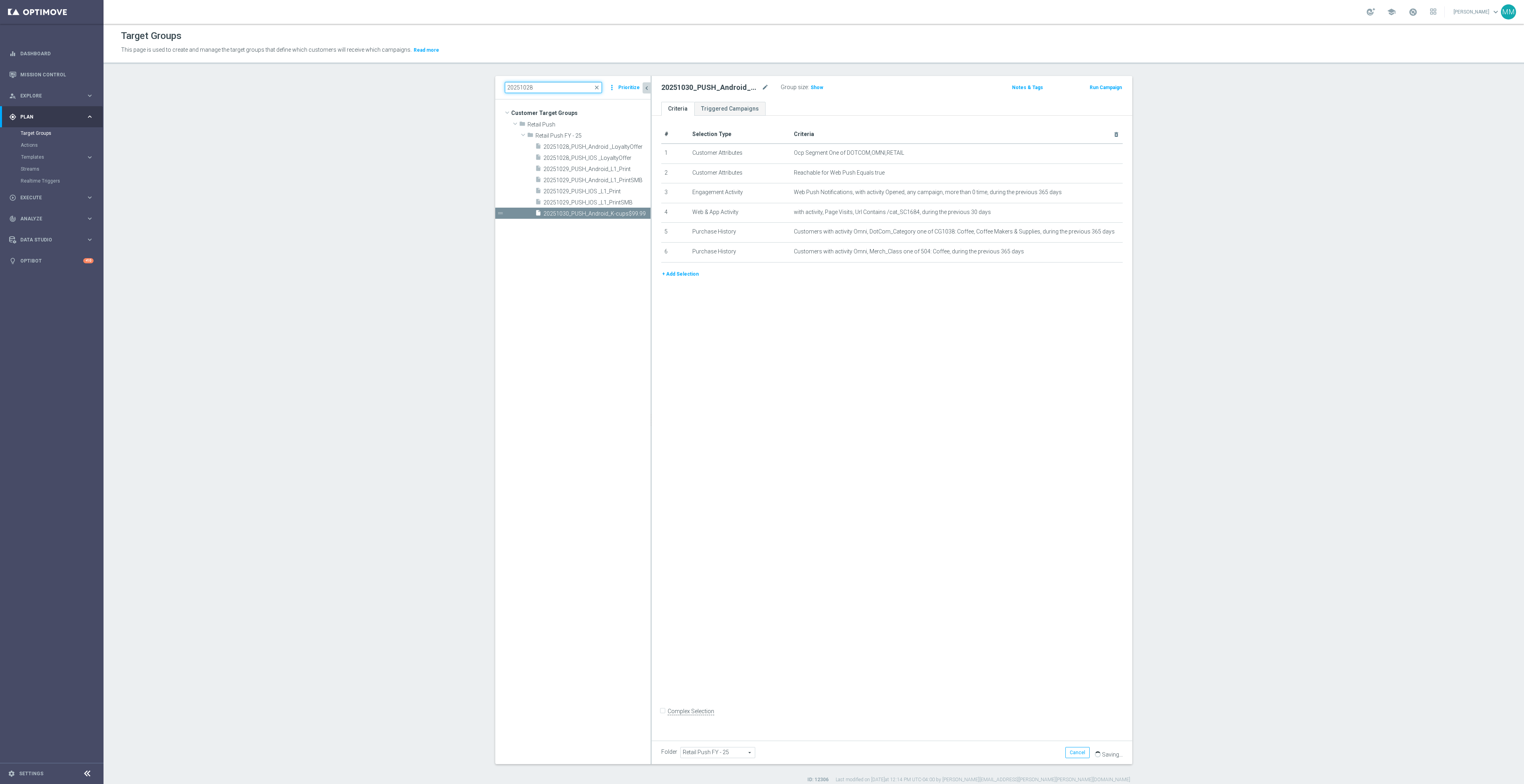
click at [524, 87] on input "20251028" at bounding box center [553, 88] width 97 height 11
drag, startPoint x: 547, startPoint y: 89, endPoint x: 416, endPoint y: 96, distance: 131.2
click at [431, 90] on section "20251028 close more_vert Prioritize Customer Target Groups library_add create_n…" at bounding box center [813, 430] width 1420 height 707
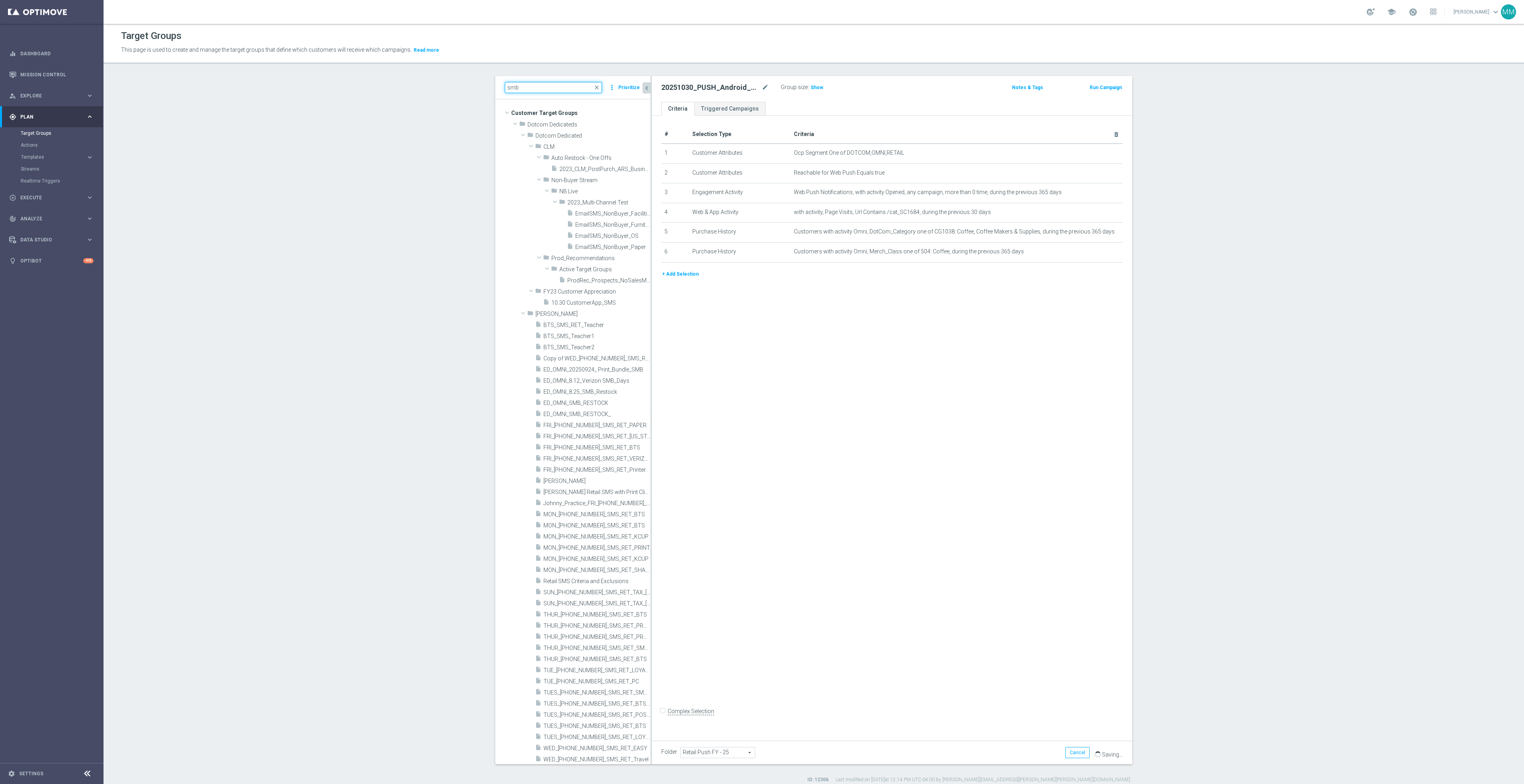
type input "smb"
click at [578, 155] on span "ED_OMNI_8.12_Verizon SMB_Days" at bounding box center [587, 158] width 88 height 7
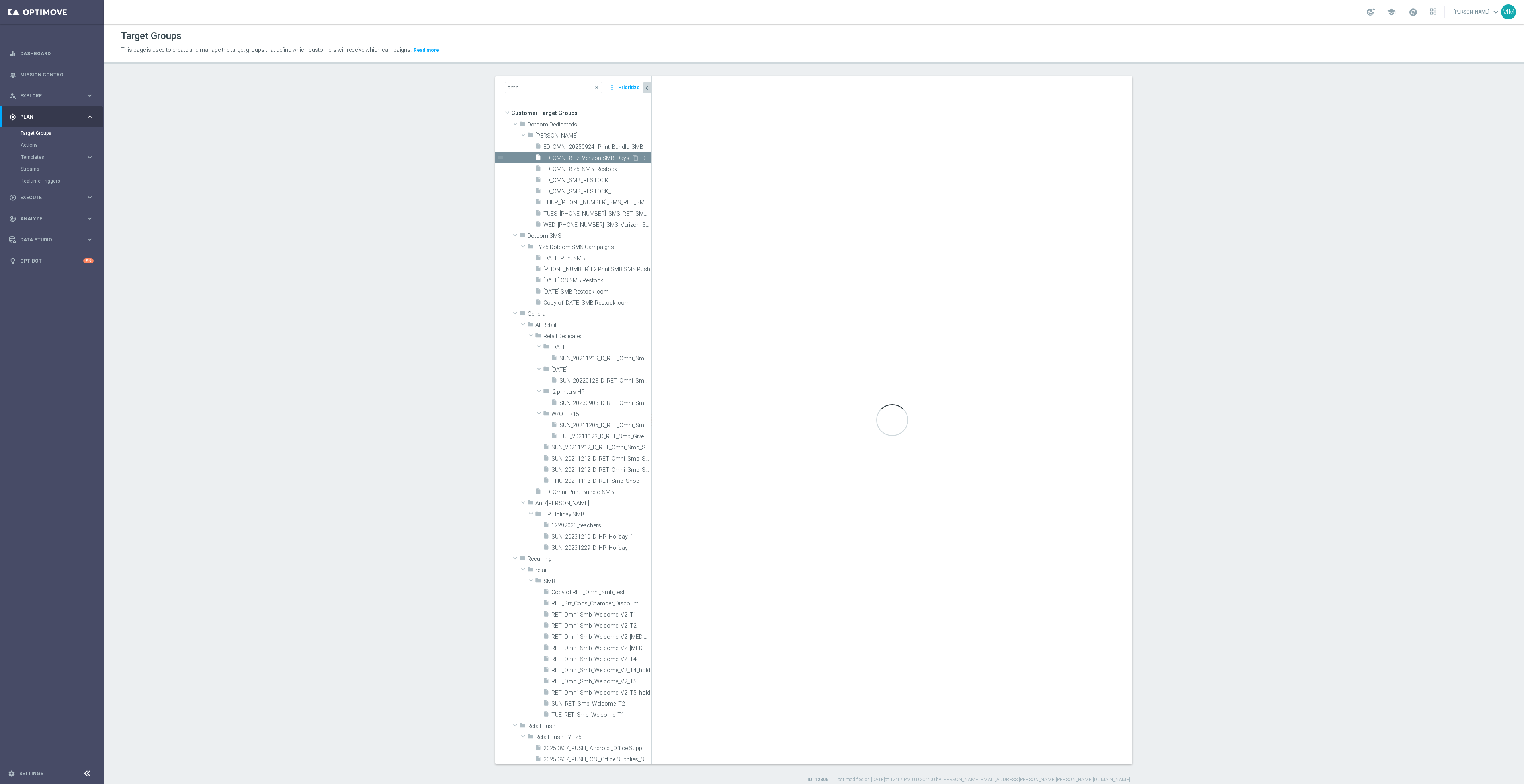
type input "[PERSON_NAME]"
click at [574, 203] on span "THUR_[PHONE_NUMBER]_SMS_RET_SMBRESTOCK" at bounding box center [588, 202] width 89 height 7
checkbox input "true"
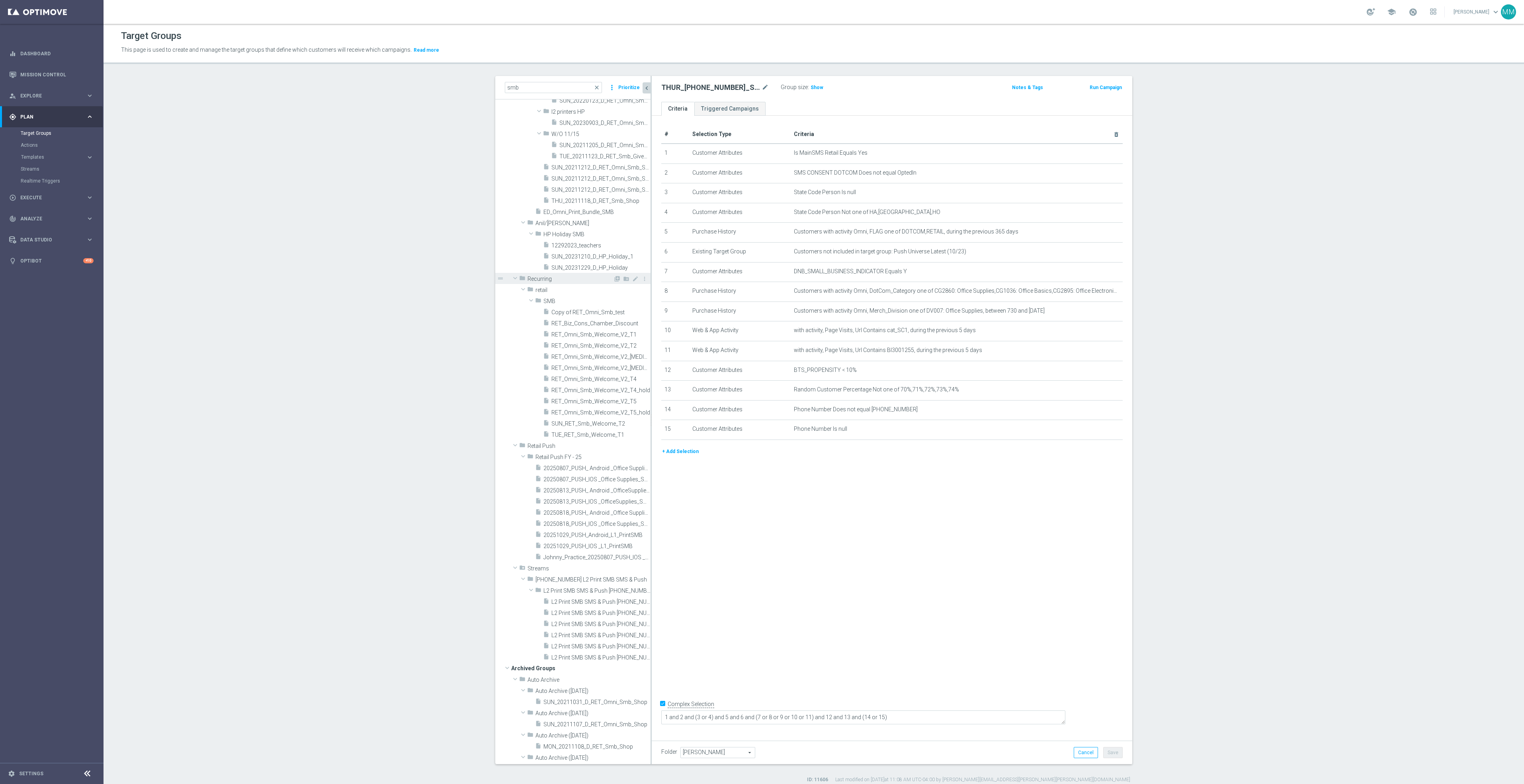
scroll to position [299, 0]
click at [585, 453] on span "20250807_PUSH_IOS _Office Supplies_SMB" at bounding box center [588, 453] width 89 height 7
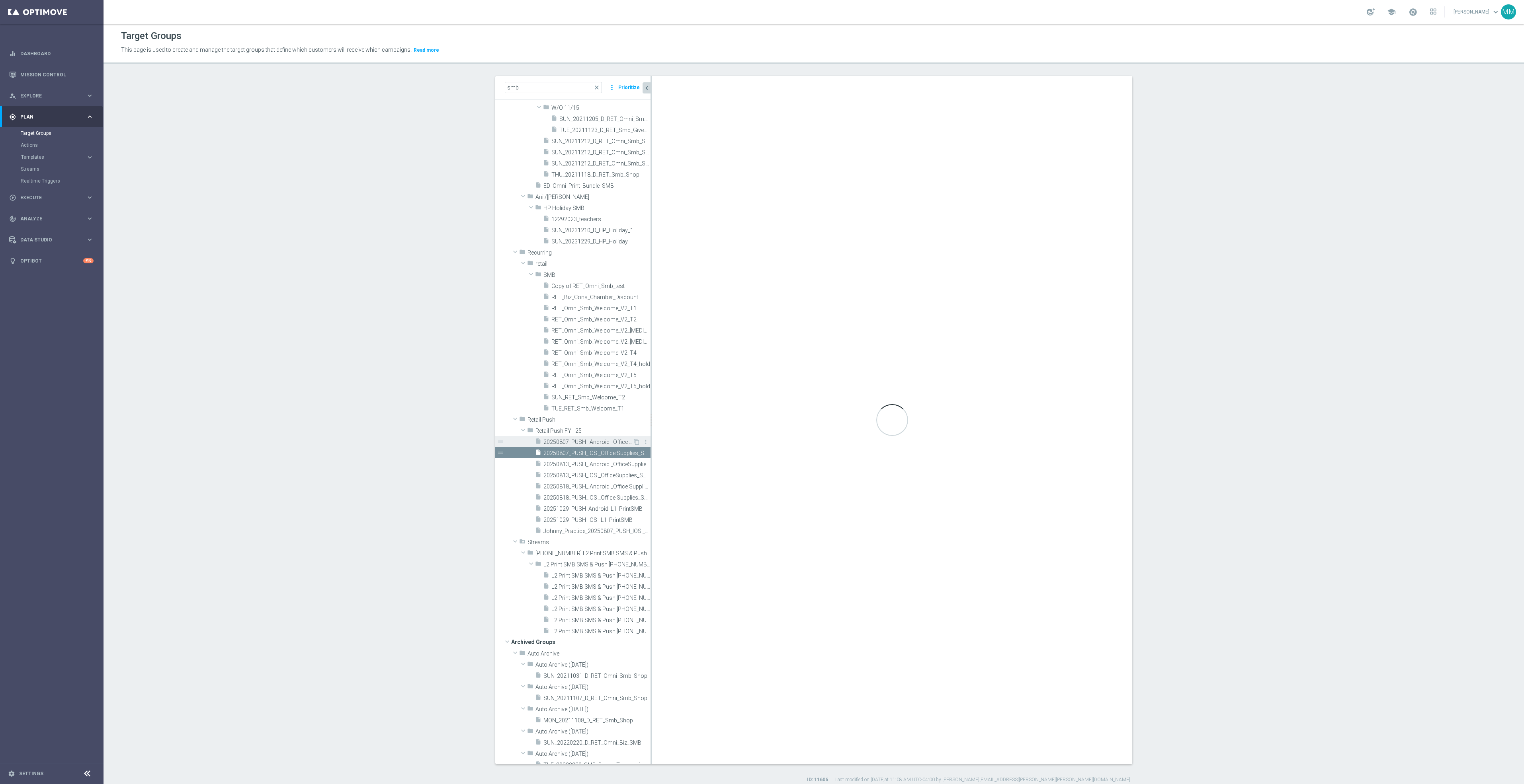
type input "Retail Push FY - 25"
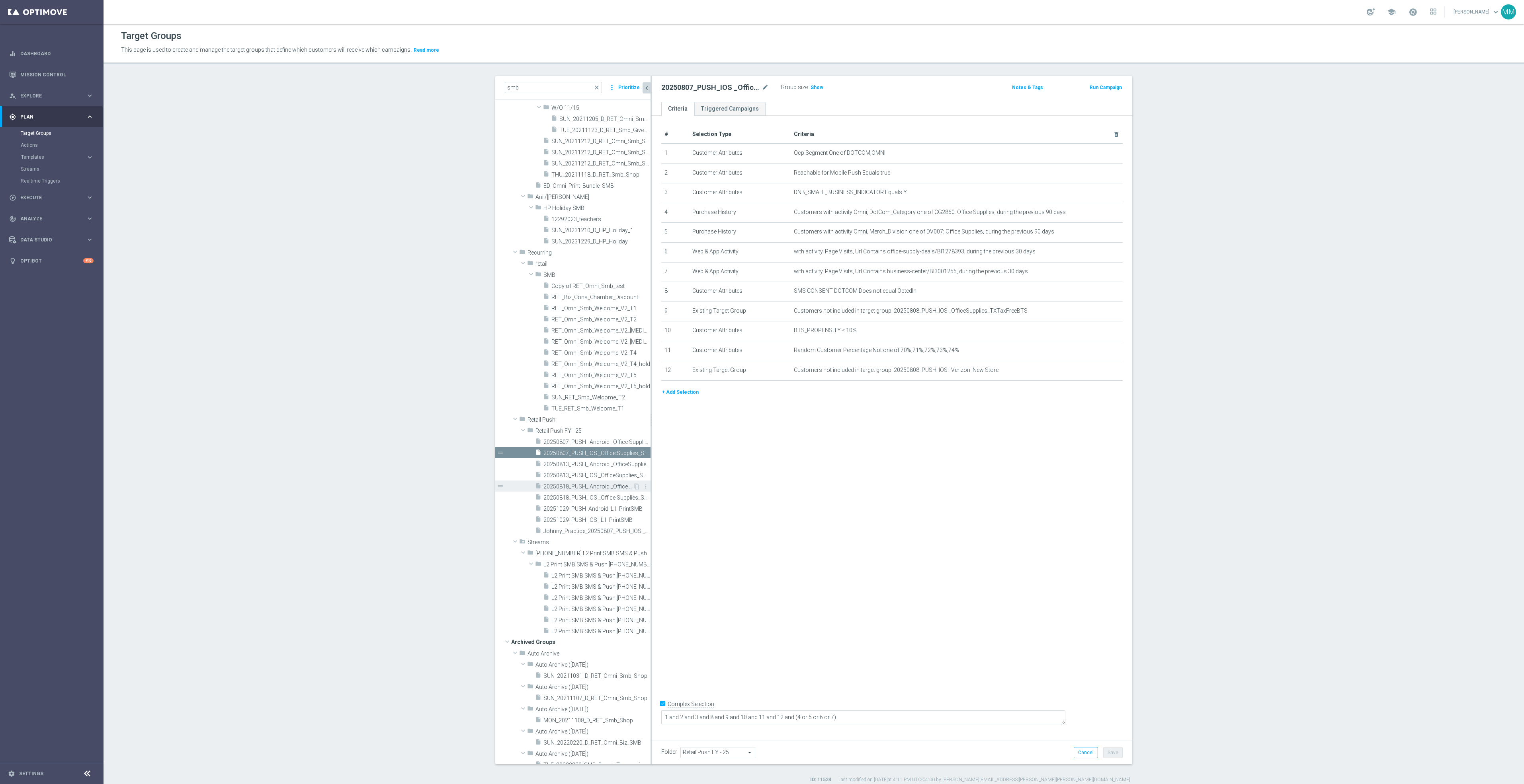
click at [586, 488] on span "20250818_PUSH_ Android _Office Supplies_SMB" at bounding box center [588, 487] width 89 height 7
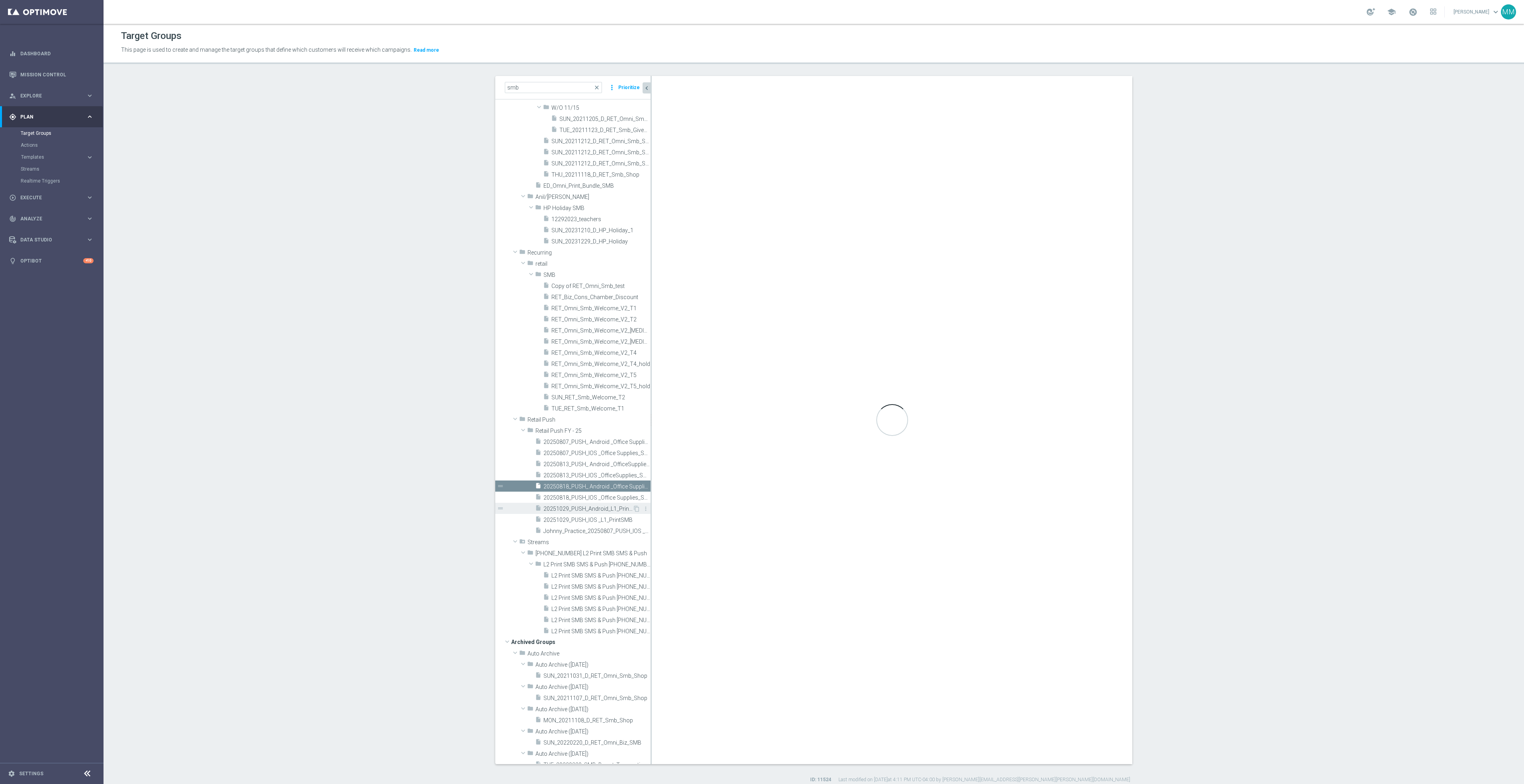
type textarea "1 and 2 and 3 and 8 and 9 and 10 and 11 and (4 or 5 or 6 or 7)"
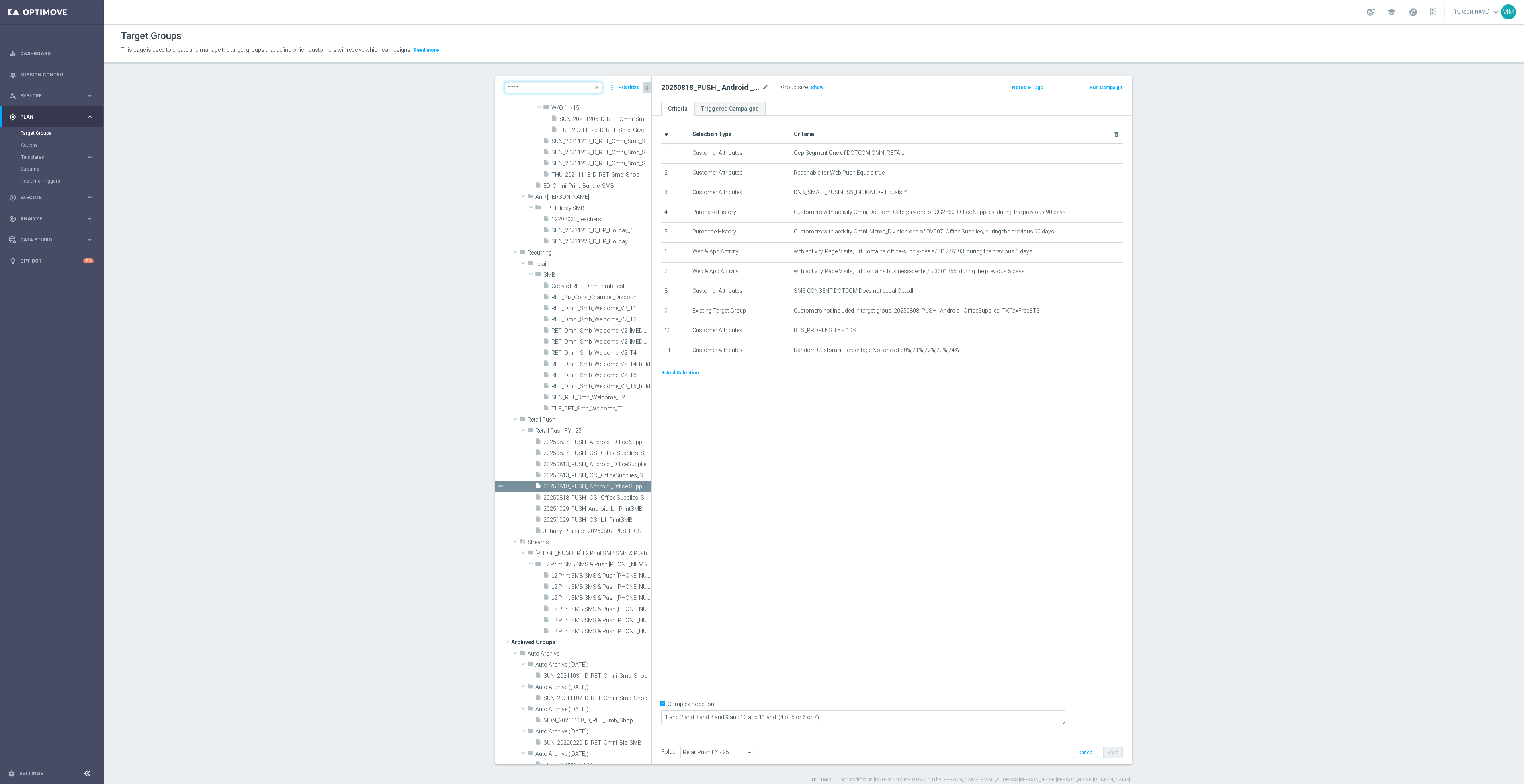
drag, startPoint x: 522, startPoint y: 89, endPoint x: 392, endPoint y: 86, distance: 130.0
click at [392, 86] on section "smb close more_vert Prioritize Customer Target Groups library_add create_new_fo…" at bounding box center [813, 430] width 1420 height 707
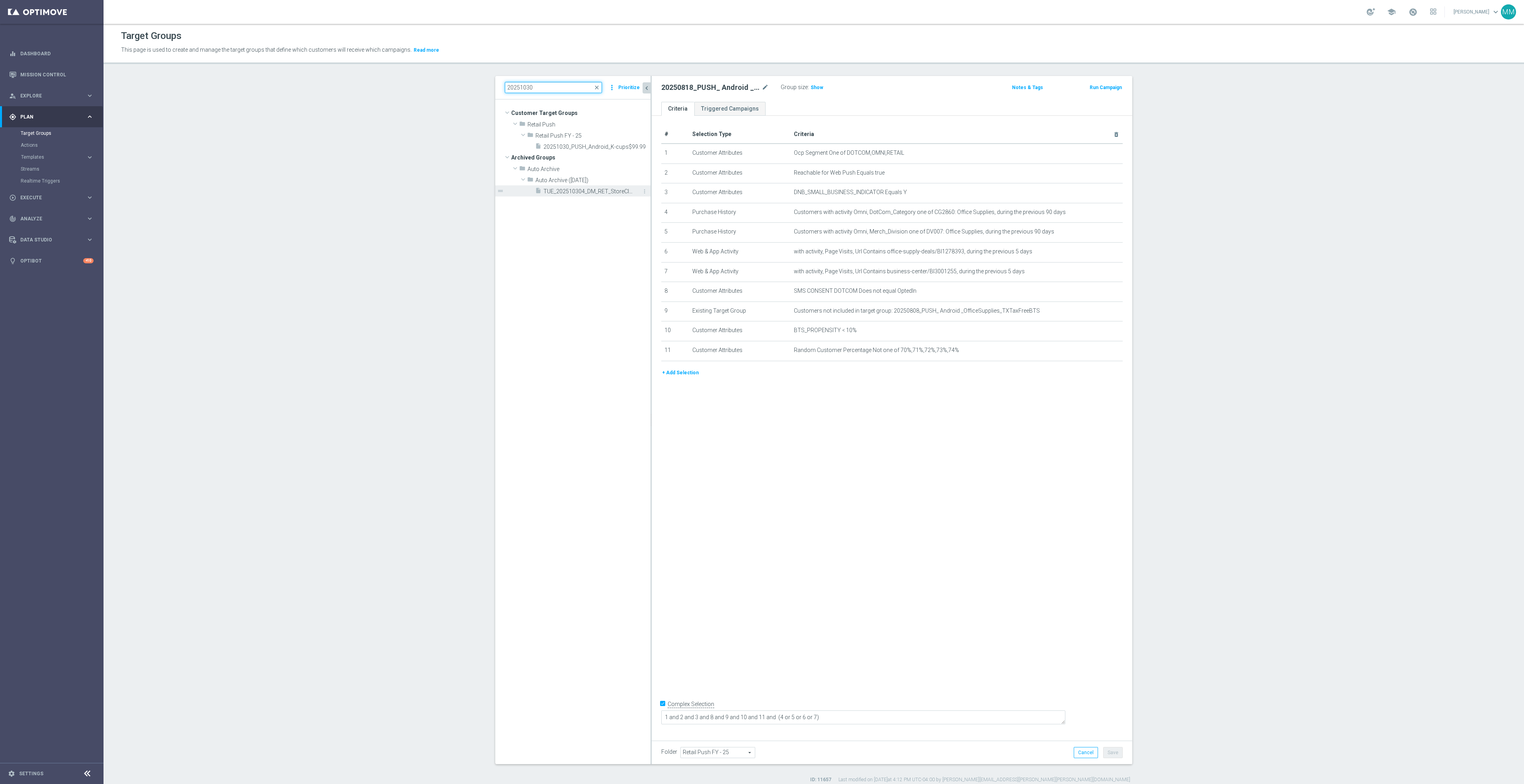
type input "20251030"
click at [593, 189] on span "TUE_202510304_DM_RET_StoreClosing_38" at bounding box center [588, 191] width 89 height 7
type input "Select"
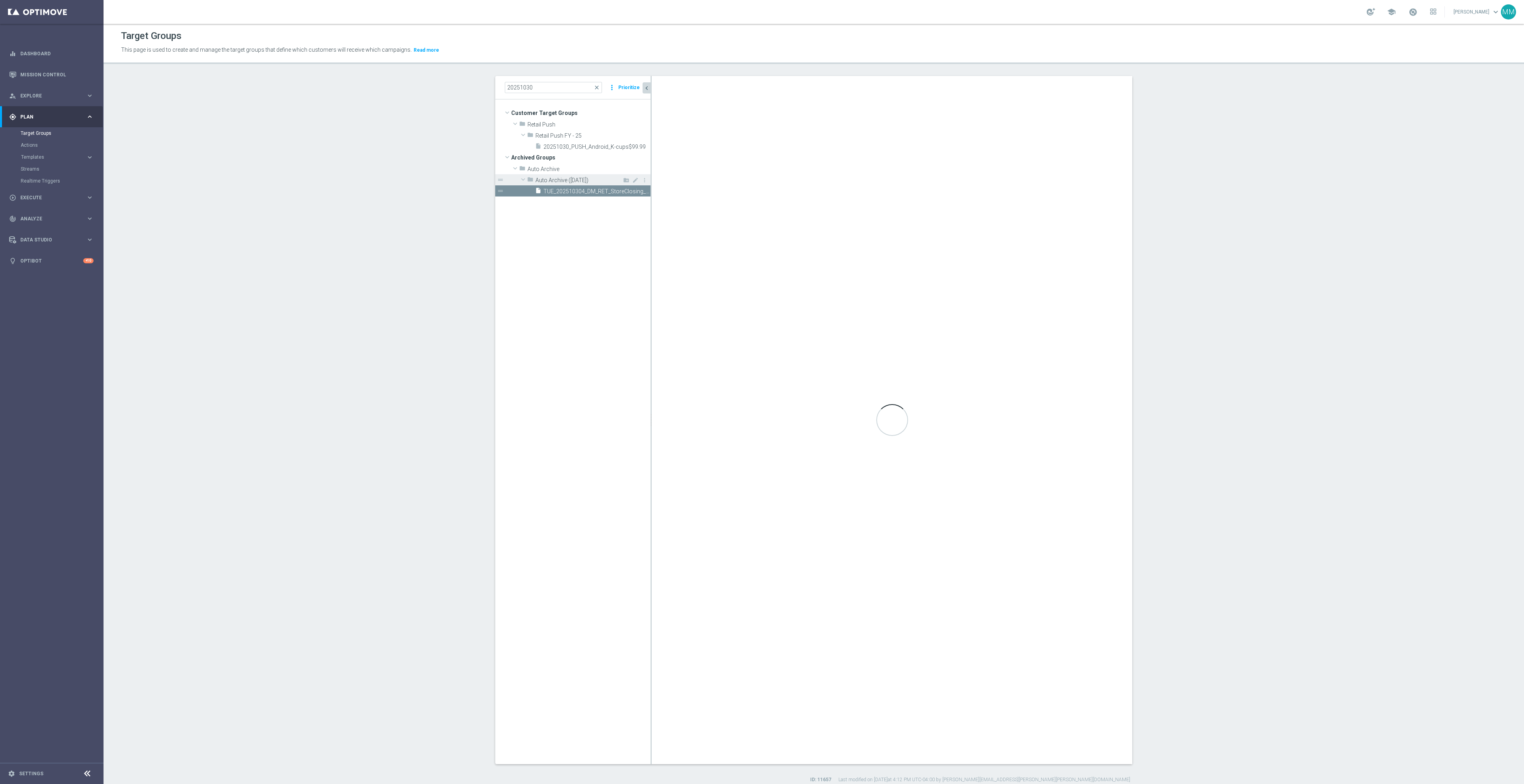
checkbox input "false"
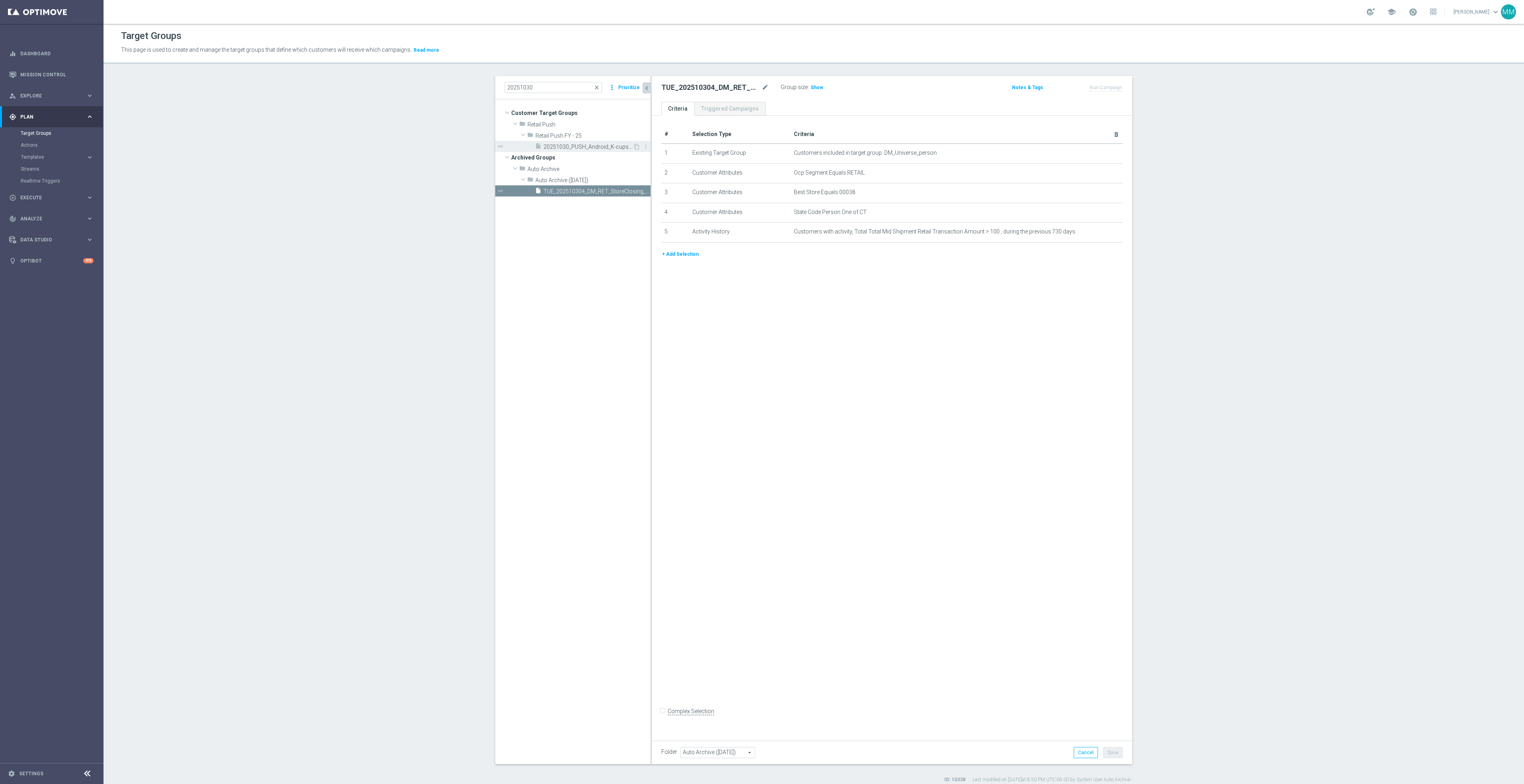
click at [602, 148] on span "20251030_PUSH_Android_K-cups$99.99" at bounding box center [588, 147] width 89 height 7
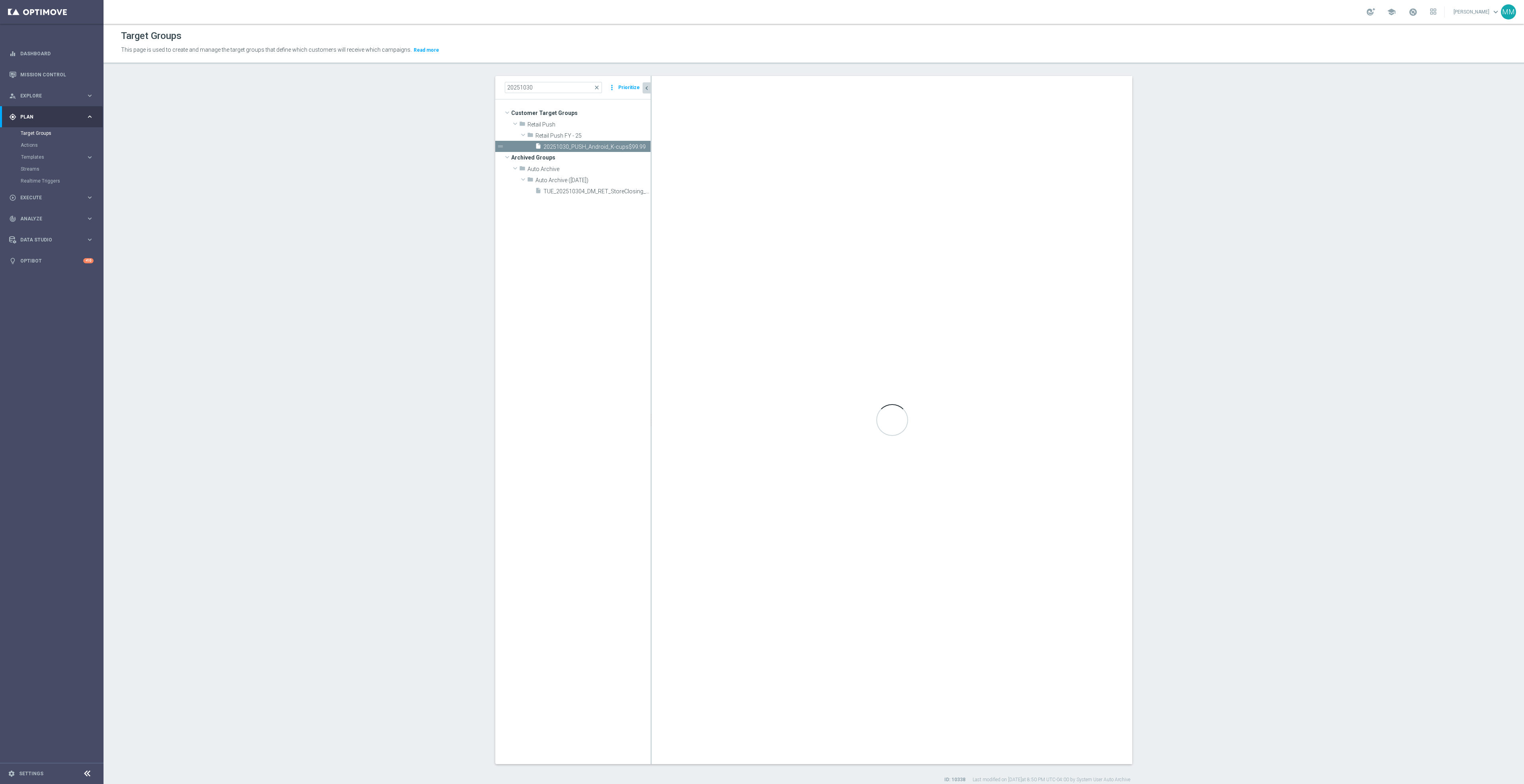
type input "Retail Push FY - 25"
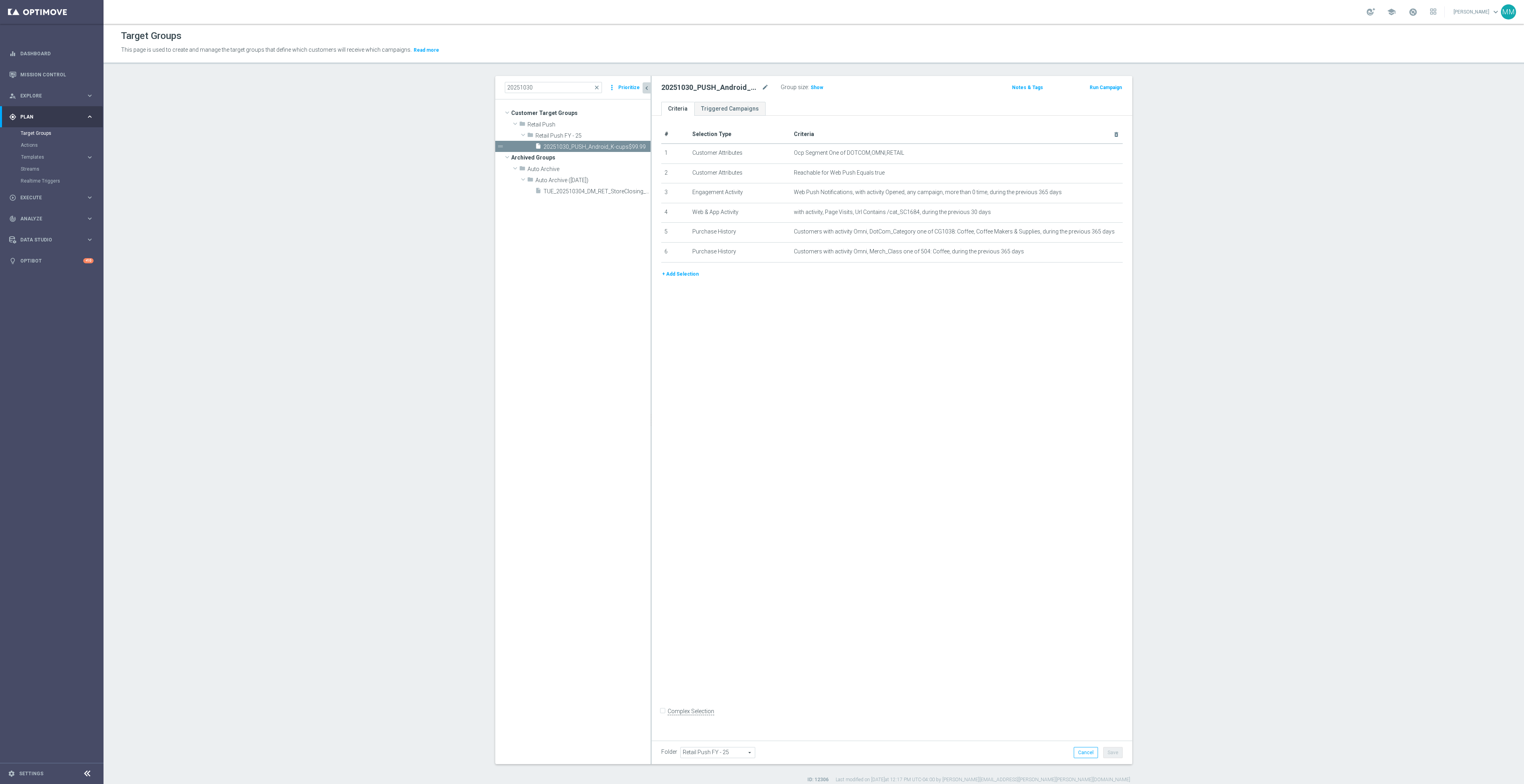
click at [680, 272] on button "+ Add Selection" at bounding box center [680, 274] width 38 height 9
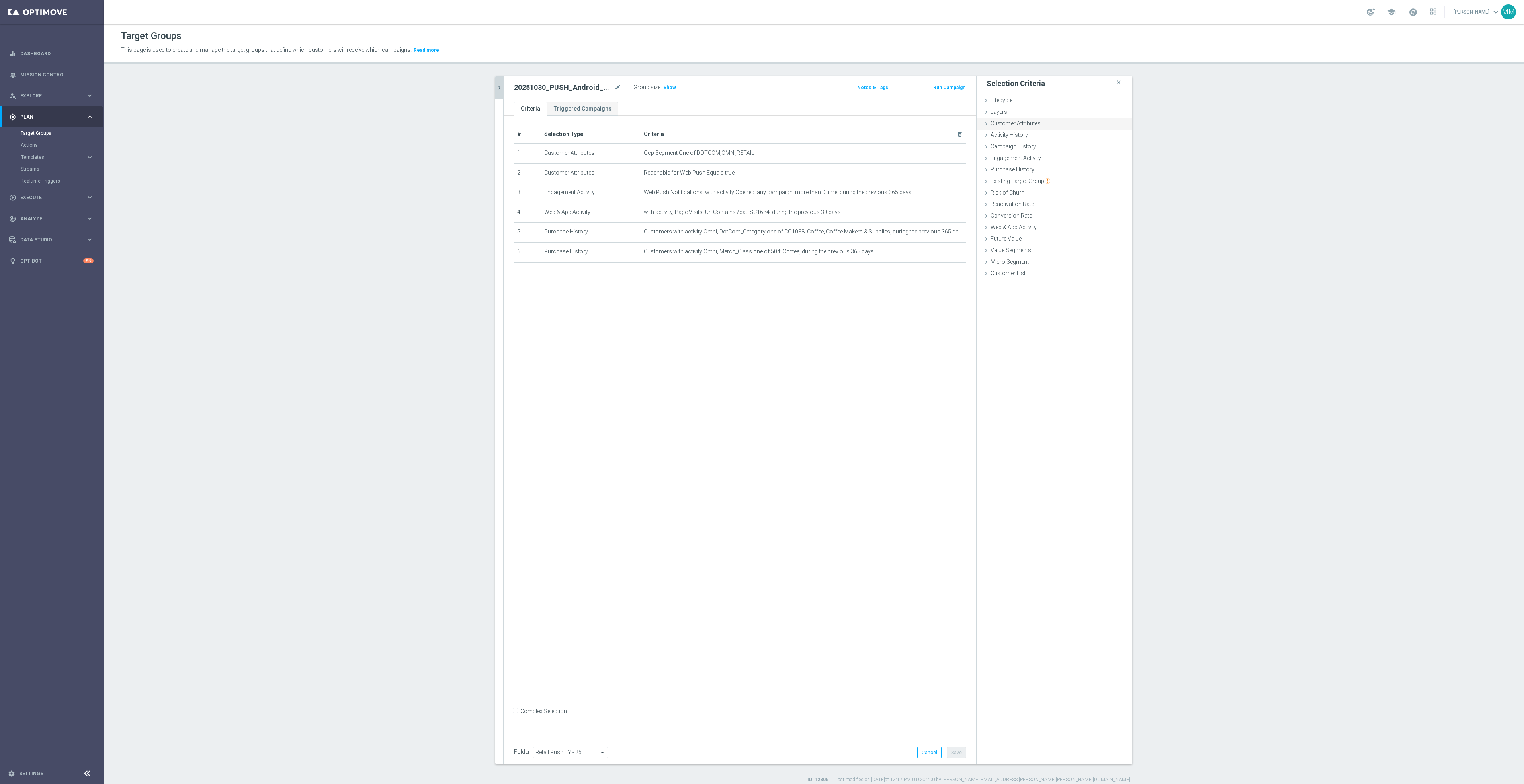
click at [1021, 122] on span "Customer Attributes" at bounding box center [1015, 123] width 50 height 7
click at [1082, 141] on span at bounding box center [1079, 145] width 83 height 10
click at [1082, 145] on input "search" at bounding box center [1078, 145] width 83 height 11
type input "dnb_sma"
click at [1083, 156] on span "DNB_SMALL_BUSINESS_INDICATOR" at bounding box center [1079, 157] width 76 height 7
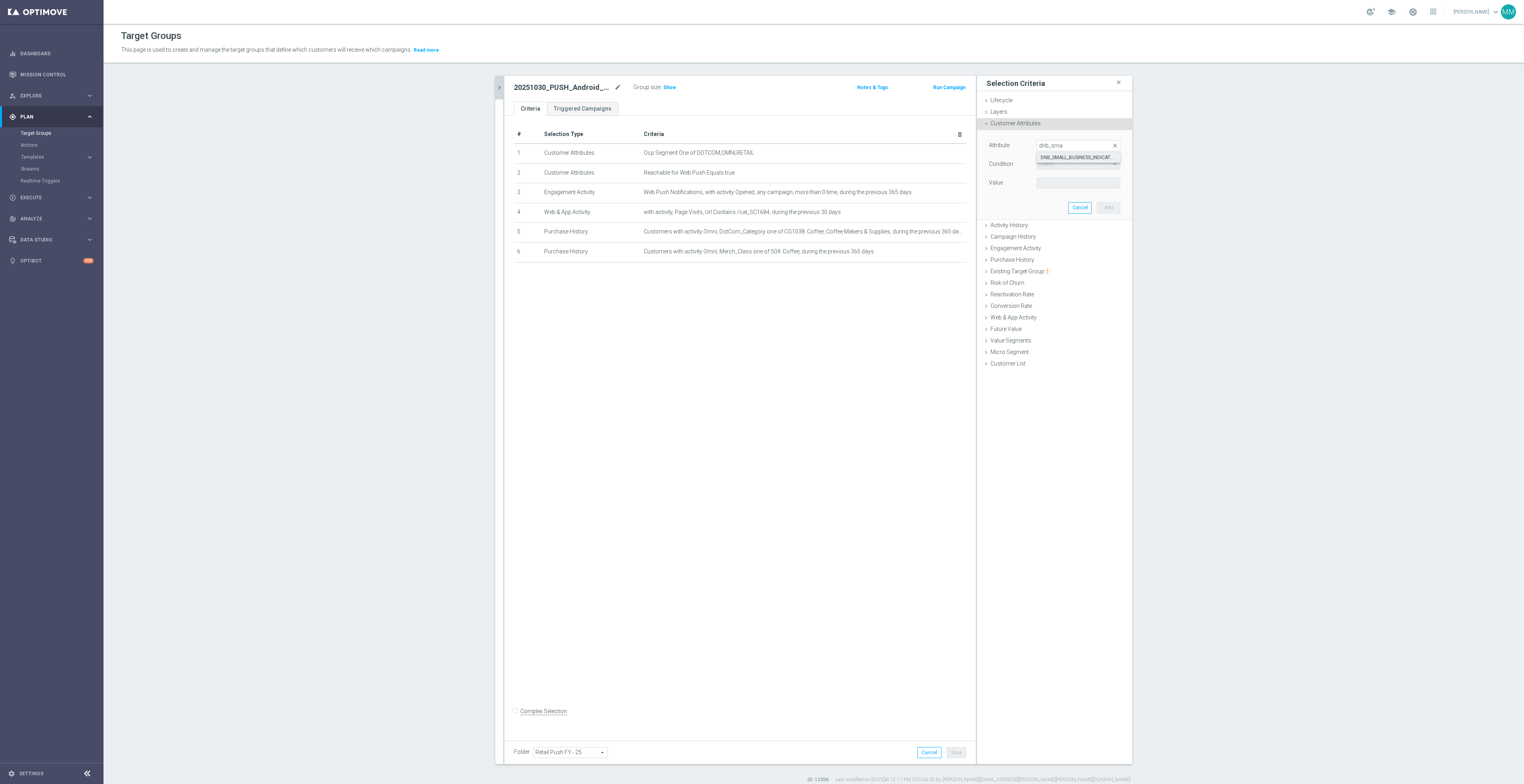
type input "DNB_SMALL_BUSINESS_INDICATOR"
type input "Equals"
click at [1046, 184] on span at bounding box center [1079, 183] width 83 height 10
click at [1042, 199] on label "N" at bounding box center [1078, 195] width 83 height 10
click at [1041, 179] on span "N" at bounding box center [1079, 183] width 83 height 10
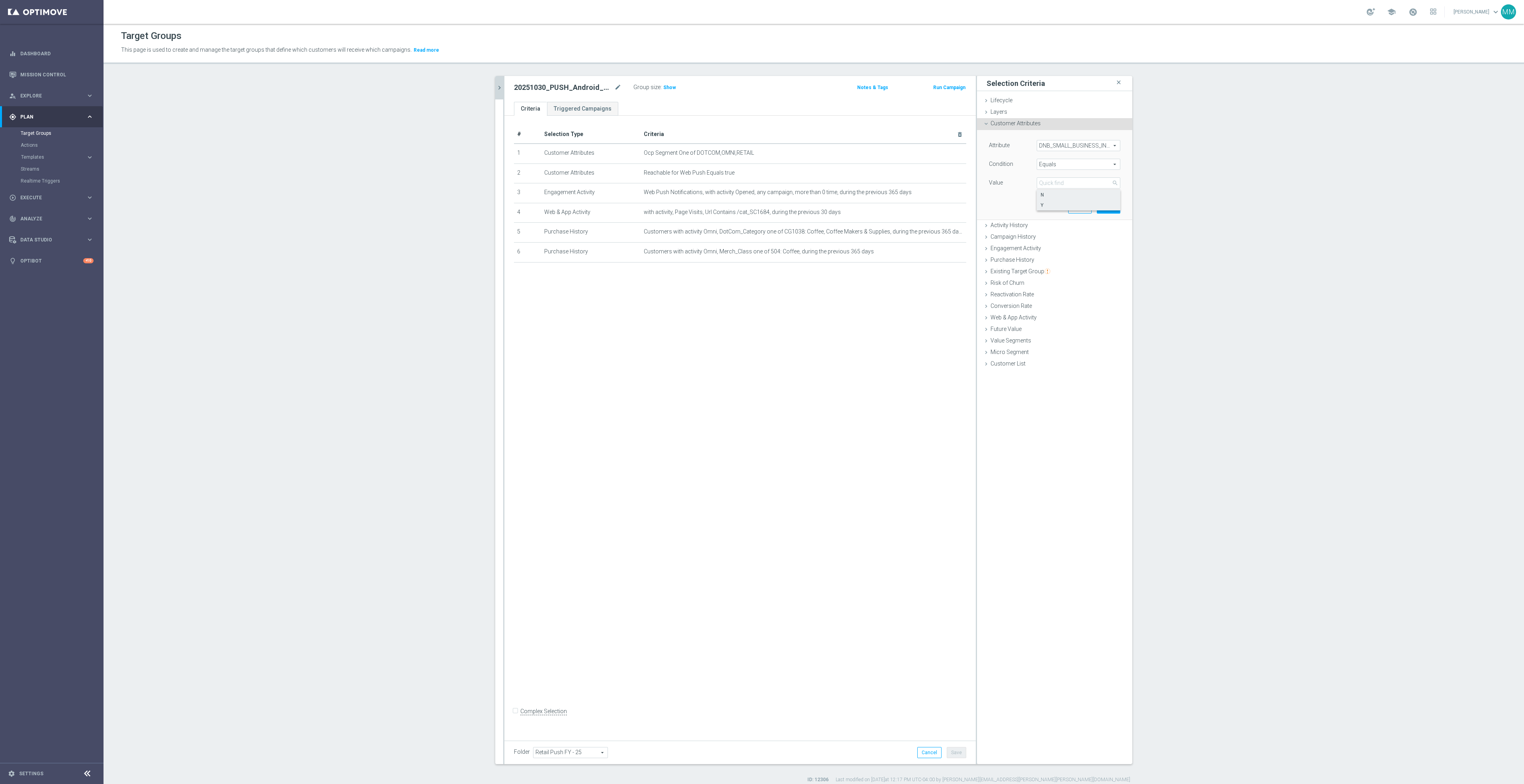
click at [1043, 204] on span "Y" at bounding box center [1079, 205] width 76 height 7
type input "Y"
click at [1100, 205] on button "Add" at bounding box center [1109, 208] width 24 height 11
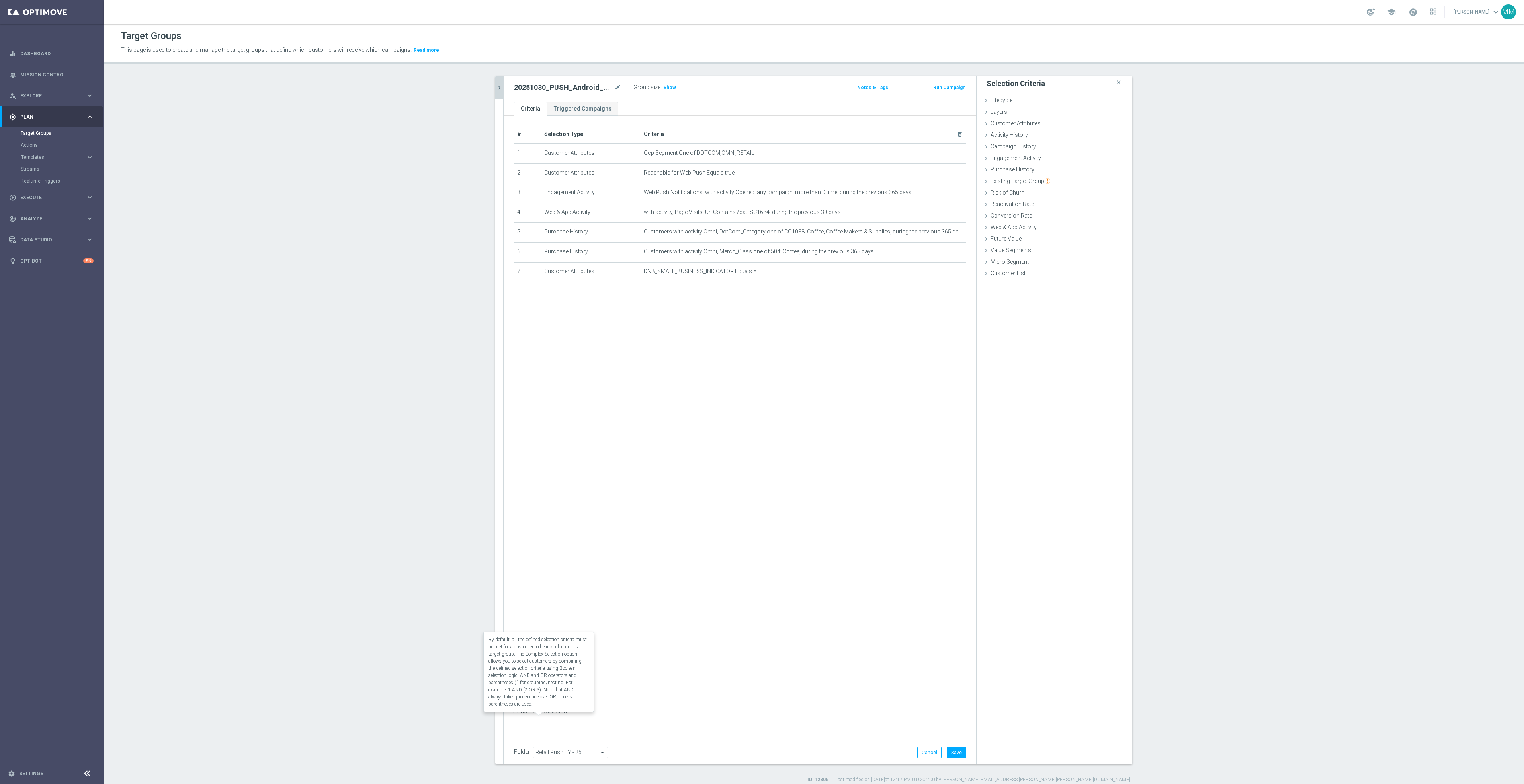
click at [523, 715] on label "Complex Selection" at bounding box center [544, 711] width 47 height 8
click at [519, 715] on input "Complex Selection" at bounding box center [516, 712] width 5 height 11
checkbox input "true"
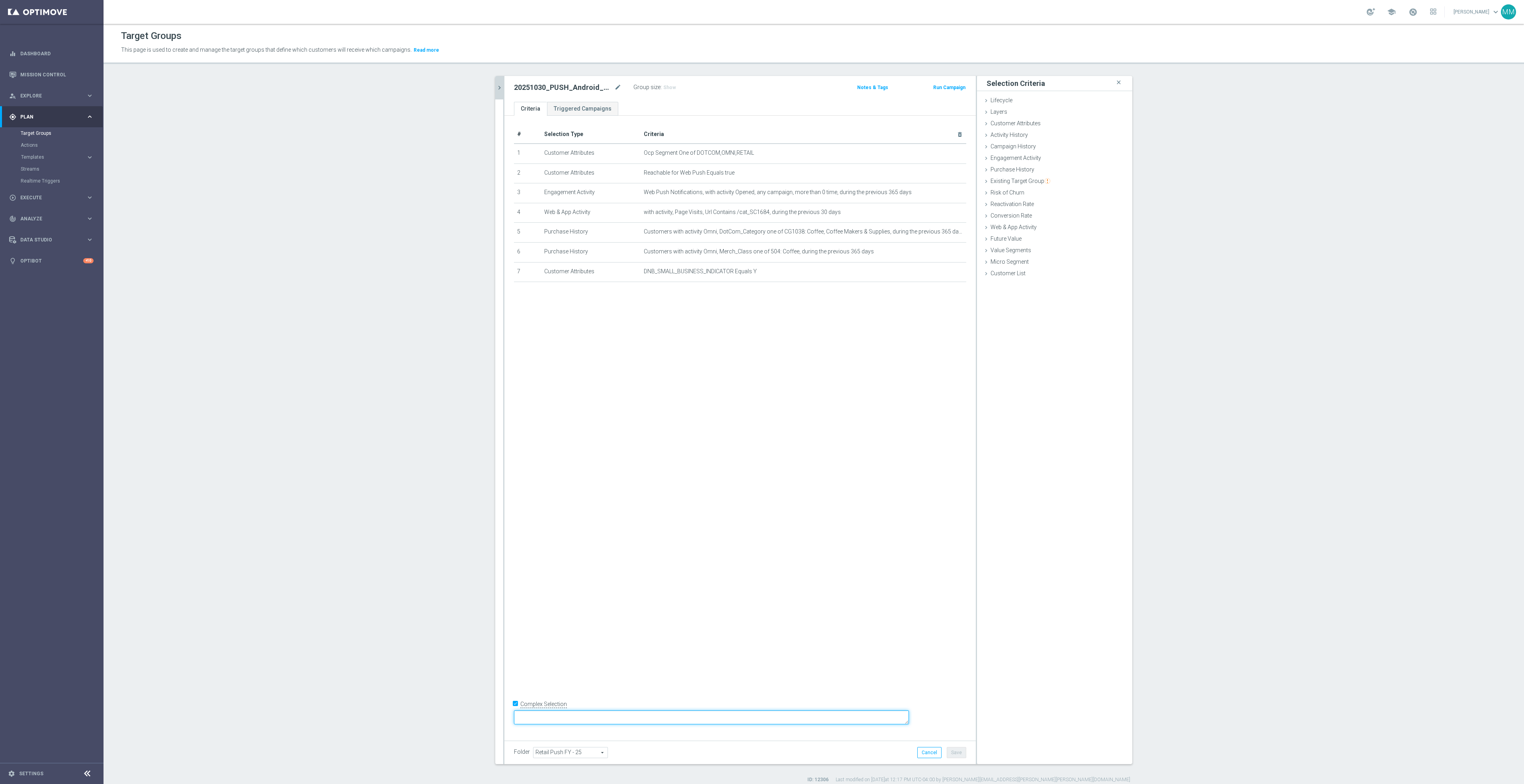
click at [603, 715] on textarea at bounding box center [712, 718] width 395 height 14
click at [602, 715] on textarea "1 and 2 and (3 or 5 or 6 or 4 or" at bounding box center [712, 718] width 395 height 14
click at [664, 716] on textarea "1 and 2 and (3 or 5 or 6 or 4 or" at bounding box center [712, 718] width 395 height 14
click at [586, 716] on textarea "1 and 2 and (3 or 5 or 6 or 4)" at bounding box center [712, 718] width 395 height 14
type textarea "1 and 7 and 2 and (3 or 5 or 6 or 4)"
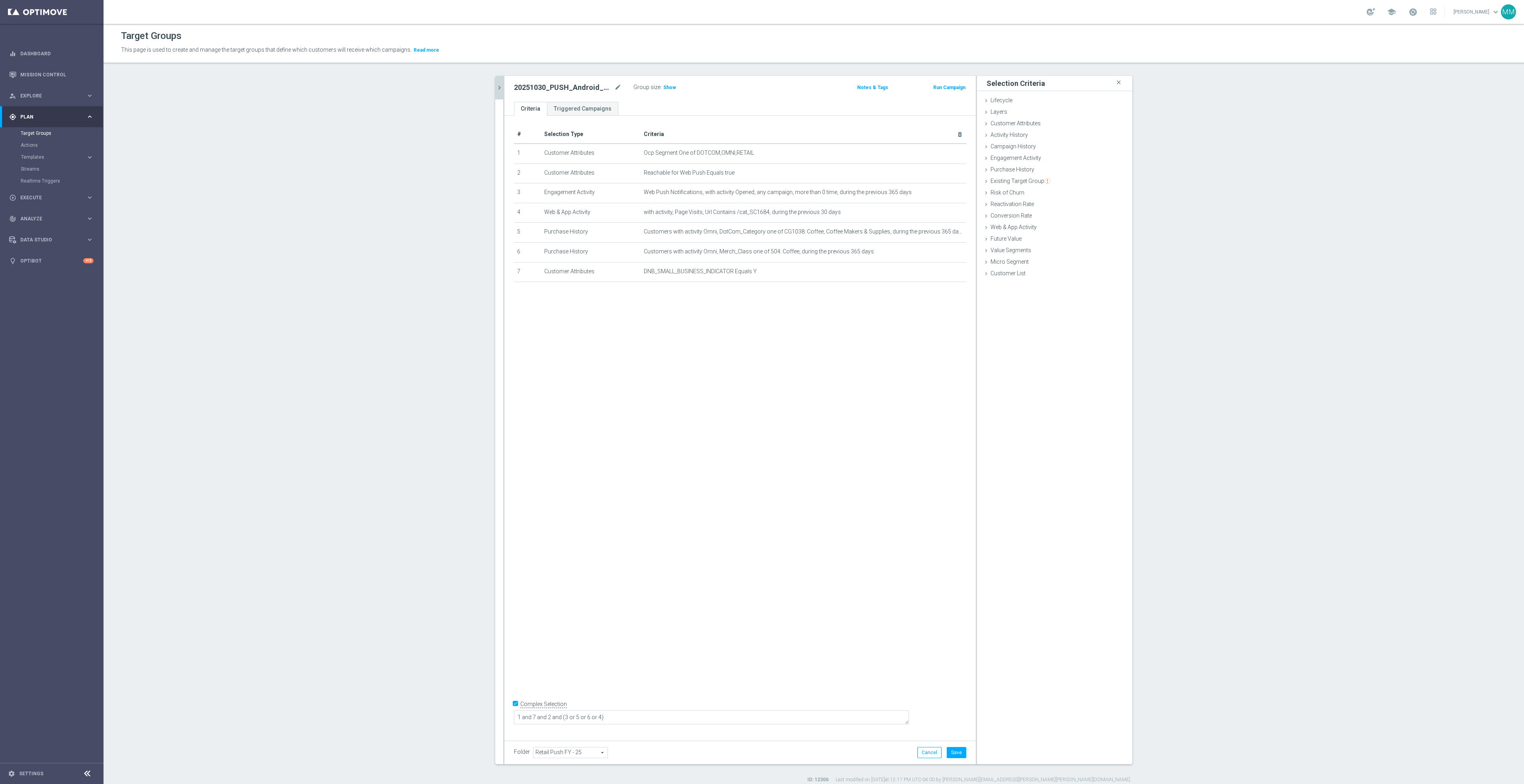
click at [624, 643] on div "# Selection Type Criteria delete_forever 1 Customer Attributes Ocp Segment One …" at bounding box center [740, 425] width 472 height 618
click at [953, 751] on button "Save" at bounding box center [956, 753] width 20 height 11
click at [666, 85] on span "Show" at bounding box center [670, 87] width 13 height 5
click at [497, 86] on icon "chevron_right" at bounding box center [499, 88] width 8 height 8
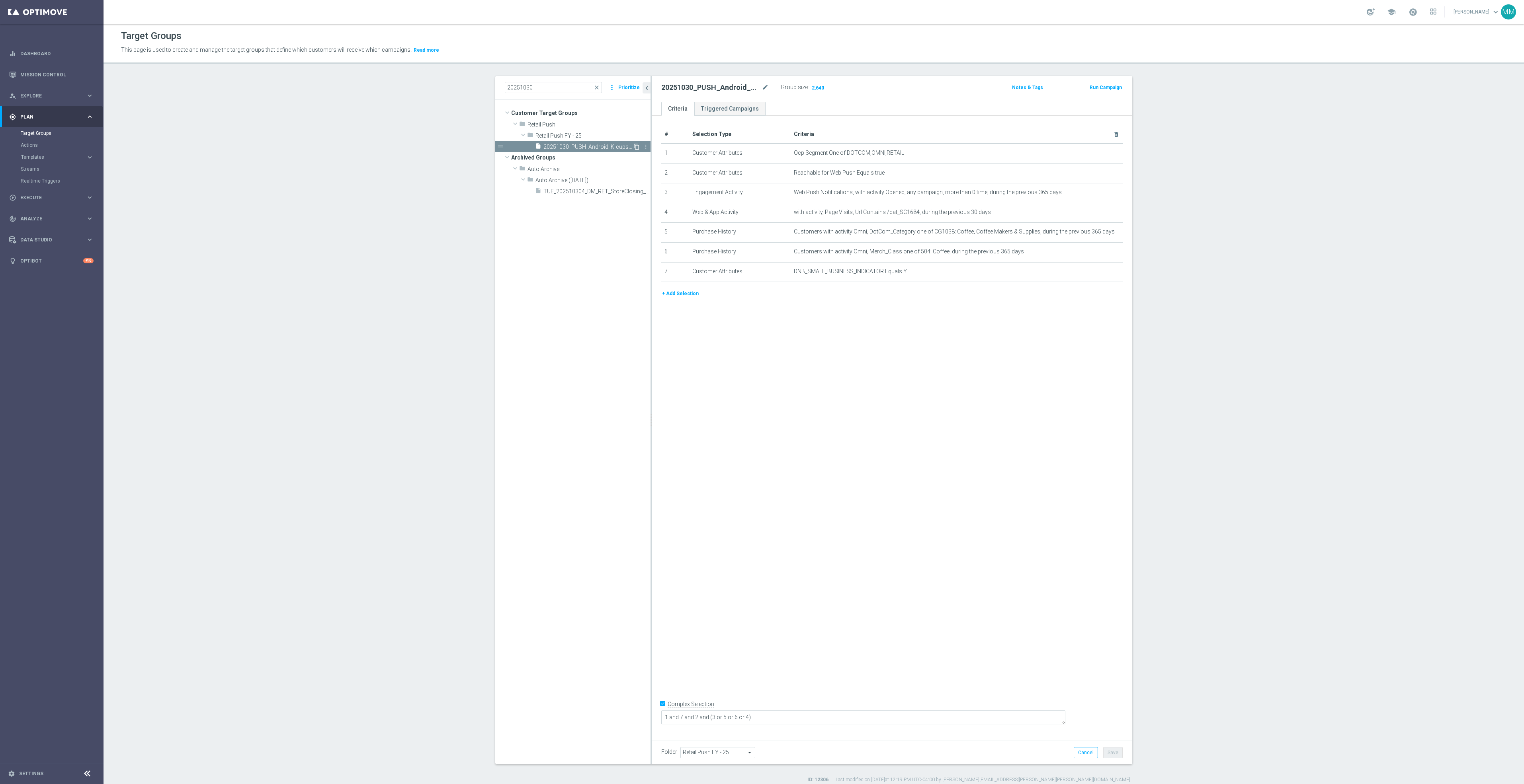
click at [634, 145] on icon "content_copy" at bounding box center [637, 147] width 7 height 7
click at [761, 85] on icon "mode_edit" at bounding box center [765, 88] width 7 height 9
type input "20251030_PUSH_IOS _JanSan_K-cups$99.99"
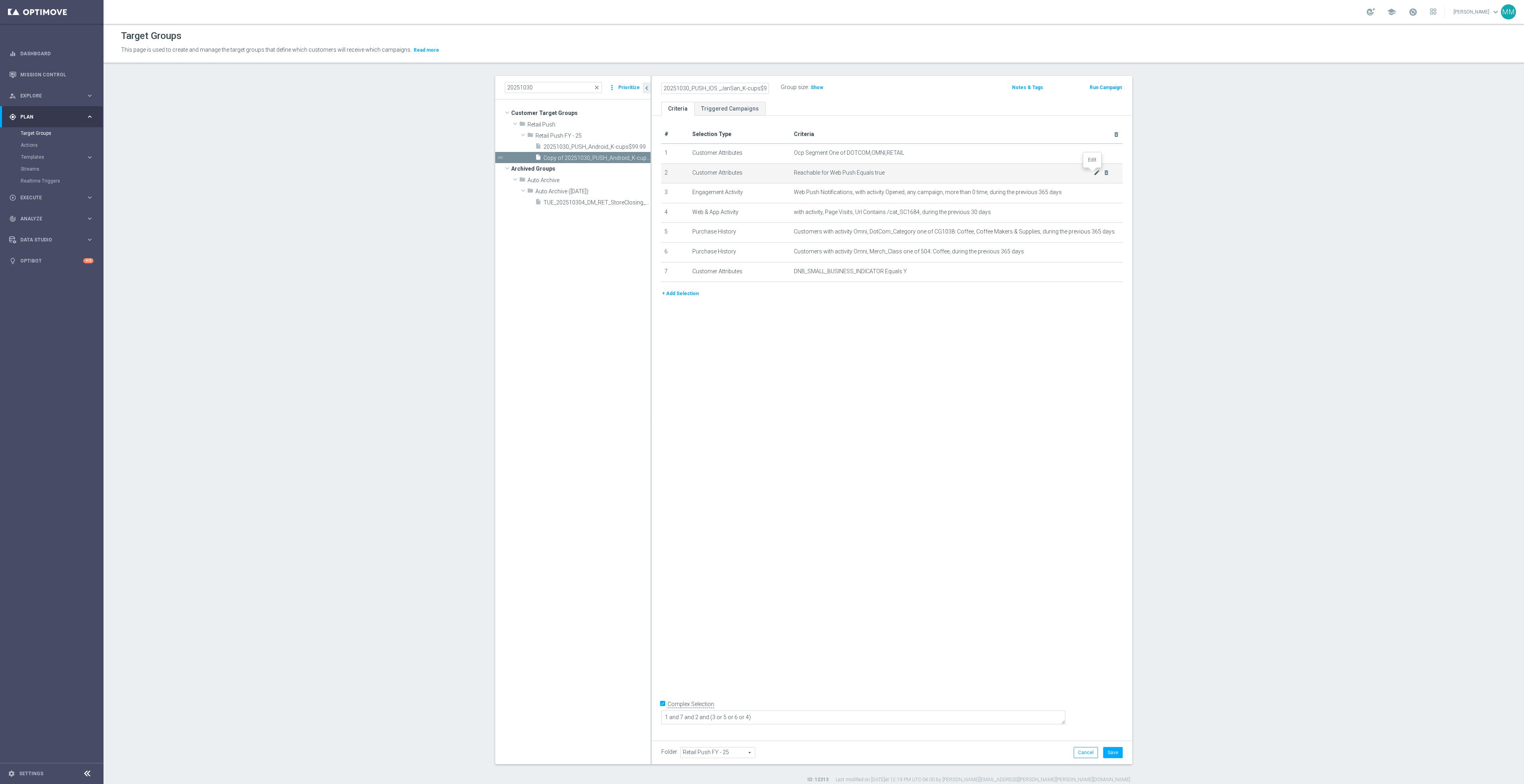
click at [1094, 174] on icon "mode_edit" at bounding box center [1097, 173] width 7 height 7
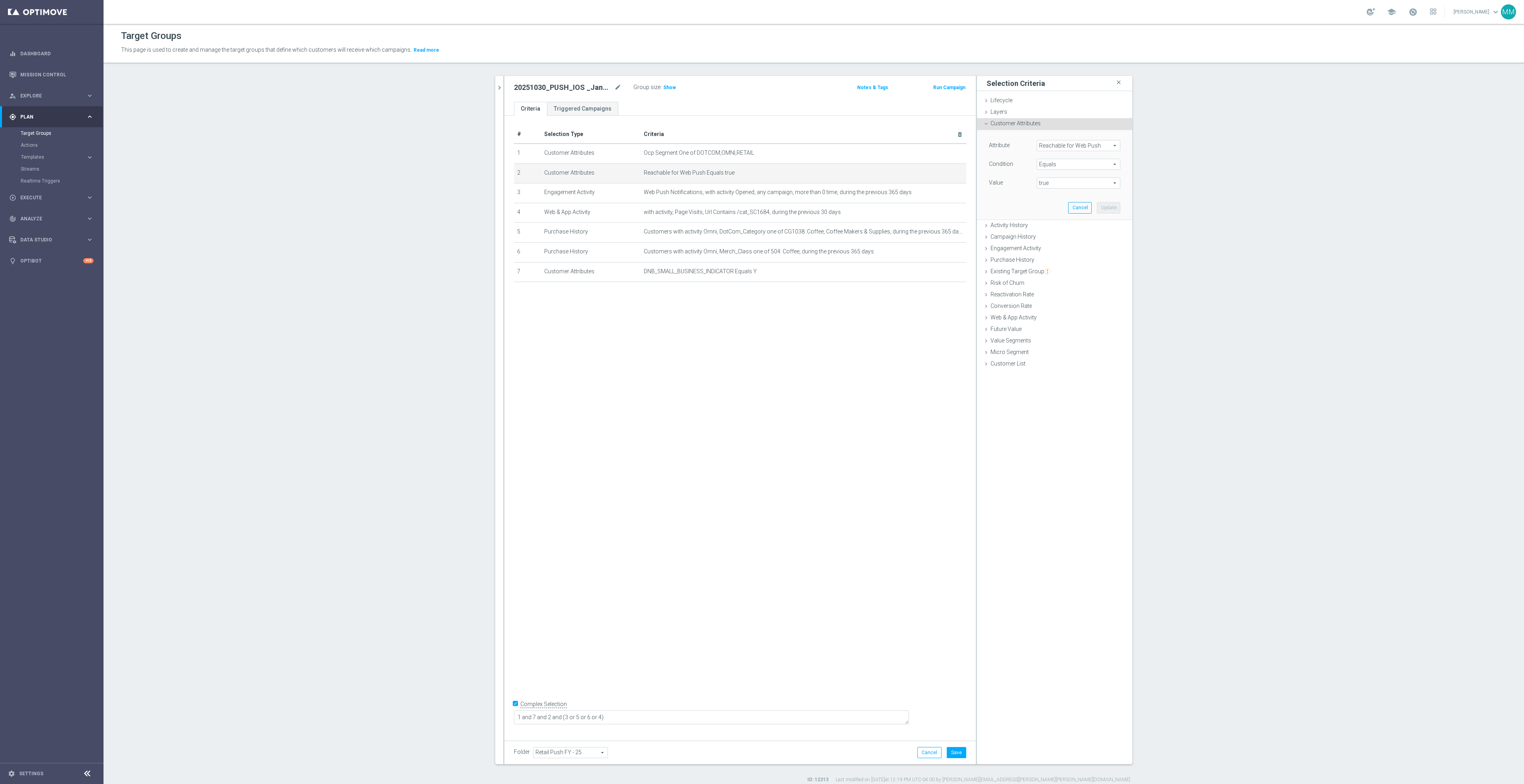
click at [1091, 146] on span "Reachable for Web Push" at bounding box center [1079, 145] width 83 height 10
click at [1091, 146] on input "search" at bounding box center [1078, 145] width 83 height 11
type input "reach"
click at [1062, 167] on span "Reachable for Mobile Push" at bounding box center [1075, 168] width 69 height 7
type input "Reachable for Mobile Push"
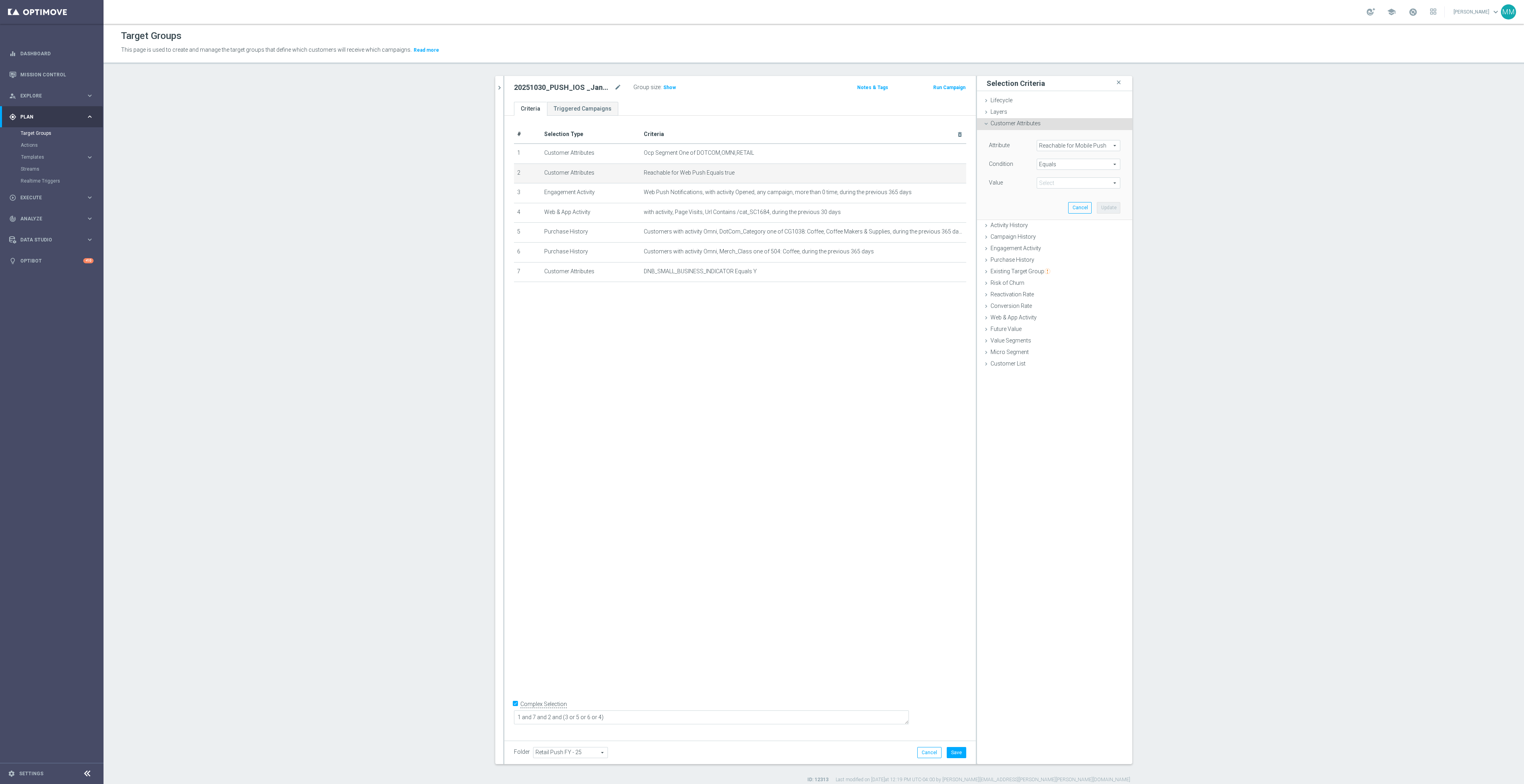
click at [1073, 178] on span "true" at bounding box center [1079, 183] width 83 height 10
click at [1050, 203] on span "true" at bounding box center [1079, 205] width 76 height 7
type input "true"
click at [1111, 206] on button "Update" at bounding box center [1109, 208] width 24 height 11
click at [938, 193] on icon "mode_edit" at bounding box center [941, 192] width 7 height 7
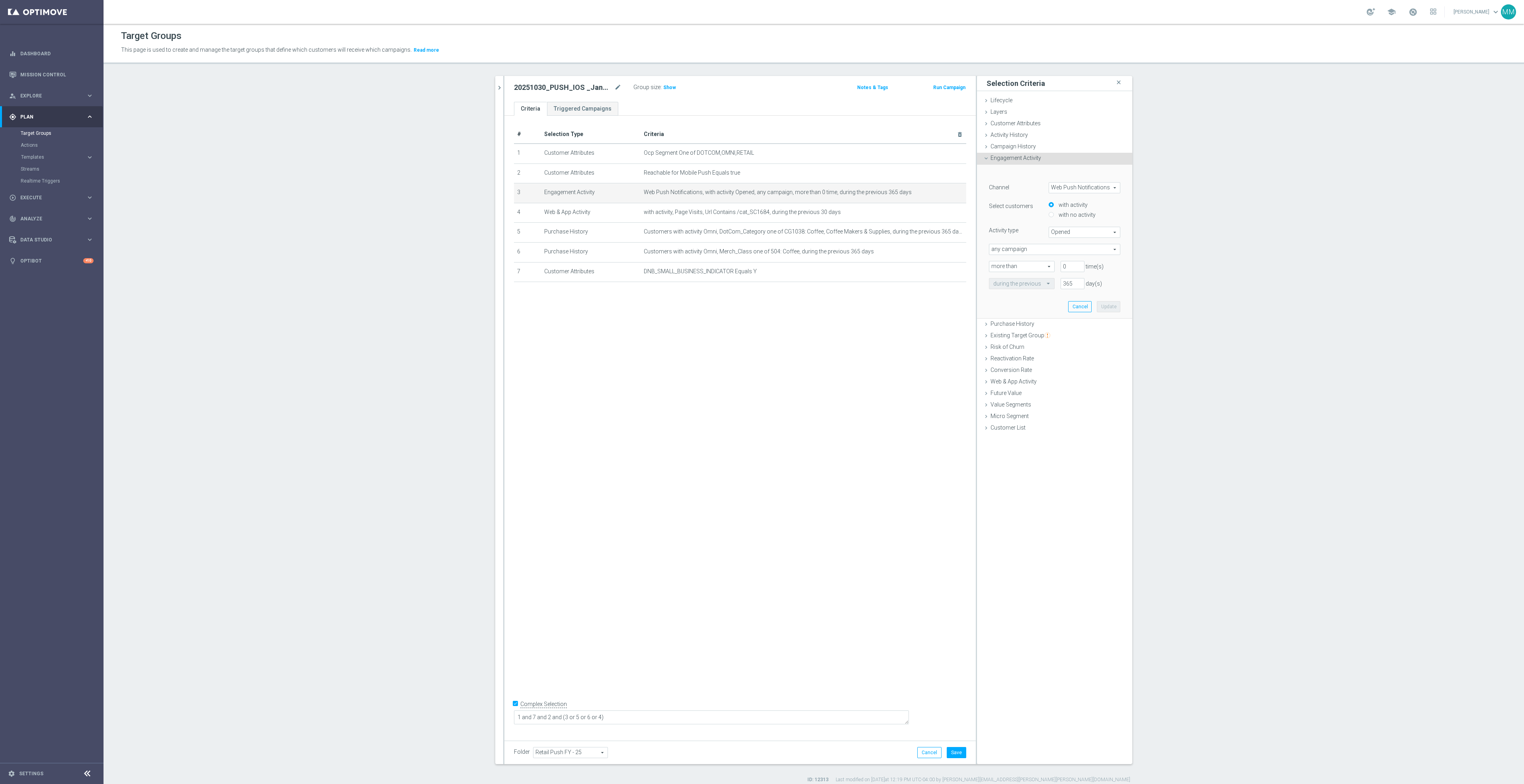
click at [1069, 187] on span "Web Push Notifications" at bounding box center [1084, 187] width 71 height 10
click at [1079, 217] on span "OptiMobile Push" at bounding box center [1084, 220] width 63 height 7
type input "OptiMobile Push"
click at [1083, 228] on span "Bounced" at bounding box center [1084, 232] width 71 height 10
click at [1076, 252] on span "Opened" at bounding box center [1084, 254] width 63 height 7
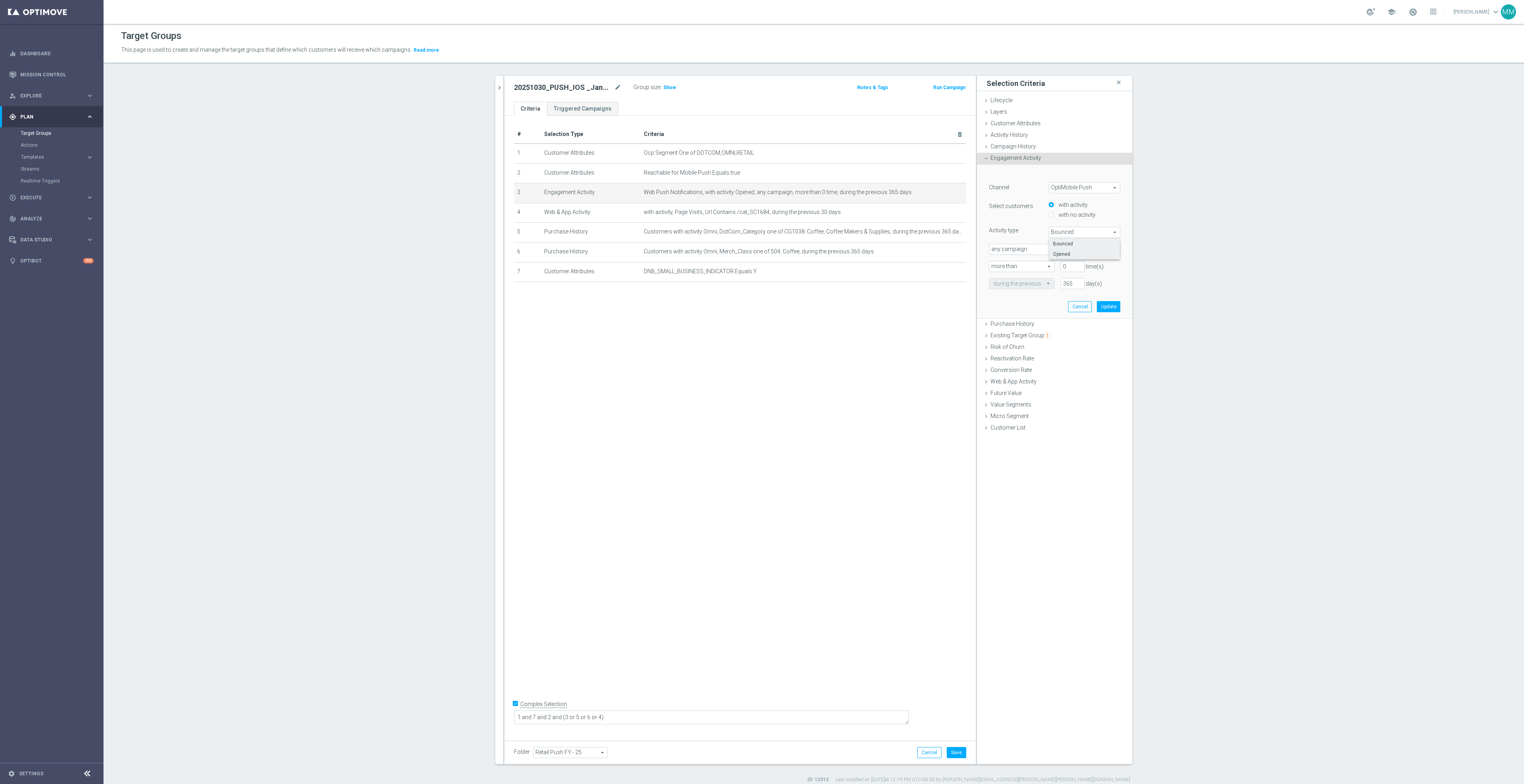
type input "Opened"
click at [1104, 309] on button "Update" at bounding box center [1109, 306] width 24 height 11
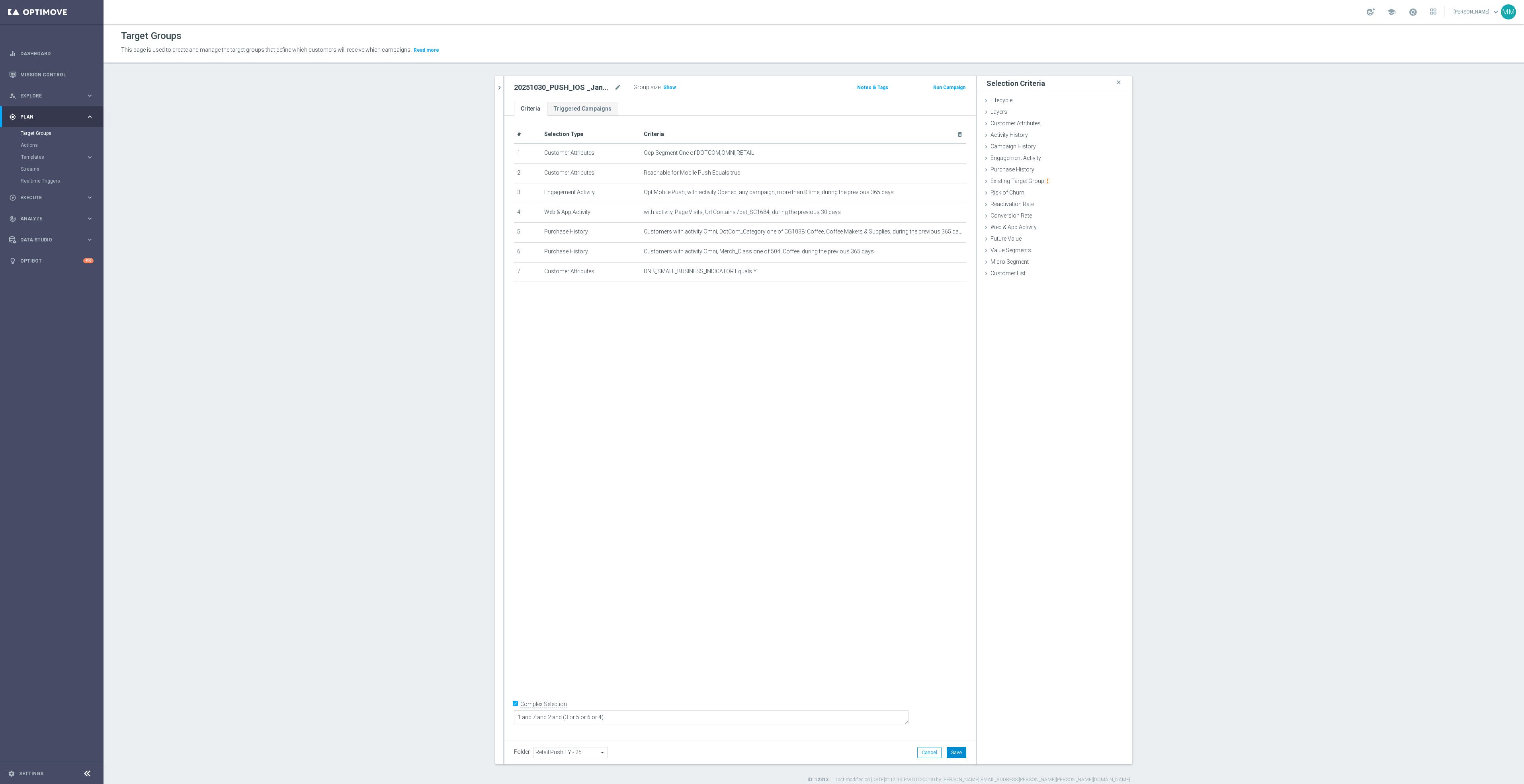
click at [950, 750] on button "Save" at bounding box center [956, 753] width 20 height 11
click at [668, 87] on span "Show" at bounding box center [670, 87] width 13 height 5
click at [496, 88] on icon "chevron_right" at bounding box center [499, 88] width 8 height 8
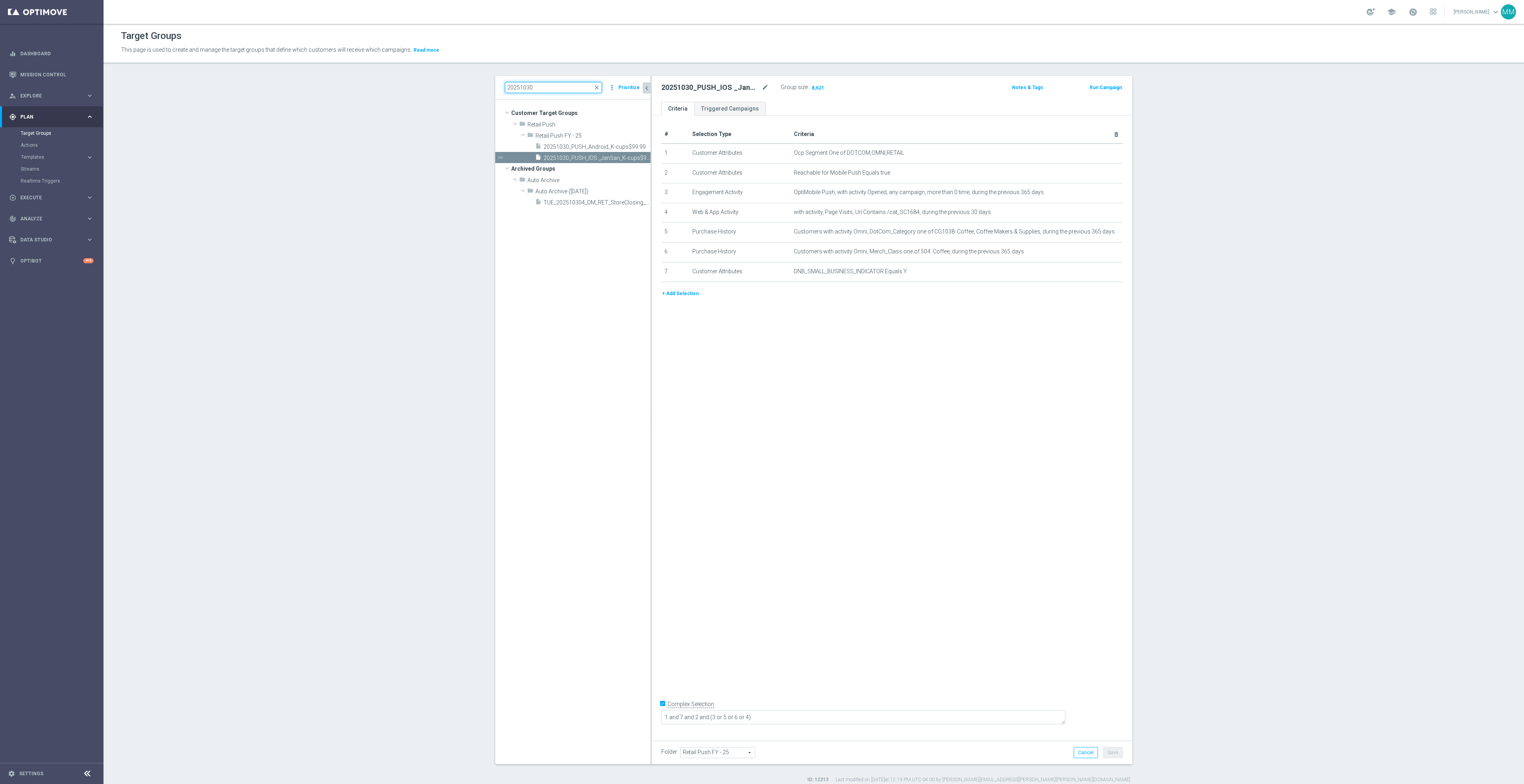
click at [554, 83] on input "20251030" at bounding box center [553, 88] width 97 height 11
type input "20251023"
click at [581, 158] on span "20251023_PUSH_IOS _Furniture_$49.99Tables" at bounding box center [588, 158] width 89 height 7
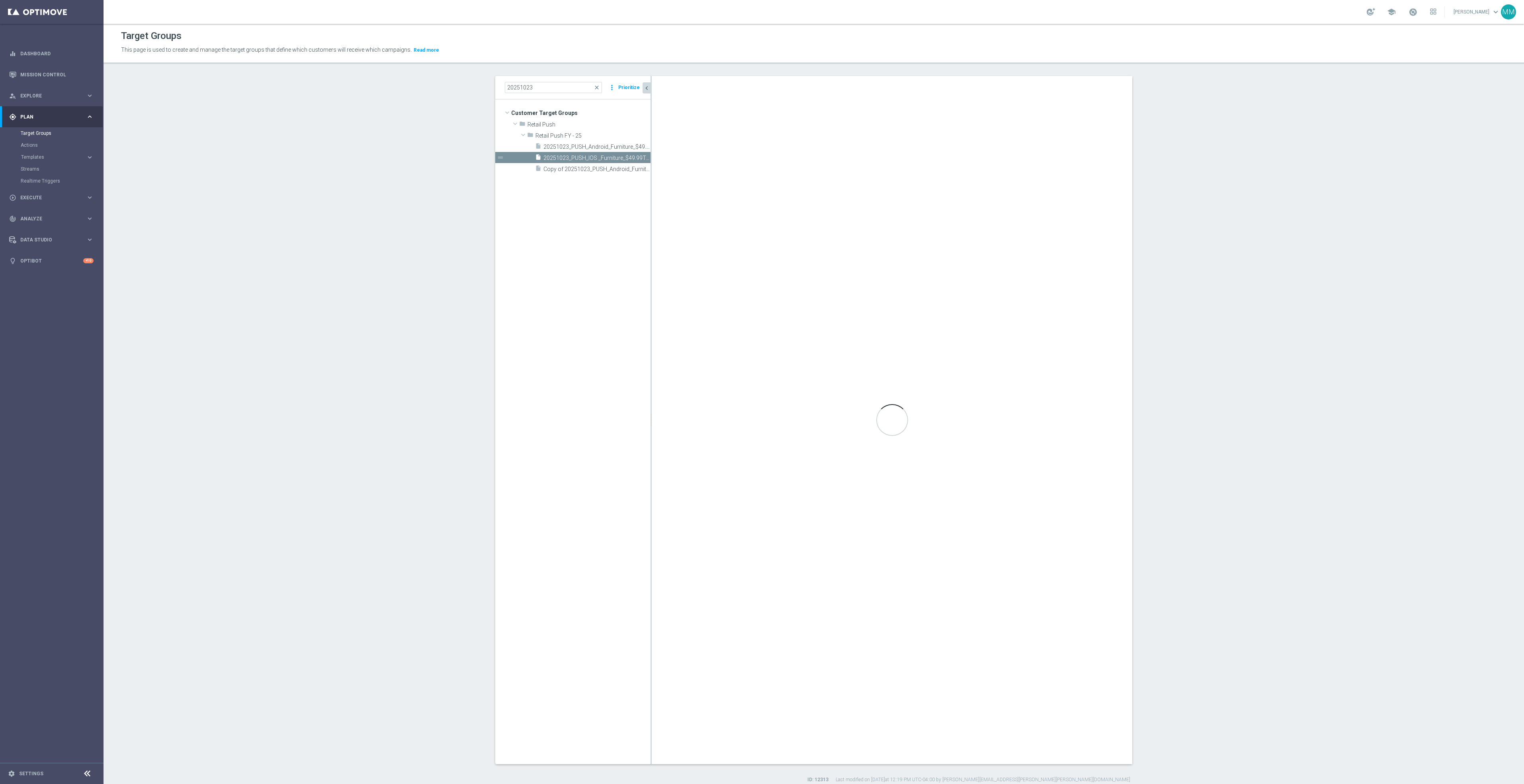
type textarea "1 and 2 and 3 and 6 and 7 and (4 or 5)"
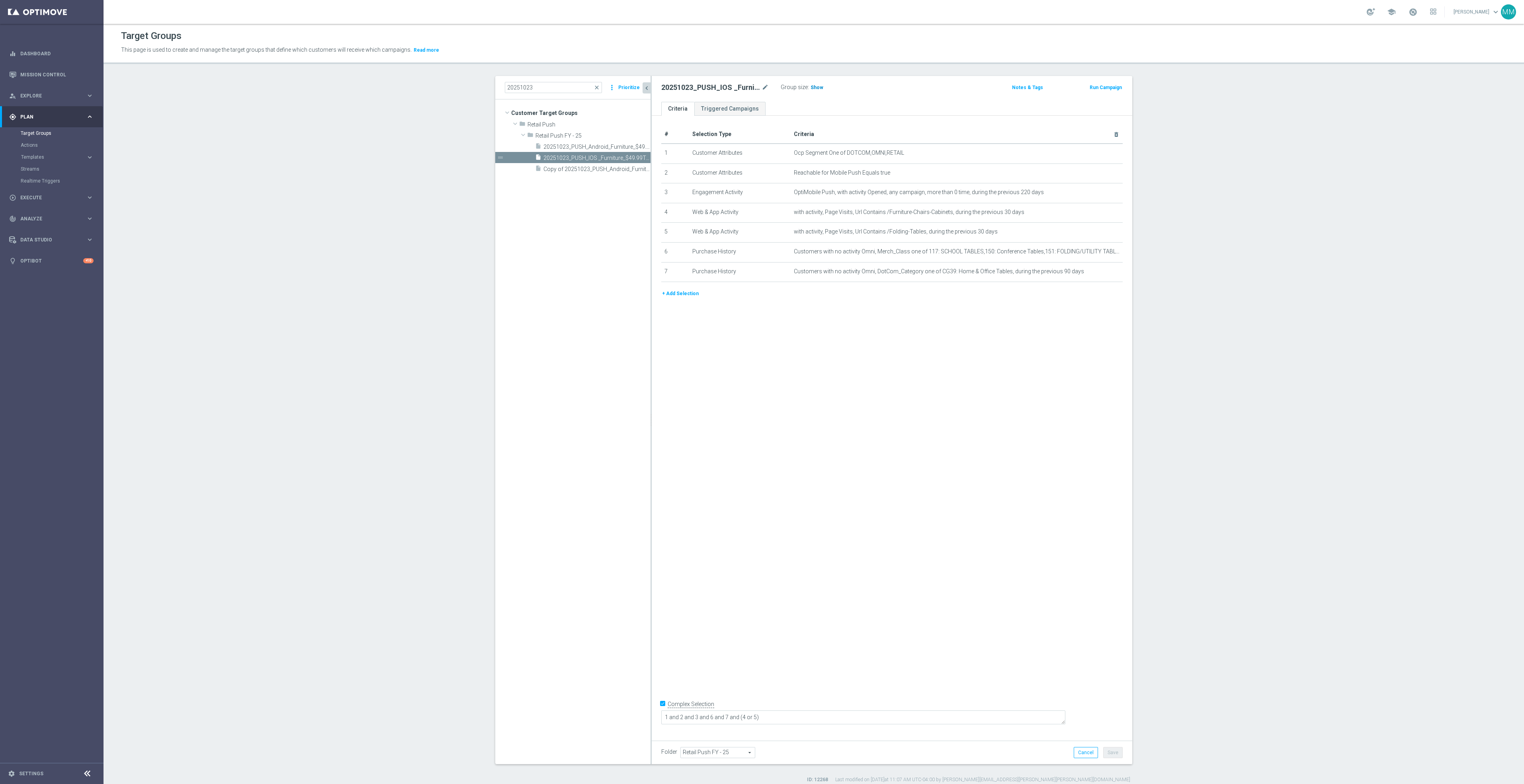
click at [811, 88] on span "Show" at bounding box center [817, 87] width 13 height 5
click at [831, 727] on form "Complex Selection 1 and 2 and 3 and 6 and 7 and (4 or 5) Invalid Expression" at bounding box center [892, 716] width 461 height 37
click at [828, 721] on textarea "1 and 2 and 3 and 6 and 7 and (4 or 5)" at bounding box center [863, 718] width 404 height 14
drag, startPoint x: 829, startPoint y: 719, endPoint x: 657, endPoint y: 715, distance: 172.0
click at [661, 715] on form "Complex Selection 1 and 2 and 3 and 6 and 7 and (4 or 5) Invalid Expression" at bounding box center [892, 715] width 461 height 37
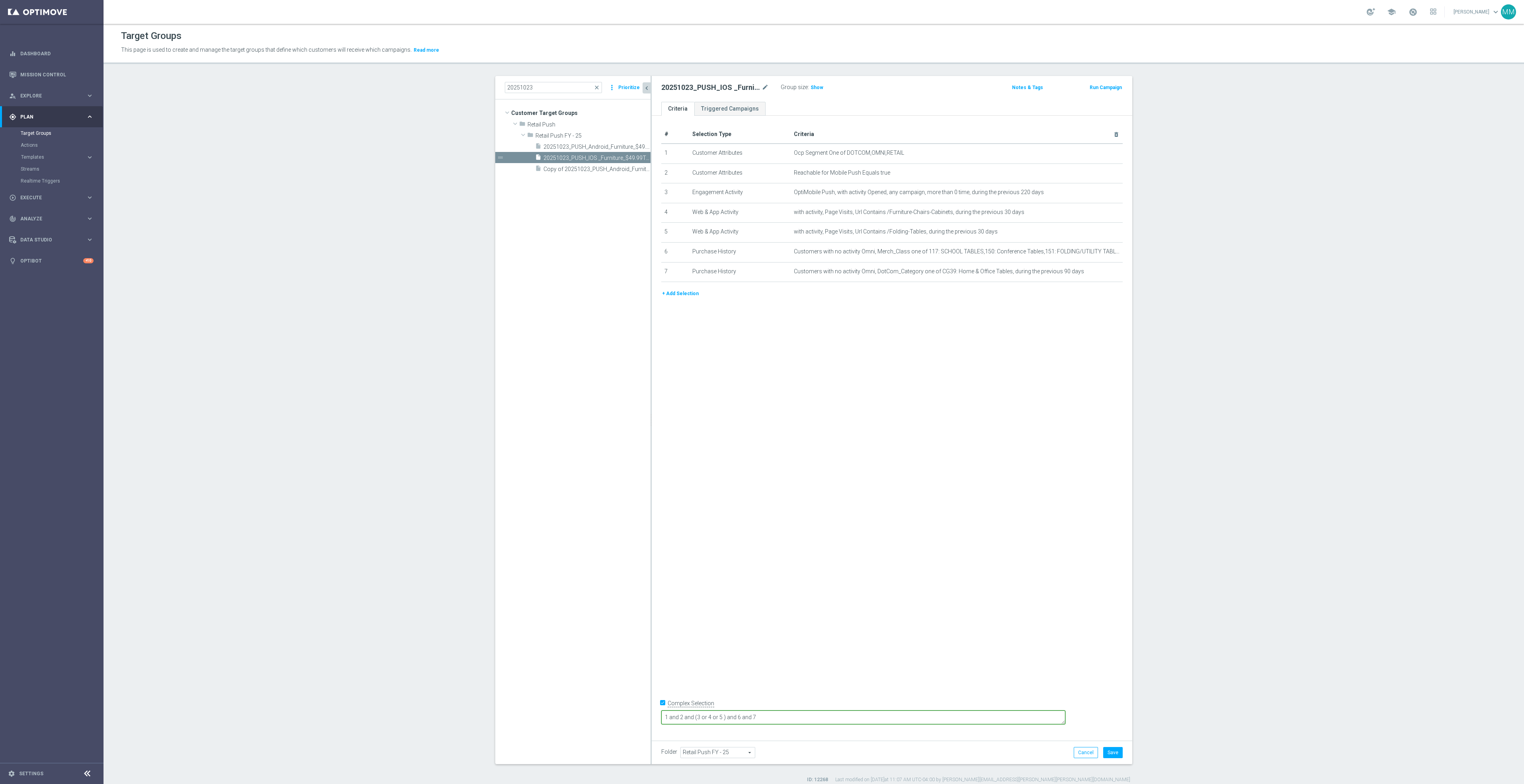
type textarea "1 and 2 and (3 or 4 or 5 ) and 6 and 7"
click at [953, 625] on div "# Selection Type Criteria delete_forever 1 Customer Attributes Ocp Segment One …" at bounding box center [892, 425] width 480 height 618
drag, startPoint x: 828, startPoint y: 720, endPoint x: 696, endPoint y: 720, distance: 132.0
click at [696, 720] on form "Complex Selection 1 and 2 and (3 or 4 or 5 ) and 6 and 7 Invalid Expression" at bounding box center [892, 715] width 461 height 37
click at [819, 594] on div "# Selection Type Criteria delete_forever 1 Customer Attributes Ocp Segment One …" at bounding box center [892, 425] width 480 height 618
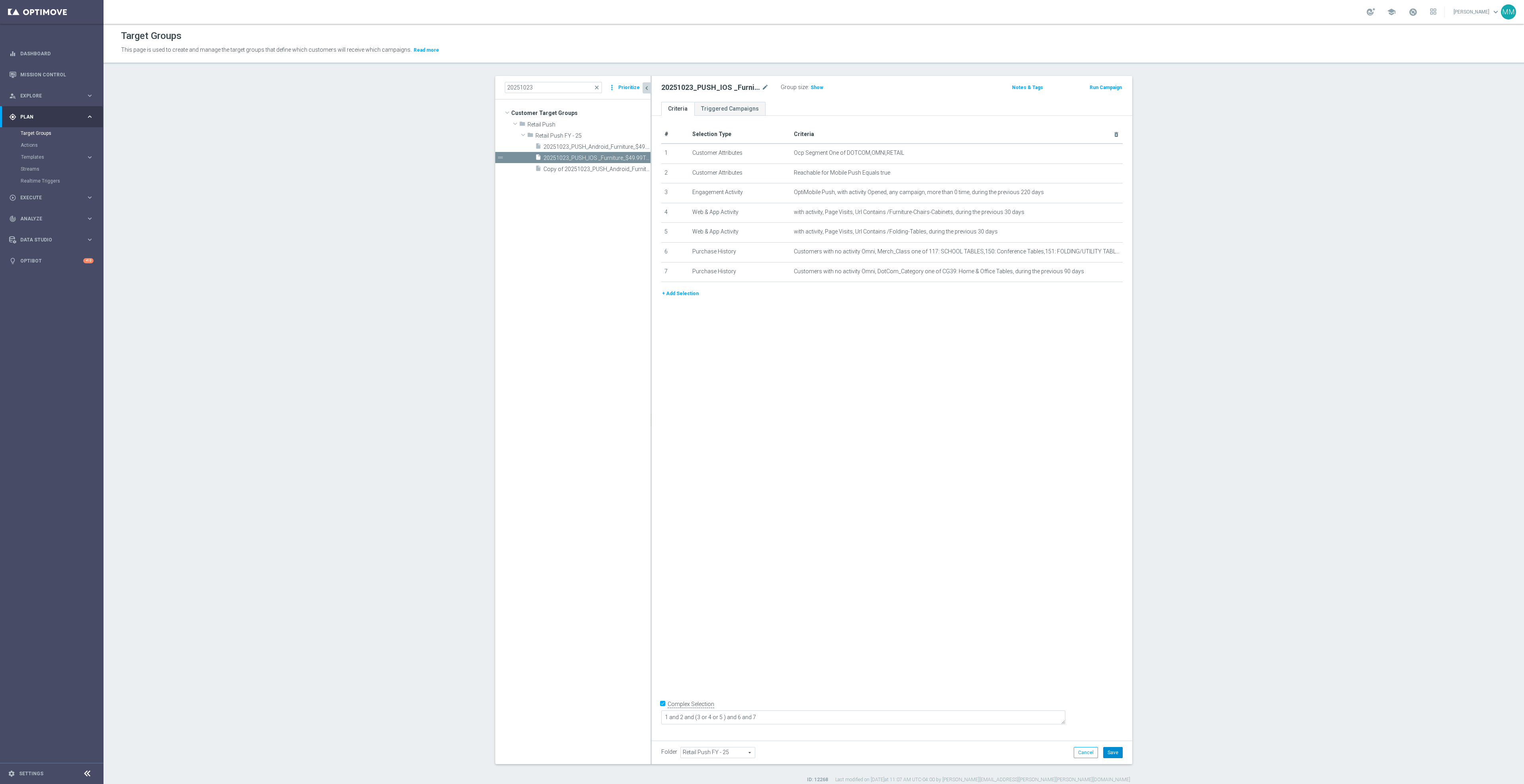
click at [1107, 749] on button "Save" at bounding box center [1113, 753] width 20 height 11
click at [812, 87] on span "Show" at bounding box center [817, 87] width 13 height 5
drag, startPoint x: 815, startPoint y: 714, endPoint x: 673, endPoint y: 714, distance: 142.0
click at [675, 715] on form "Complex Selection 1 and 2 and (3 or 4 or 5 ) and 6 and 7 Invalid Expression" at bounding box center [892, 715] width 461 height 37
click at [586, 147] on span "20251023_PUSH_Android_Furniture_$49.99Tables" at bounding box center [588, 147] width 89 height 7
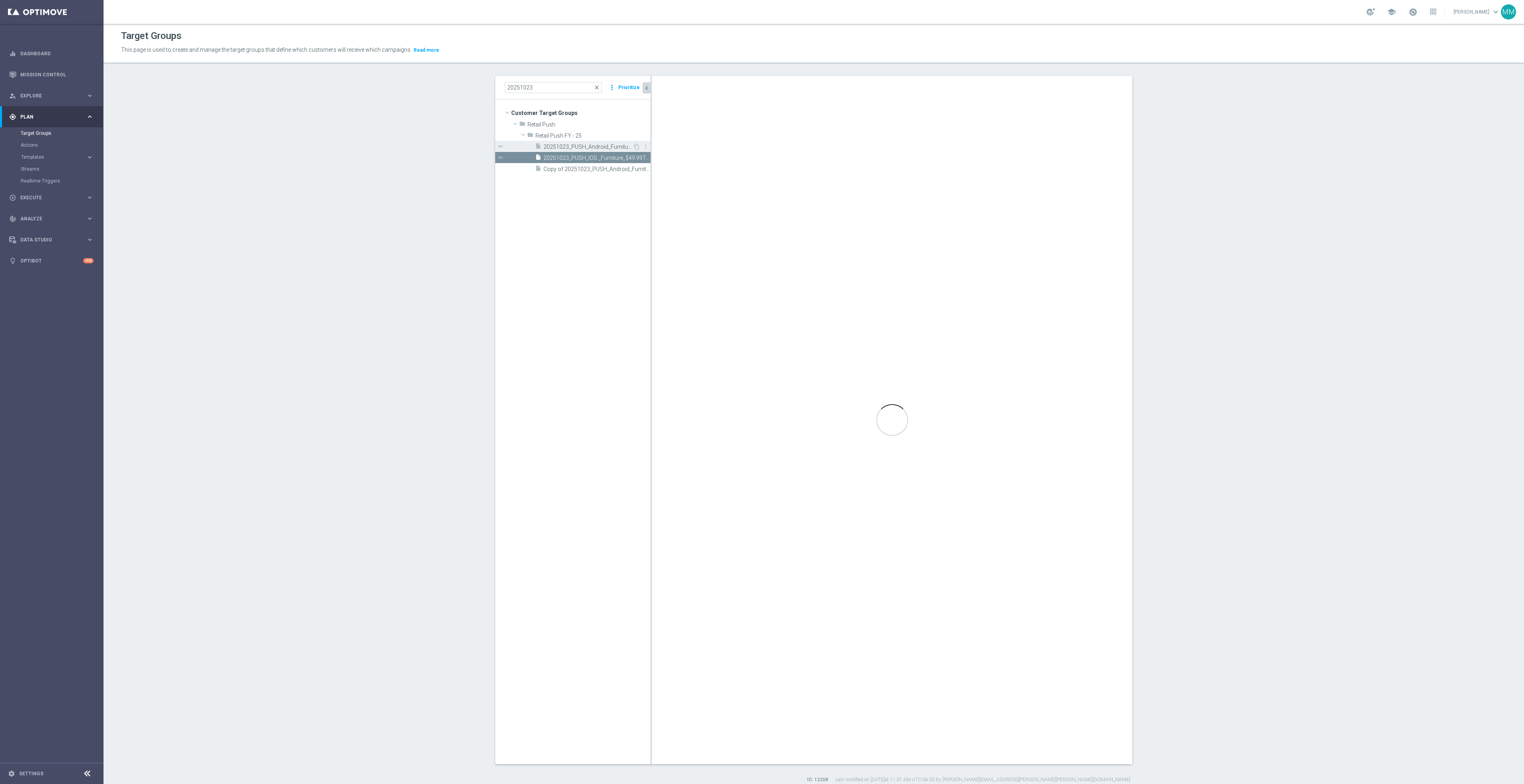
click at [602, 145] on span "20251023_PUSH_Android_Furniture_$49.99Tables" at bounding box center [588, 147] width 89 height 7
click at [607, 142] on div "insert_drive_file 20251023_PUSH_Android_Furniture_$49.99Tables" at bounding box center [583, 146] width 98 height 11
click at [606, 142] on div "insert_drive_file 20251023_PUSH_Android_Furniture_$49.99Tables" at bounding box center [583, 146] width 98 height 11
click at [559, 142] on div "insert_drive_file 20251023_PUSH_Android_Furniture_$49.99Tables" at bounding box center [583, 146] width 98 height 11
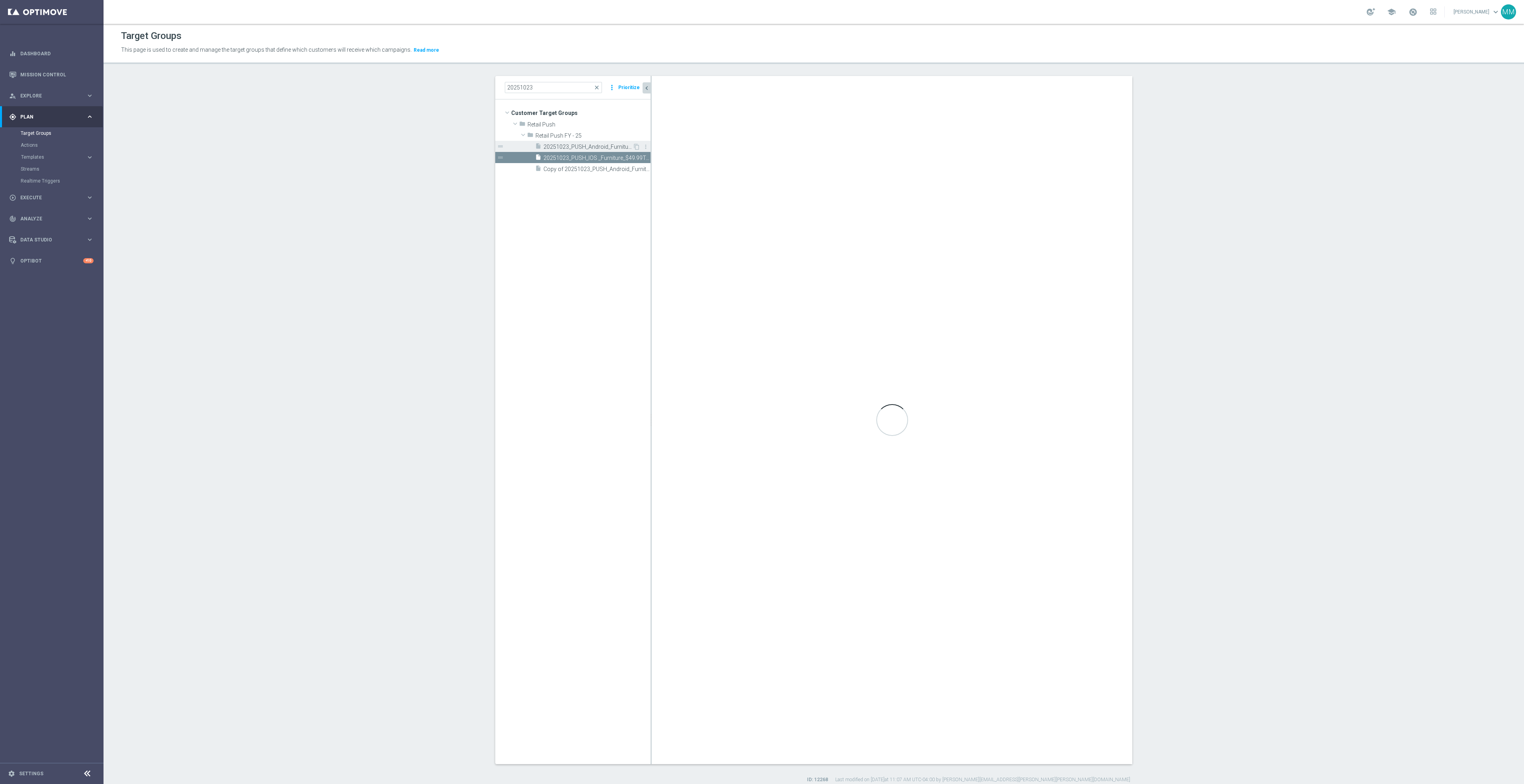
click at [571, 145] on span "20251023_PUSH_Android_Furniture_$49.99Tables" at bounding box center [588, 147] width 89 height 7
